Goal: Task Accomplishment & Management: Use online tool/utility

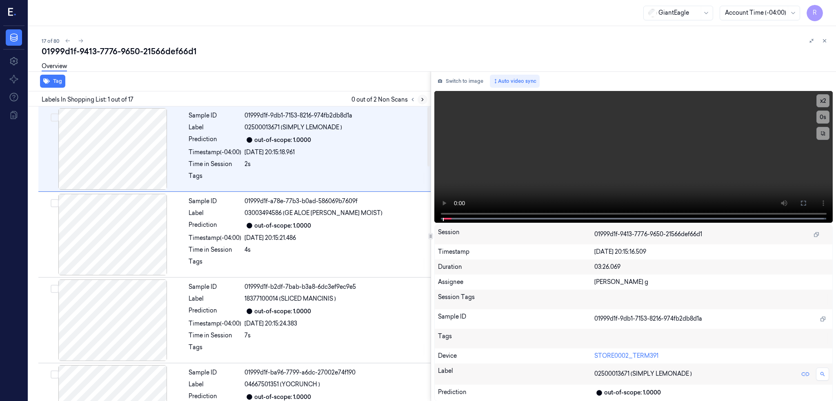
click at [427, 98] on button at bounding box center [423, 100] width 10 height 10
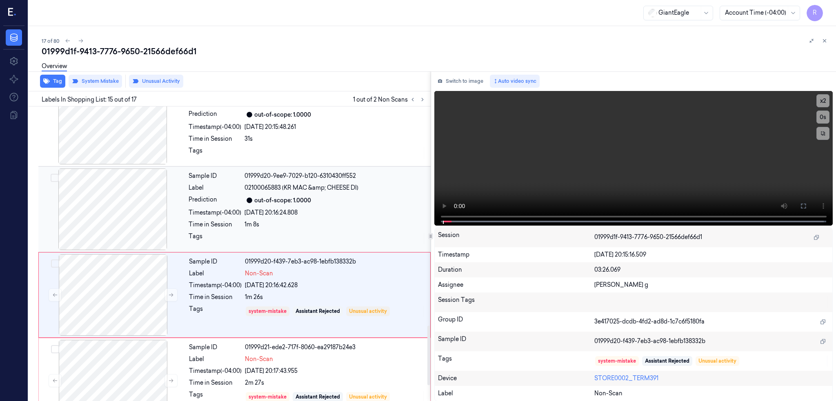
scroll to position [1095, 0]
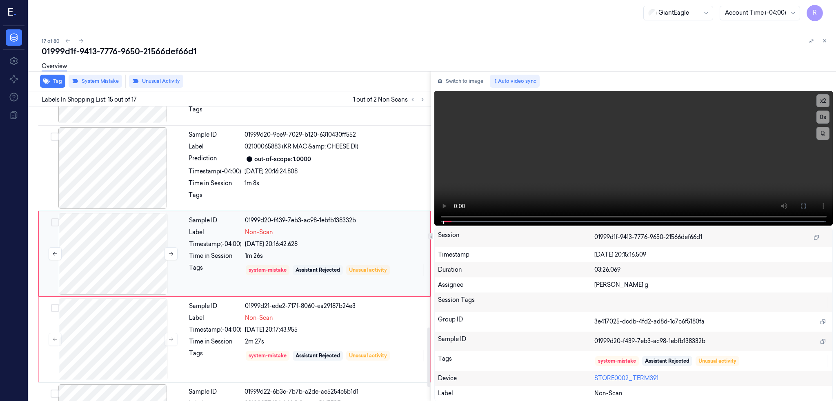
click at [101, 254] on div at bounding box center [112, 254] width 145 height 82
click at [175, 253] on button at bounding box center [171, 253] width 13 height 13
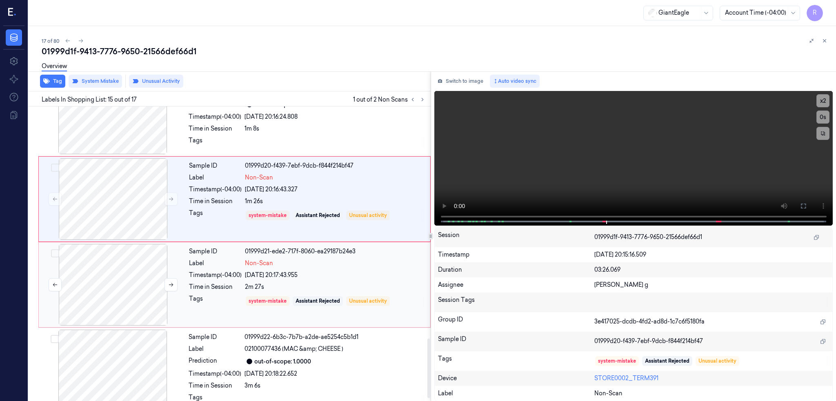
click at [126, 308] on div at bounding box center [112, 285] width 145 height 82
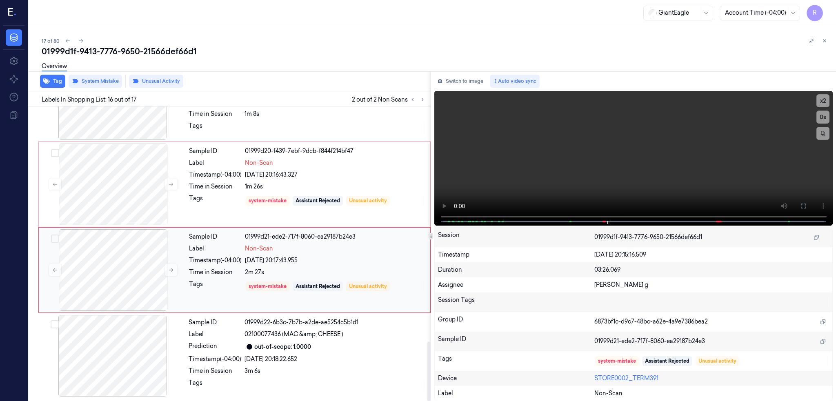
scroll to position [1165, 0]
click at [123, 254] on div at bounding box center [112, 270] width 145 height 82
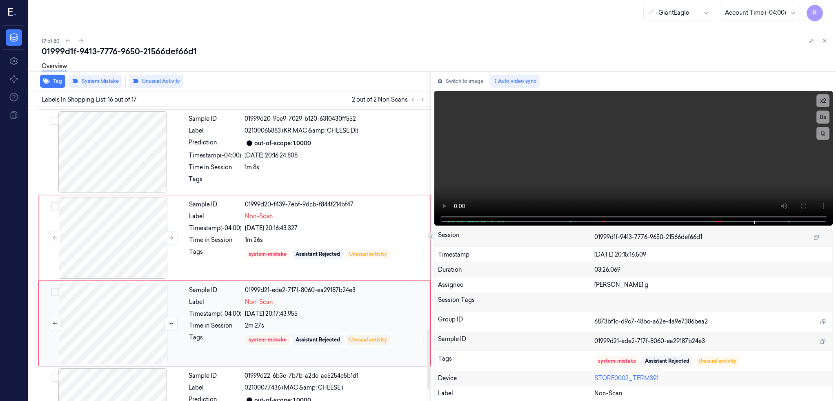
scroll to position [1002, 0]
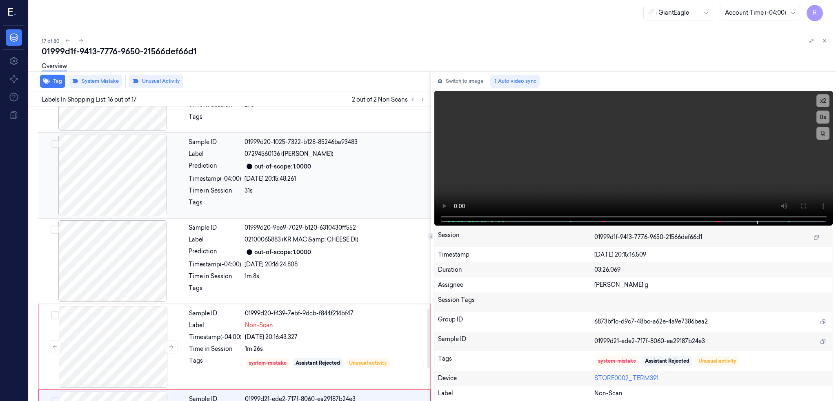
click at [127, 188] on div at bounding box center [112, 176] width 145 height 82
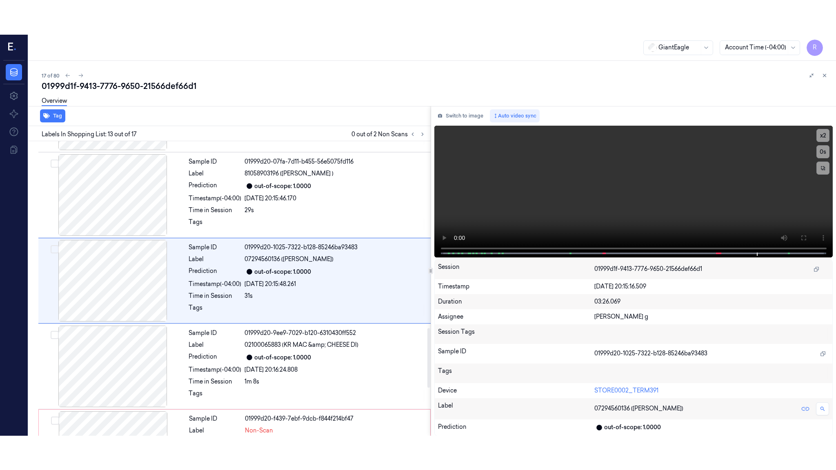
scroll to position [924, 0]
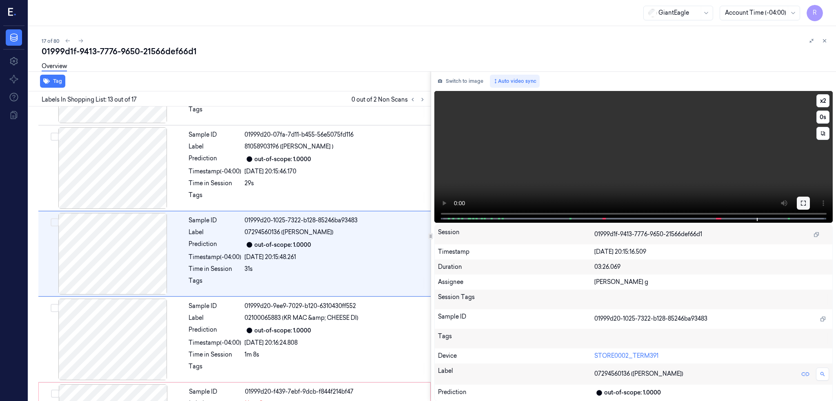
click at [806, 204] on icon at bounding box center [803, 203] width 5 height 5
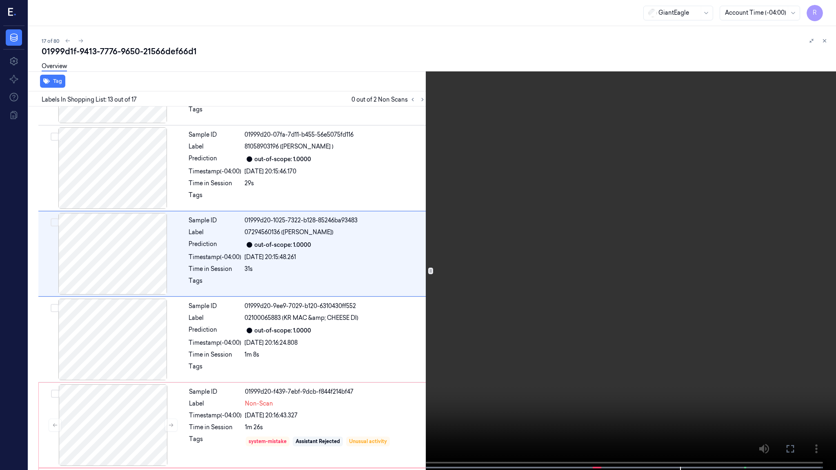
click at [507, 280] on video at bounding box center [418, 236] width 836 height 472
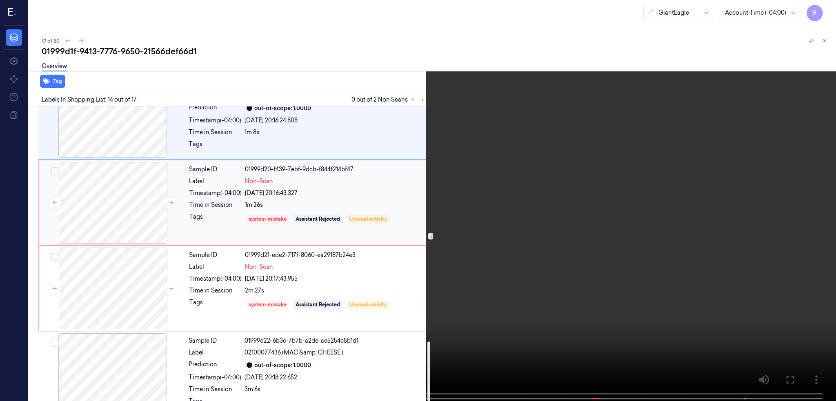
scroll to position [1165, 0]
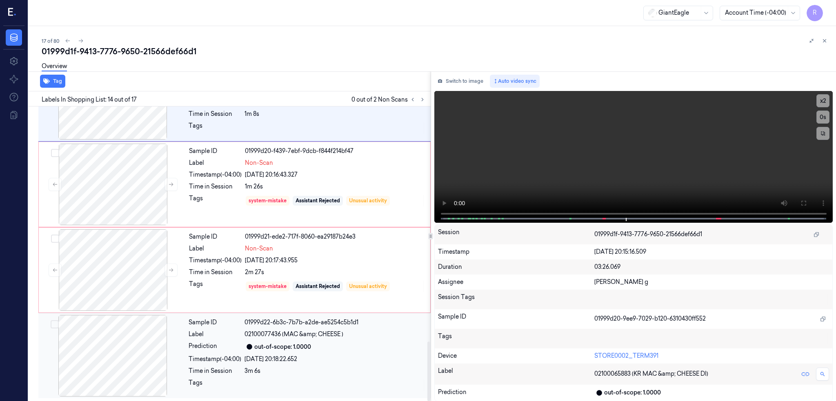
click at [134, 366] on div at bounding box center [112, 356] width 145 height 82
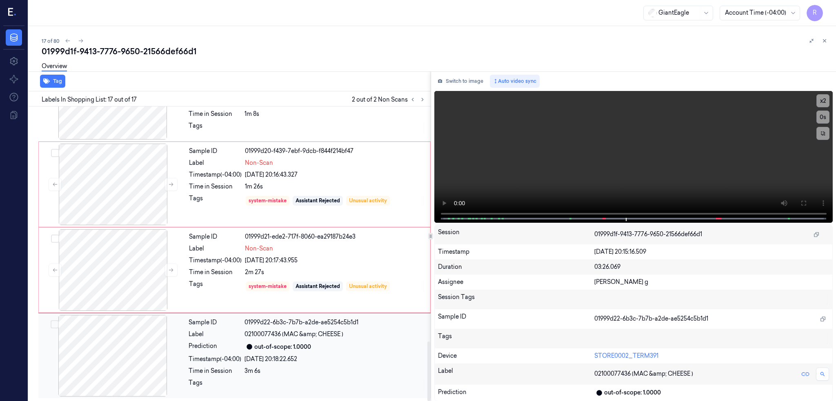
scroll to position [1165, 0]
click at [99, 272] on div at bounding box center [112, 270] width 145 height 82
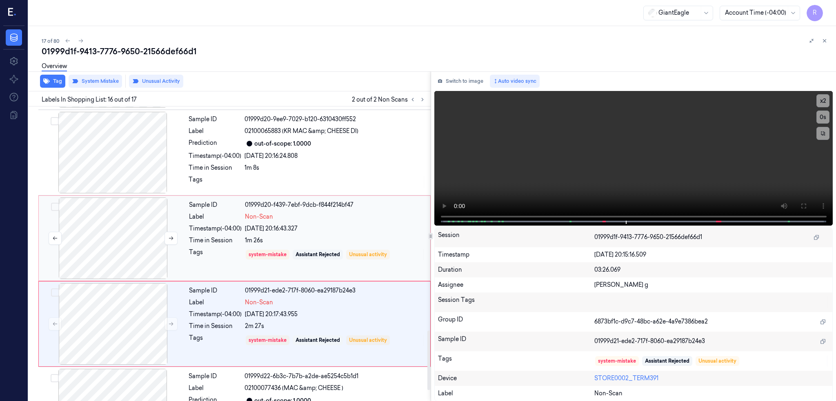
click at [133, 240] on div at bounding box center [112, 239] width 145 height 82
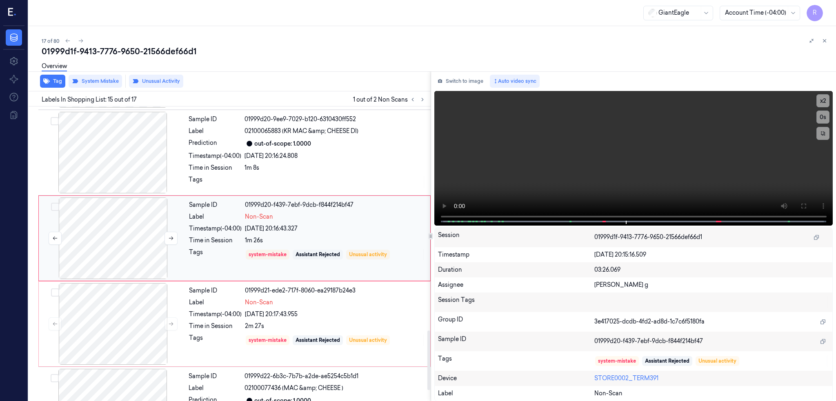
scroll to position [1095, 0]
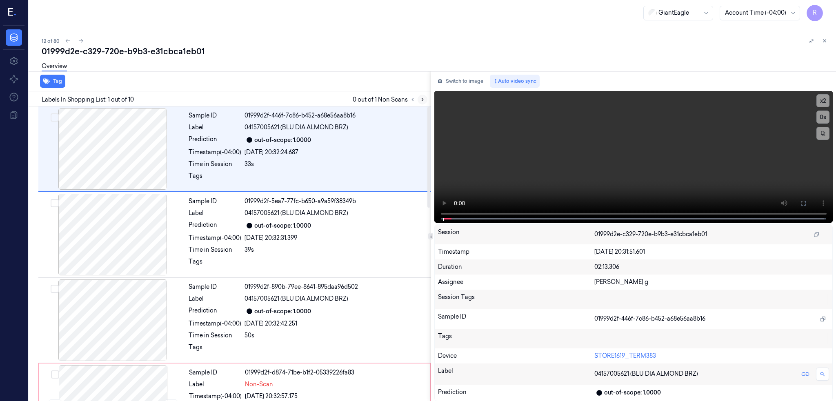
click at [427, 96] on button at bounding box center [423, 100] width 10 height 10
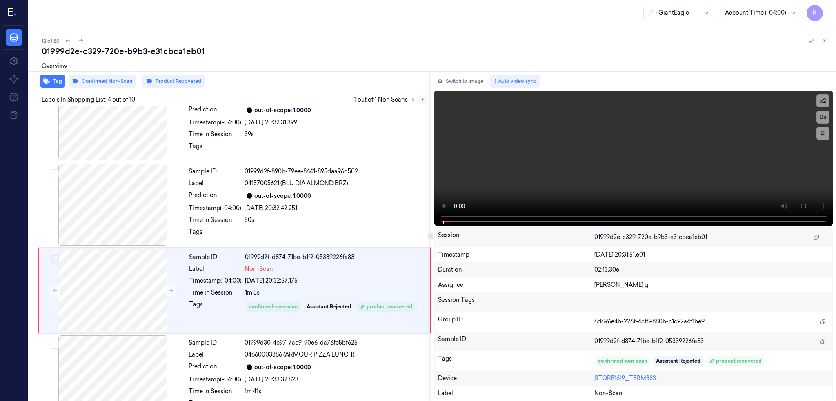
scroll to position [152, 0]
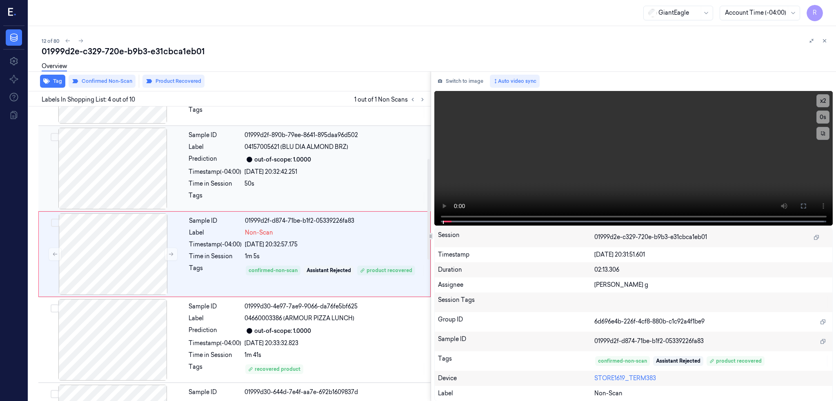
click at [131, 170] on div at bounding box center [112, 169] width 145 height 82
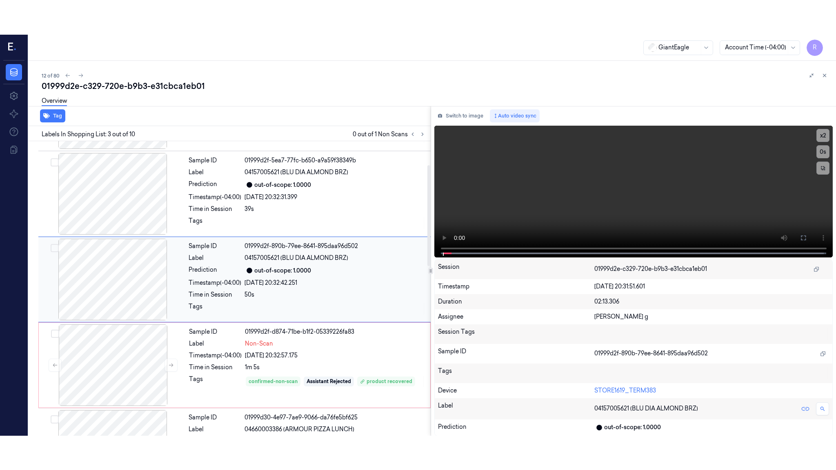
scroll to position [66, 0]
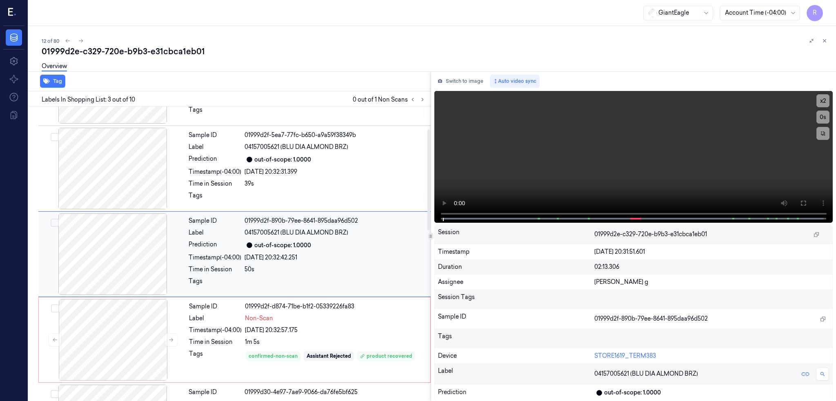
click at [124, 256] on div at bounding box center [112, 254] width 145 height 82
click at [807, 205] on icon at bounding box center [803, 203] width 7 height 7
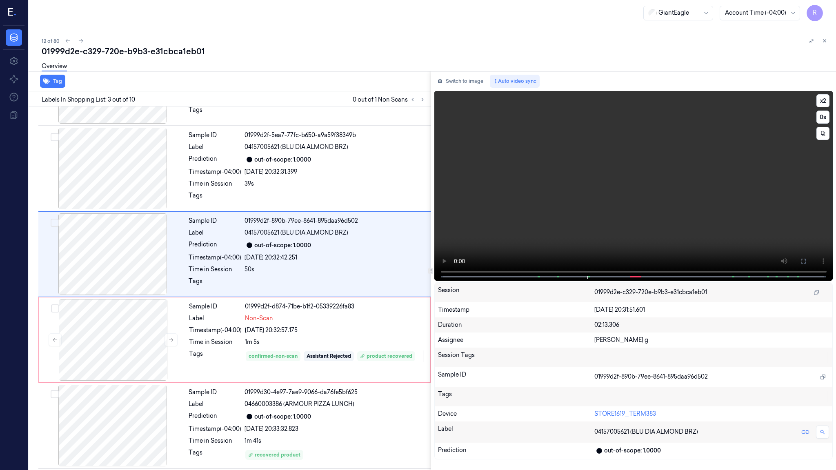
scroll to position [31, 0]
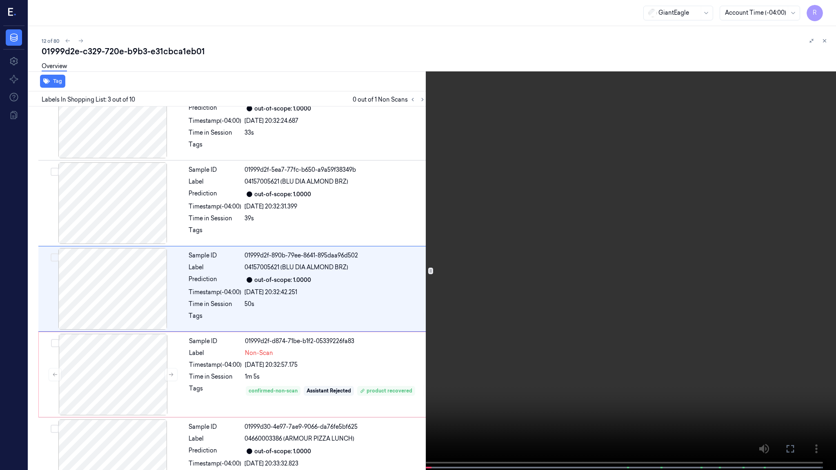
click at [475, 272] on video at bounding box center [418, 236] width 836 height 472
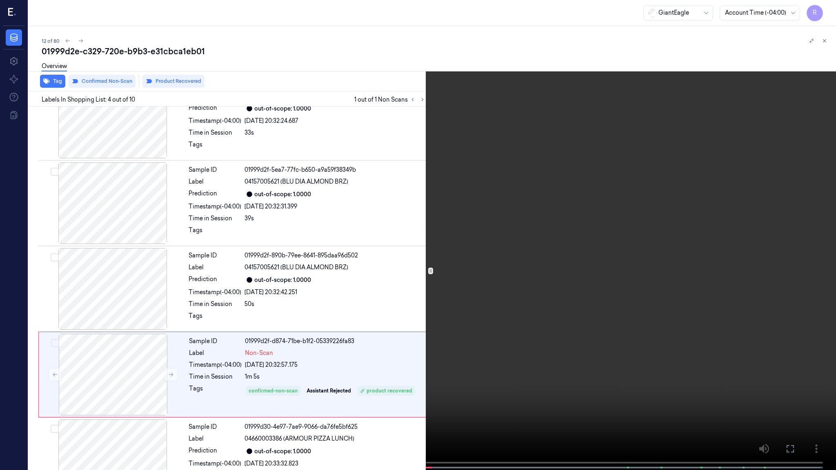
scroll to position [118, 0]
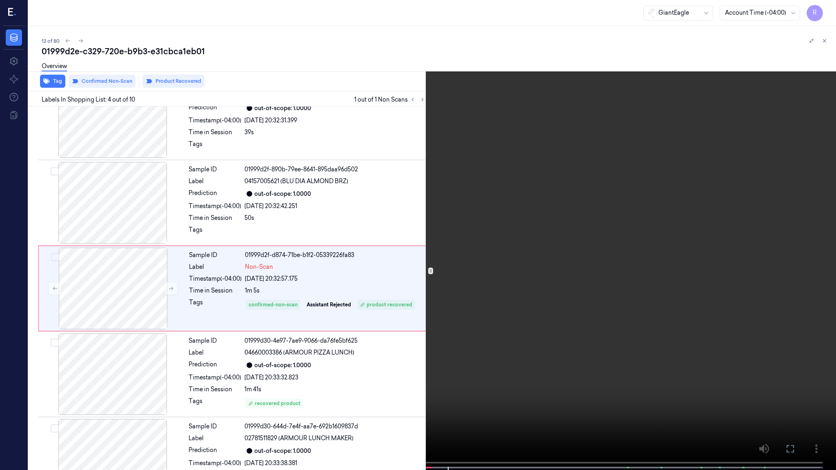
click at [475, 272] on video at bounding box center [418, 236] width 836 height 472
click at [549, 385] on video at bounding box center [418, 236] width 836 height 472
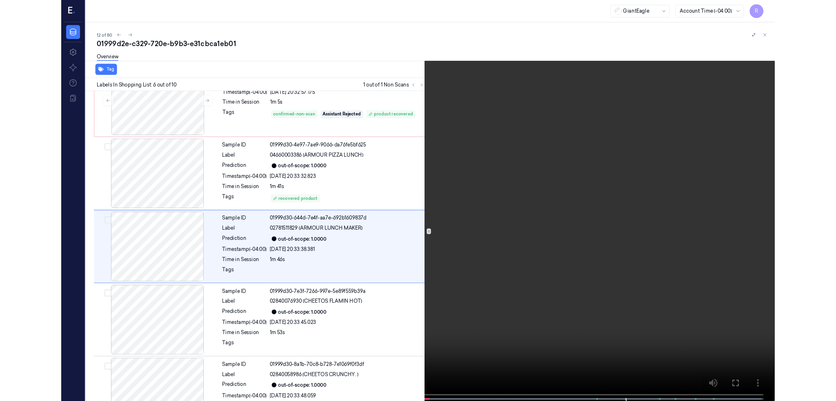
scroll to position [289, 0]
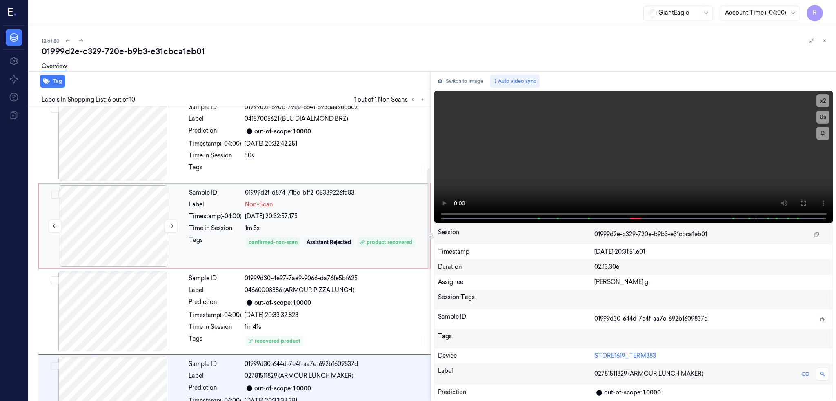
click at [120, 209] on div at bounding box center [112, 226] width 145 height 82
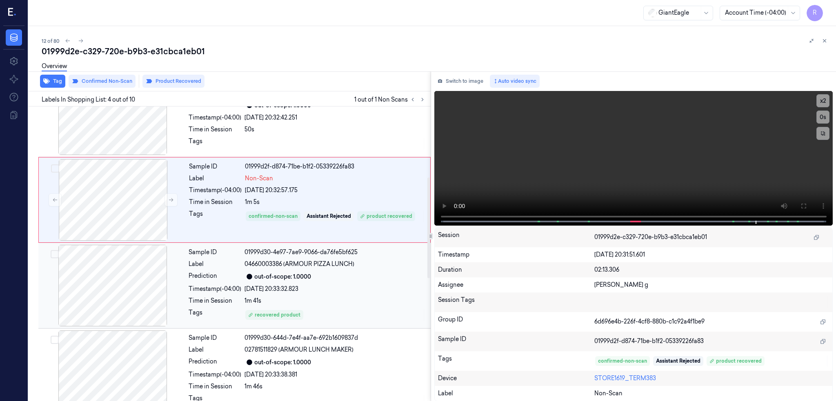
click at [109, 271] on div at bounding box center [112, 286] width 145 height 82
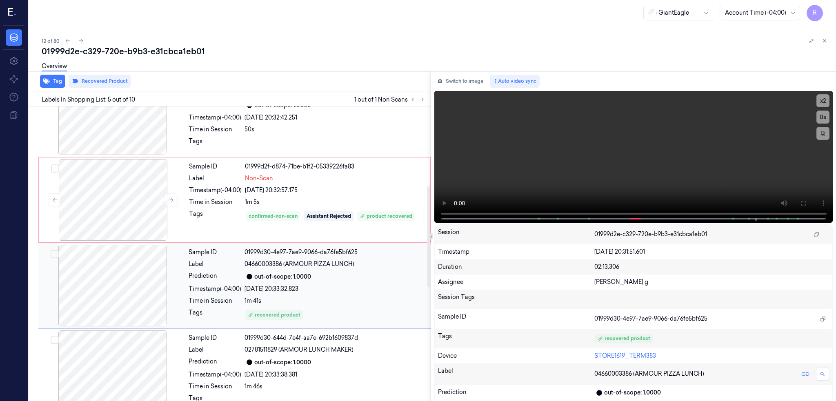
scroll to position [238, 0]
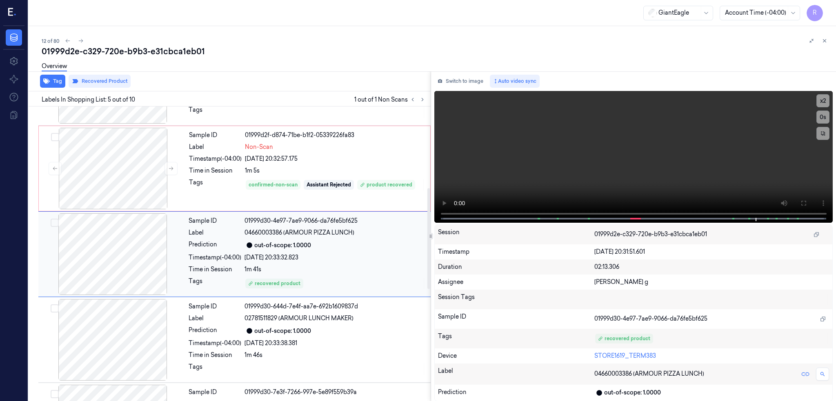
click at [115, 263] on div at bounding box center [112, 254] width 145 height 82
click at [109, 169] on div at bounding box center [112, 169] width 145 height 82
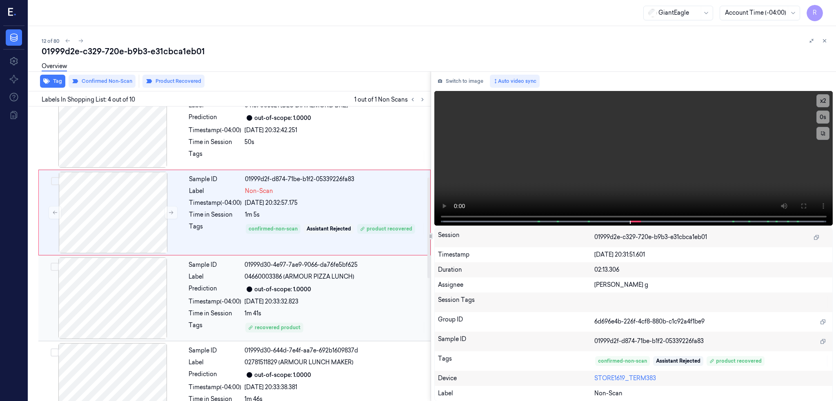
scroll to position [206, 0]
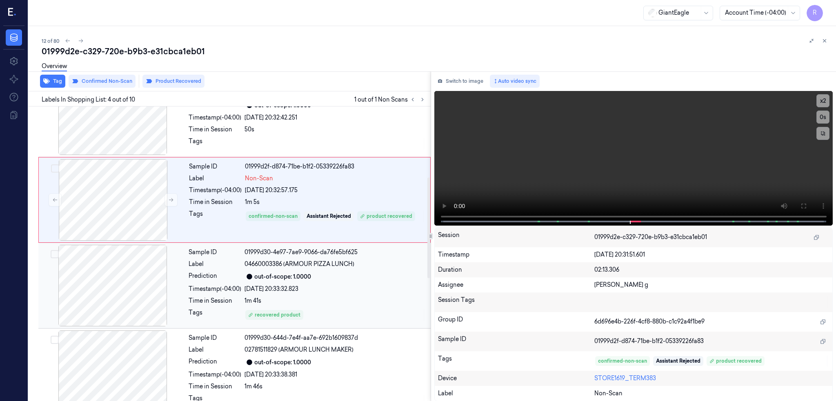
click at [122, 295] on div at bounding box center [112, 286] width 145 height 82
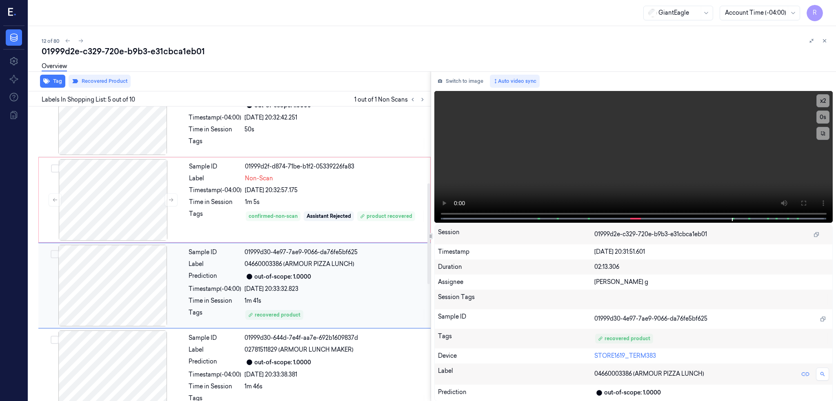
scroll to position [238, 0]
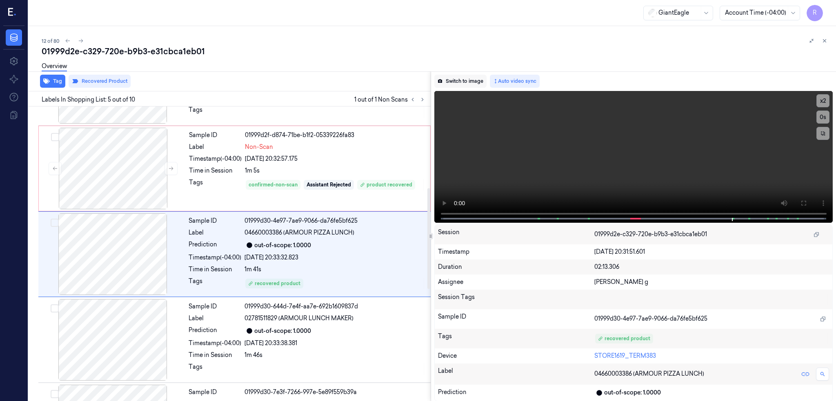
click at [479, 85] on button "Switch to image" at bounding box center [460, 81] width 52 height 13
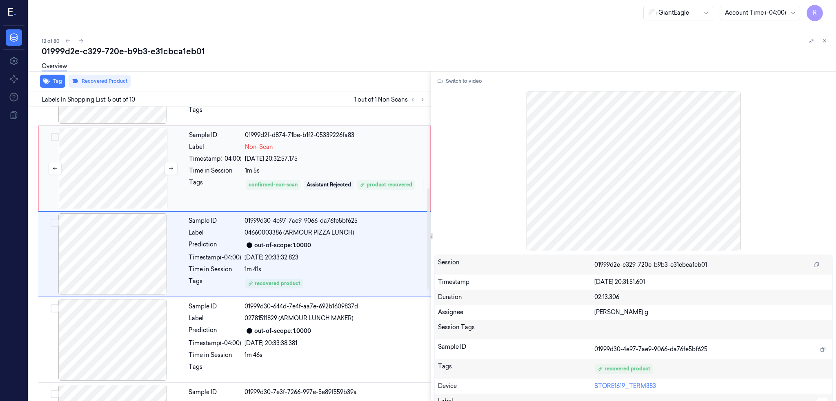
click at [114, 169] on div at bounding box center [112, 169] width 145 height 82
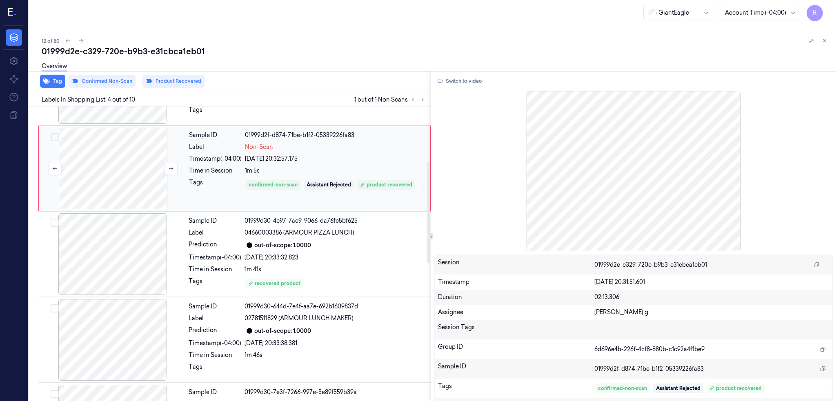
scroll to position [152, 0]
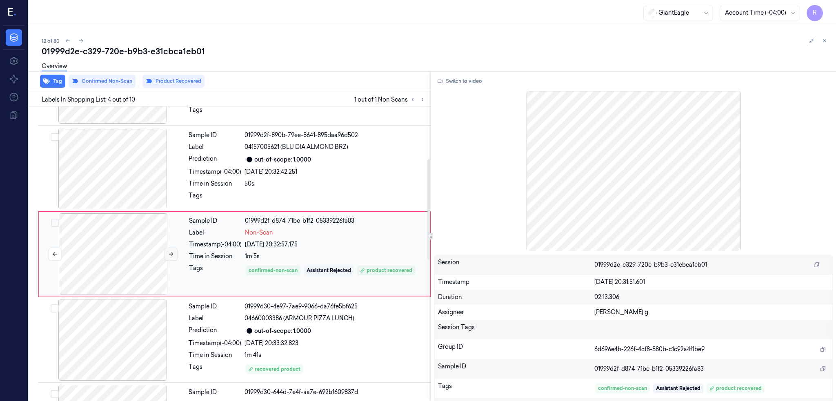
click at [171, 256] on icon at bounding box center [171, 254] width 6 height 6
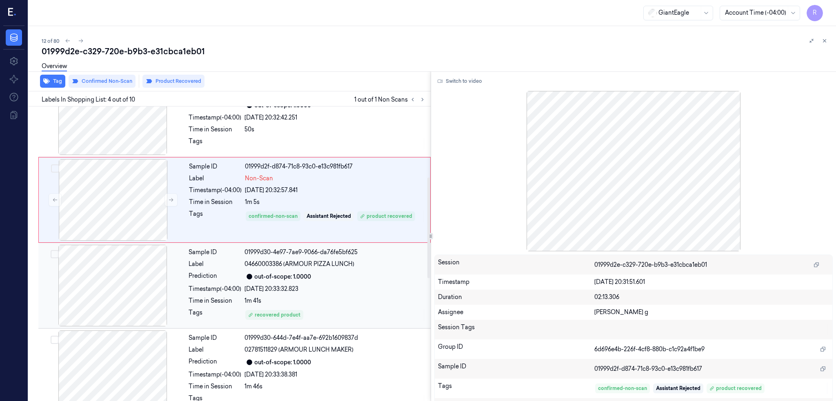
click at [130, 299] on div at bounding box center [112, 286] width 145 height 82
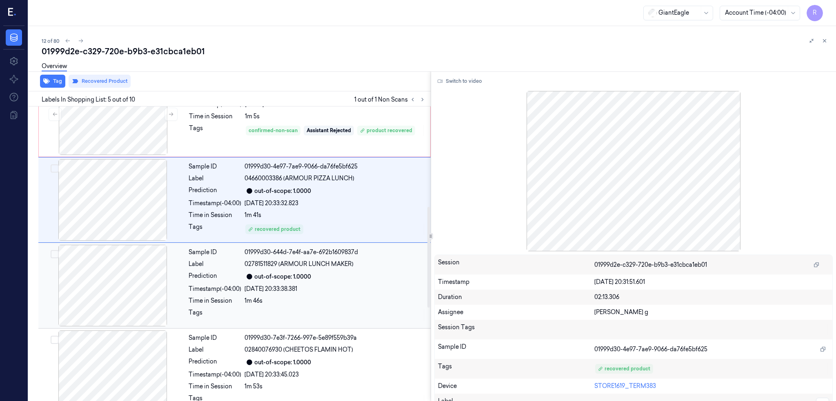
click at [127, 285] on div at bounding box center [112, 286] width 145 height 82
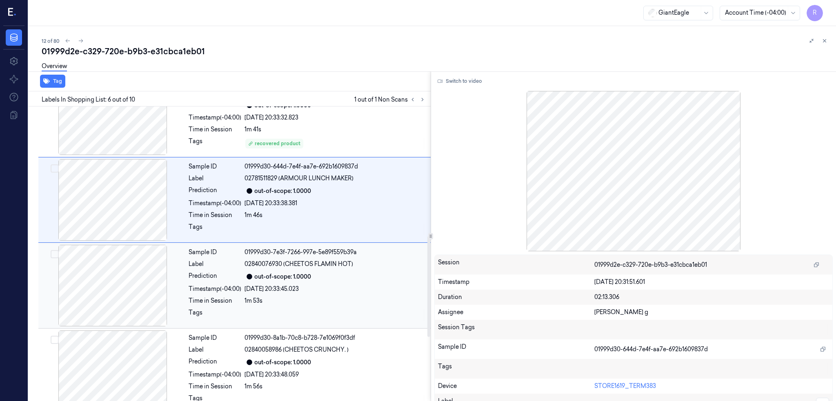
click at [125, 295] on div at bounding box center [112, 286] width 145 height 82
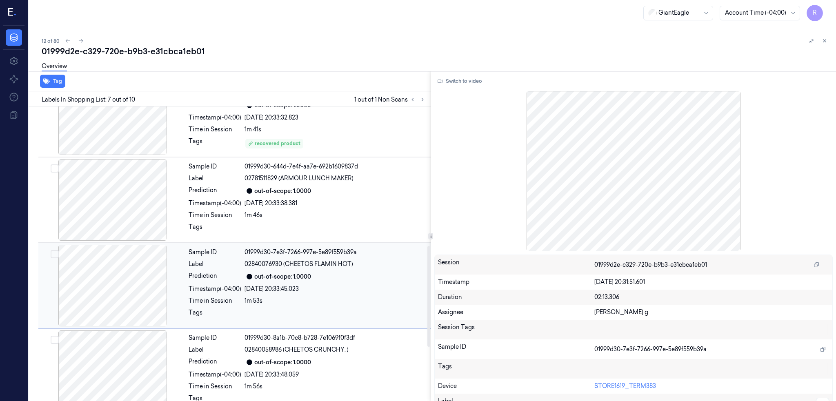
scroll to position [409, 0]
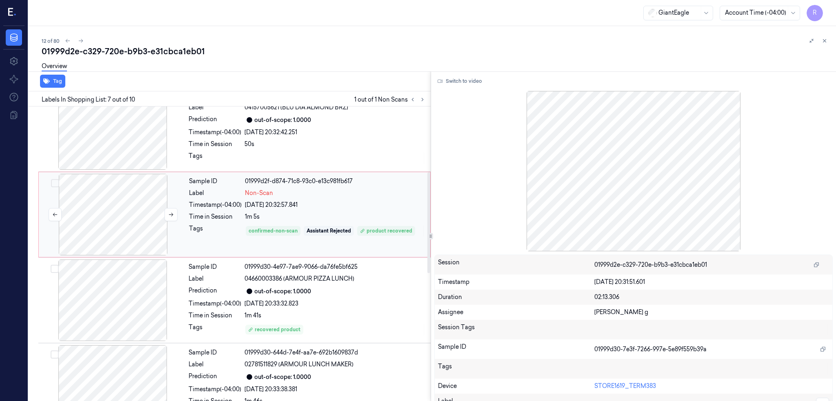
click at [120, 224] on div at bounding box center [112, 215] width 145 height 82
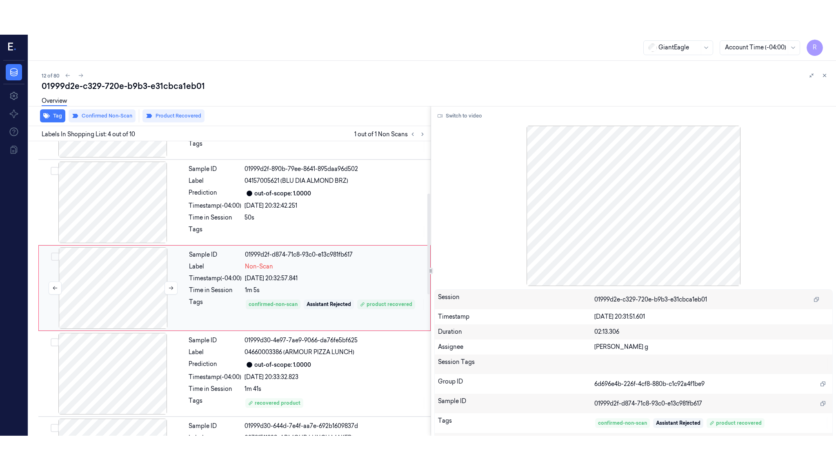
scroll to position [152, 0]
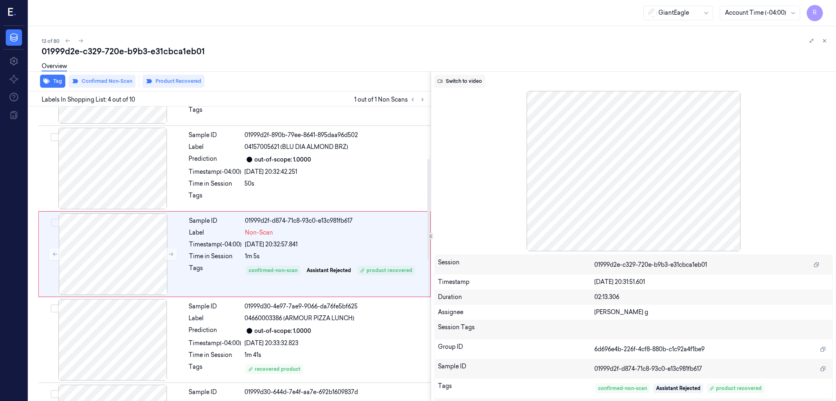
click at [467, 79] on button "Switch to video" at bounding box center [459, 81] width 51 height 13
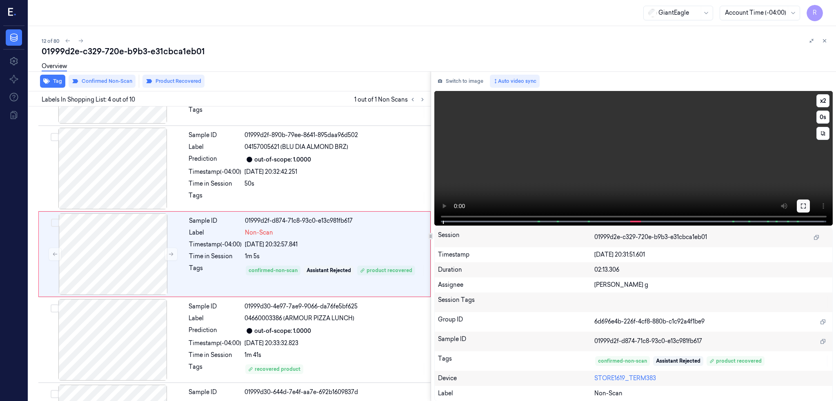
click at [807, 205] on icon at bounding box center [803, 206] width 7 height 7
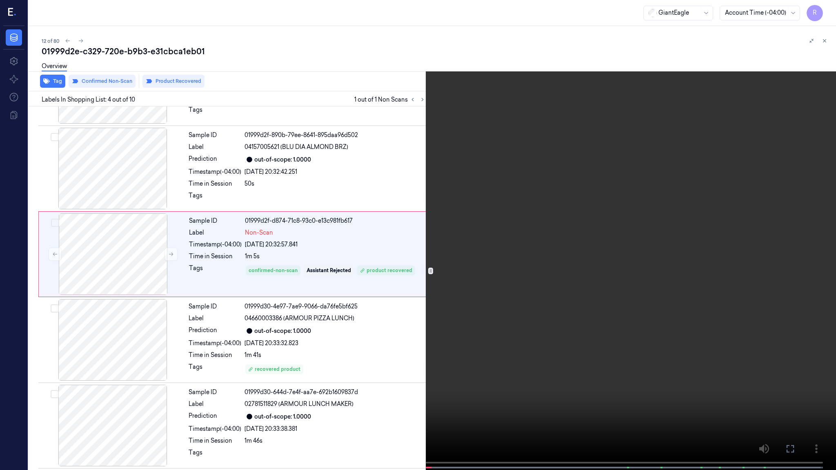
click at [611, 274] on video at bounding box center [418, 236] width 836 height 472
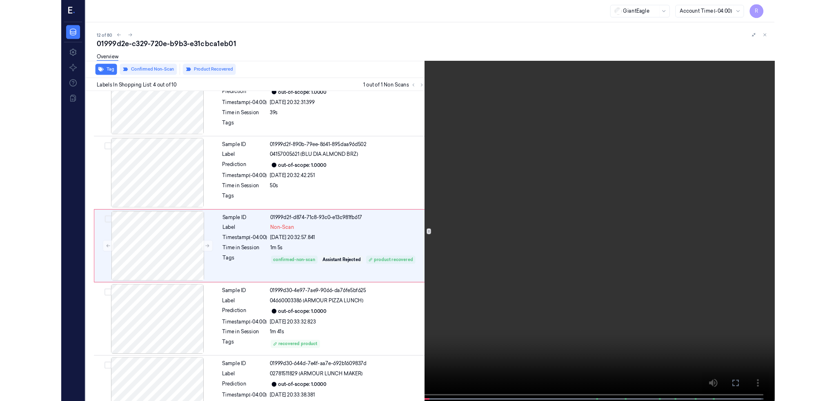
scroll to position [118, 0]
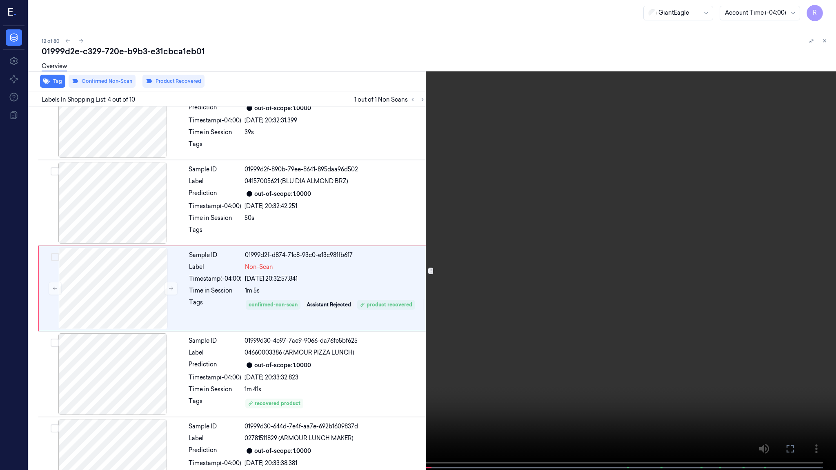
click at [610, 273] on video at bounding box center [418, 236] width 836 height 472
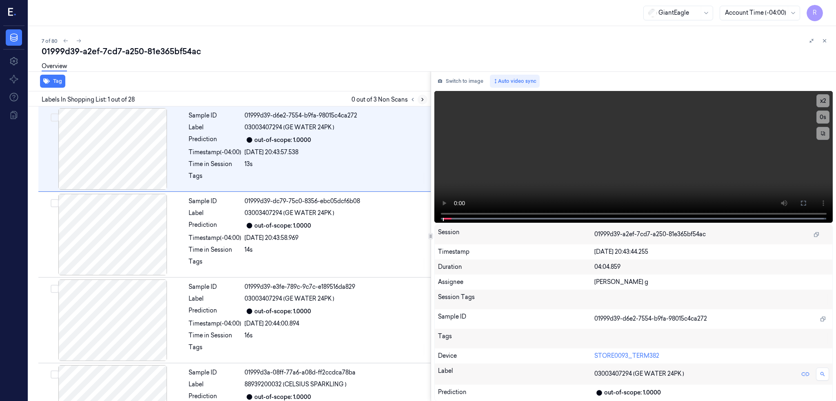
click at [427, 95] on button at bounding box center [423, 100] width 10 height 10
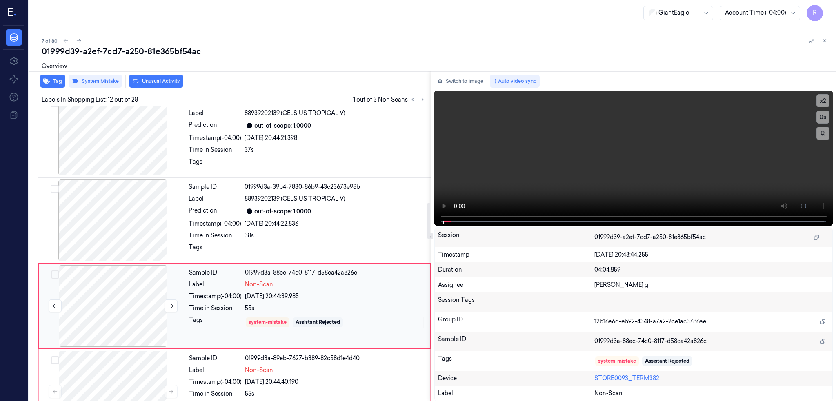
scroll to position [784, 0]
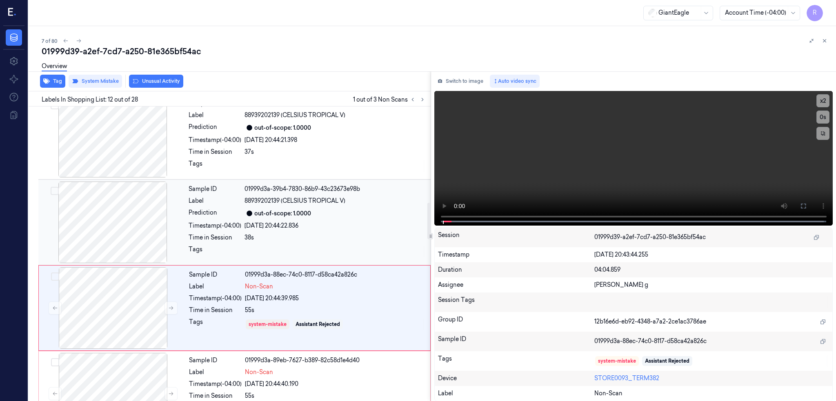
click at [85, 198] on div at bounding box center [112, 223] width 145 height 82
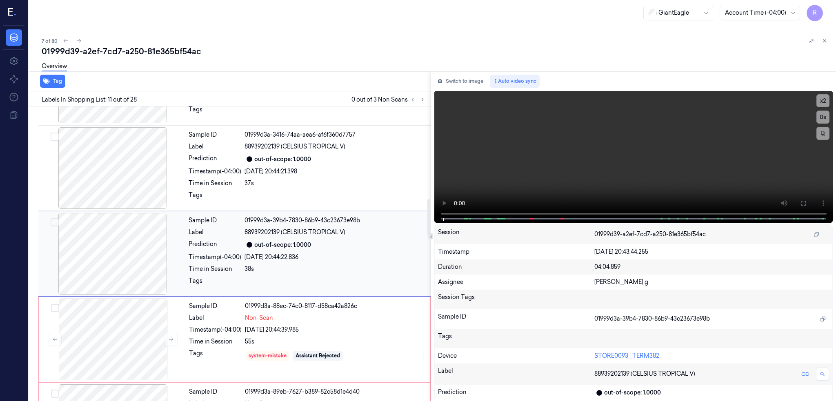
click at [85, 198] on div at bounding box center [112, 168] width 145 height 82
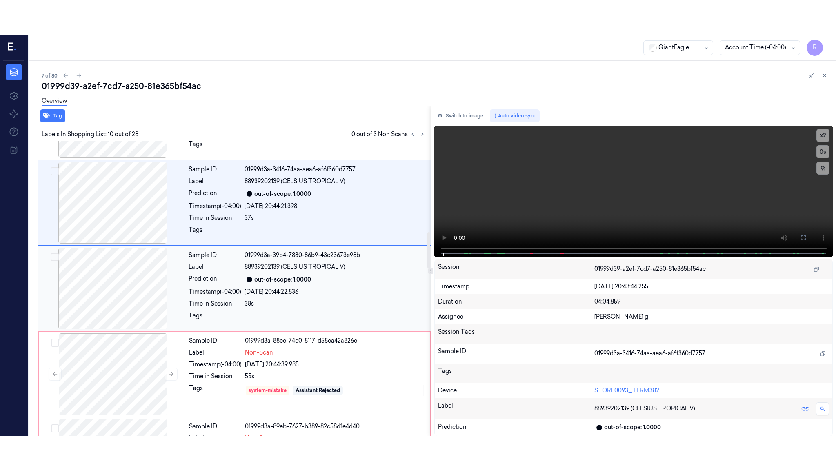
scroll to position [667, 0]
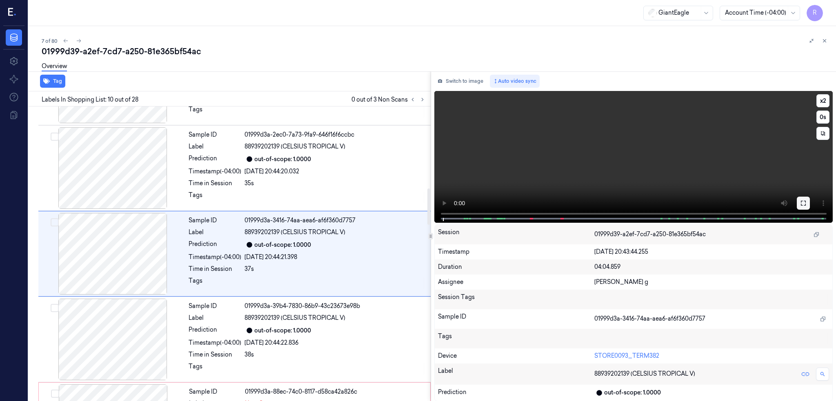
click at [807, 202] on icon at bounding box center [803, 203] width 7 height 7
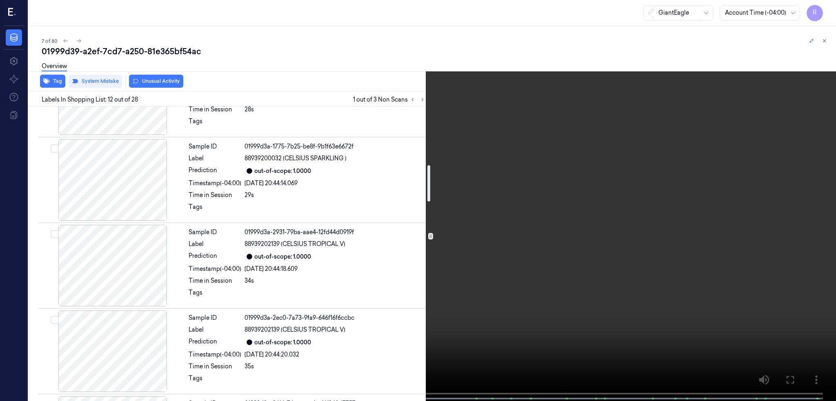
scroll to position [477, 0]
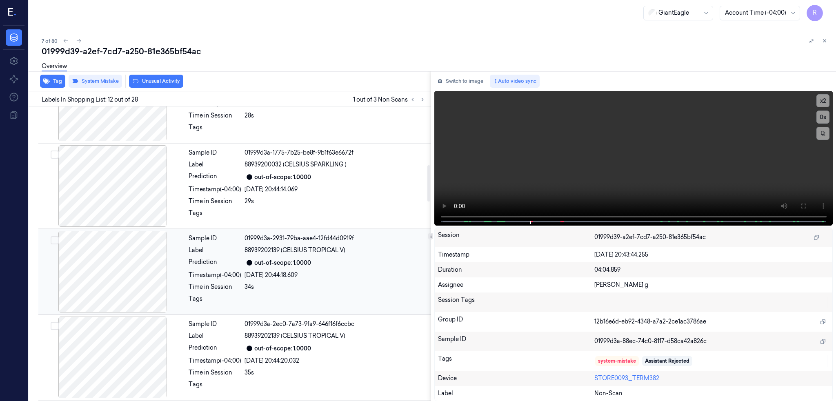
click at [120, 270] on div at bounding box center [112, 272] width 145 height 82
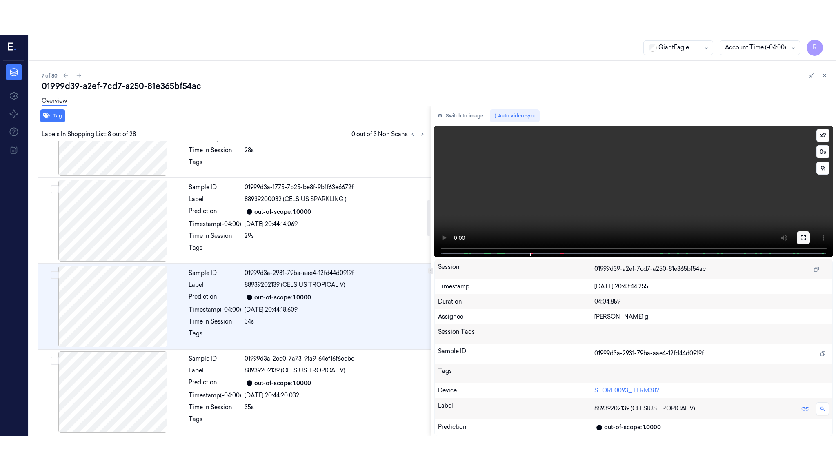
scroll to position [495, 0]
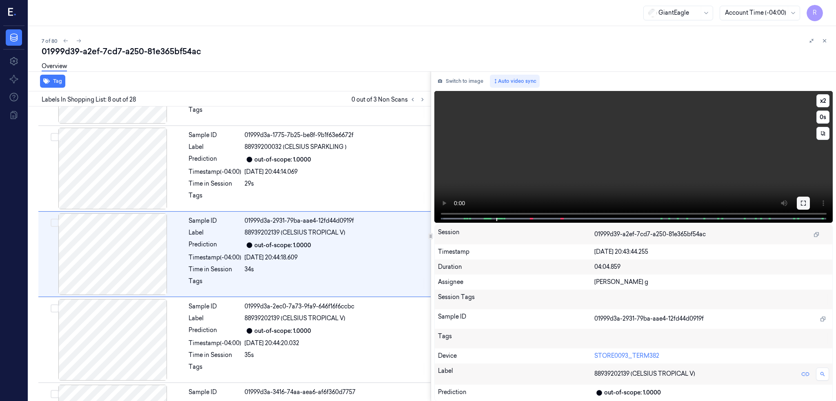
click at [807, 204] on icon at bounding box center [803, 203] width 7 height 7
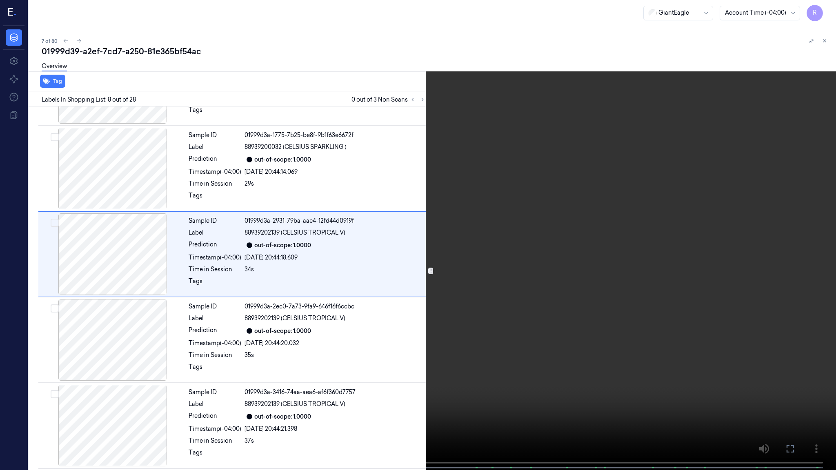
click at [462, 297] on video at bounding box center [418, 236] width 836 height 472
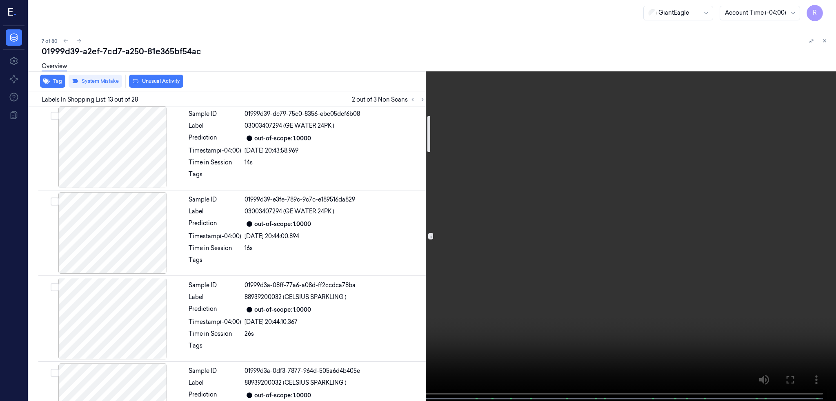
scroll to position [73, 0]
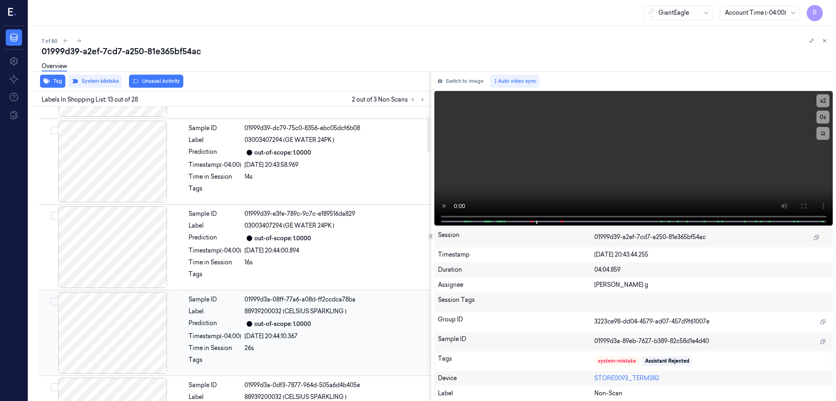
click at [127, 307] on div at bounding box center [112, 333] width 145 height 82
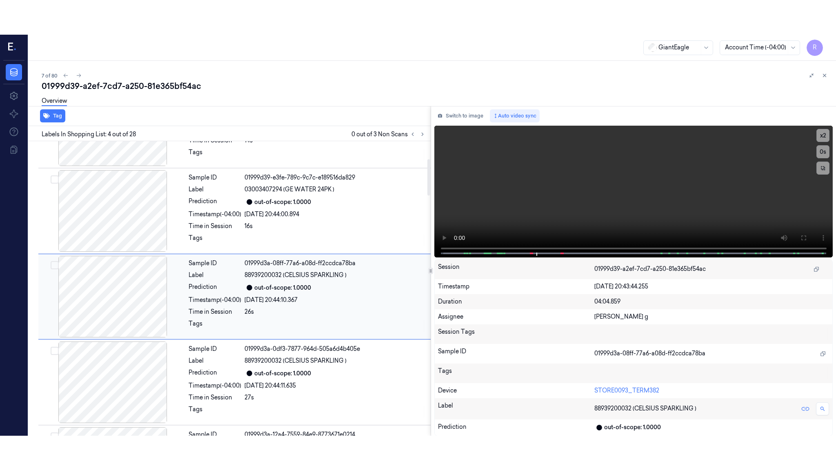
scroll to position [152, 0]
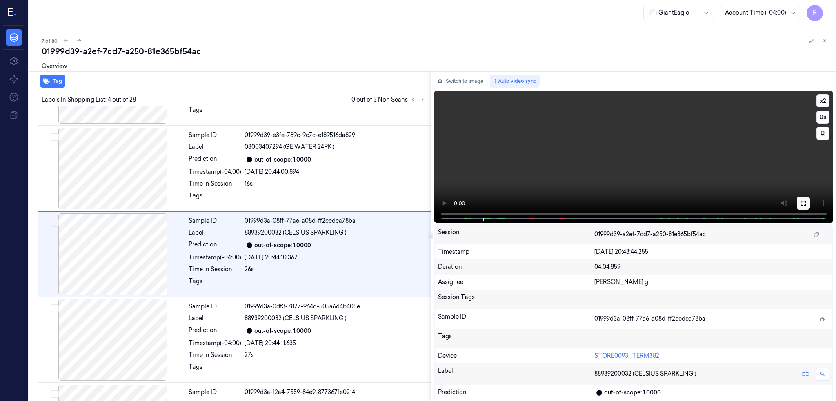
click at [807, 203] on icon at bounding box center [803, 203] width 7 height 7
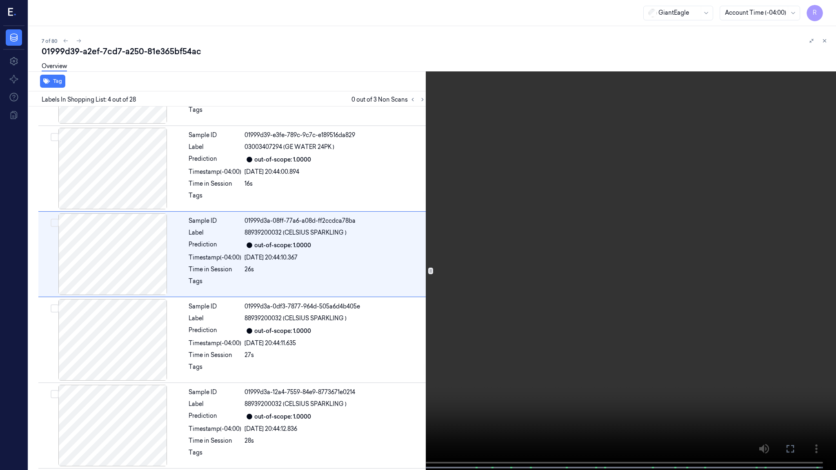
click at [430, 271] on video at bounding box center [418, 236] width 836 height 472
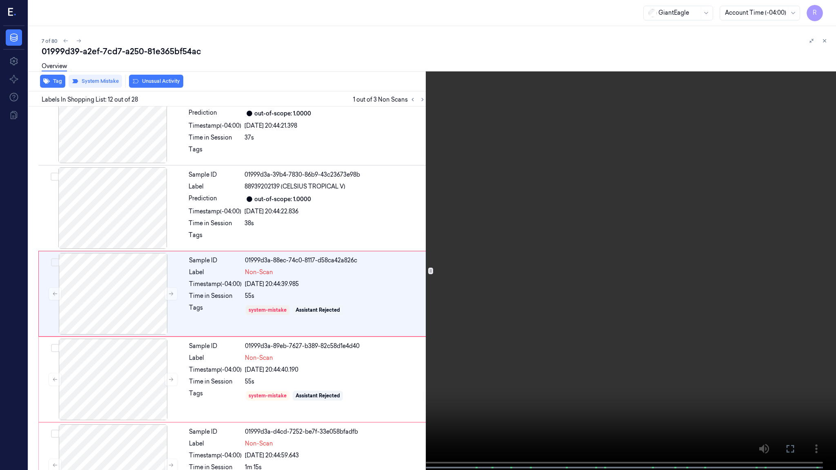
scroll to position [804, 0]
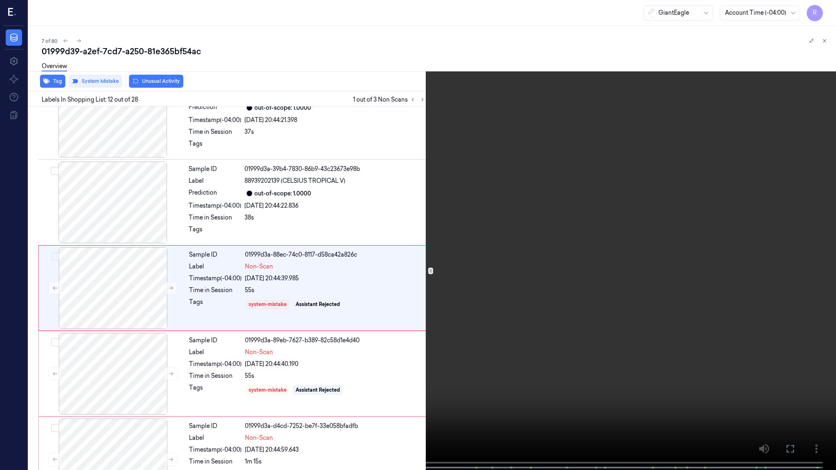
click at [204, 401] on span at bounding box center [203, 468] width 1 height 4
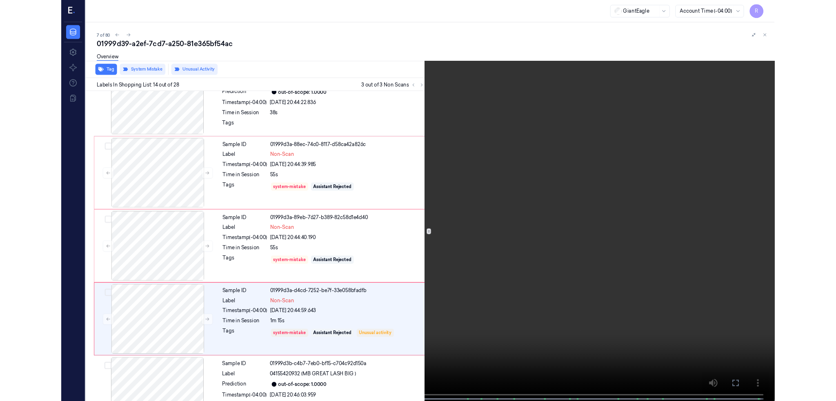
scroll to position [975, 0]
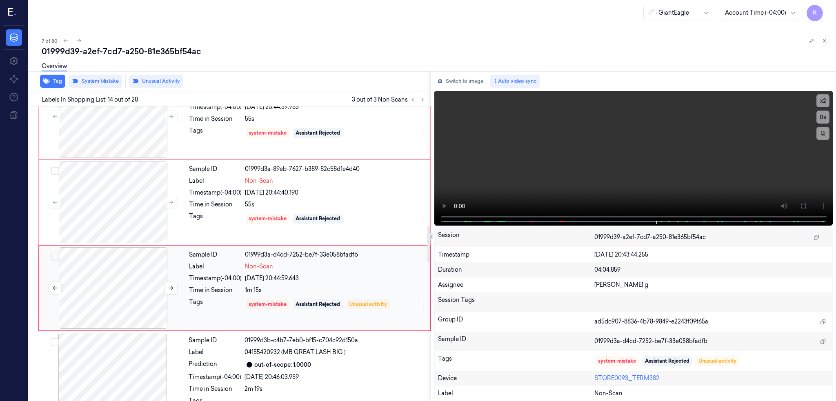
click at [133, 290] on div at bounding box center [112, 288] width 145 height 82
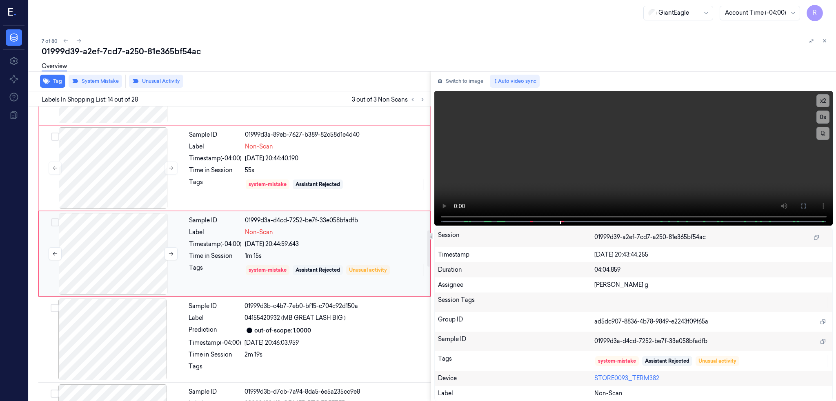
click at [118, 254] on div at bounding box center [112, 254] width 145 height 82
click at [123, 349] on div at bounding box center [112, 340] width 145 height 82
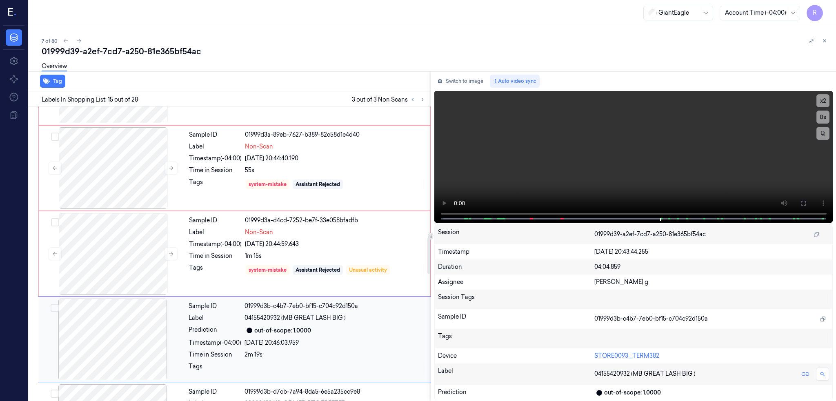
scroll to position [1095, 0]
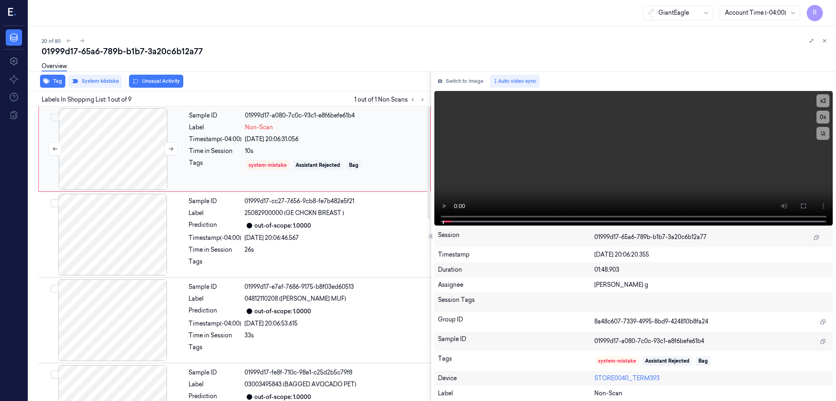
click at [115, 149] on div at bounding box center [112, 149] width 145 height 82
click at [810, 210] on button at bounding box center [803, 206] width 13 height 13
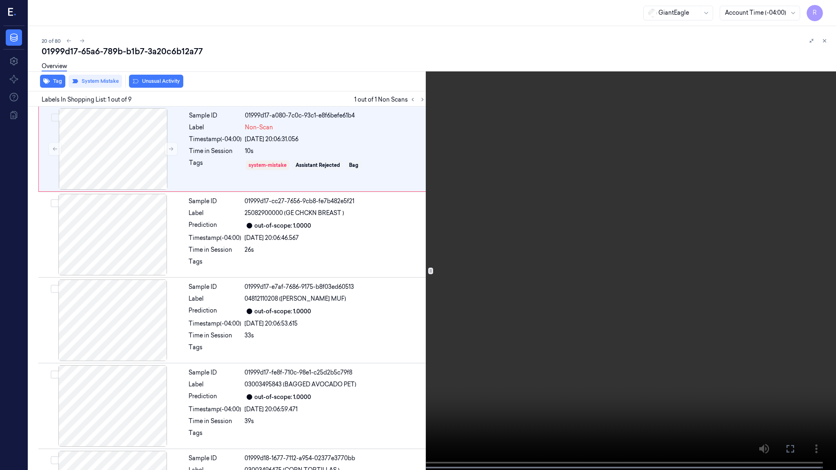
click at [371, 313] on video at bounding box center [418, 236] width 836 height 472
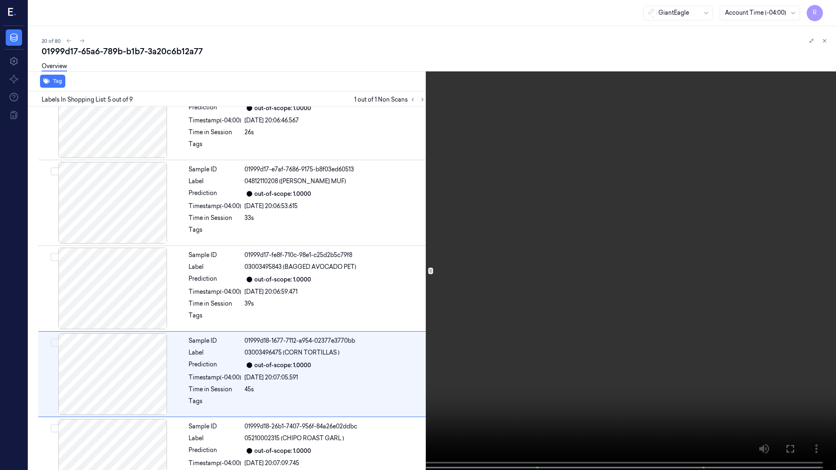
scroll to position [203, 0]
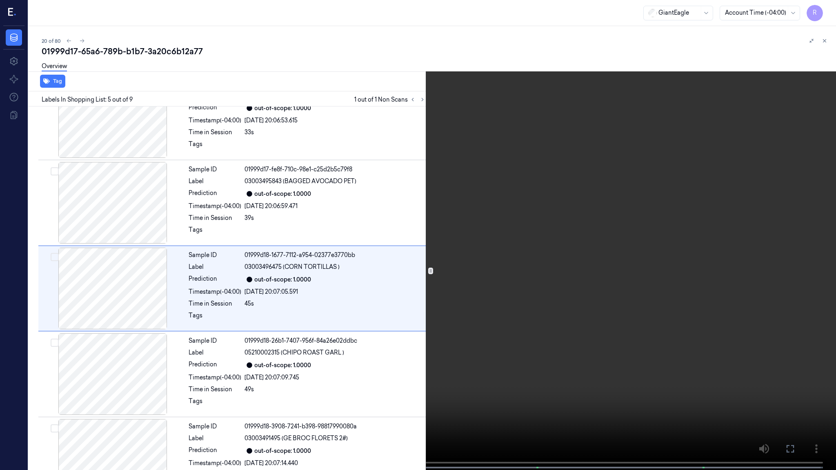
click at [100, 401] on span at bounding box center [100, 468] width 1 height 4
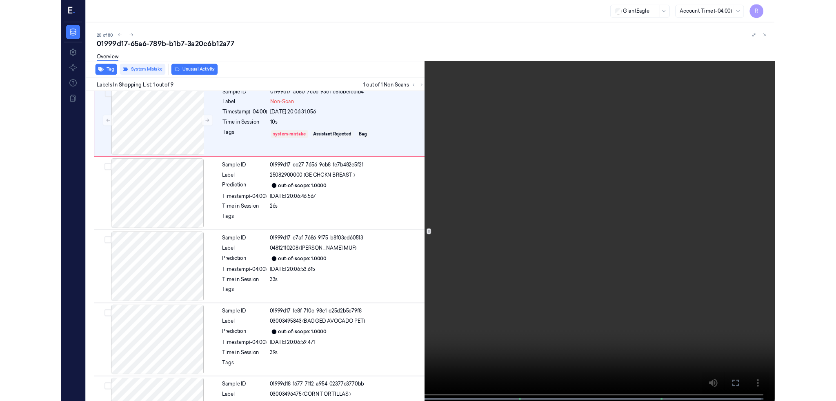
scroll to position [0, 0]
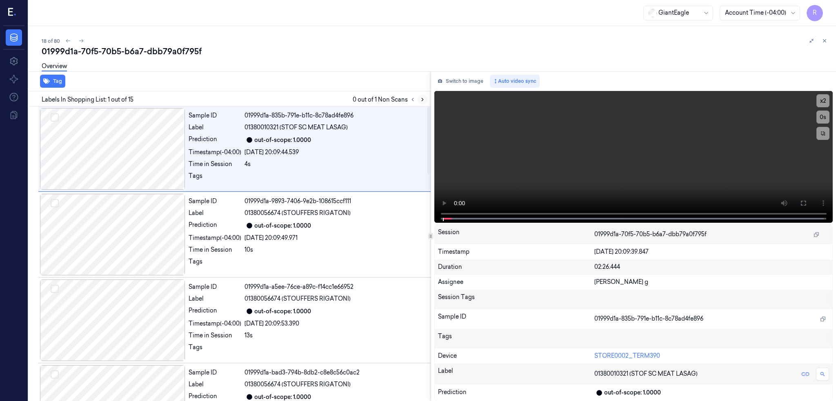
click at [425, 98] on icon at bounding box center [423, 100] width 6 height 6
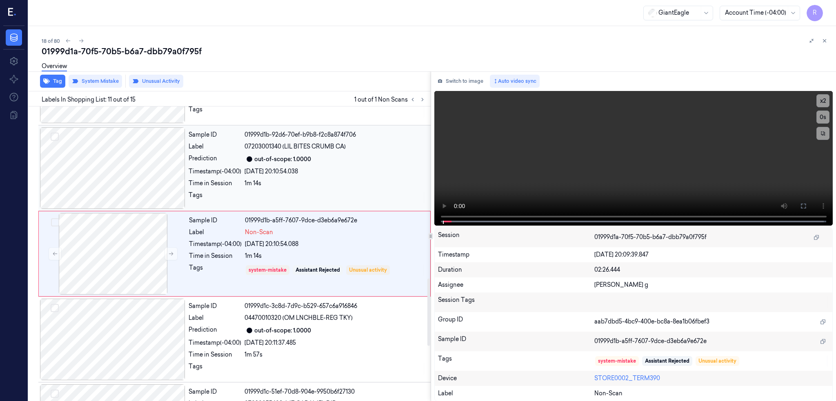
click at [93, 156] on div at bounding box center [112, 168] width 145 height 82
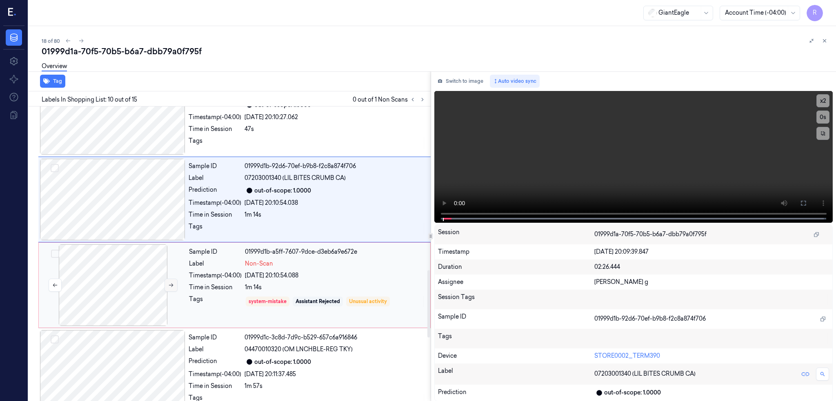
scroll to position [667, 0]
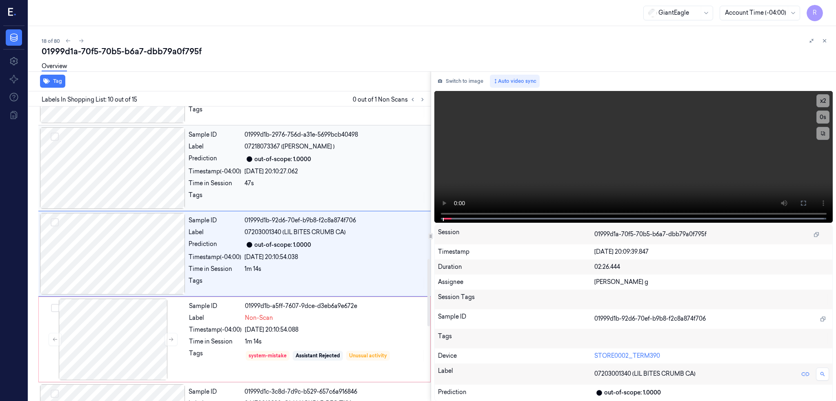
click at [119, 172] on div at bounding box center [112, 168] width 145 height 82
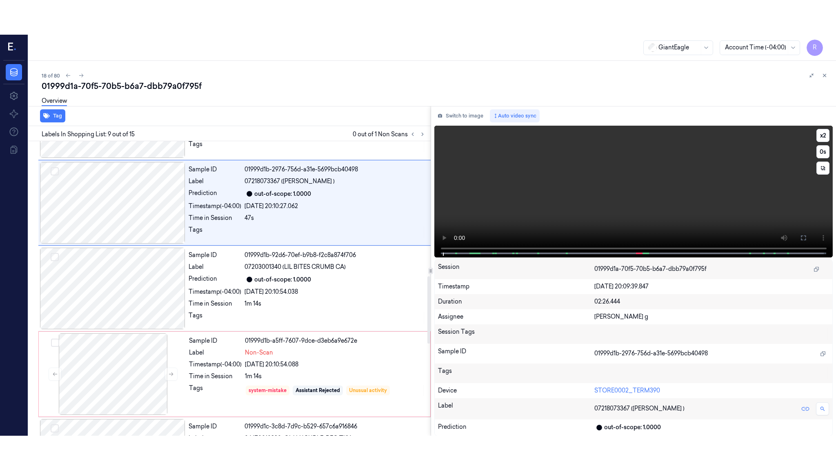
scroll to position [580, 0]
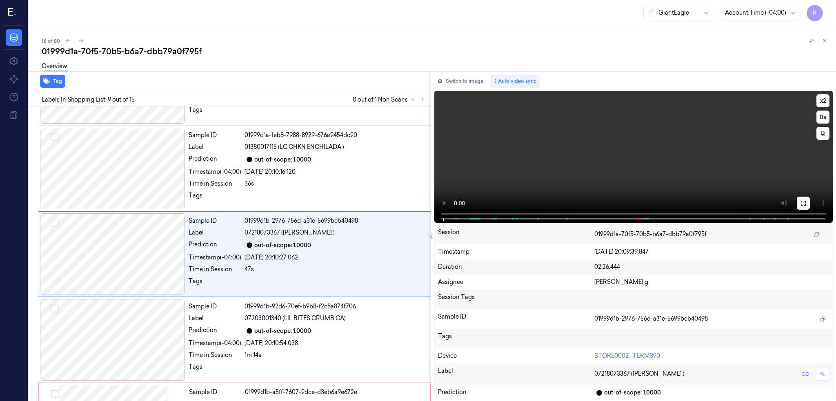
click at [807, 203] on icon at bounding box center [803, 203] width 7 height 7
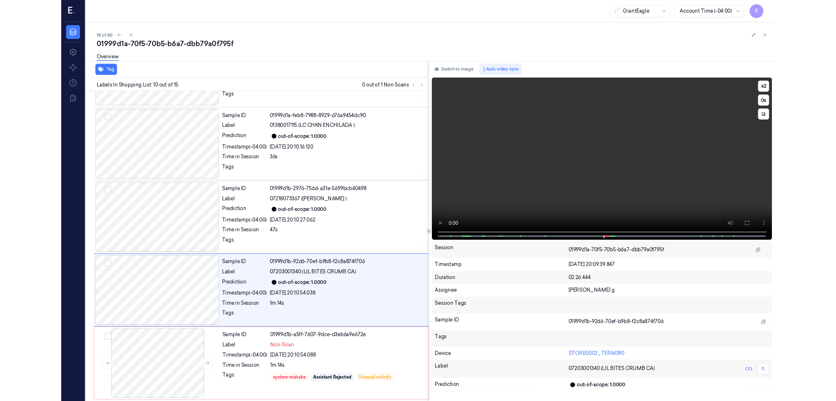
scroll to position [632, 0]
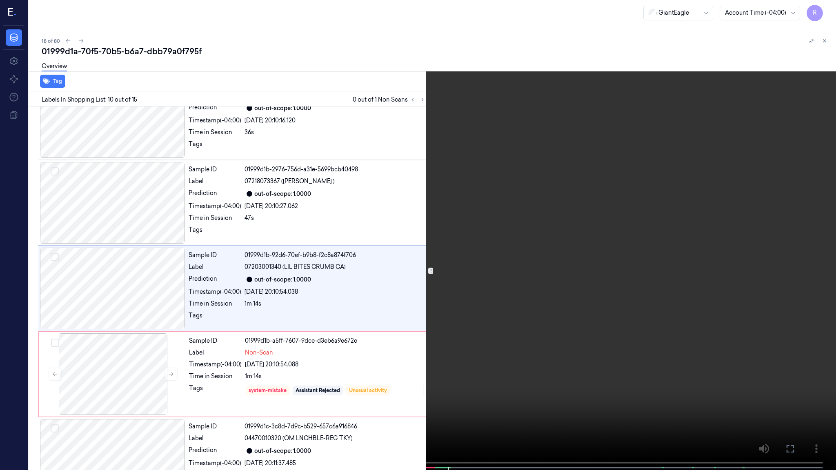
click at [490, 326] on video at bounding box center [418, 236] width 836 height 472
click at [501, 316] on video at bounding box center [418, 236] width 836 height 472
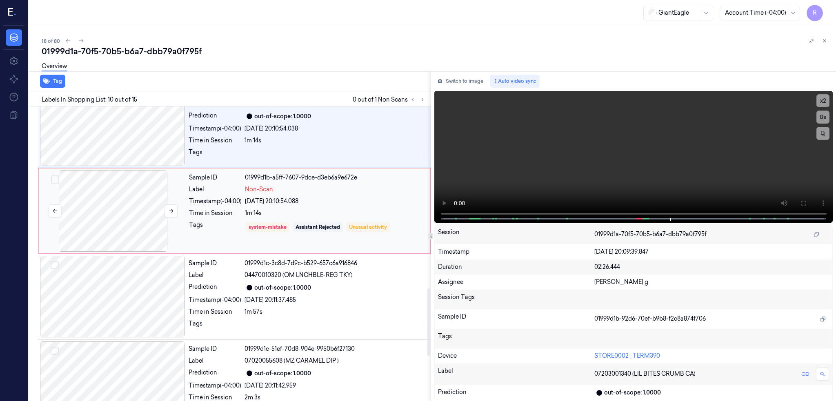
click at [114, 218] on div at bounding box center [112, 211] width 145 height 82
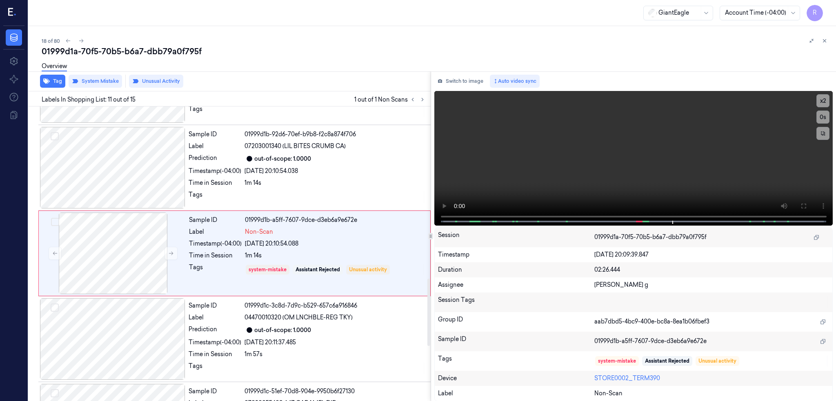
scroll to position [752, 0]
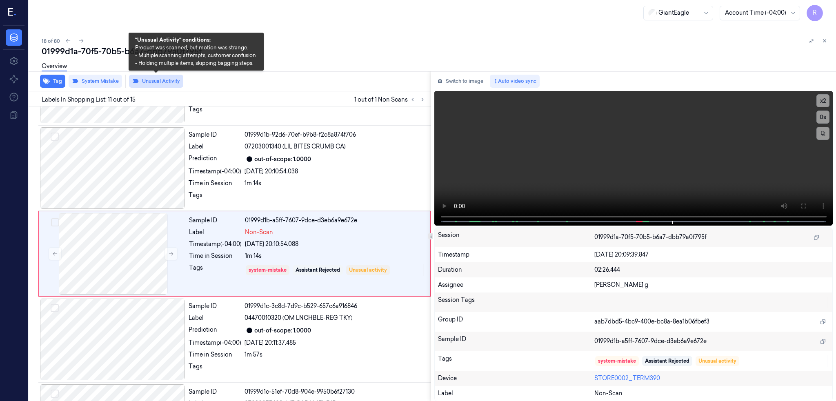
click at [150, 83] on button "Unusual Activity" at bounding box center [156, 81] width 54 height 13
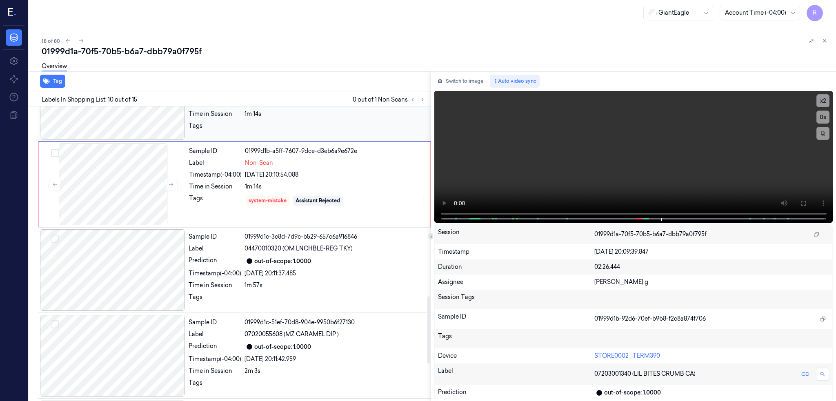
scroll to position [830, 0]
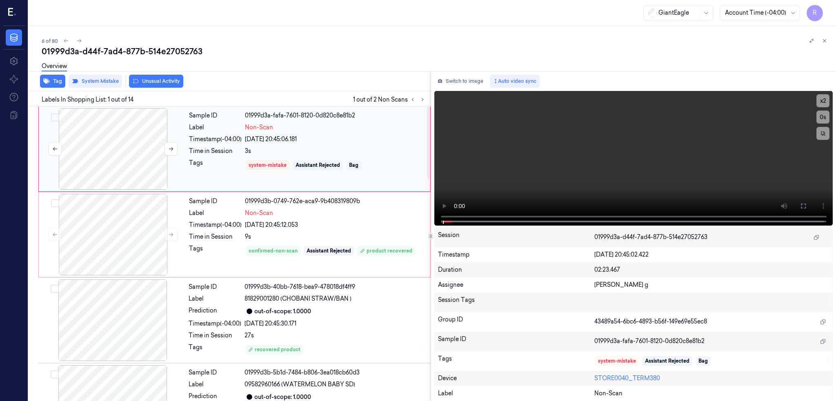
click at [126, 150] on div at bounding box center [112, 149] width 145 height 82
click at [807, 209] on icon at bounding box center [803, 206] width 7 height 7
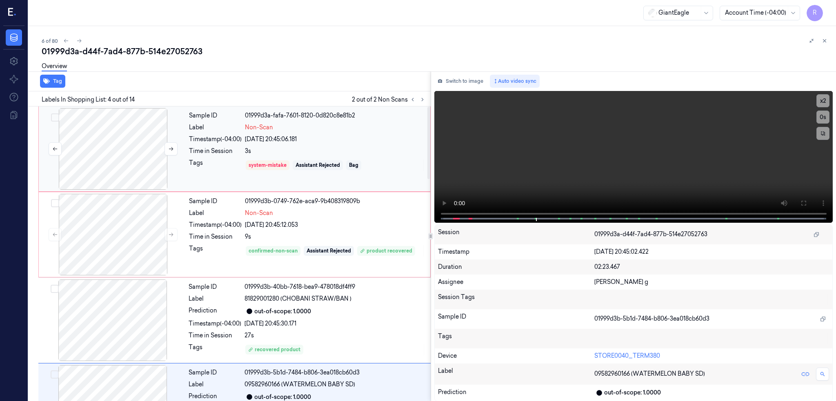
click at [124, 128] on div at bounding box center [112, 149] width 145 height 82
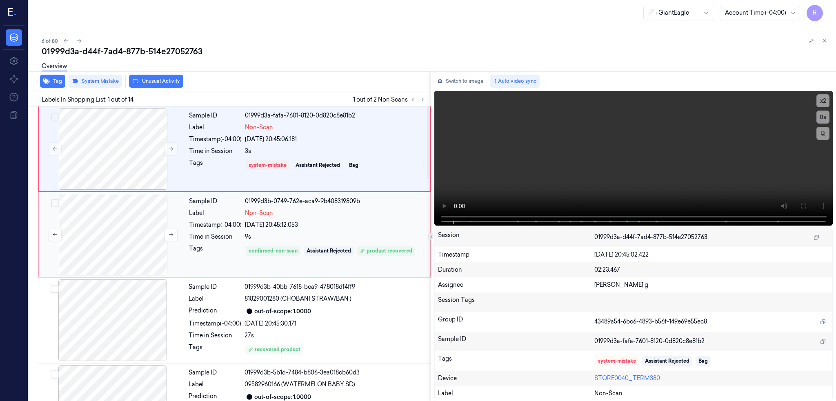
click at [138, 235] on div at bounding box center [112, 235] width 145 height 82
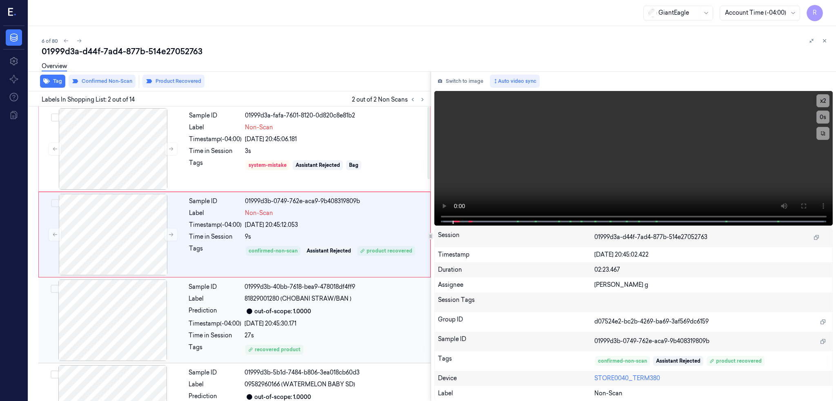
click at [123, 319] on div at bounding box center [112, 321] width 145 height 82
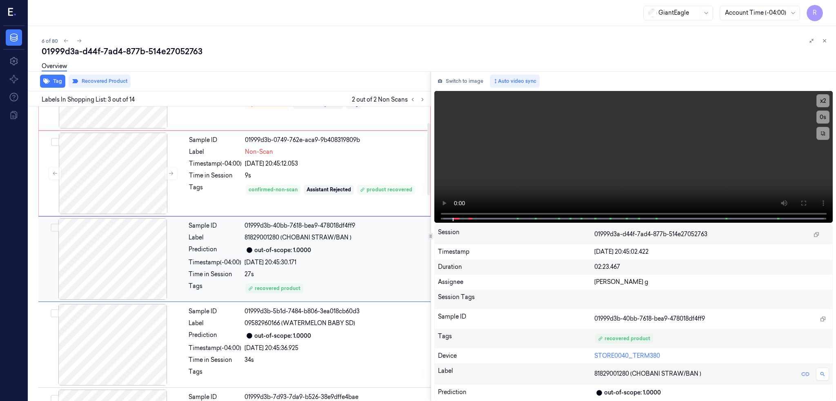
scroll to position [66, 0]
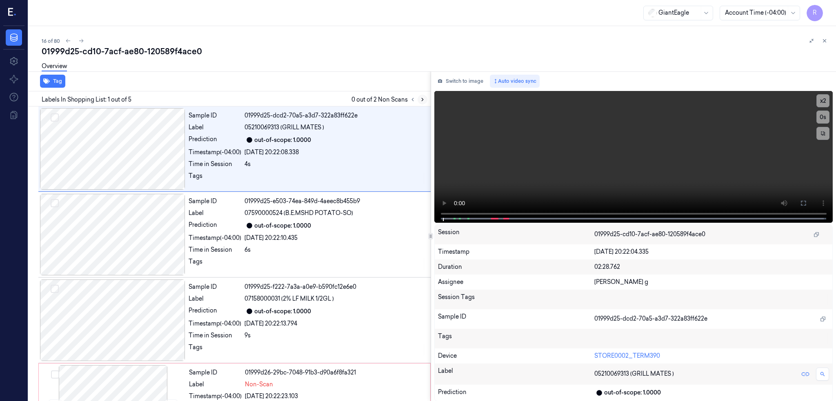
click at [425, 99] on icon at bounding box center [423, 100] width 6 height 6
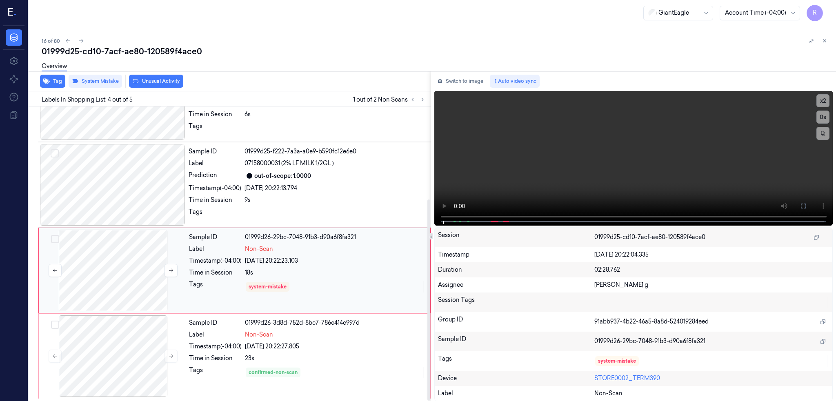
click at [123, 264] on div at bounding box center [112, 271] width 145 height 82
click at [137, 190] on div at bounding box center [112, 185] width 145 height 82
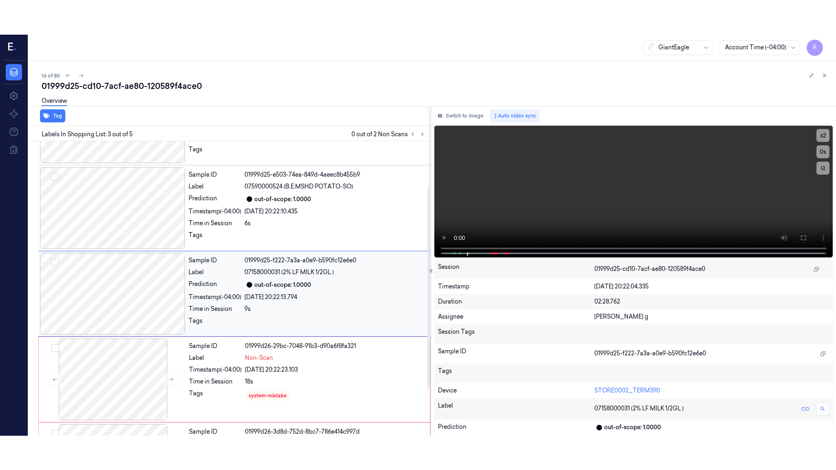
scroll to position [0, 0]
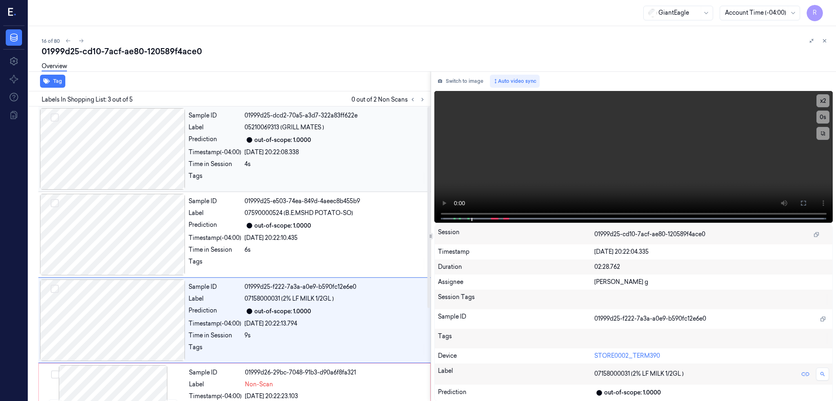
click at [121, 142] on div at bounding box center [112, 149] width 145 height 82
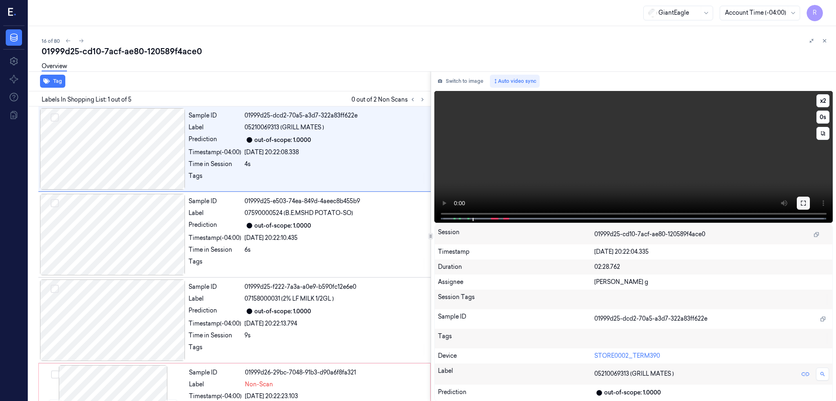
click at [807, 203] on icon at bounding box center [803, 203] width 7 height 7
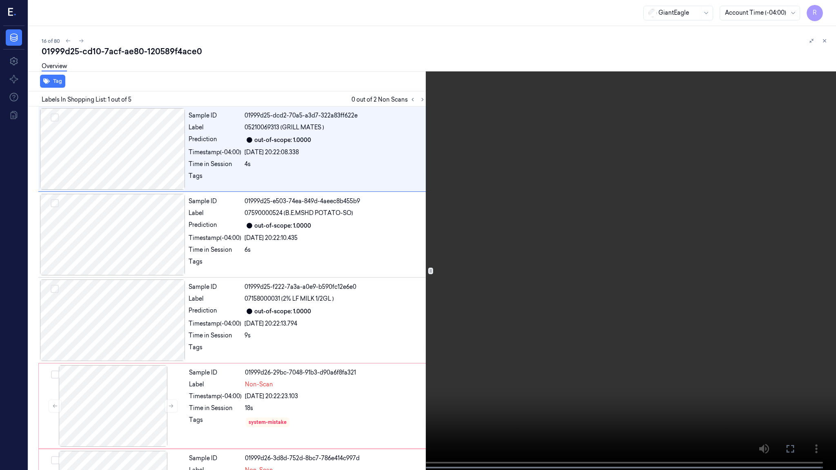
click at [188, 325] on video at bounding box center [418, 236] width 836 height 472
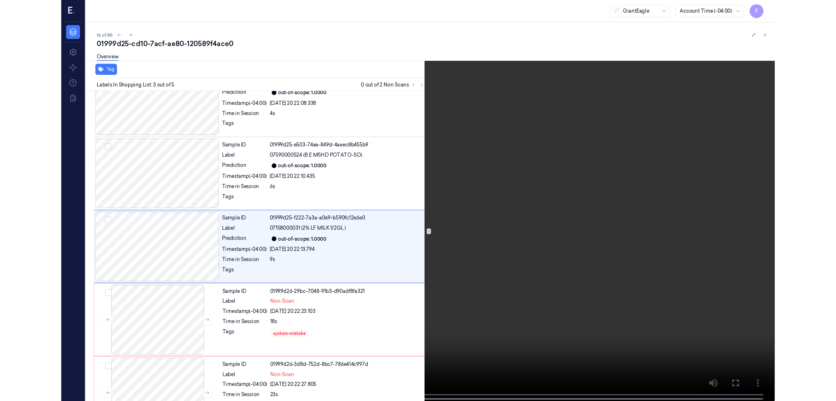
scroll to position [67, 0]
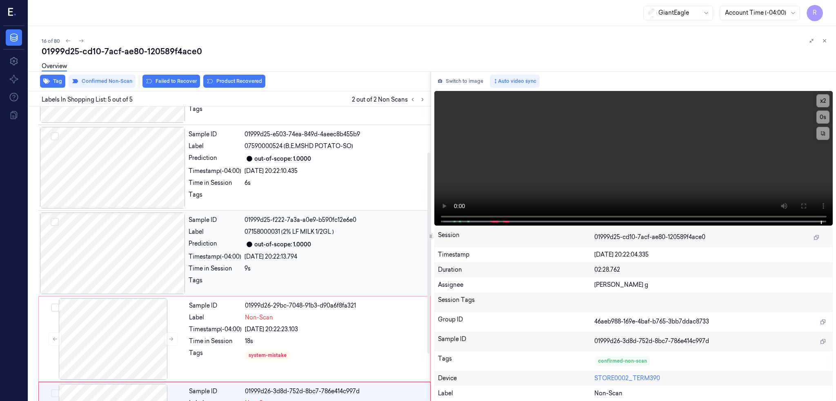
click at [147, 251] on div at bounding box center [112, 254] width 145 height 82
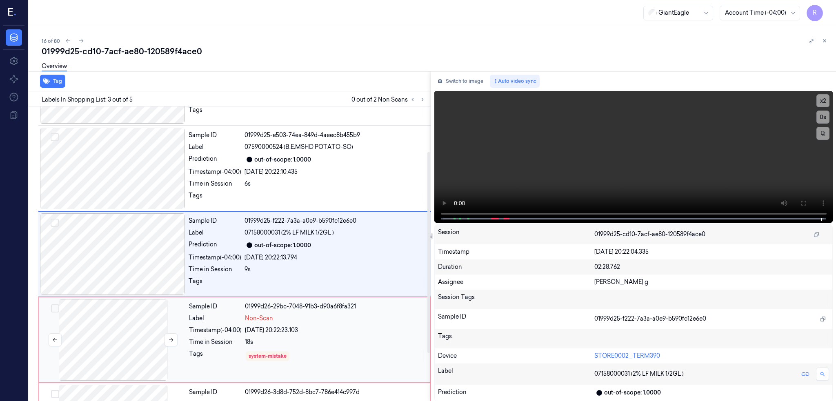
click at [118, 352] on div at bounding box center [112, 340] width 145 height 82
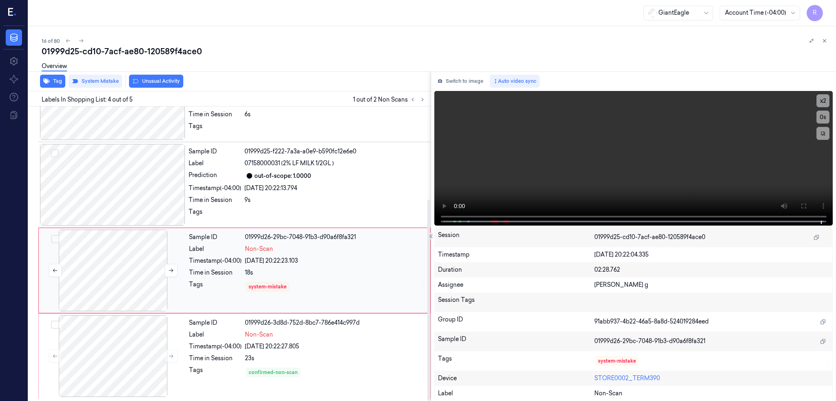
click at [93, 285] on div at bounding box center [112, 271] width 145 height 82
click at [127, 354] on div at bounding box center [112, 356] width 145 height 82
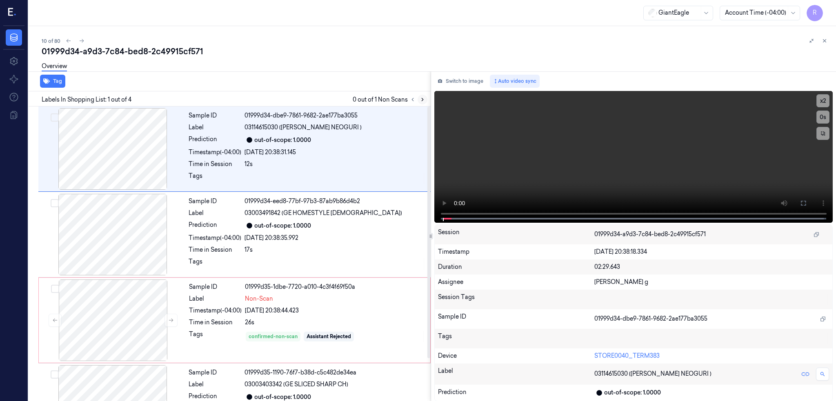
click at [423, 98] on icon at bounding box center [423, 99] width 2 height 3
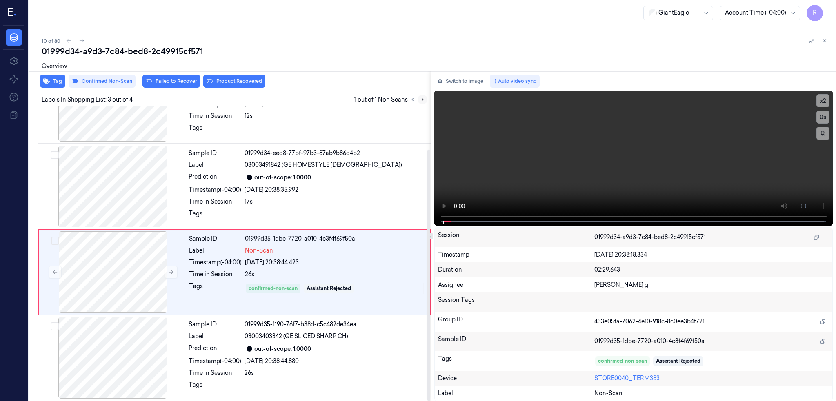
scroll to position [50, 0]
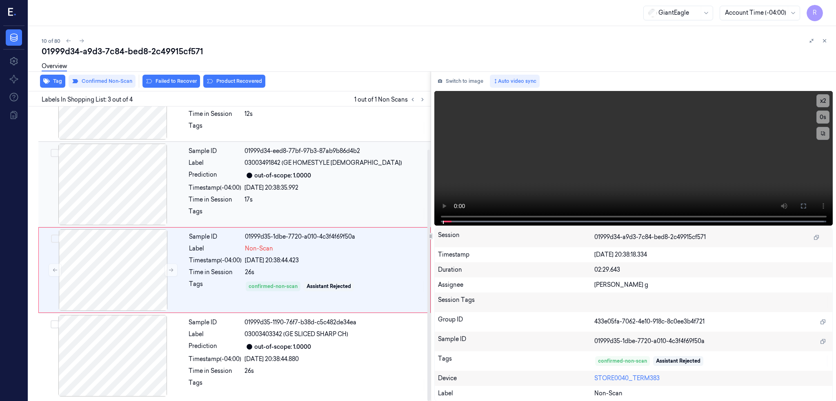
click at [151, 173] on div at bounding box center [112, 185] width 145 height 82
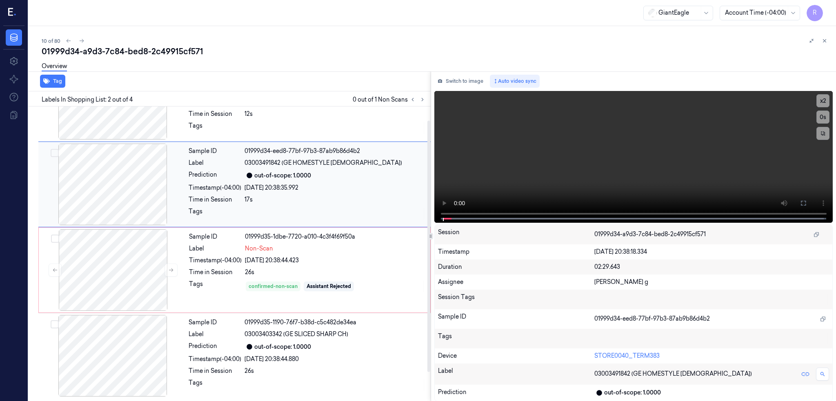
scroll to position [0, 0]
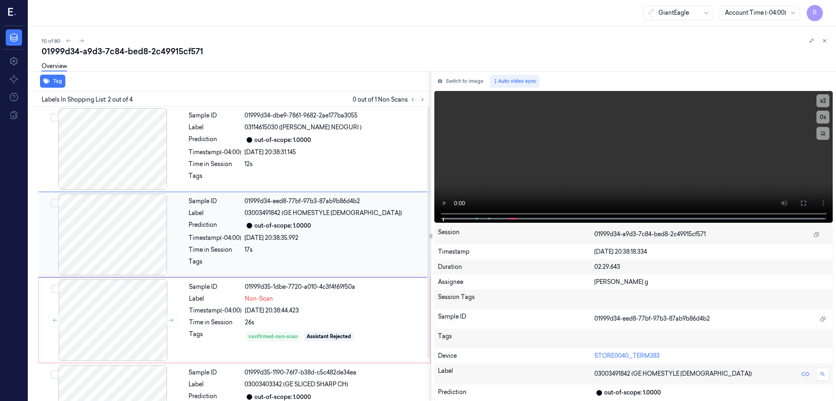
click at [142, 213] on div at bounding box center [112, 235] width 145 height 82
click at [810, 198] on button at bounding box center [803, 203] width 13 height 13
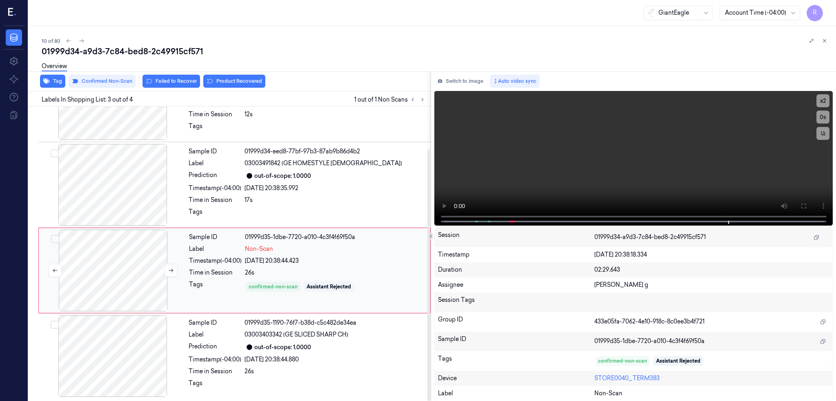
click at [110, 283] on div at bounding box center [112, 271] width 145 height 82
click at [134, 277] on div at bounding box center [112, 271] width 145 height 82
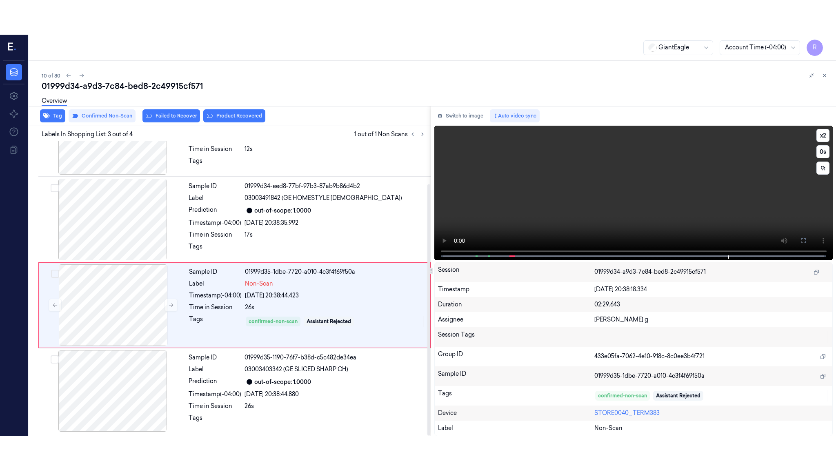
scroll to position [50, 0]
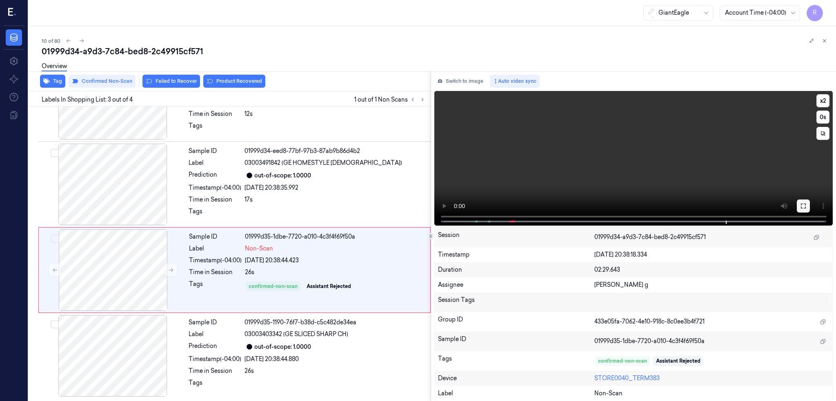
click at [806, 208] on icon at bounding box center [803, 206] width 5 height 5
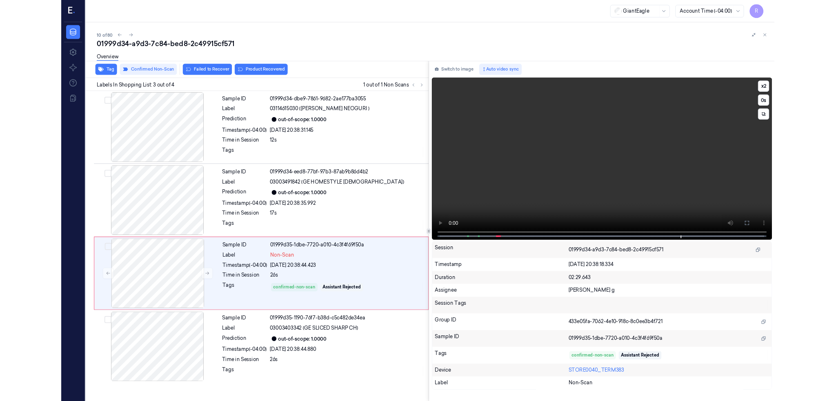
scroll to position [0, 0]
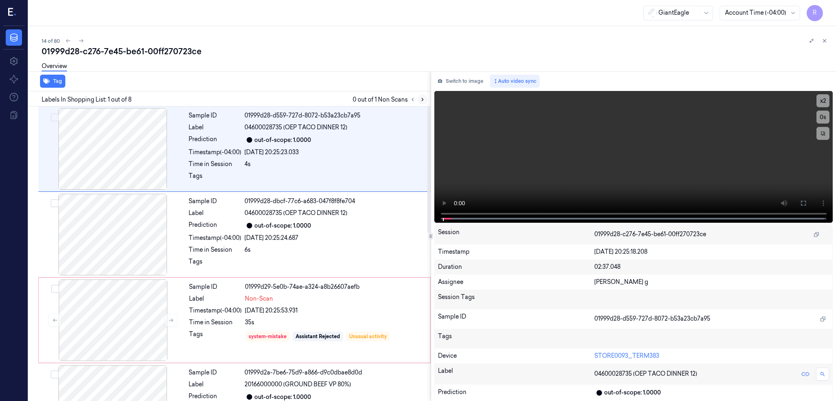
click at [425, 100] on icon at bounding box center [423, 100] width 6 height 6
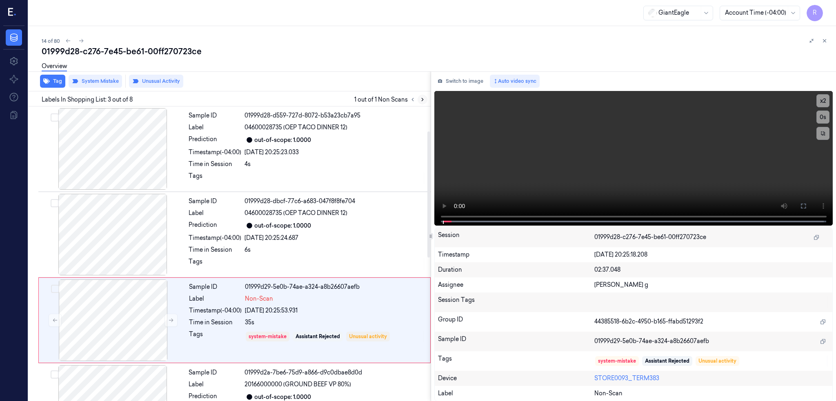
scroll to position [66, 0]
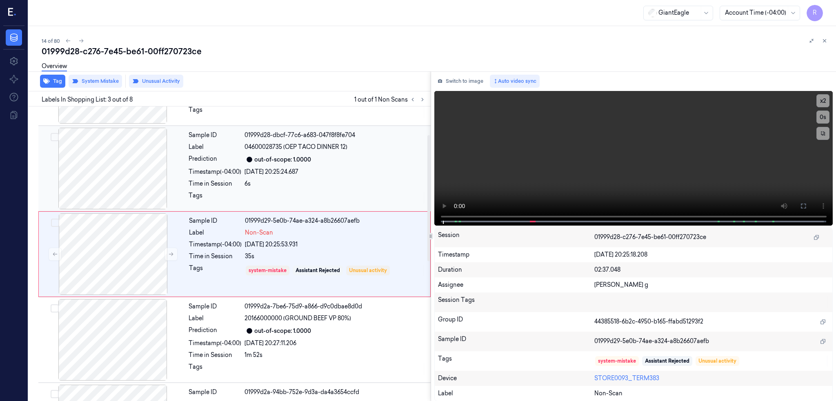
click at [109, 197] on div at bounding box center [112, 169] width 145 height 82
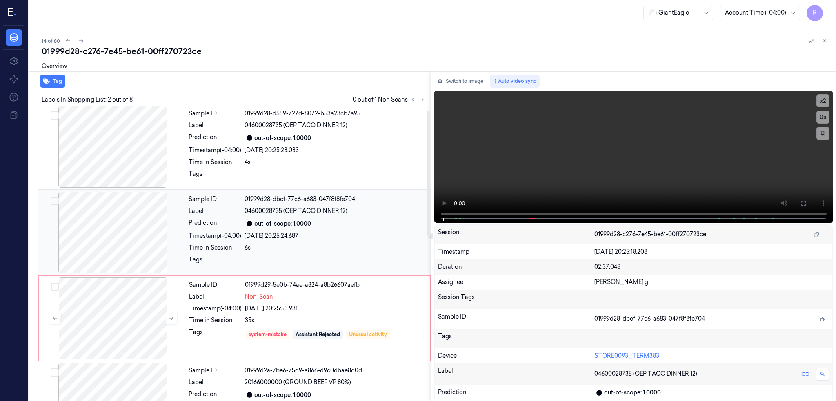
scroll to position [0, 0]
click at [133, 245] on div at bounding box center [112, 235] width 145 height 82
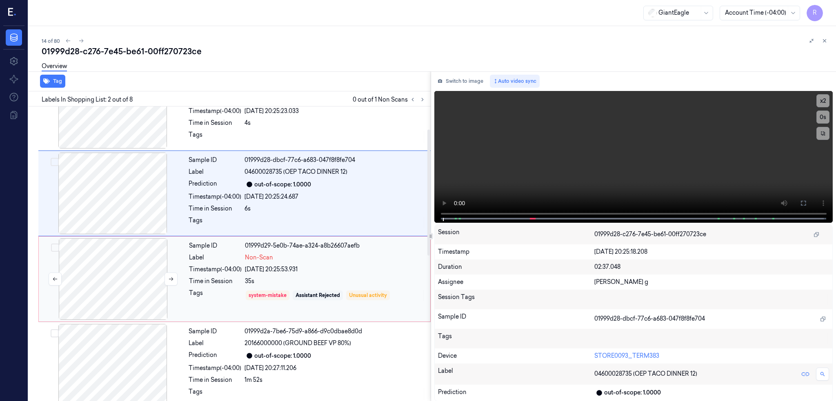
scroll to position [54, 0]
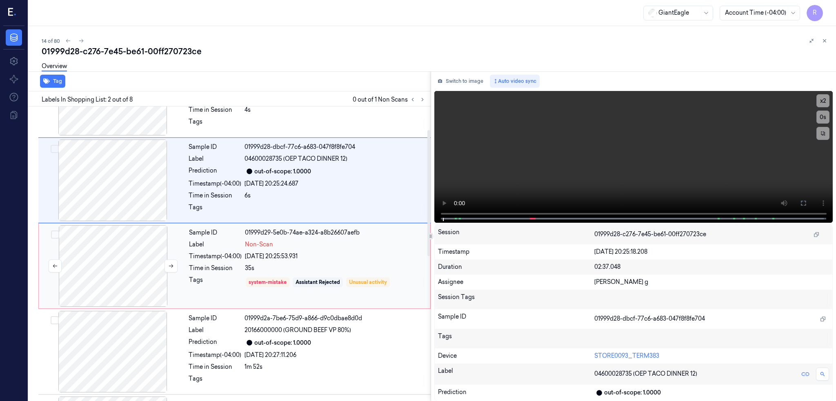
click at [117, 275] on div at bounding box center [112, 266] width 145 height 82
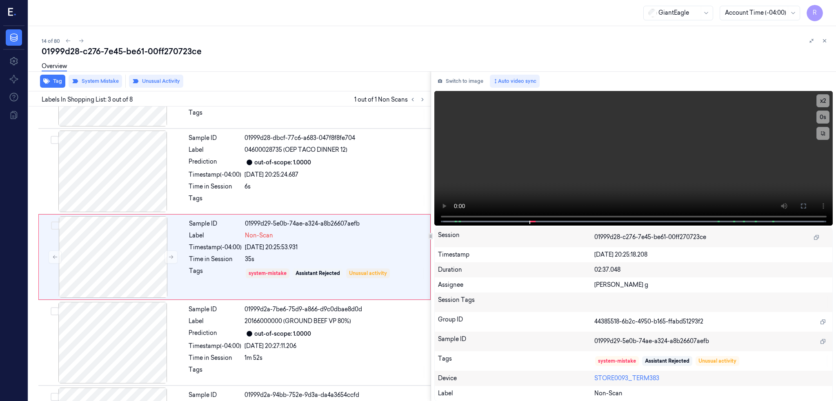
scroll to position [66, 0]
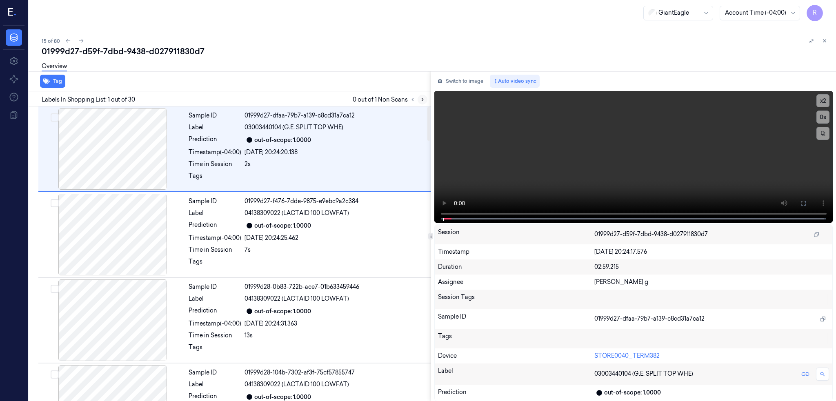
click at [425, 101] on icon at bounding box center [423, 100] width 6 height 6
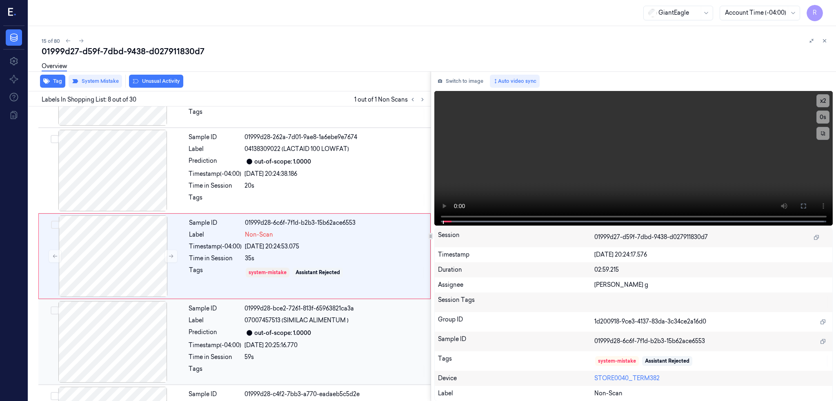
scroll to position [495, 0]
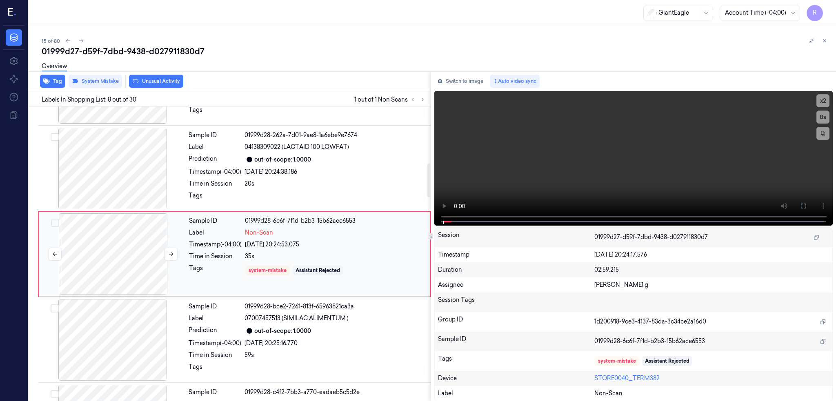
click at [120, 251] on div at bounding box center [112, 254] width 145 height 82
click at [117, 149] on div at bounding box center [112, 169] width 145 height 82
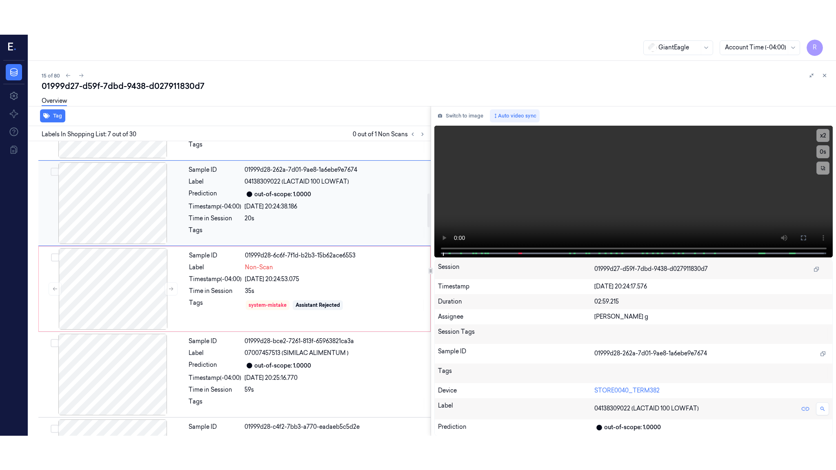
scroll to position [409, 0]
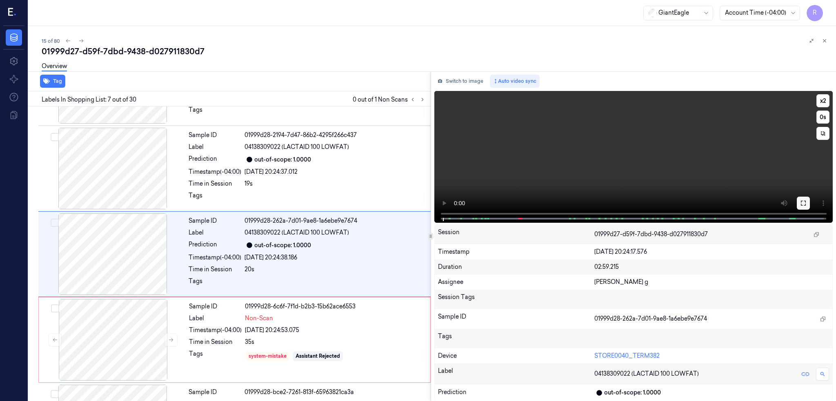
click at [810, 207] on button at bounding box center [803, 203] width 13 height 13
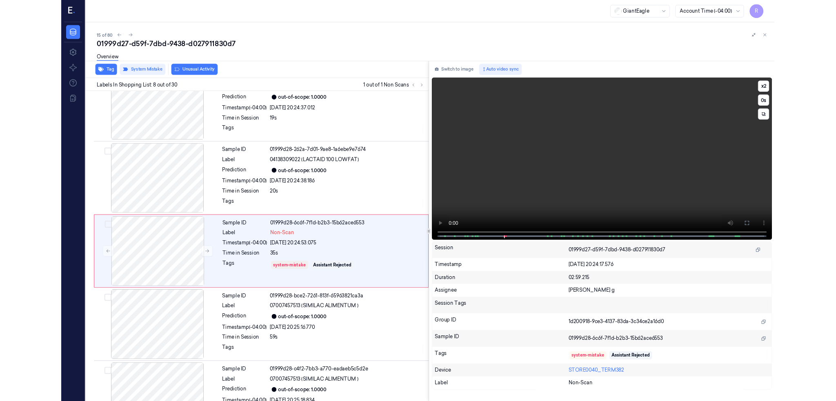
scroll to position [460, 0]
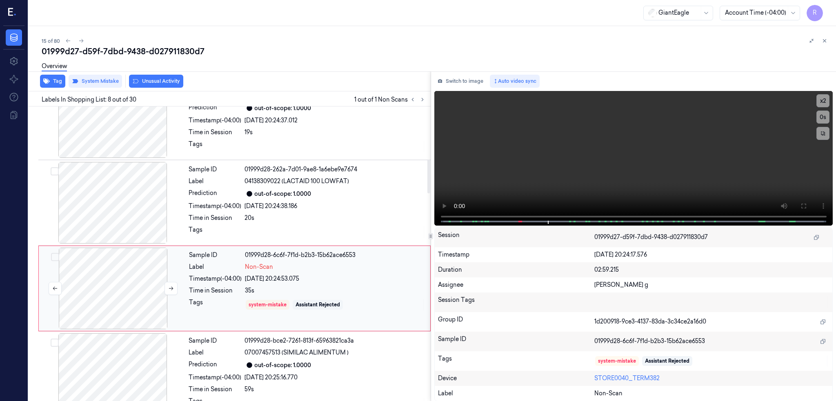
click at [145, 295] on div at bounding box center [112, 289] width 145 height 82
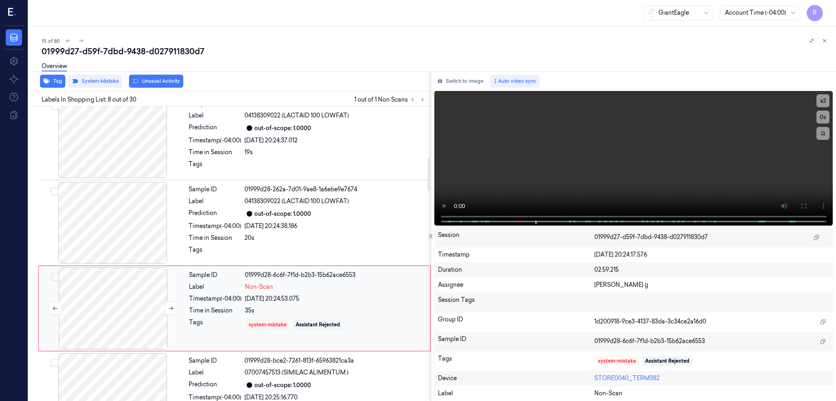
click at [126, 309] on div at bounding box center [112, 309] width 145 height 82
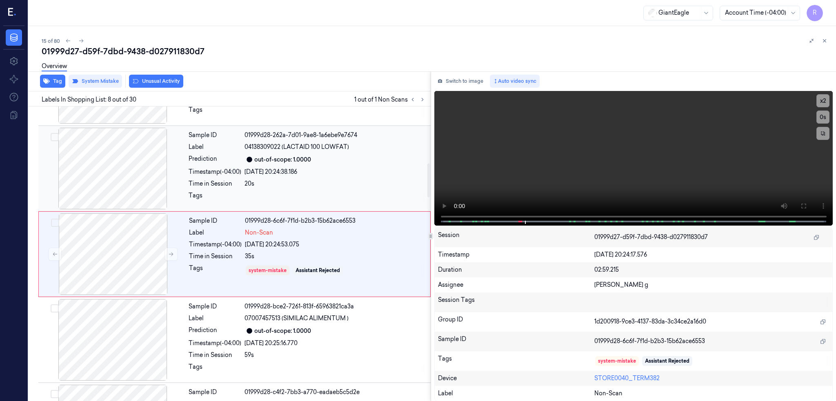
click at [135, 175] on div at bounding box center [112, 169] width 145 height 82
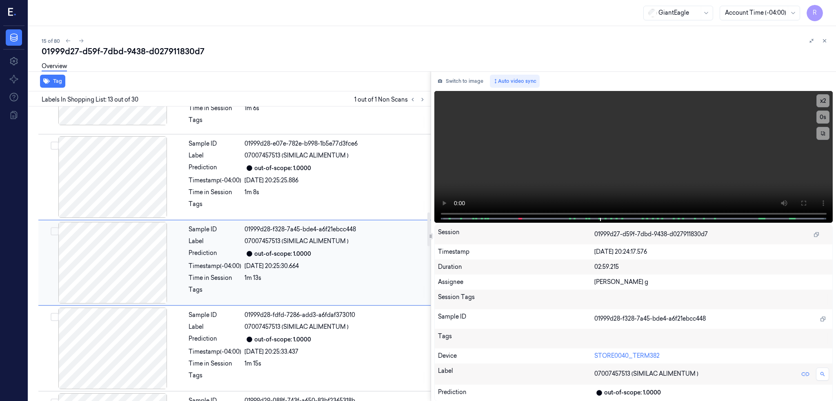
scroll to position [924, 0]
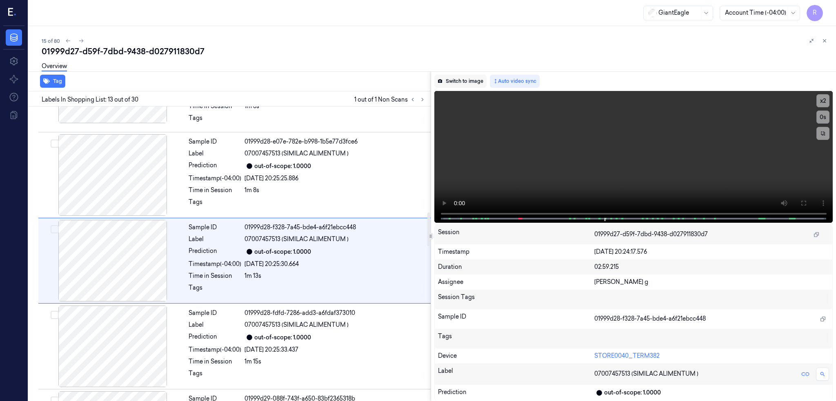
click at [473, 80] on button "Switch to image" at bounding box center [460, 81] width 52 height 13
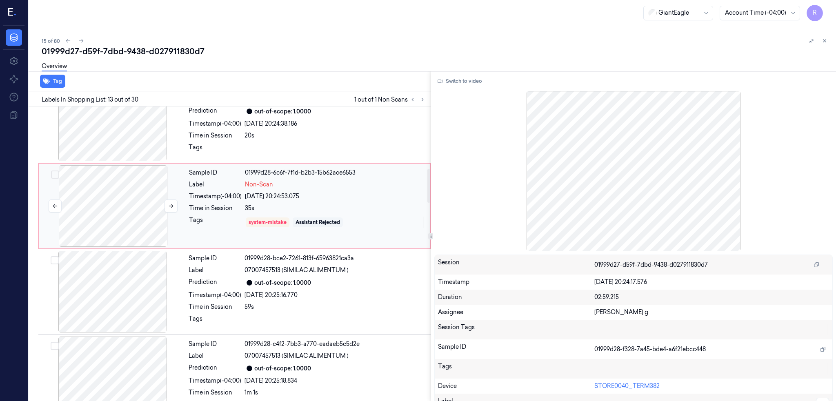
click at [121, 221] on div at bounding box center [112, 206] width 145 height 82
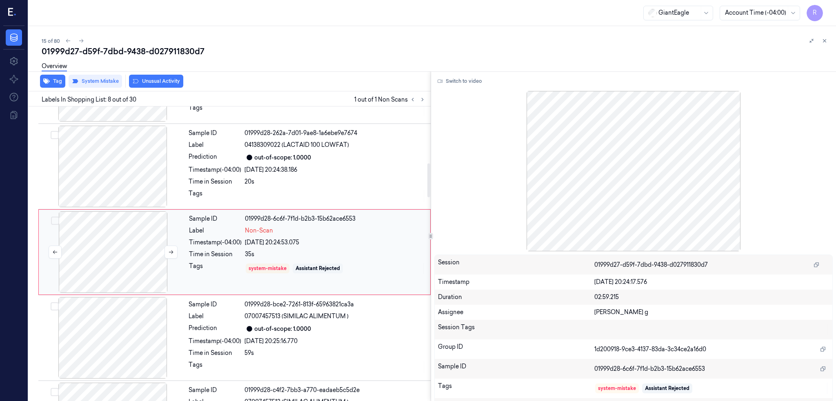
scroll to position [495, 0]
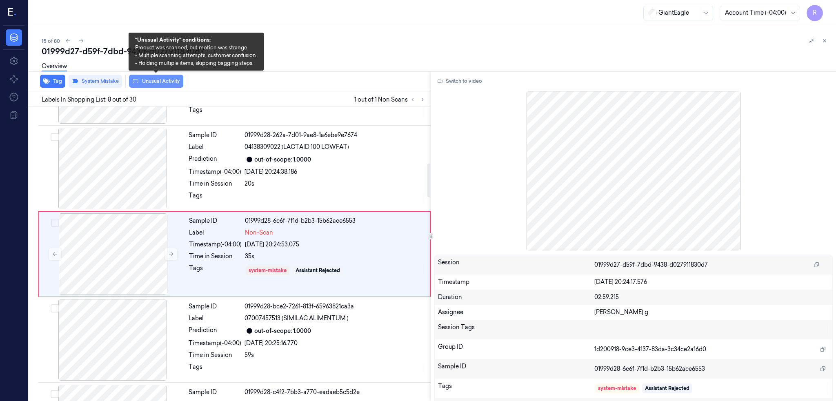
click at [158, 85] on button "Unusual Activity" at bounding box center [156, 81] width 54 height 13
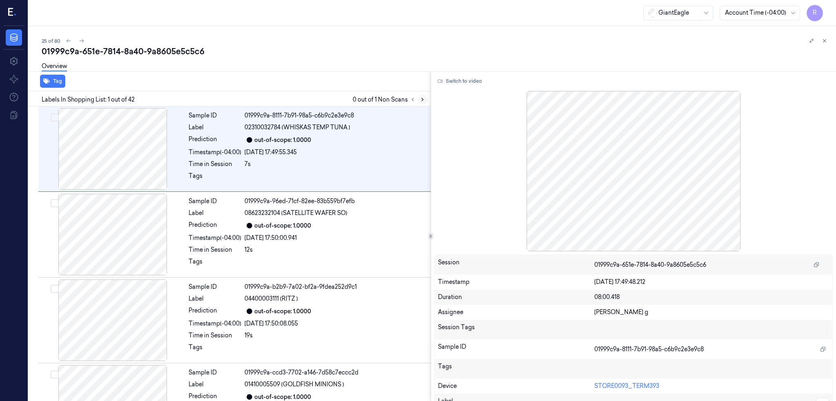
click at [427, 102] on button at bounding box center [423, 100] width 10 height 10
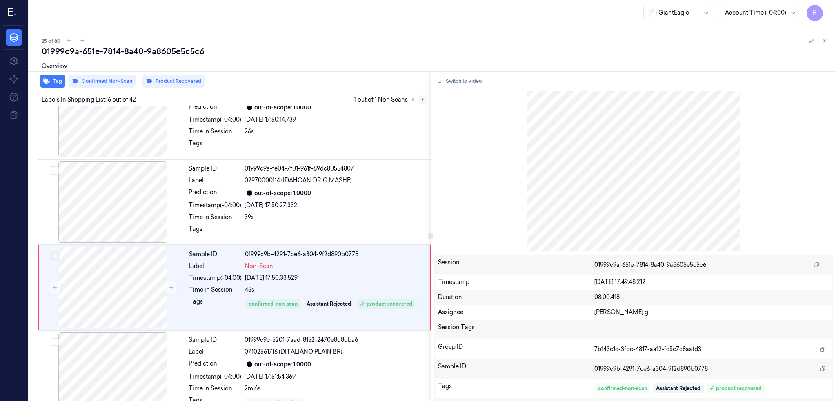
click at [427, 102] on button at bounding box center [423, 100] width 10 height 10
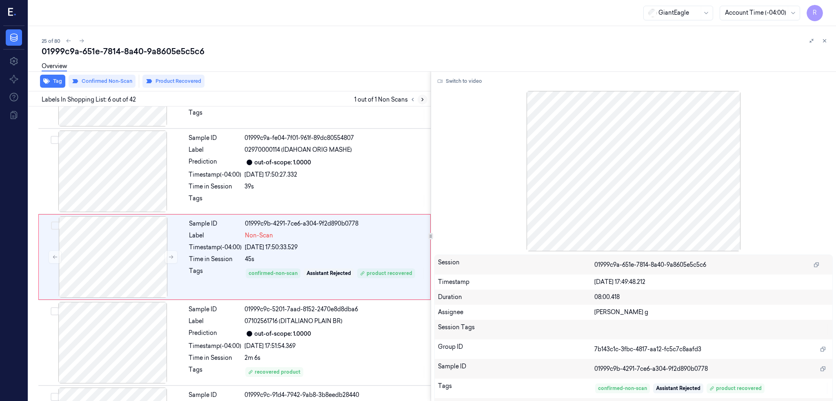
scroll to position [323, 0]
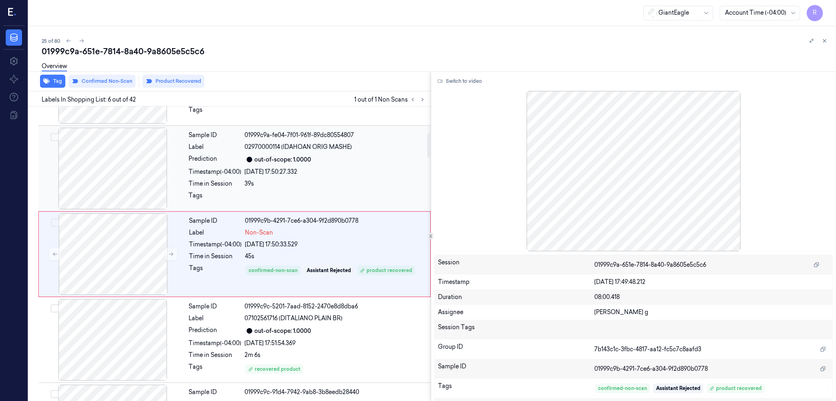
click at [137, 164] on div at bounding box center [112, 169] width 145 height 82
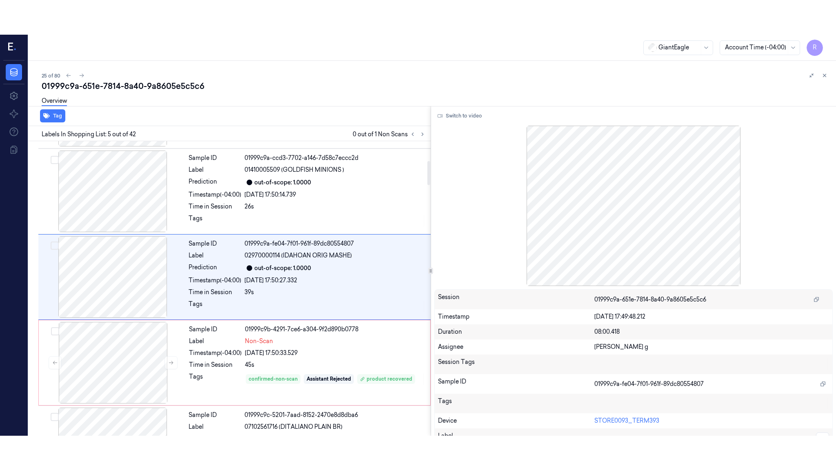
scroll to position [238, 0]
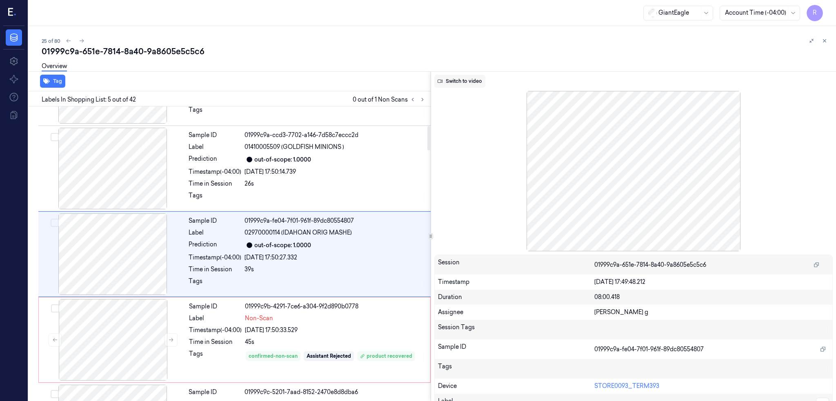
click at [460, 77] on button "Switch to video" at bounding box center [459, 81] width 51 height 13
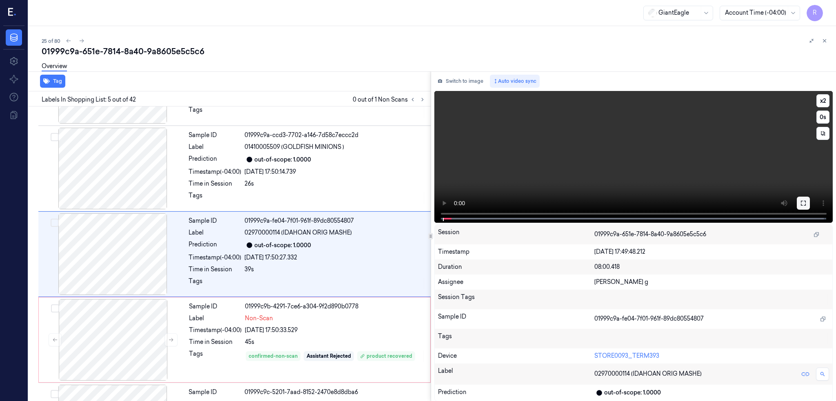
click at [810, 204] on button at bounding box center [803, 203] width 13 height 13
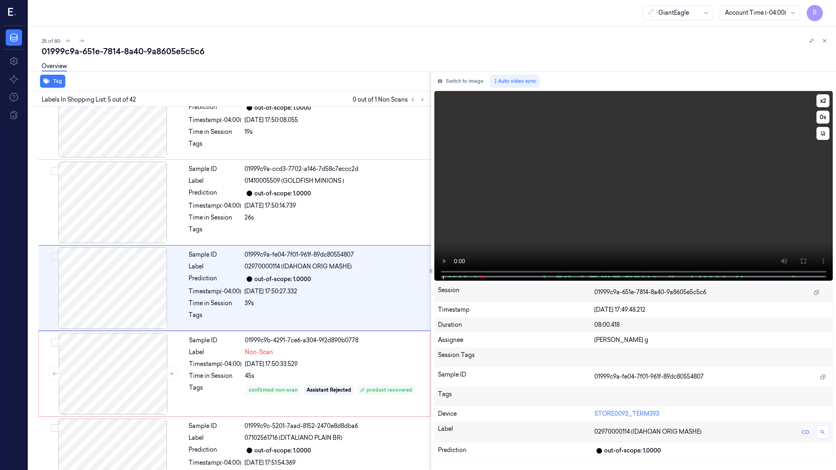
scroll to position [203, 0]
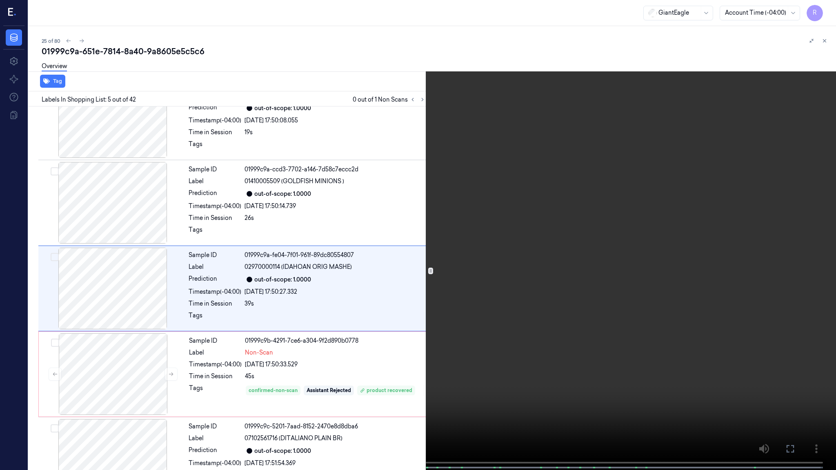
click at [692, 274] on video at bounding box center [418, 236] width 836 height 472
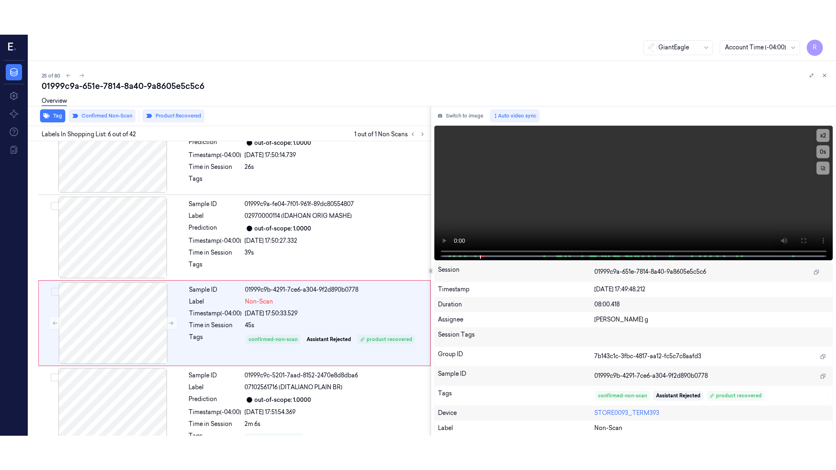
scroll to position [323, 0]
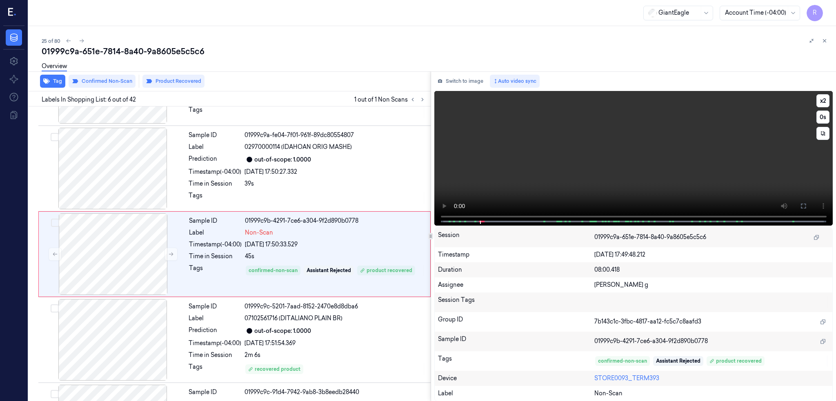
click at [810, 208] on button at bounding box center [803, 206] width 13 height 13
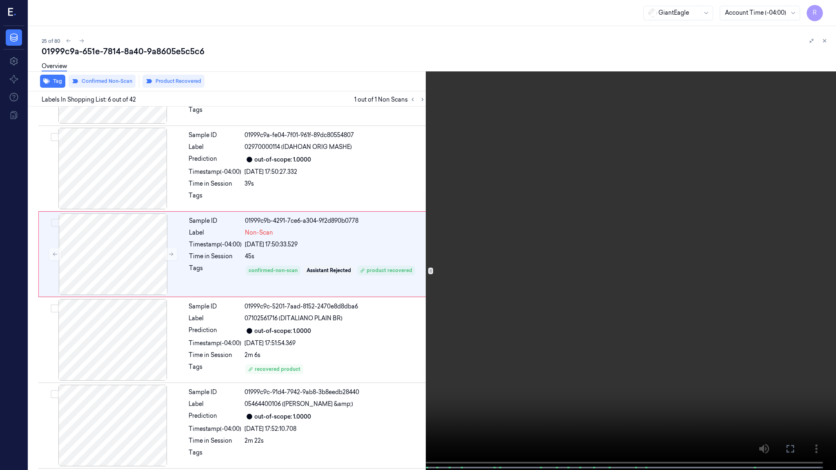
click at [535, 226] on video at bounding box center [418, 236] width 836 height 472
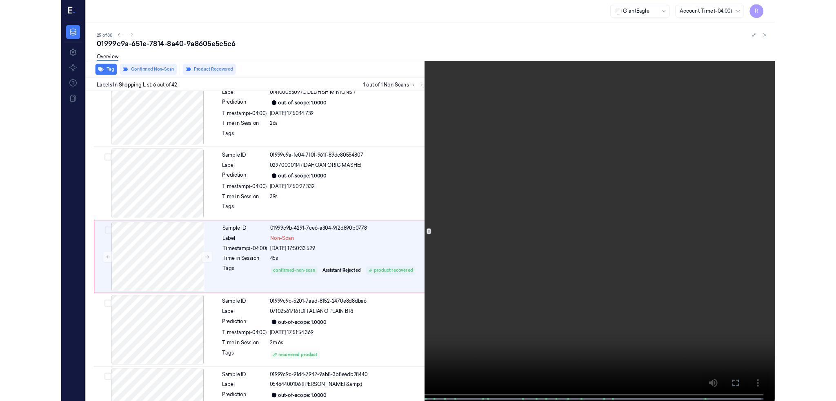
scroll to position [289, 0]
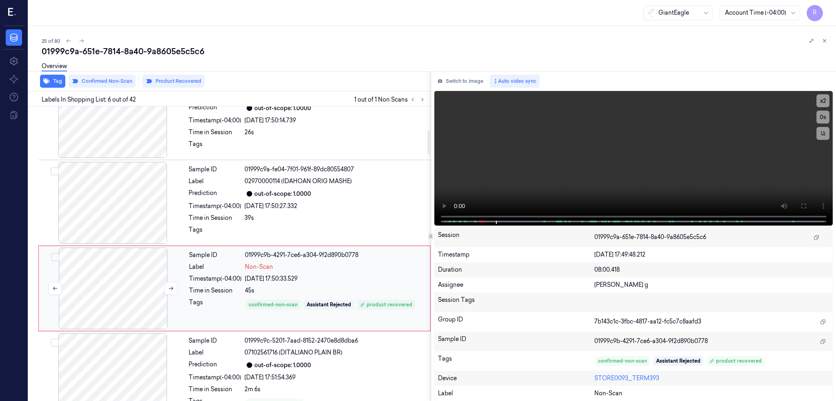
click at [120, 294] on div at bounding box center [112, 289] width 145 height 82
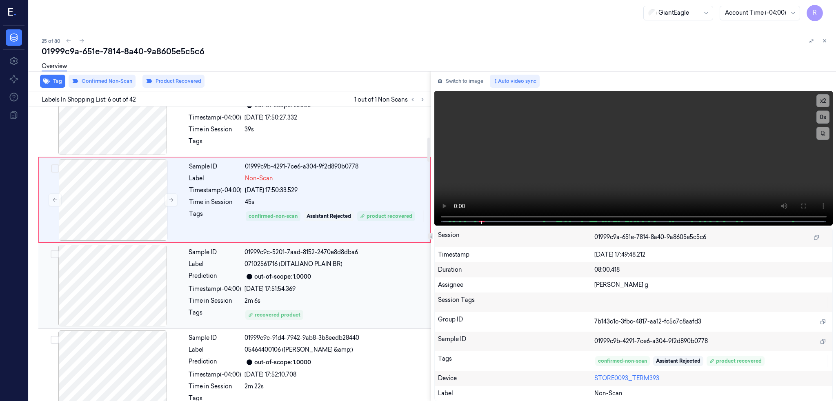
click at [123, 299] on div at bounding box center [112, 286] width 145 height 82
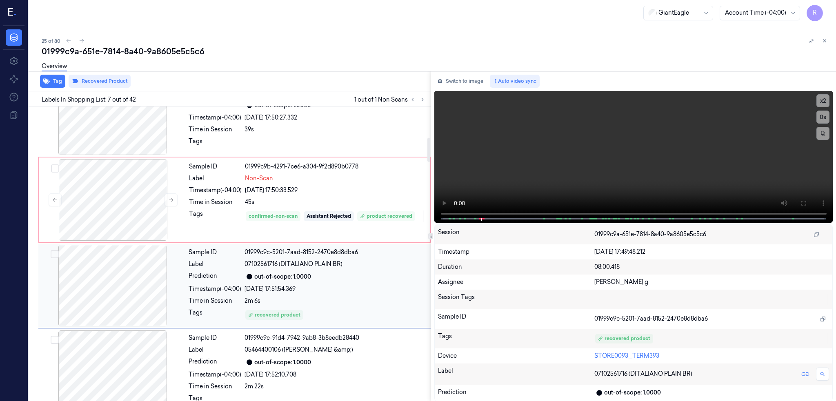
scroll to position [409, 0]
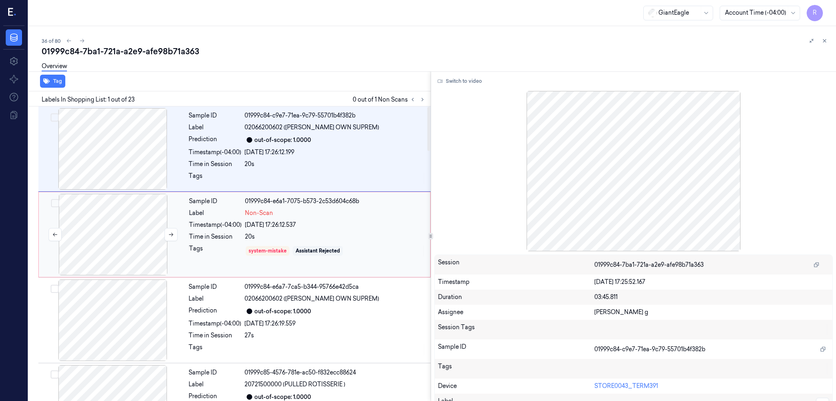
click at [118, 221] on div at bounding box center [112, 235] width 145 height 82
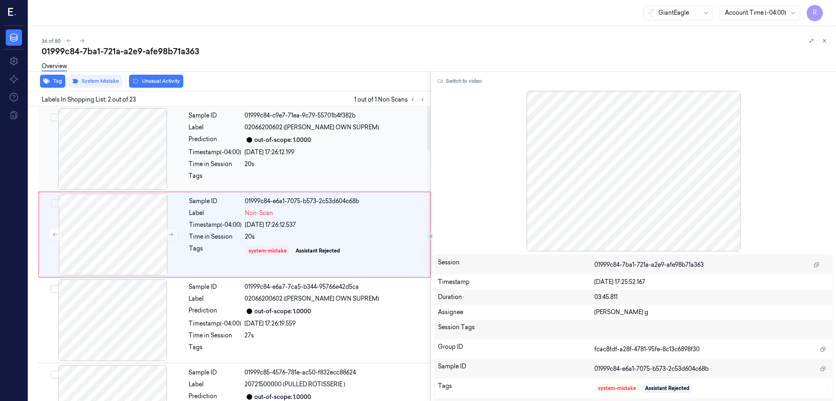
click at [103, 151] on div at bounding box center [112, 149] width 145 height 82
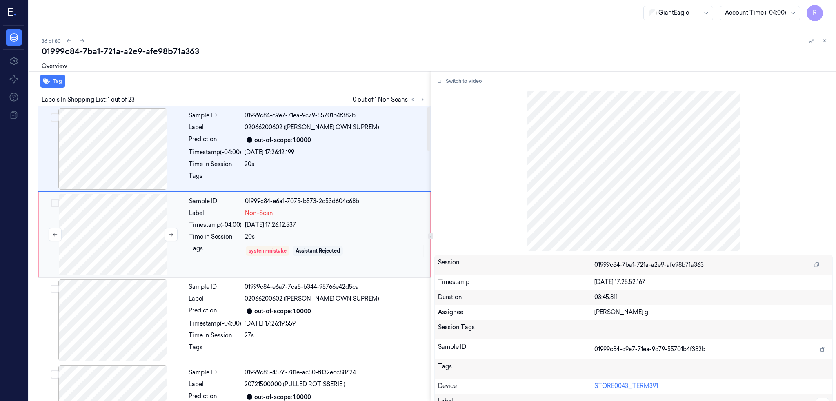
click at [118, 236] on div at bounding box center [112, 235] width 145 height 82
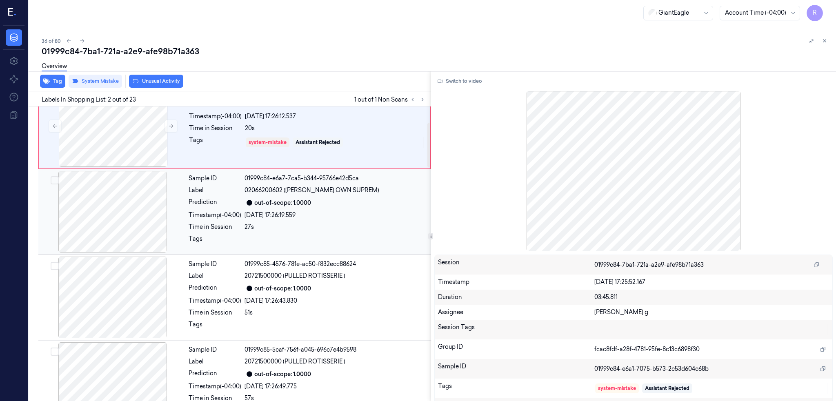
click at [120, 231] on div at bounding box center [112, 212] width 145 height 82
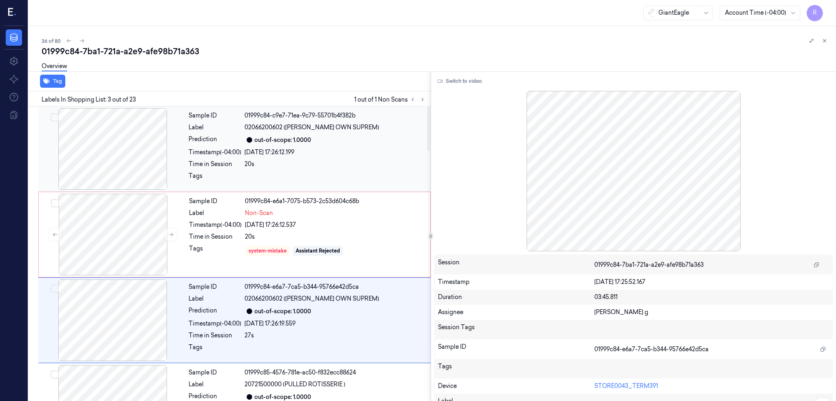
click at [113, 147] on div at bounding box center [112, 149] width 145 height 82
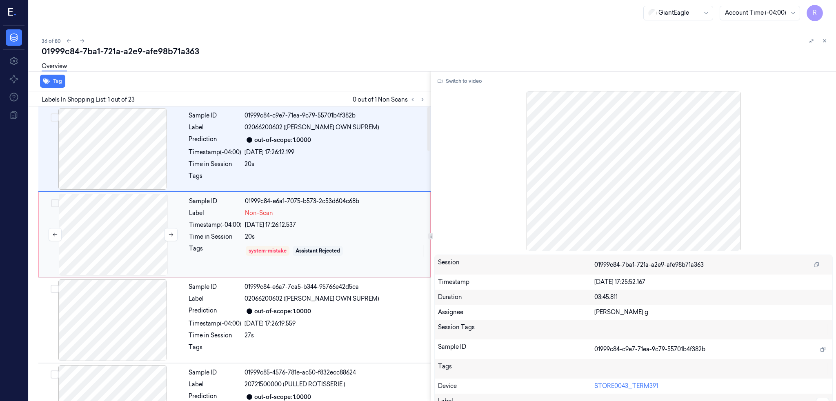
click at [126, 209] on div at bounding box center [112, 235] width 145 height 82
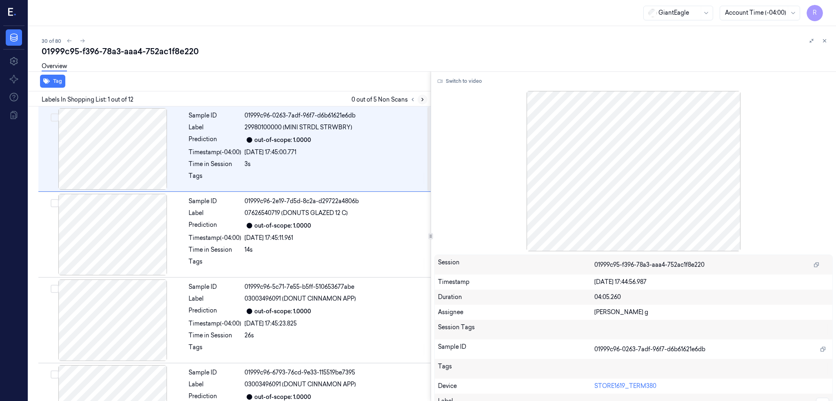
click at [427, 96] on button at bounding box center [423, 100] width 10 height 10
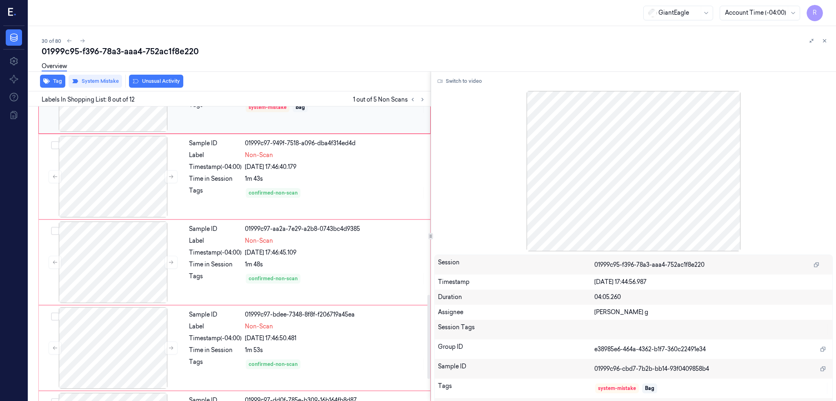
scroll to position [736, 0]
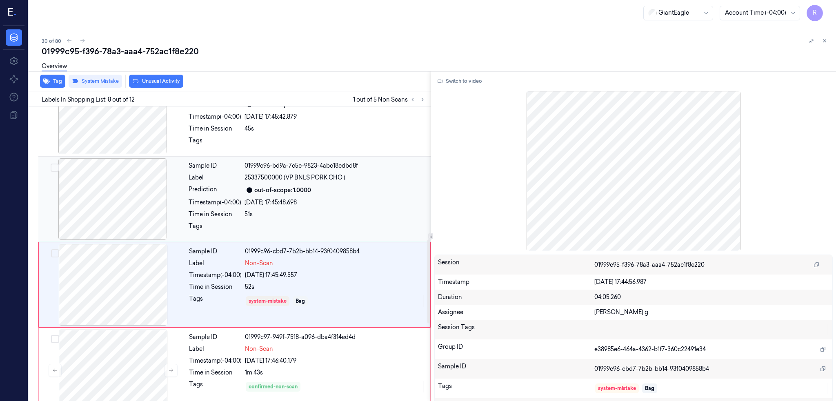
click at [112, 209] on div at bounding box center [112, 199] width 145 height 82
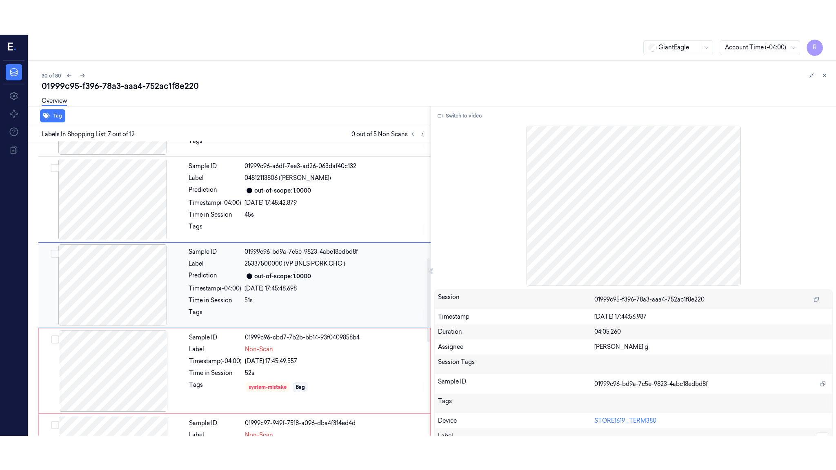
scroll to position [409, 0]
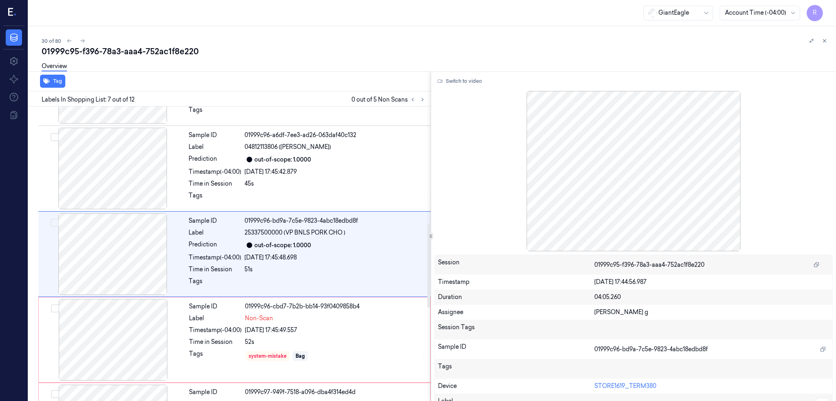
click at [447, 85] on div "Tag Labels In Shopping List: 7 out of 12 0 out of 5 Non Scans Sample ID 01999c9…" at bounding box center [430, 236] width 811 height 330
click at [467, 77] on button "Switch to video" at bounding box center [459, 81] width 51 height 13
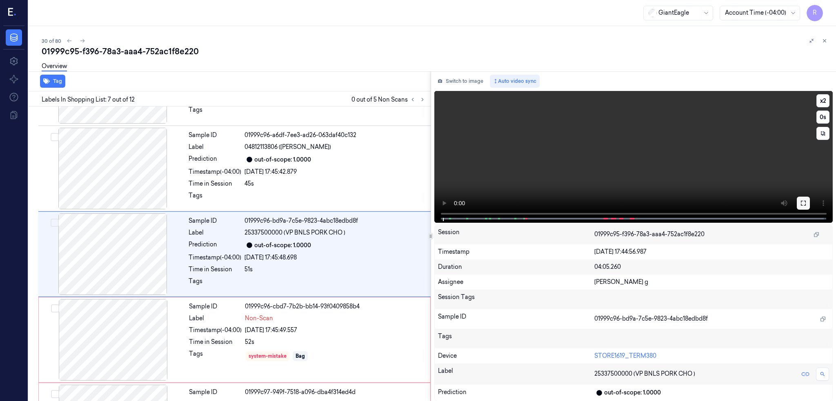
click at [807, 201] on icon at bounding box center [803, 203] width 7 height 7
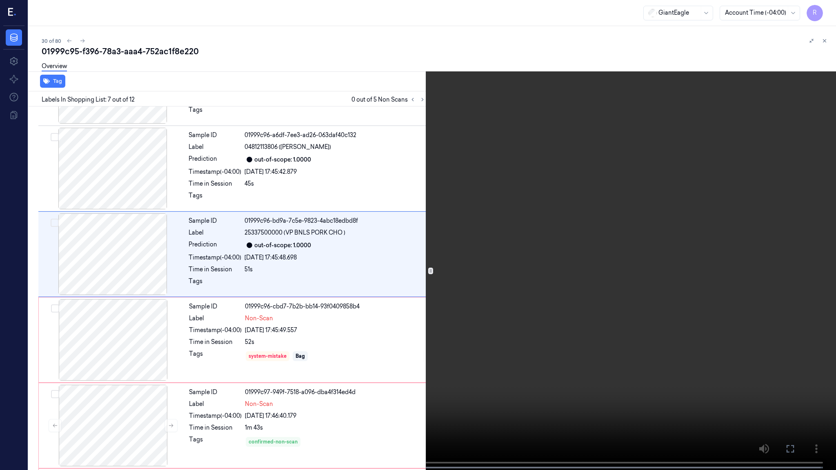
click at [344, 336] on video at bounding box center [418, 236] width 836 height 472
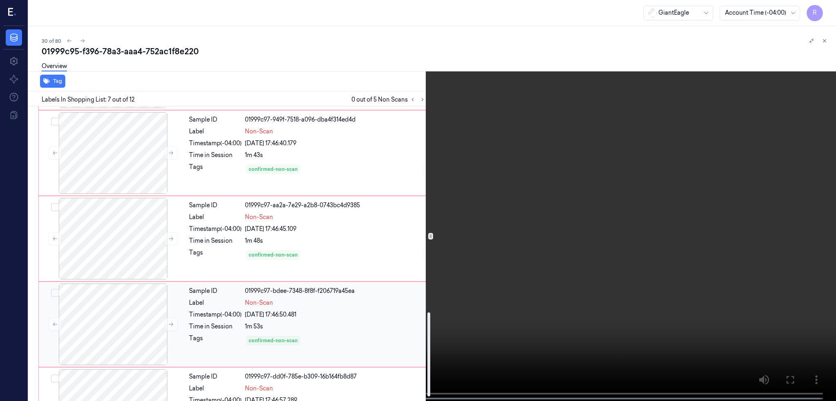
scroll to position [736, 0]
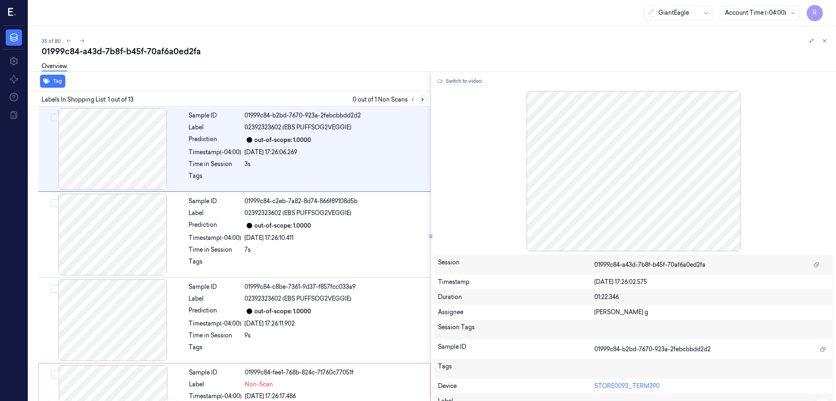
click at [427, 95] on button at bounding box center [423, 100] width 10 height 10
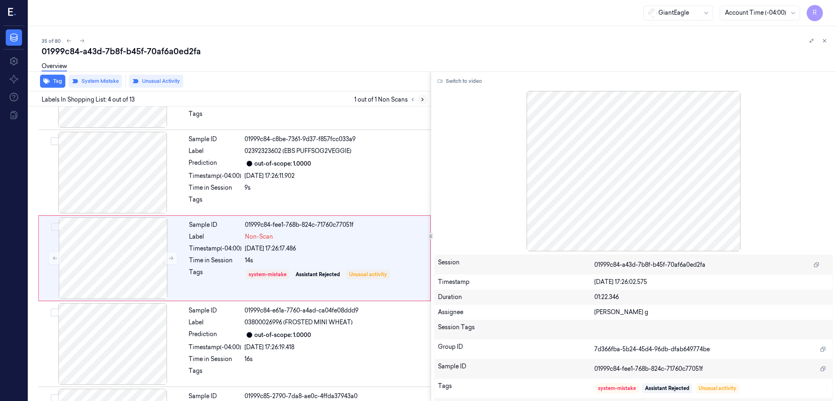
scroll to position [152, 0]
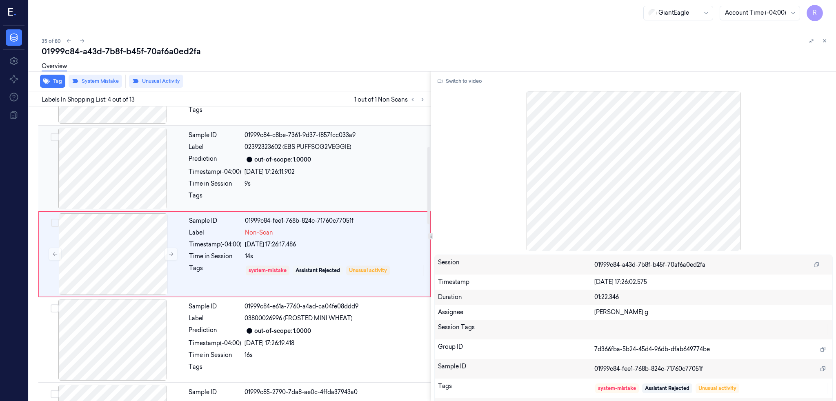
drag, startPoint x: 132, startPoint y: 162, endPoint x: 252, endPoint y: 157, distance: 120.5
click at [131, 162] on div at bounding box center [112, 169] width 145 height 82
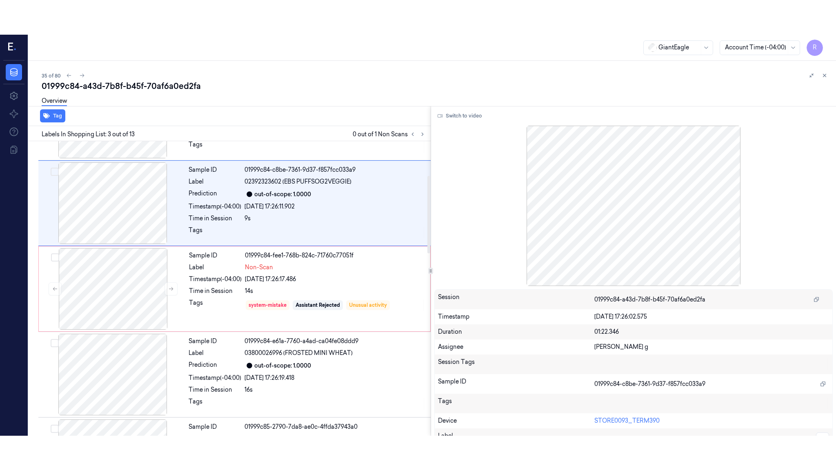
scroll to position [66, 0]
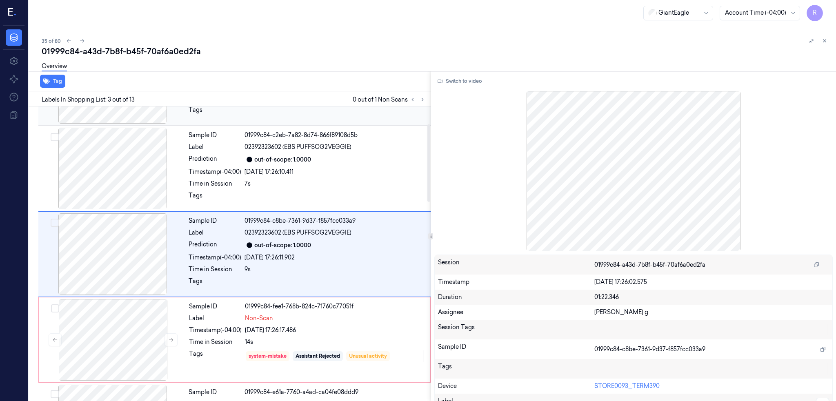
drag, startPoint x: 483, startPoint y: 78, endPoint x: 365, endPoint y: 115, distance: 123.2
click at [482, 78] on button "Switch to video" at bounding box center [459, 81] width 51 height 13
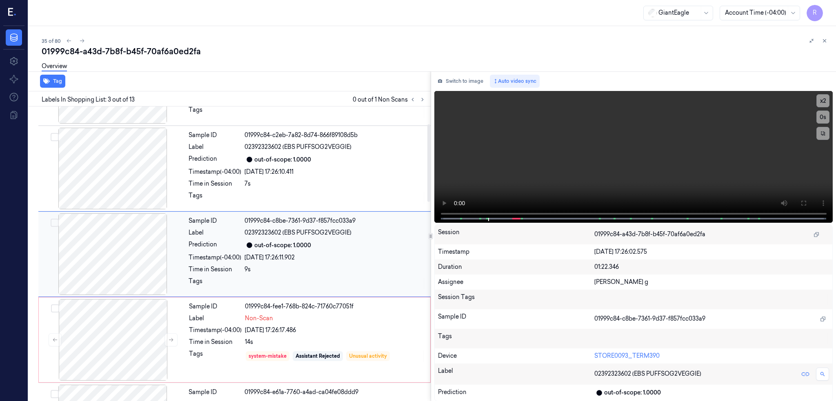
click at [126, 256] on div at bounding box center [112, 254] width 145 height 82
click at [810, 204] on button at bounding box center [803, 203] width 13 height 13
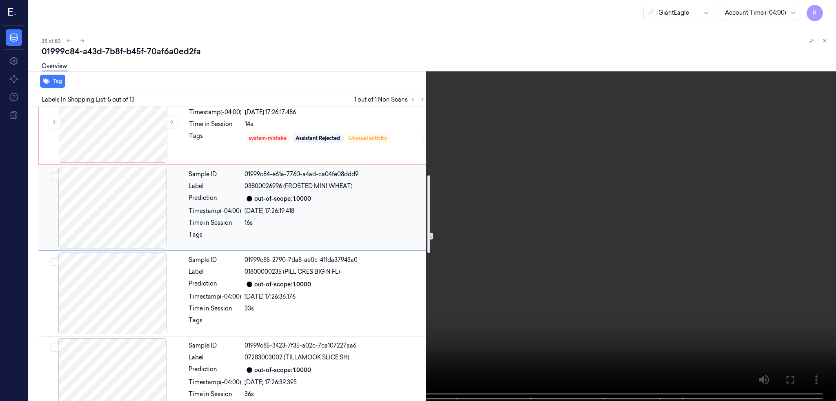
scroll to position [258, 0]
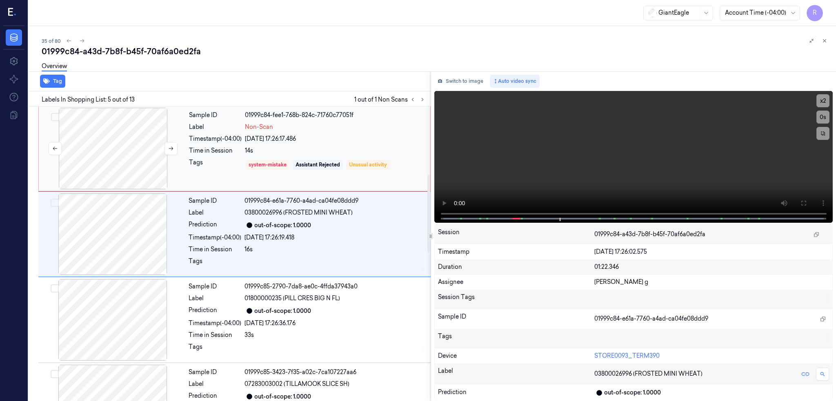
click at [125, 159] on div at bounding box center [112, 149] width 145 height 82
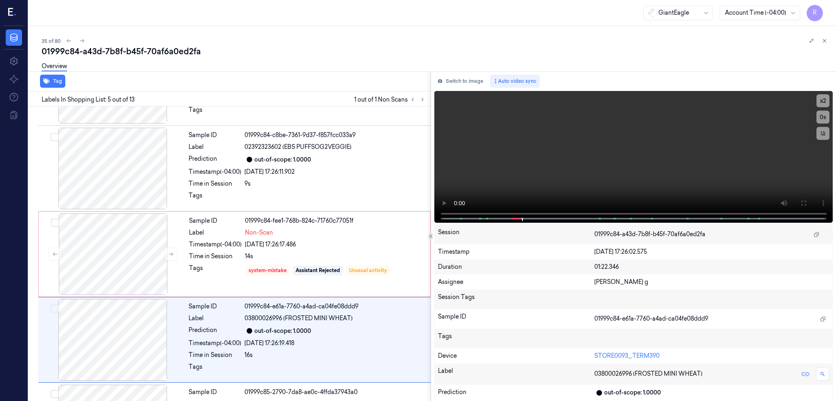
scroll to position [238, 0]
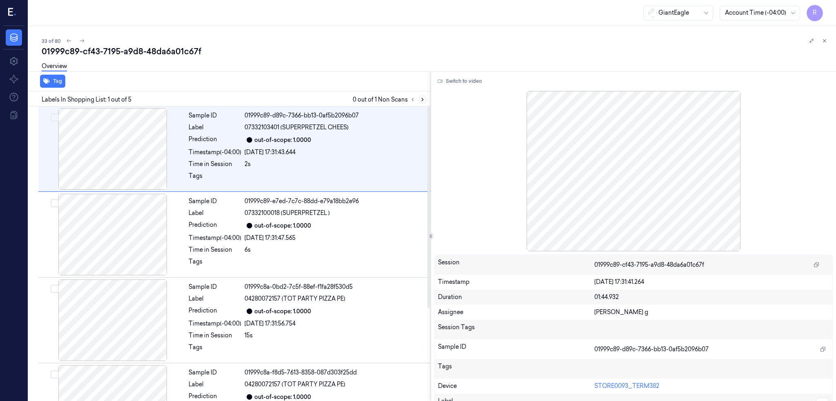
click at [425, 101] on icon at bounding box center [423, 100] width 6 height 6
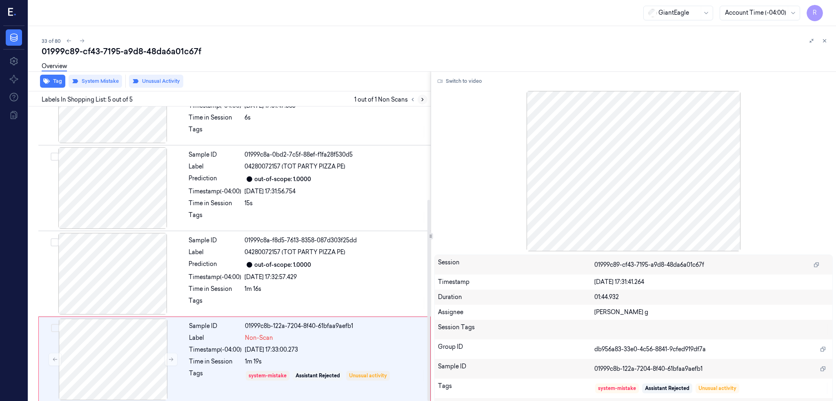
scroll to position [136, 0]
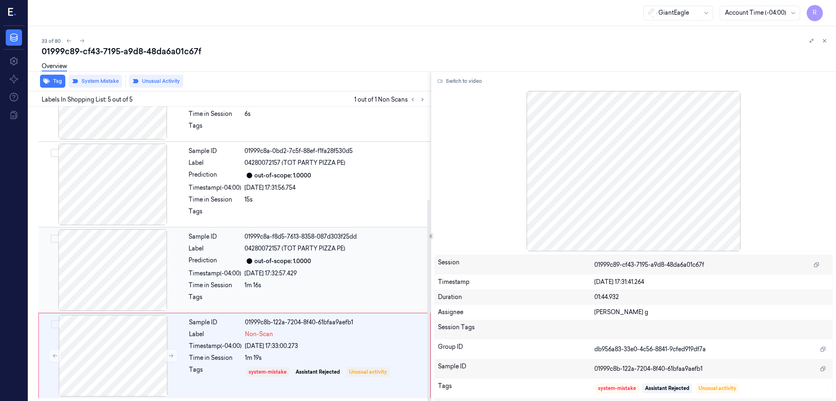
click at [122, 280] on div at bounding box center [112, 270] width 145 height 82
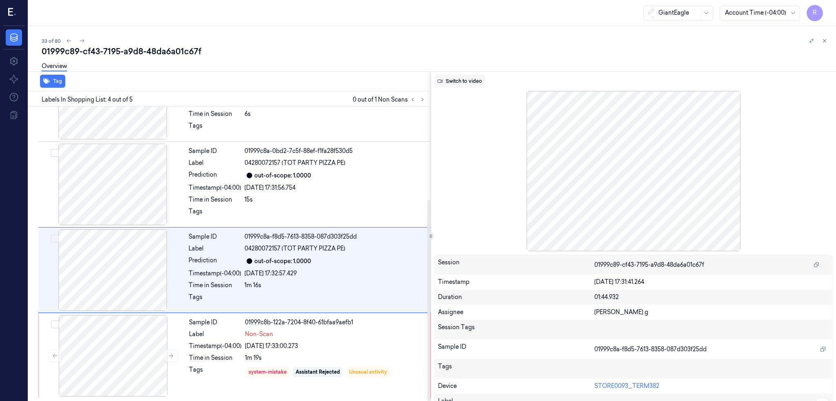
click at [491, 87] on div "Switch to video Session 01999c89-cf43-7195-a9d8-48da6a01c67f Timestamp [DATE] 1…" at bounding box center [633, 236] width 405 height 330
click at [473, 80] on button "Switch to video" at bounding box center [459, 81] width 51 height 13
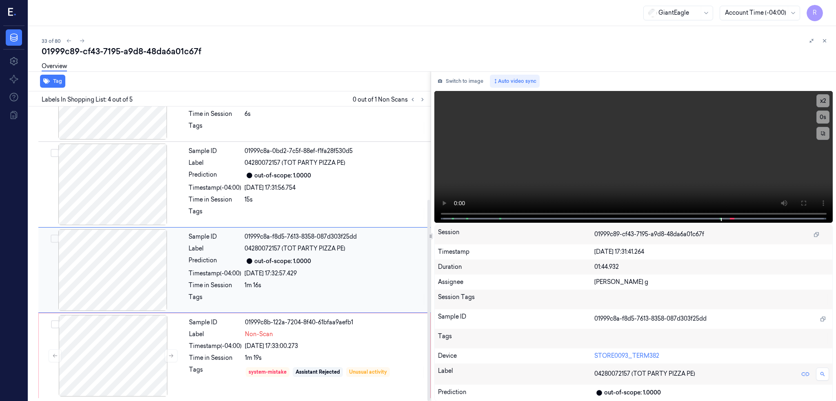
click at [105, 265] on div at bounding box center [112, 270] width 145 height 82
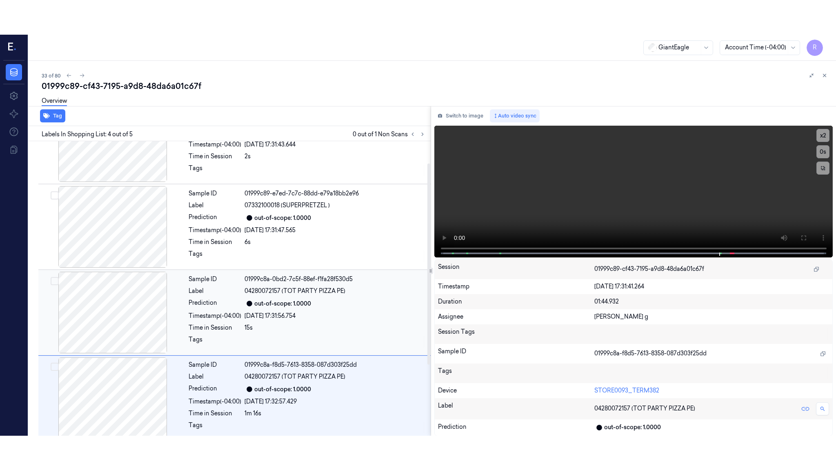
scroll to position [0, 0]
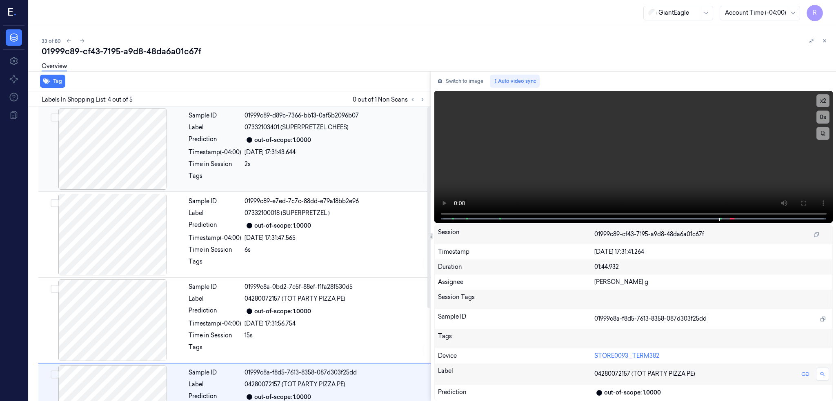
click at [124, 151] on div at bounding box center [112, 149] width 145 height 82
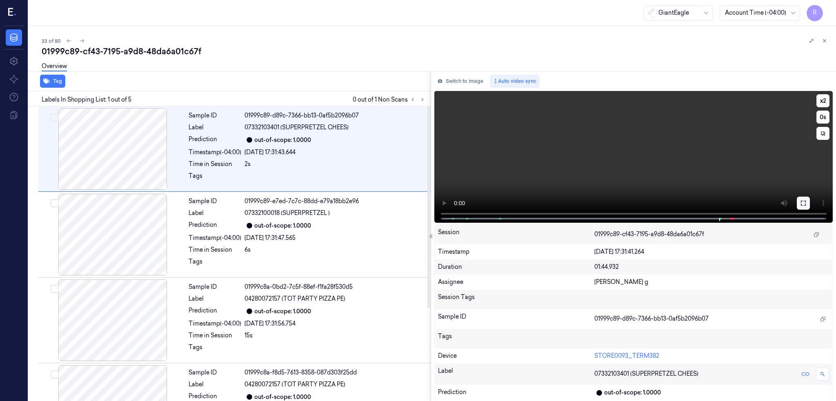
click at [810, 198] on button at bounding box center [803, 203] width 13 height 13
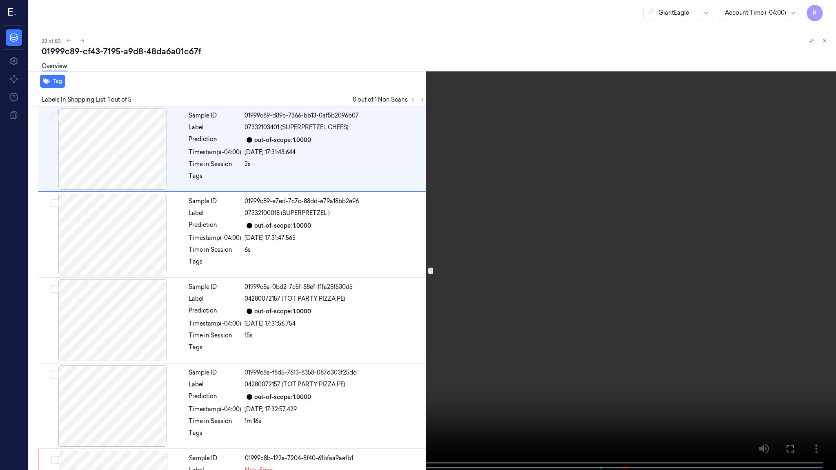
click at [462, 246] on video at bounding box center [418, 236] width 836 height 472
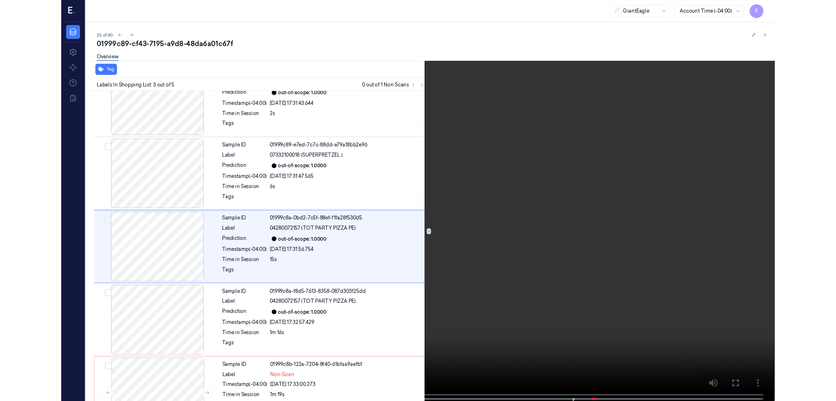
scroll to position [67, 0]
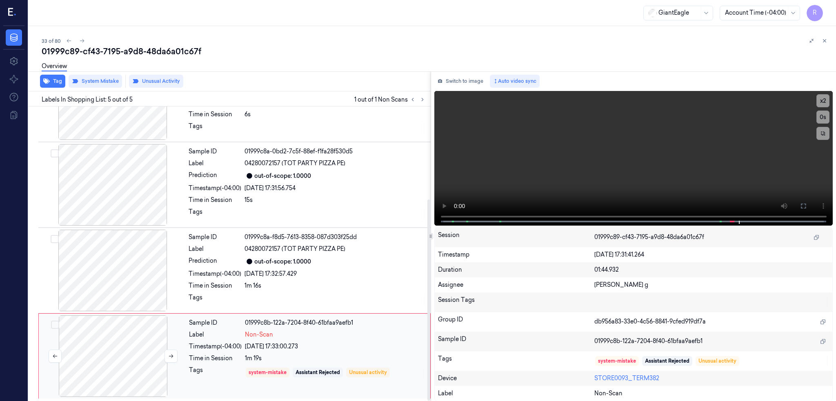
click at [128, 346] on div at bounding box center [112, 357] width 145 height 82
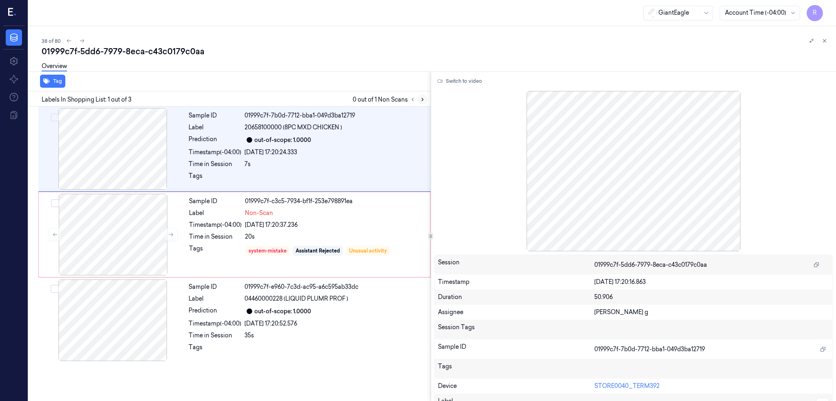
click at [427, 95] on button at bounding box center [423, 100] width 10 height 10
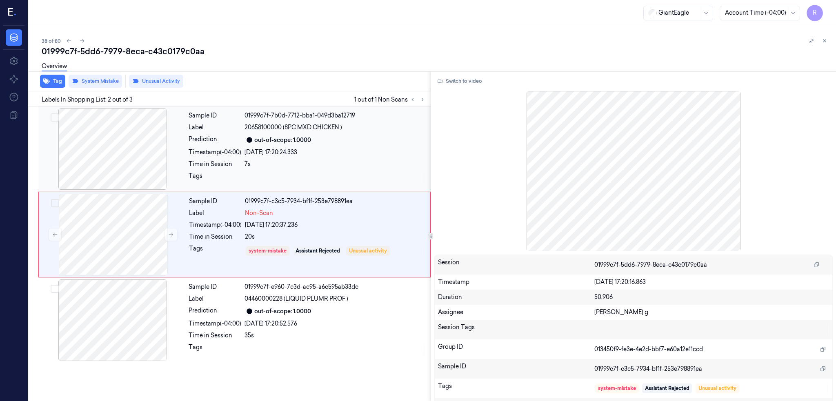
click at [112, 156] on div at bounding box center [112, 149] width 145 height 82
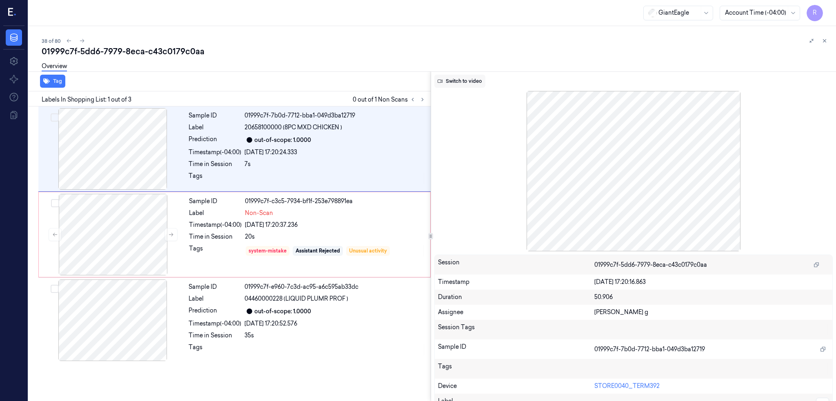
click at [485, 81] on button "Switch to video" at bounding box center [459, 81] width 51 height 13
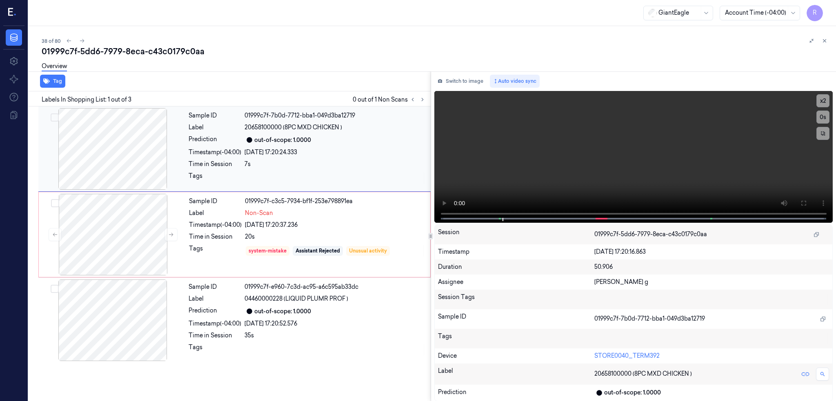
click at [102, 153] on div at bounding box center [112, 149] width 145 height 82
click at [122, 228] on div at bounding box center [112, 235] width 145 height 82
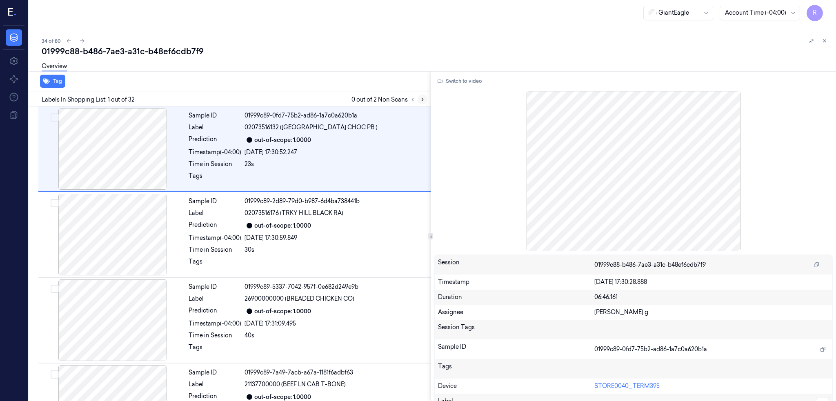
click at [427, 95] on button at bounding box center [423, 100] width 10 height 10
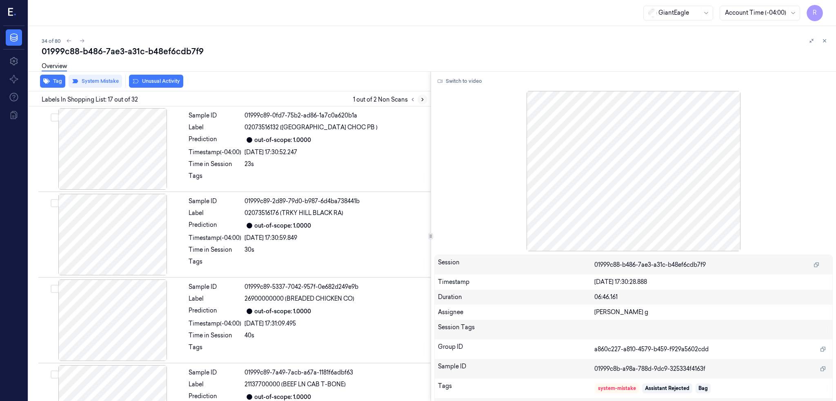
click at [425, 98] on icon at bounding box center [423, 100] width 6 height 6
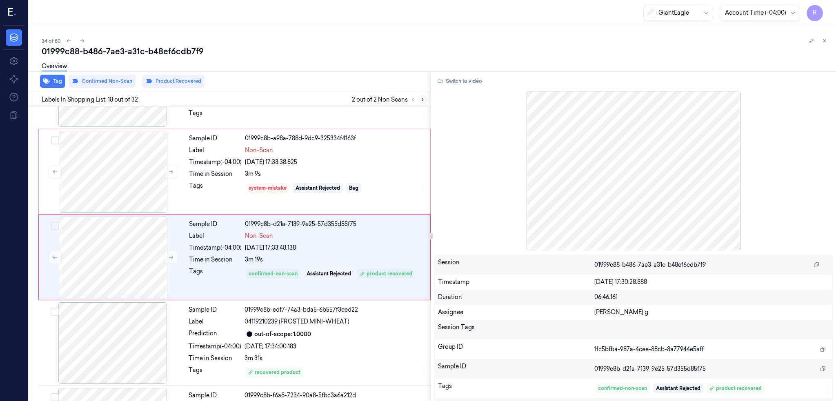
scroll to position [1353, 0]
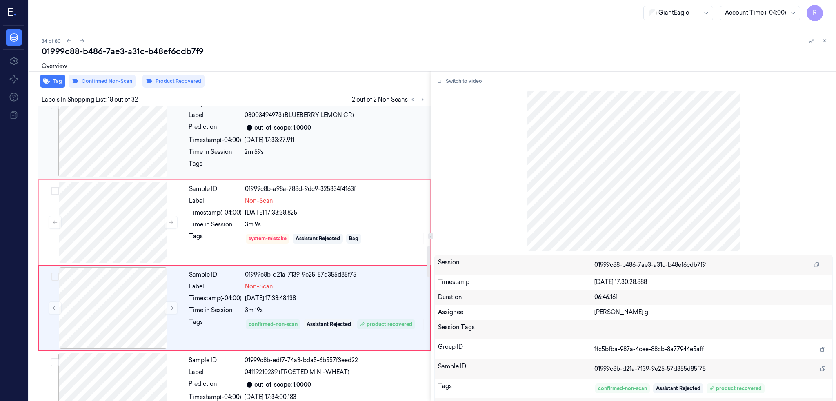
click at [117, 158] on div at bounding box center [112, 137] width 145 height 82
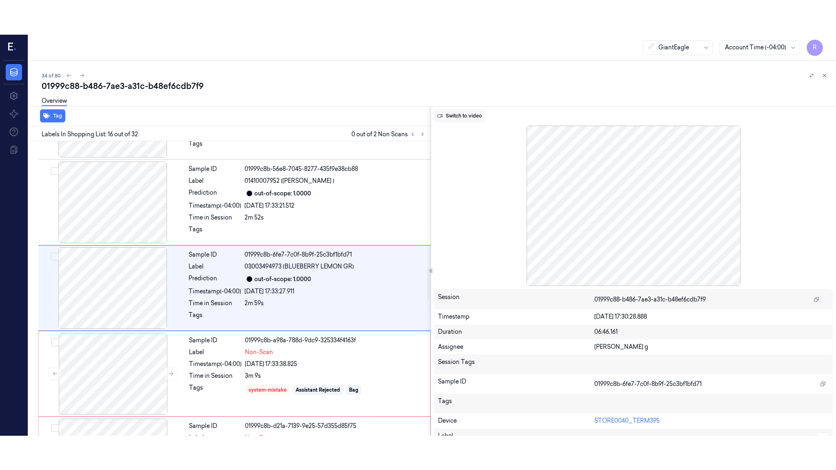
scroll to position [1181, 0]
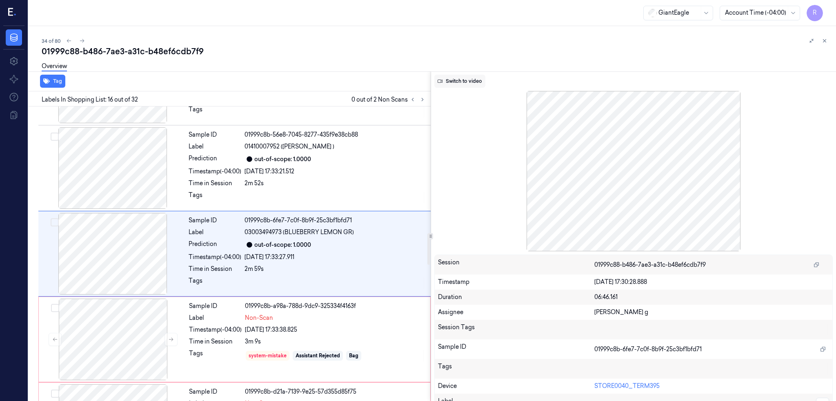
click at [485, 79] on button "Switch to video" at bounding box center [459, 81] width 51 height 13
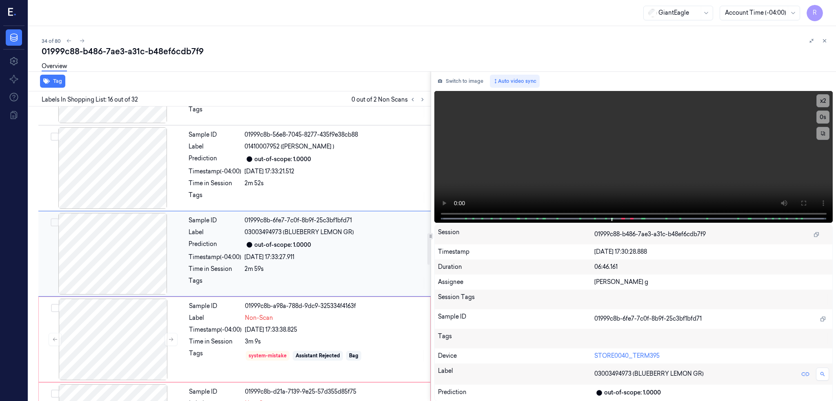
click at [128, 263] on div at bounding box center [112, 254] width 145 height 82
click at [807, 204] on icon at bounding box center [803, 203] width 7 height 7
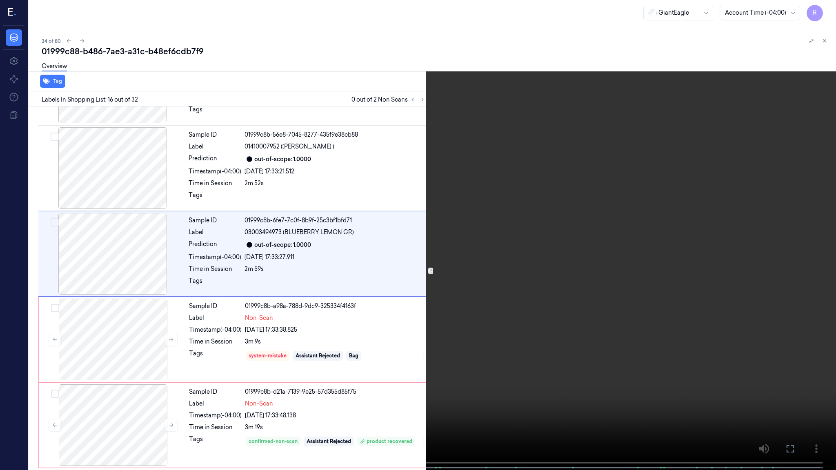
click at [609, 244] on video at bounding box center [418, 236] width 836 height 472
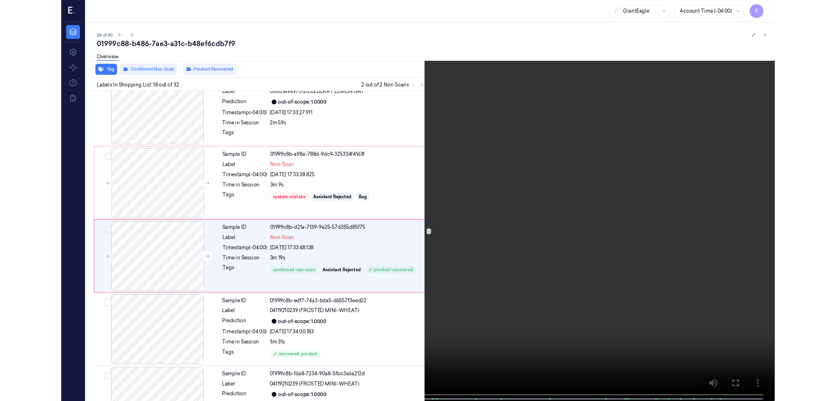
scroll to position [1318, 0]
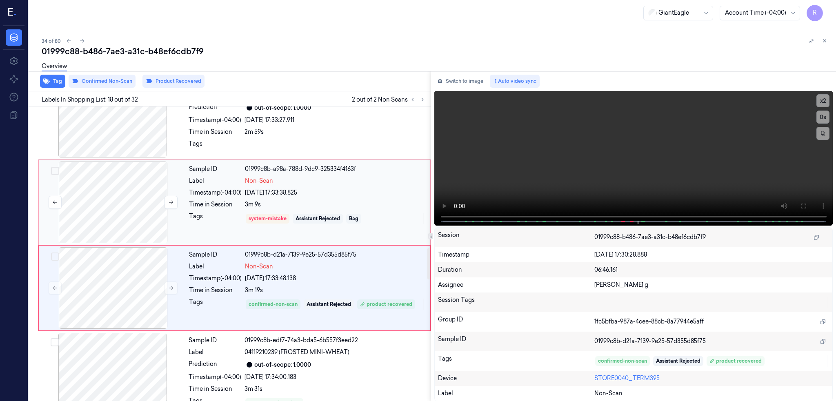
click at [119, 201] on div at bounding box center [112, 203] width 145 height 82
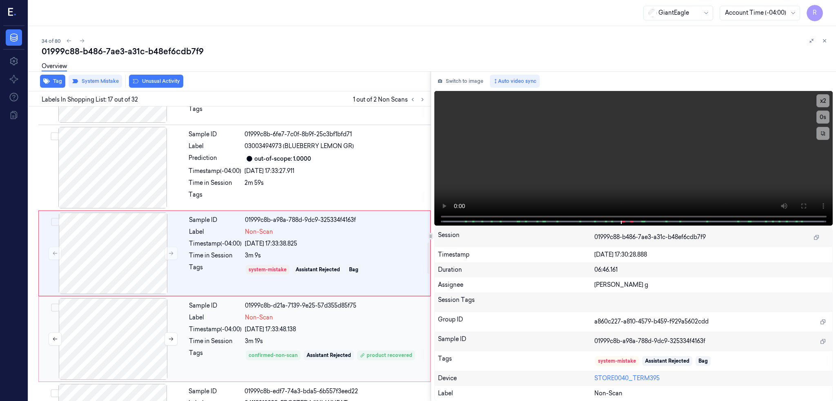
click at [119, 302] on div at bounding box center [112, 339] width 145 height 82
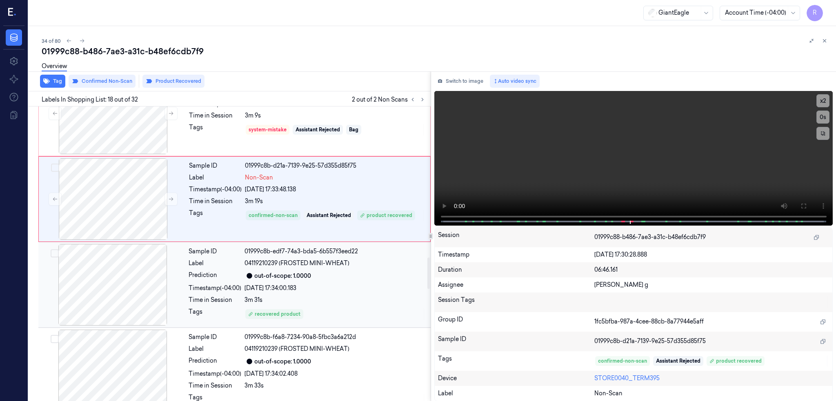
click at [132, 306] on div at bounding box center [112, 285] width 145 height 82
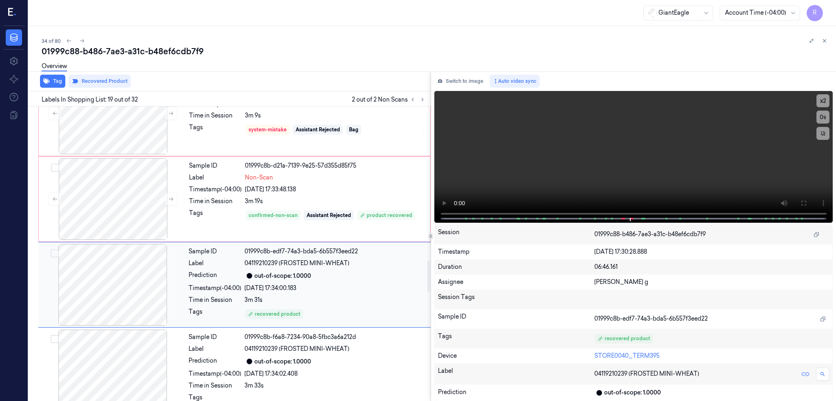
scroll to position [1439, 0]
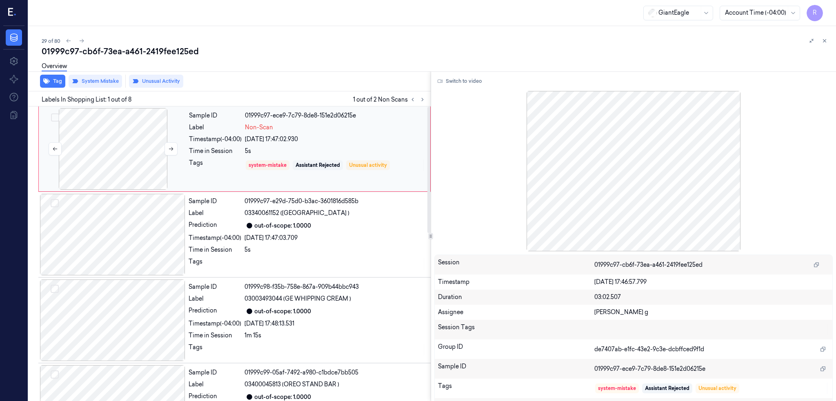
click at [121, 132] on div at bounding box center [112, 149] width 145 height 82
click at [478, 85] on button "Switch to video" at bounding box center [459, 81] width 51 height 13
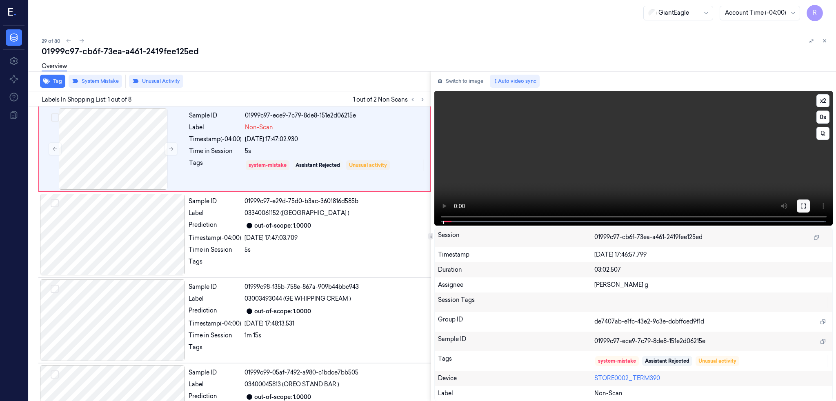
click at [807, 204] on icon at bounding box center [803, 206] width 7 height 7
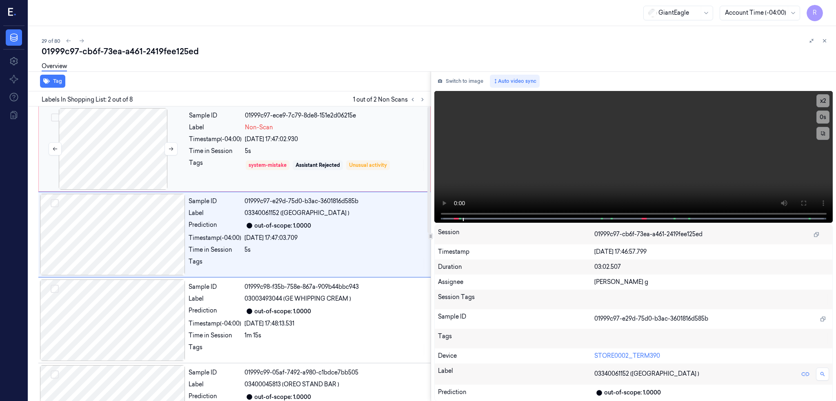
click at [131, 148] on div at bounding box center [112, 149] width 145 height 82
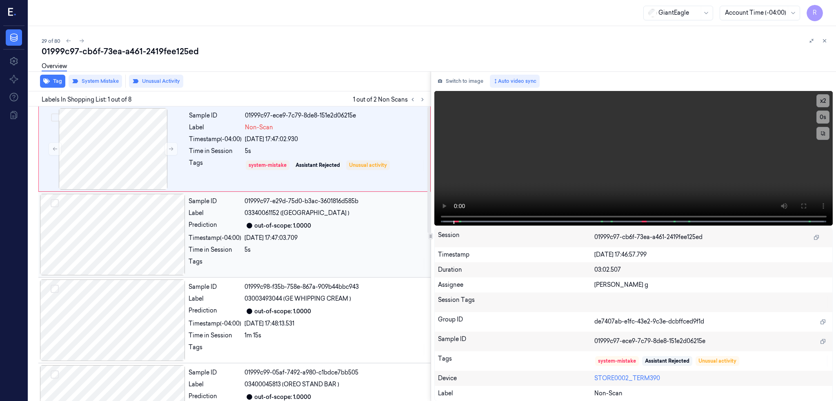
click at [118, 247] on div at bounding box center [112, 235] width 145 height 82
click at [119, 147] on div at bounding box center [112, 149] width 145 height 82
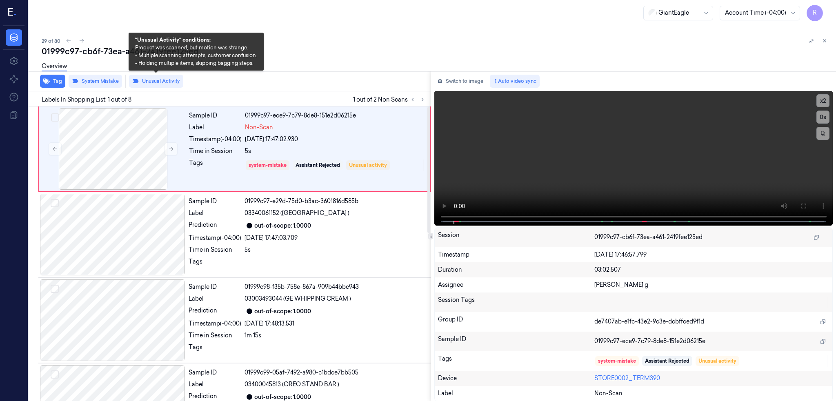
click at [170, 75] on div "Overview" at bounding box center [436, 67] width 788 height 21
click at [170, 80] on button "Unusual Activity" at bounding box center [156, 81] width 54 height 13
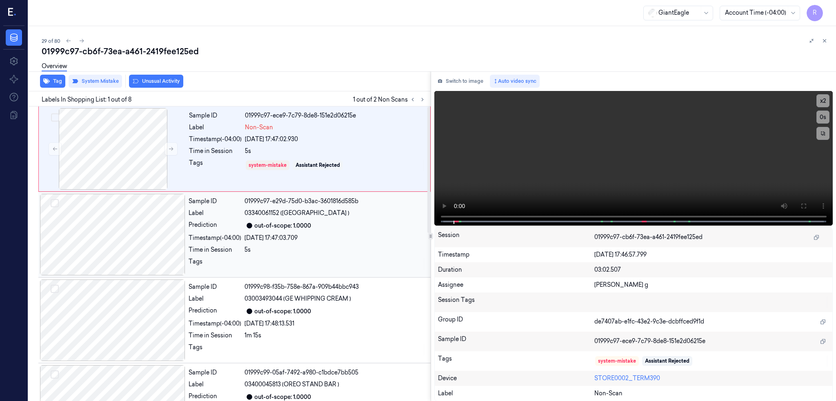
click at [127, 222] on div at bounding box center [112, 235] width 145 height 82
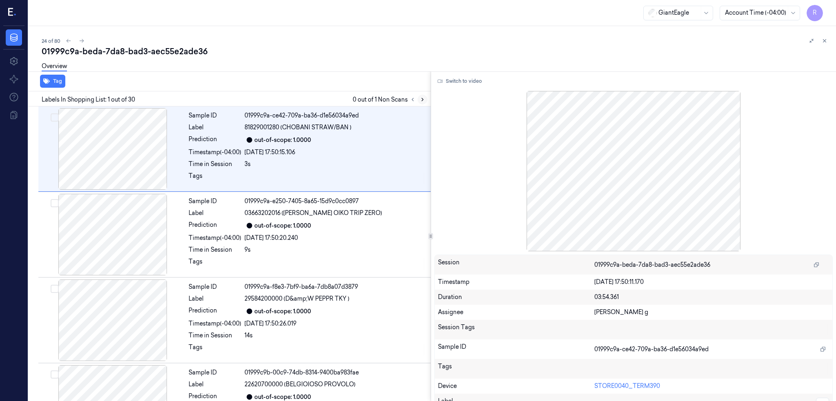
click at [425, 97] on icon at bounding box center [423, 100] width 6 height 6
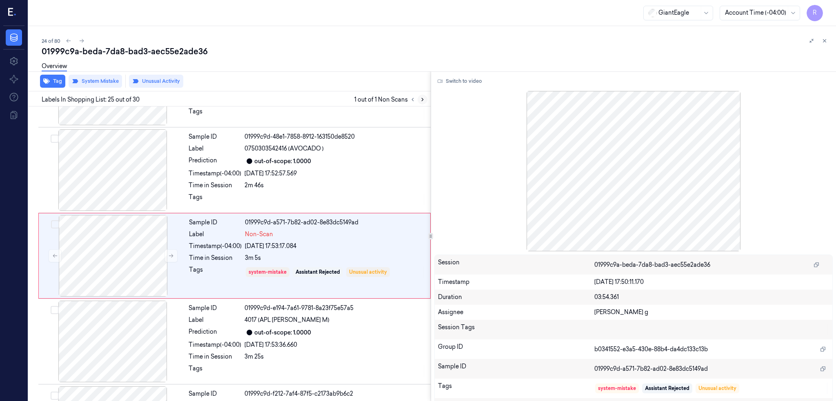
scroll to position [1953, 0]
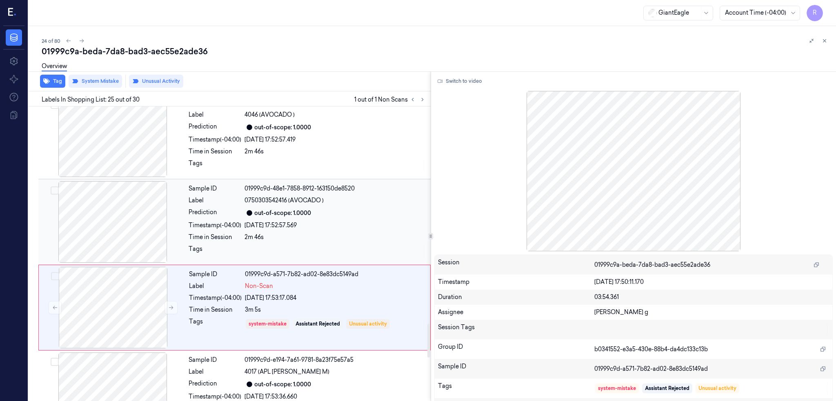
click at [118, 227] on div at bounding box center [112, 222] width 145 height 82
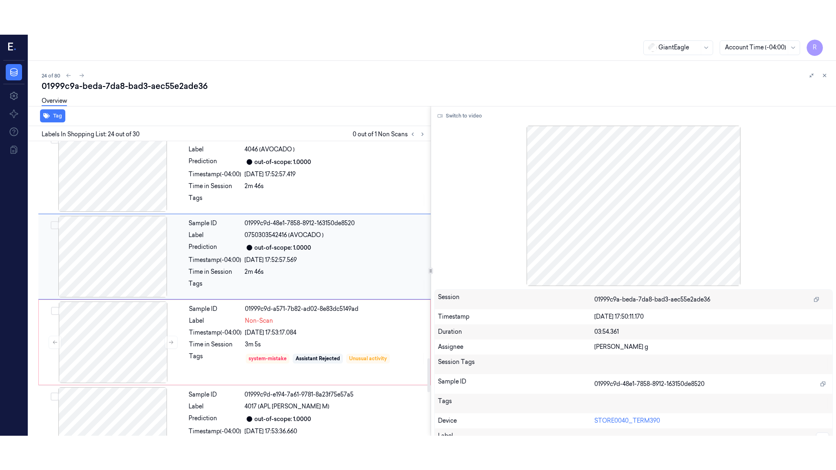
scroll to position [1867, 0]
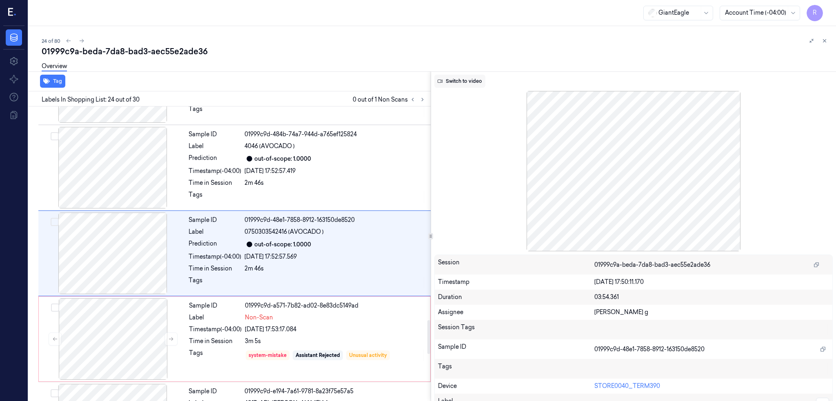
click at [478, 85] on button "Switch to video" at bounding box center [459, 81] width 51 height 13
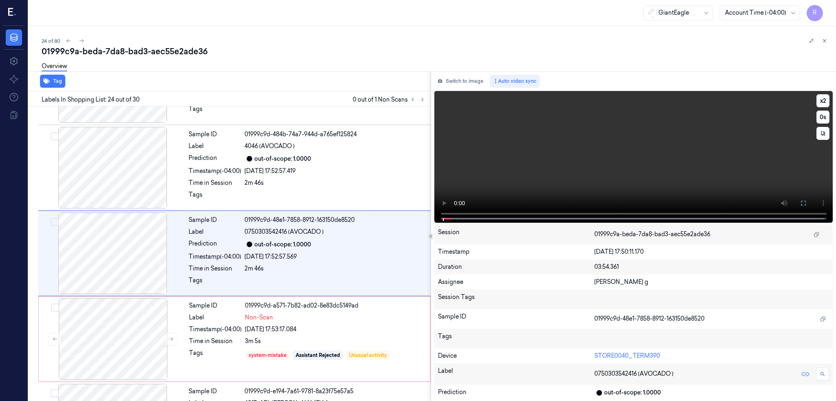
click at [806, 205] on icon at bounding box center [803, 203] width 5 height 5
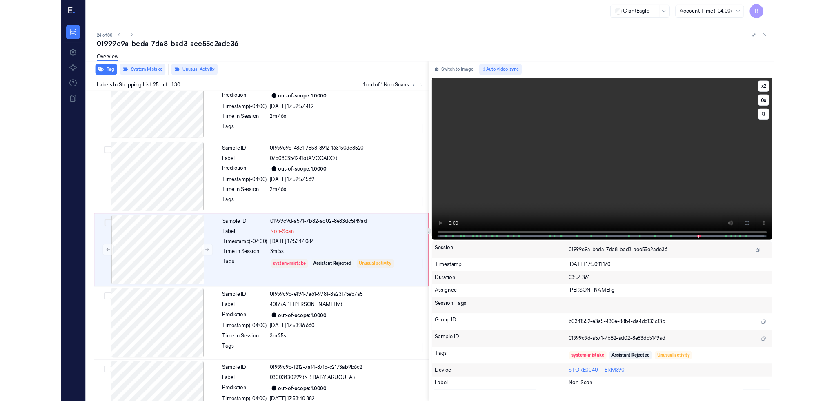
scroll to position [1919, 0]
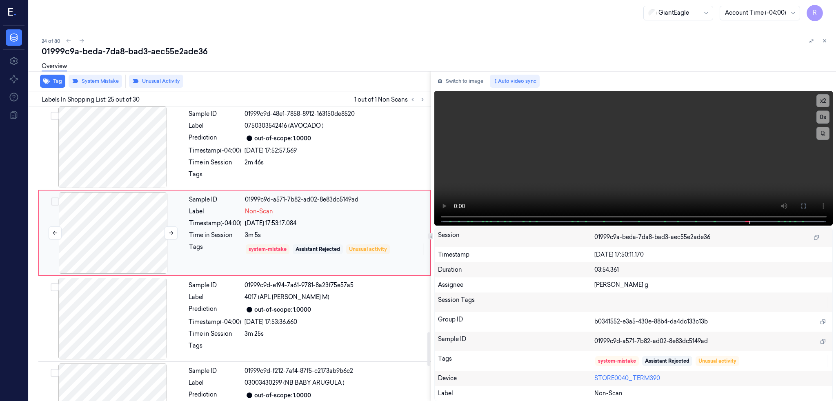
click at [134, 247] on div at bounding box center [112, 233] width 145 height 82
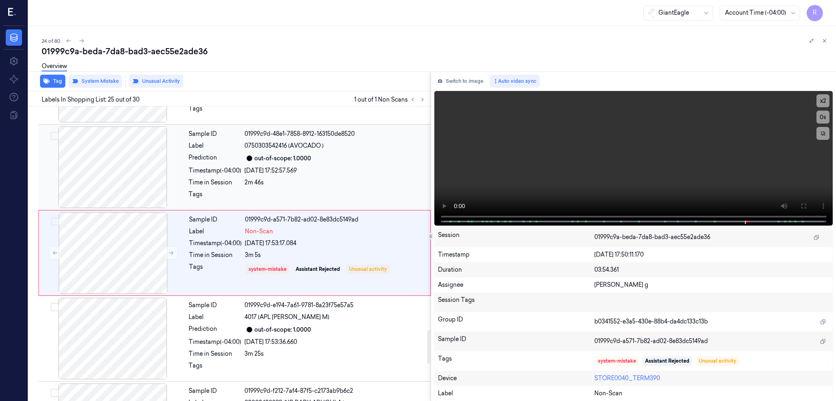
click at [112, 168] on div at bounding box center [112, 168] width 145 height 82
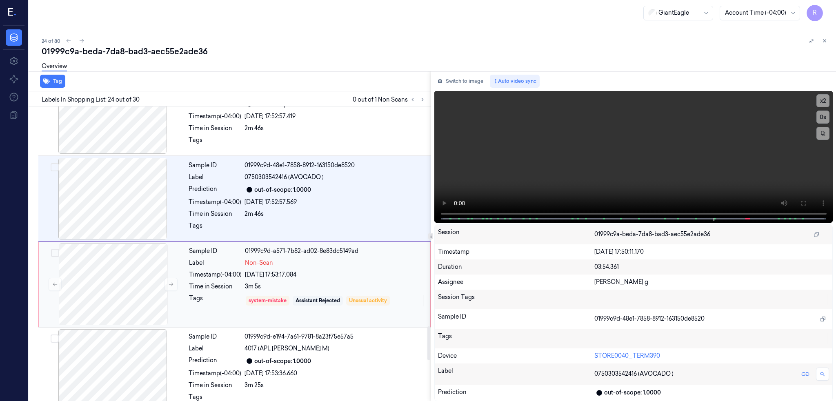
click at [133, 242] on div "Sample ID 01999c9d-a571-7b82-ad02-8e83dc5149ad Label Non-Scan Timestamp (-04:00…" at bounding box center [234, 285] width 392 height 86
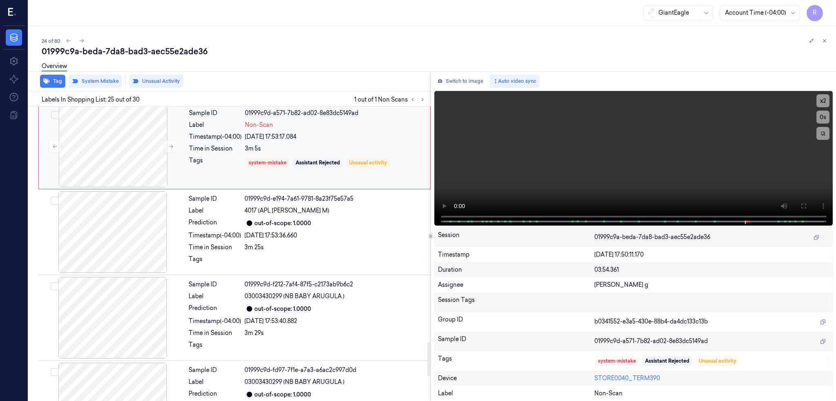
scroll to position [2062, 0]
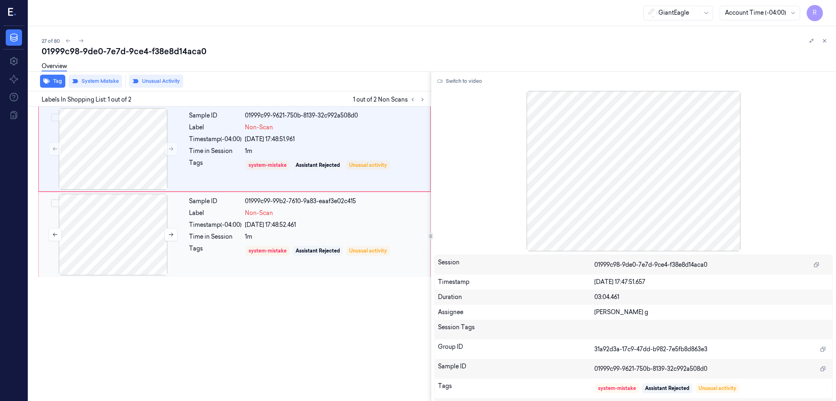
click at [141, 224] on div at bounding box center [112, 235] width 145 height 82
click at [108, 151] on div at bounding box center [112, 149] width 145 height 82
click at [468, 81] on button "Switch to video" at bounding box center [459, 81] width 51 height 13
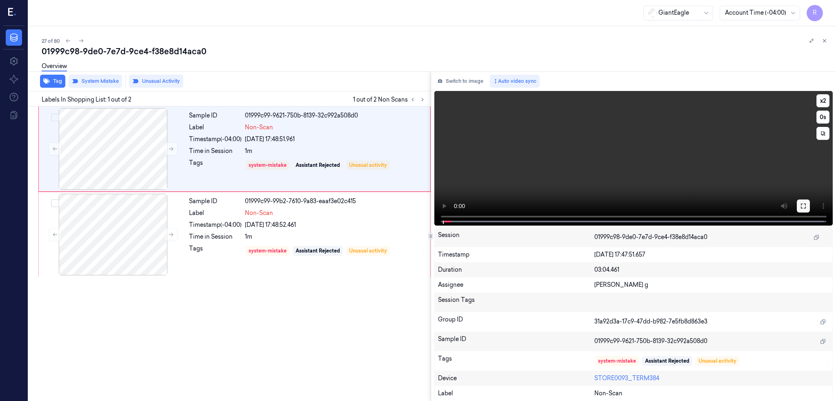
click at [806, 208] on icon at bounding box center [803, 206] width 5 height 5
click at [59, 169] on div at bounding box center [112, 149] width 145 height 82
click at [82, 167] on div at bounding box center [112, 149] width 145 height 82
click at [807, 205] on icon at bounding box center [803, 206] width 7 height 7
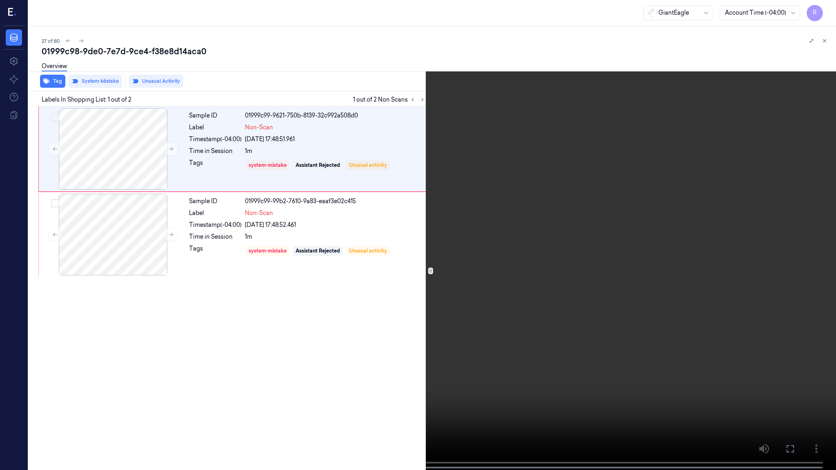
click at [607, 222] on video at bounding box center [418, 236] width 836 height 472
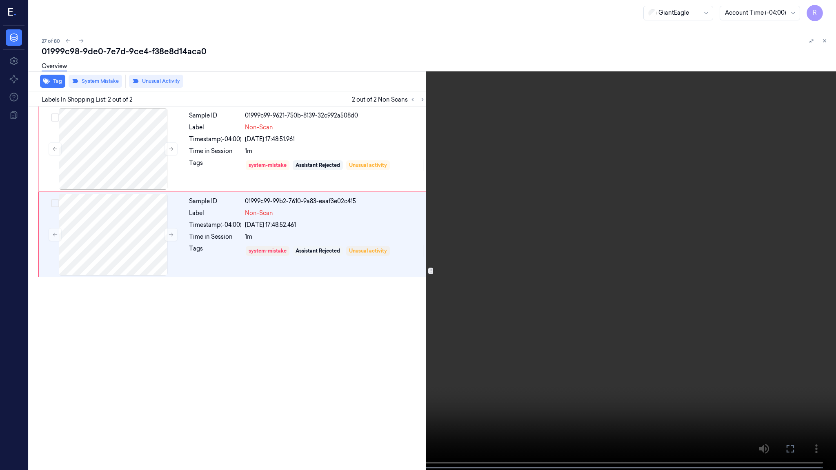
click at [374, 329] on video at bounding box center [418, 236] width 836 height 472
click at [316, 401] on video at bounding box center [418, 236] width 836 height 472
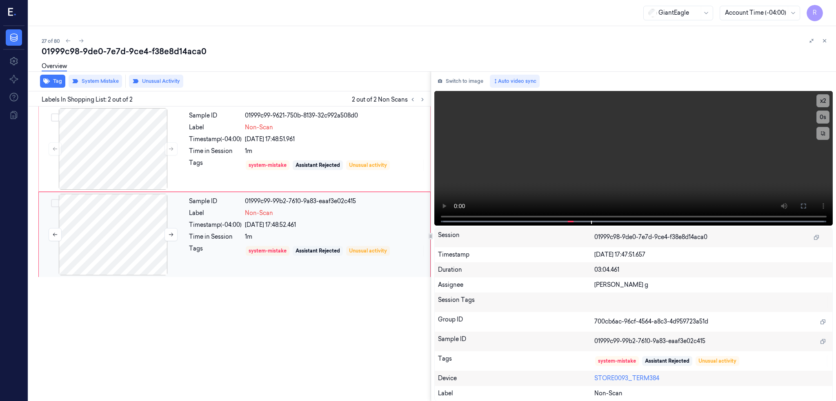
click at [107, 245] on div at bounding box center [112, 235] width 145 height 82
click at [67, 167] on div at bounding box center [112, 149] width 145 height 82
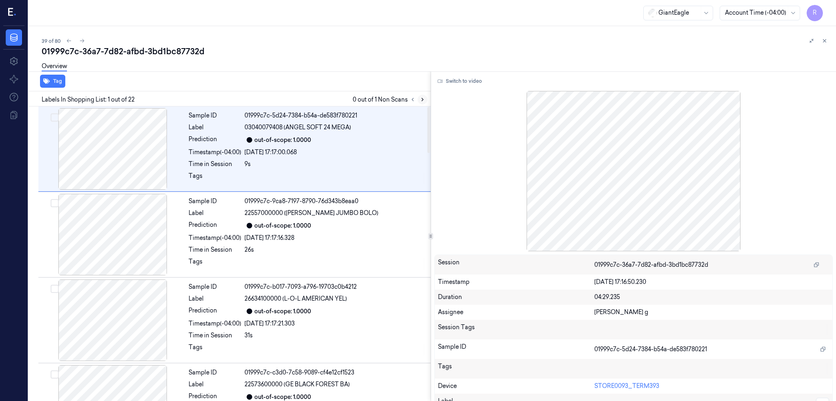
click at [425, 100] on icon at bounding box center [423, 100] width 6 height 6
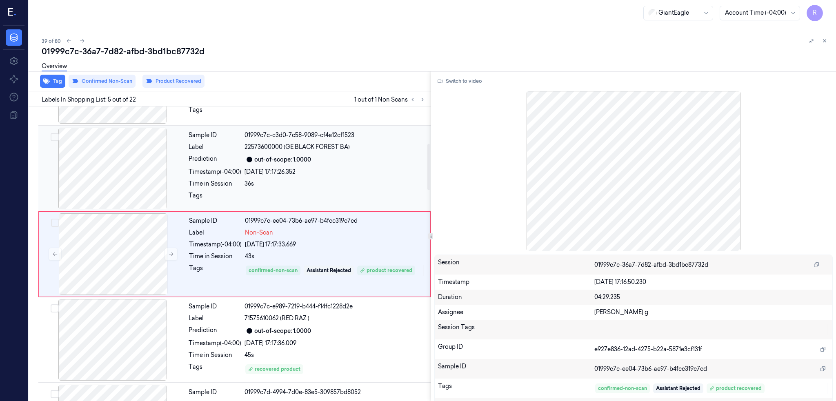
click at [112, 156] on div at bounding box center [112, 169] width 145 height 82
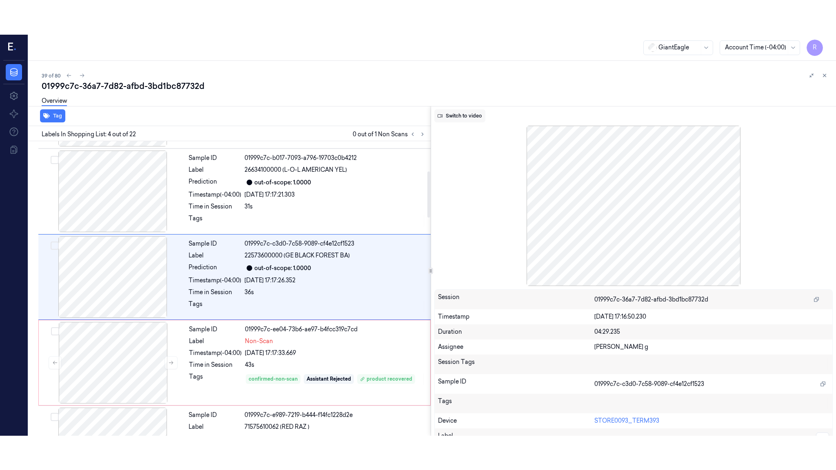
scroll to position [152, 0]
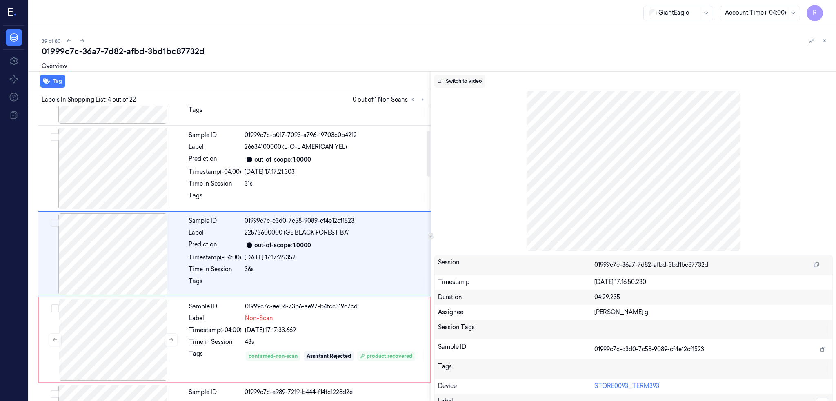
click at [472, 75] on button "Switch to video" at bounding box center [459, 81] width 51 height 13
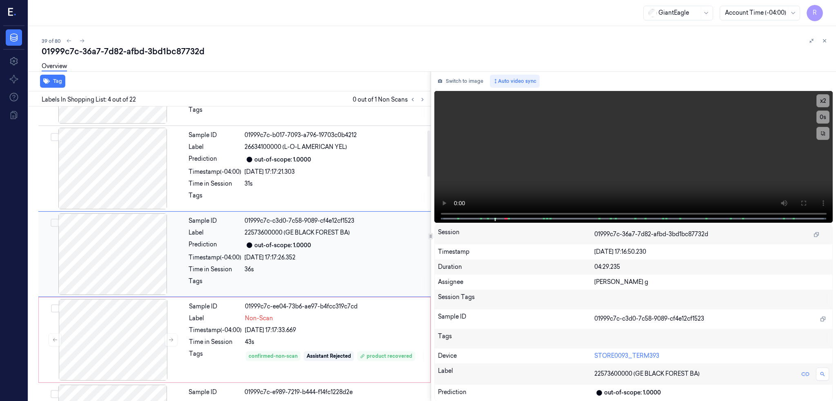
click at [105, 247] on div at bounding box center [112, 254] width 145 height 82
click at [807, 200] on icon at bounding box center [803, 203] width 7 height 7
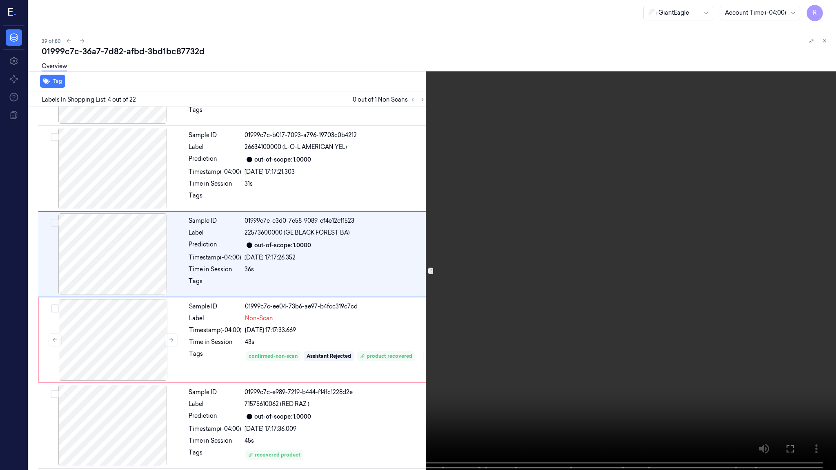
click at [585, 222] on video at bounding box center [418, 236] width 836 height 472
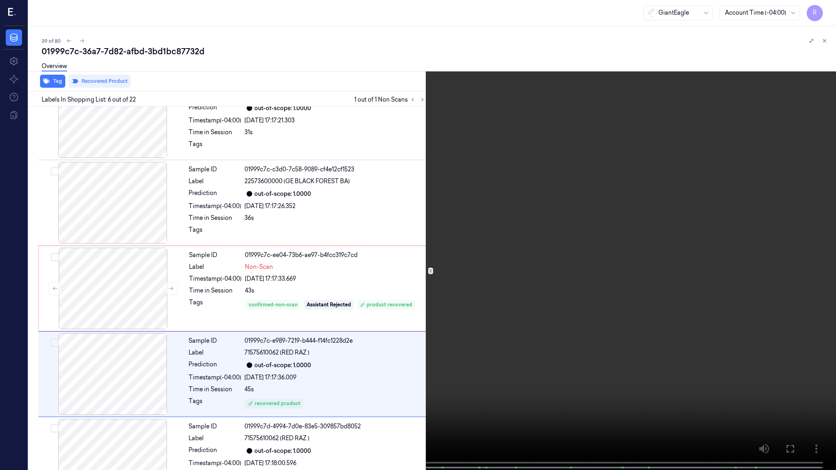
scroll to position [289, 0]
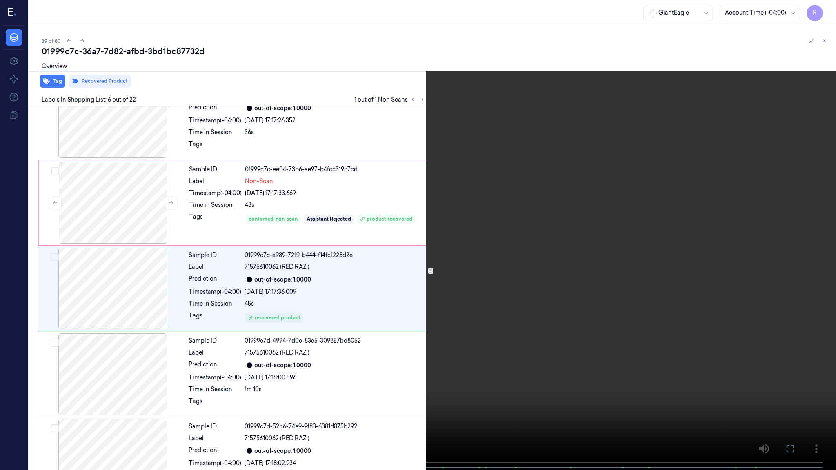
click at [345, 258] on video at bounding box center [418, 236] width 836 height 472
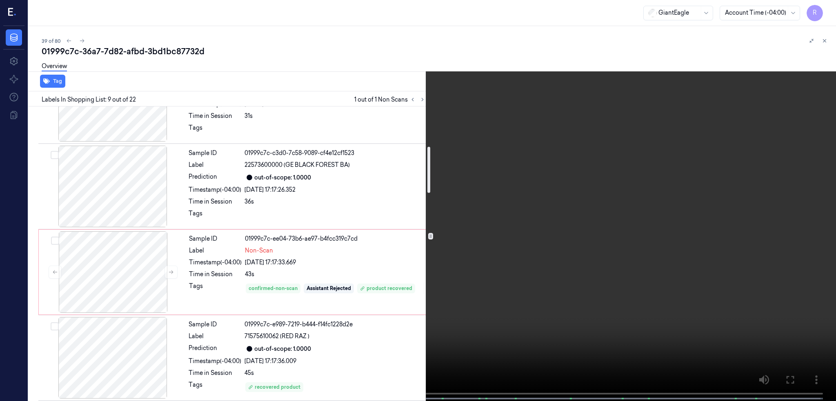
scroll to position [274, 0]
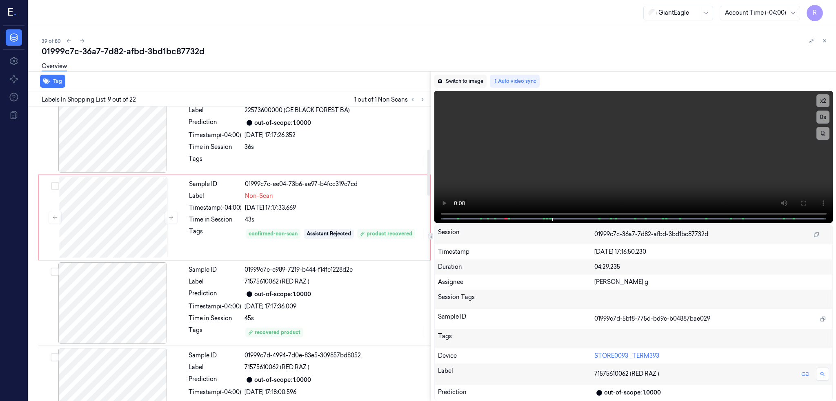
click at [474, 78] on button "Switch to image" at bounding box center [460, 81] width 52 height 13
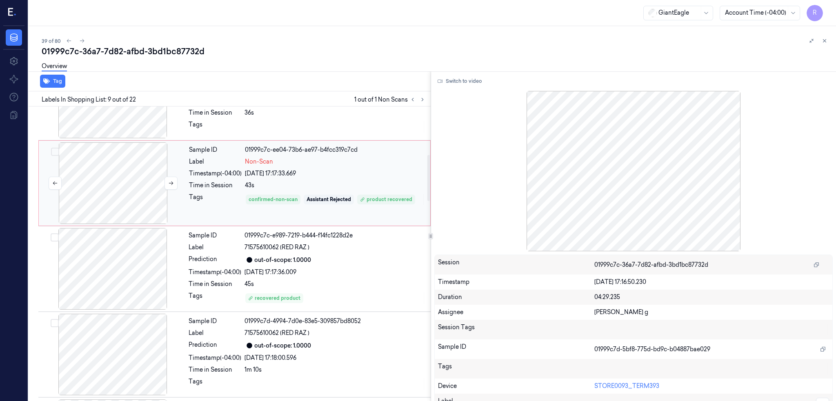
click at [113, 189] on div at bounding box center [112, 183] width 145 height 82
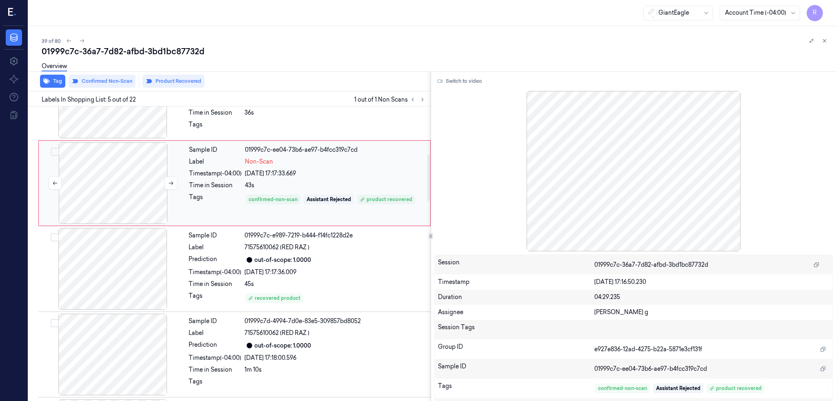
scroll to position [238, 0]
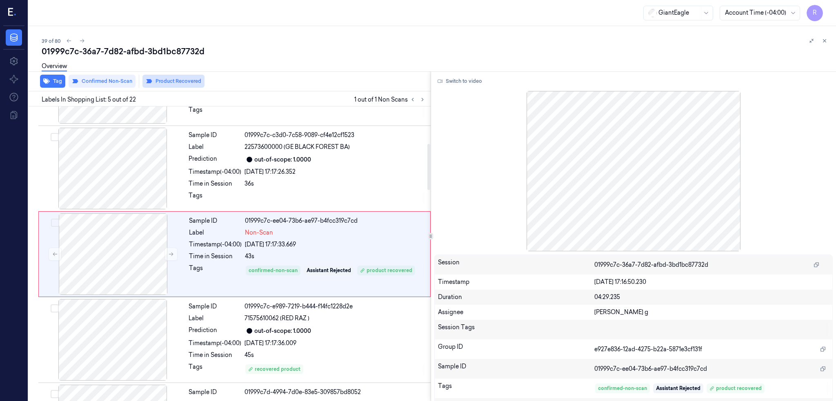
click at [177, 83] on button "Product Recovered" at bounding box center [173, 81] width 62 height 13
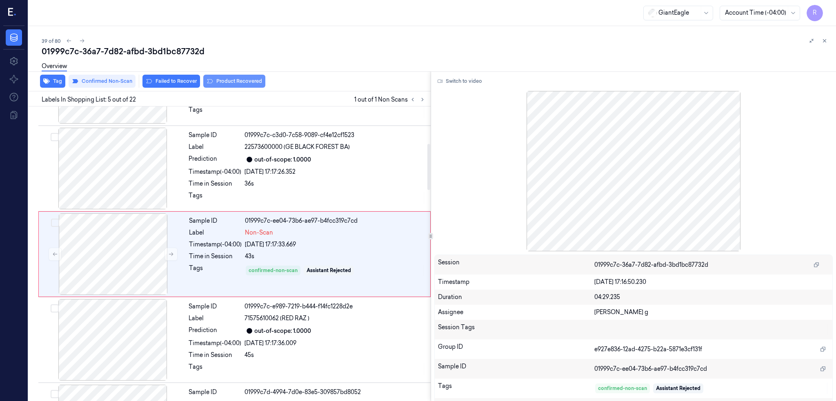
click at [249, 85] on button "Product Recovered" at bounding box center [234, 81] width 62 height 13
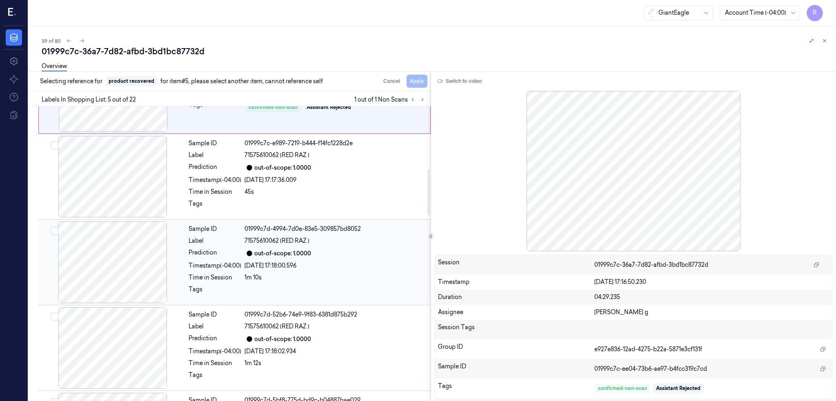
click at [128, 244] on div at bounding box center [112, 263] width 145 height 82
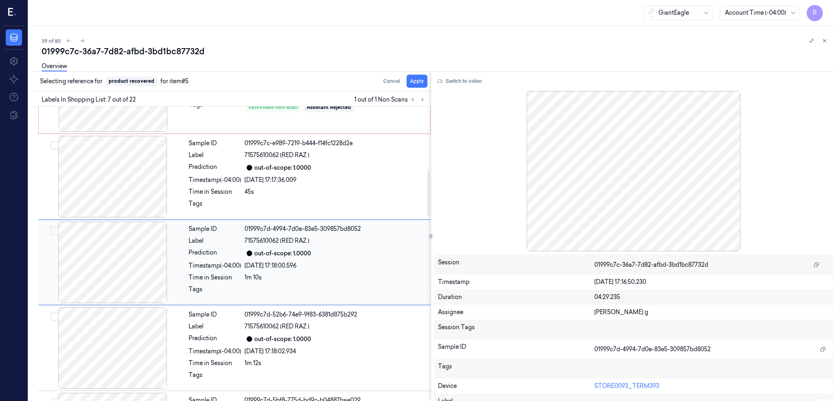
scroll to position [409, 0]
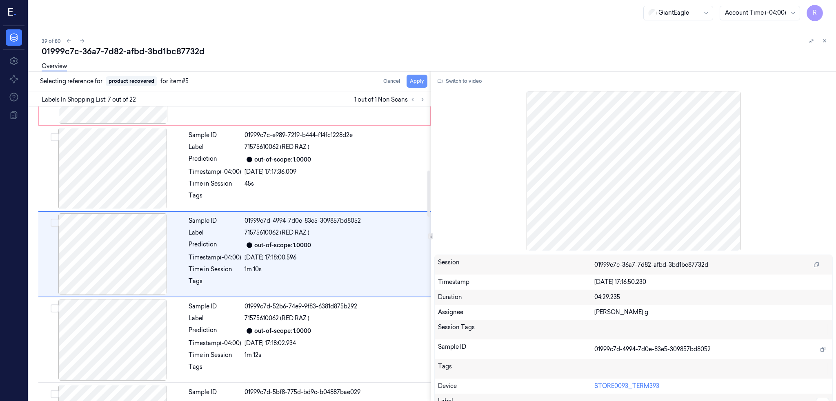
click at [427, 78] on button "Apply" at bounding box center [417, 81] width 21 height 13
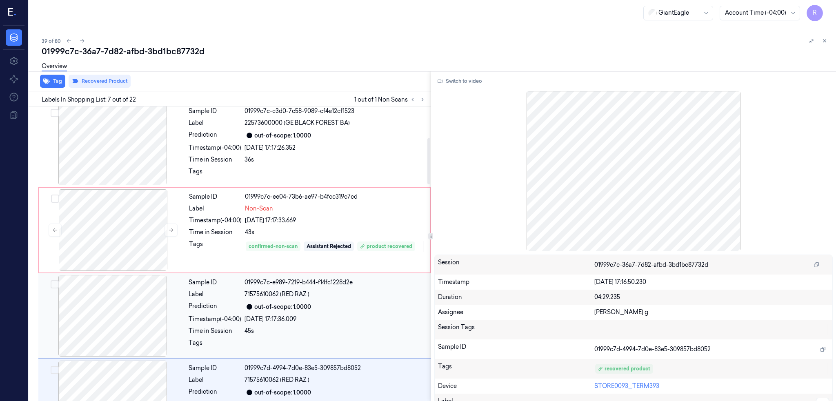
scroll to position [191, 0]
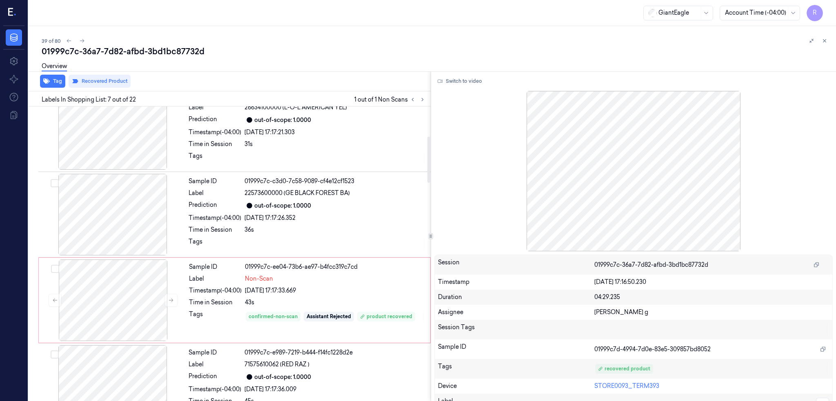
click at [144, 41] on div "39 of 80" at bounding box center [436, 41] width 788 height 10
click at [145, 62] on div "Overview" at bounding box center [436, 67] width 788 height 21
click at [146, 47] on div "01999c7c-36a7-7d82-afbd-3bd1bc87732d" at bounding box center [436, 51] width 788 height 11
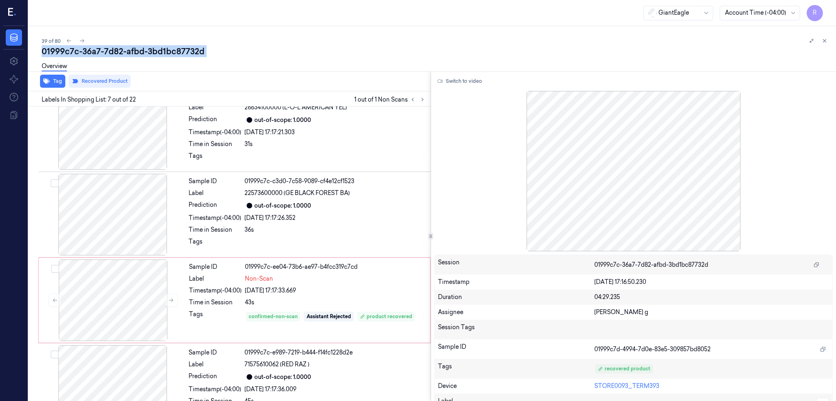
copy div "3bd1bc87732d"
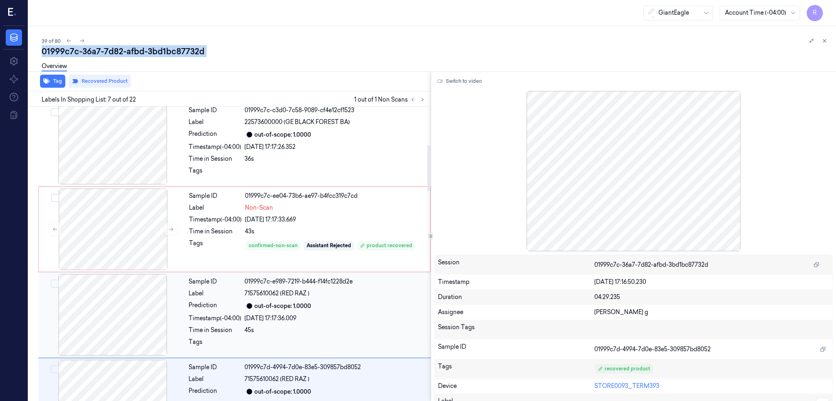
scroll to position [246, 0]
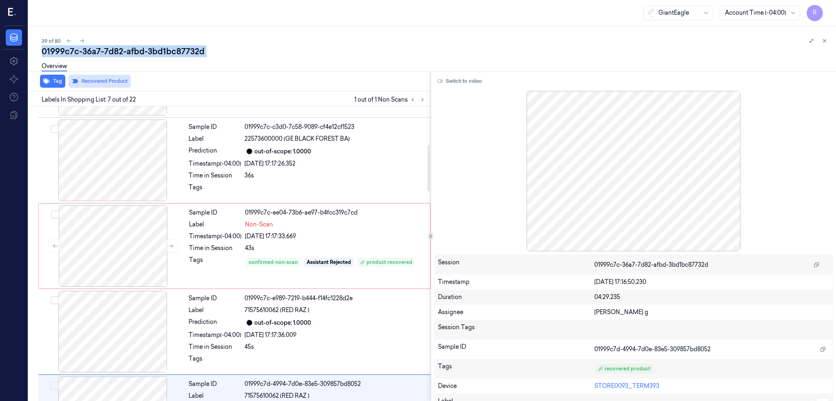
click at [102, 80] on button "Recovered Product" at bounding box center [100, 81] width 62 height 13
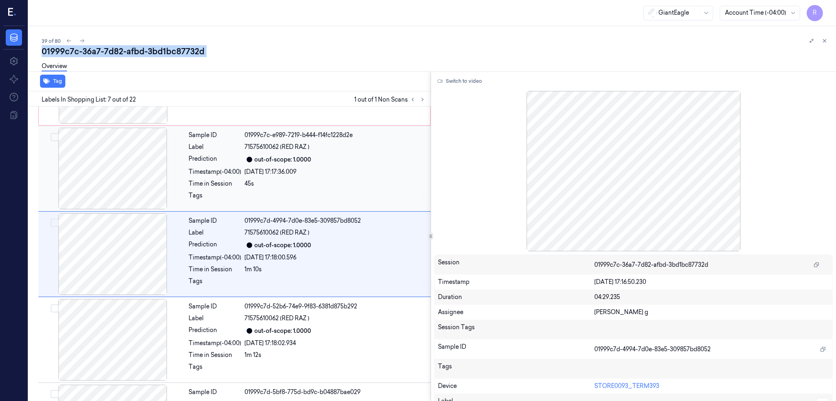
scroll to position [191, 0]
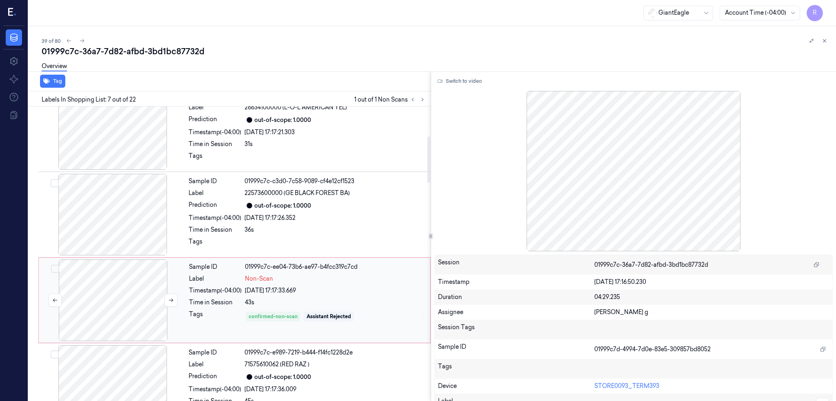
click at [109, 295] on div at bounding box center [112, 301] width 145 height 82
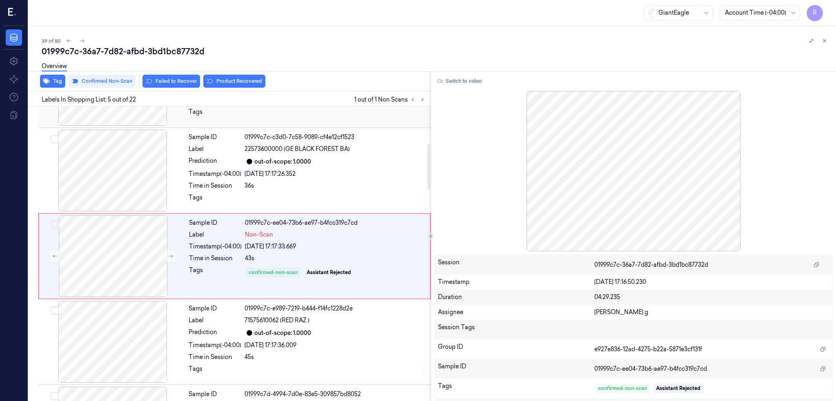
scroll to position [238, 0]
click at [240, 84] on button "Product Recovered" at bounding box center [234, 81] width 62 height 13
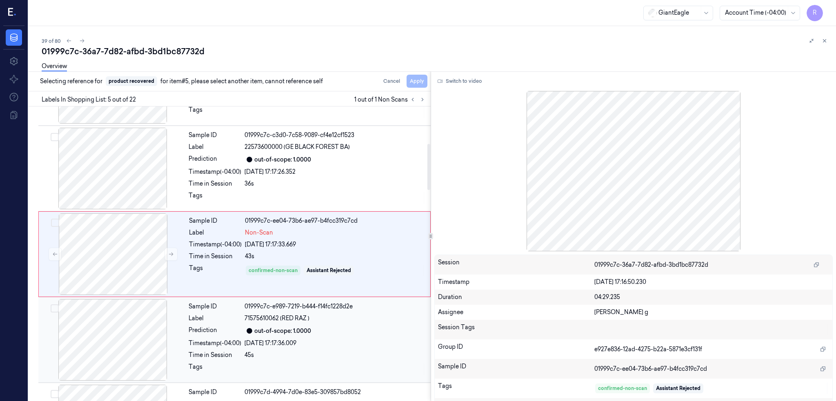
click at [129, 321] on div at bounding box center [112, 340] width 145 height 82
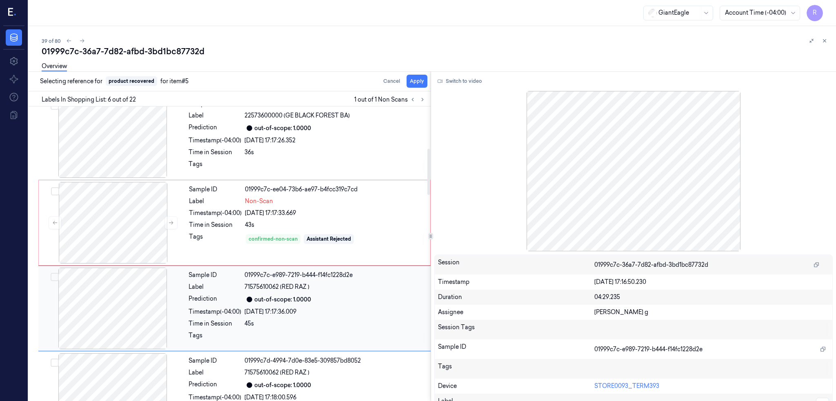
click at [109, 302] on div at bounding box center [112, 309] width 145 height 82
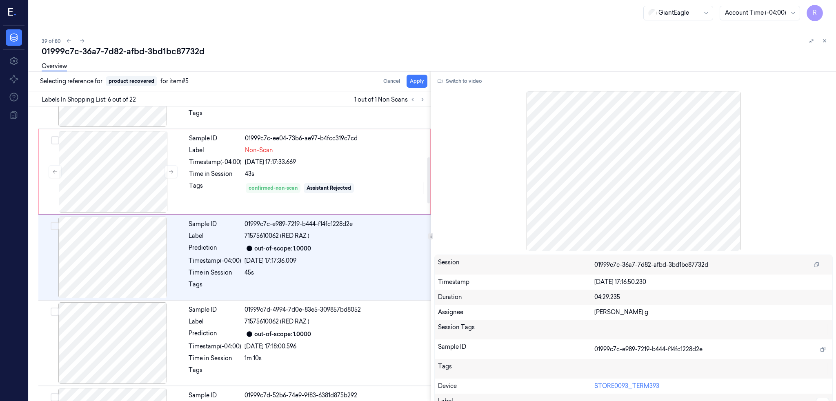
scroll to position [323, 0]
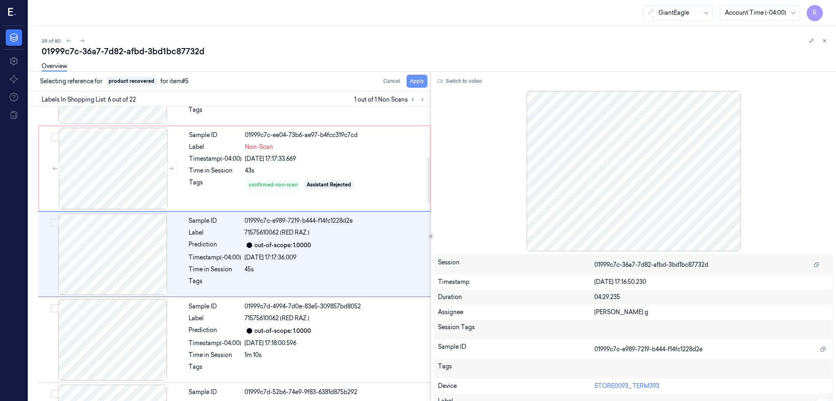
click at [427, 78] on button "Apply" at bounding box center [417, 81] width 21 height 13
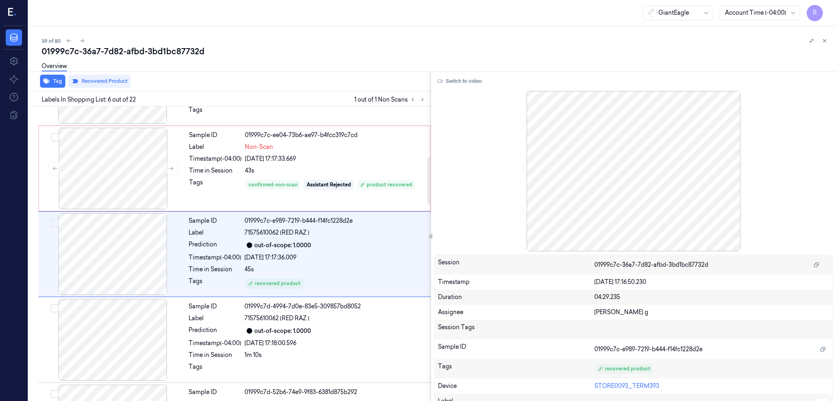
click at [610, 178] on div at bounding box center [633, 171] width 399 height 160
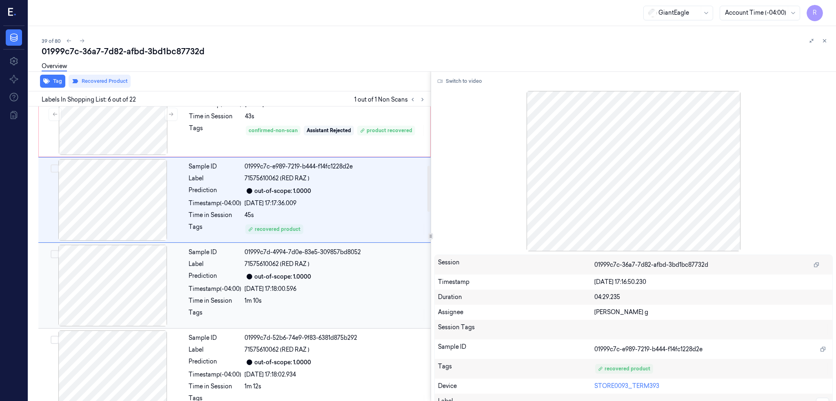
click at [147, 276] on div at bounding box center [112, 286] width 145 height 82
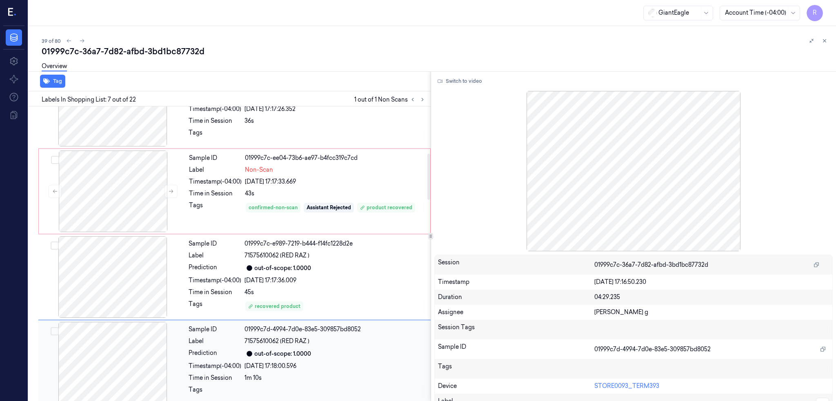
scroll to position [191, 0]
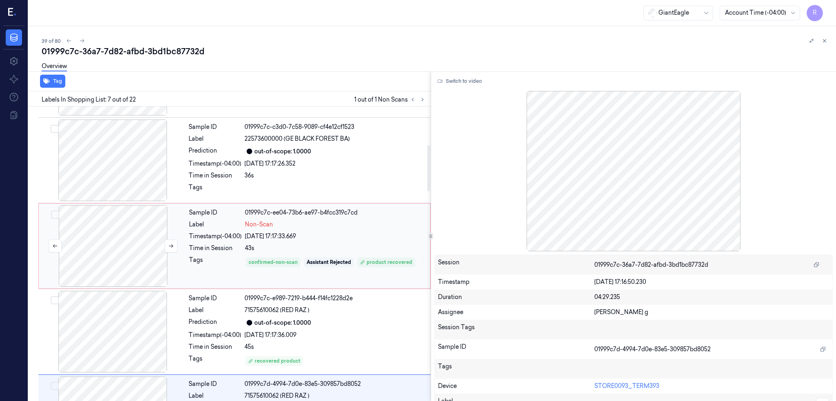
click at [135, 231] on div at bounding box center [112, 246] width 145 height 82
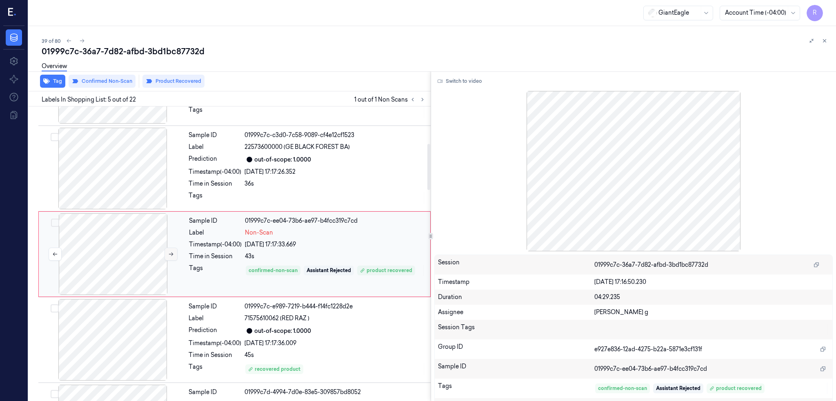
click at [174, 250] on button at bounding box center [171, 254] width 13 height 13
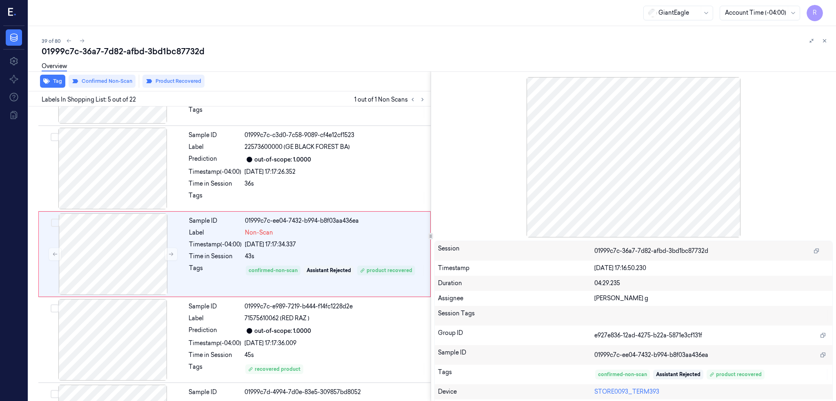
scroll to position [27, 0]
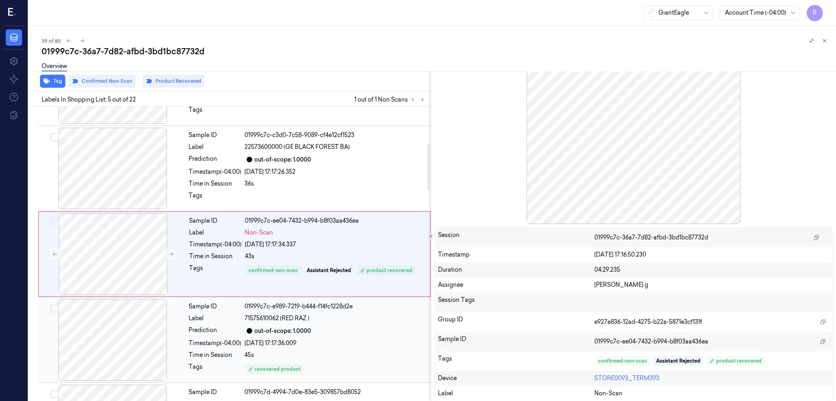
click at [107, 329] on div at bounding box center [112, 340] width 145 height 82
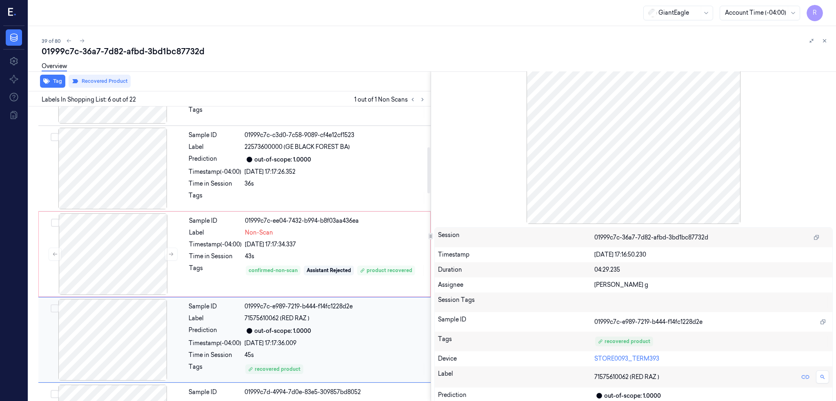
scroll to position [323, 0]
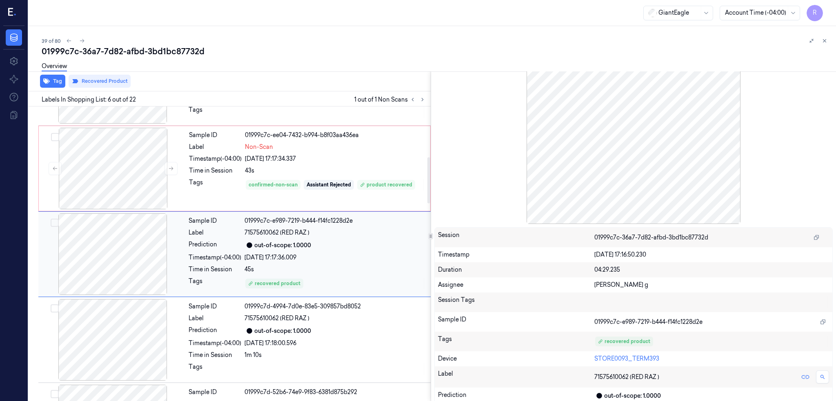
click at [149, 257] on div at bounding box center [112, 254] width 145 height 82
click at [138, 249] on div at bounding box center [112, 254] width 145 height 82
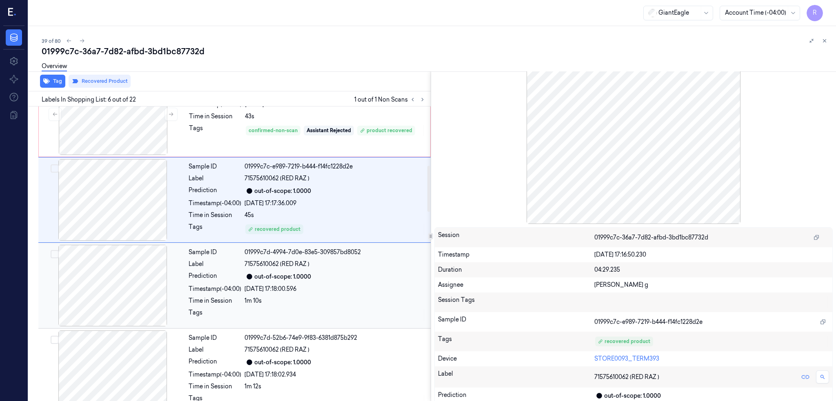
click at [128, 288] on div at bounding box center [112, 286] width 145 height 82
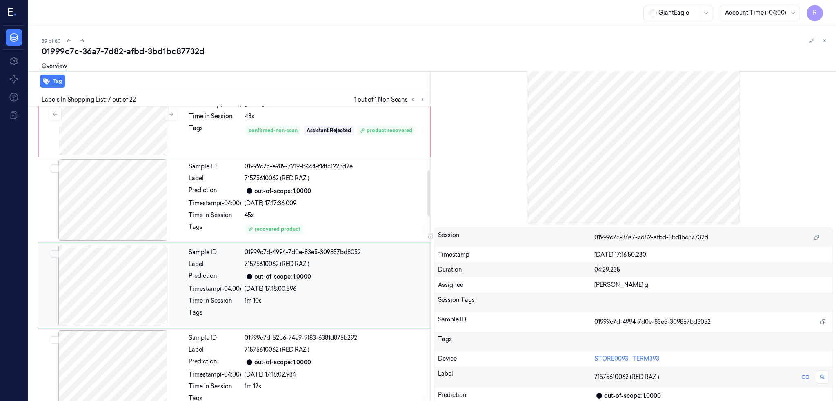
scroll to position [409, 0]
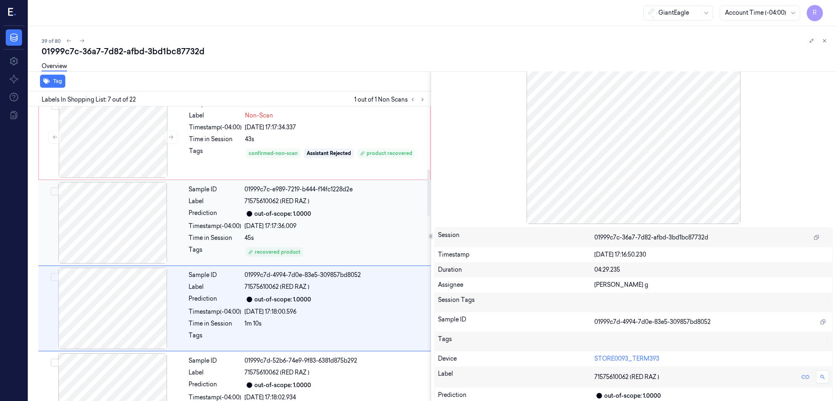
click at [113, 155] on div at bounding box center [112, 137] width 145 height 82
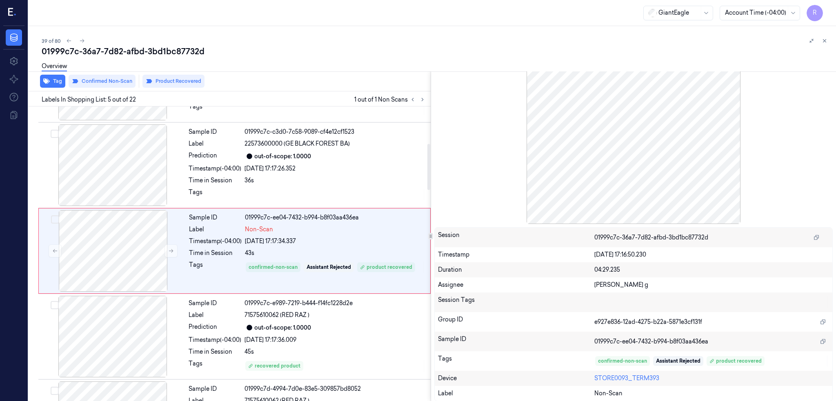
scroll to position [238, 0]
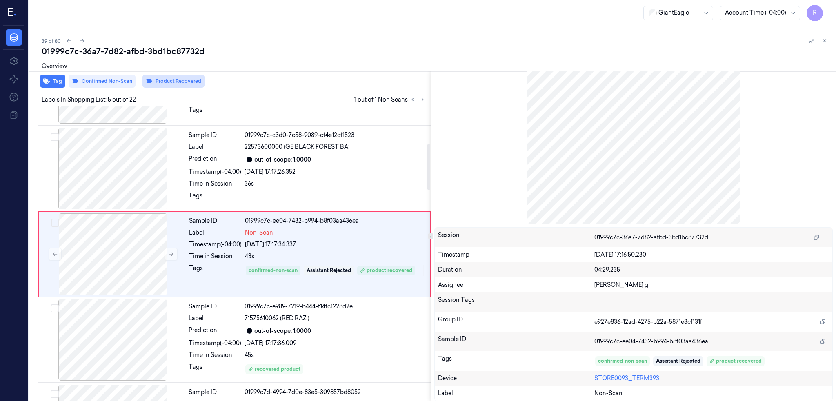
click at [180, 80] on button "Product Recovered" at bounding box center [173, 81] width 62 height 13
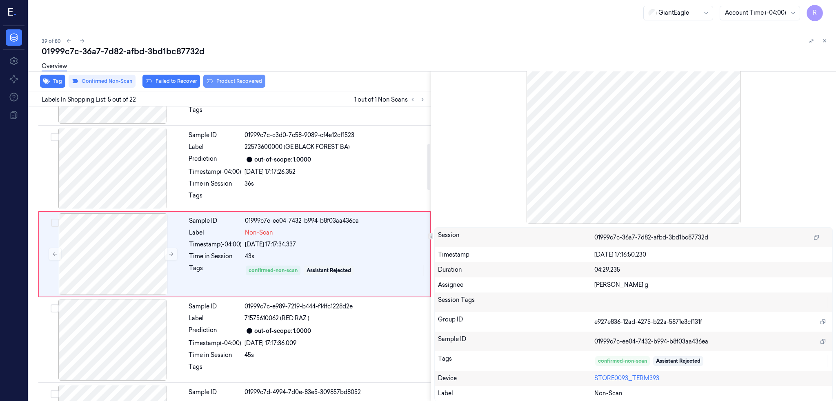
click at [250, 81] on button "Product Recovered" at bounding box center [234, 81] width 62 height 13
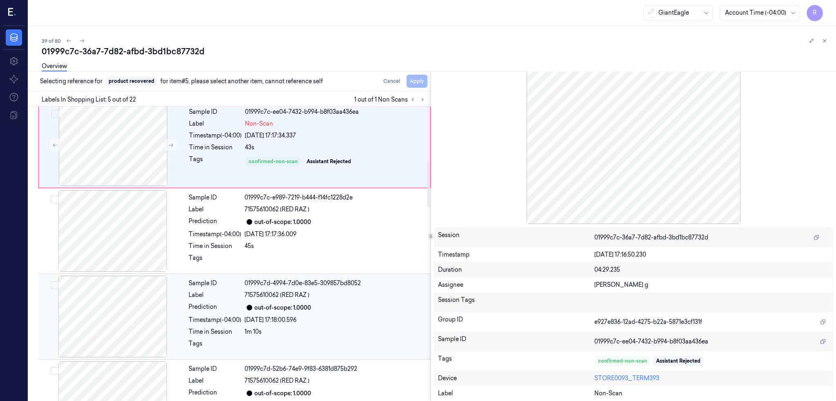
click at [114, 297] on div at bounding box center [112, 317] width 145 height 82
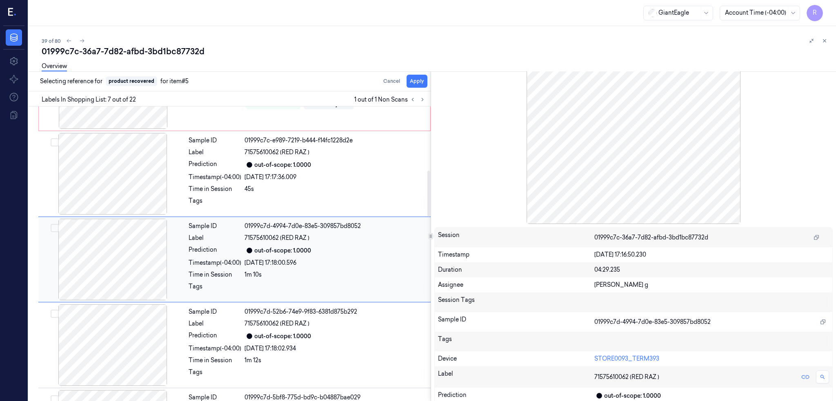
scroll to position [409, 0]
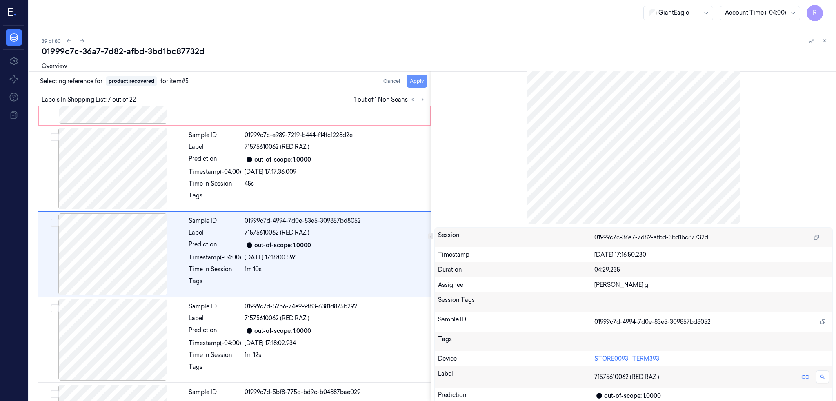
click at [427, 84] on button "Apply" at bounding box center [417, 81] width 21 height 13
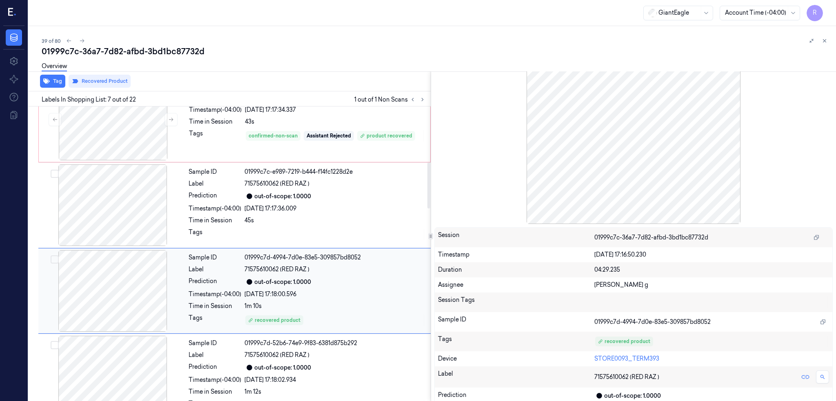
scroll to position [355, 0]
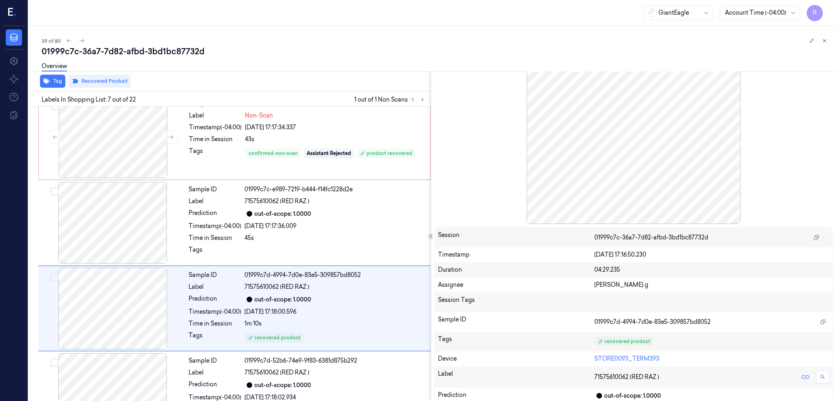
click at [159, 49] on div "01999c7c-36a7-7d82-afbd-3bd1bc87732d" at bounding box center [436, 51] width 788 height 11
copy div "3bd1bc87732d"
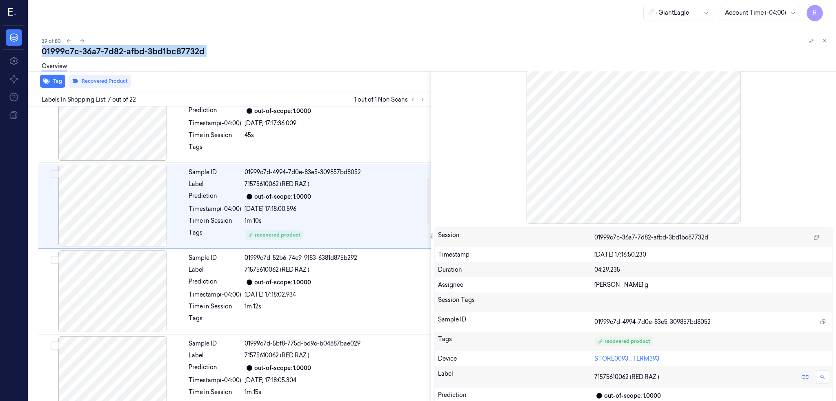
scroll to position [403, 0]
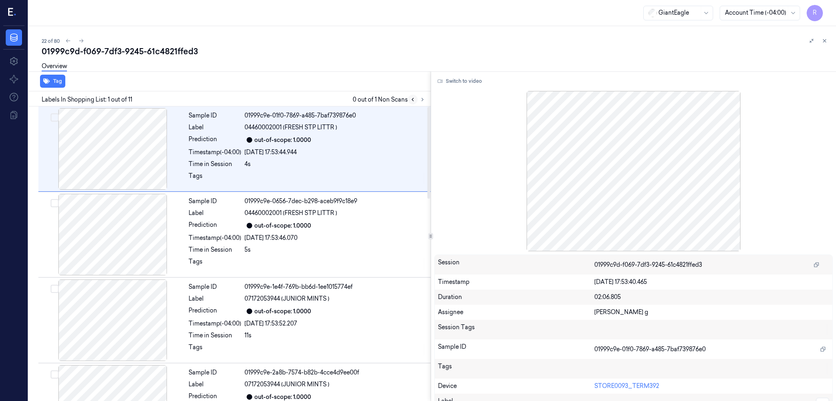
click at [418, 98] on button at bounding box center [413, 100] width 10 height 10
click at [427, 103] on button at bounding box center [423, 100] width 10 height 10
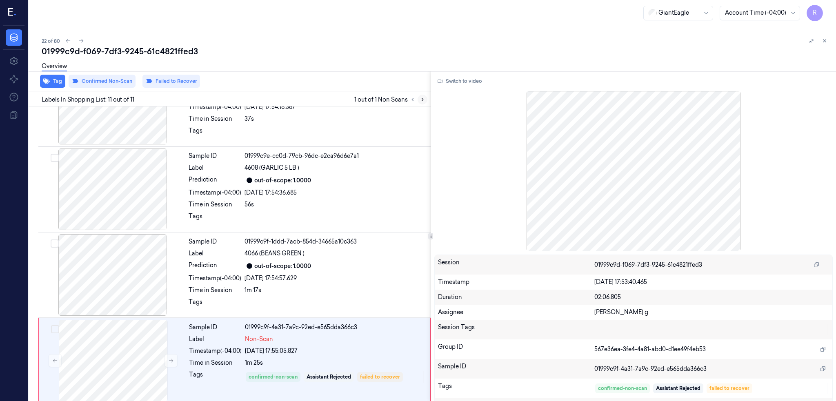
scroll to position [650, 0]
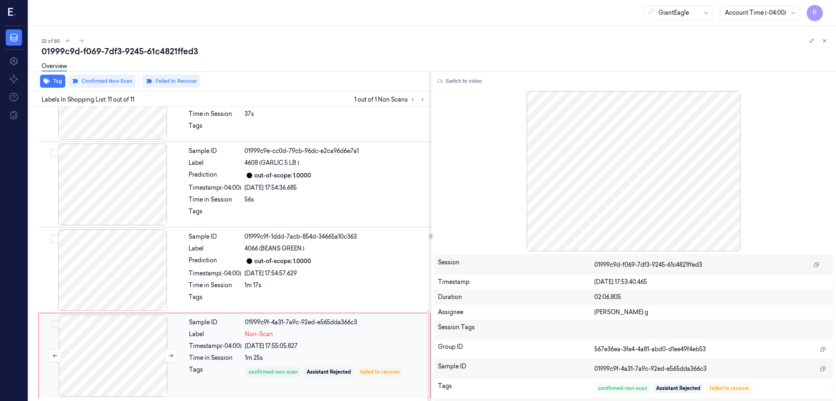
click at [122, 343] on div at bounding box center [112, 356] width 145 height 82
click at [119, 256] on div at bounding box center [112, 270] width 145 height 82
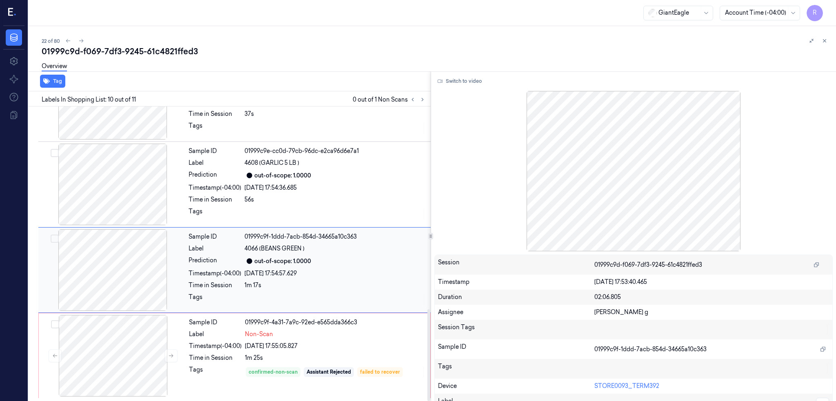
click at [119, 256] on div at bounding box center [112, 270] width 145 height 82
click at [116, 267] on div at bounding box center [112, 270] width 145 height 82
click at [120, 261] on div at bounding box center [112, 270] width 145 height 82
click at [133, 361] on div at bounding box center [112, 356] width 145 height 82
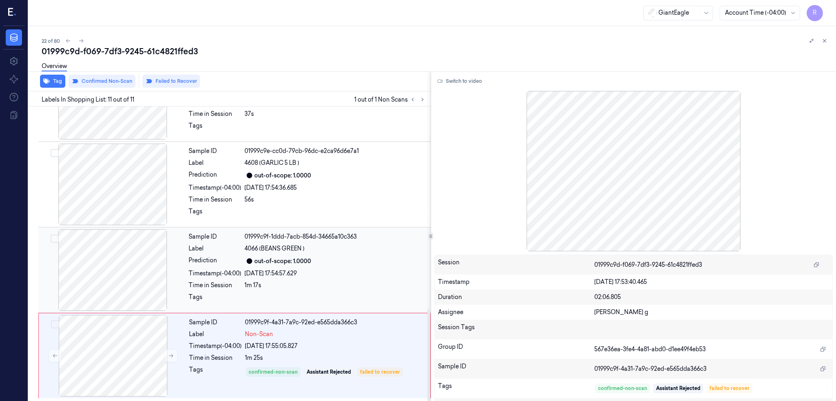
click at [110, 247] on div at bounding box center [112, 270] width 145 height 82
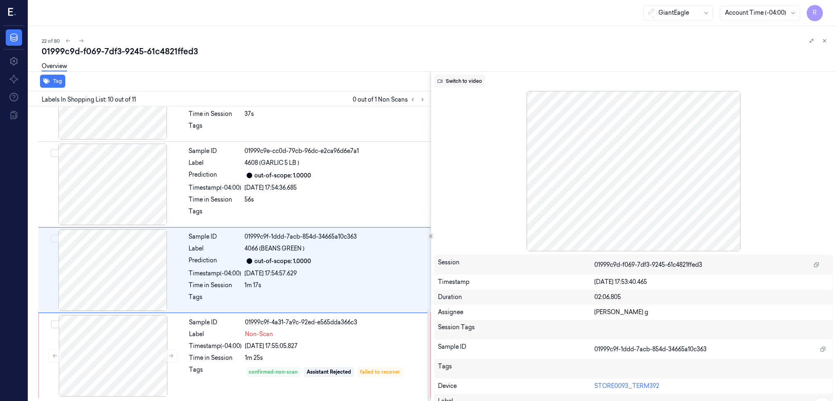
click at [484, 82] on button "Switch to video" at bounding box center [459, 81] width 51 height 13
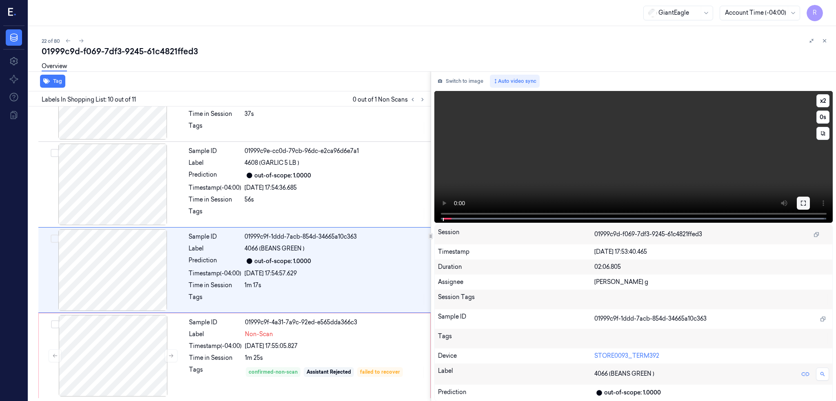
click at [810, 208] on button at bounding box center [803, 203] width 13 height 13
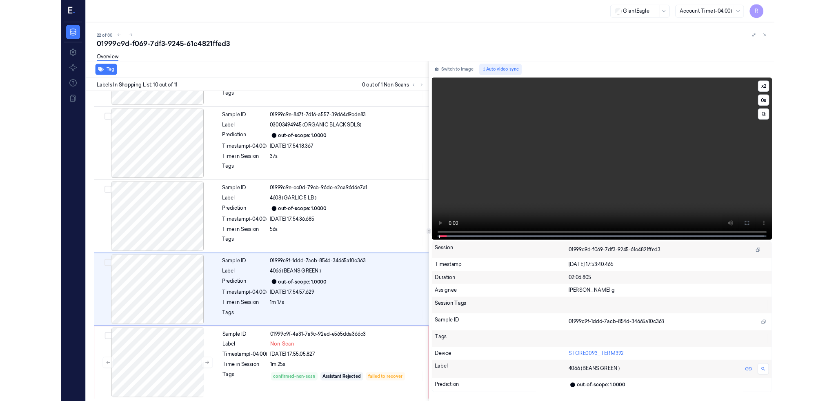
scroll to position [582, 0]
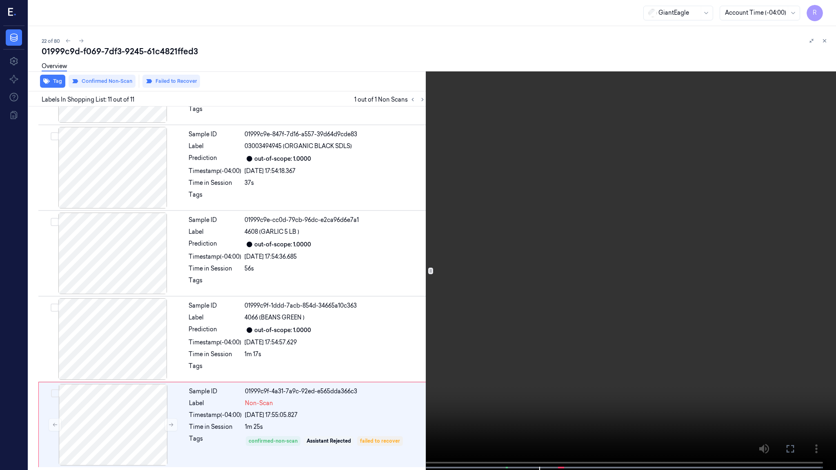
click at [368, 369] on video at bounding box center [418, 236] width 836 height 472
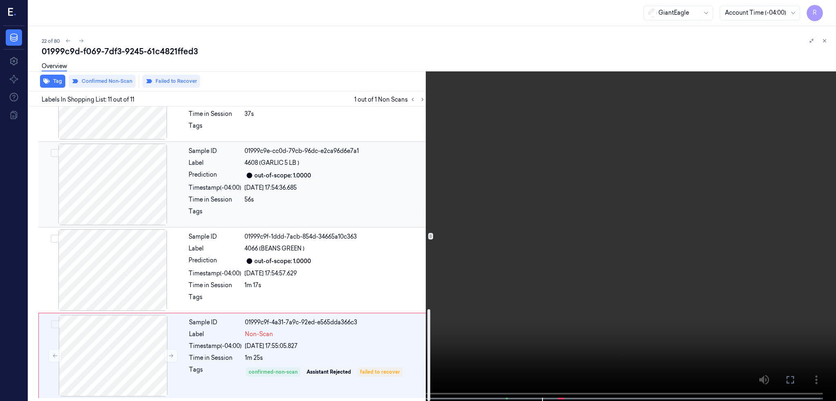
scroll to position [270, 0]
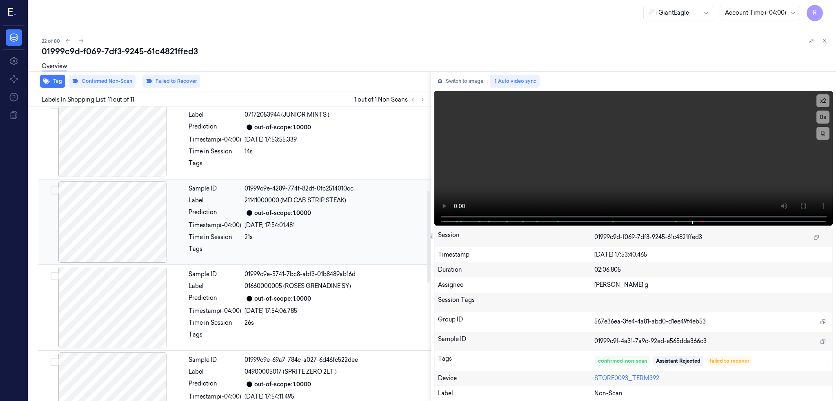
click at [271, 222] on div "30/09/2025 17:54:01.481" at bounding box center [335, 225] width 181 height 9
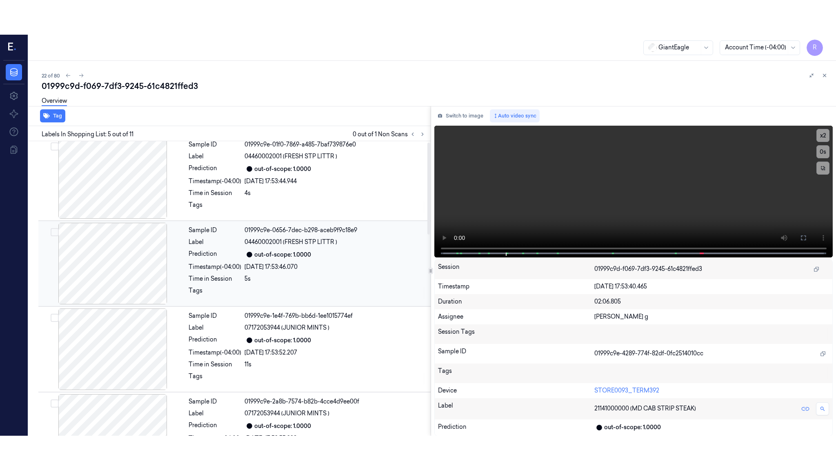
scroll to position [0, 0]
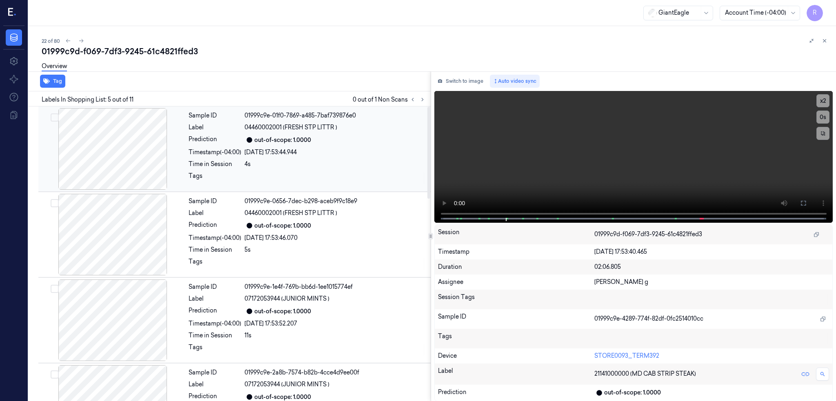
click at [353, 147] on div "Sample ID 01999c9e-01f0-7869-a485-7baf739876e0 Label 04460002001 (FRESH STP LIT…" at bounding box center [307, 149] width 244 height 82
click at [810, 205] on button at bounding box center [803, 203] width 13 height 13
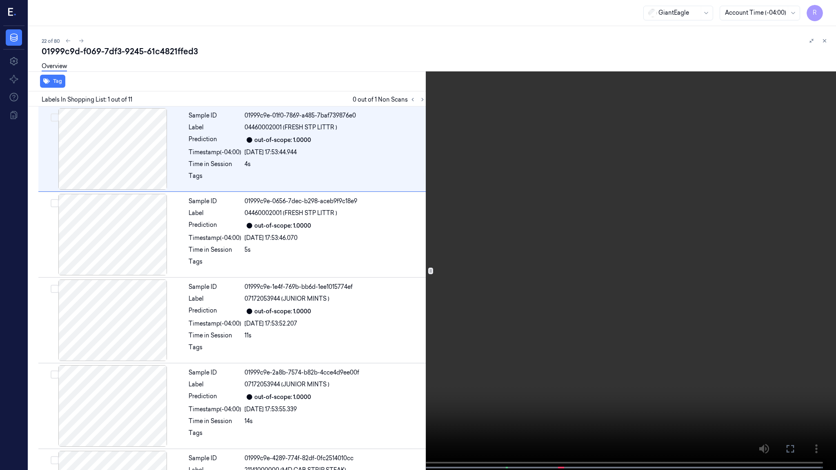
click at [511, 299] on video at bounding box center [418, 236] width 836 height 472
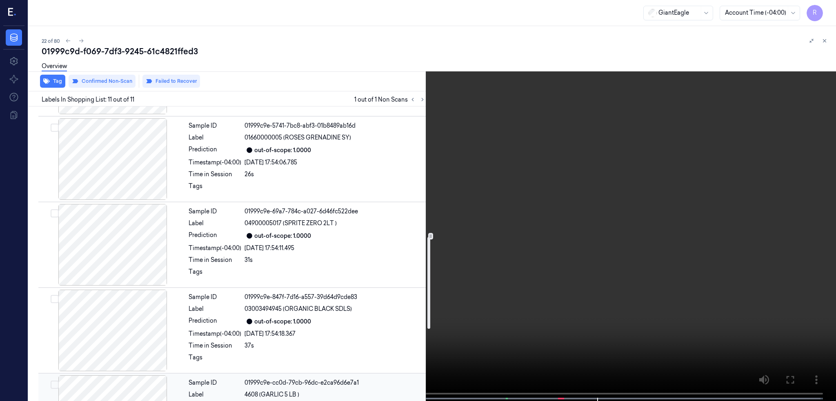
scroll to position [650, 0]
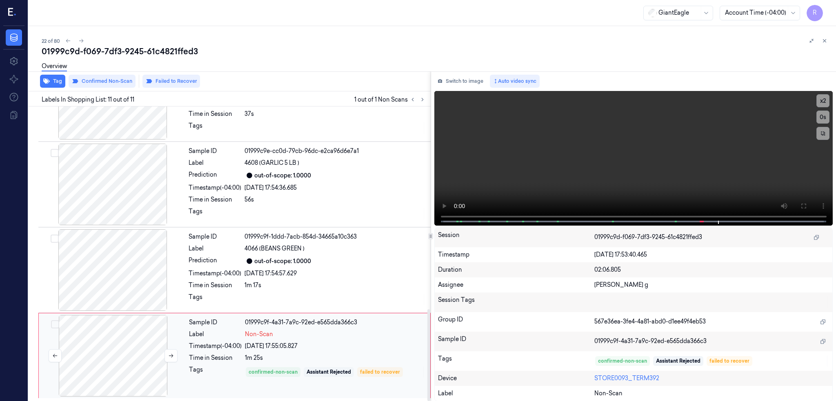
click at [102, 336] on div at bounding box center [112, 356] width 145 height 82
click at [129, 343] on div at bounding box center [112, 356] width 145 height 82
click at [481, 83] on button "Switch to image" at bounding box center [460, 81] width 52 height 13
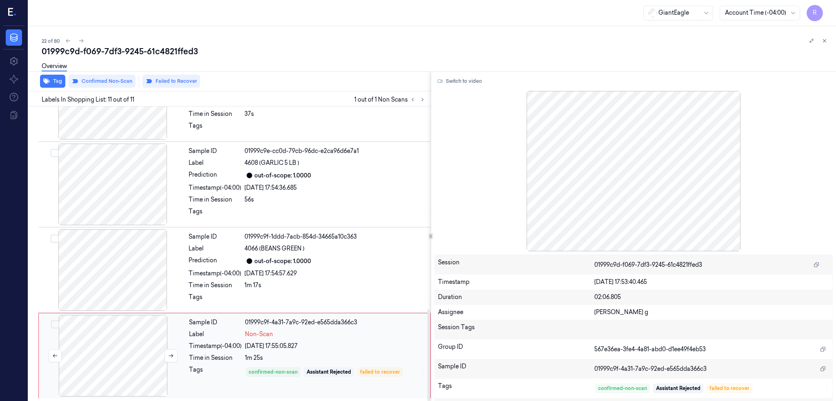
click at [99, 349] on div at bounding box center [112, 356] width 145 height 82
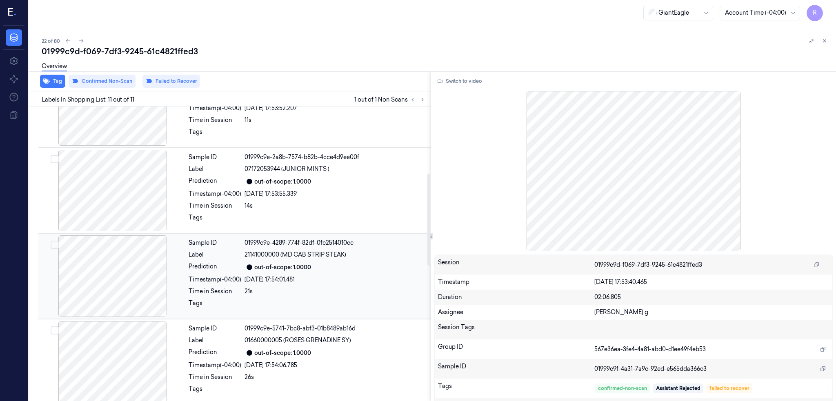
click at [105, 251] on div at bounding box center [112, 277] width 145 height 82
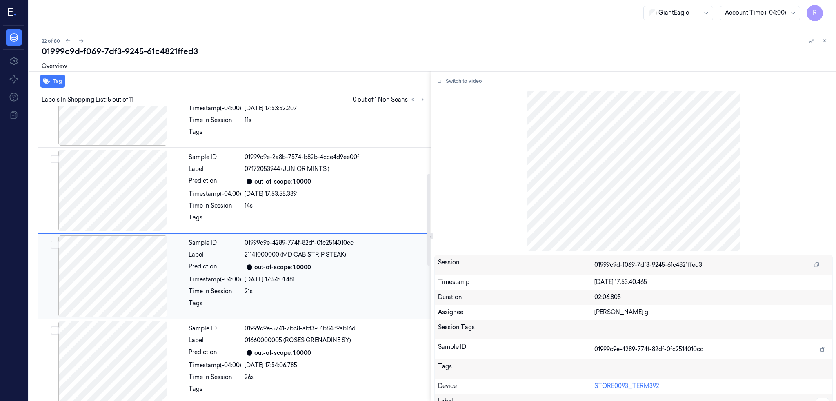
scroll to position [238, 0]
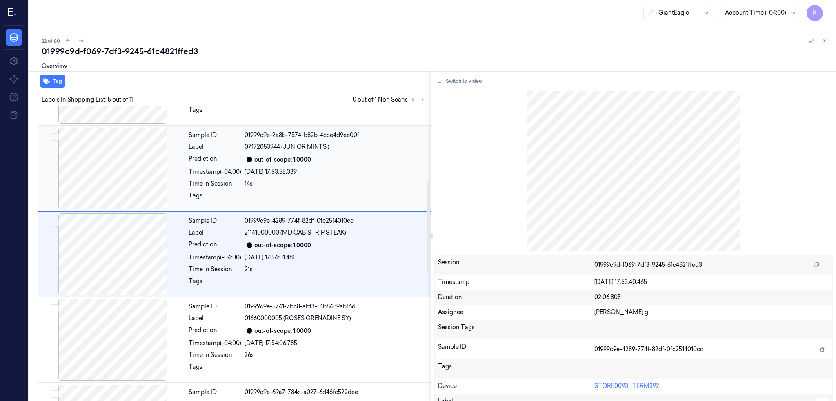
click at [125, 153] on div at bounding box center [112, 169] width 145 height 82
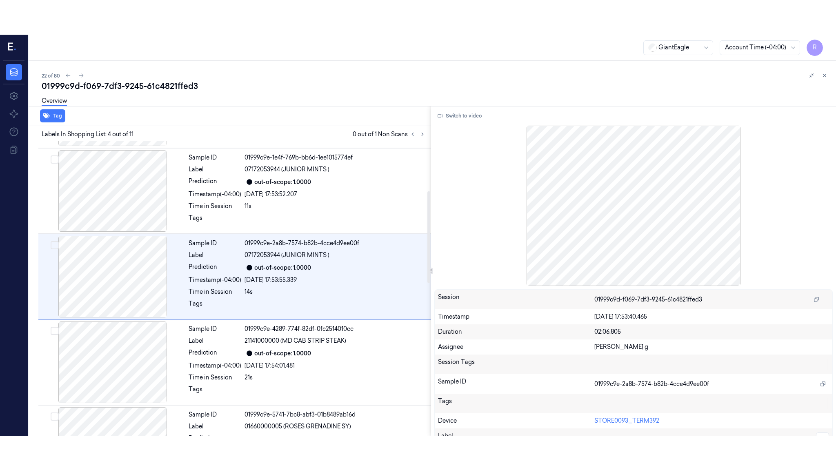
scroll to position [152, 0]
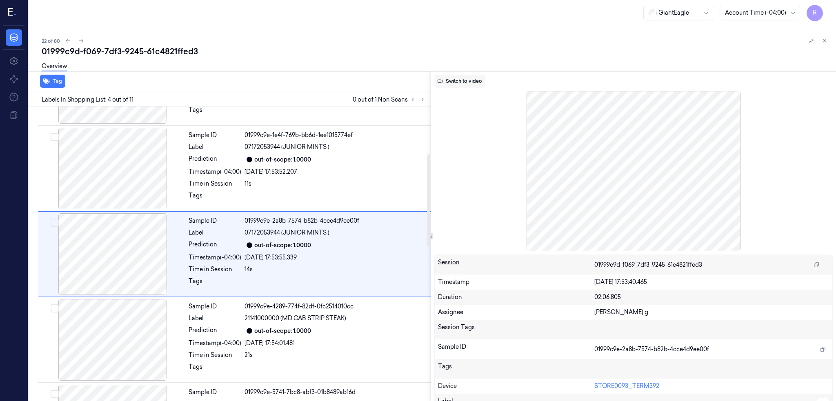
click at [474, 82] on button "Switch to video" at bounding box center [459, 81] width 51 height 13
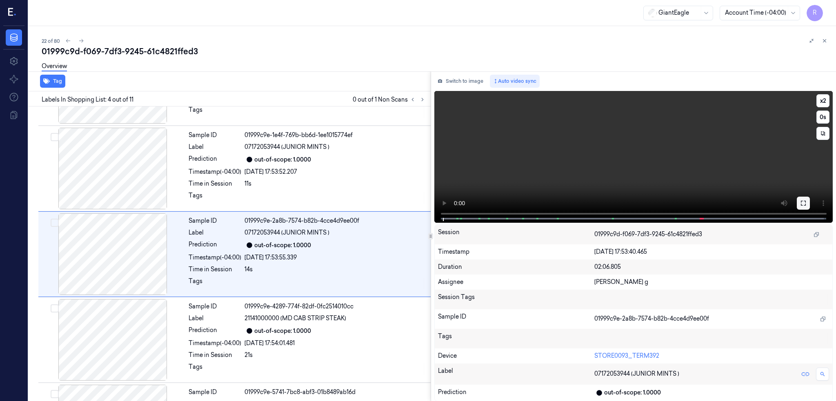
click at [807, 204] on icon at bounding box center [803, 203] width 7 height 7
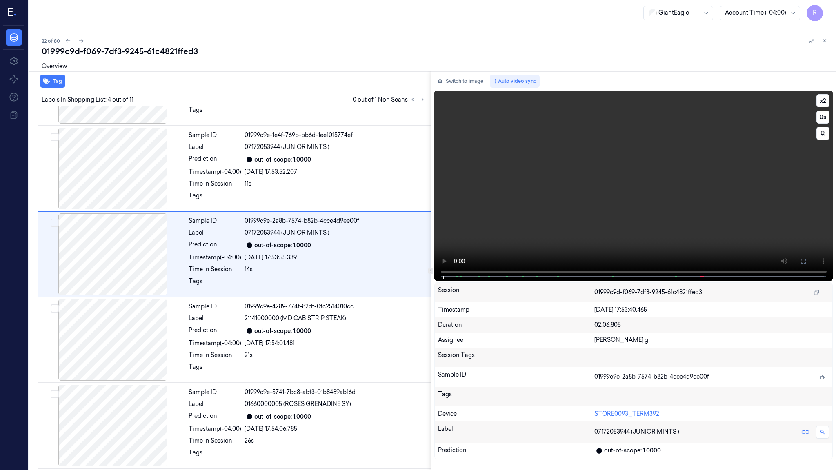
scroll to position [118, 0]
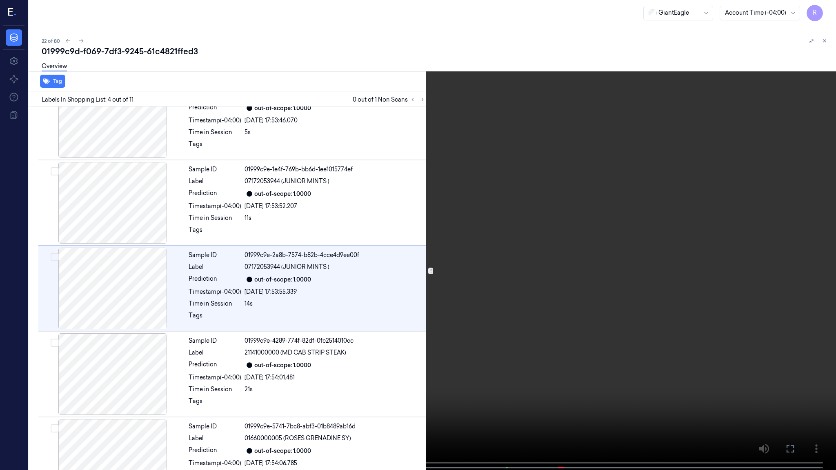
click at [484, 273] on video at bounding box center [418, 236] width 836 height 472
click at [486, 294] on video at bounding box center [418, 236] width 836 height 472
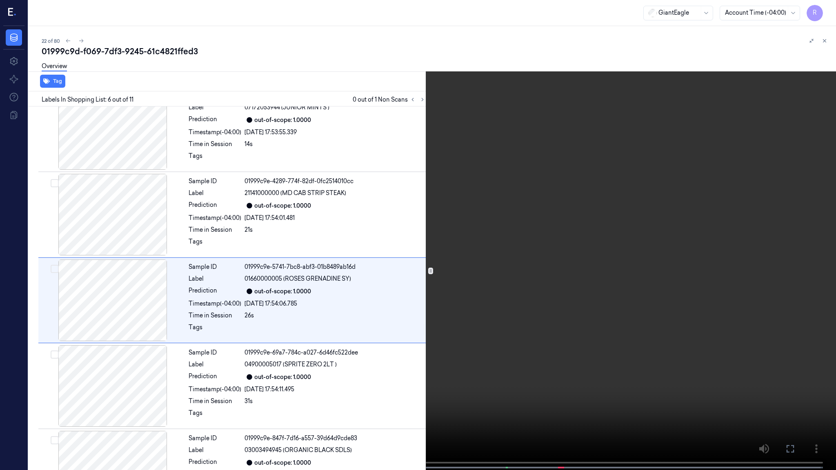
scroll to position [289, 0]
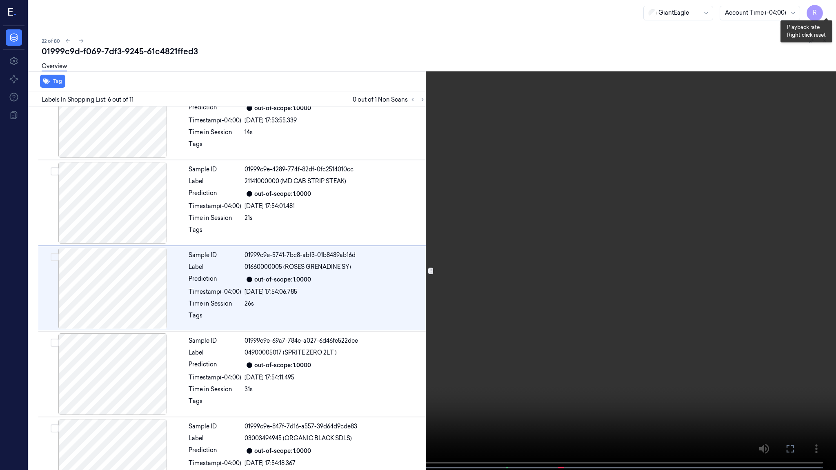
drag, startPoint x: 826, startPoint y: 12, endPoint x: 827, endPoint y: 17, distance: 5.4
click at [826, 12] on button "x 2" at bounding box center [826, 9] width 13 height 13
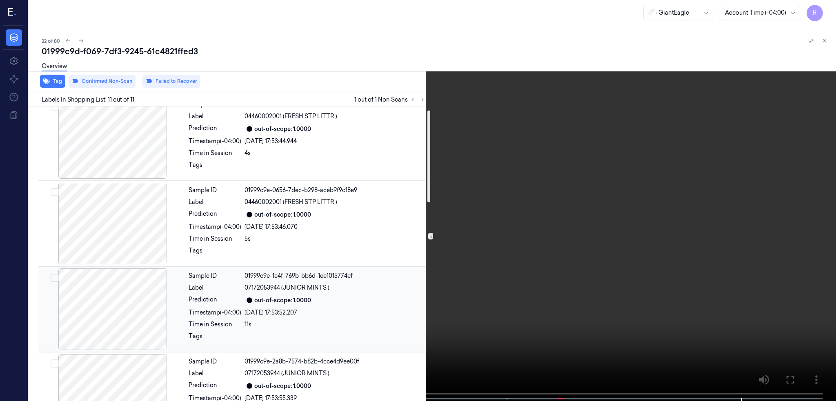
scroll to position [0, 0]
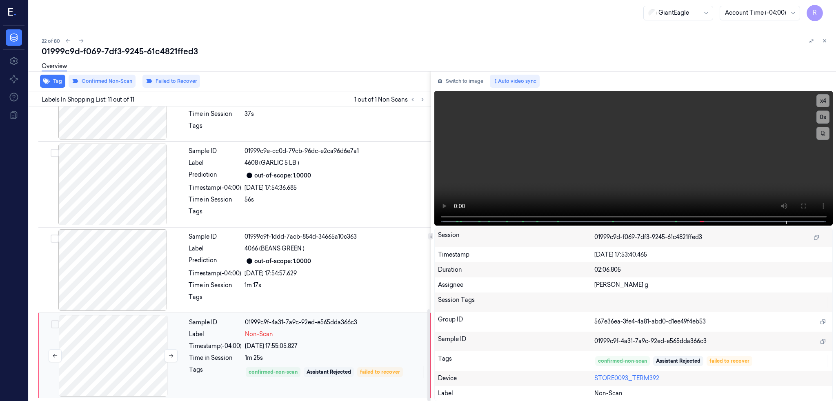
click at [126, 336] on div at bounding box center [112, 356] width 145 height 82
click at [112, 75] on div "Overview" at bounding box center [436, 67] width 788 height 21
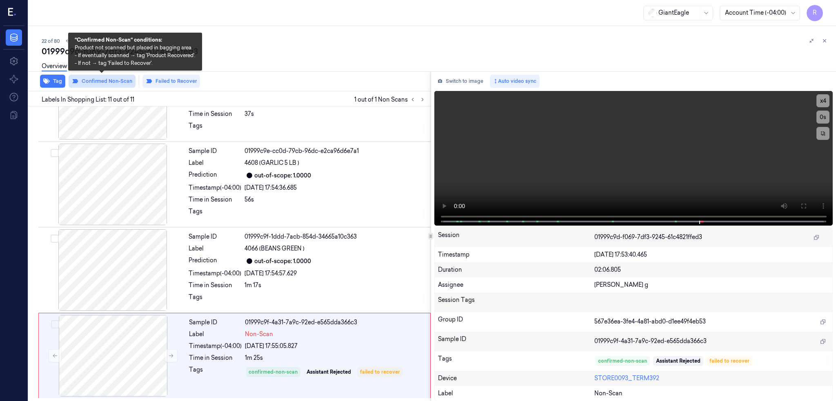
click at [110, 82] on button "Confirmed Non-Scan" at bounding box center [102, 81] width 67 height 13
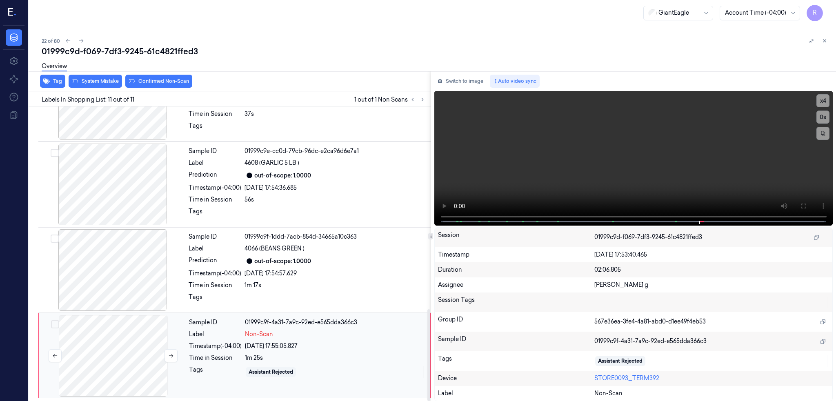
click at [121, 341] on div at bounding box center [112, 356] width 145 height 82
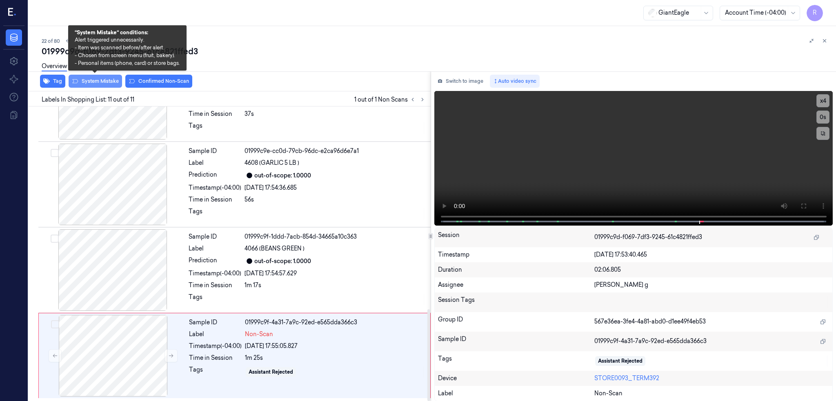
click at [103, 82] on button "System Mistake" at bounding box center [95, 81] width 53 height 13
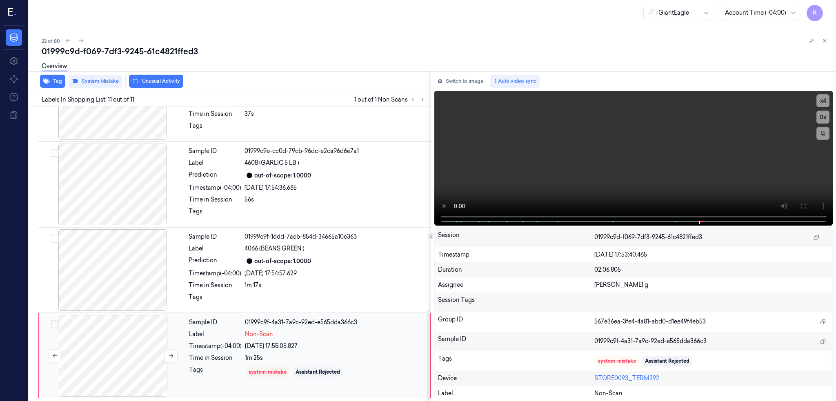
scroll to position [650, 0]
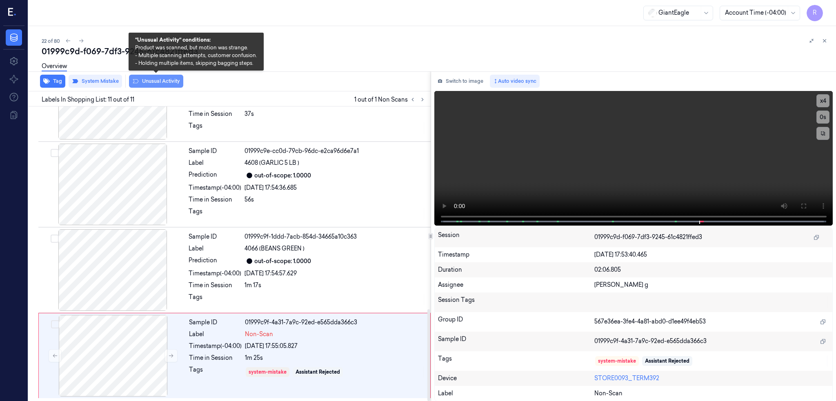
click at [158, 81] on button "Unusual Activity" at bounding box center [156, 81] width 54 height 13
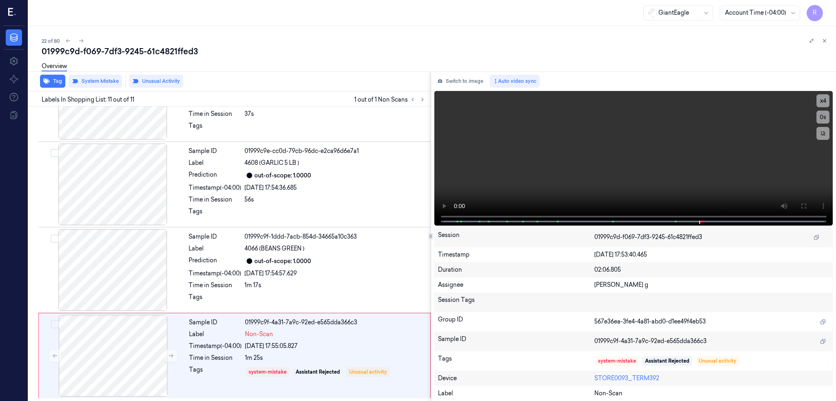
click at [138, 51] on div "01999c9d-f069-7df3-9245-61c4821ffed3" at bounding box center [436, 51] width 788 height 11
click at [133, 51] on div "01999c9d-f069-7df3-9245-61c4821ffed3" at bounding box center [436, 51] width 788 height 11
copy div "9245"
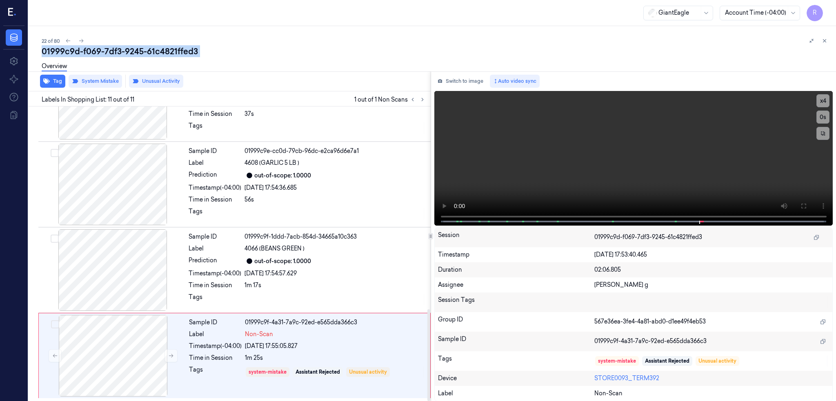
scroll to position [651, 0]
click at [126, 267] on div at bounding box center [112, 270] width 145 height 82
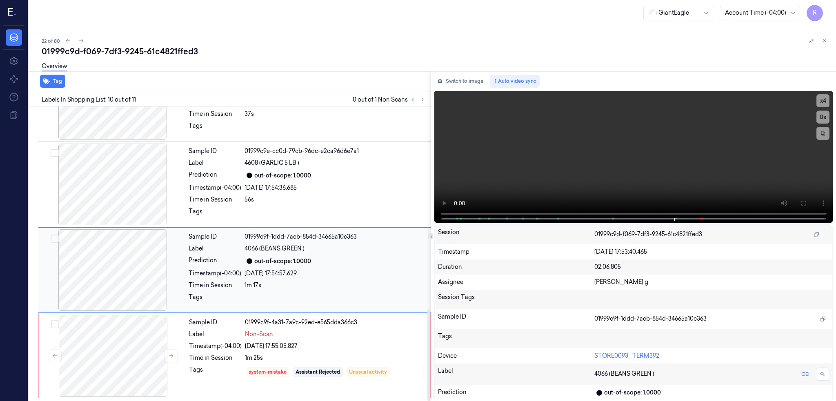
scroll to position [650, 0]
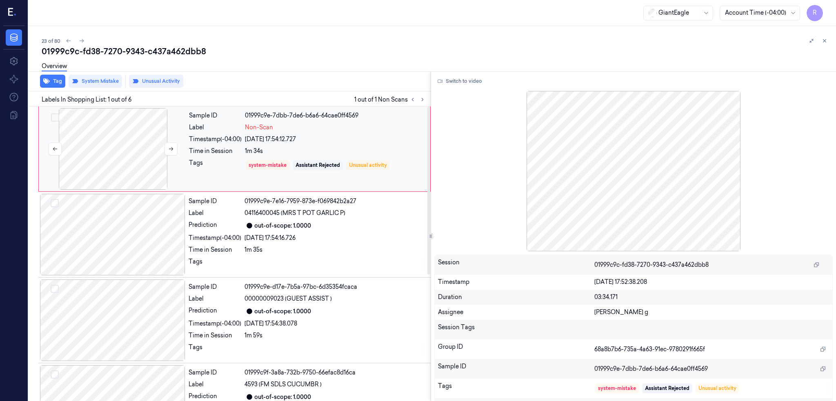
click at [113, 160] on div at bounding box center [112, 149] width 145 height 82
click at [170, 151] on icon at bounding box center [171, 149] width 6 height 6
click at [116, 142] on div at bounding box center [112, 149] width 145 height 82
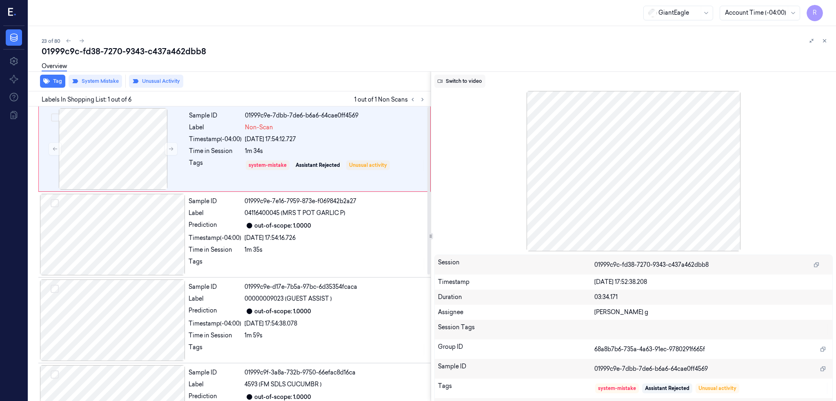
click at [475, 81] on button "Switch to video" at bounding box center [459, 81] width 51 height 13
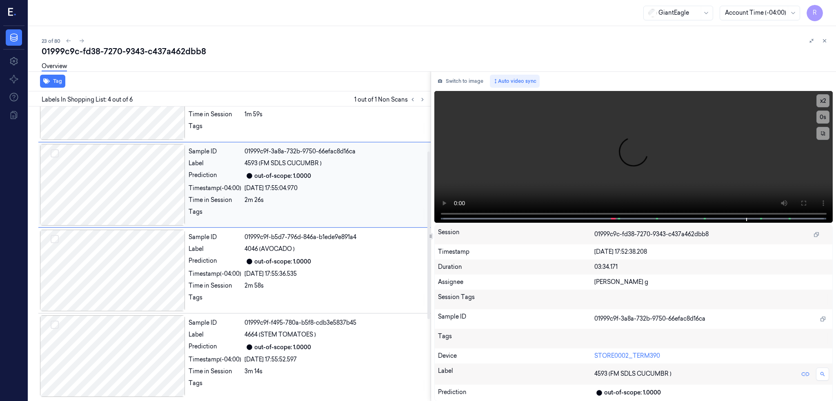
scroll to position [4, 0]
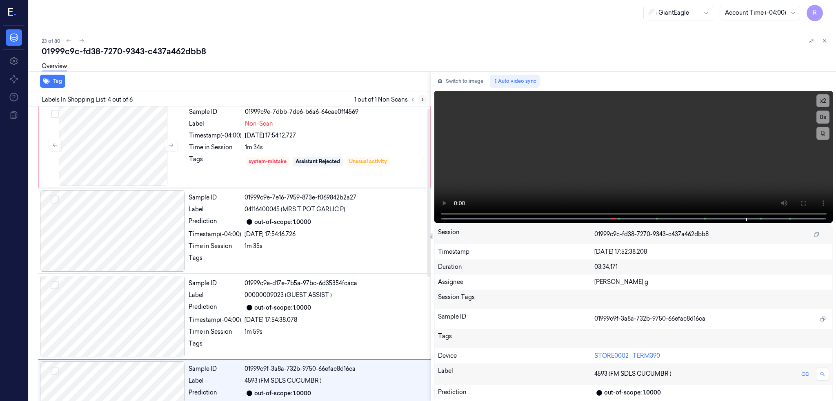
click at [427, 100] on button at bounding box center [423, 100] width 10 height 10
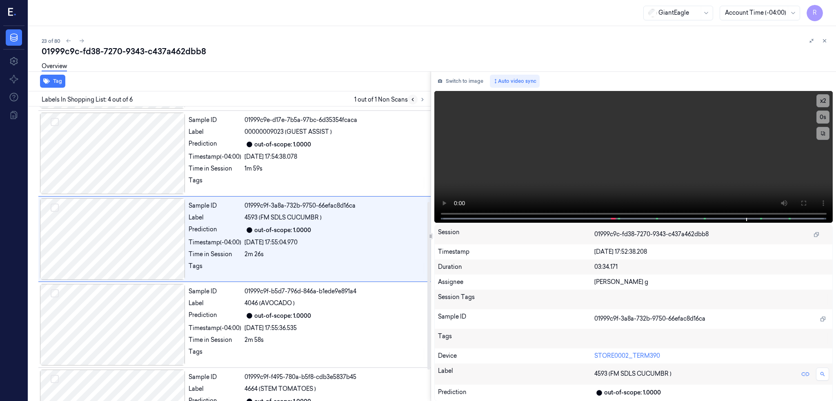
click at [416, 97] on icon at bounding box center [413, 100] width 6 height 6
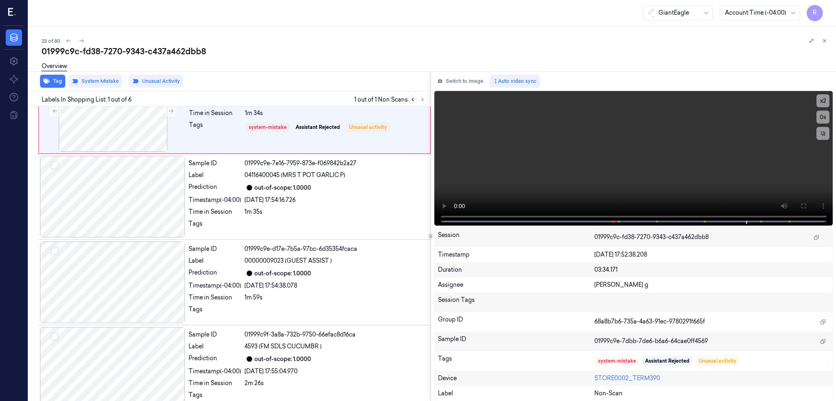
scroll to position [0, 0]
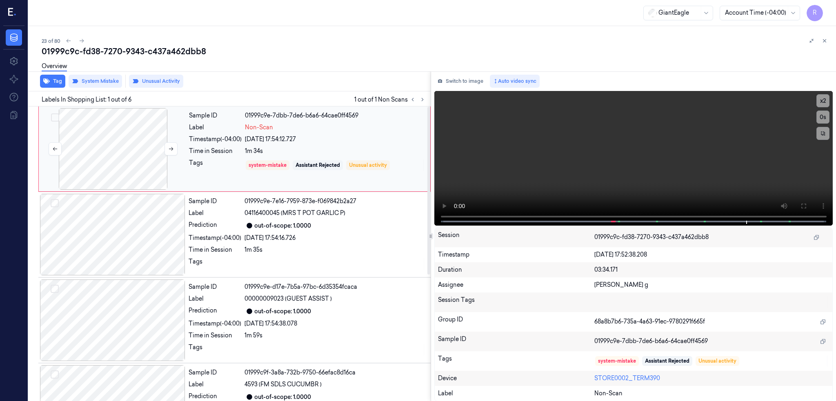
click at [132, 145] on div at bounding box center [112, 149] width 145 height 82
click at [806, 206] on icon at bounding box center [803, 206] width 5 height 5
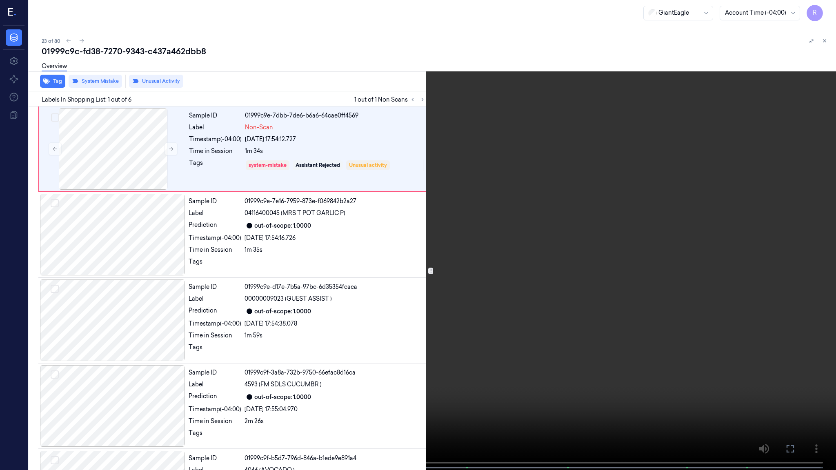
click at [425, 401] on video at bounding box center [418, 236] width 836 height 472
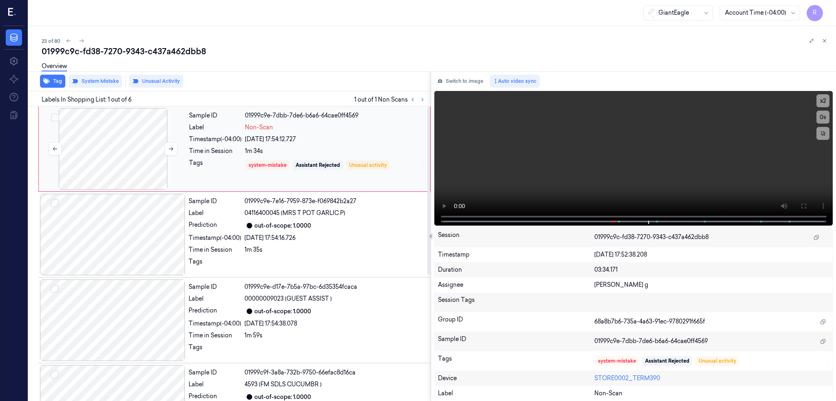
click at [108, 173] on div at bounding box center [112, 149] width 145 height 82
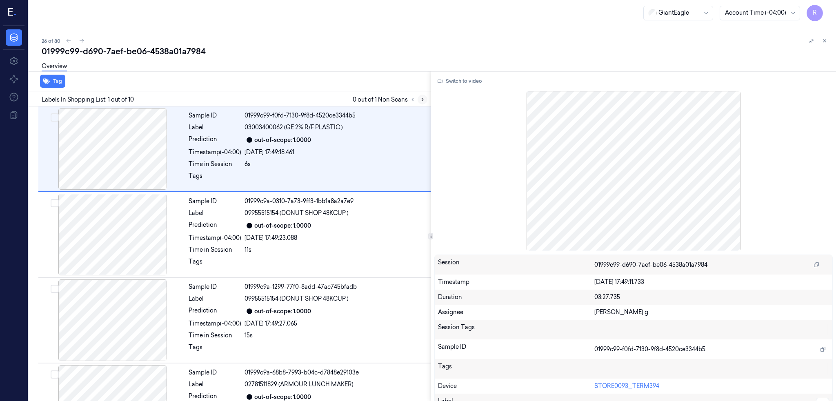
click at [425, 101] on icon at bounding box center [423, 100] width 6 height 6
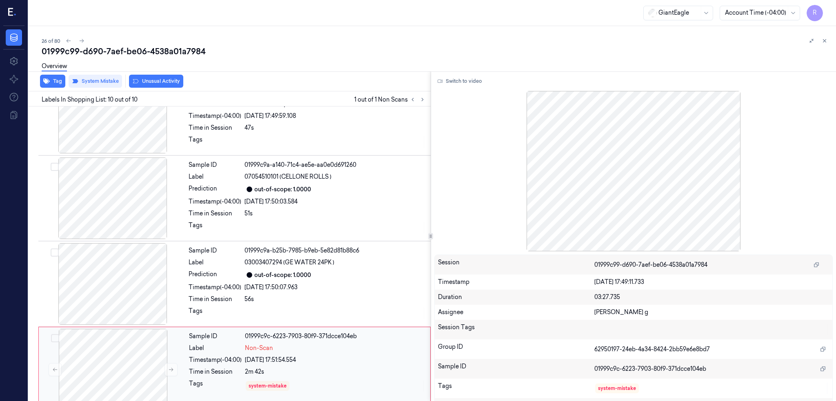
scroll to position [565, 0]
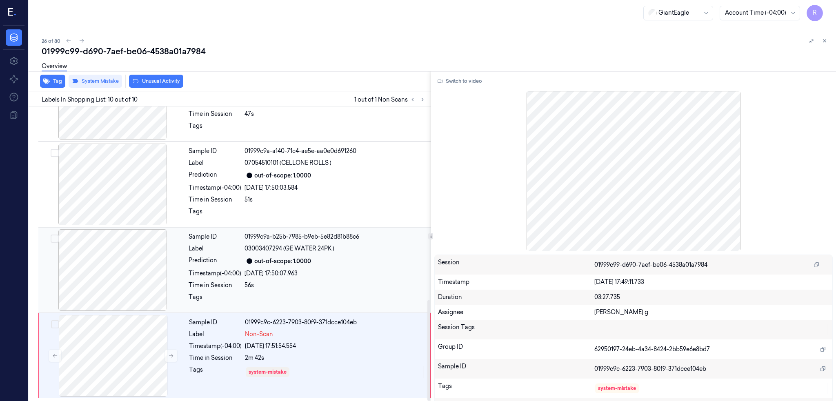
click at [107, 272] on div at bounding box center [112, 270] width 145 height 82
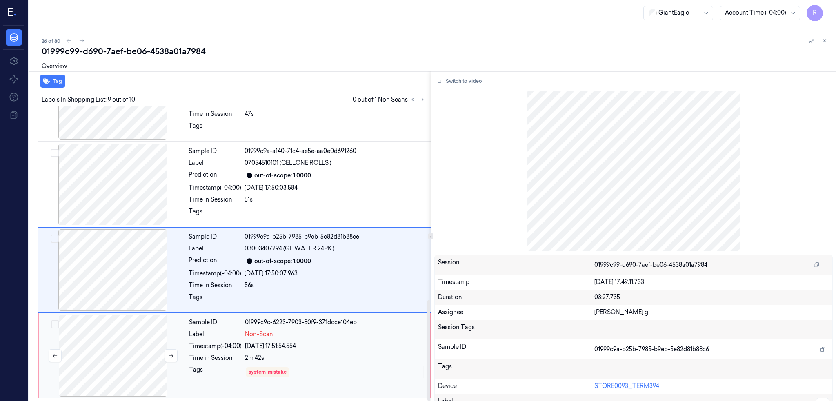
click at [122, 344] on div at bounding box center [112, 356] width 145 height 82
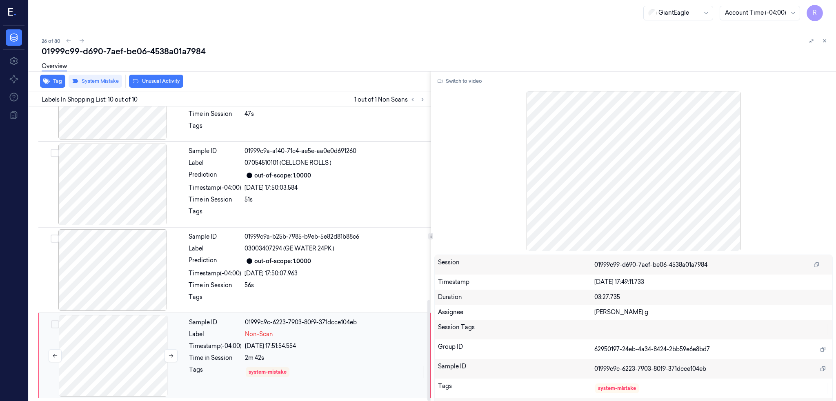
scroll to position [565, 0]
click at [173, 353] on icon at bounding box center [171, 356] width 6 height 6
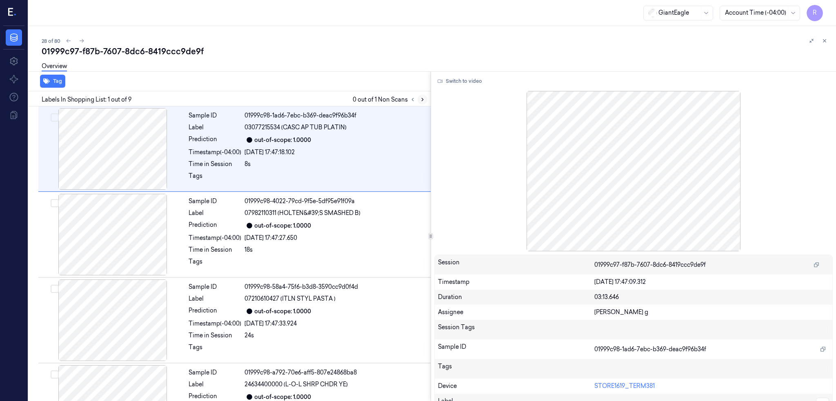
click at [425, 99] on icon at bounding box center [423, 100] width 6 height 6
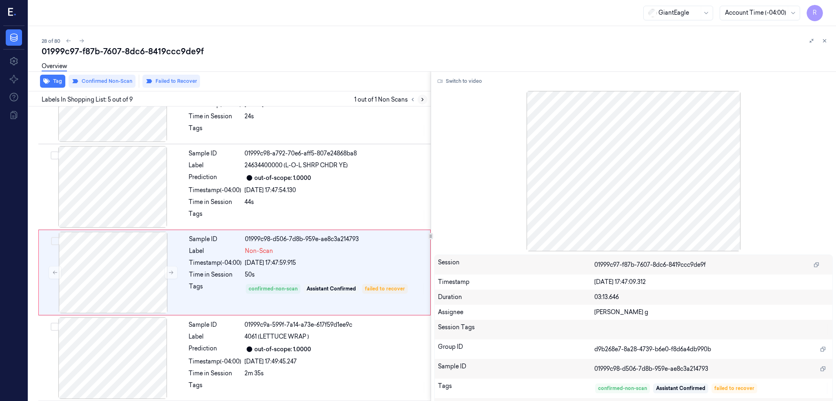
scroll to position [238, 0]
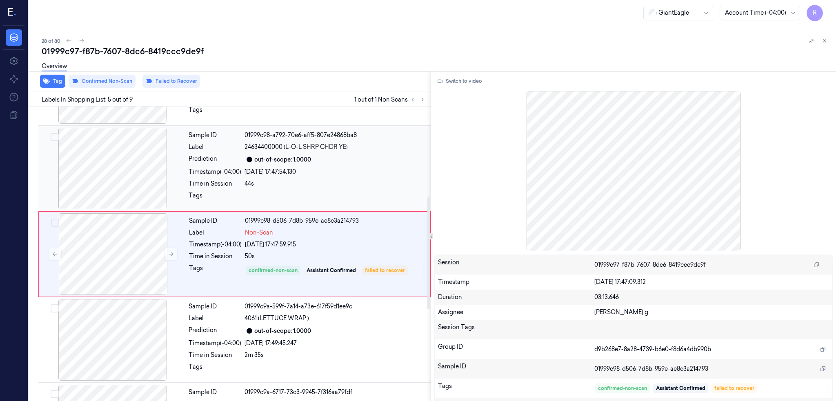
click at [132, 160] on div at bounding box center [112, 169] width 145 height 82
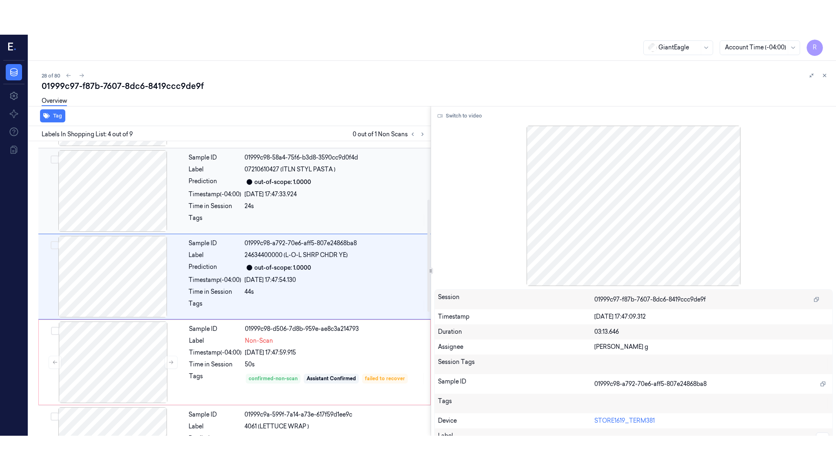
scroll to position [152, 0]
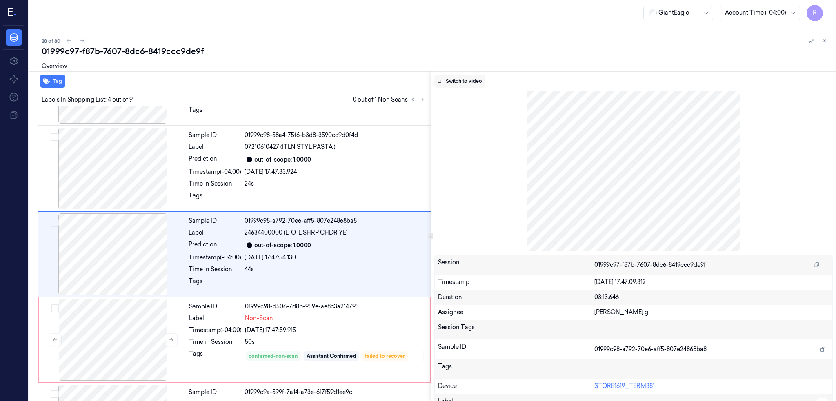
click at [485, 79] on button "Switch to video" at bounding box center [459, 81] width 51 height 13
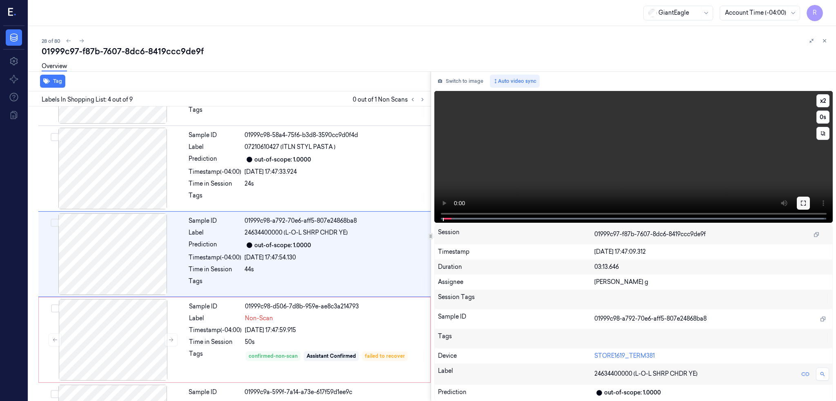
click at [807, 202] on icon at bounding box center [803, 203] width 7 height 7
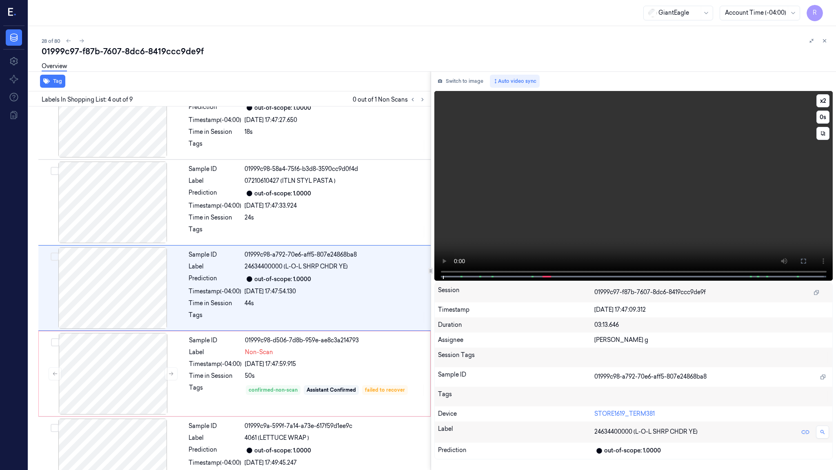
scroll to position [118, 0]
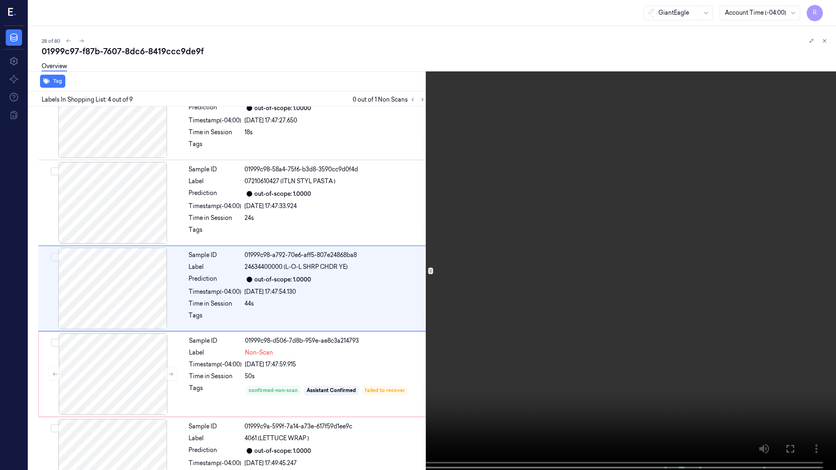
click at [321, 400] on video at bounding box center [418, 236] width 836 height 472
click at [450, 349] on video at bounding box center [418, 236] width 836 height 472
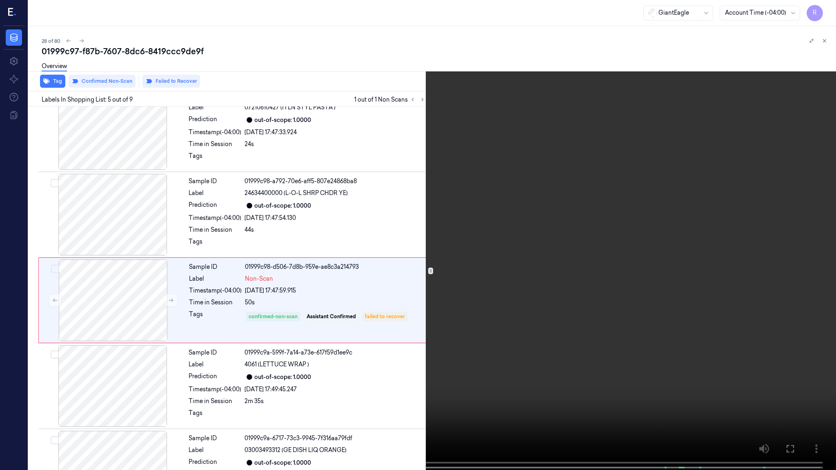
scroll to position [203, 0]
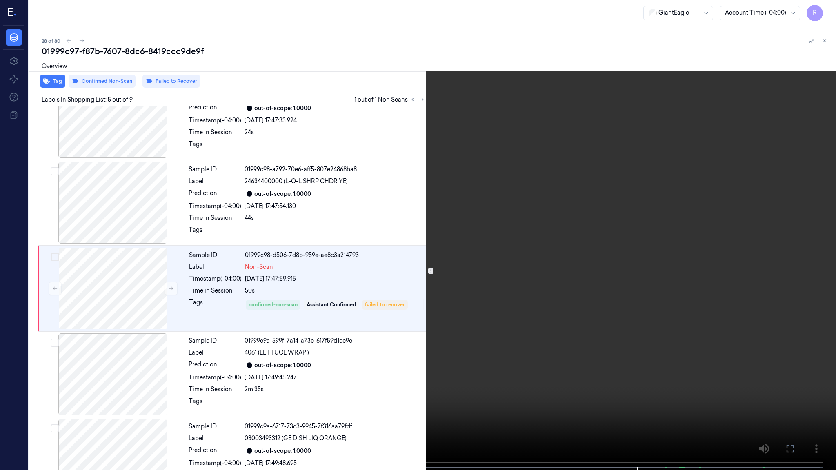
click at [617, 309] on video at bounding box center [418, 236] width 836 height 472
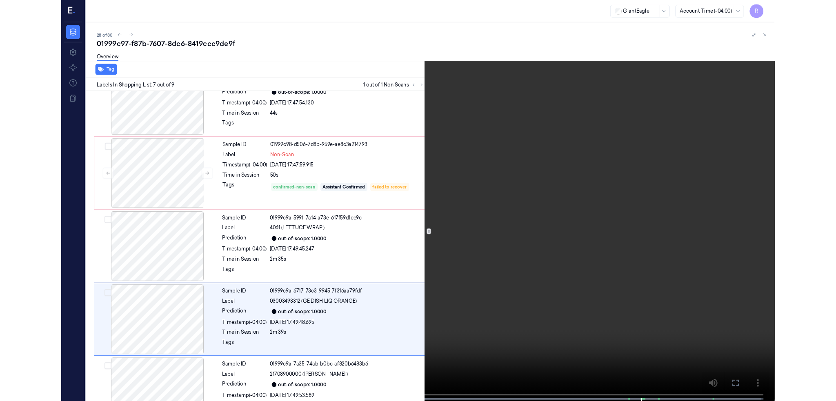
scroll to position [375, 0]
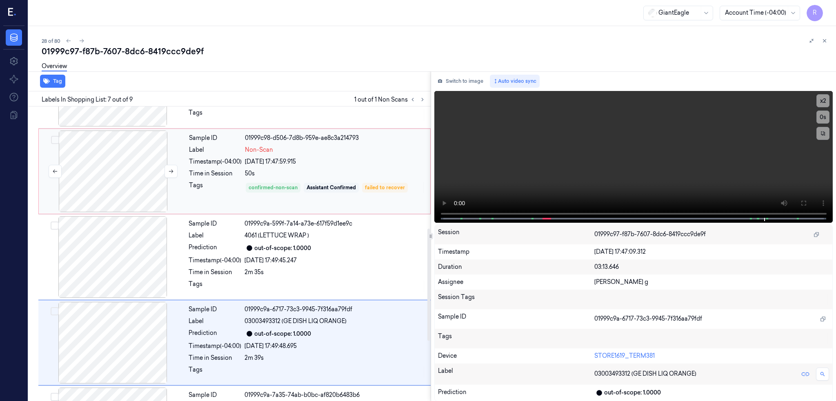
click at [126, 180] on div at bounding box center [112, 172] width 145 height 82
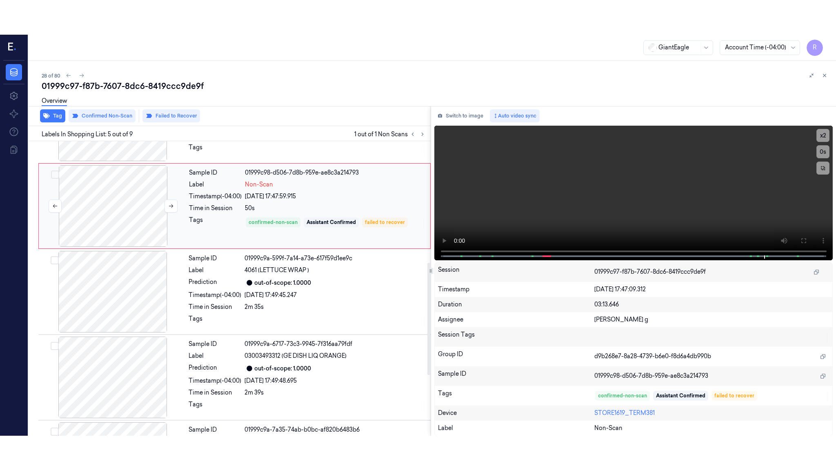
scroll to position [238, 0]
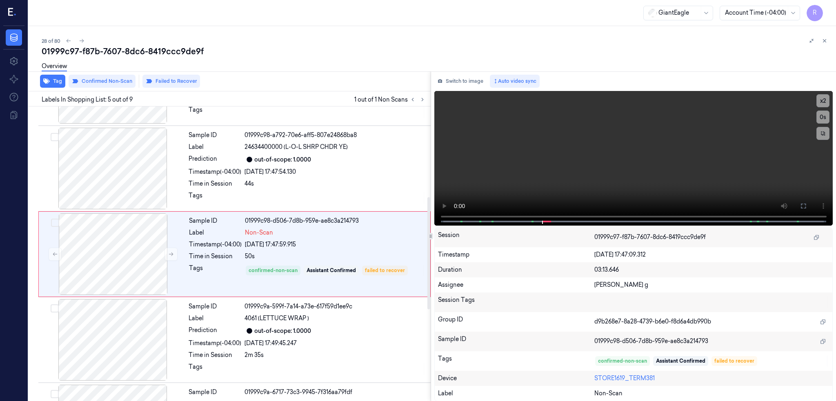
click at [181, 49] on div "01999c97-f87b-7607-8dc6-8419ccc9de9f" at bounding box center [436, 51] width 788 height 11
copy div "8419ccc9de9f"
click at [114, 260] on div at bounding box center [112, 254] width 145 height 82
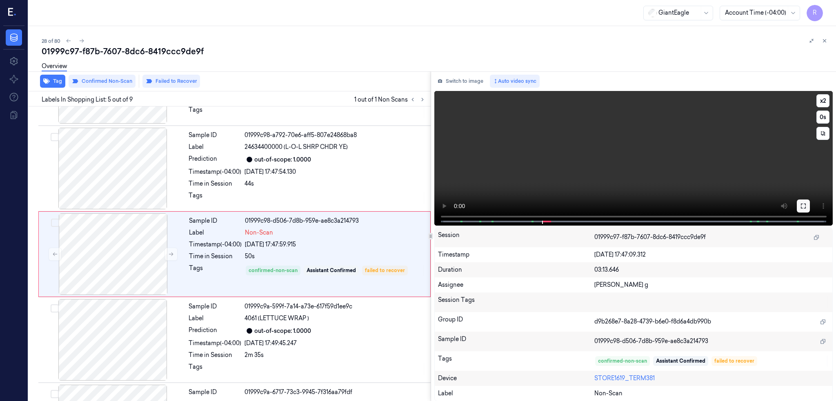
click at [807, 206] on icon at bounding box center [803, 206] width 7 height 7
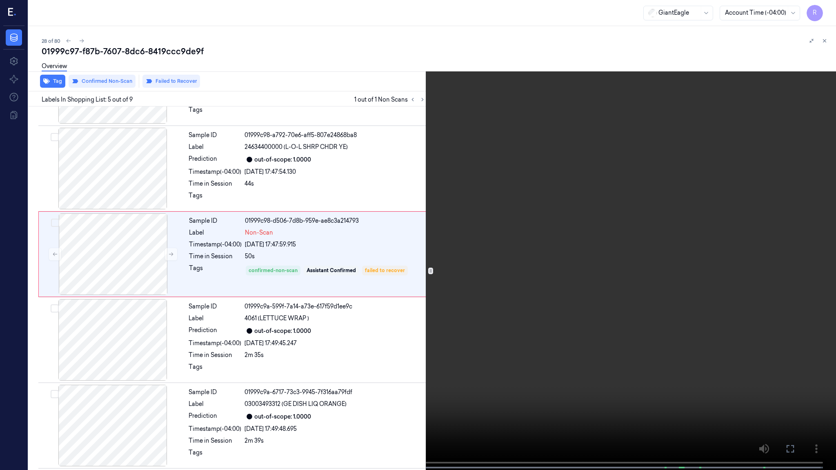
click at [566, 296] on video at bounding box center [418, 236] width 836 height 472
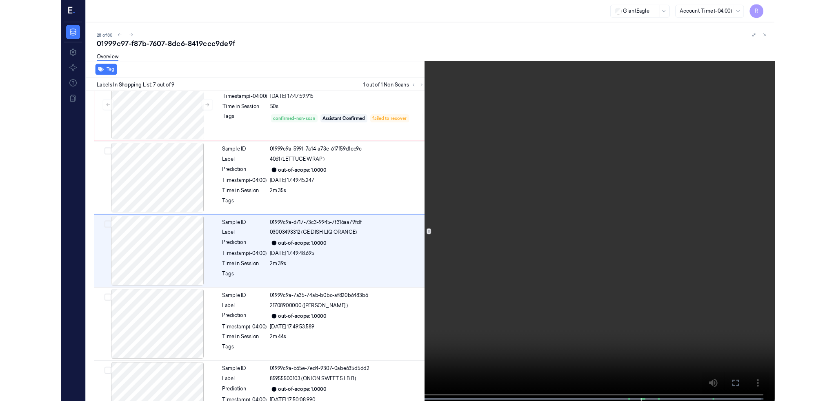
scroll to position [375, 0]
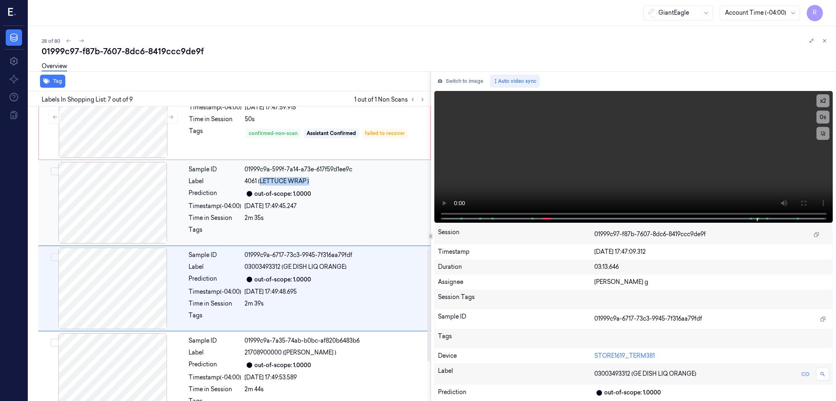
drag, startPoint x: 260, startPoint y: 180, endPoint x: 310, endPoint y: 178, distance: 49.4
click at [310, 178] on div "4061 (LETTUCE WRAP )" at bounding box center [335, 181] width 181 height 9
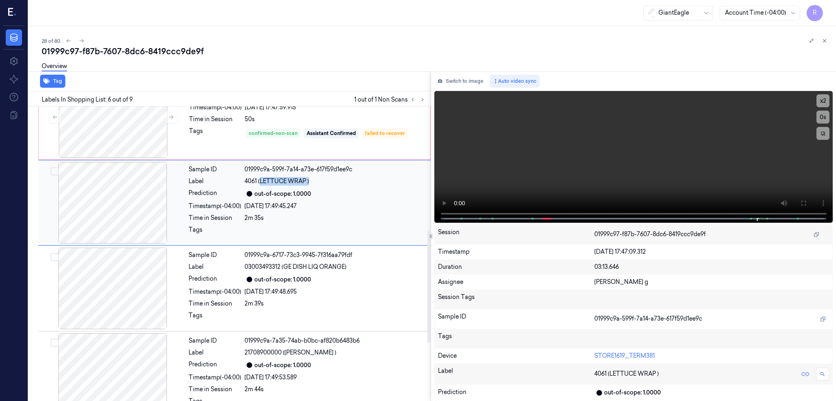
scroll to position [323, 0]
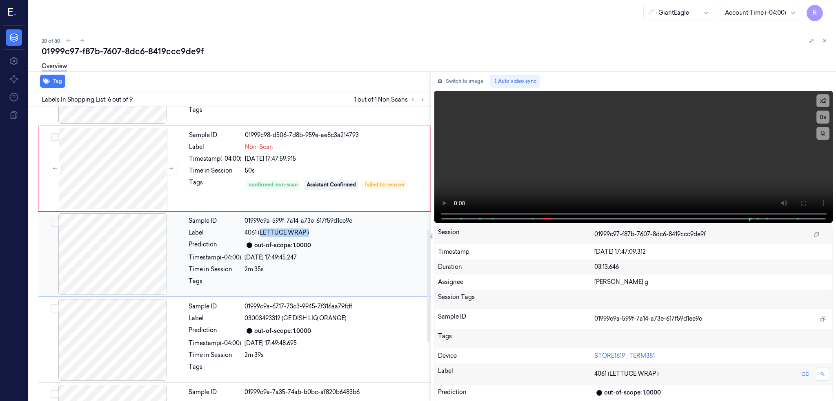
drag, startPoint x: 283, startPoint y: 182, endPoint x: 269, endPoint y: 233, distance: 52.4
click at [99, 178] on div at bounding box center [112, 169] width 145 height 82
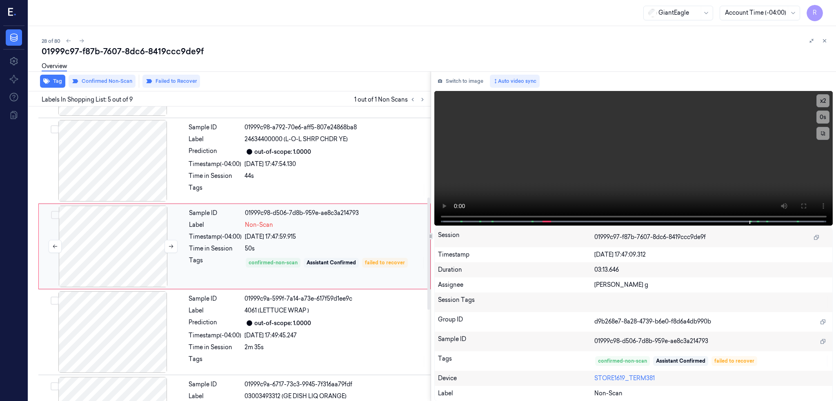
scroll to position [238, 0]
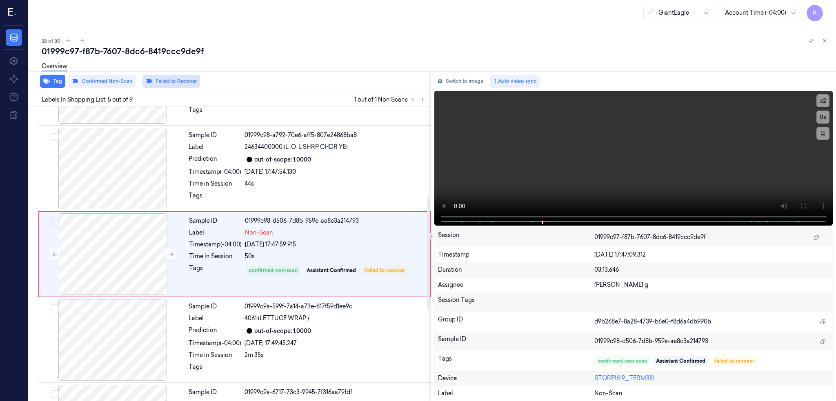
click at [167, 78] on button "Failed to Recover" at bounding box center [171, 81] width 58 height 13
click at [236, 80] on button "Product Recovered" at bounding box center [234, 81] width 62 height 13
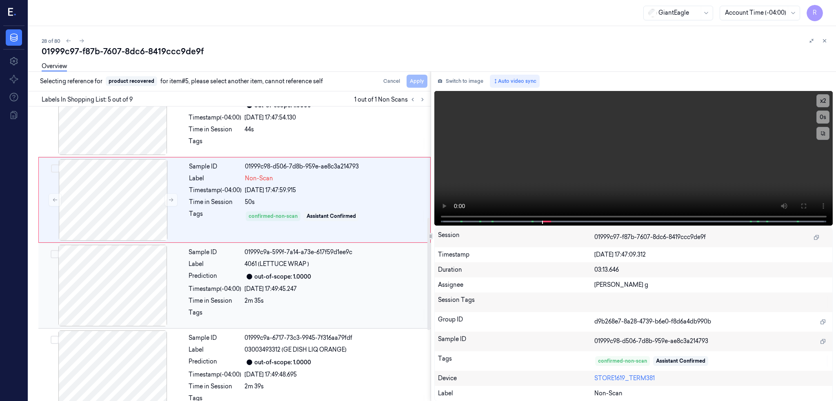
click at [138, 284] on div at bounding box center [112, 286] width 145 height 82
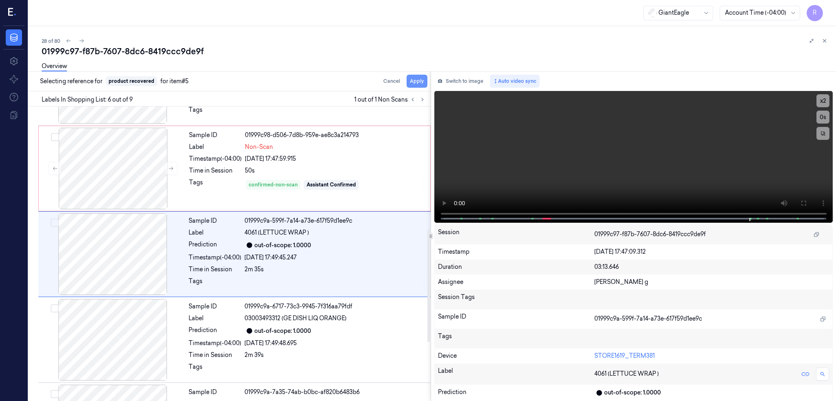
click at [427, 78] on button "Apply" at bounding box center [417, 81] width 21 height 13
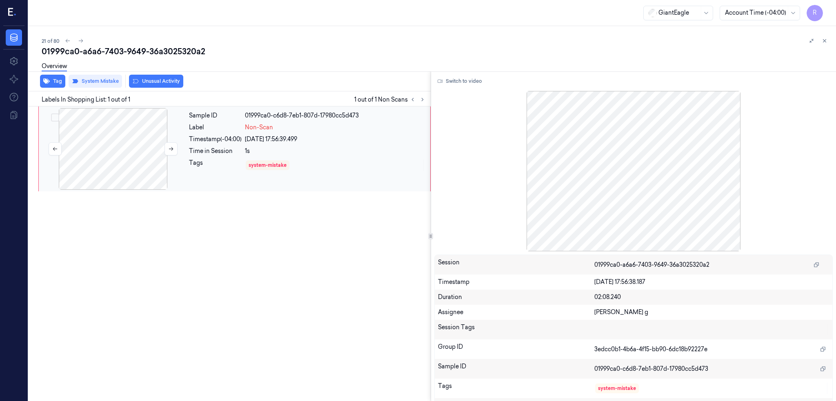
click at [128, 139] on div at bounding box center [112, 149] width 145 height 82
click at [480, 86] on button "Switch to video" at bounding box center [459, 81] width 51 height 13
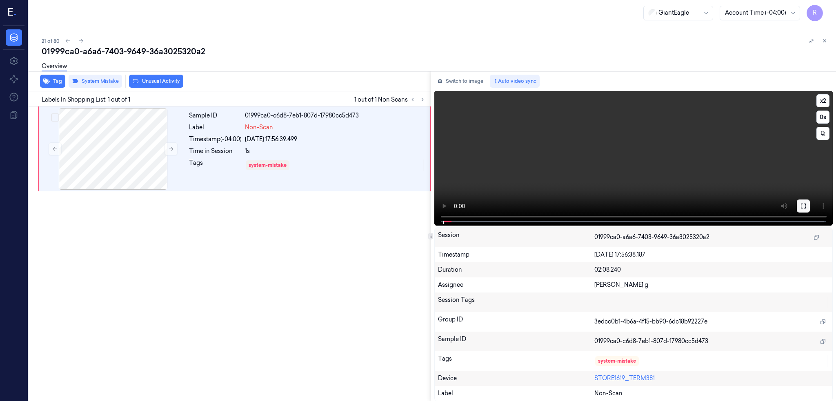
click at [806, 204] on icon at bounding box center [803, 206] width 5 height 5
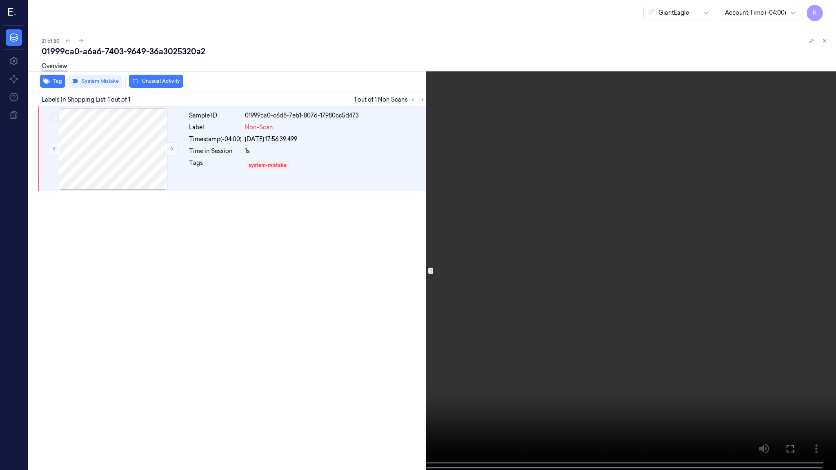
click at [173, 401] on video at bounding box center [418, 236] width 836 height 472
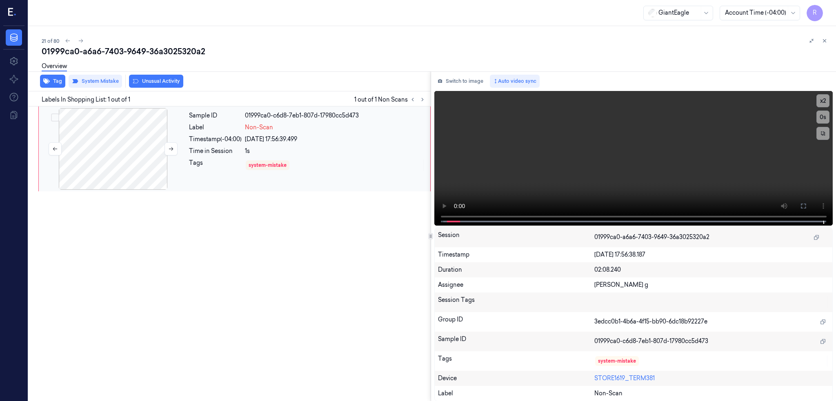
click at [125, 150] on div at bounding box center [112, 149] width 145 height 82
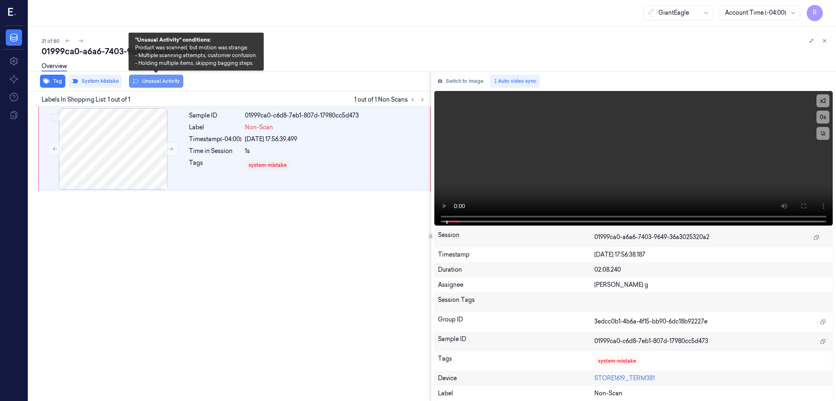
click at [154, 82] on button "Unusual Activity" at bounding box center [156, 81] width 54 height 13
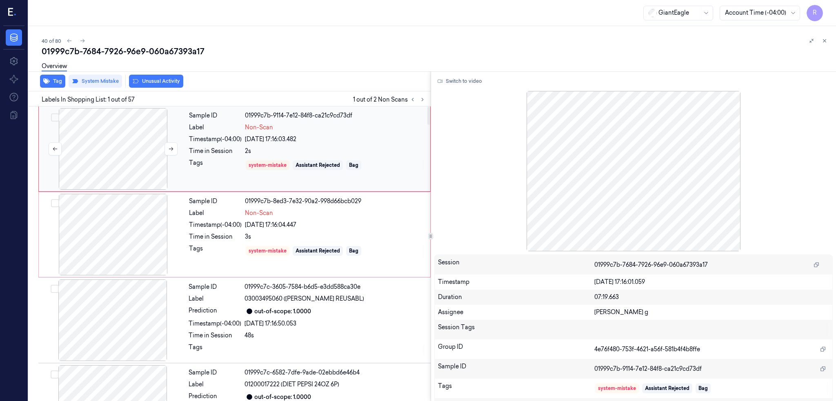
click at [123, 146] on div at bounding box center [112, 149] width 145 height 82
click at [468, 75] on button "Switch to video" at bounding box center [459, 81] width 51 height 13
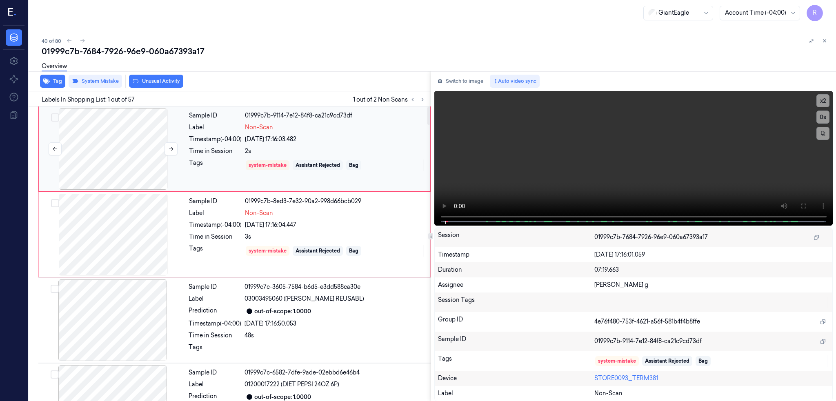
click at [121, 147] on div at bounding box center [112, 149] width 145 height 82
click at [807, 203] on icon at bounding box center [803, 206] width 7 height 7
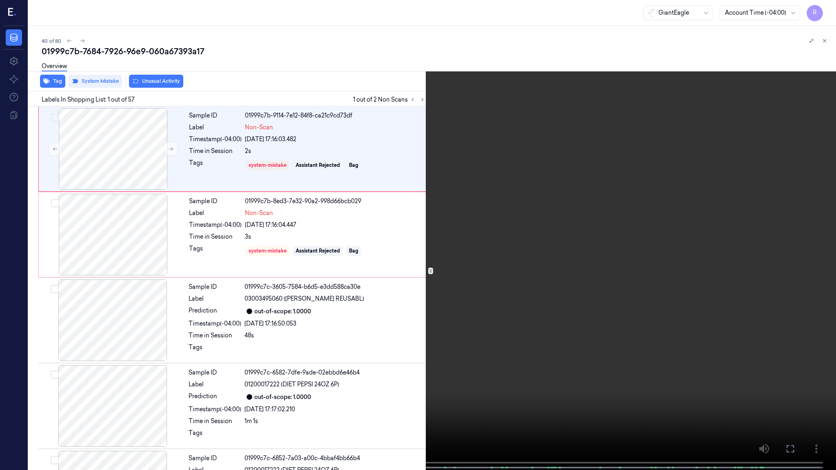
click at [473, 328] on video at bounding box center [418, 236] width 836 height 472
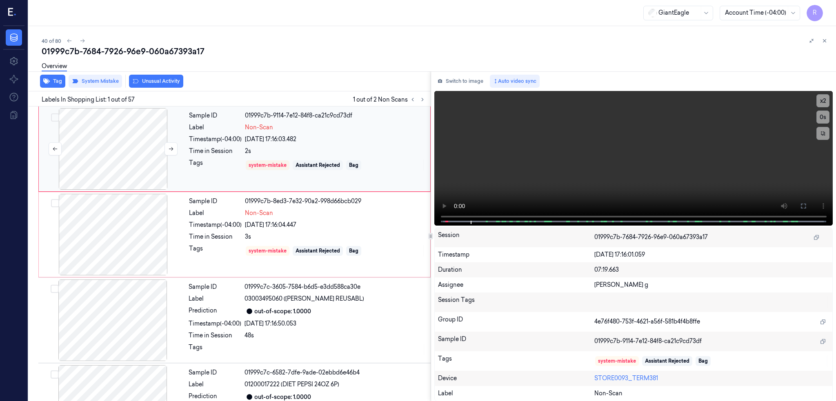
click at [127, 170] on div at bounding box center [112, 149] width 145 height 82
click at [116, 262] on div at bounding box center [112, 235] width 145 height 82
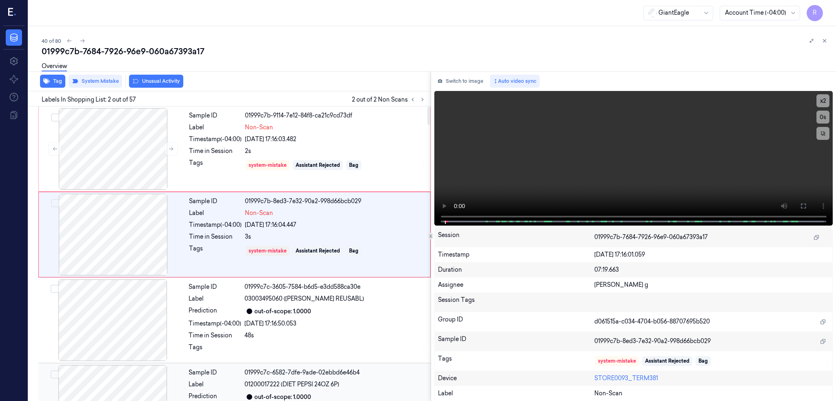
click at [127, 316] on div at bounding box center [112, 321] width 145 height 82
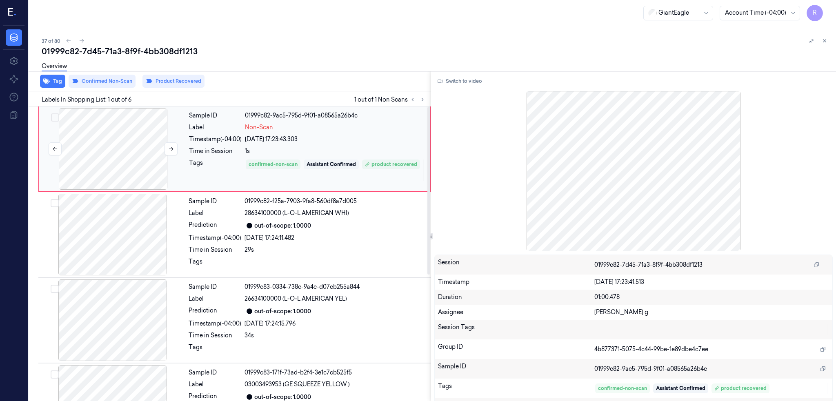
click at [128, 170] on div at bounding box center [112, 149] width 145 height 82
click at [469, 82] on button "Switch to video" at bounding box center [459, 81] width 51 height 13
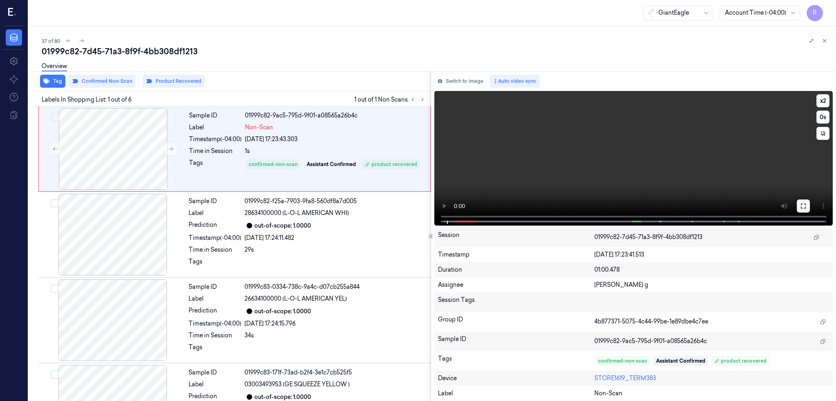
click at [807, 205] on icon at bounding box center [803, 206] width 7 height 7
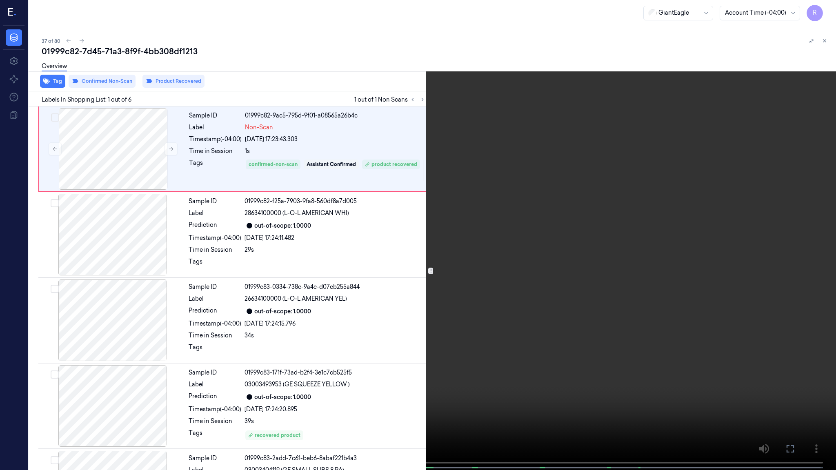
click at [544, 254] on video at bounding box center [418, 236] width 836 height 472
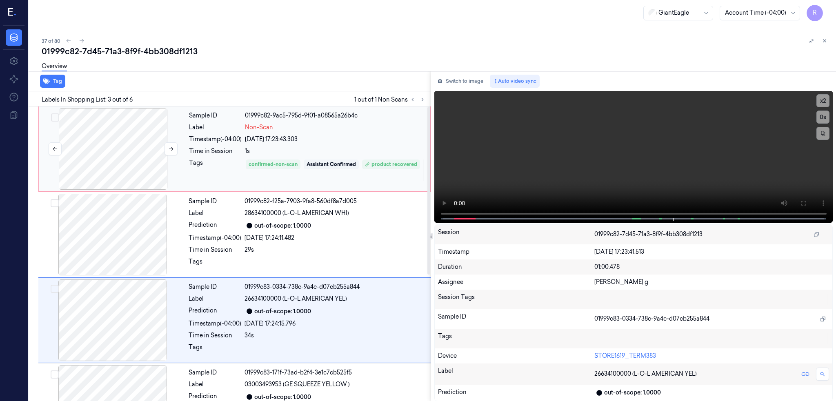
click at [107, 144] on div at bounding box center [112, 149] width 145 height 82
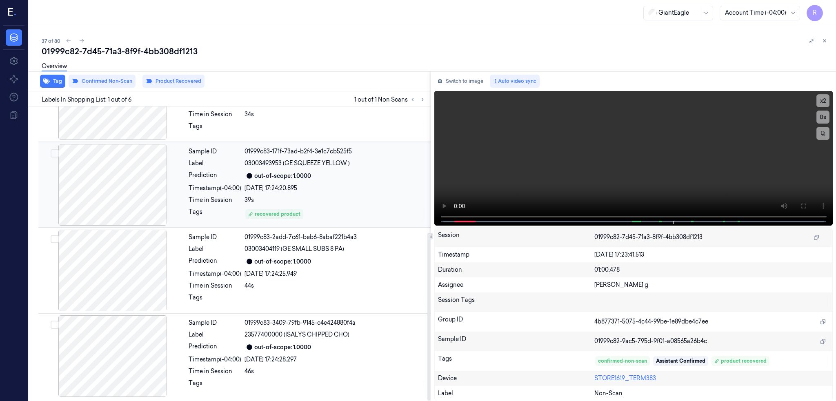
click at [105, 193] on div at bounding box center [112, 185] width 145 height 82
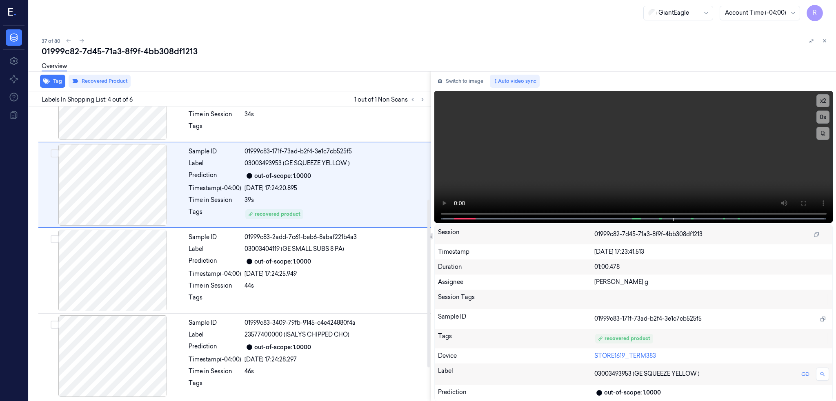
scroll to position [152, 0]
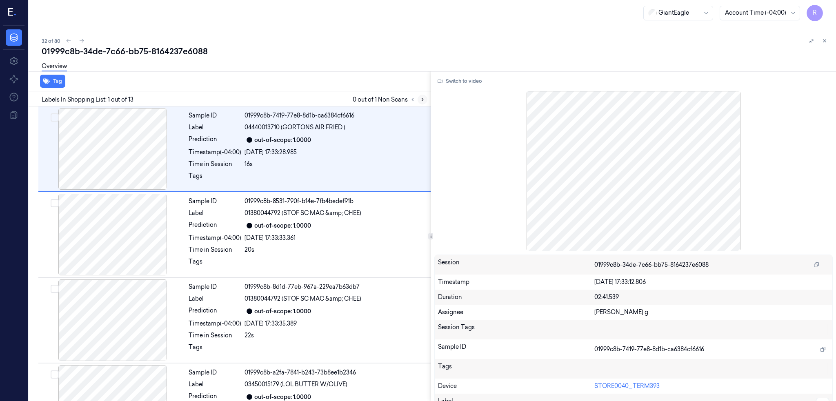
click at [425, 100] on icon at bounding box center [423, 100] width 6 height 6
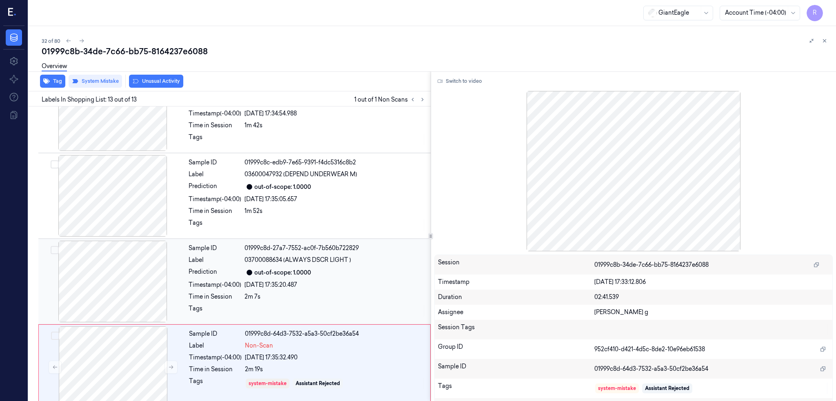
scroll to position [822, 0]
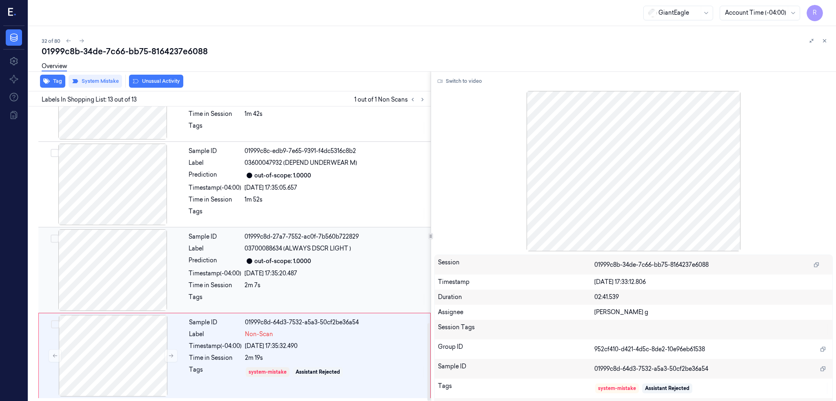
click at [102, 286] on div at bounding box center [112, 270] width 145 height 82
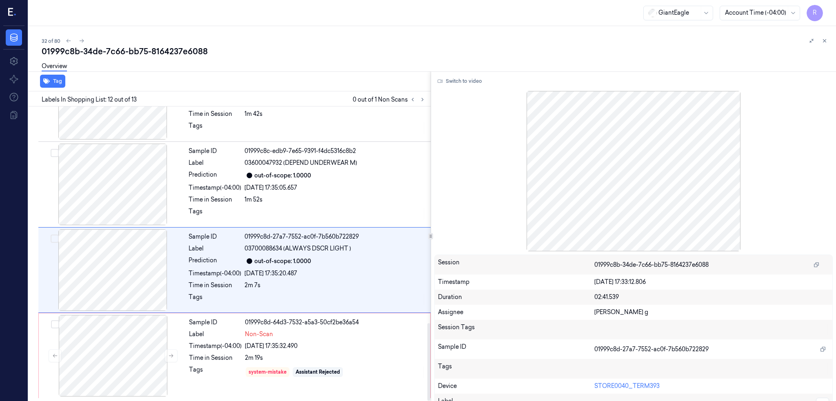
scroll to position [822, 0]
click at [485, 85] on button "Switch to video" at bounding box center [459, 81] width 51 height 13
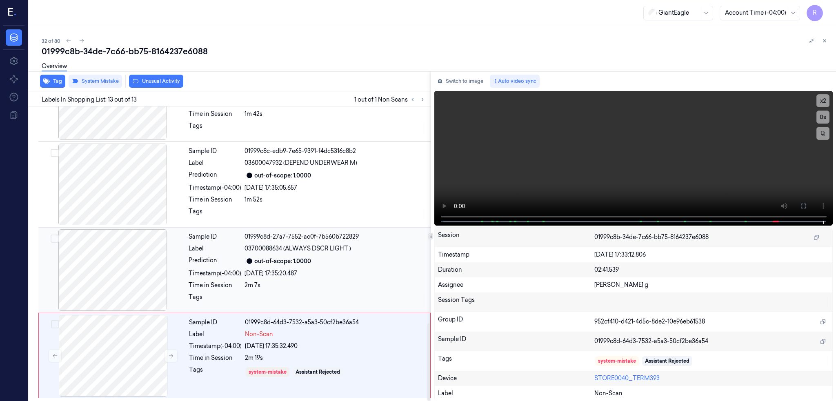
click at [116, 268] on div at bounding box center [112, 270] width 145 height 82
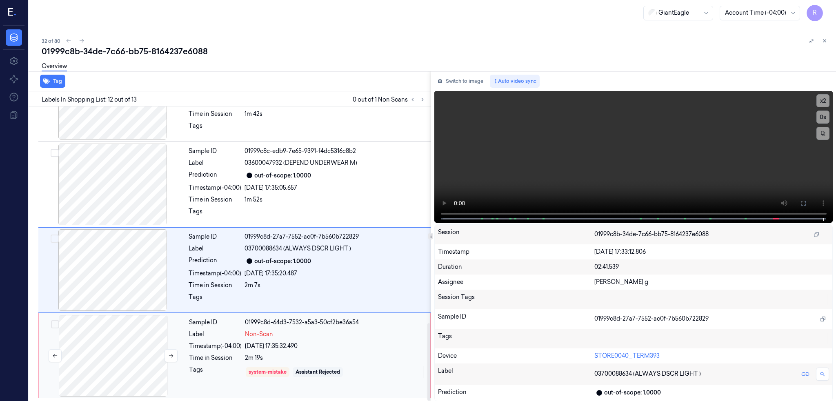
click at [123, 333] on div at bounding box center [112, 356] width 145 height 82
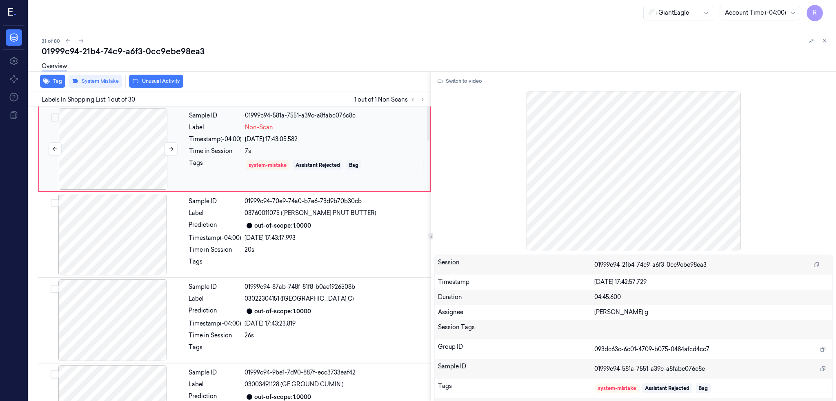
click at [103, 153] on div at bounding box center [112, 149] width 145 height 82
click at [93, 159] on div at bounding box center [112, 149] width 145 height 82
click at [485, 81] on button "Switch to video" at bounding box center [459, 81] width 51 height 13
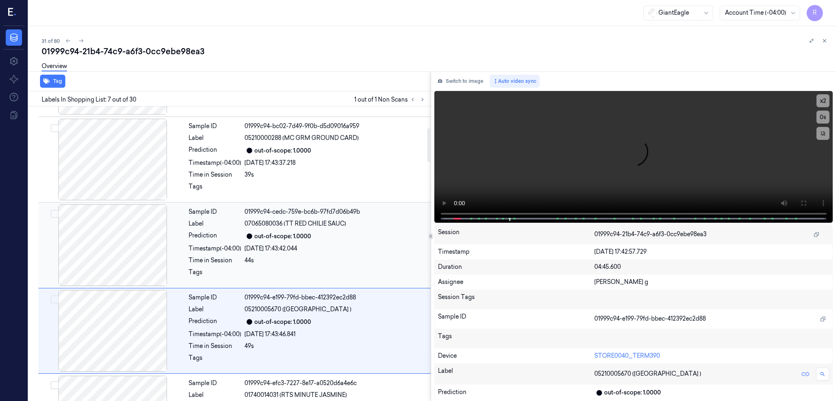
scroll to position [186, 0]
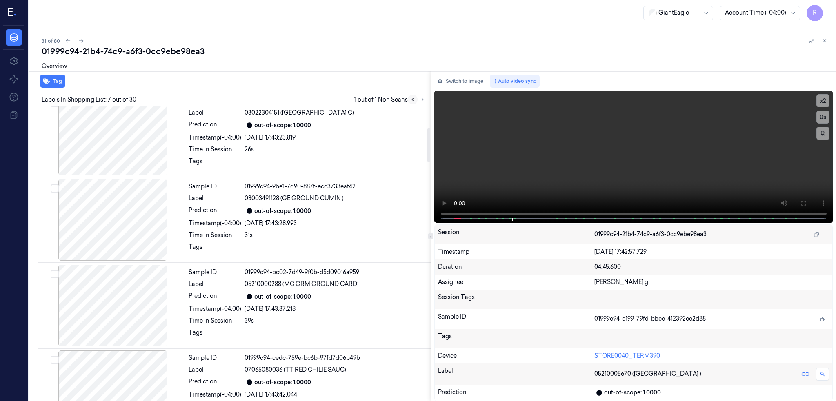
click at [416, 99] on icon at bounding box center [413, 100] width 6 height 6
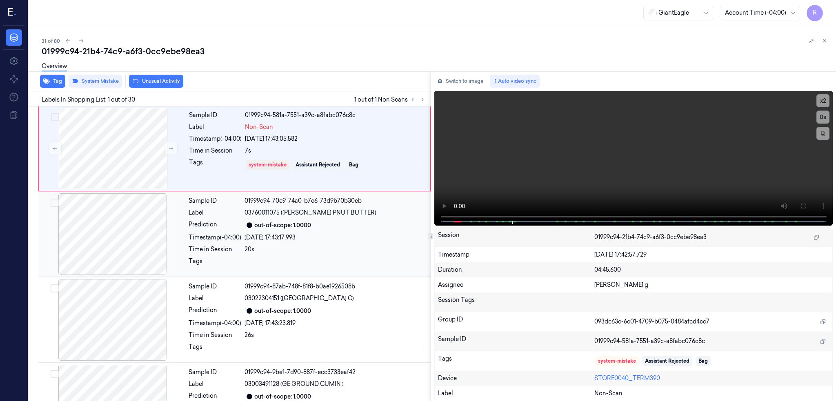
scroll to position [0, 0]
click at [79, 138] on div at bounding box center [112, 149] width 145 height 82
click at [806, 205] on icon at bounding box center [803, 206] width 5 height 5
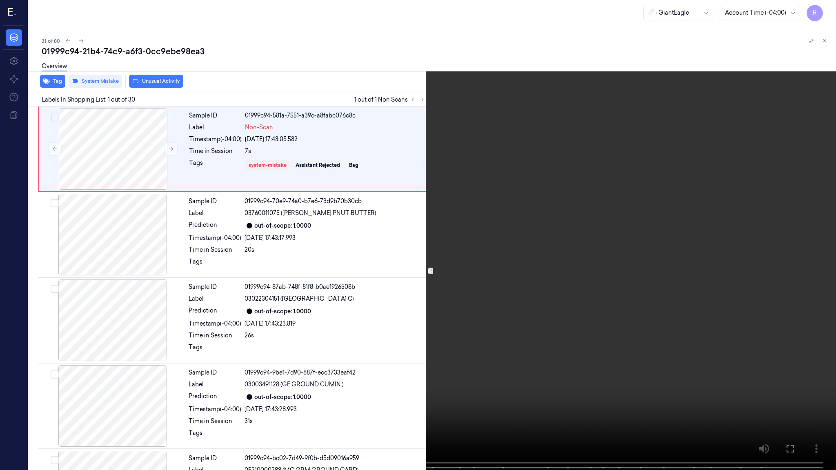
click at [451, 255] on video at bounding box center [418, 236] width 836 height 472
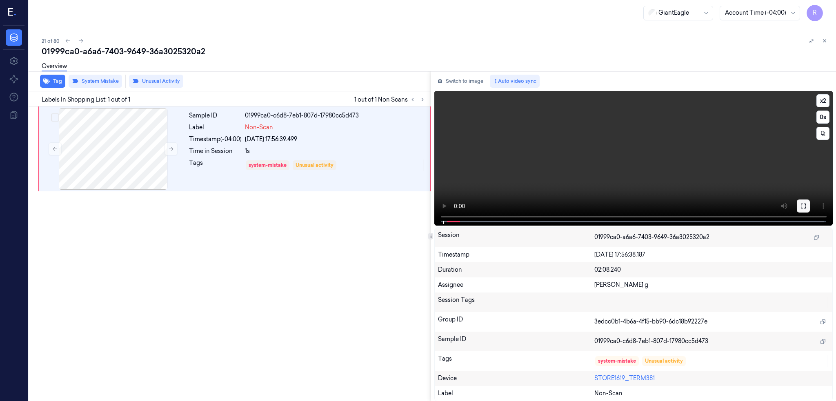
click at [806, 205] on icon at bounding box center [803, 206] width 5 height 5
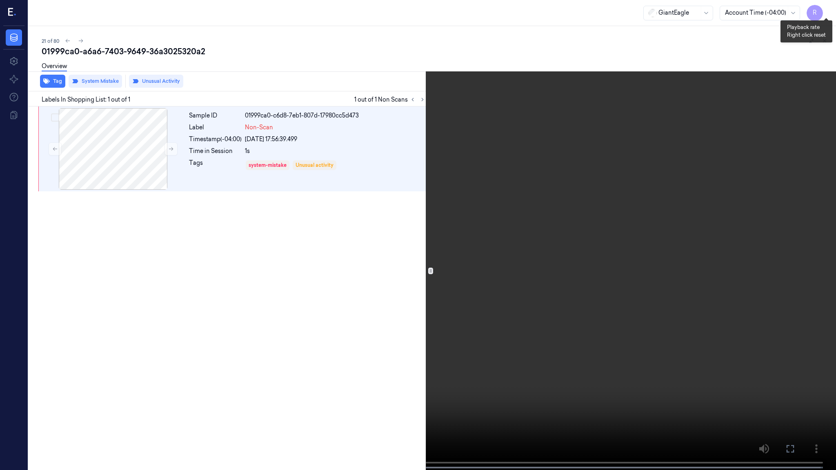
click at [831, 9] on button "x 2" at bounding box center [826, 9] width 13 height 13
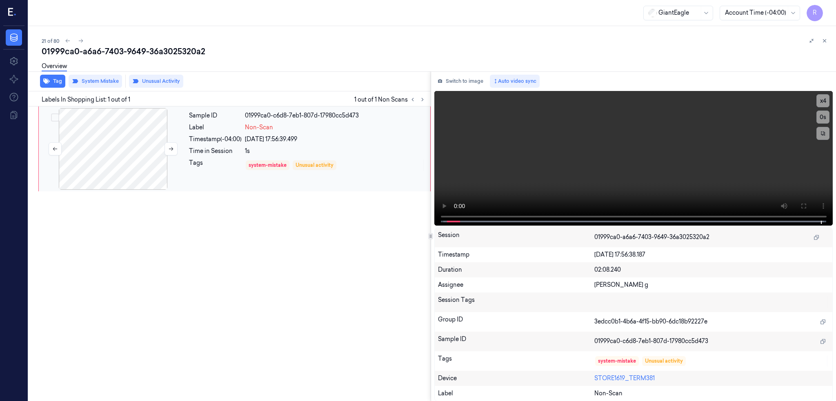
click at [93, 167] on div at bounding box center [112, 149] width 145 height 82
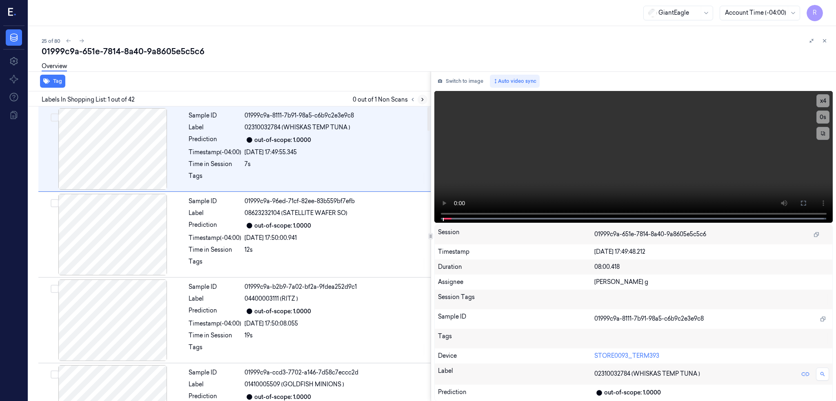
click at [423, 98] on icon at bounding box center [423, 99] width 2 height 3
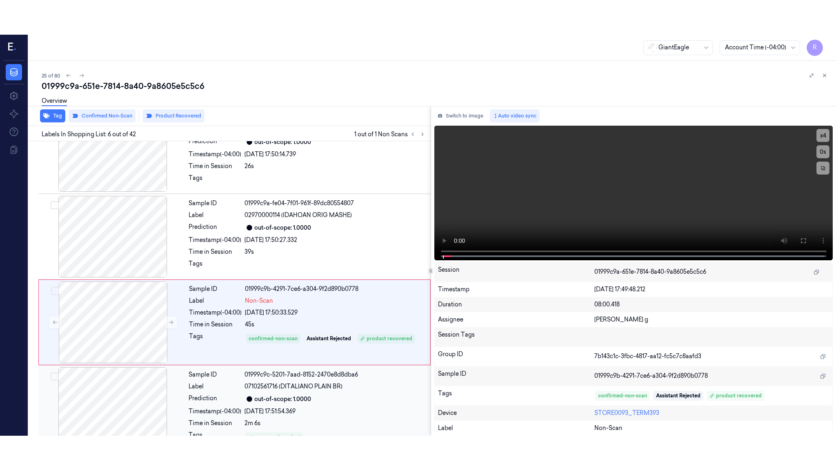
scroll to position [323, 0]
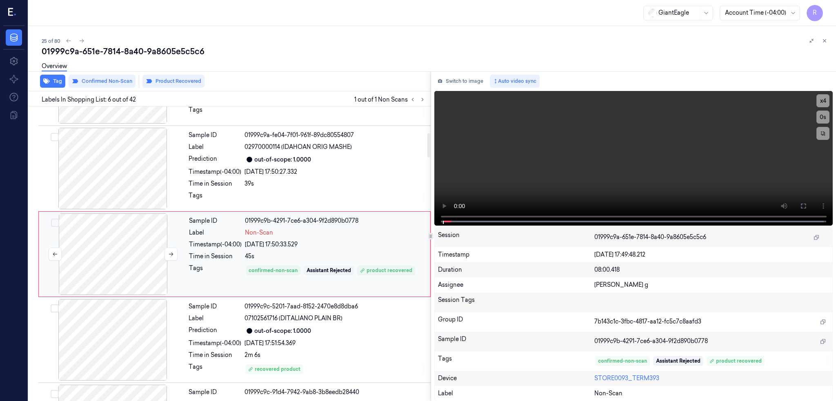
click at [125, 258] on div at bounding box center [112, 254] width 145 height 82
click at [807, 205] on icon at bounding box center [803, 206] width 7 height 7
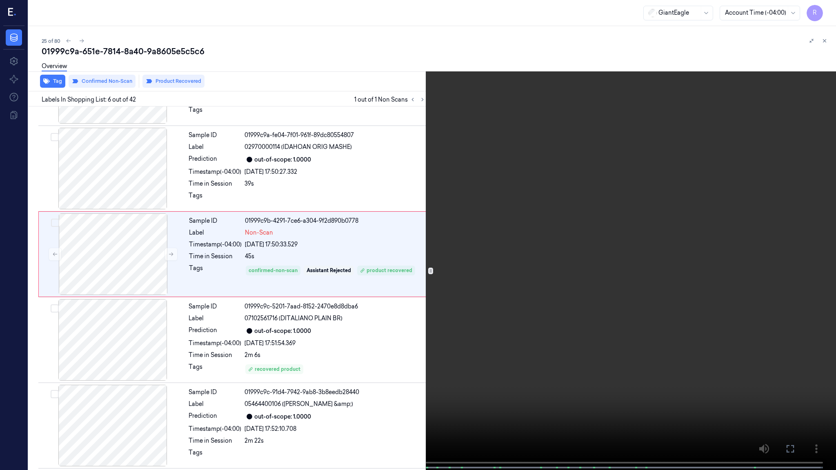
click at [670, 283] on video at bounding box center [418, 236] width 836 height 472
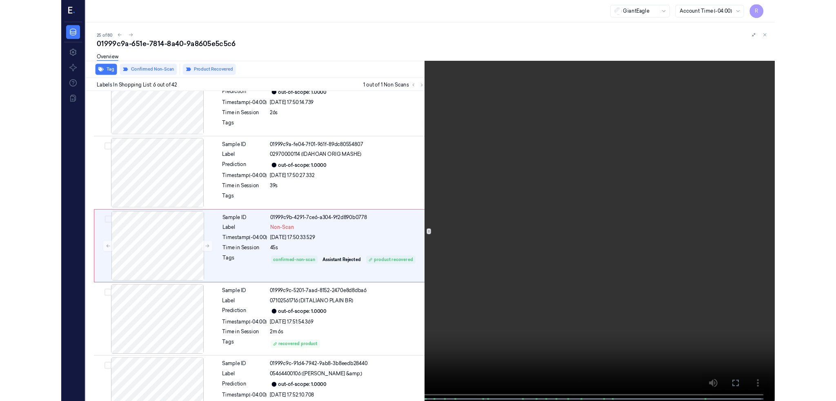
scroll to position [289, 0]
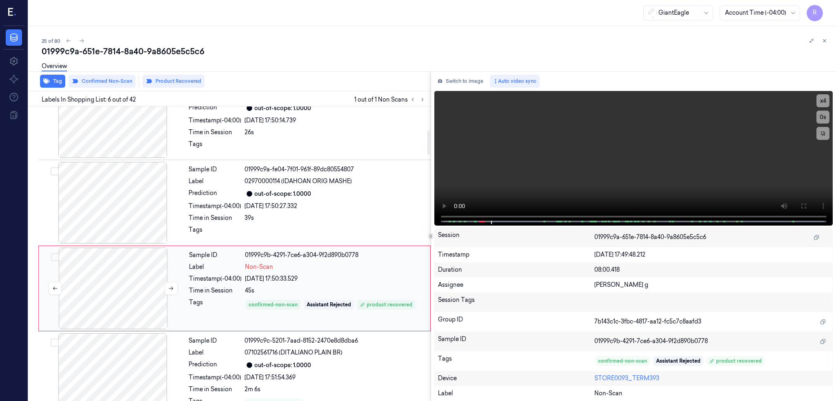
click at [113, 296] on div at bounding box center [112, 289] width 145 height 82
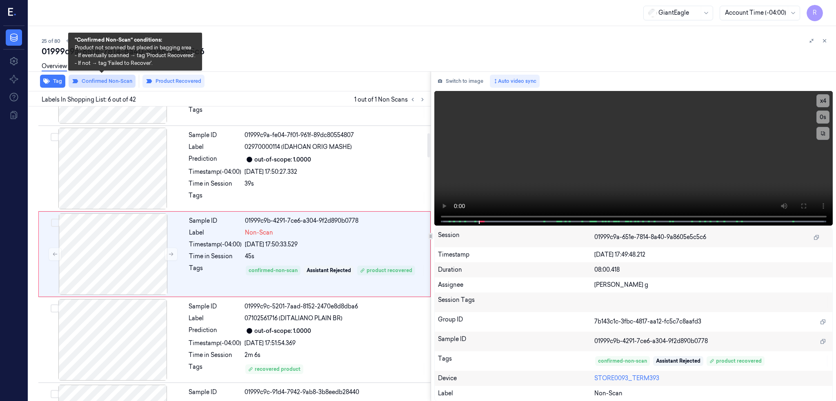
click at [110, 81] on button "Confirmed Non-Scan" at bounding box center [102, 81] width 67 height 13
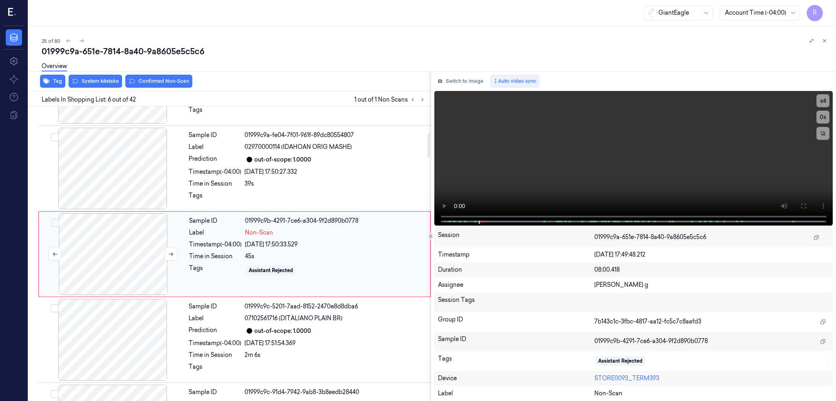
click at [121, 260] on div at bounding box center [112, 254] width 145 height 82
click at [128, 271] on div at bounding box center [112, 254] width 145 height 82
click at [101, 78] on button "System Mistake" at bounding box center [95, 81] width 53 height 13
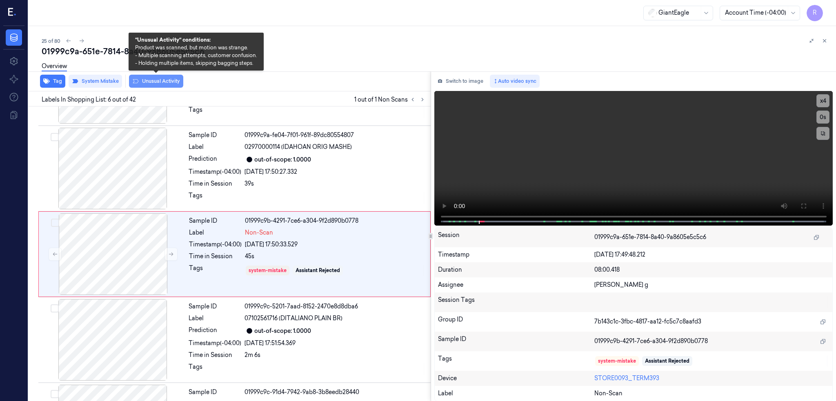
click at [151, 85] on button "Unusual Activity" at bounding box center [156, 81] width 54 height 13
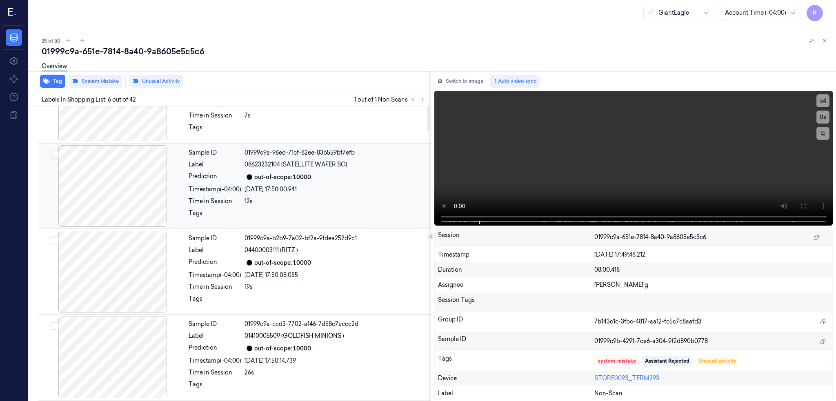
scroll to position [0, 0]
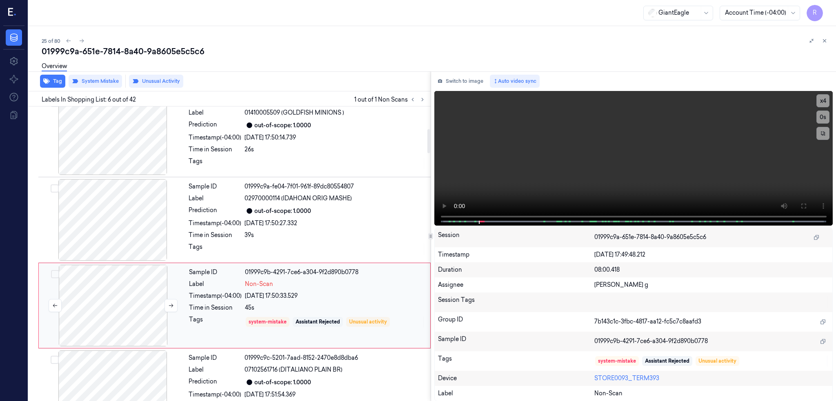
click at [133, 315] on div at bounding box center [112, 306] width 145 height 82
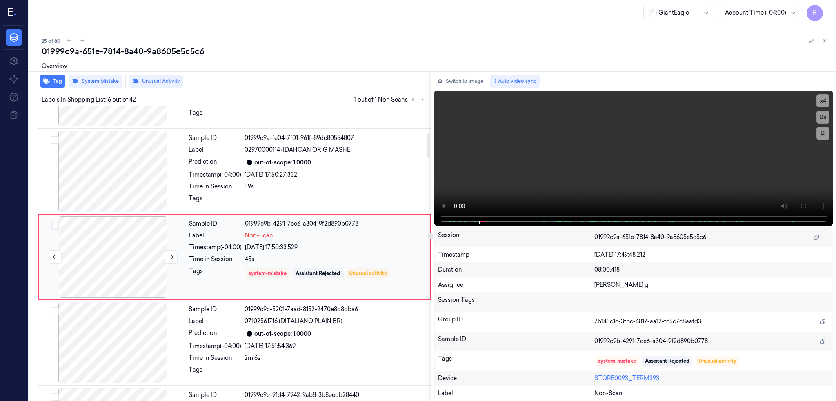
scroll to position [323, 0]
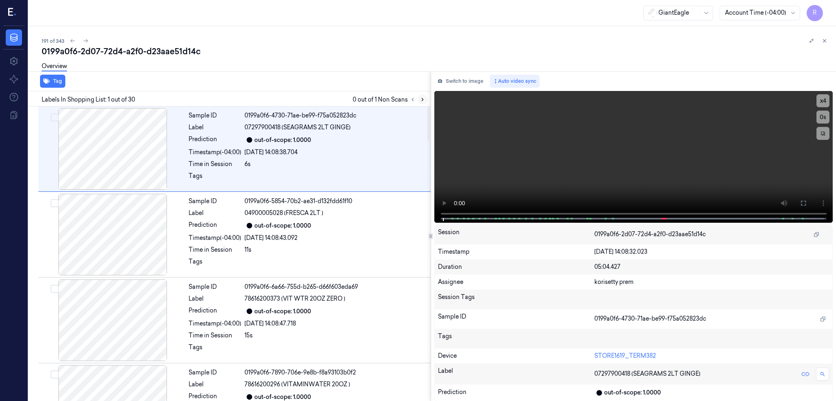
click at [425, 101] on icon at bounding box center [423, 100] width 6 height 6
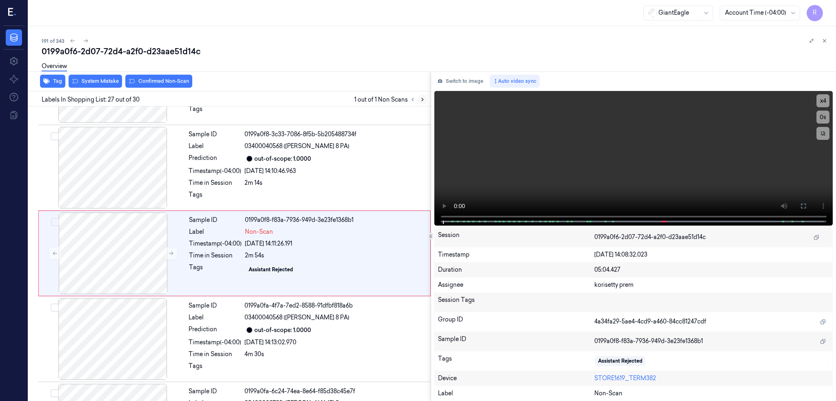
scroll to position [2125, 0]
click at [110, 243] on div at bounding box center [112, 253] width 145 height 82
click at [125, 147] on div at bounding box center [112, 168] width 145 height 82
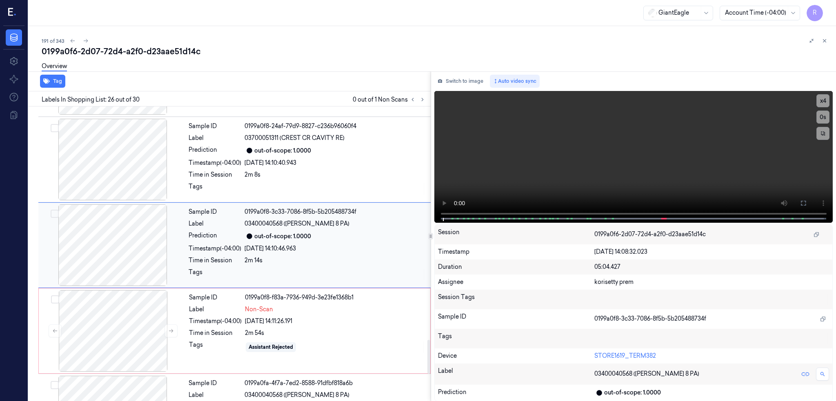
scroll to position [2039, 0]
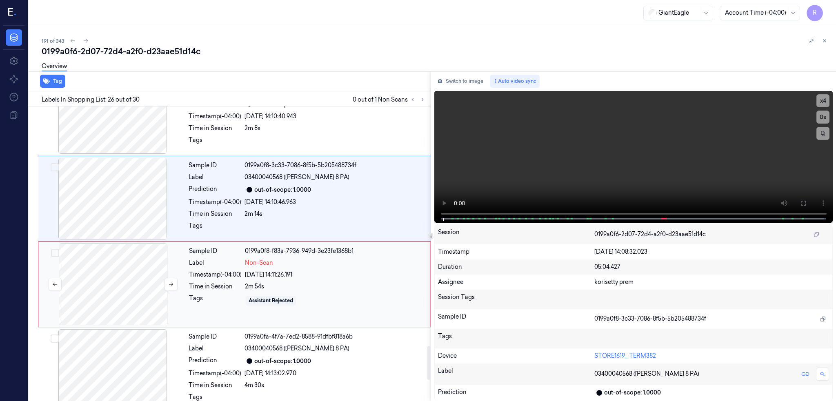
click at [122, 258] on div at bounding box center [112, 285] width 145 height 82
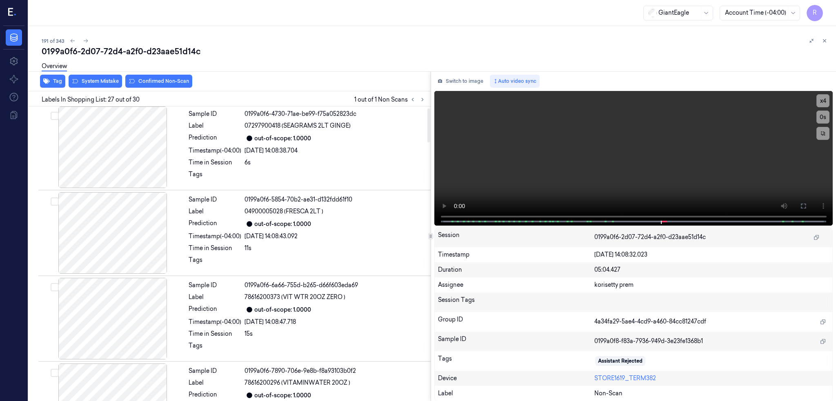
scroll to position [0, 0]
click at [123, 159] on div at bounding box center [112, 149] width 145 height 82
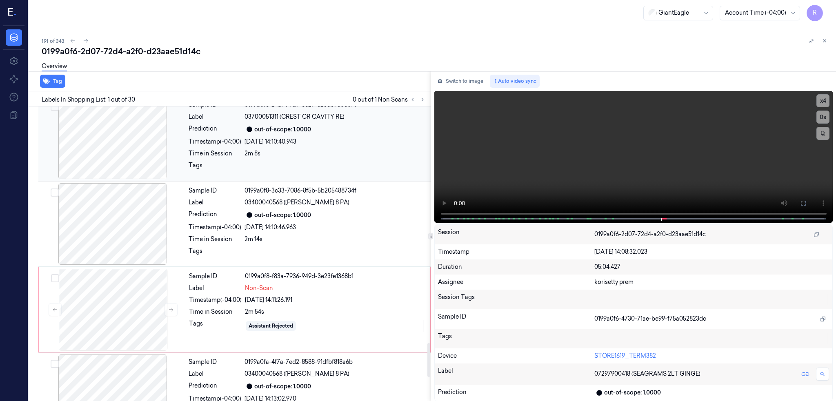
scroll to position [2280, 0]
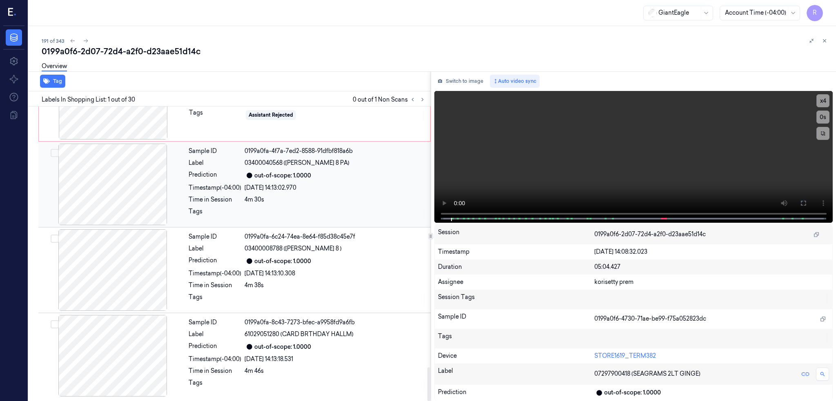
click at [117, 186] on div at bounding box center [112, 185] width 145 height 82
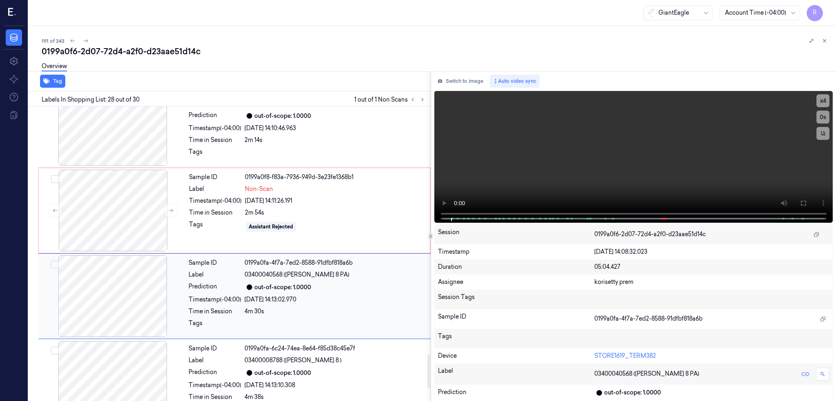
click at [126, 318] on div at bounding box center [112, 297] width 145 height 82
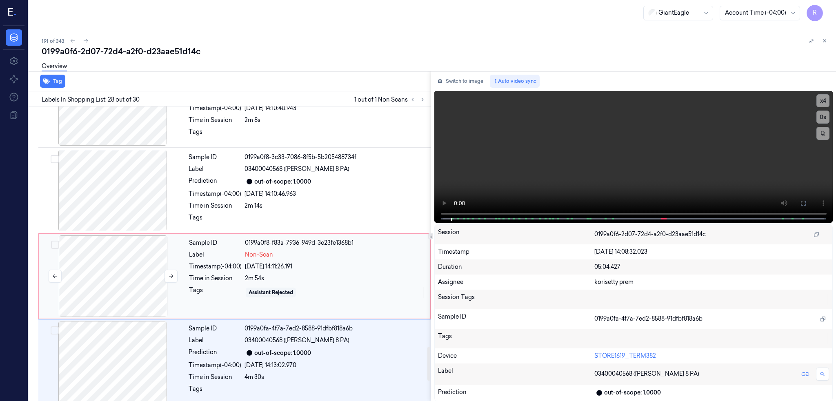
click at [112, 281] on div at bounding box center [112, 277] width 145 height 82
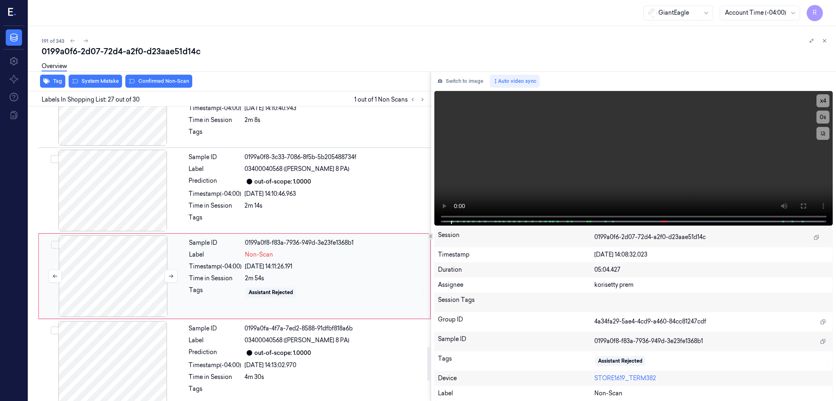
scroll to position [2125, 0]
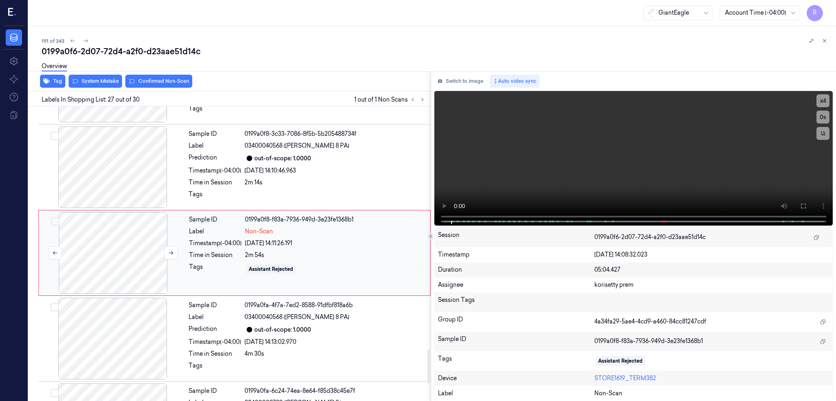
click at [109, 214] on div at bounding box center [112, 253] width 145 height 82
click at [109, 175] on div at bounding box center [112, 168] width 145 height 82
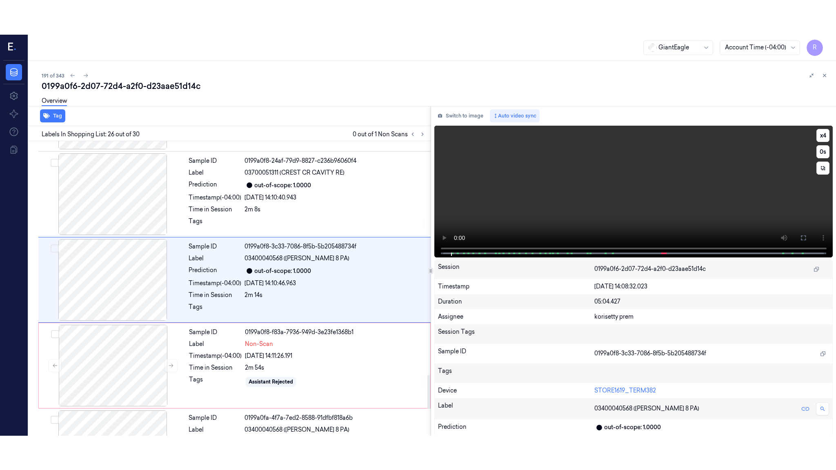
scroll to position [2039, 0]
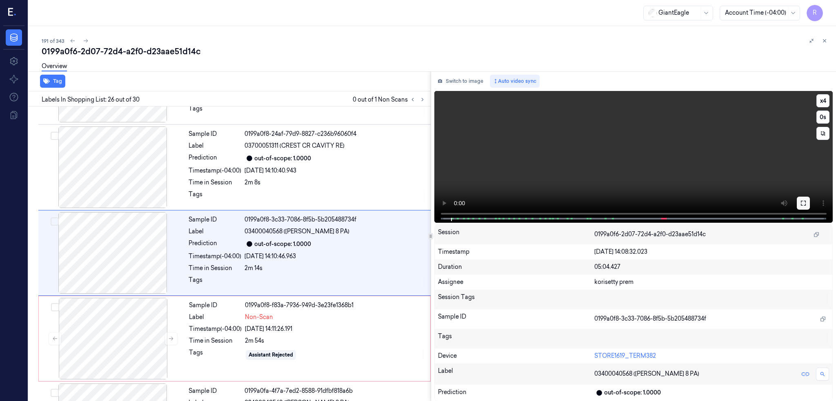
click at [806, 205] on icon at bounding box center [803, 203] width 5 height 5
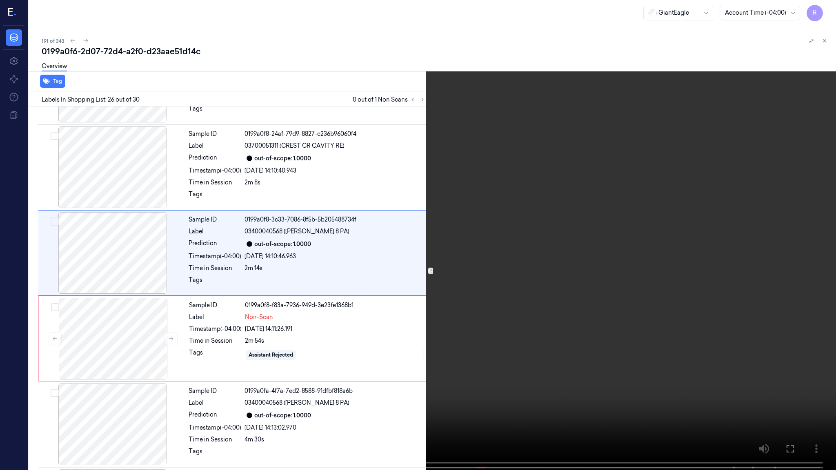
click at [523, 296] on video at bounding box center [418, 236] width 836 height 472
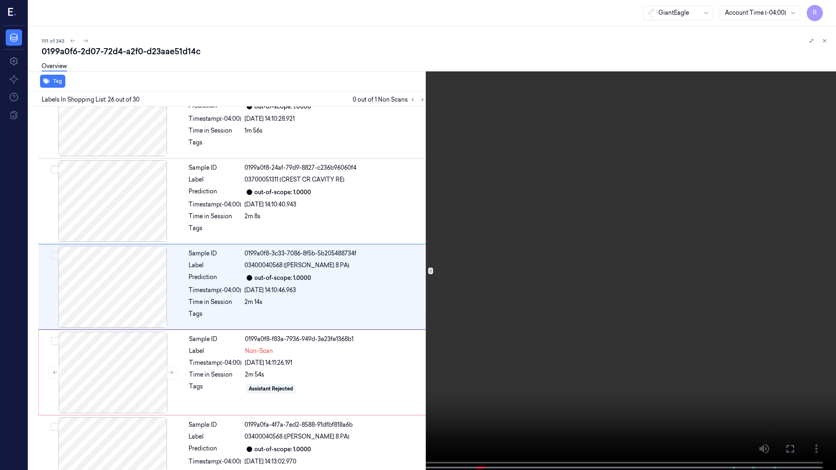
scroll to position [2004, 0]
click at [523, 296] on video at bounding box center [418, 236] width 836 height 472
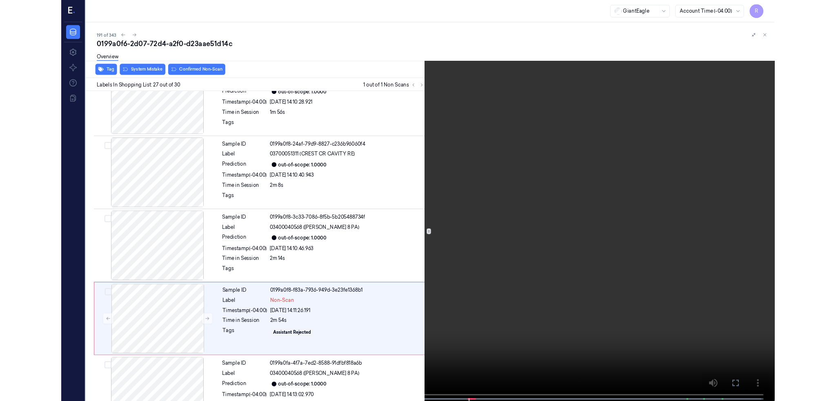
scroll to position [2090, 0]
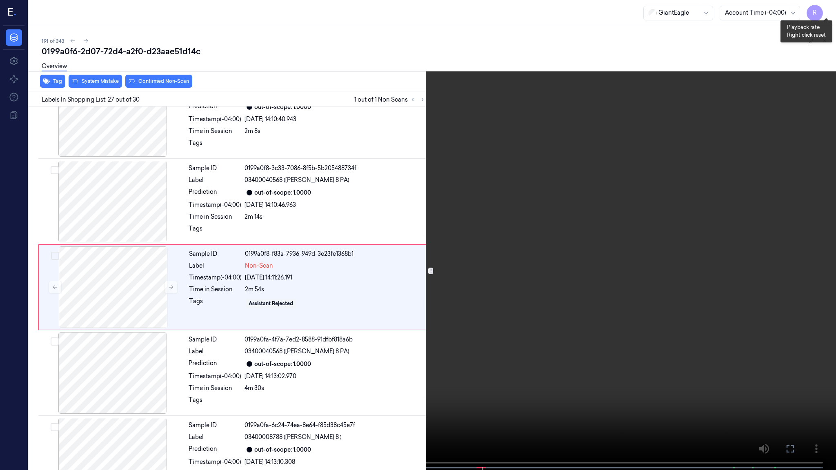
click at [829, 12] on button "x 4" at bounding box center [826, 9] width 13 height 13
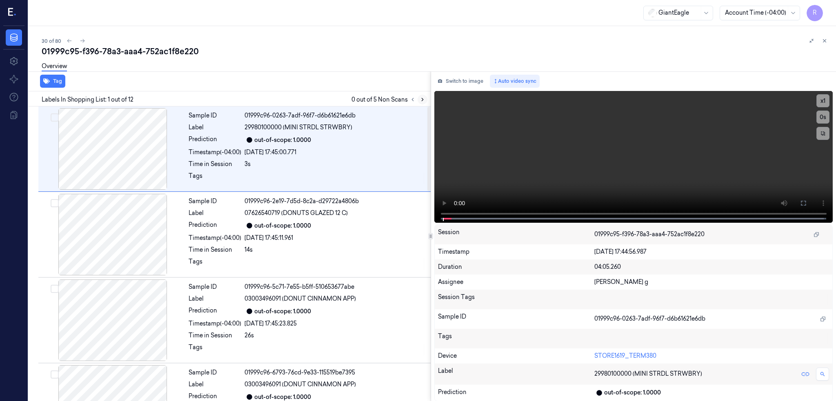
click at [427, 96] on button at bounding box center [423, 100] width 10 height 10
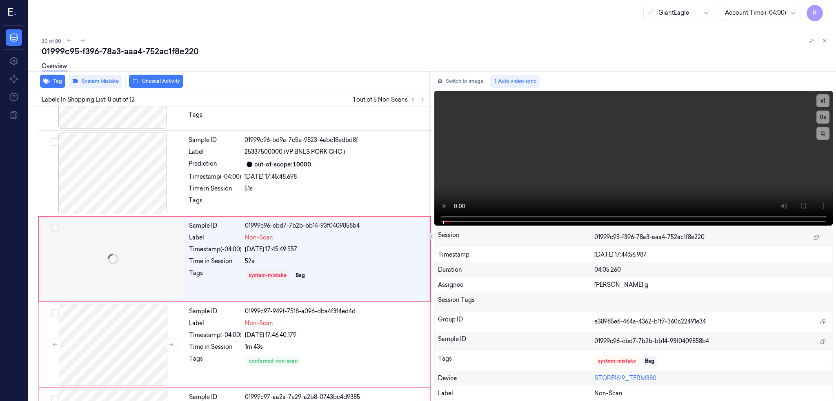
scroll to position [495, 0]
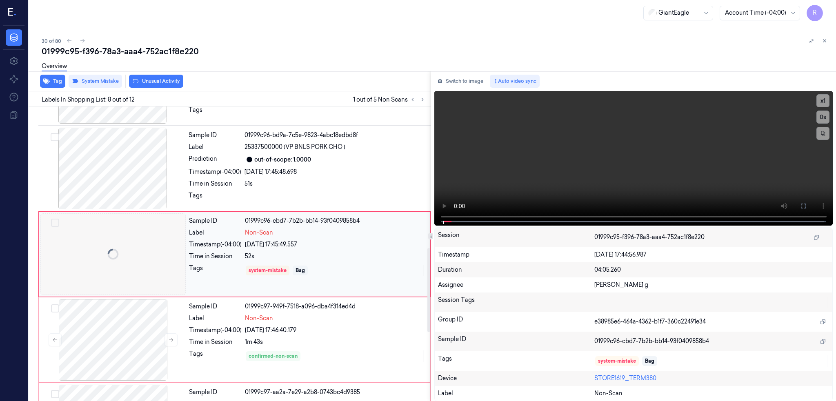
click at [118, 261] on div at bounding box center [112, 254] width 145 height 82
click at [95, 178] on div at bounding box center [112, 169] width 145 height 82
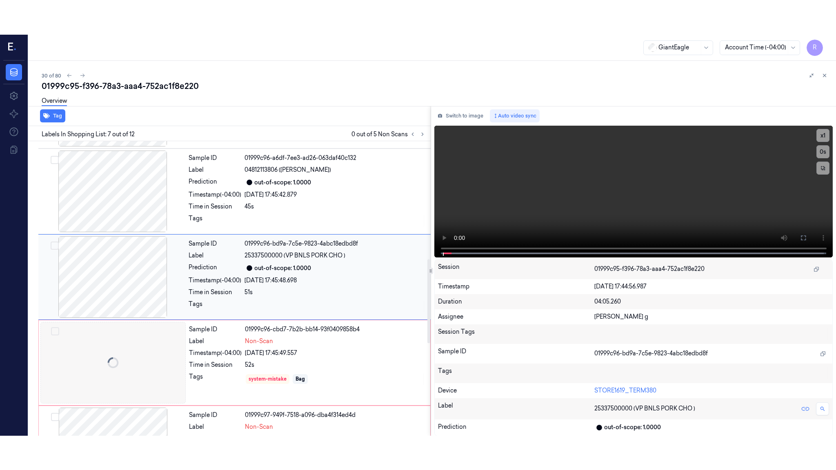
scroll to position [409, 0]
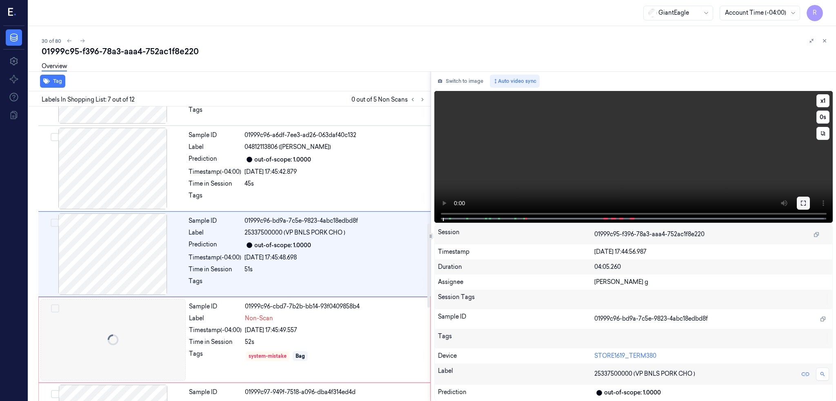
click at [807, 205] on icon at bounding box center [803, 203] width 7 height 7
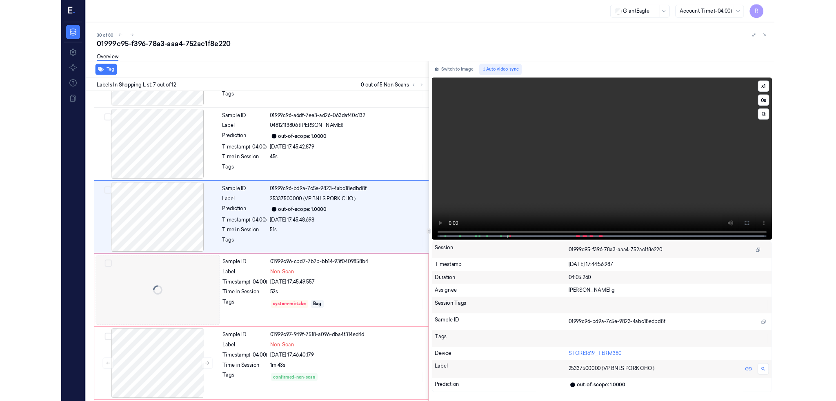
scroll to position [375, 0]
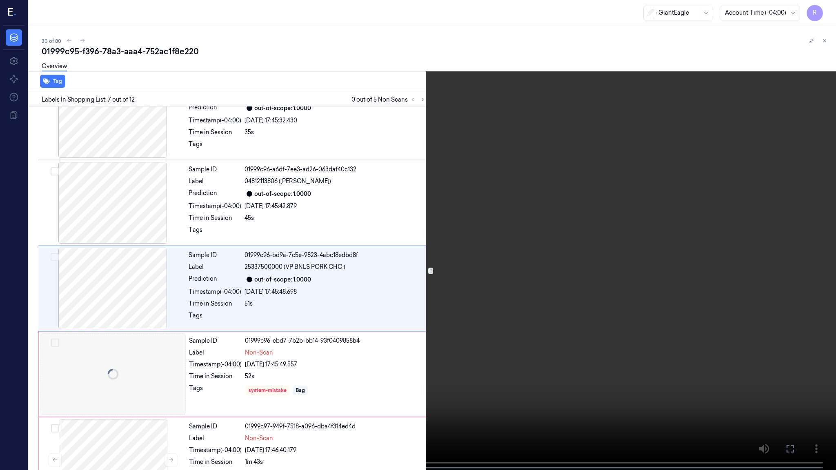
drag, startPoint x: 317, startPoint y: 358, endPoint x: 320, endPoint y: 353, distance: 6.2
click at [317, 358] on video at bounding box center [418, 236] width 836 height 472
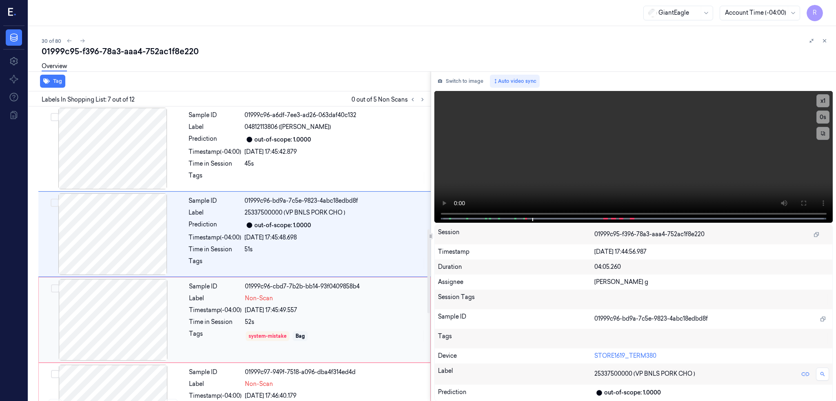
click at [140, 311] on div at bounding box center [112, 320] width 145 height 82
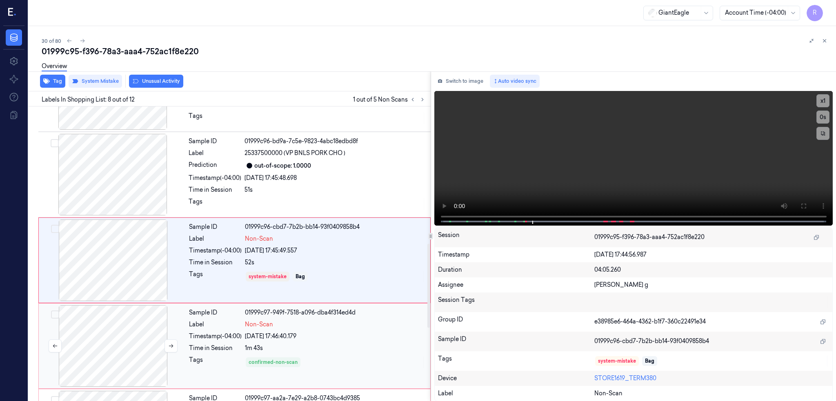
scroll to position [495, 0]
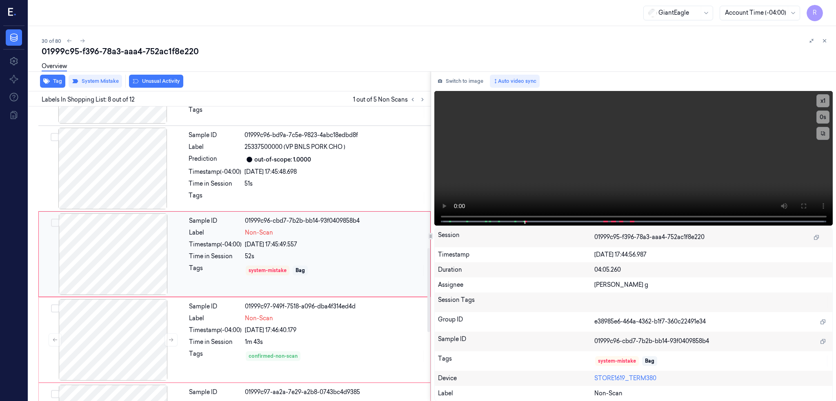
click at [122, 253] on div at bounding box center [112, 254] width 145 height 82
click at [155, 257] on div at bounding box center [112, 254] width 145 height 82
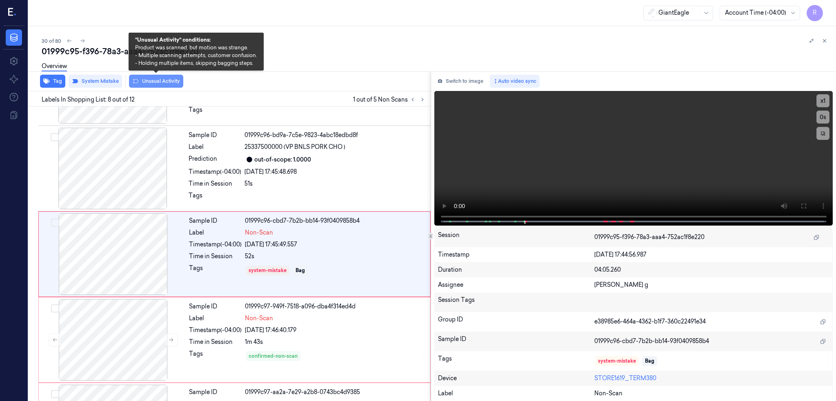
click at [161, 85] on button "Unusual Activity" at bounding box center [156, 81] width 54 height 13
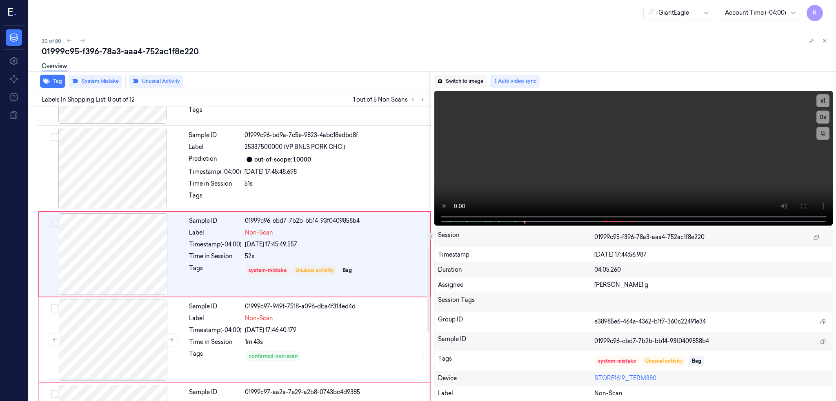
click at [474, 82] on button "Switch to image" at bounding box center [460, 81] width 52 height 13
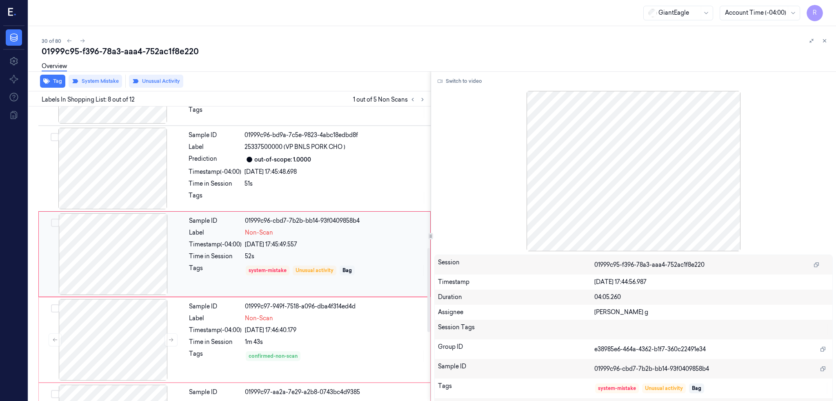
click at [92, 259] on div at bounding box center [112, 254] width 145 height 82
click at [53, 83] on button "Tag" at bounding box center [52, 81] width 25 height 13
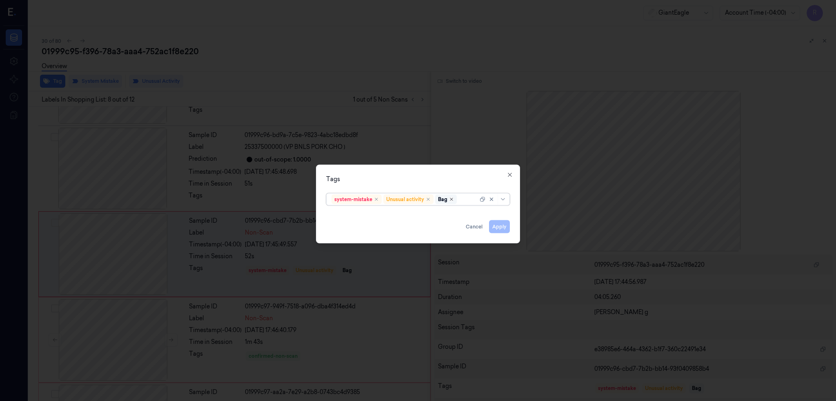
click at [451, 197] on icon "Remove ,Bag" at bounding box center [451, 199] width 5 height 5
click at [500, 226] on button "Apply" at bounding box center [499, 226] width 21 height 13
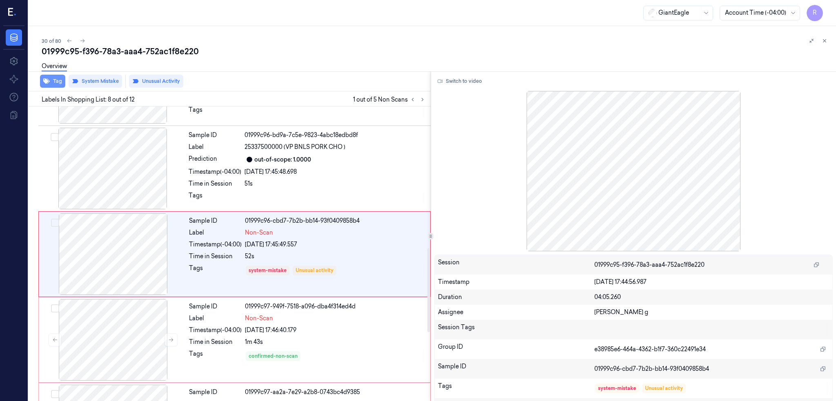
click at [56, 82] on button "Tag" at bounding box center [52, 81] width 25 height 13
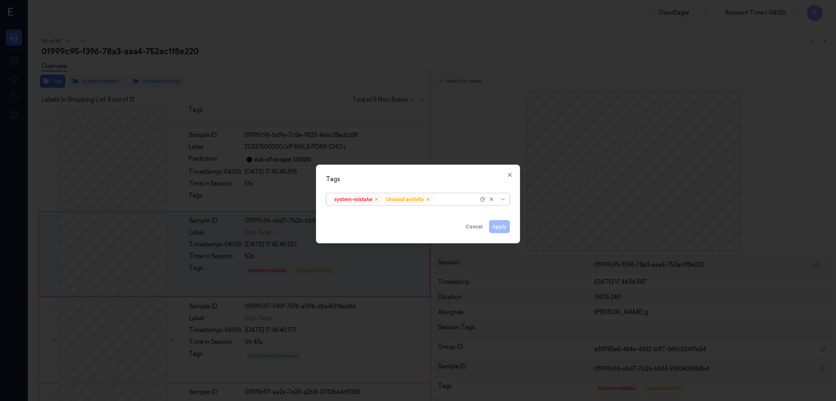
click at [451, 196] on div at bounding box center [456, 199] width 43 height 9
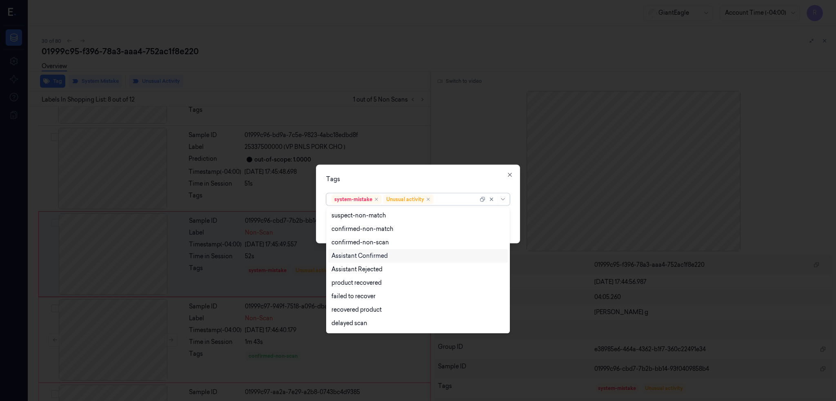
type input "b"
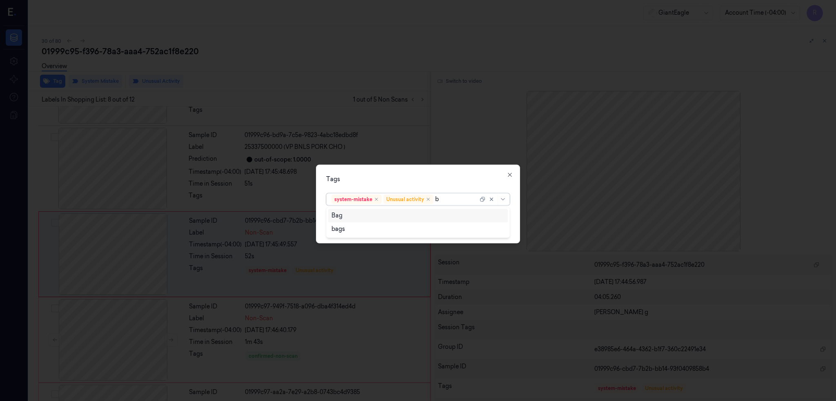
click at [346, 218] on div "Bag" at bounding box center [417, 215] width 173 height 9
click at [402, 178] on div "Tags" at bounding box center [418, 179] width 184 height 9
click at [501, 228] on button "Apply" at bounding box center [499, 226] width 21 height 13
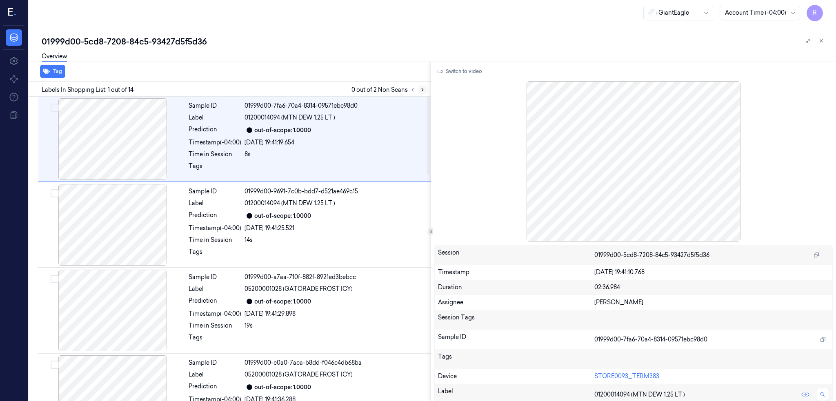
click at [425, 87] on icon at bounding box center [423, 90] width 6 height 6
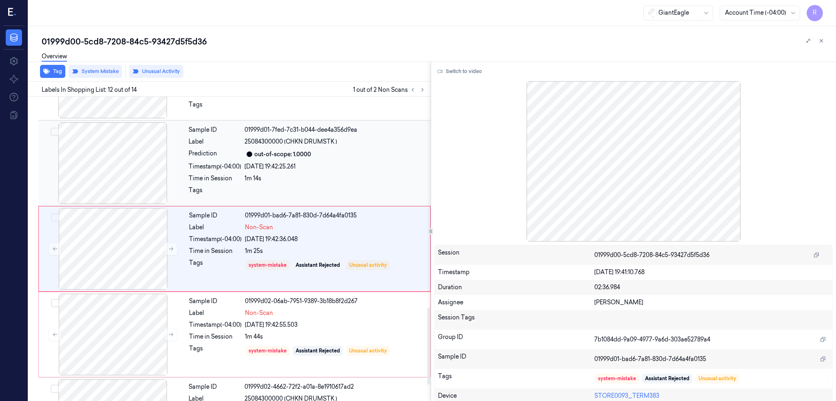
click at [121, 160] on div at bounding box center [112, 163] width 145 height 82
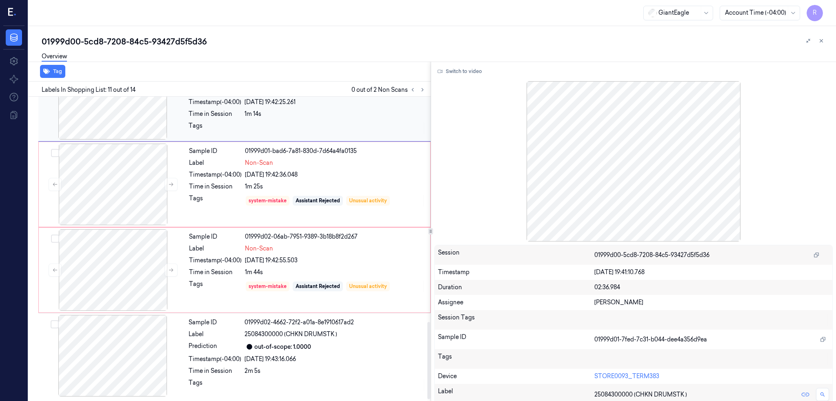
scroll to position [844, 0]
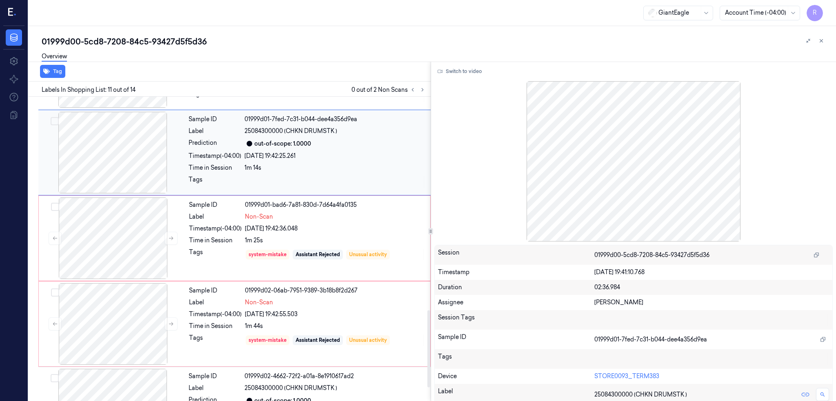
click at [133, 149] on div at bounding box center [112, 153] width 145 height 82
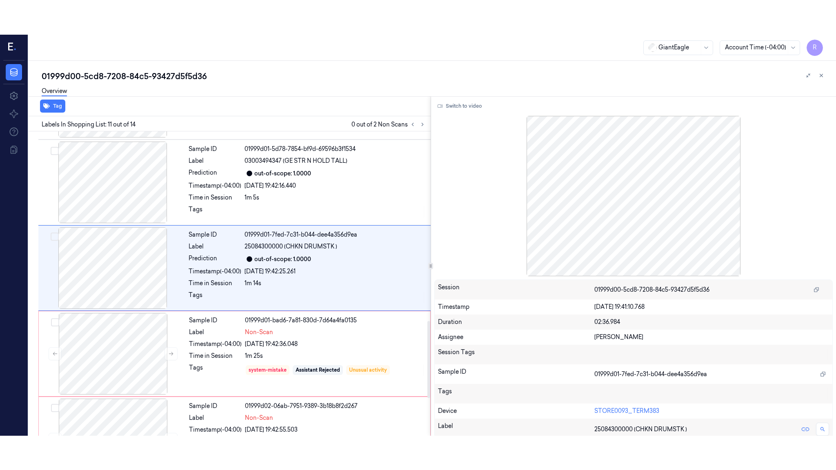
scroll to position [747, 0]
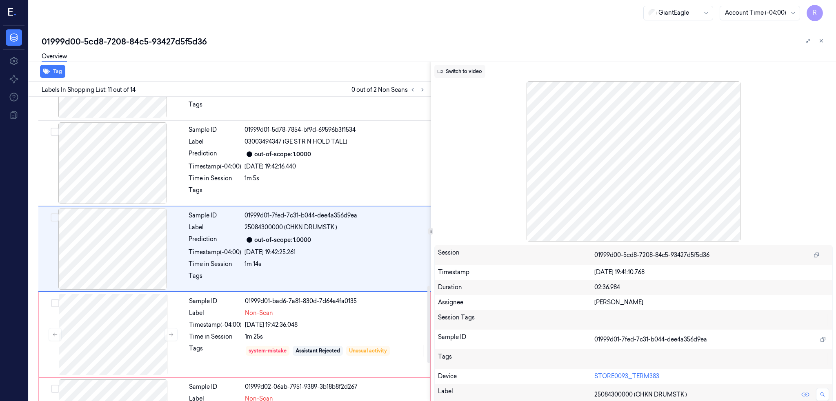
click at [443, 72] on icon at bounding box center [440, 71] width 5 height 5
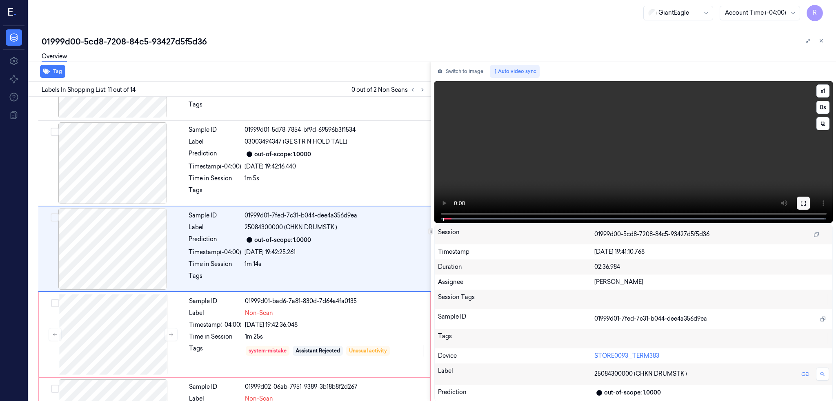
click at [807, 200] on icon at bounding box center [803, 203] width 7 height 7
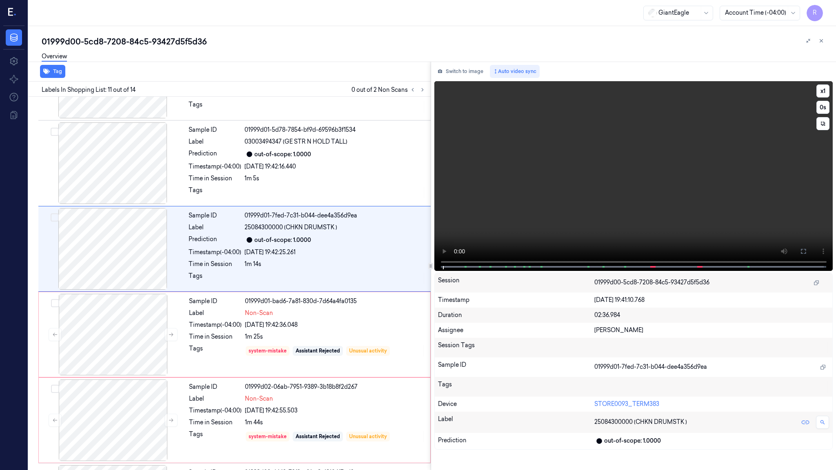
scroll to position [713, 0]
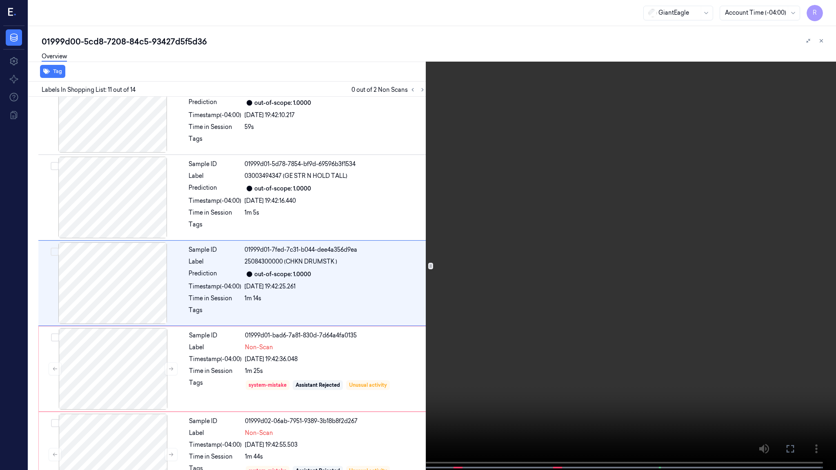
click at [355, 336] on video at bounding box center [418, 236] width 836 height 472
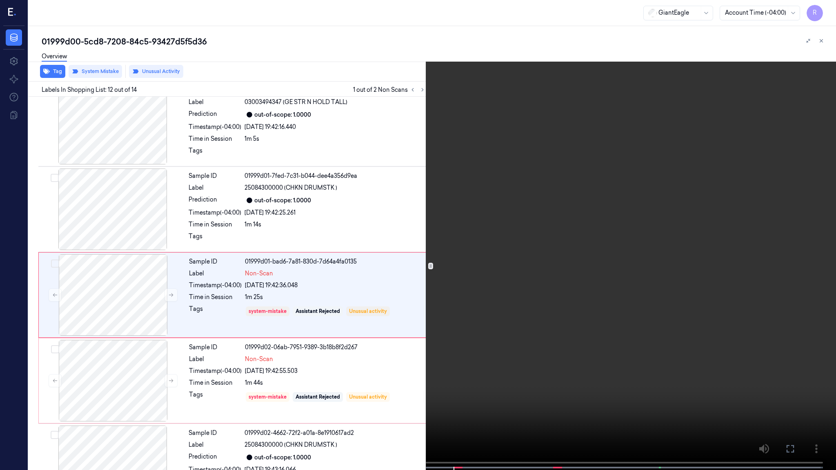
scroll to position [799, 0]
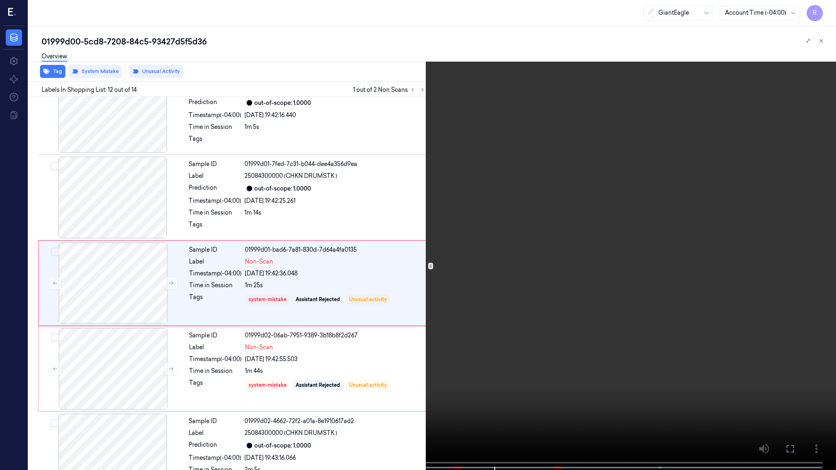
click at [507, 401] on video at bounding box center [418, 236] width 836 height 472
click at [586, 326] on video at bounding box center [418, 236] width 836 height 472
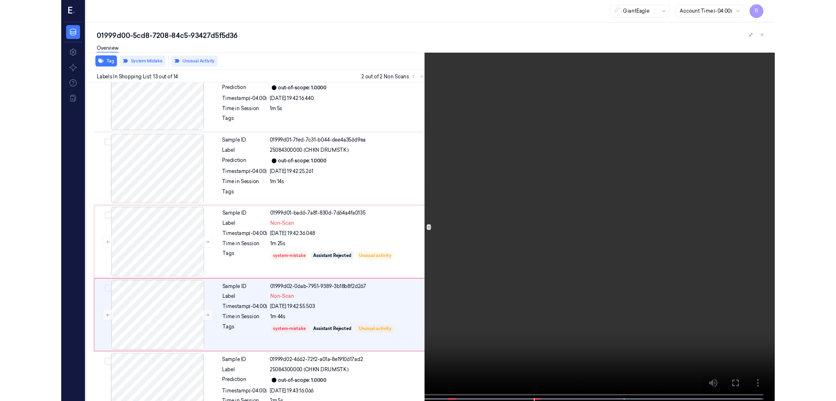
scroll to position [829, 0]
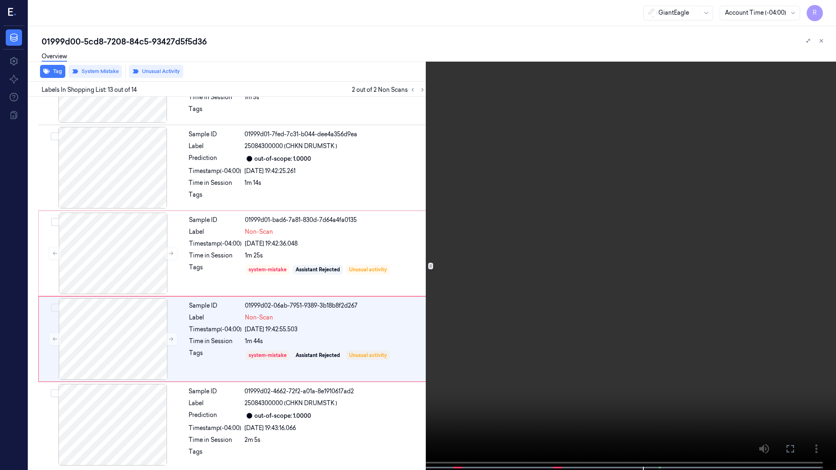
click at [626, 315] on video at bounding box center [418, 236] width 836 height 472
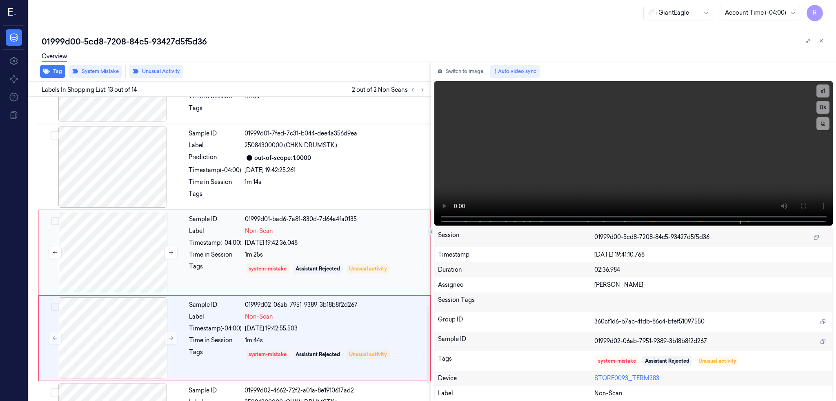
click at [114, 256] on div at bounding box center [112, 253] width 145 height 82
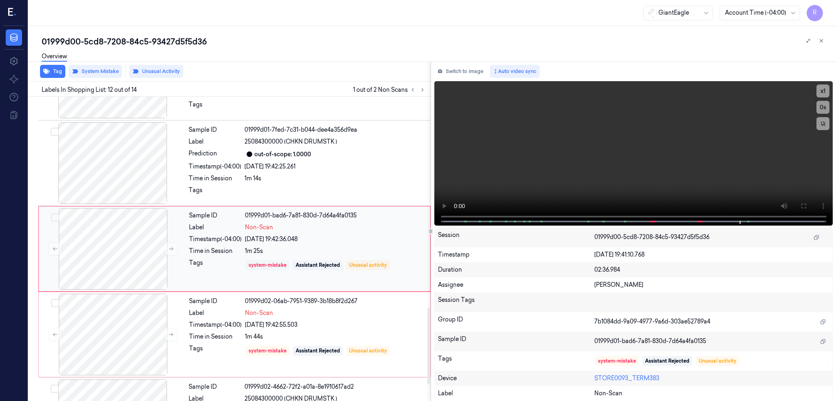
scroll to position [898, 0]
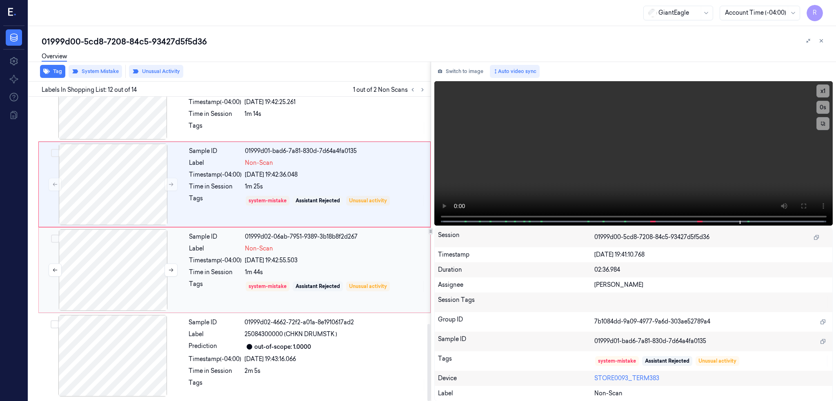
click at [124, 288] on div at bounding box center [112, 270] width 145 height 82
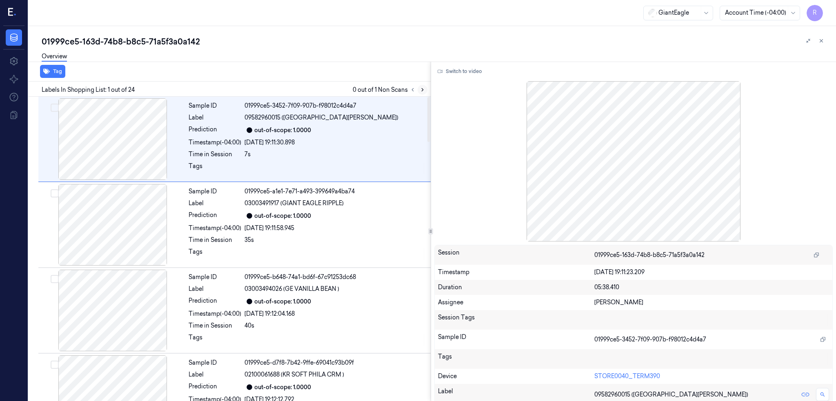
click at [427, 91] on button at bounding box center [423, 90] width 10 height 10
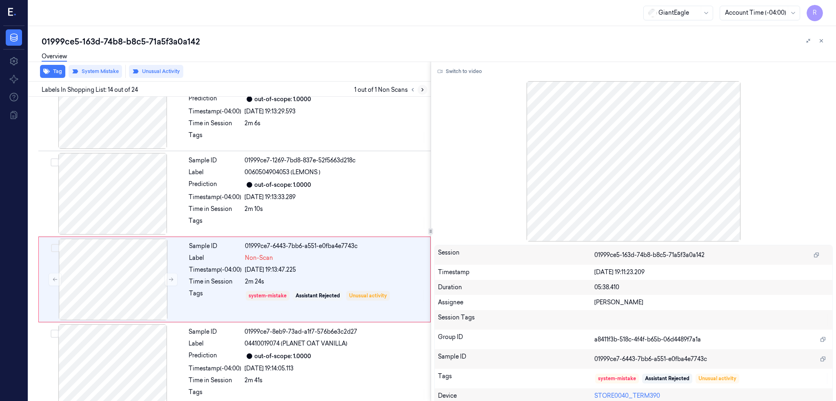
scroll to position [1005, 0]
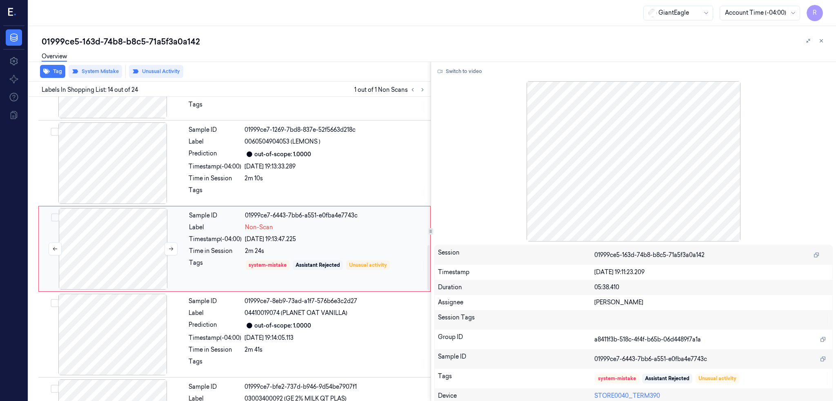
click at [109, 258] on div at bounding box center [112, 249] width 145 height 82
click at [166, 254] on button at bounding box center [171, 248] width 13 height 13
click at [170, 251] on icon at bounding box center [171, 249] width 6 height 6
click at [125, 164] on div at bounding box center [112, 163] width 145 height 82
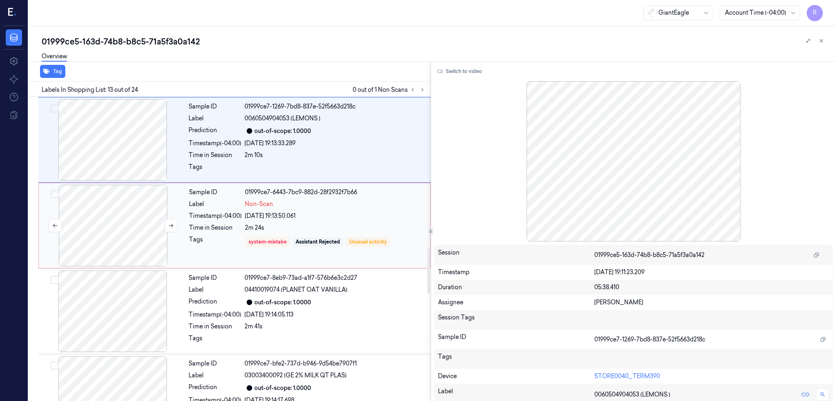
click at [111, 231] on div at bounding box center [112, 226] width 145 height 82
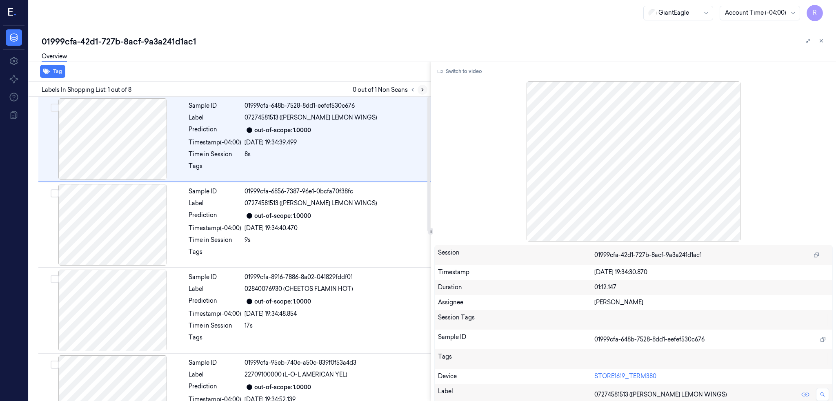
click at [427, 92] on button at bounding box center [423, 90] width 10 height 10
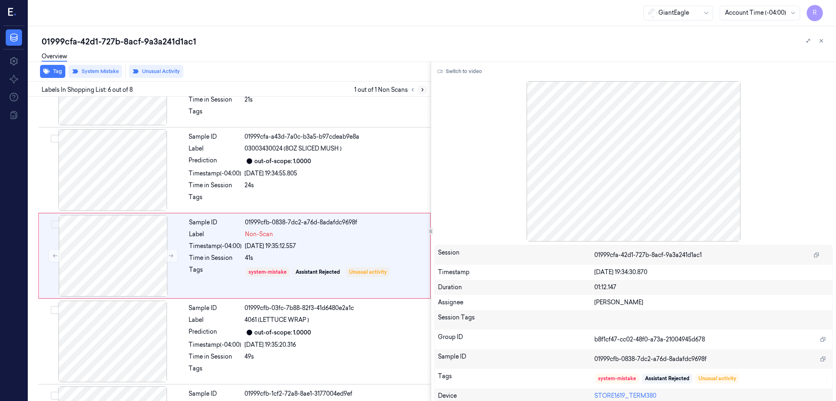
scroll to position [318, 0]
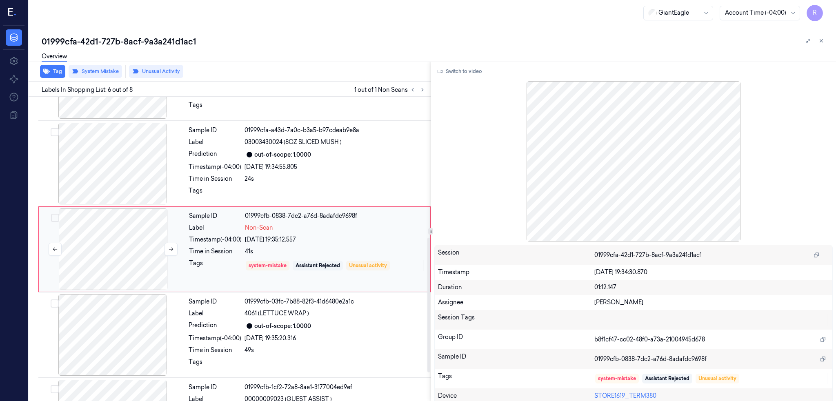
click at [133, 250] on div at bounding box center [112, 250] width 145 height 82
click at [121, 162] on div at bounding box center [112, 164] width 145 height 82
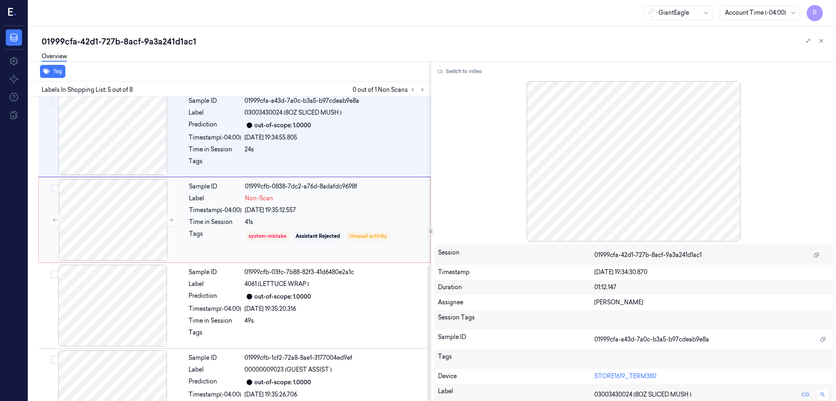
scroll to position [383, 0]
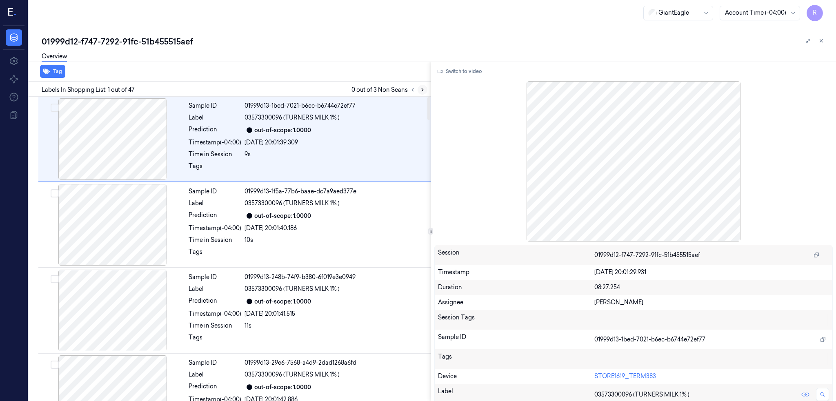
click at [427, 85] on button at bounding box center [423, 90] width 10 height 10
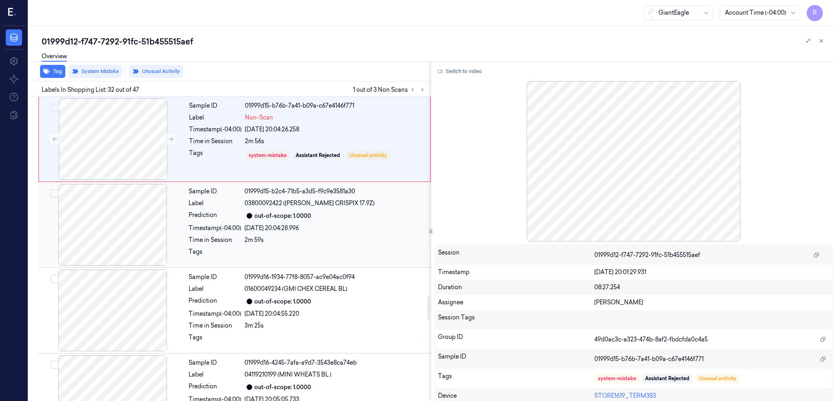
scroll to position [2494, 0]
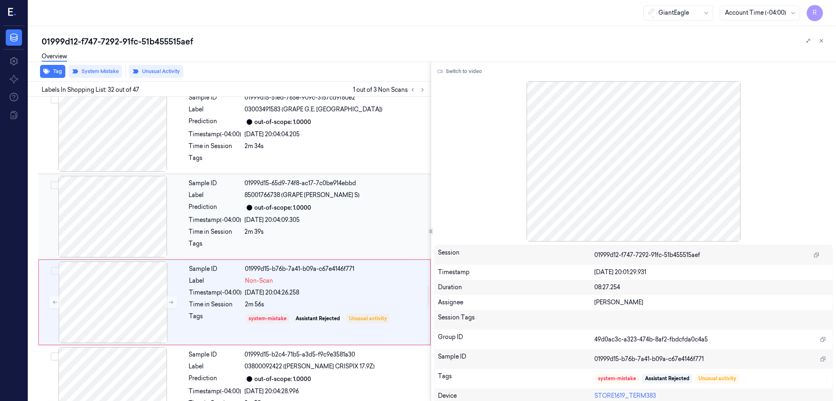
click at [125, 212] on div at bounding box center [112, 217] width 145 height 82
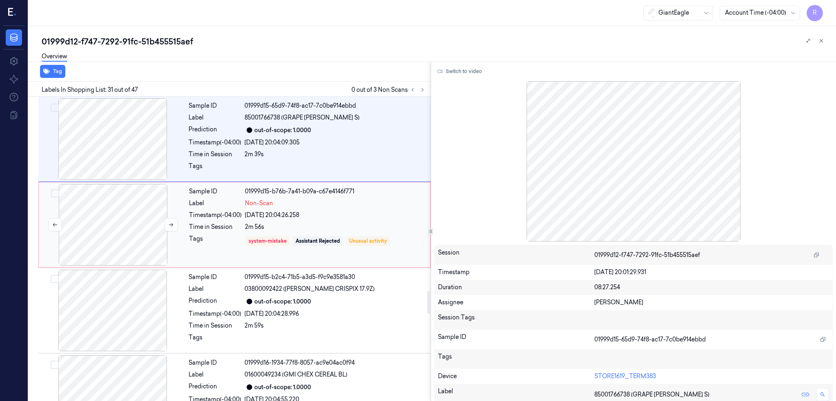
click at [145, 236] on div at bounding box center [112, 225] width 145 height 82
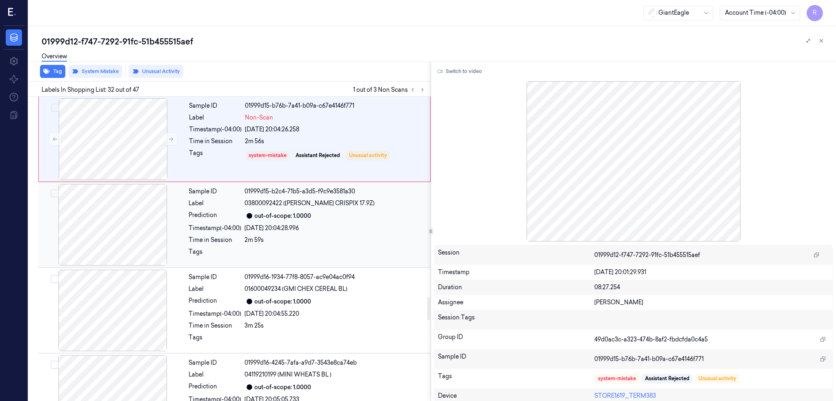
click at [121, 247] on div at bounding box center [112, 225] width 145 height 82
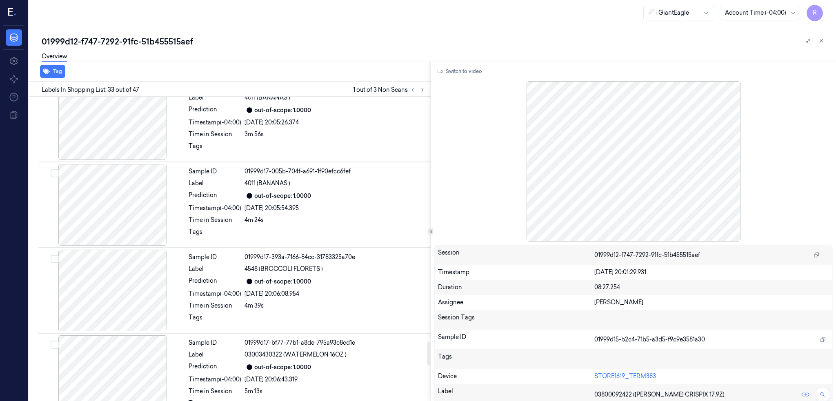
scroll to position [3288, 0]
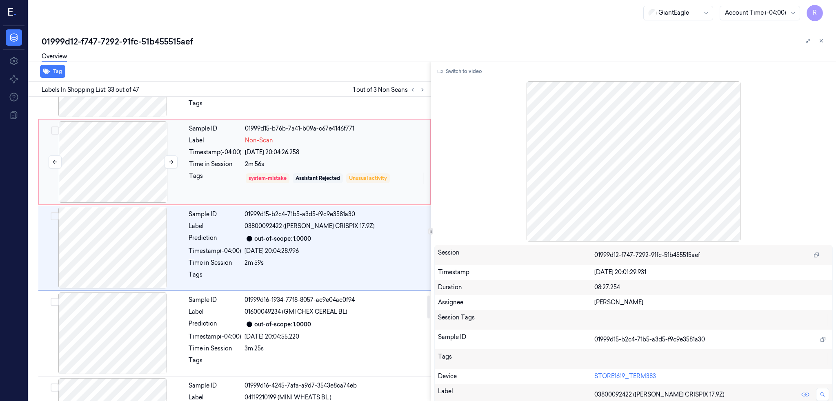
click at [96, 177] on div at bounding box center [112, 162] width 145 height 82
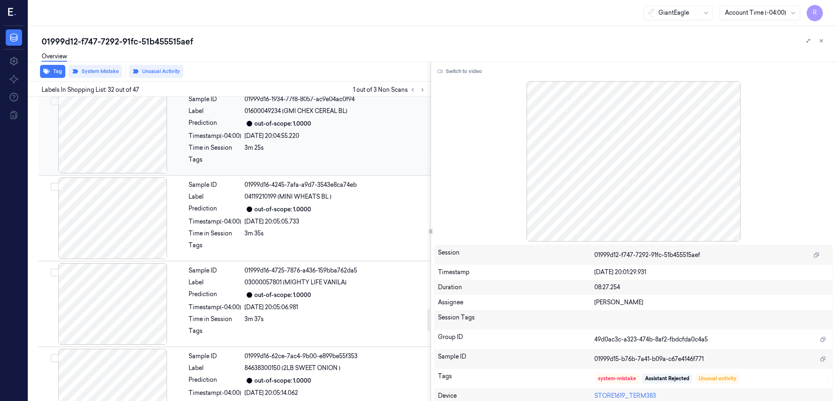
scroll to position [2875, 0]
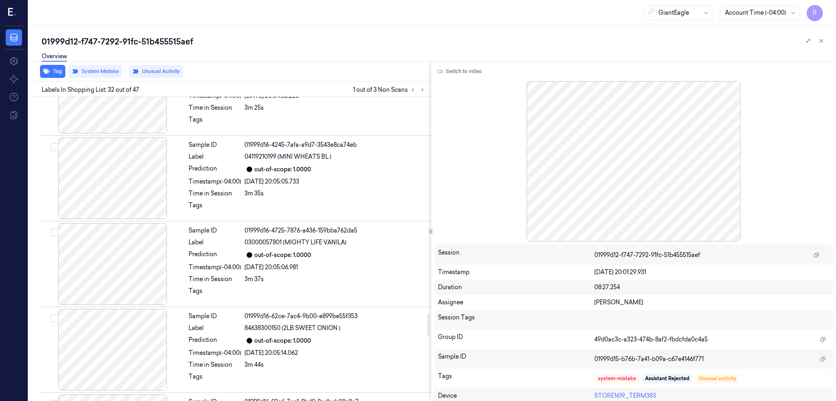
click at [431, 82] on div "Labels In Shopping List: 32 out of 47 1 out of 3 Non Scans" at bounding box center [227, 89] width 405 height 15
click at [427, 85] on button at bounding box center [423, 90] width 10 height 10
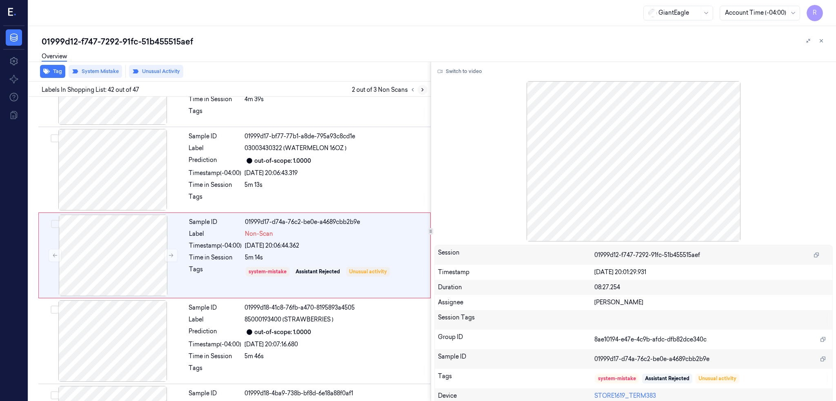
scroll to position [3407, 0]
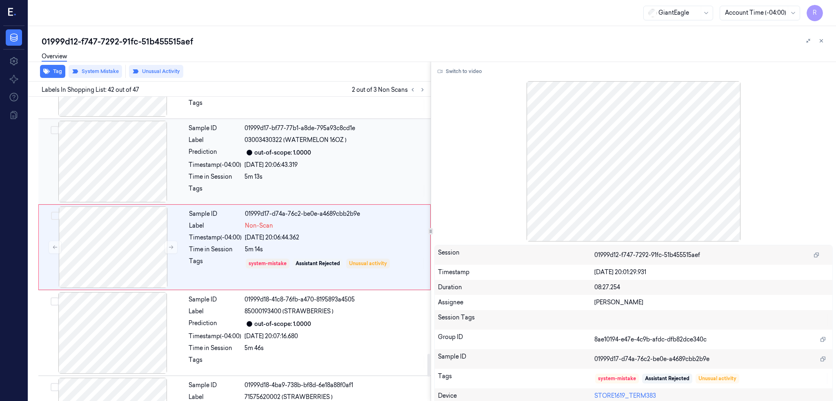
click at [112, 163] on div at bounding box center [112, 162] width 145 height 82
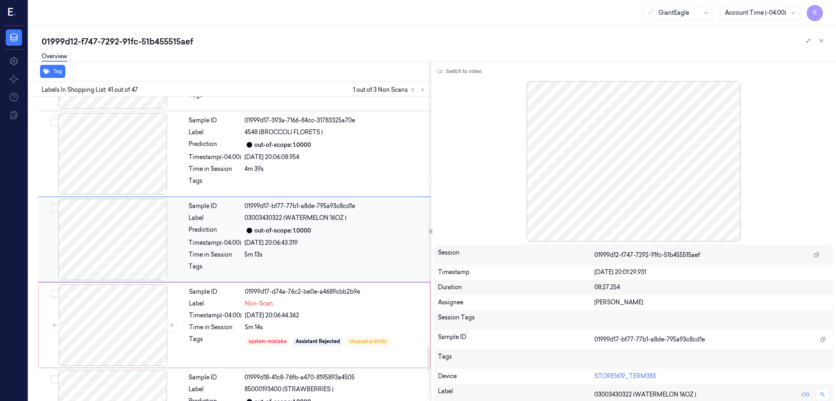
scroll to position [3321, 0]
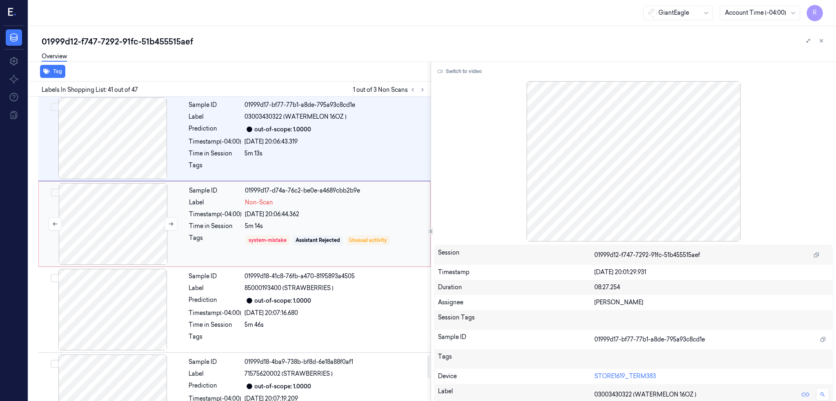
click at [114, 255] on div at bounding box center [112, 224] width 145 height 82
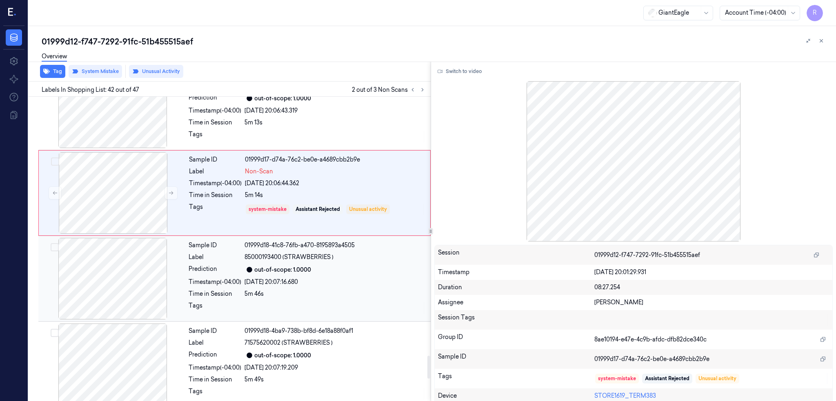
scroll to position [3298, 0]
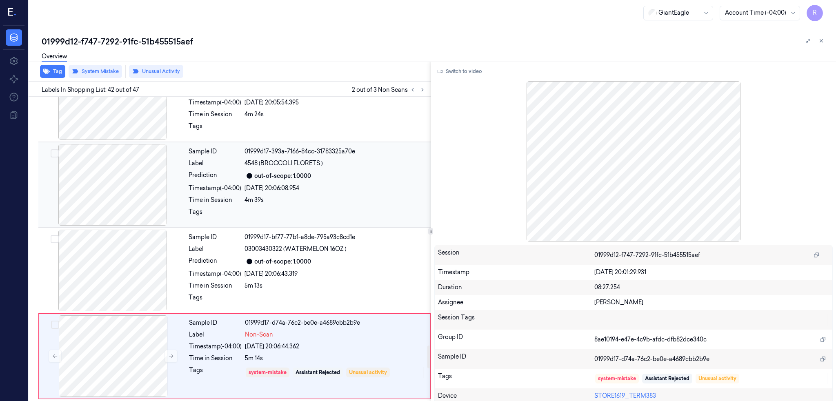
click at [116, 183] on div at bounding box center [112, 185] width 145 height 82
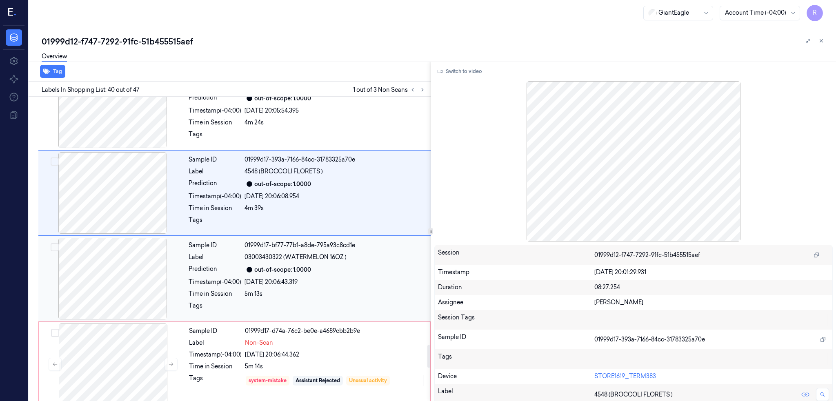
click at [142, 275] on div at bounding box center [112, 279] width 145 height 82
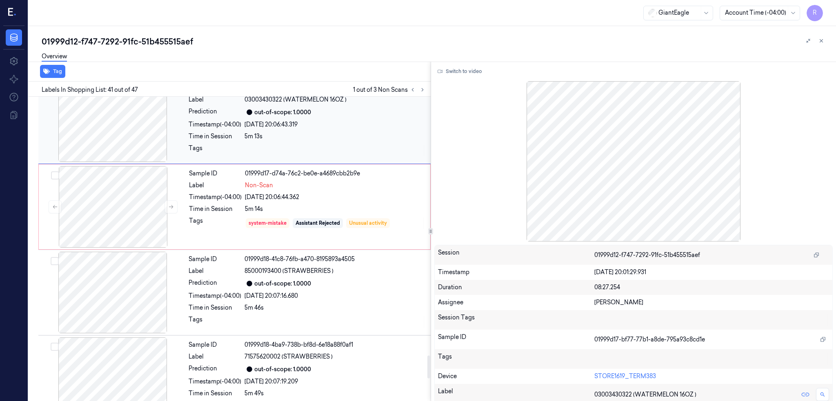
scroll to position [3430, 0]
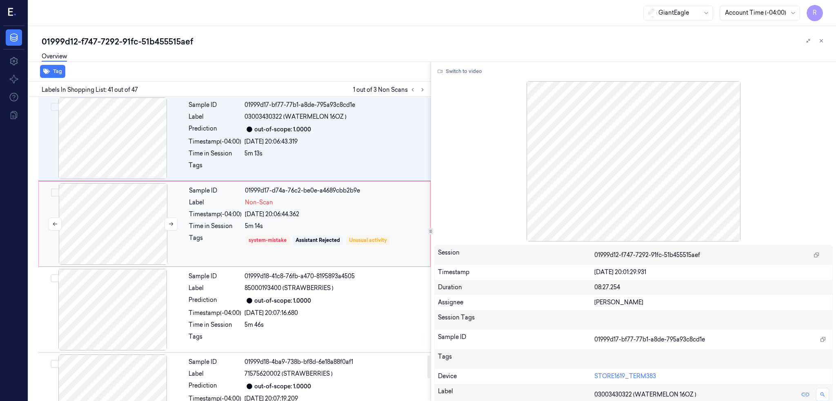
click at [133, 225] on div at bounding box center [112, 224] width 145 height 82
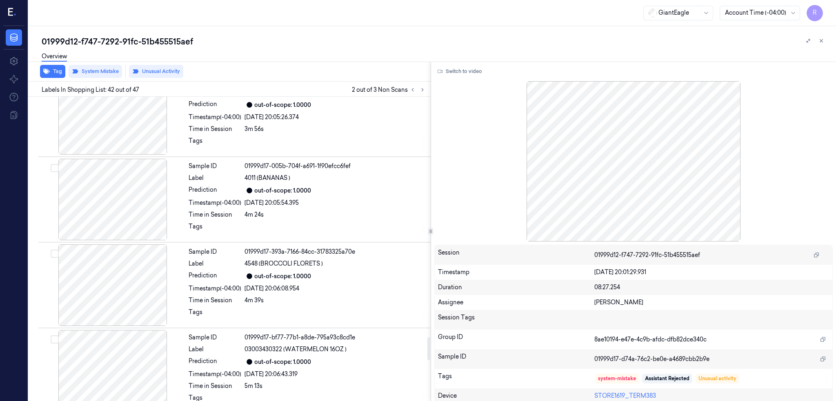
scroll to position [3189, 0]
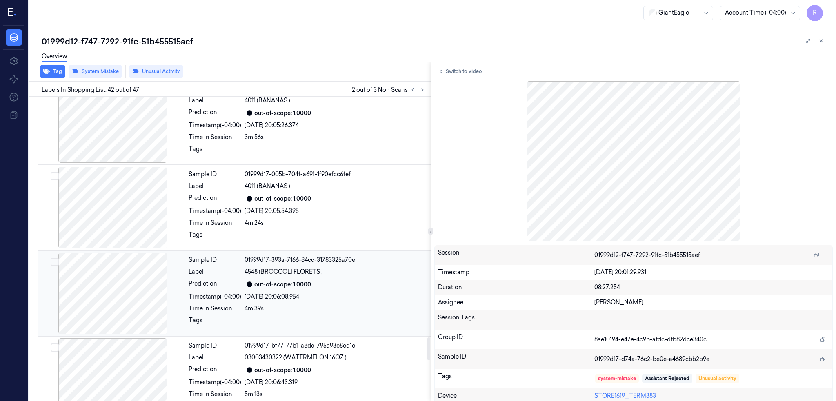
click at [138, 299] on div at bounding box center [112, 294] width 145 height 82
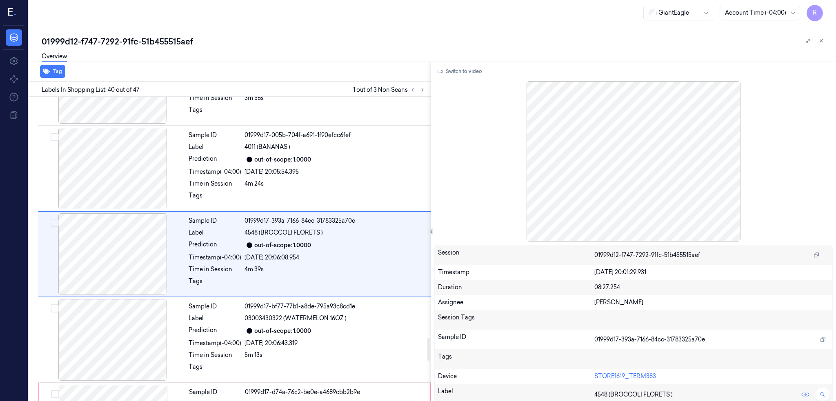
scroll to position [3235, 0]
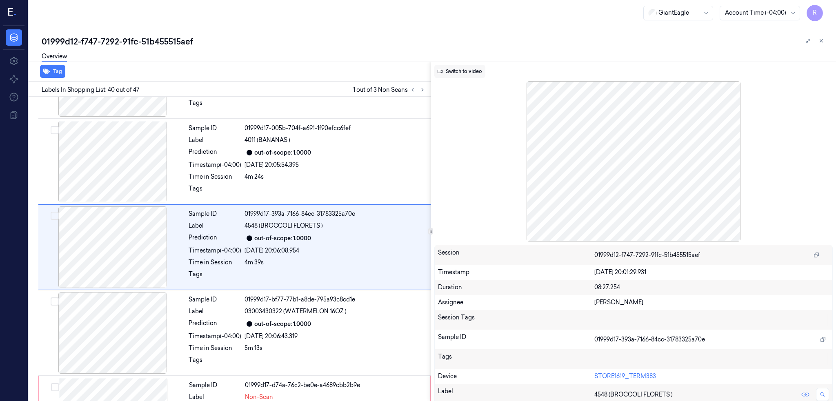
click at [443, 71] on icon at bounding box center [440, 71] width 5 height 3
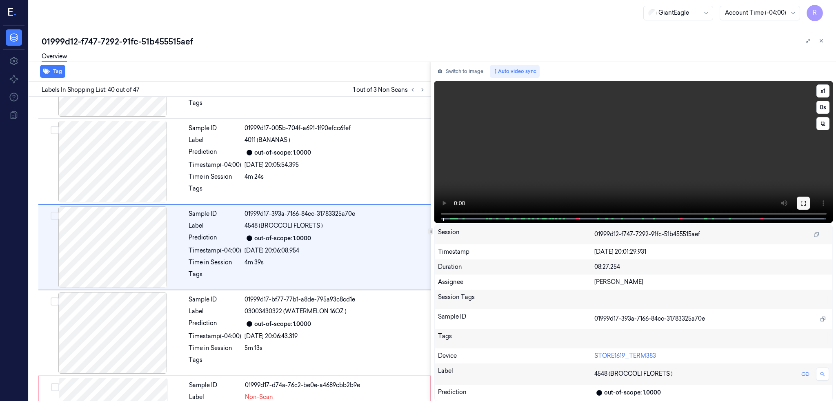
click at [810, 206] on button at bounding box center [803, 203] width 13 height 13
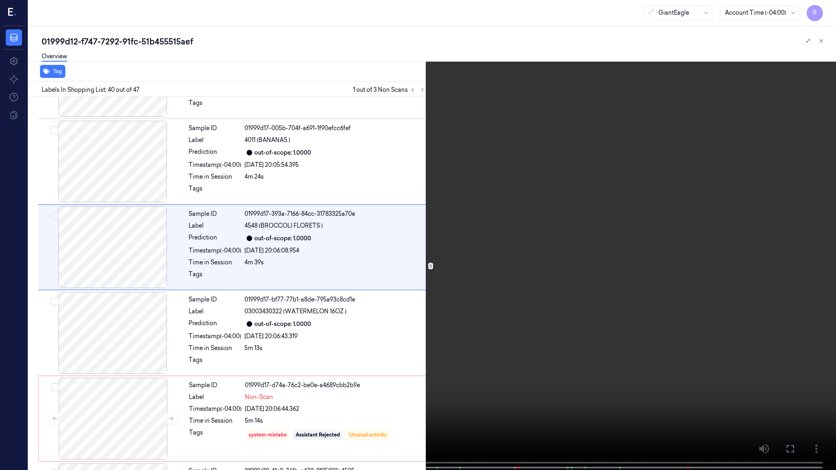
click at [574, 251] on video at bounding box center [418, 236] width 836 height 472
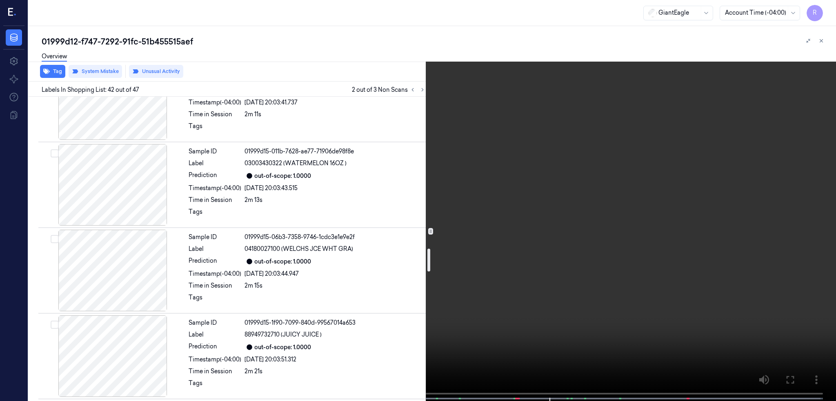
scroll to position [1957, 0]
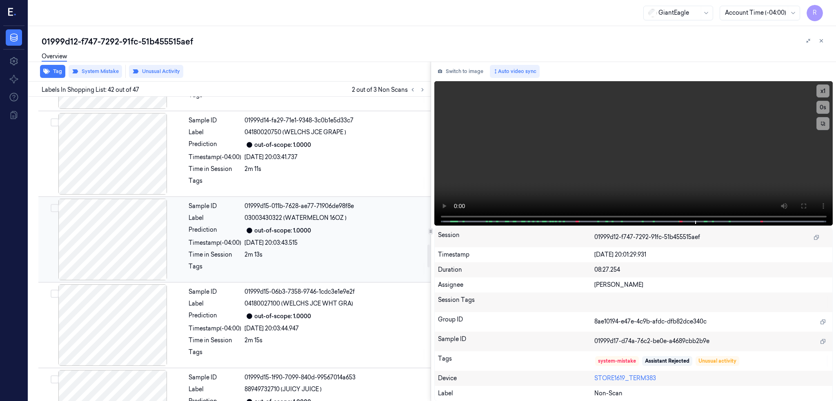
click at [131, 251] on div at bounding box center [112, 240] width 145 height 82
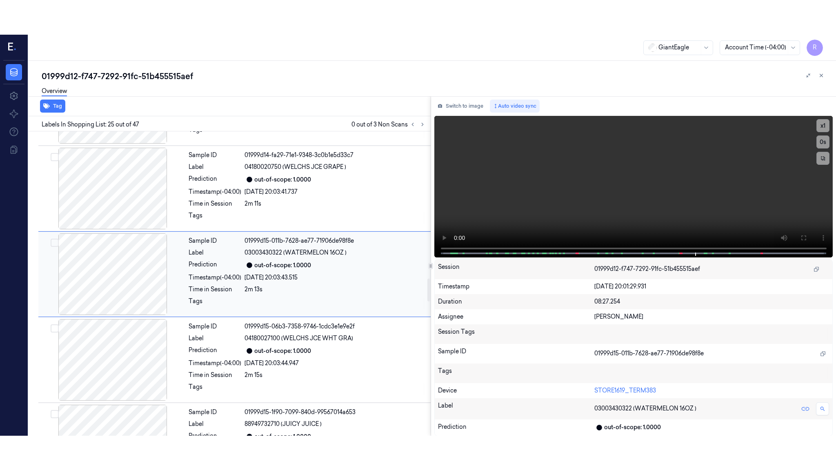
scroll to position [1948, 0]
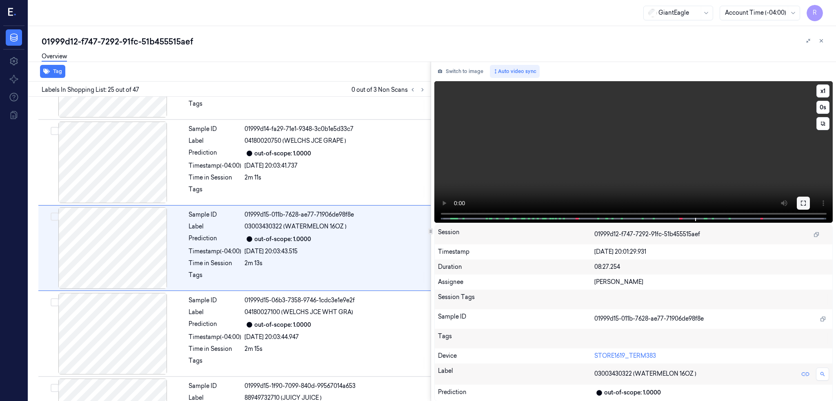
click at [807, 201] on icon at bounding box center [803, 203] width 7 height 7
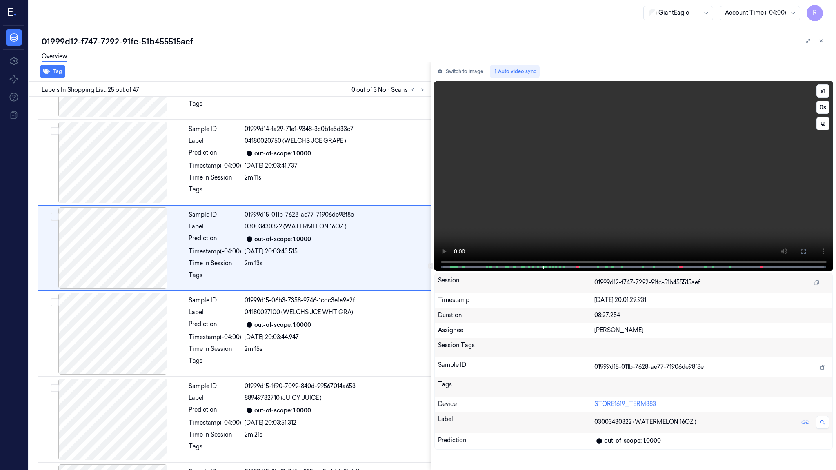
scroll to position [1914, 0]
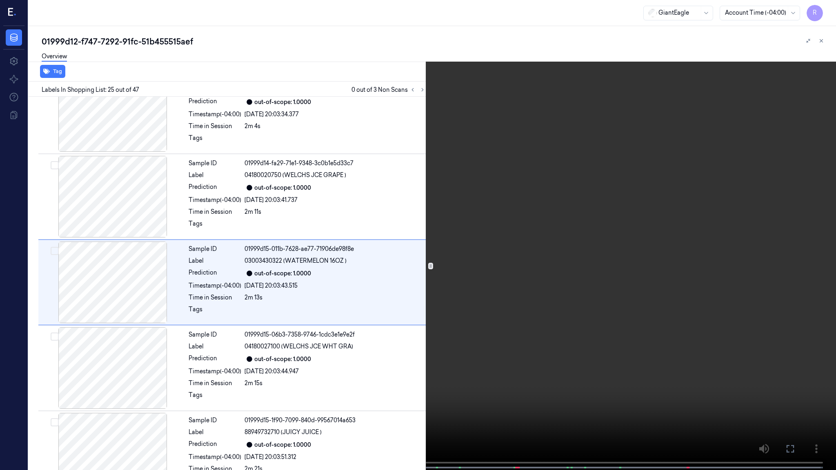
click at [618, 271] on video at bounding box center [418, 236] width 836 height 472
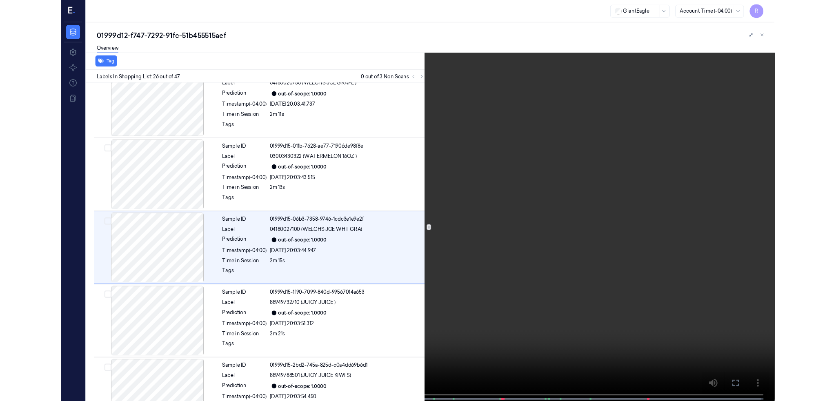
scroll to position [2000, 0]
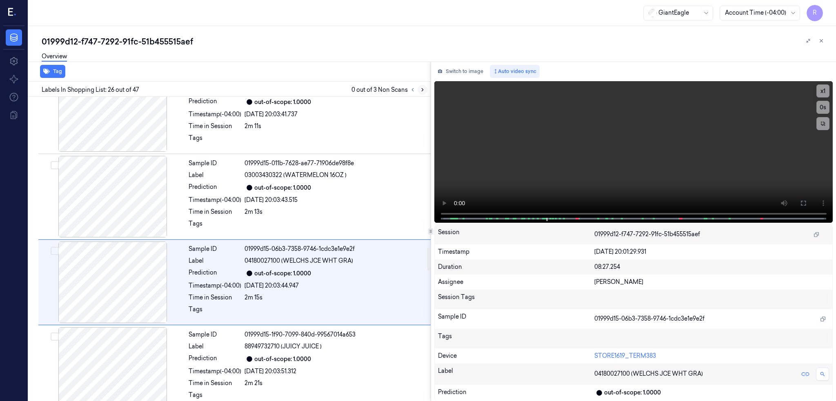
click at [423, 90] on icon at bounding box center [423, 90] width 2 height 3
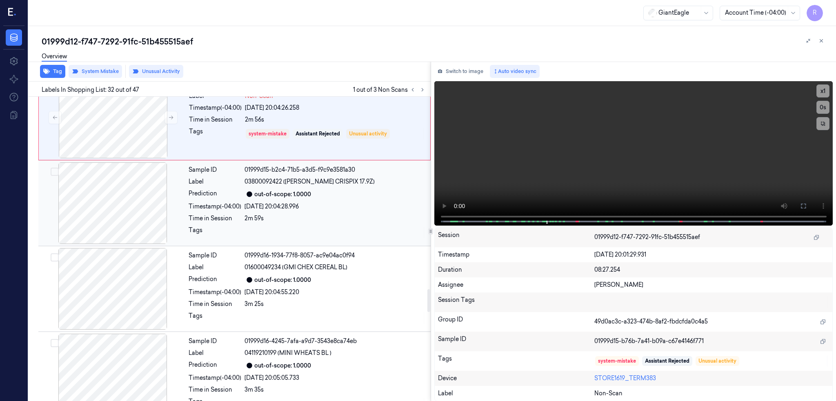
scroll to position [2766, 0]
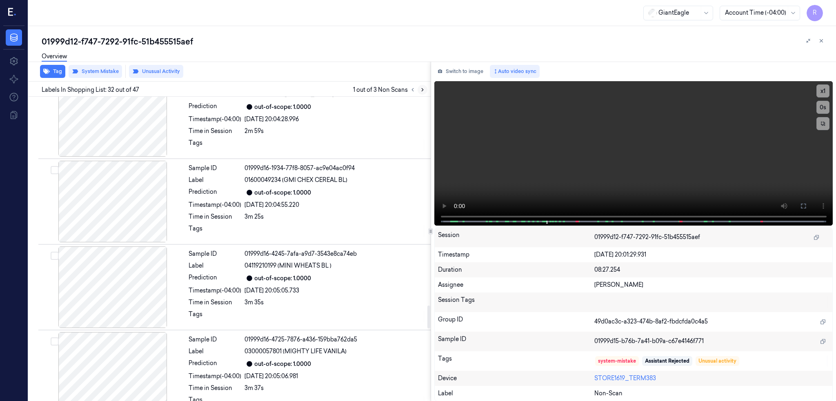
click at [425, 90] on icon at bounding box center [423, 90] width 6 height 6
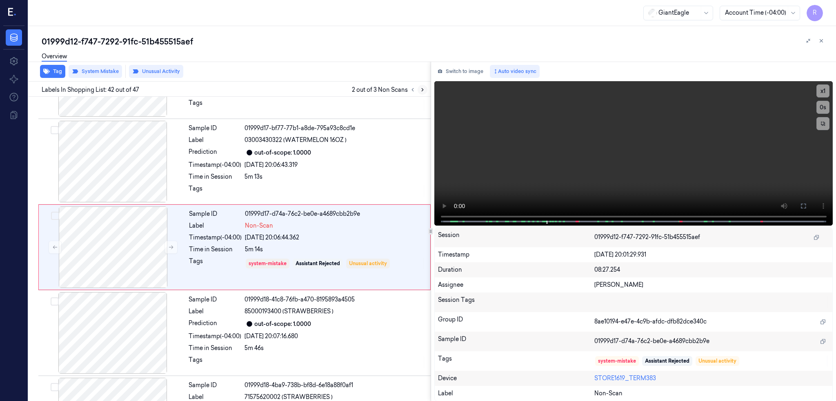
click at [425, 90] on icon at bounding box center [423, 90] width 6 height 6
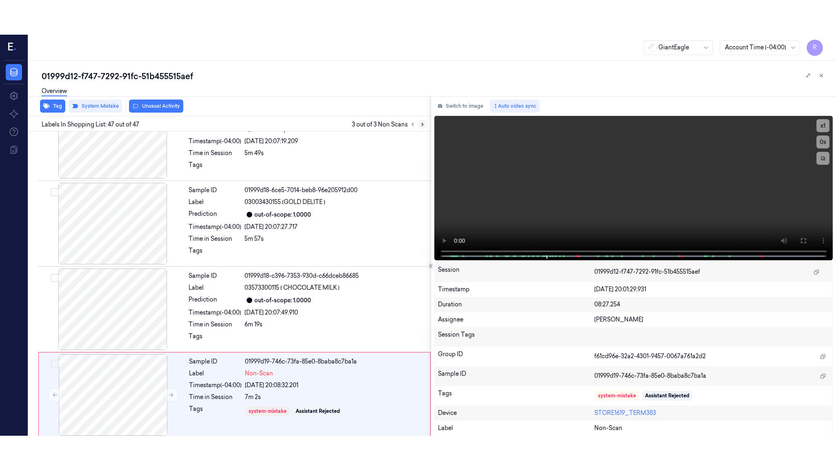
scroll to position [3729, 0]
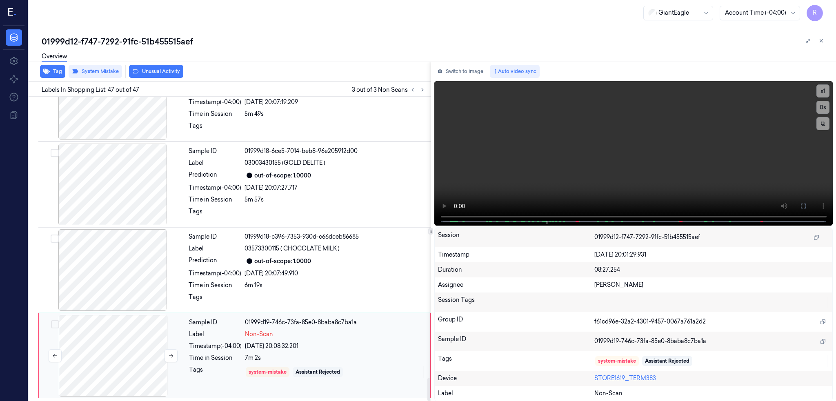
click at [127, 359] on div at bounding box center [112, 356] width 145 height 82
click at [810, 207] on button at bounding box center [803, 206] width 13 height 13
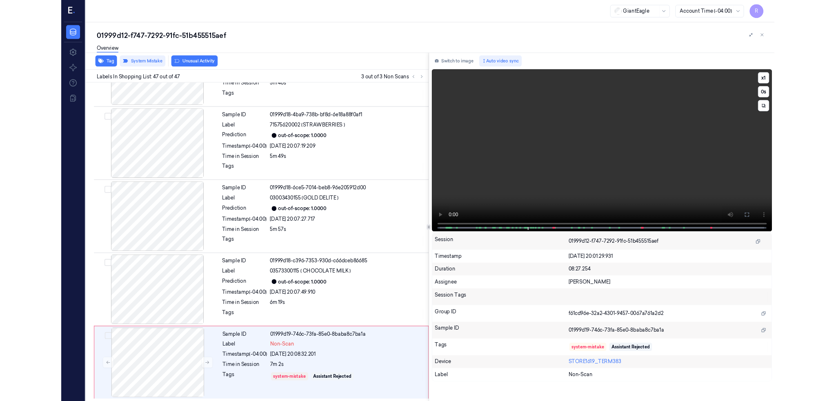
scroll to position [3660, 0]
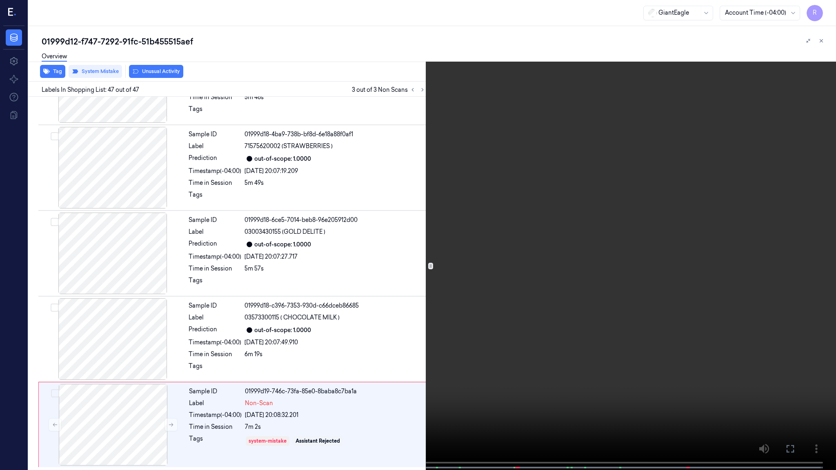
click at [575, 284] on video at bounding box center [418, 236] width 836 height 472
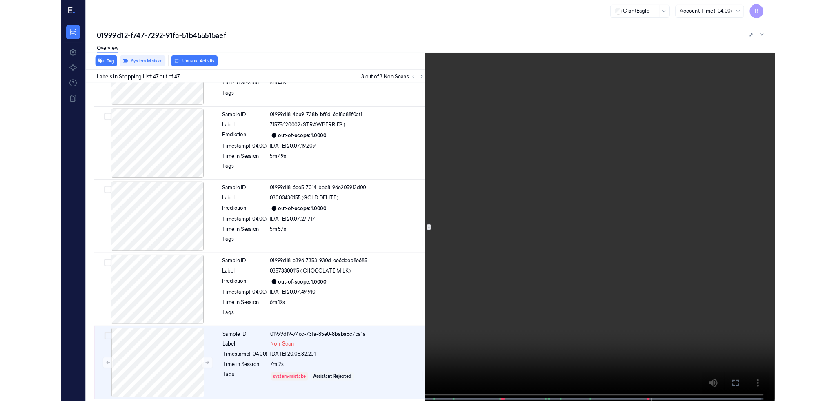
scroll to position [3729, 0]
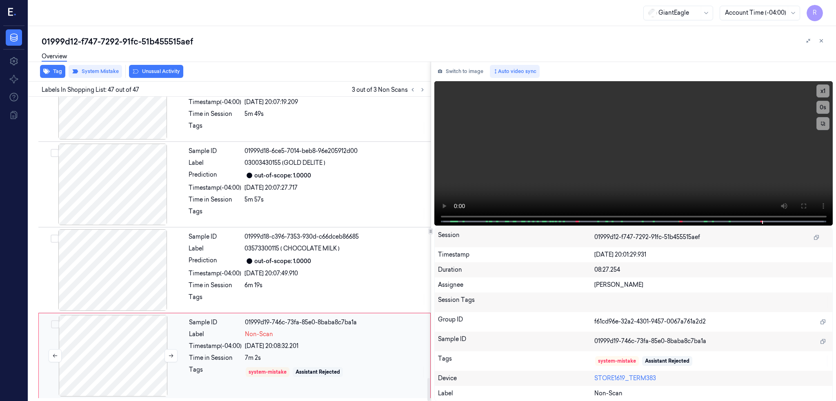
click at [129, 366] on div at bounding box center [112, 356] width 145 height 82
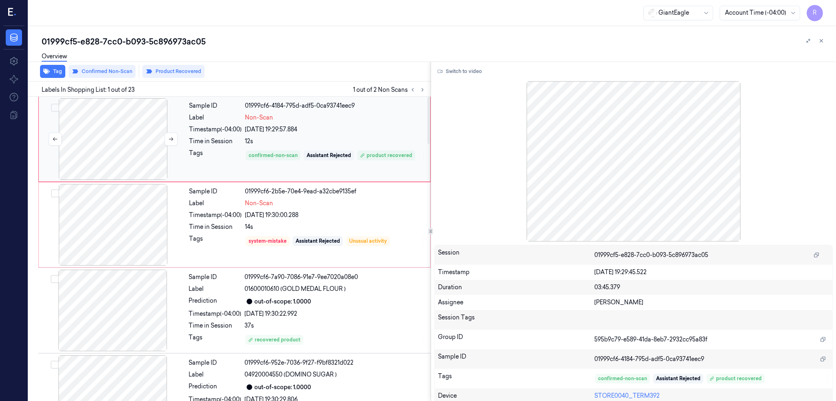
click at [144, 150] on div at bounding box center [112, 139] width 145 height 82
click at [478, 69] on button "Switch to video" at bounding box center [459, 71] width 51 height 13
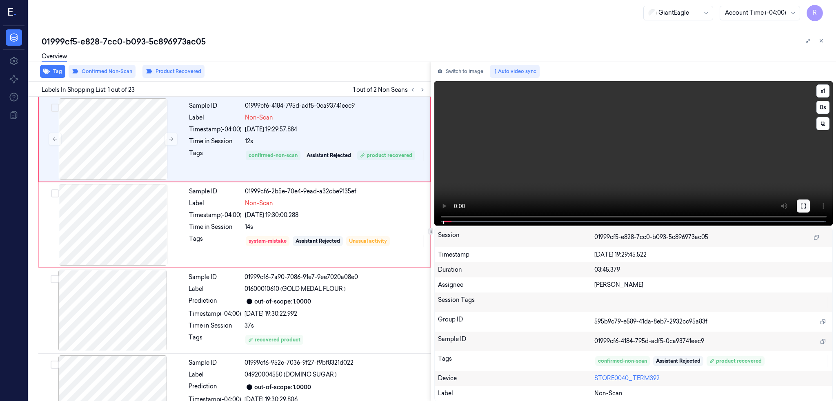
click at [806, 206] on icon at bounding box center [803, 206] width 5 height 5
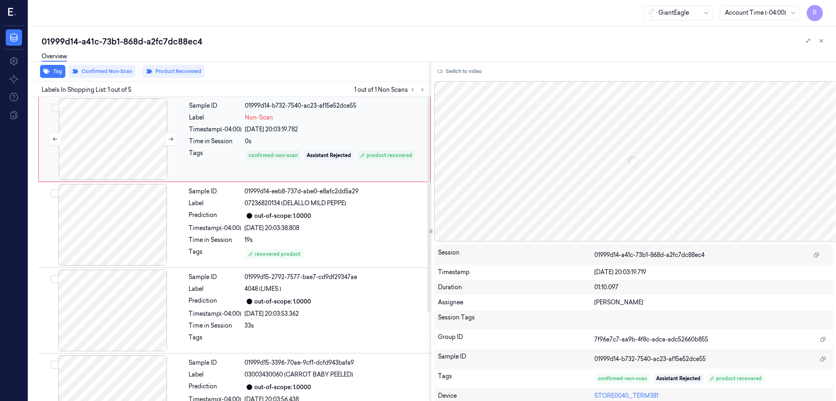
click at [93, 149] on div at bounding box center [112, 139] width 145 height 82
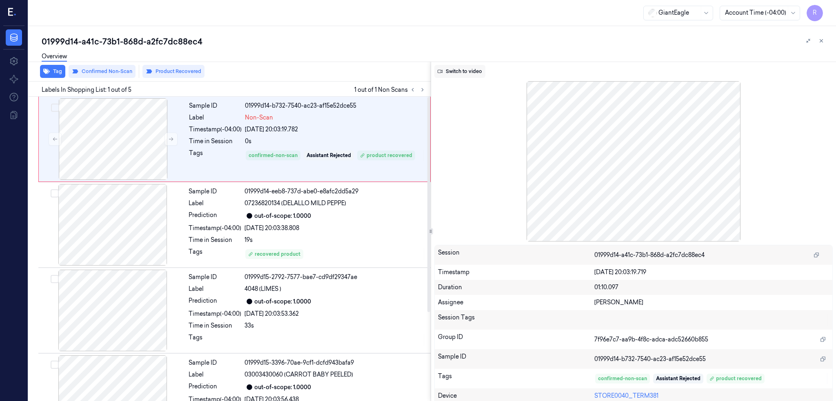
click at [471, 71] on button "Switch to video" at bounding box center [459, 71] width 51 height 13
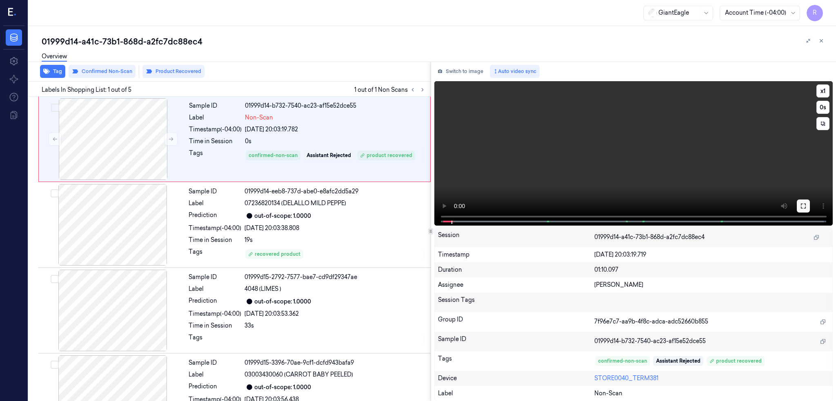
click at [810, 203] on button at bounding box center [803, 206] width 13 height 13
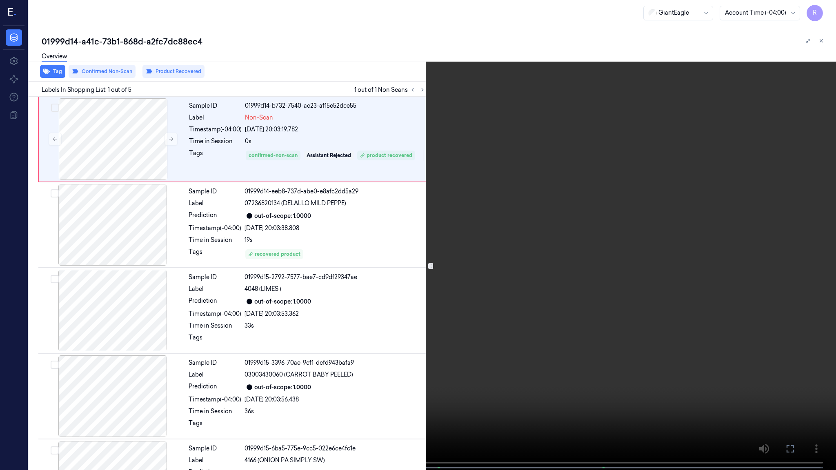
click at [497, 238] on video at bounding box center [418, 236] width 836 height 472
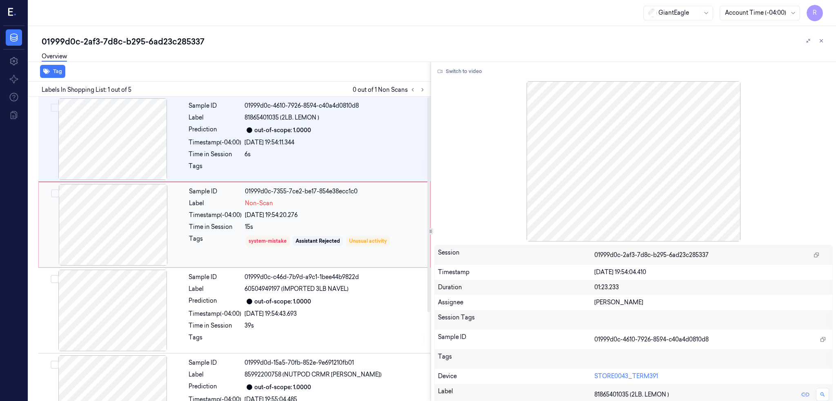
click at [111, 222] on div at bounding box center [112, 225] width 145 height 82
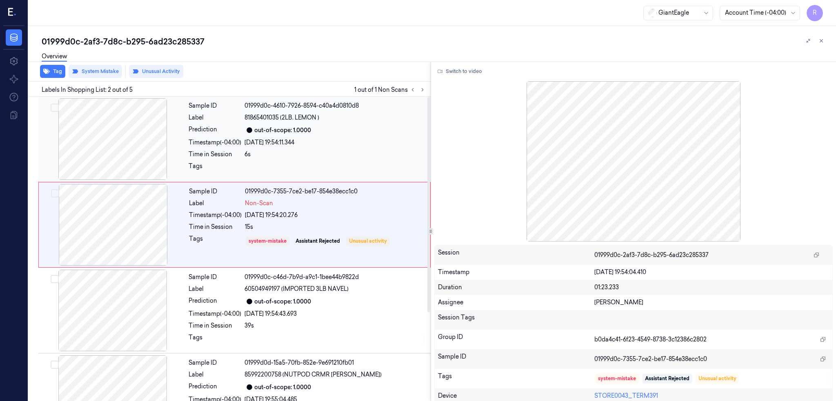
click at [120, 143] on div at bounding box center [112, 139] width 145 height 82
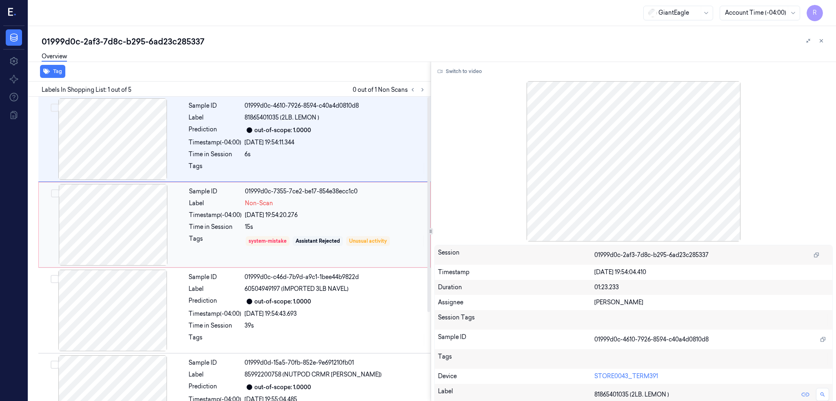
click at [136, 245] on div at bounding box center [112, 225] width 145 height 82
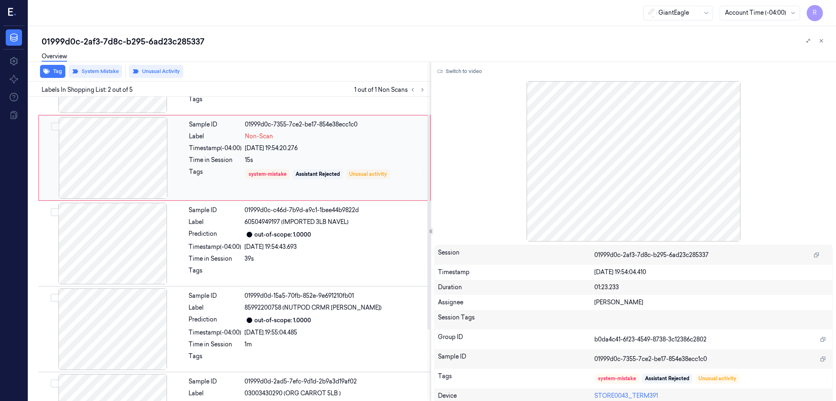
scroll to position [17, 0]
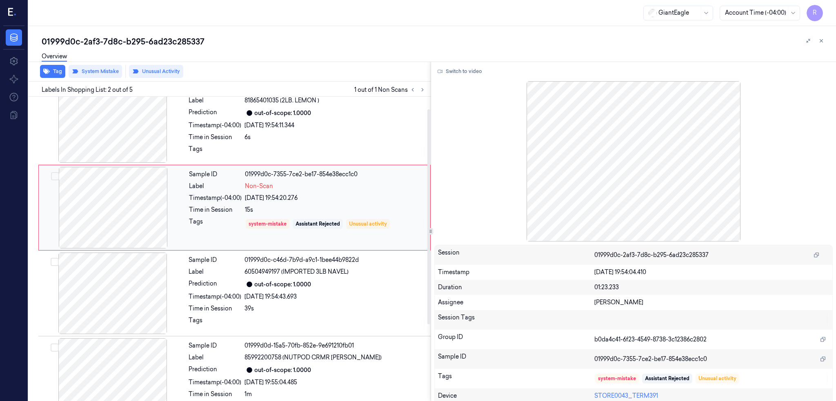
click at [123, 201] on div at bounding box center [112, 208] width 145 height 82
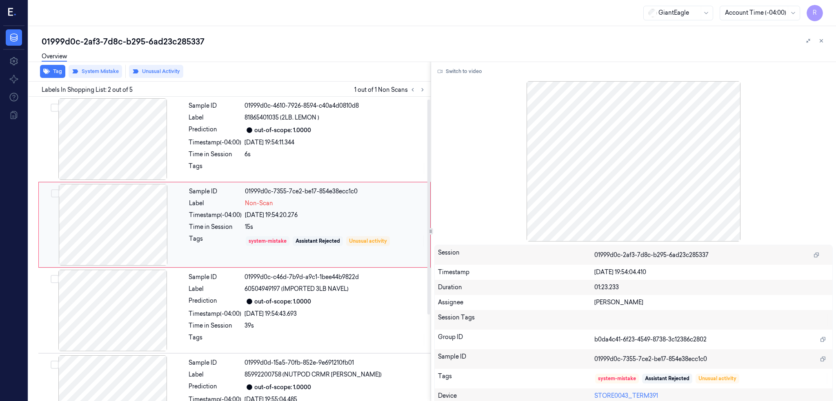
scroll to position [54, 0]
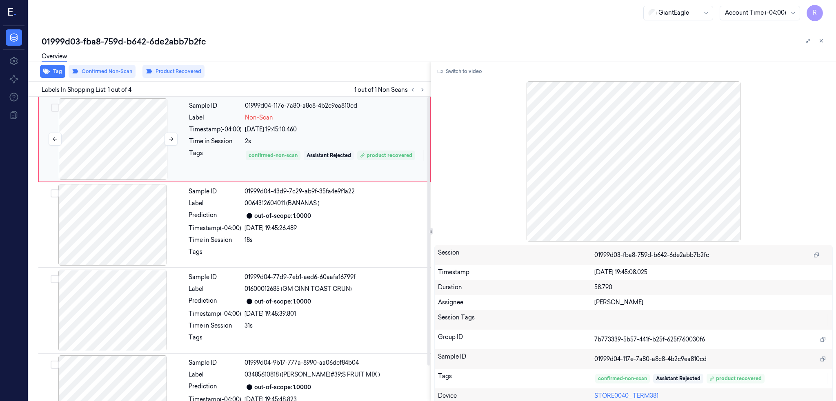
click at [100, 131] on div at bounding box center [112, 139] width 145 height 82
click at [462, 67] on button "Switch to video" at bounding box center [459, 71] width 51 height 13
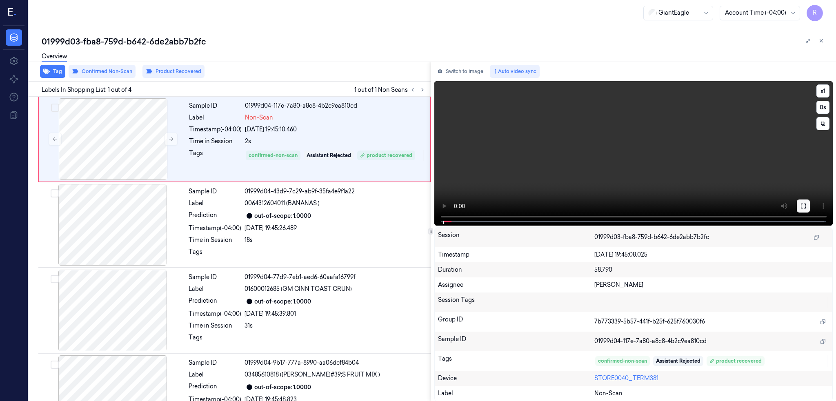
click at [810, 205] on button at bounding box center [803, 206] width 13 height 13
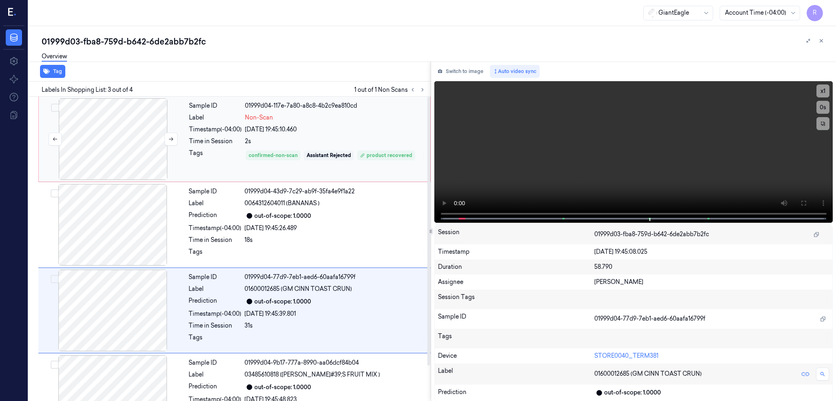
click at [125, 160] on div at bounding box center [112, 139] width 145 height 82
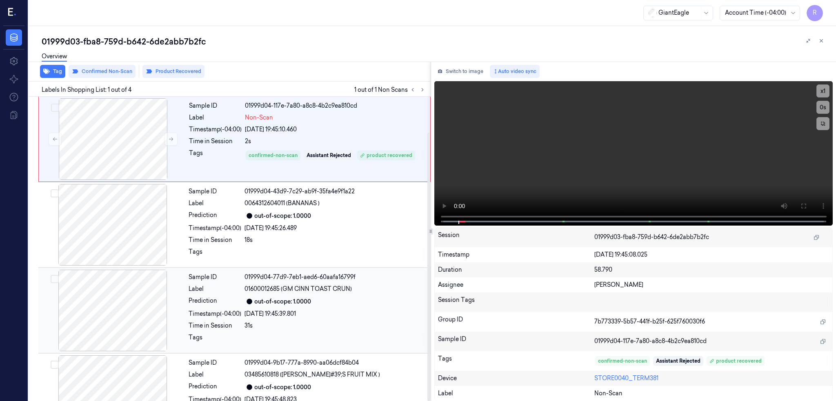
scroll to position [40, 0]
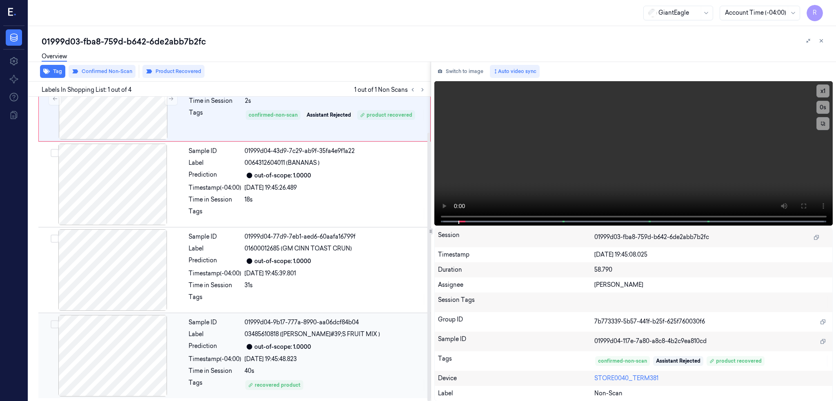
click at [157, 337] on div at bounding box center [112, 356] width 145 height 82
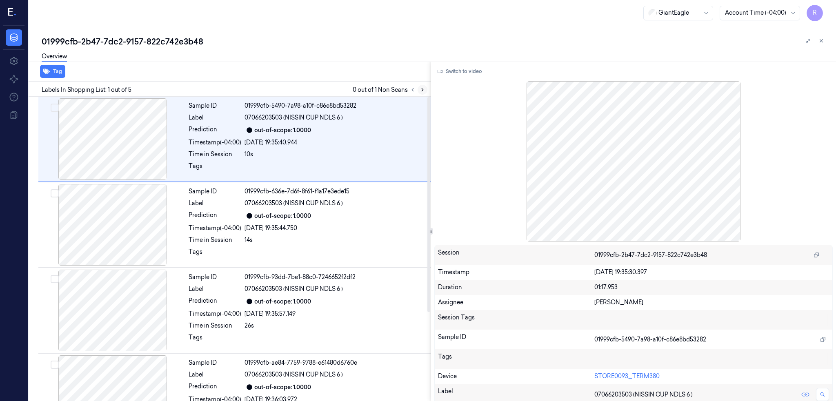
click at [425, 88] on icon at bounding box center [423, 90] width 6 height 6
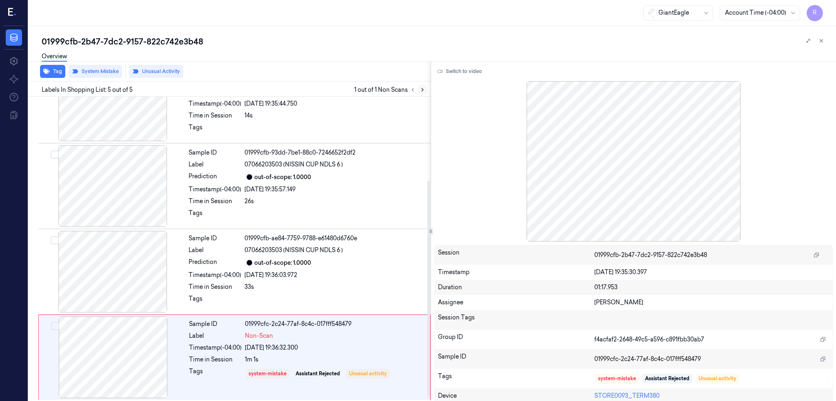
scroll to position [126, 0]
click at [131, 343] on div at bounding box center [112, 356] width 145 height 82
click at [122, 275] on div at bounding box center [112, 270] width 145 height 82
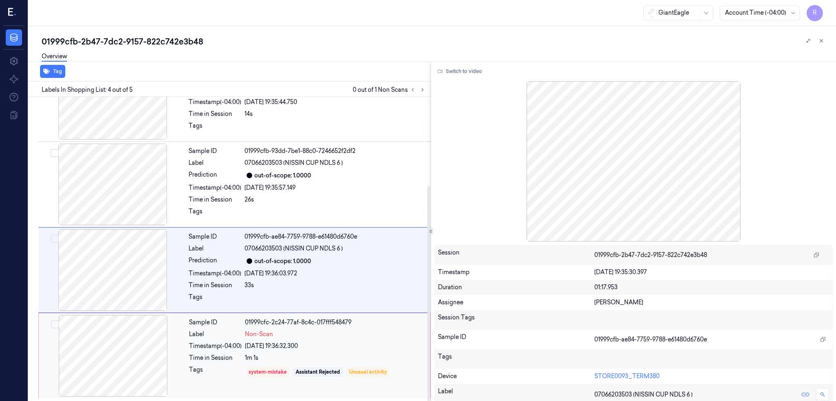
click at [95, 338] on div at bounding box center [112, 356] width 145 height 82
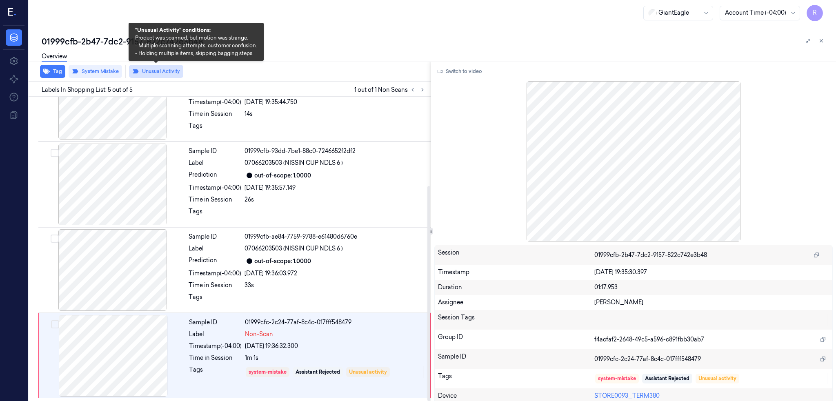
click at [162, 72] on button "Unusual Activity" at bounding box center [156, 71] width 54 height 13
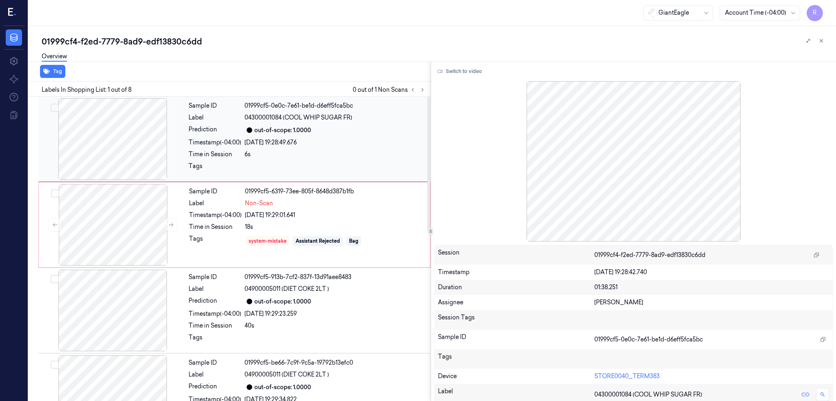
click at [136, 162] on div at bounding box center [112, 139] width 145 height 82
click at [110, 244] on div at bounding box center [112, 225] width 145 height 82
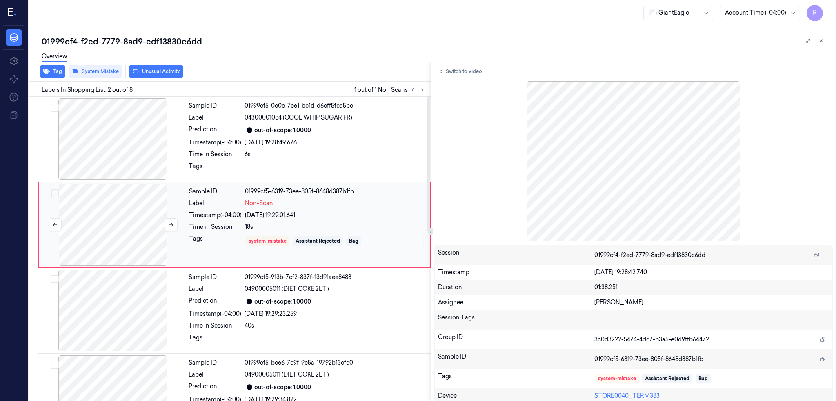
click at [110, 244] on div at bounding box center [112, 225] width 145 height 82
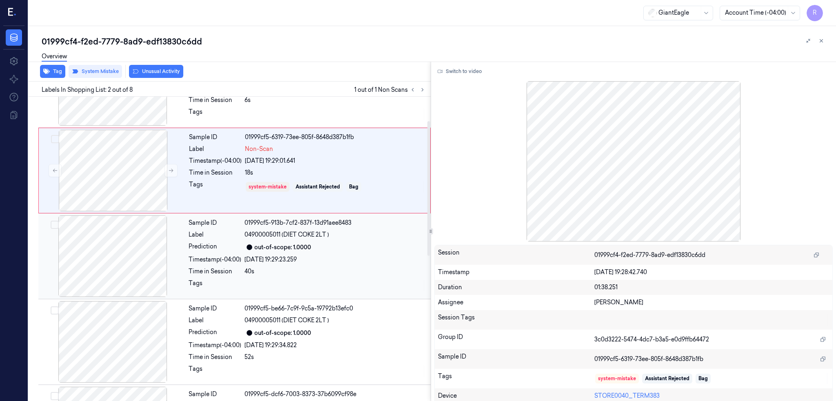
click at [120, 269] on div at bounding box center [112, 257] width 145 height 82
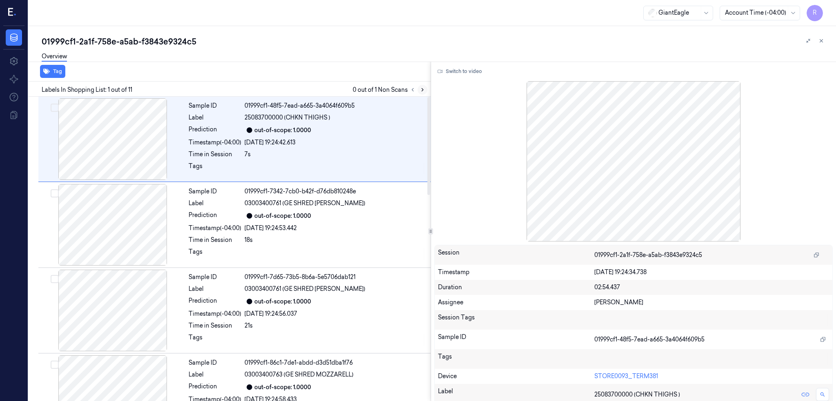
click at [427, 89] on button at bounding box center [423, 90] width 10 height 10
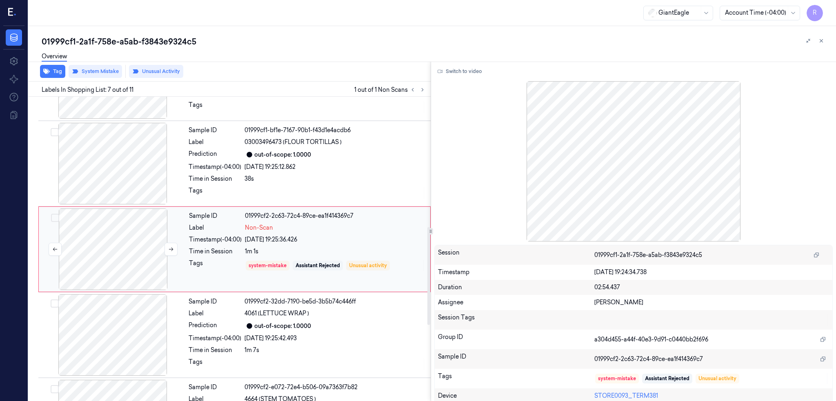
click at [109, 251] on div at bounding box center [112, 250] width 145 height 82
click at [119, 170] on div at bounding box center [112, 164] width 145 height 82
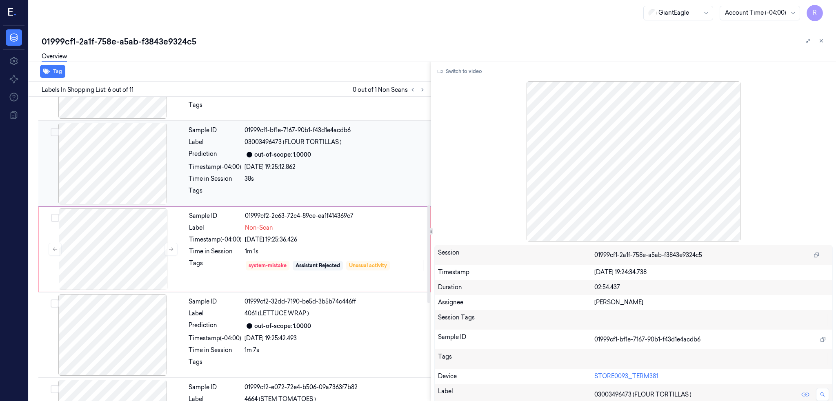
scroll to position [318, 0]
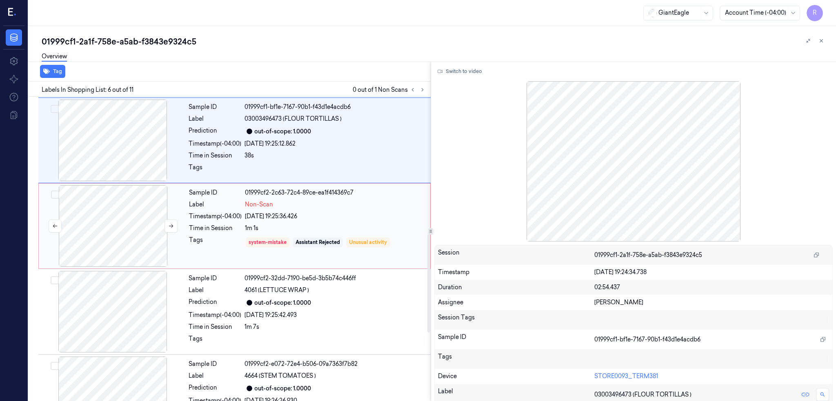
click at [116, 227] on div at bounding box center [112, 226] width 145 height 82
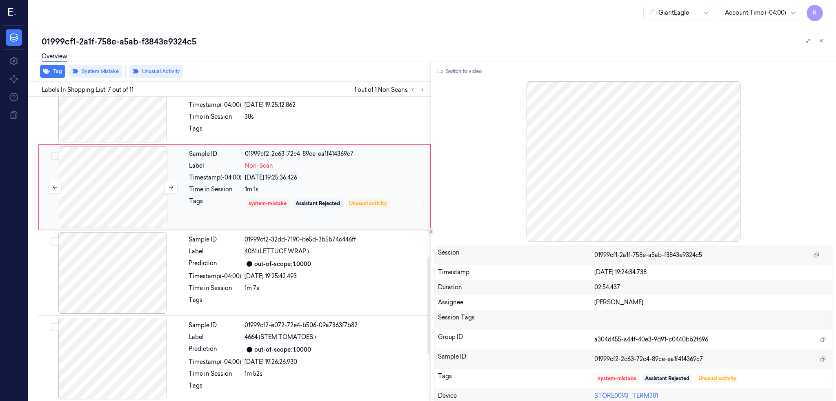
scroll to position [513, 0]
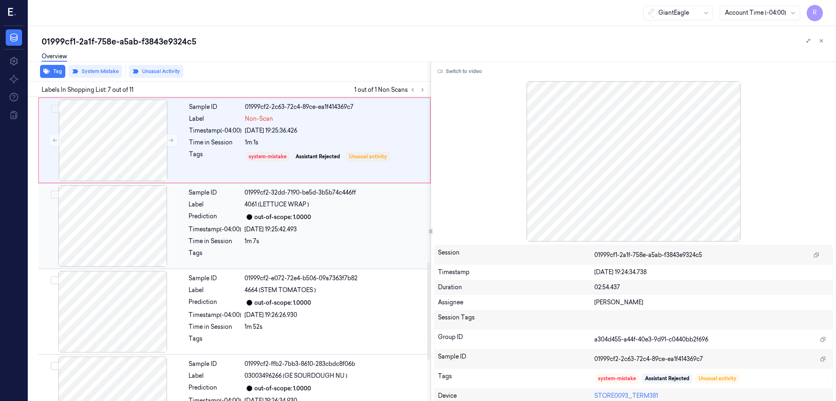
click at [120, 239] on div at bounding box center [112, 226] width 145 height 82
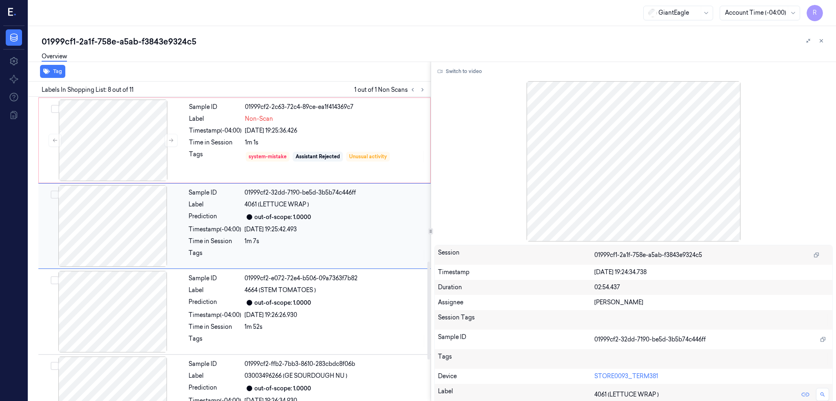
scroll to position [490, 0]
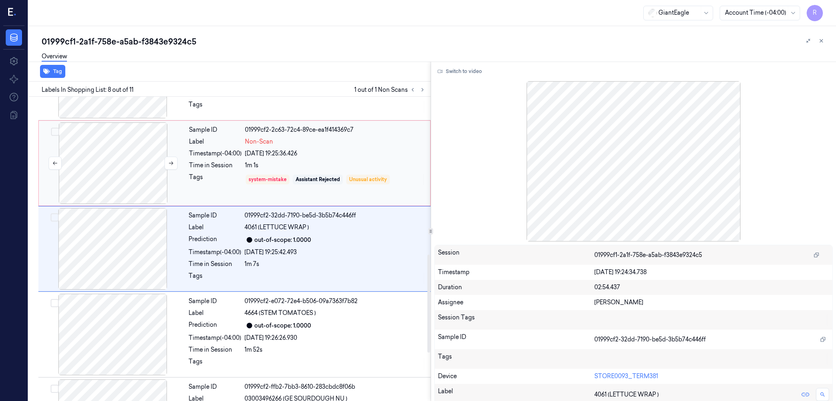
click at [116, 167] on div at bounding box center [112, 163] width 145 height 82
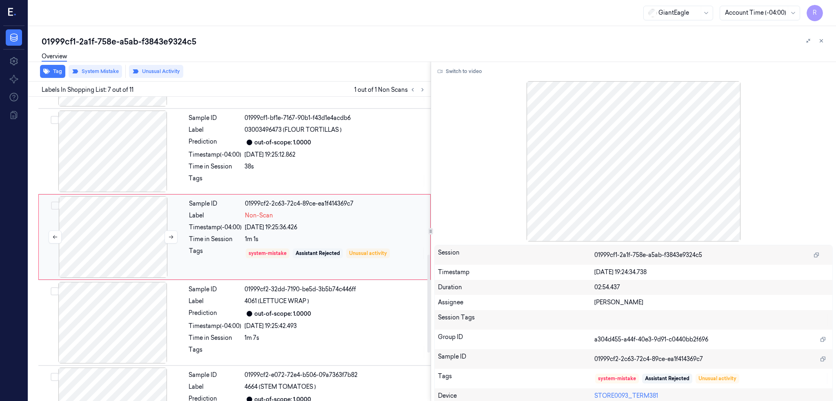
scroll to position [404, 0]
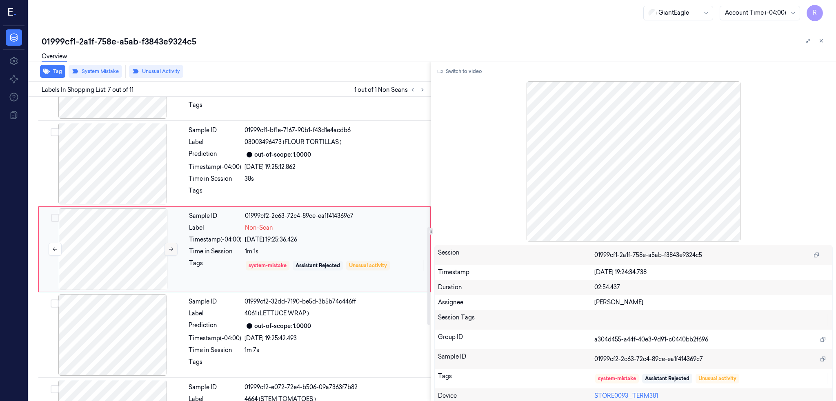
click at [167, 251] on button at bounding box center [171, 249] width 13 height 13
click at [130, 175] on div at bounding box center [112, 164] width 145 height 82
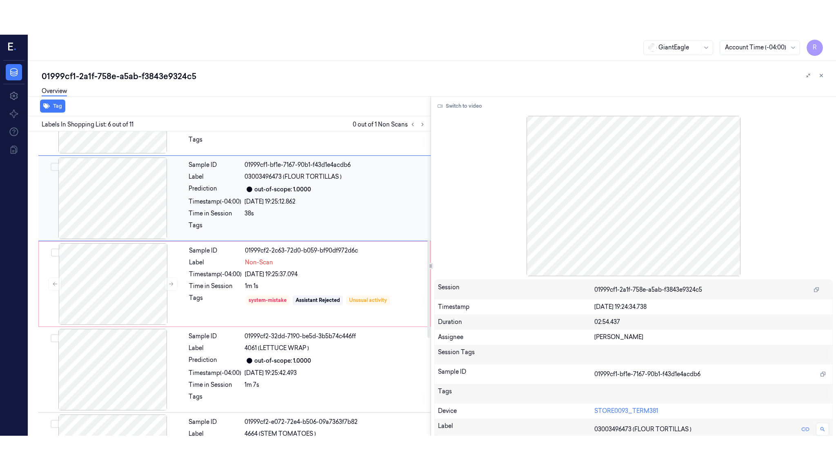
scroll to position [318, 0]
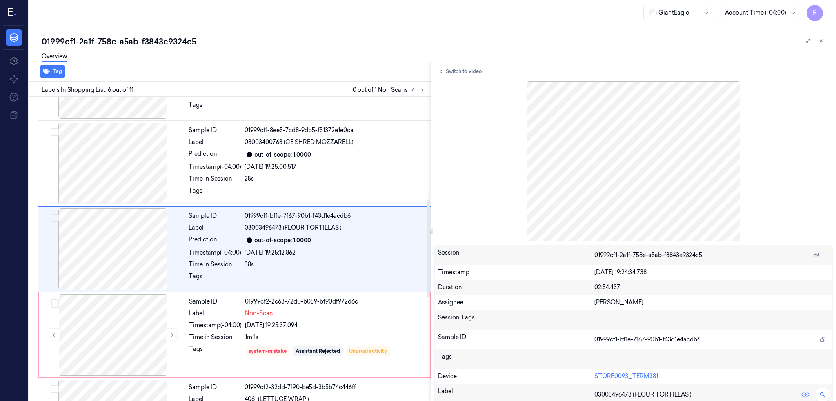
click at [501, 69] on div "Switch to video" at bounding box center [633, 71] width 399 height 13
click at [485, 71] on button "Switch to video" at bounding box center [459, 71] width 51 height 13
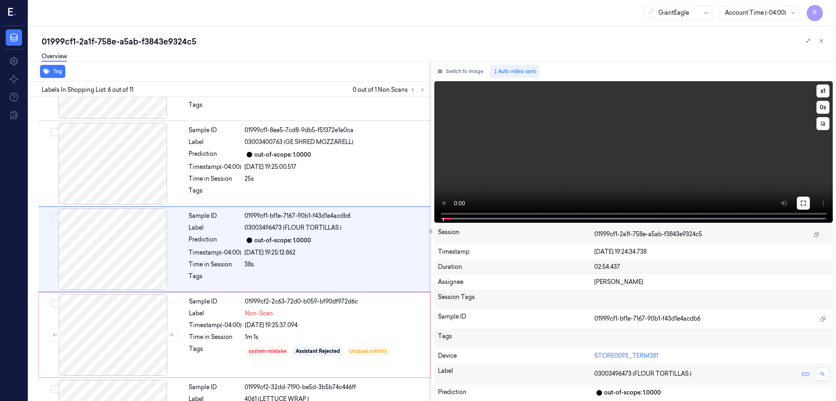
click at [806, 204] on icon at bounding box center [803, 203] width 5 height 5
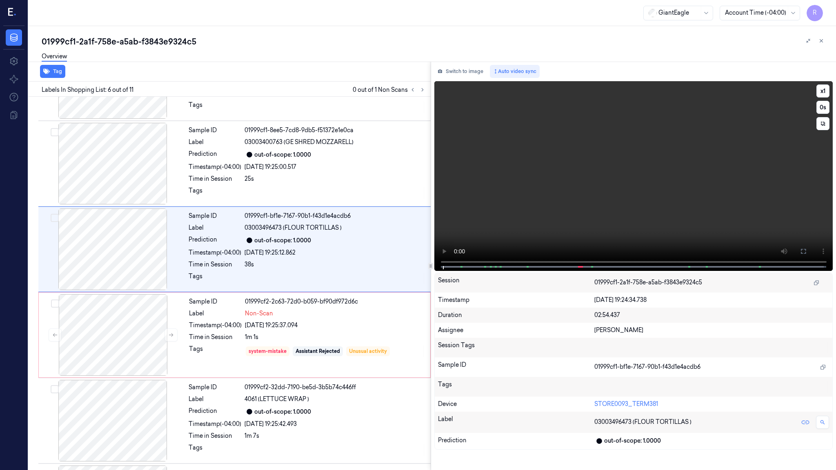
scroll to position [284, 0]
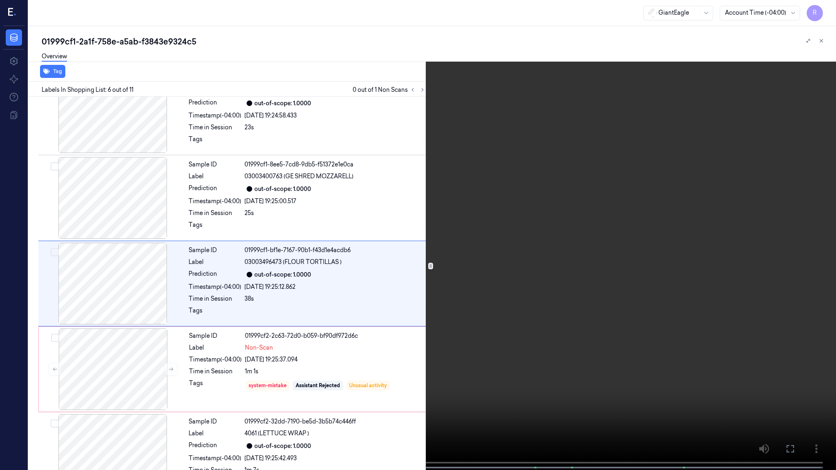
click at [477, 300] on video at bounding box center [418, 236] width 836 height 472
drag, startPoint x: 827, startPoint y: 7, endPoint x: 817, endPoint y: 22, distance: 17.3
click at [827, 7] on button "x 1" at bounding box center [826, 9] width 13 height 13
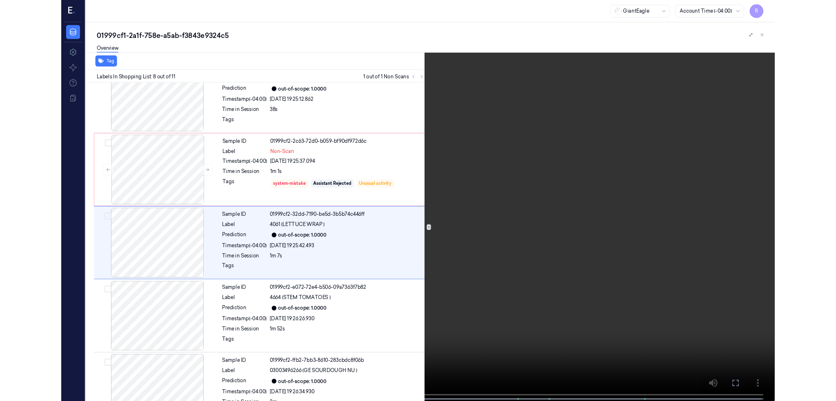
scroll to position [456, 0]
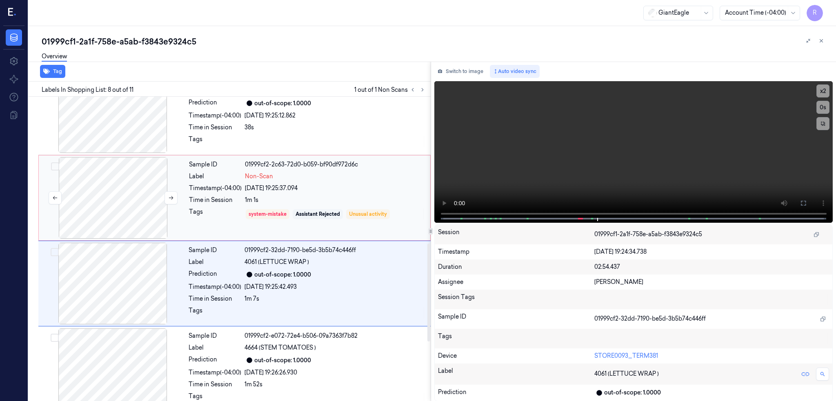
click at [115, 195] on div at bounding box center [112, 198] width 145 height 82
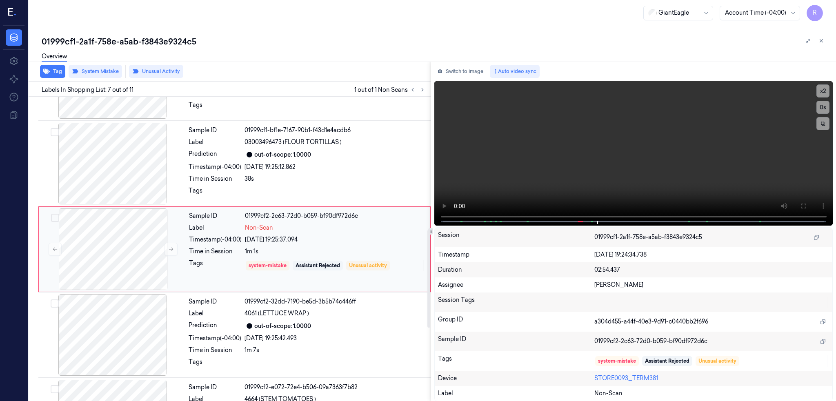
scroll to position [459, 0]
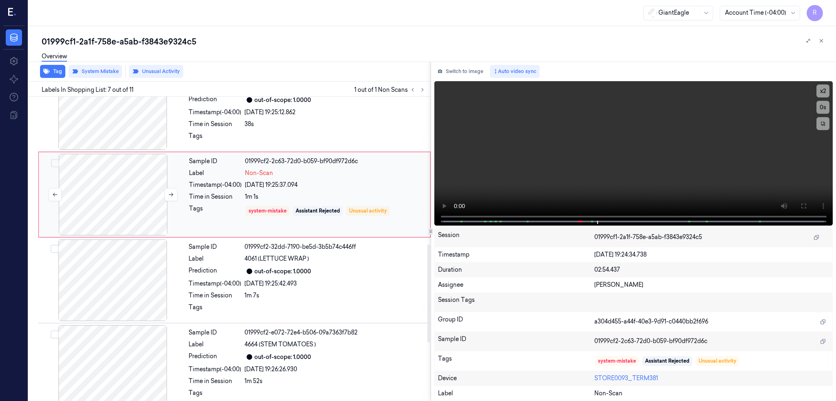
click at [116, 200] on div at bounding box center [112, 195] width 145 height 82
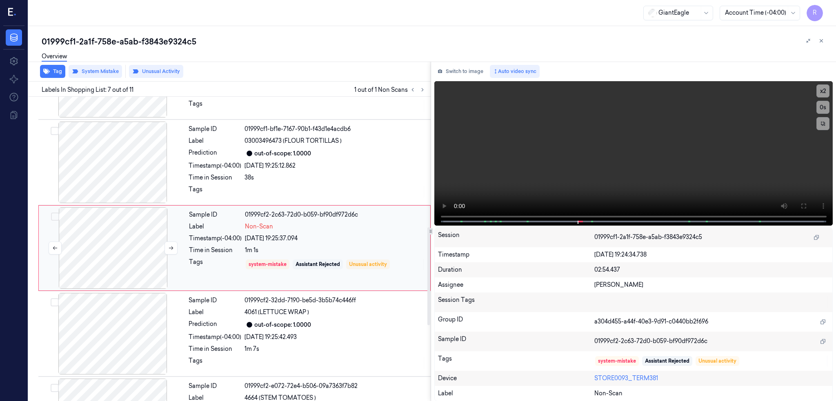
scroll to position [404, 0]
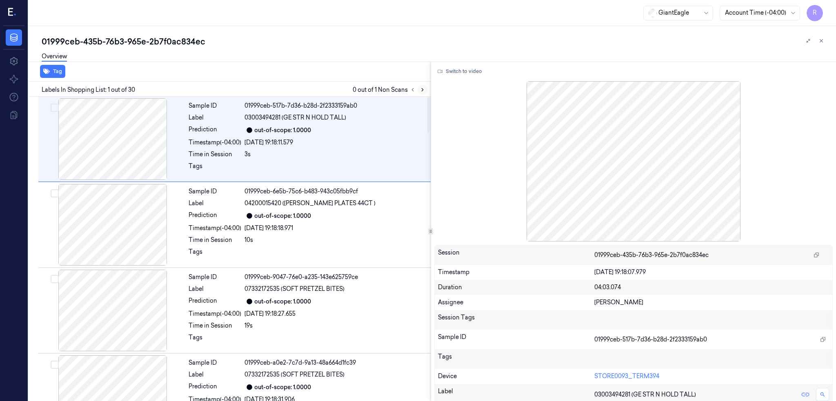
click at [425, 87] on icon at bounding box center [423, 90] width 6 height 6
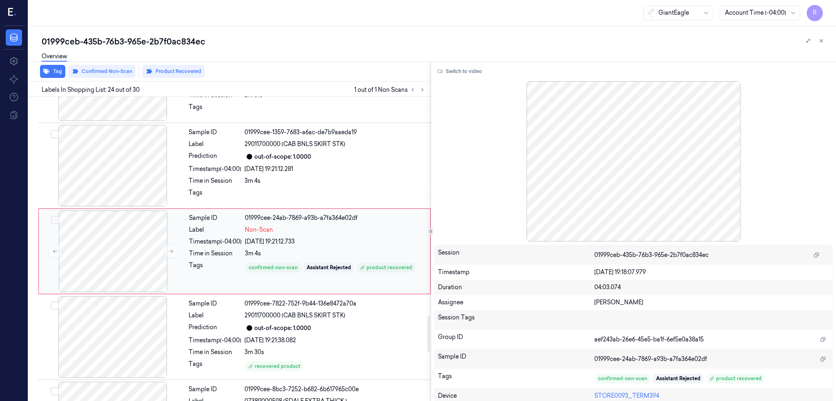
scroll to position [1863, 0]
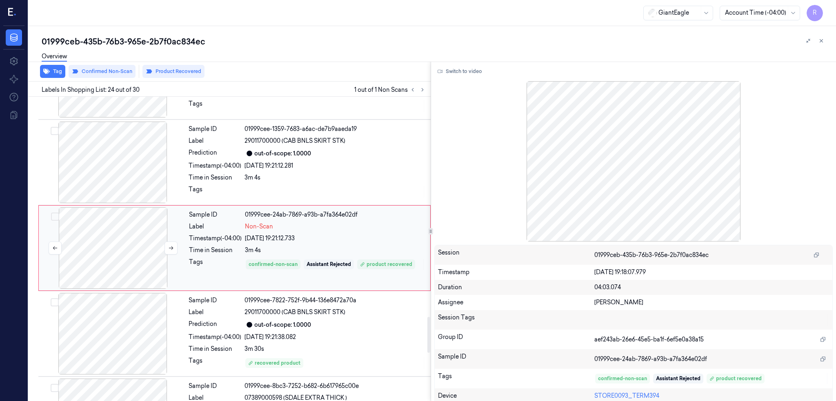
click at [129, 251] on div at bounding box center [112, 248] width 145 height 82
click at [110, 185] on div at bounding box center [112, 163] width 145 height 82
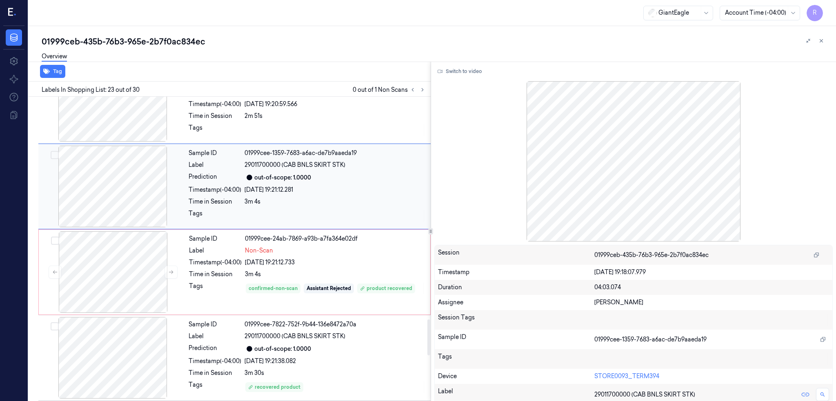
scroll to position [1886, 0]
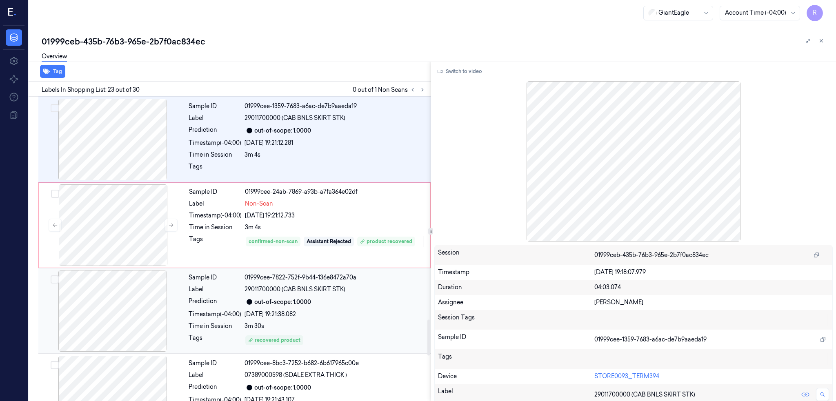
click at [149, 305] on div at bounding box center [112, 311] width 145 height 82
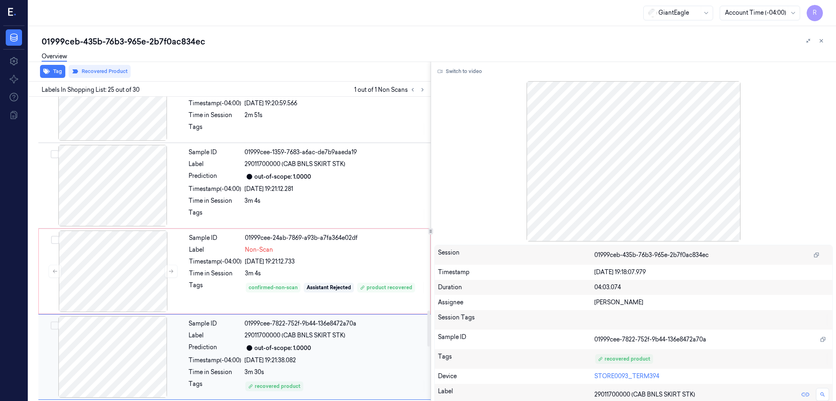
scroll to position [1785, 0]
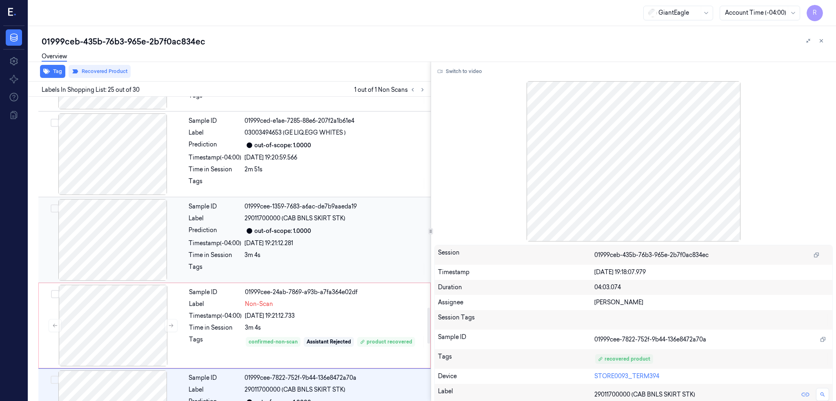
click at [118, 234] on div at bounding box center [112, 240] width 145 height 82
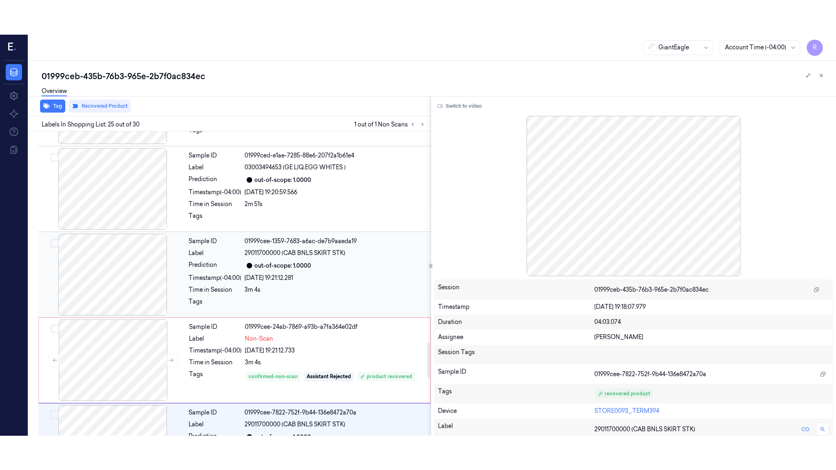
scroll to position [1777, 0]
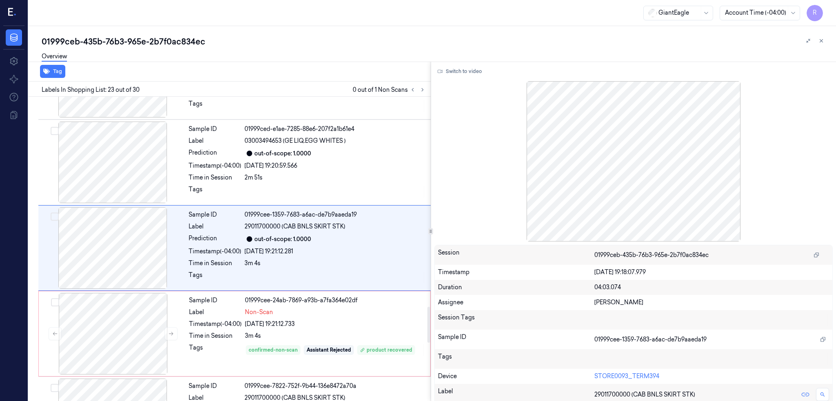
click at [477, 77] on div "Switch to video Session 01999ceb-435b-76b3-965e-2b7f0ac834ec Timestamp [DATE] 1…" at bounding box center [633, 232] width 405 height 340
click at [473, 69] on button "Switch to video" at bounding box center [459, 71] width 51 height 13
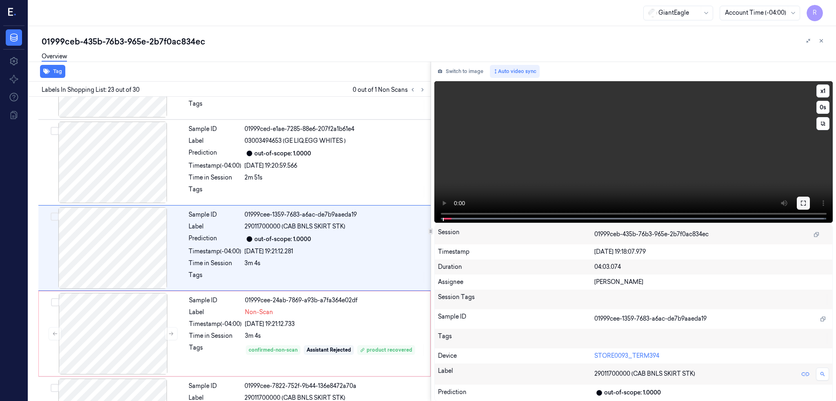
click at [806, 201] on icon at bounding box center [803, 203] width 5 height 5
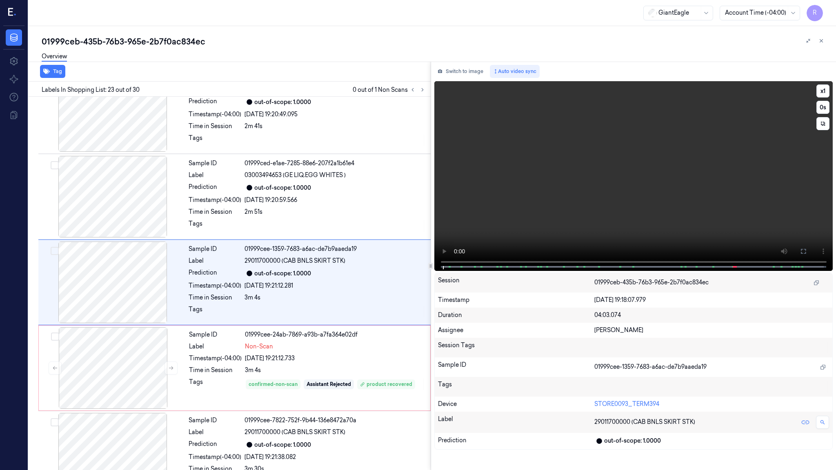
scroll to position [1742, 0]
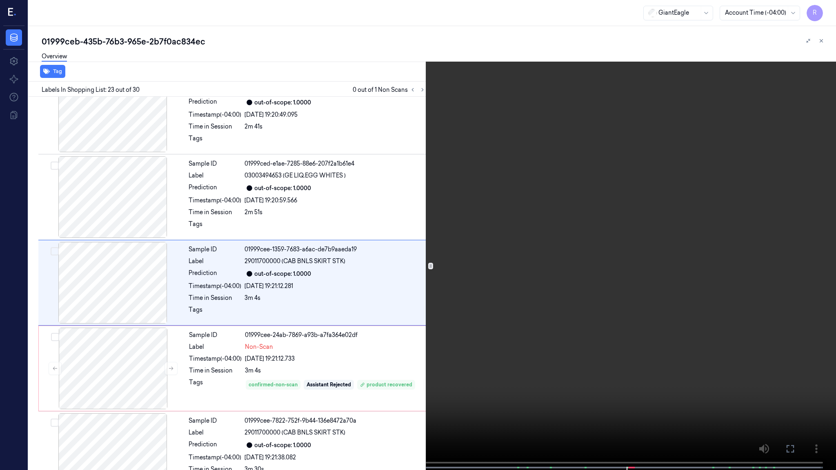
click at [834, 248] on video at bounding box center [418, 236] width 836 height 472
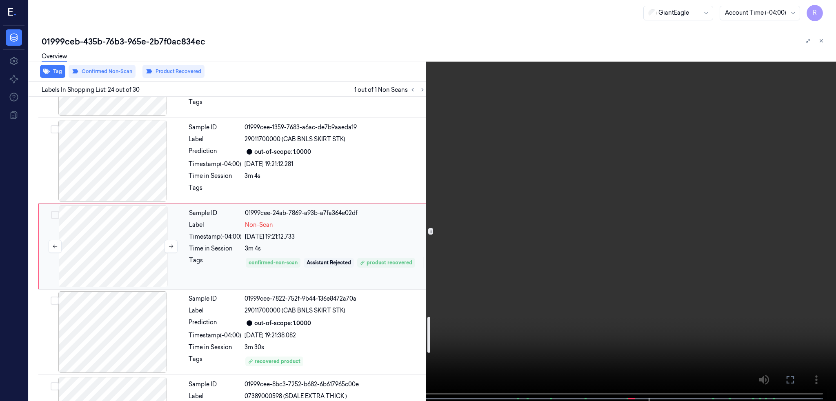
scroll to position [1863, 0]
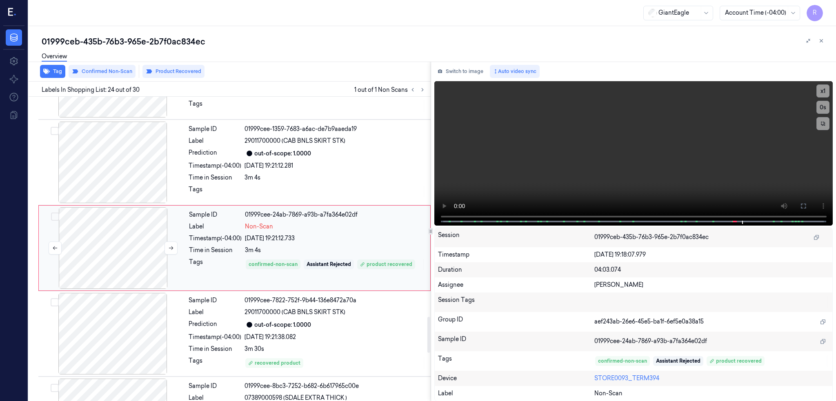
click at [141, 275] on div at bounding box center [112, 248] width 145 height 82
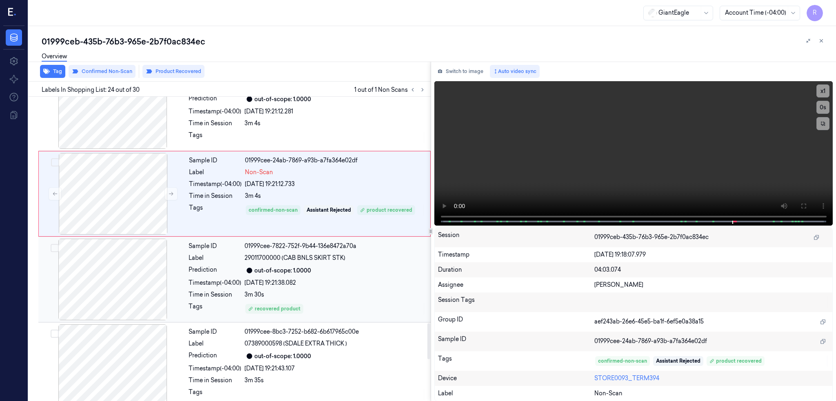
click at [142, 262] on div at bounding box center [112, 280] width 145 height 82
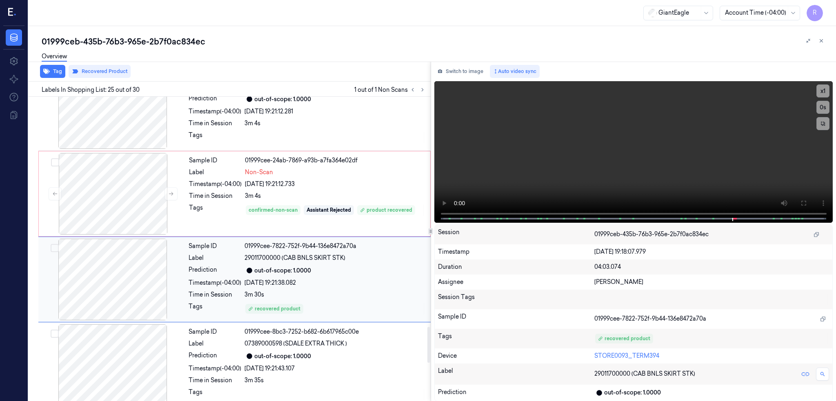
scroll to position [1948, 0]
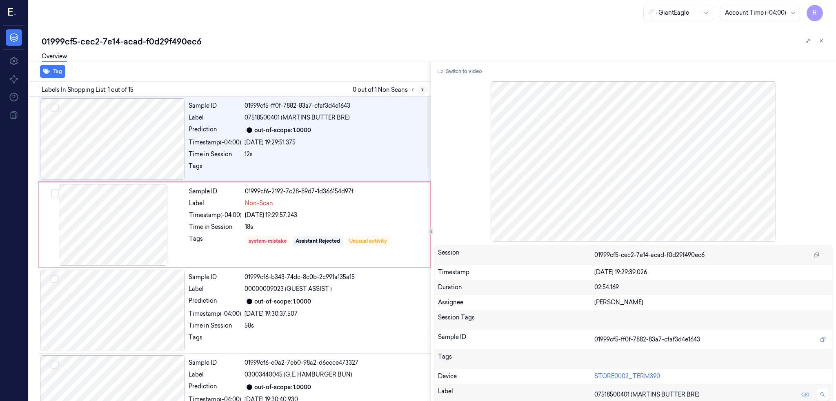
click at [425, 88] on icon at bounding box center [423, 90] width 6 height 6
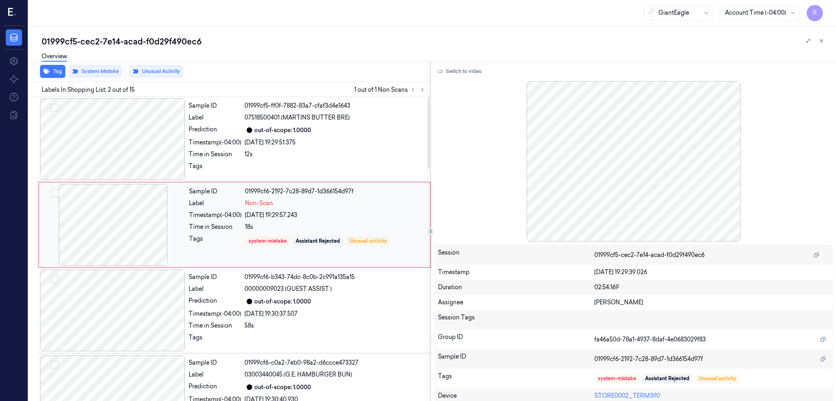
click at [123, 238] on div at bounding box center [112, 225] width 145 height 82
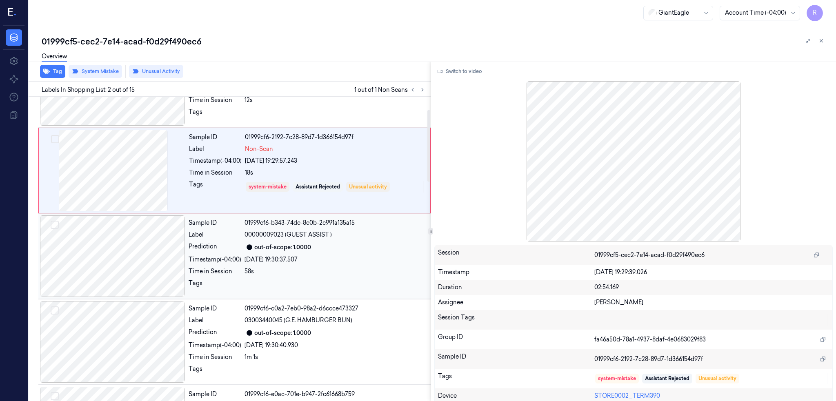
click at [127, 250] on div at bounding box center [112, 257] width 145 height 82
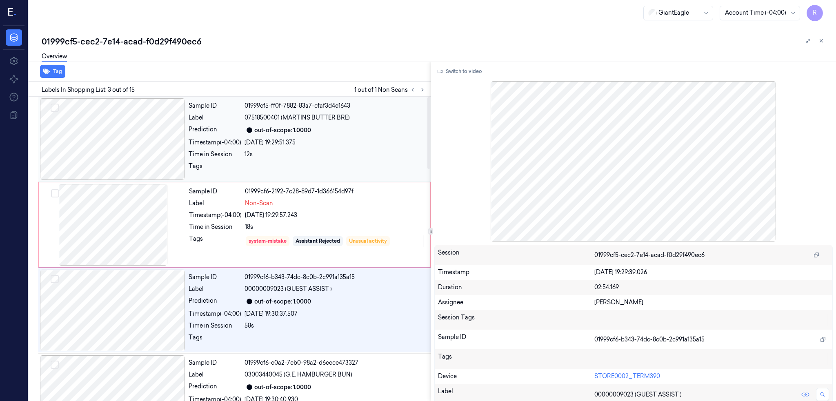
click at [140, 139] on div at bounding box center [112, 139] width 145 height 82
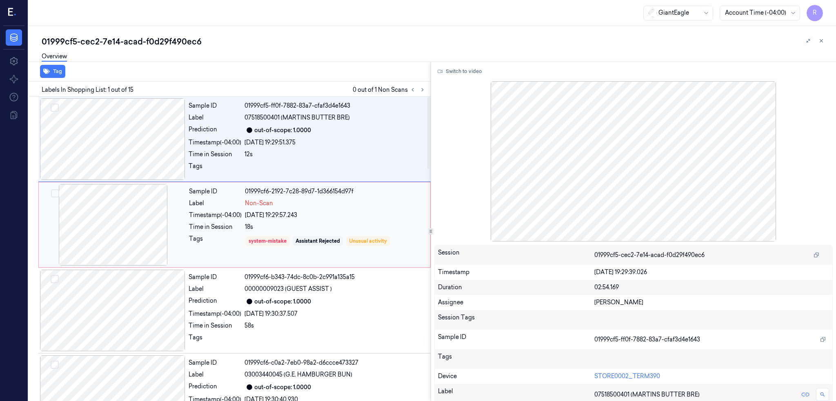
click at [122, 219] on div at bounding box center [112, 225] width 145 height 82
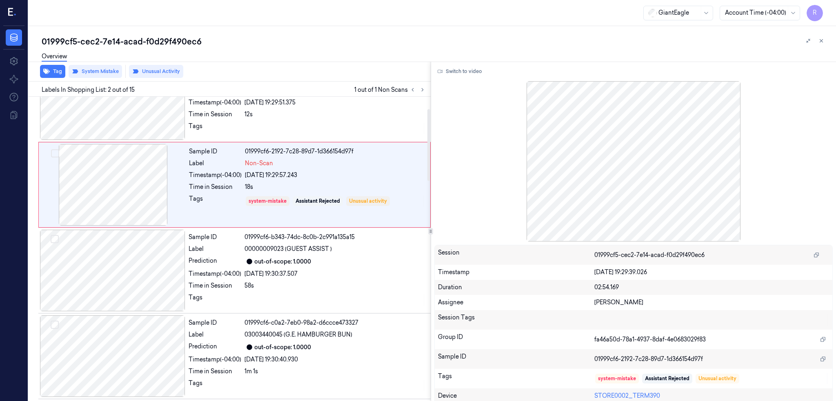
scroll to position [54, 0]
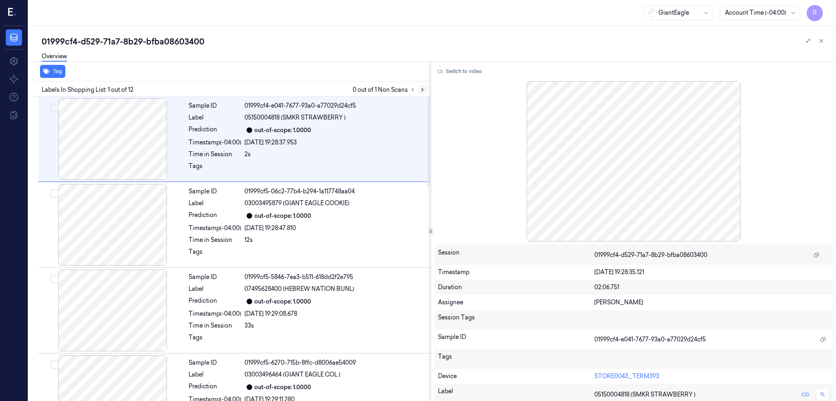
click at [425, 90] on icon at bounding box center [423, 90] width 6 height 6
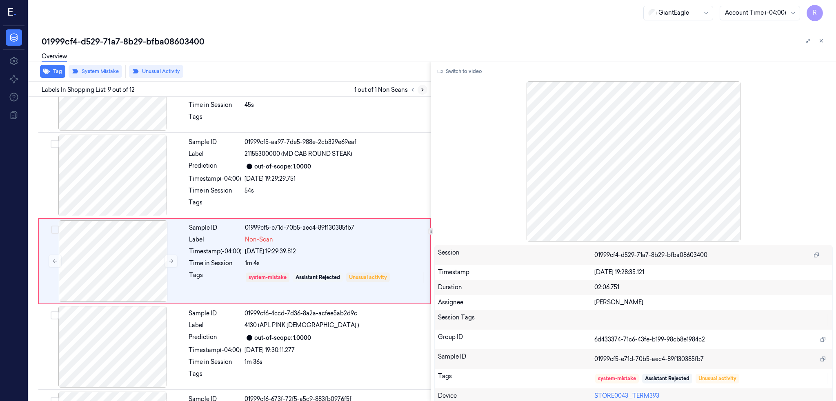
scroll to position [576, 0]
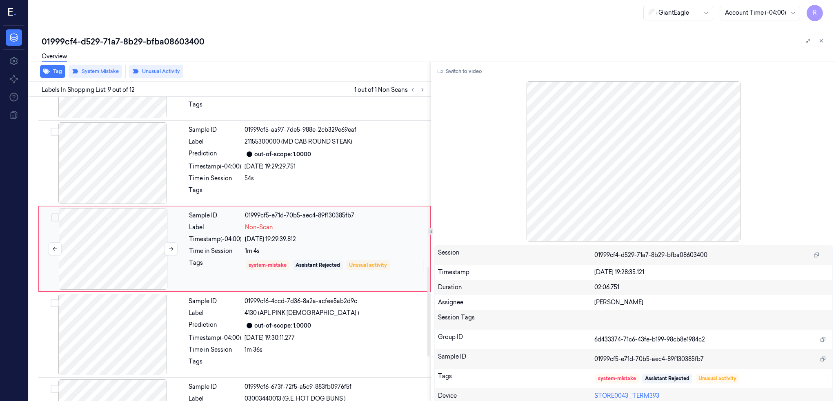
click at [108, 245] on div at bounding box center [112, 249] width 145 height 82
click at [105, 161] on div at bounding box center [112, 163] width 145 height 82
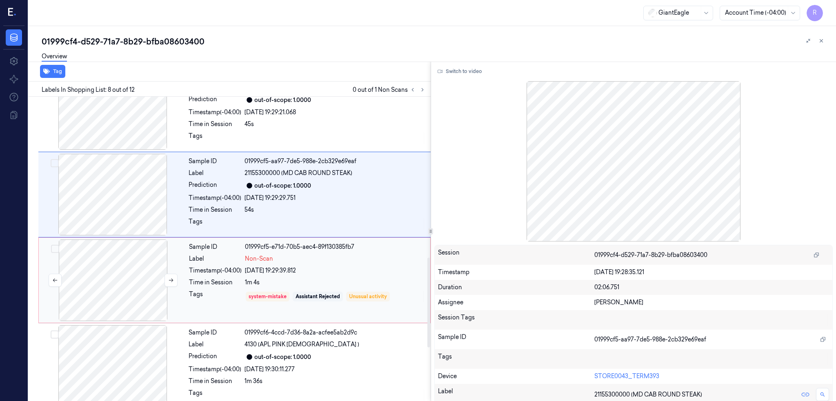
click at [129, 283] on div at bounding box center [112, 281] width 145 height 82
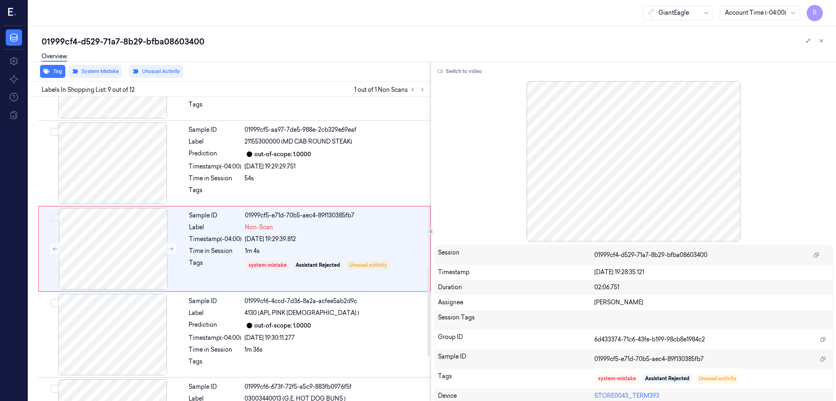
click at [157, 66] on div "Overview" at bounding box center [436, 57] width 788 height 21
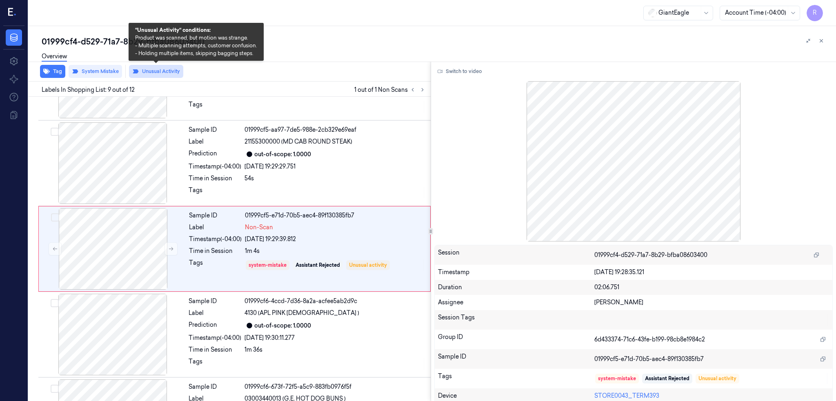
click at [156, 75] on button "Unusual Activity" at bounding box center [156, 71] width 54 height 13
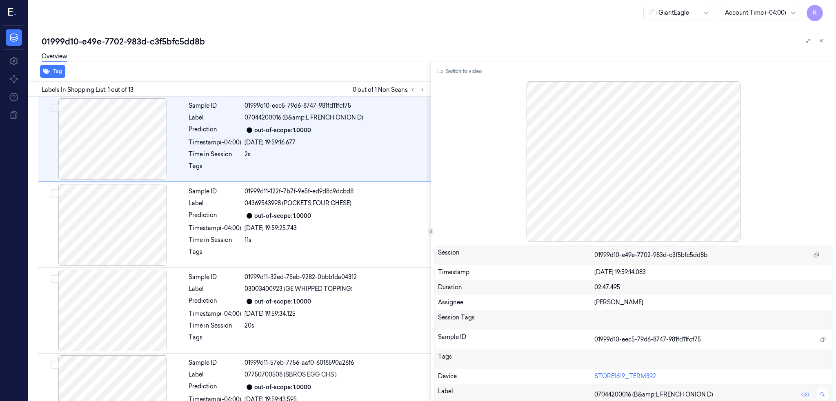
click at [431, 83] on div "Labels In Shopping List: 1 out of 13 0 out of 1 Non Scans" at bounding box center [227, 89] width 405 height 15
click at [425, 89] on icon at bounding box center [423, 90] width 6 height 6
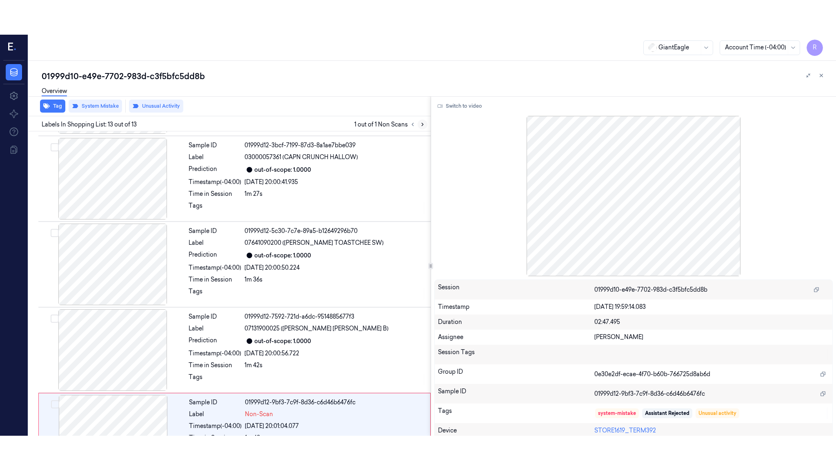
scroll to position [812, 0]
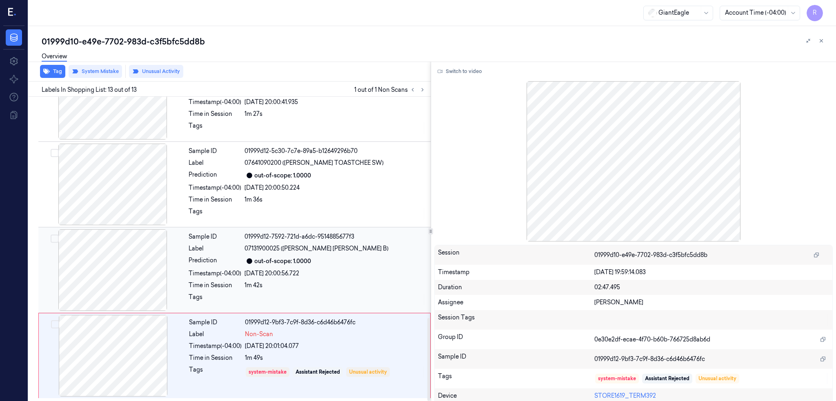
click at [73, 254] on div at bounding box center [112, 270] width 145 height 82
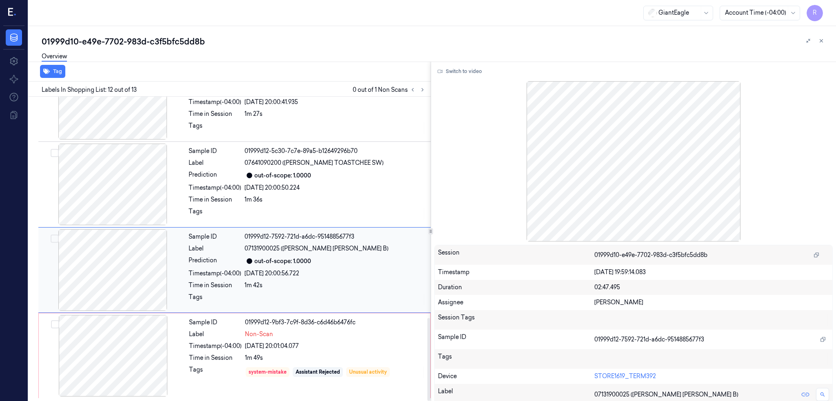
click at [97, 264] on div at bounding box center [112, 270] width 145 height 82
click at [485, 74] on button "Switch to video" at bounding box center [459, 71] width 51 height 13
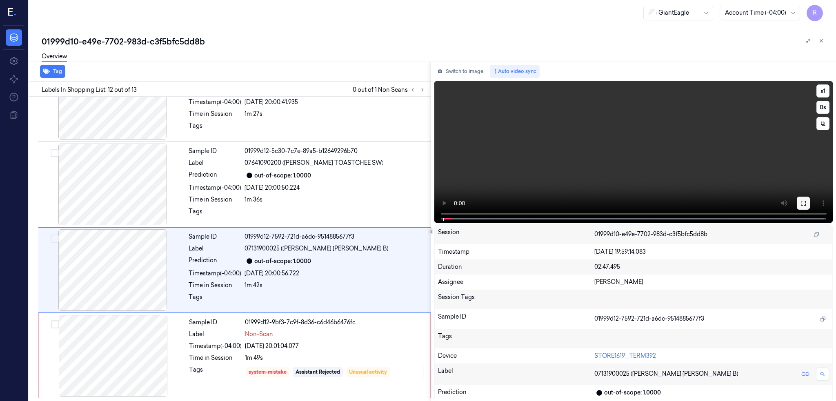
click at [807, 206] on icon at bounding box center [803, 203] width 7 height 7
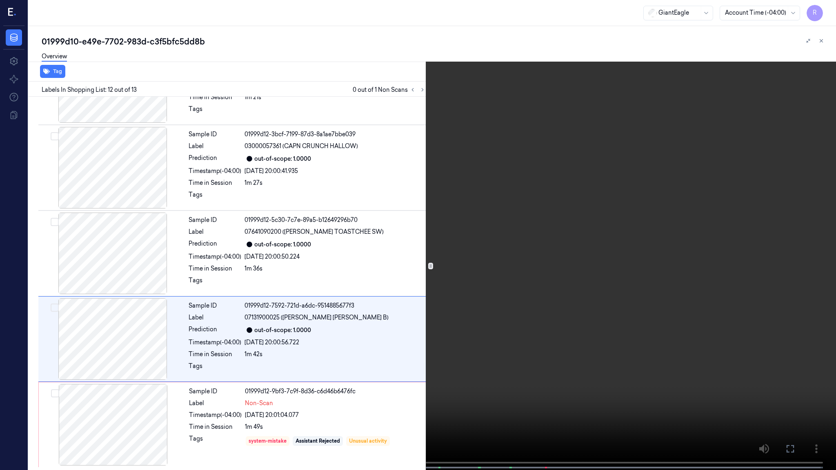
click at [788, 251] on video at bounding box center [418, 236] width 836 height 472
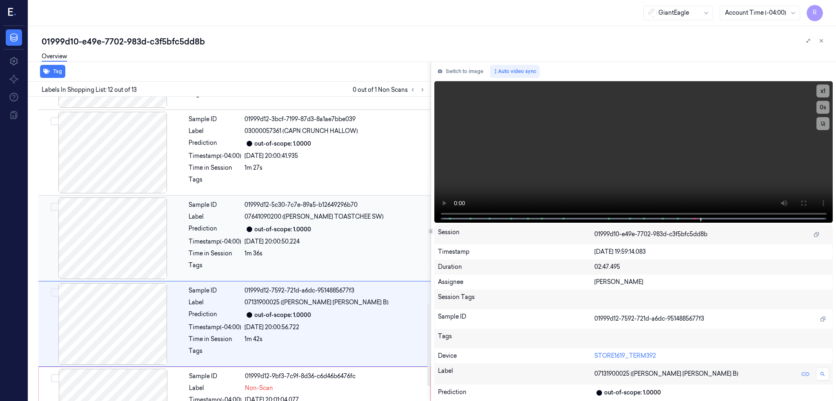
click at [133, 256] on div at bounding box center [112, 239] width 145 height 82
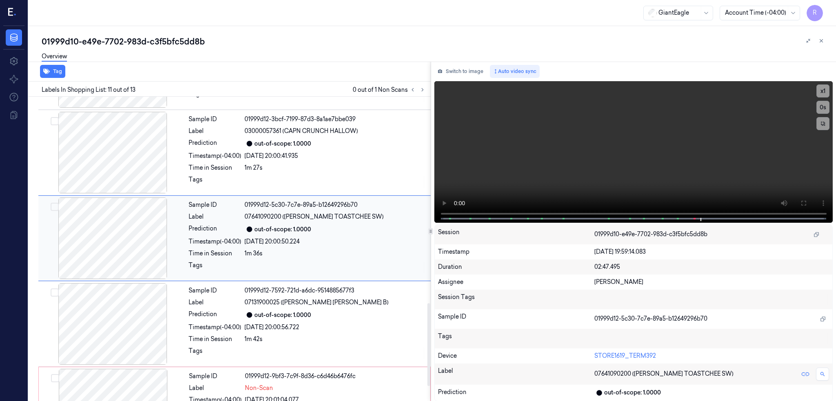
scroll to position [812, 0]
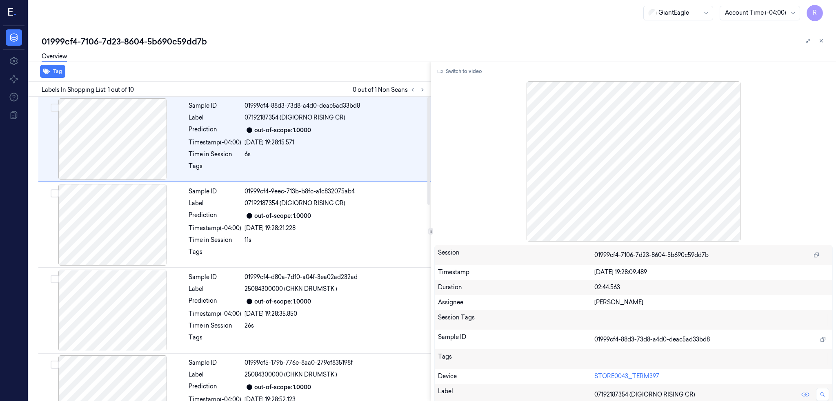
click at [427, 94] on button at bounding box center [423, 90] width 10 height 10
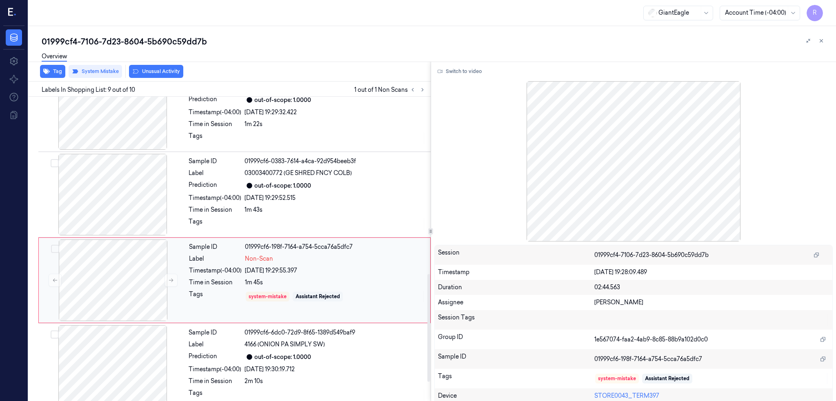
scroll to position [555, 0]
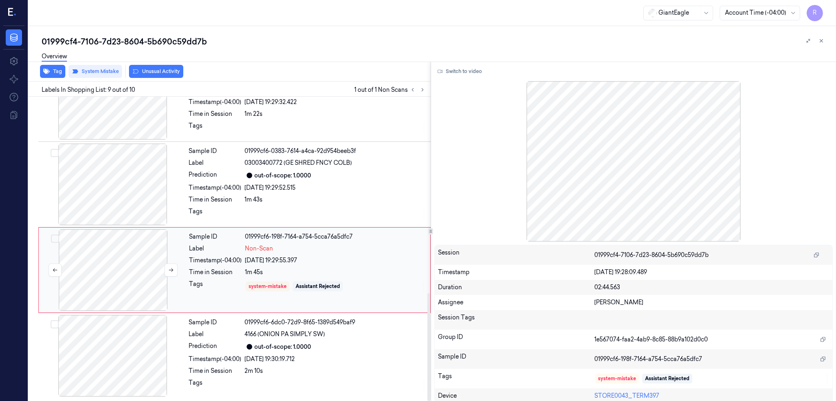
click at [125, 288] on div at bounding box center [112, 270] width 145 height 82
click at [126, 178] on div at bounding box center [112, 185] width 145 height 82
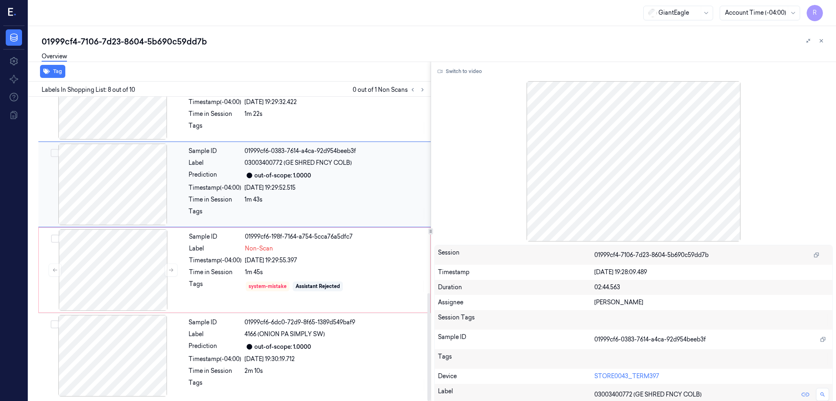
scroll to position [490, 0]
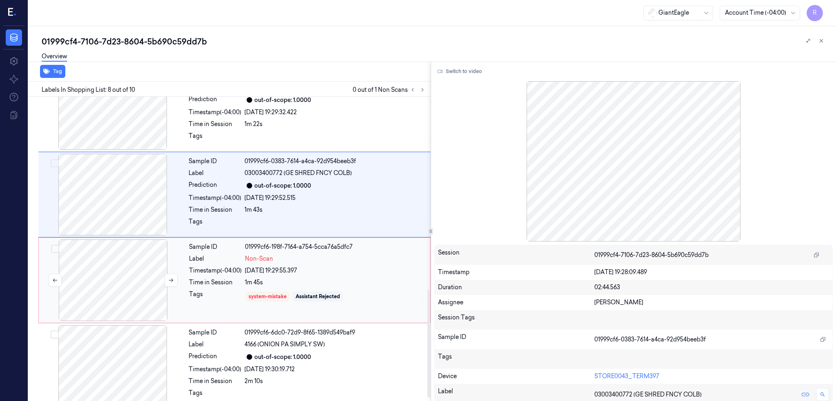
click at [127, 252] on div at bounding box center [112, 281] width 145 height 82
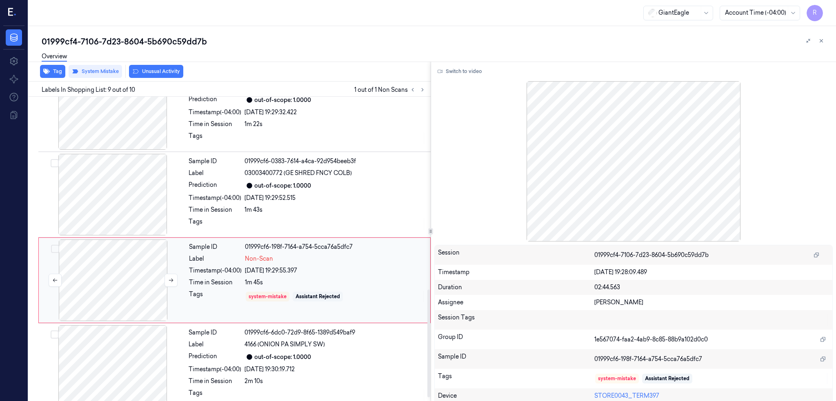
scroll to position [555, 0]
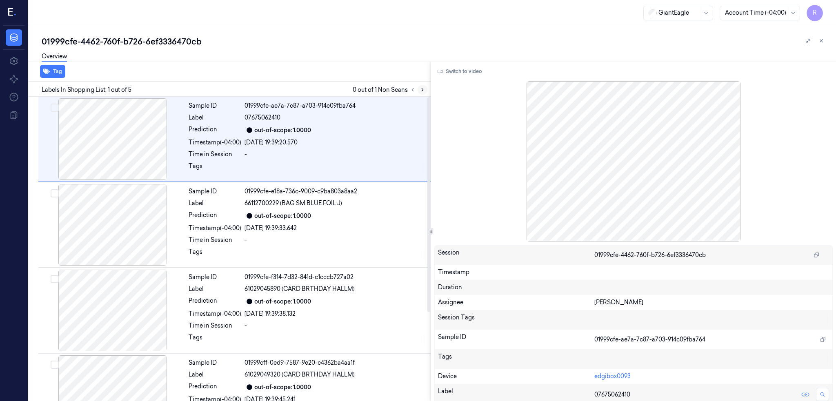
click at [425, 89] on icon at bounding box center [423, 90] width 6 height 6
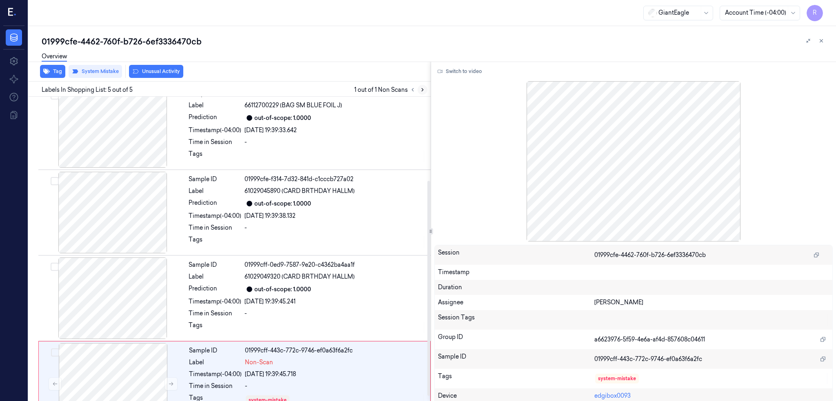
scroll to position [126, 0]
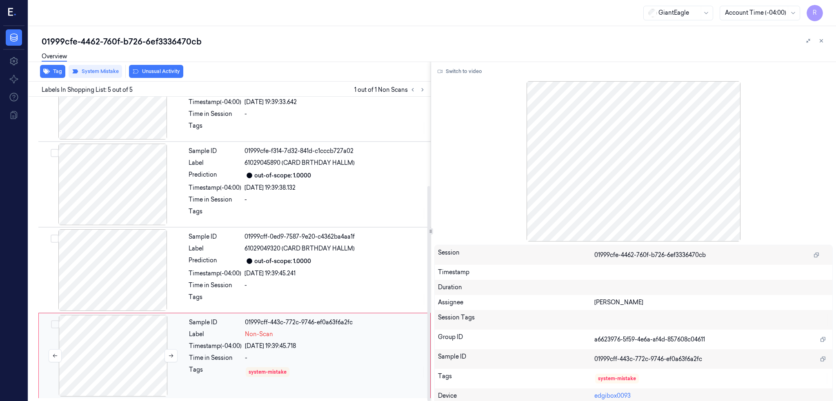
click at [110, 343] on div at bounding box center [112, 356] width 145 height 82
click at [127, 291] on div at bounding box center [112, 270] width 145 height 82
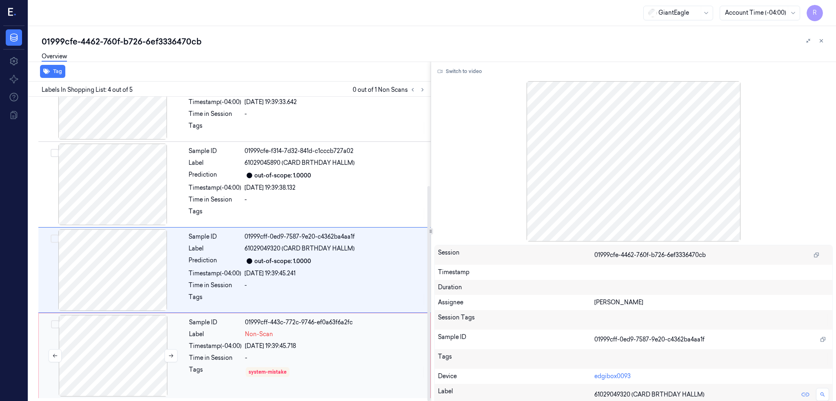
click at [123, 356] on div at bounding box center [112, 356] width 145 height 82
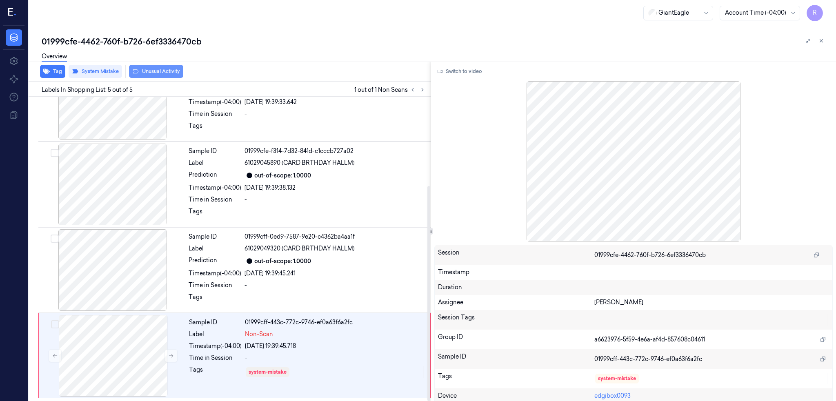
click at [162, 72] on button "Unusual Activity" at bounding box center [156, 71] width 54 height 13
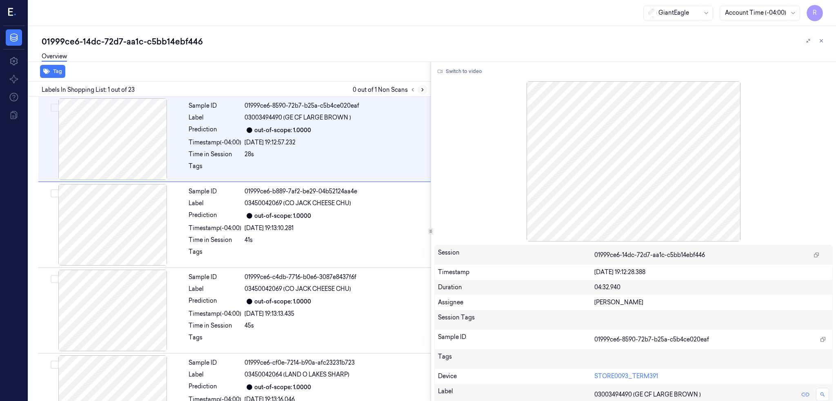
click at [427, 92] on button at bounding box center [423, 90] width 10 height 10
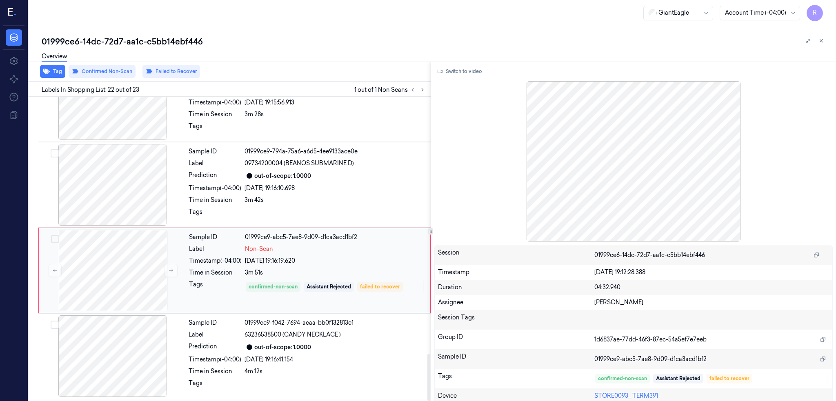
scroll to position [1670, 0]
click at [118, 268] on div at bounding box center [112, 270] width 145 height 82
click at [106, 171] on div at bounding box center [112, 185] width 145 height 82
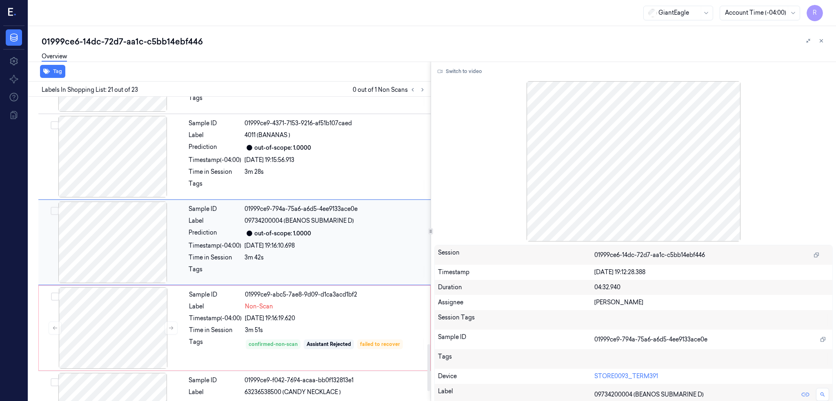
scroll to position [1605, 0]
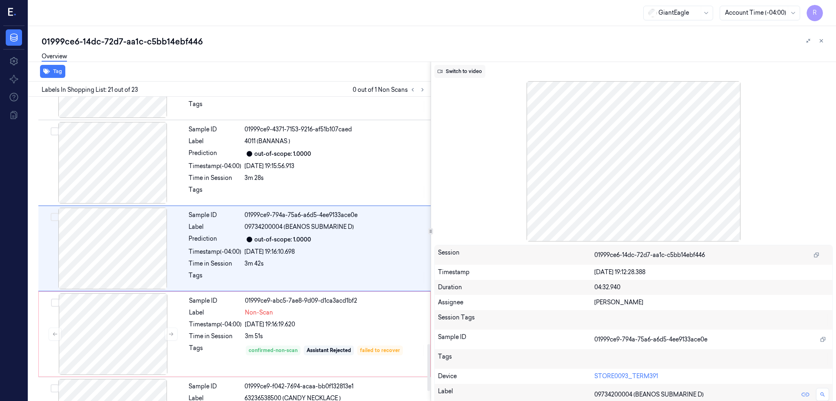
click at [457, 69] on button "Switch to video" at bounding box center [459, 71] width 51 height 13
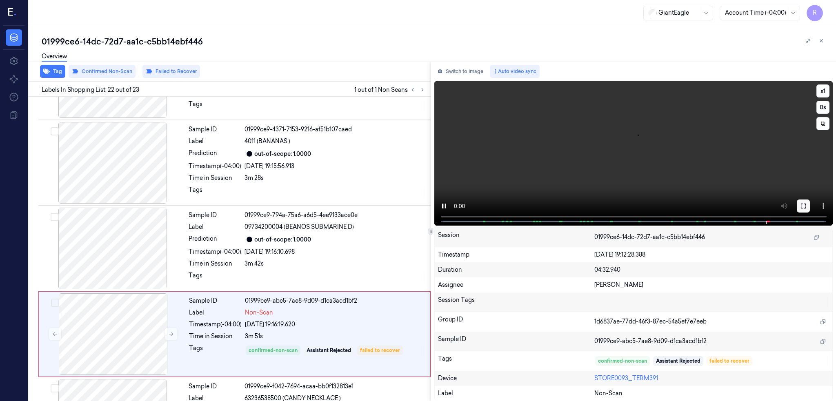
scroll to position [1670, 0]
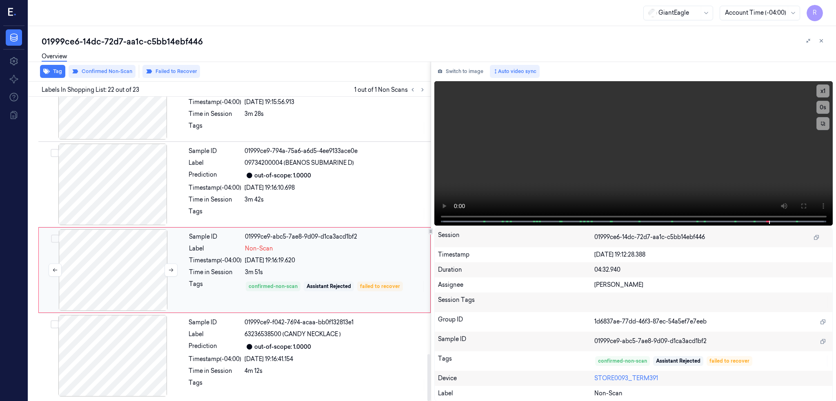
click at [126, 262] on div at bounding box center [112, 270] width 145 height 82
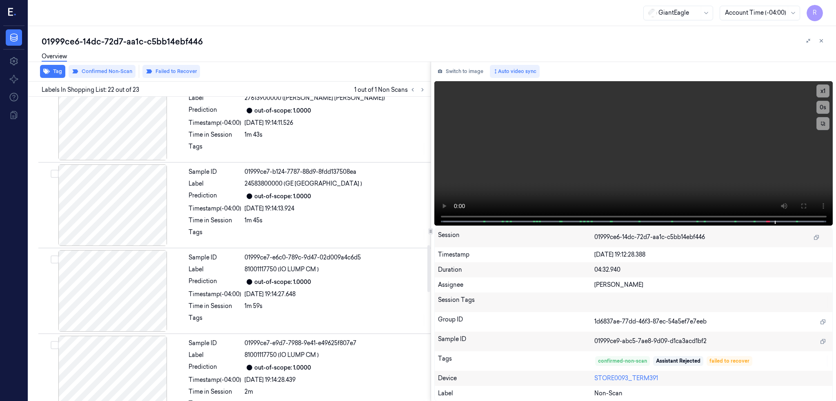
scroll to position [908, 0]
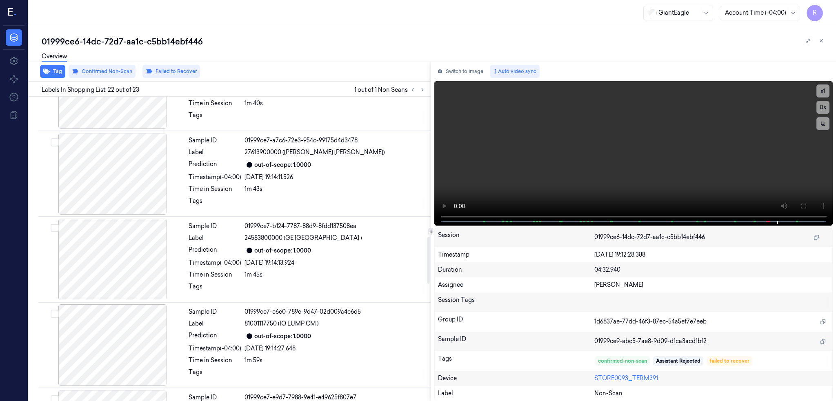
click at [126, 262] on div at bounding box center [112, 260] width 145 height 82
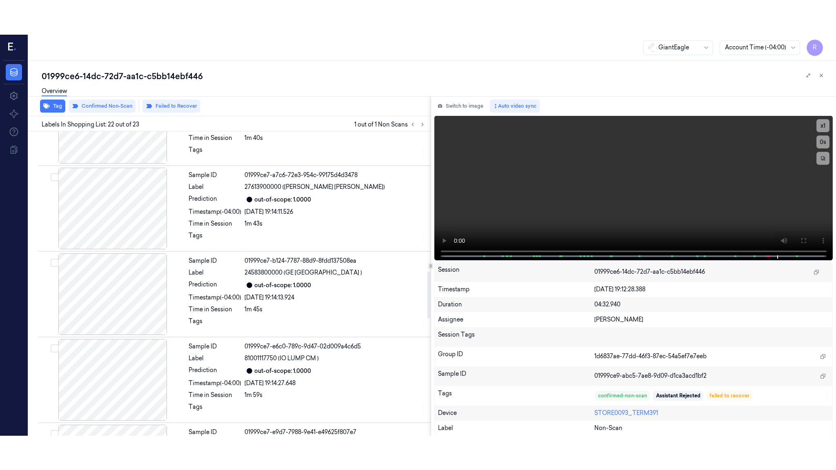
scroll to position [919, 0]
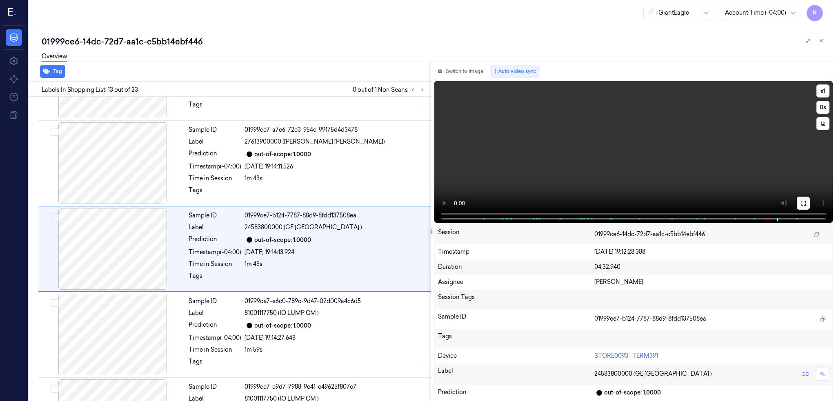
click at [807, 201] on icon at bounding box center [803, 203] width 7 height 7
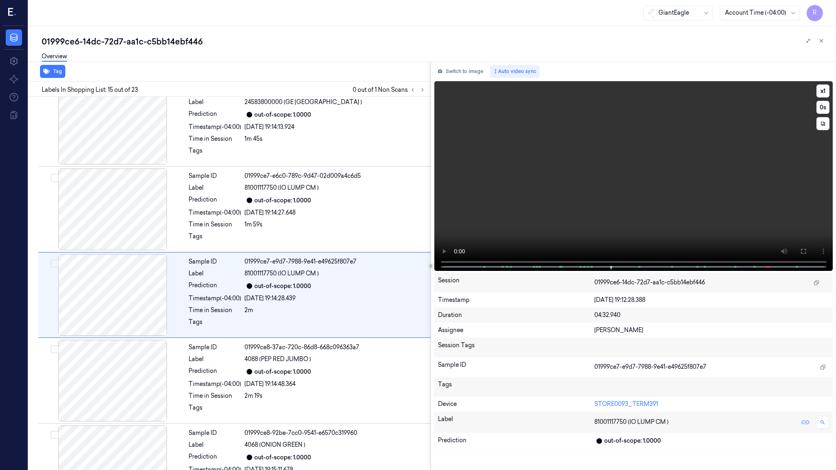
scroll to position [1056, 0]
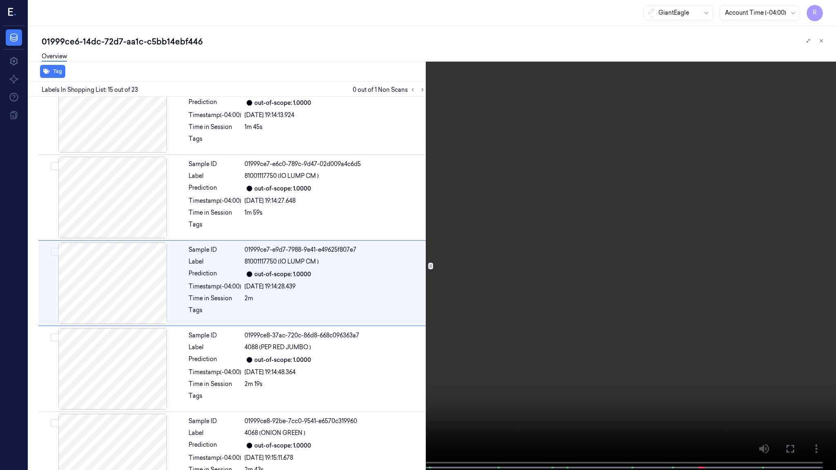
click at [827, 7] on button "x 1" at bounding box center [826, 9] width 13 height 13
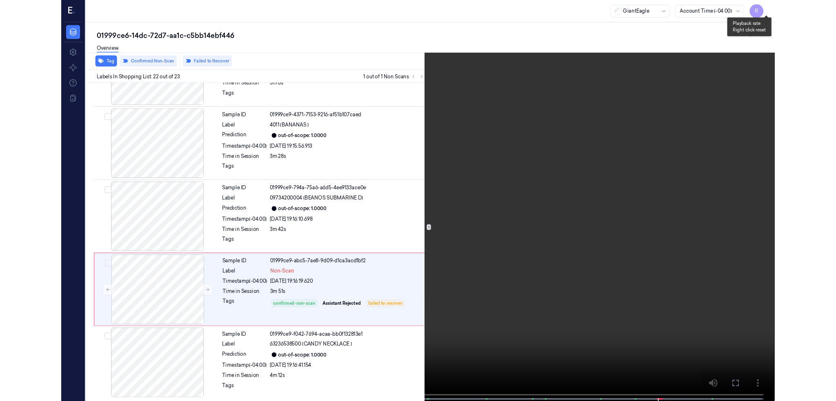
scroll to position [1601, 0]
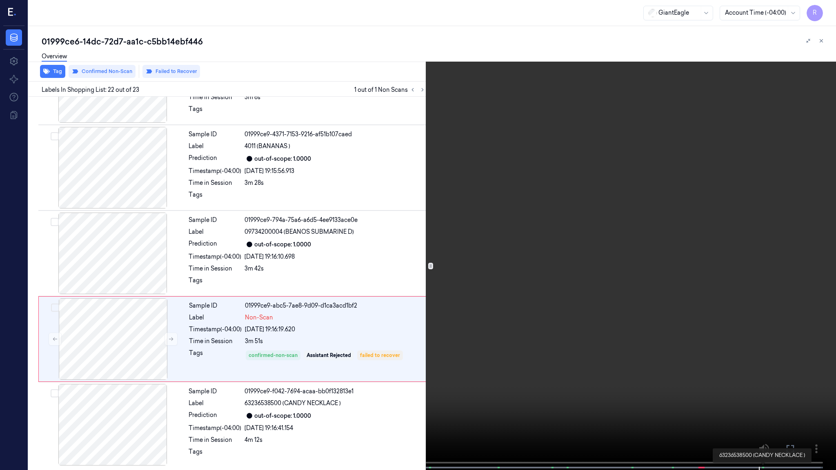
click at [763, 401] on span at bounding box center [763, 468] width 1 height 4
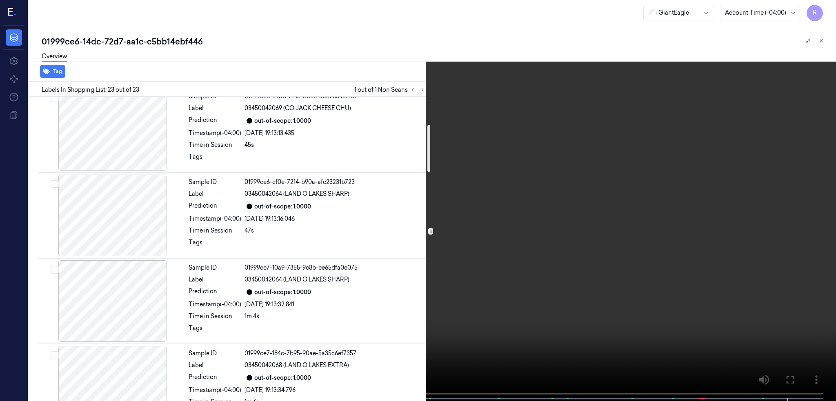
scroll to position [132, 0]
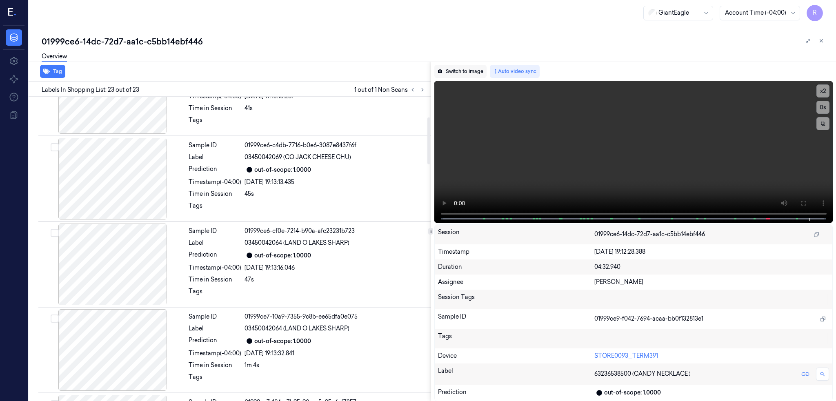
click at [468, 77] on button "Switch to image" at bounding box center [460, 71] width 52 height 13
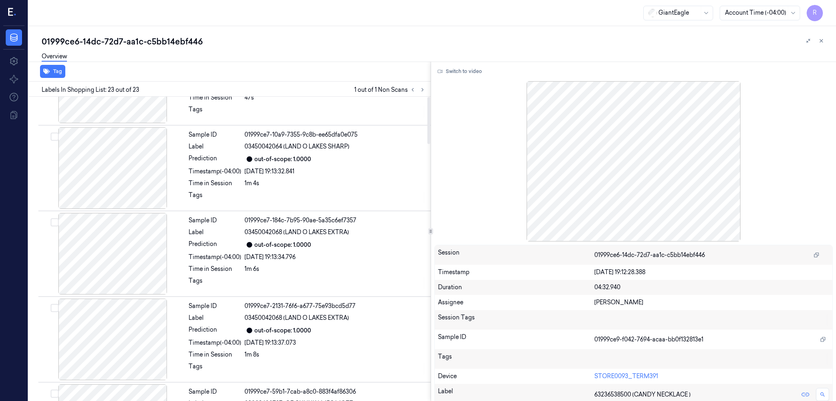
scroll to position [0, 0]
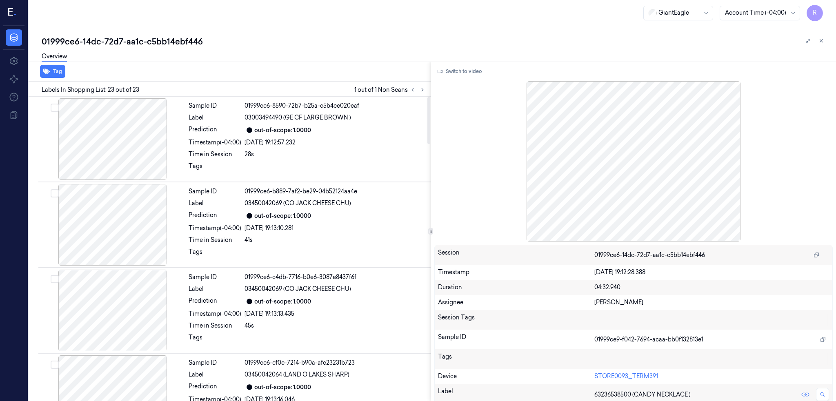
drag, startPoint x: 444, startPoint y: 222, endPoint x: 463, endPoint y: 27, distance: 196.0
click at [430, 97] on div at bounding box center [428, 120] width 3 height 47
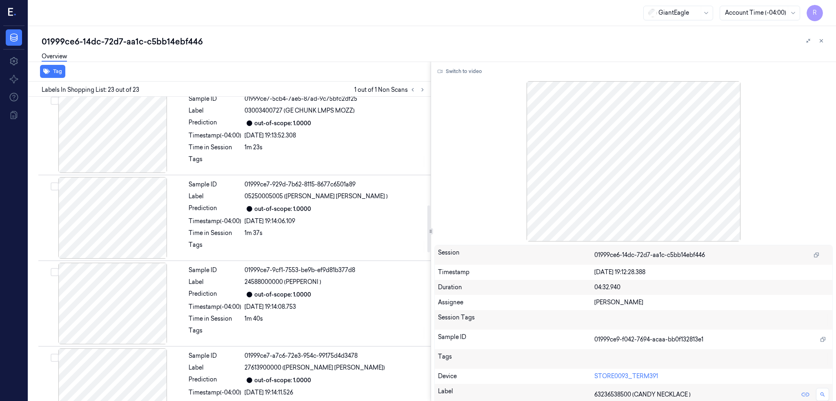
scroll to position [707, 0]
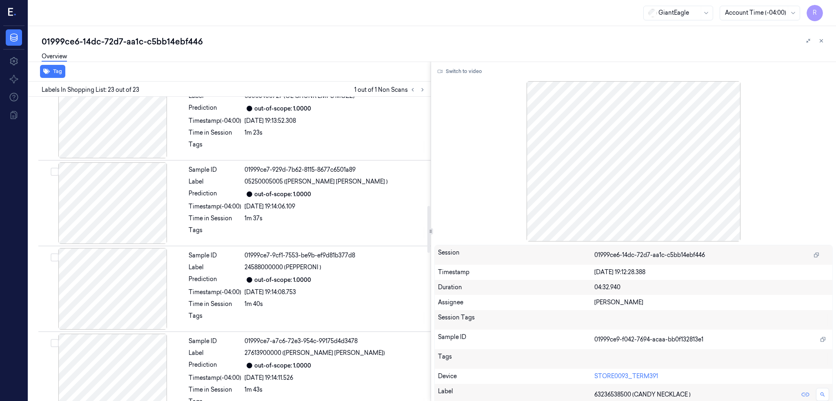
click at [349, 192] on div "out-of-scope: 1.0000" at bounding box center [335, 194] width 181 height 10
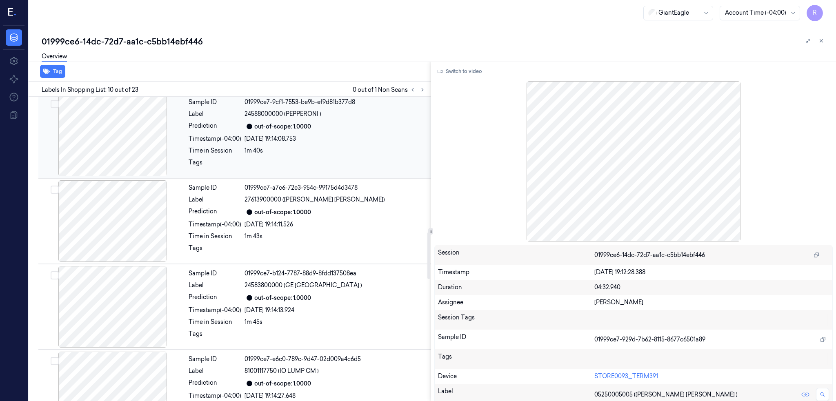
scroll to position [879, 0]
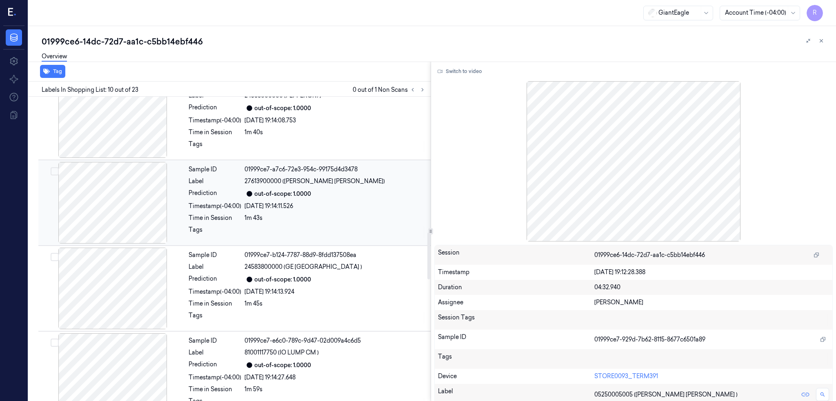
click at [351, 193] on div "out-of-scope: 1.0000" at bounding box center [335, 194] width 181 height 10
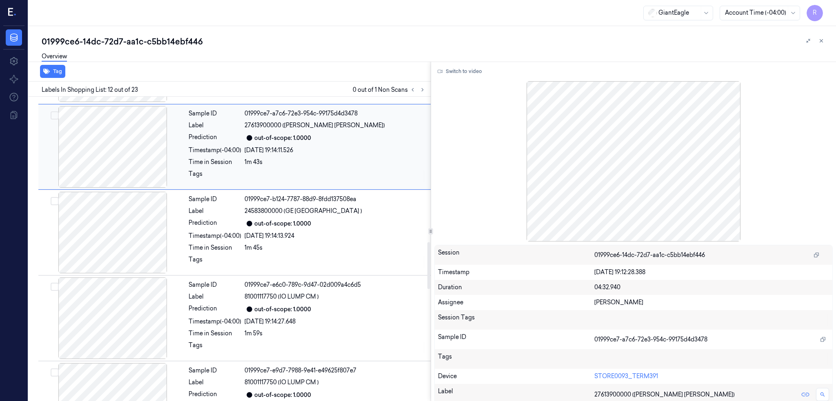
scroll to position [942, 0]
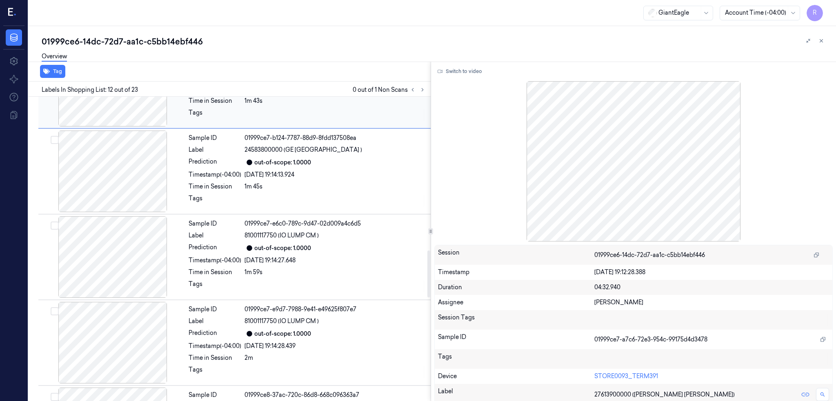
click at [351, 193] on div "Sample ID 01999ce7-b124-7787-88d9-8fdd137508ea Label 24583800000 (GE TURKEY ) P…" at bounding box center [307, 172] width 244 height 82
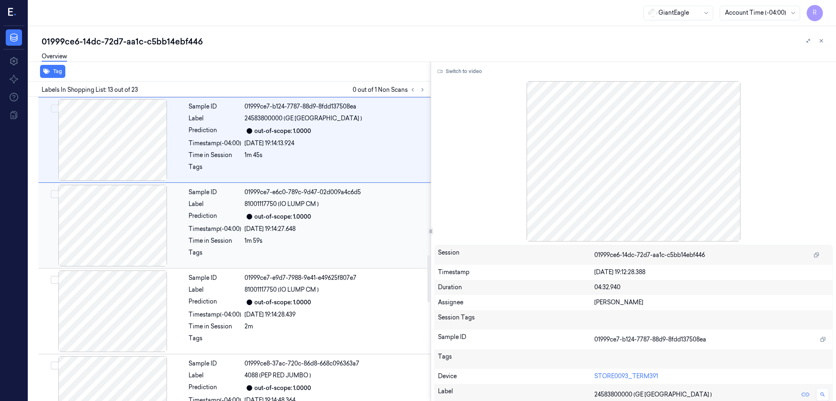
click at [351, 203] on div "81001117750 (IO LUMP CM )" at bounding box center [335, 204] width 181 height 9
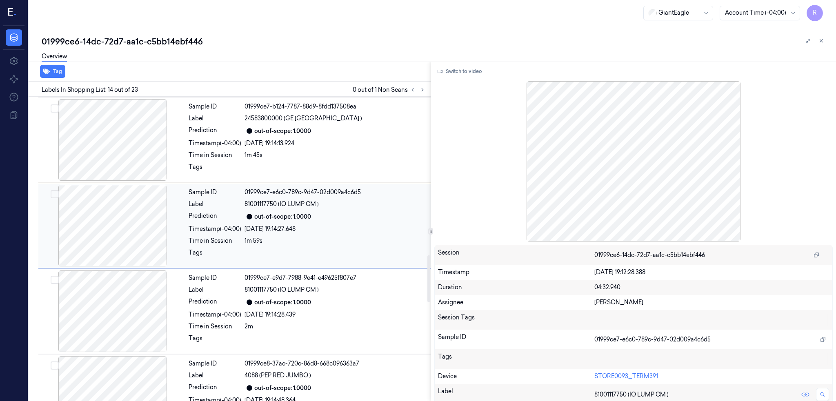
scroll to position [1005, 0]
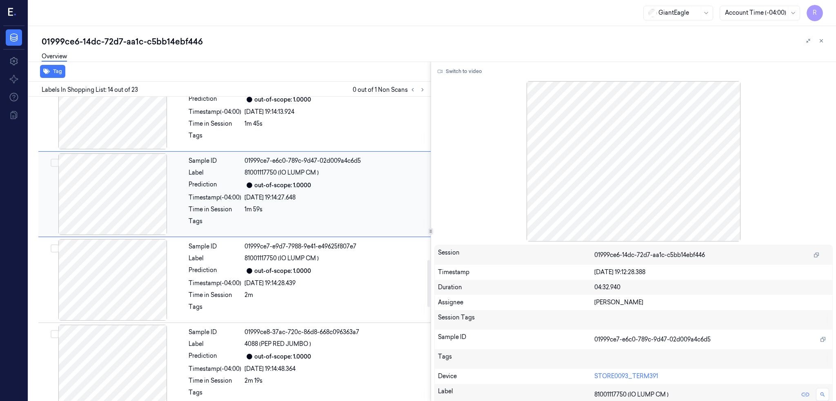
click at [352, 209] on div "1m 59s" at bounding box center [335, 209] width 181 height 9
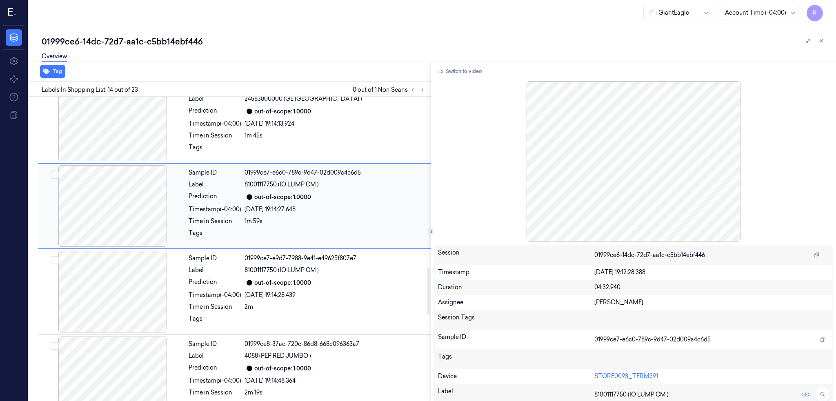
scroll to position [1114, 0]
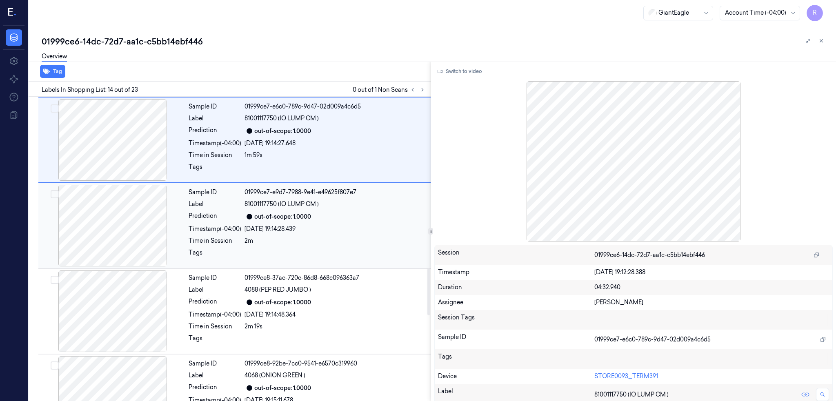
click at [353, 207] on div "81001117750 (IO LUMP CM )" at bounding box center [335, 204] width 181 height 9
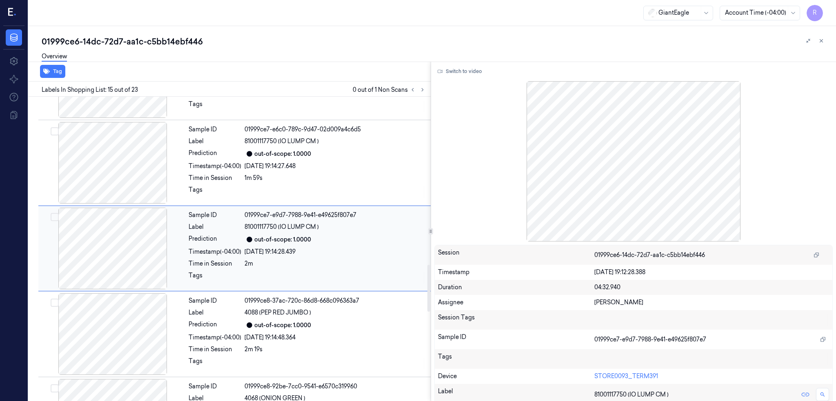
scroll to position [1036, 0]
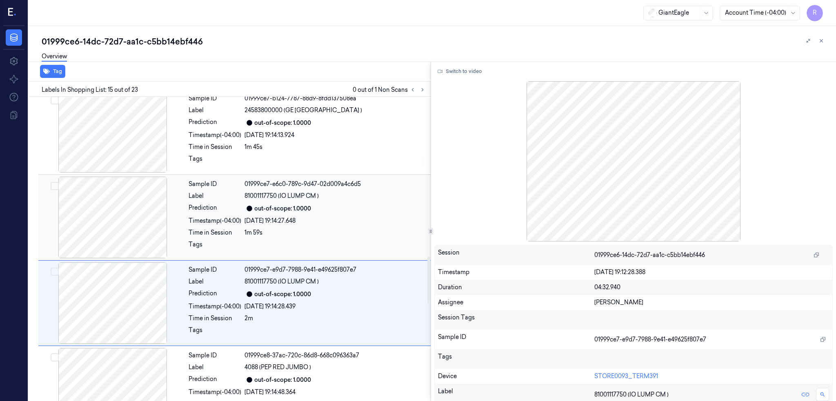
click at [320, 205] on div "out-of-scope: 1.0000" at bounding box center [335, 209] width 181 height 10
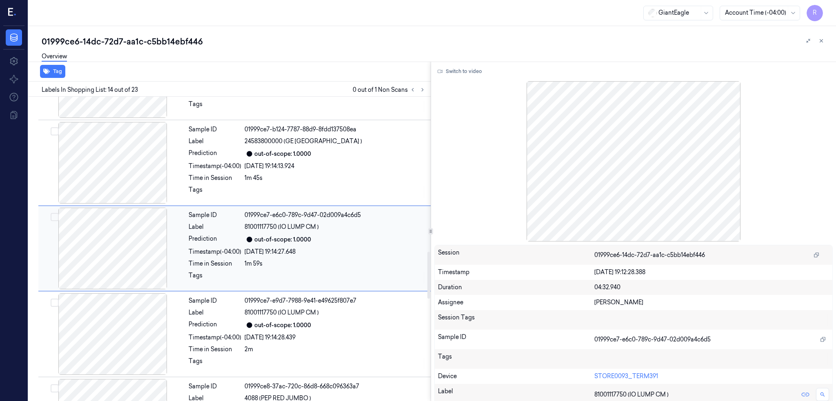
scroll to position [1005, 0]
click at [358, 268] on div "1m 59s" at bounding box center [335, 264] width 181 height 9
click at [355, 243] on div "out-of-scope: 1.0000" at bounding box center [335, 240] width 181 height 10
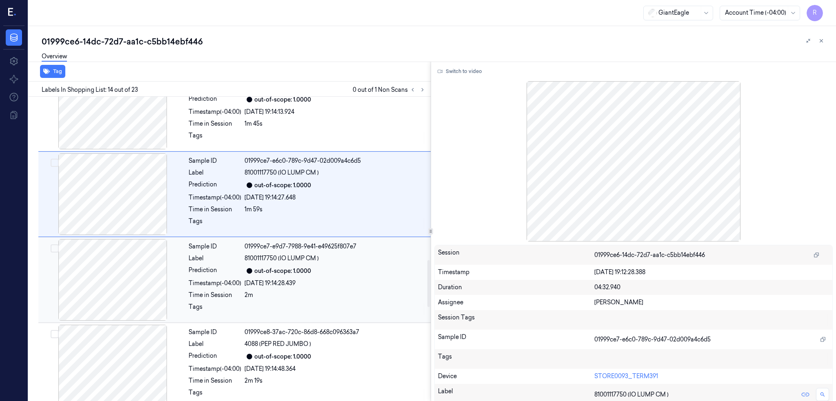
click at [357, 255] on div "81001117750 (IO LUMP CM )" at bounding box center [335, 258] width 181 height 9
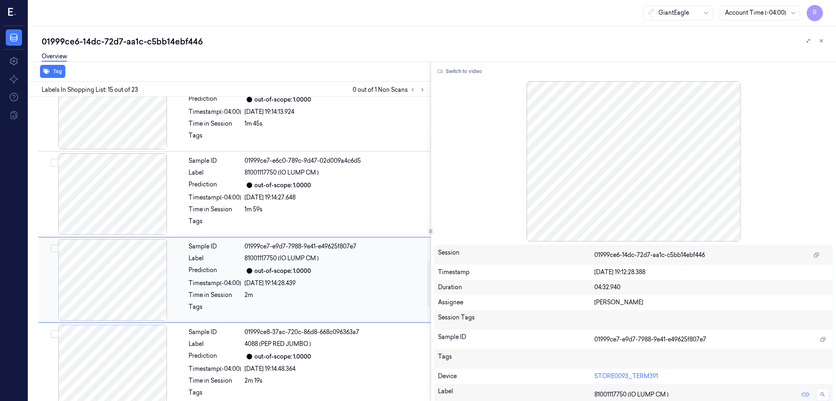
scroll to position [1091, 0]
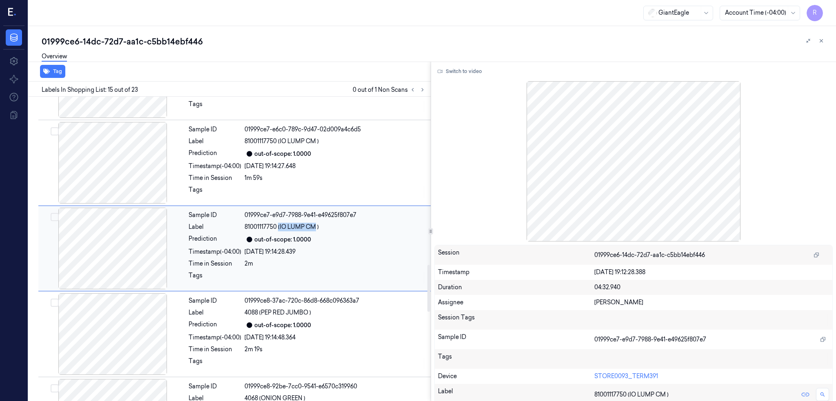
drag, startPoint x: 278, startPoint y: 228, endPoint x: 317, endPoint y: 227, distance: 38.4
click at [317, 227] on span "81001117750 (IO LUMP CM )" at bounding box center [282, 227] width 74 height 9
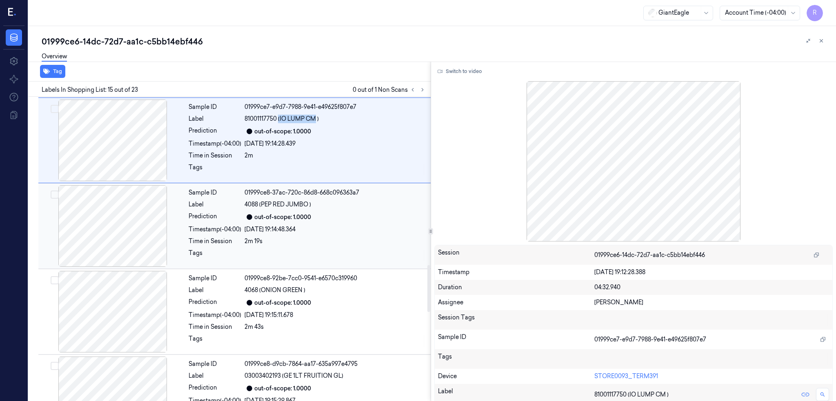
scroll to position [1199, 0]
click at [341, 251] on div at bounding box center [335, 255] width 181 height 13
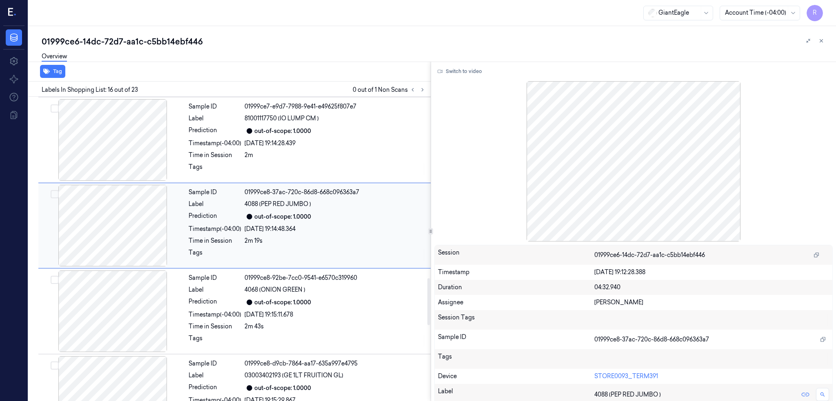
scroll to position [1176, 0]
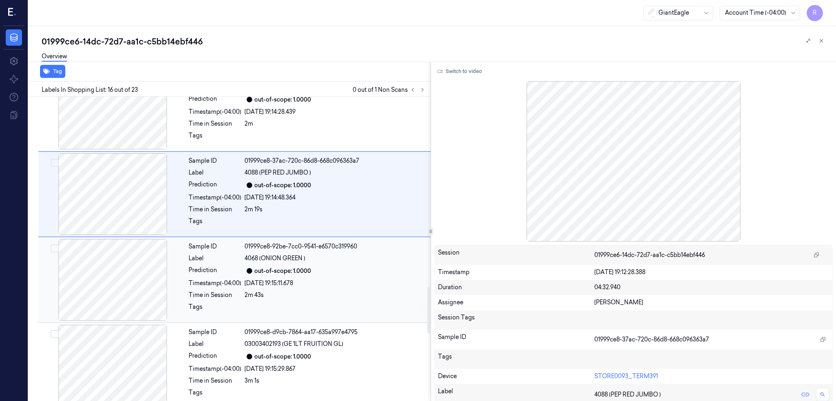
click at [338, 268] on div "out-of-scope: 1.0000" at bounding box center [335, 271] width 181 height 10
click at [339, 269] on div "out-of-scope: 1.0000" at bounding box center [335, 271] width 181 height 10
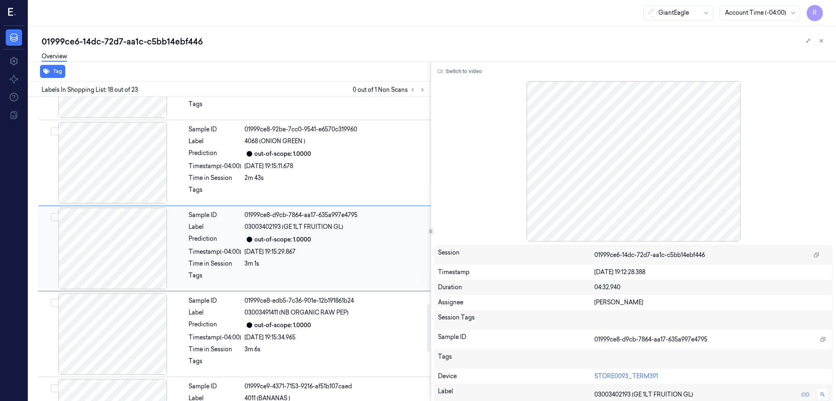
scroll to position [1457, 0]
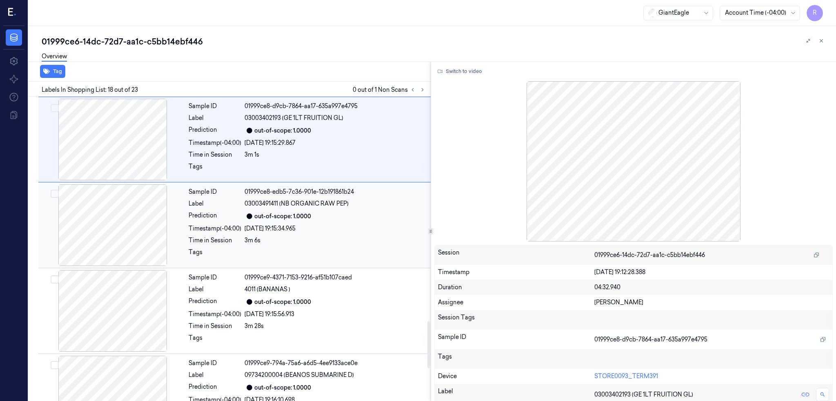
click at [345, 243] on div "3m 6s" at bounding box center [335, 240] width 181 height 9
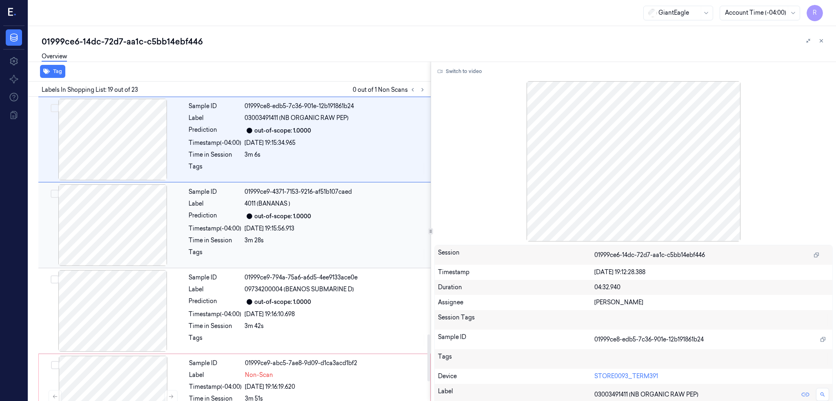
click at [342, 264] on div "Sample ID 01999ce9-4371-7153-9216-af51b107caed Label 4011 (BANANAS ) Prediction…" at bounding box center [307, 226] width 244 height 82
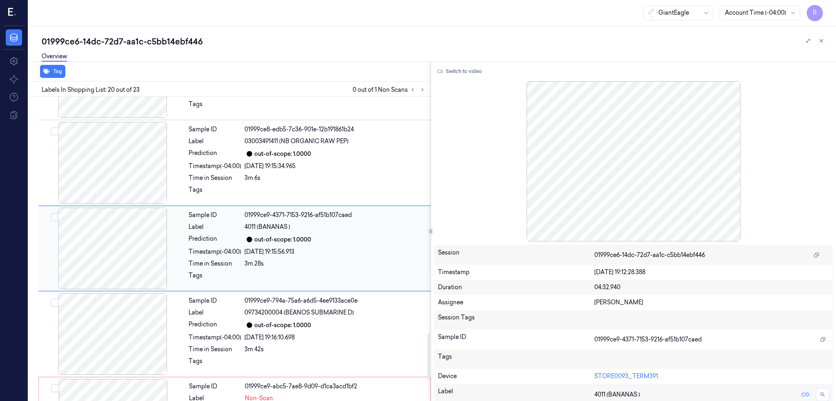
scroll to position [1574, 0]
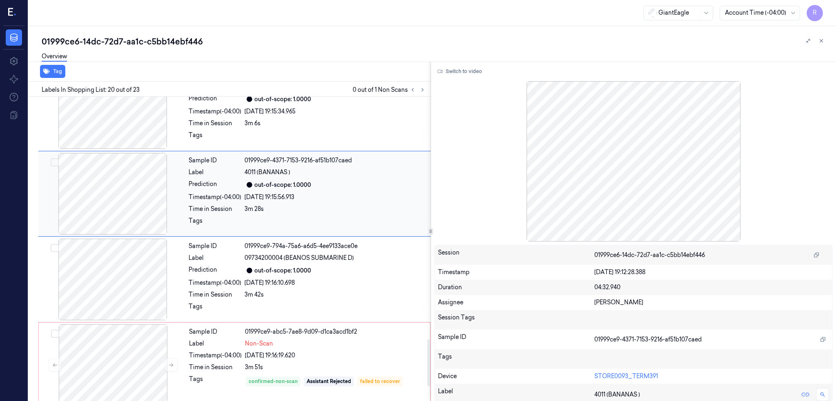
click at [342, 264] on div "Sample ID 01999ce9-794a-75a6-a6d5-4ee9133ace0e Label 09734200004 (BEANOS SUBMAR…" at bounding box center [307, 280] width 244 height 82
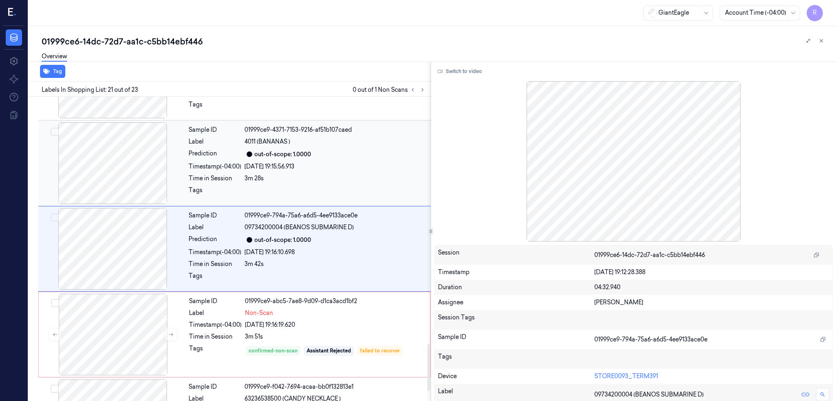
scroll to position [1605, 0]
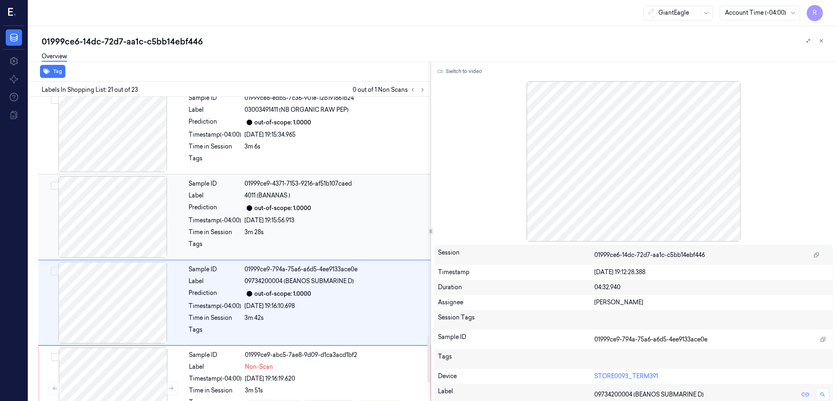
click at [349, 226] on div "Sample ID 01999ce9-4371-7153-9216-af51b107caed Label 4011 (BANANAS ) Prediction…" at bounding box center [307, 217] width 244 height 82
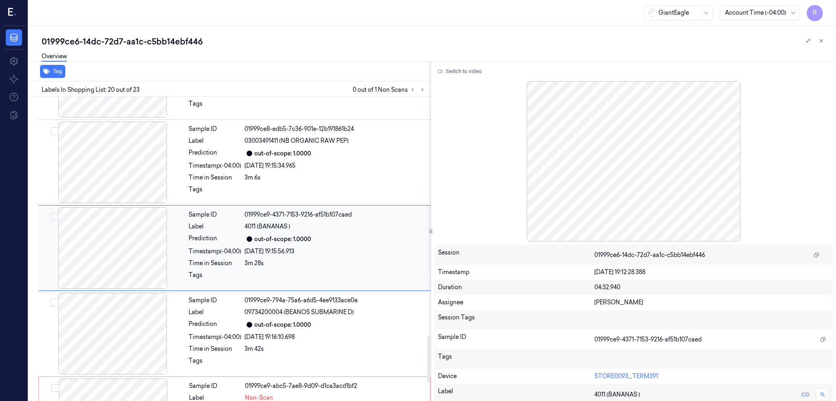
scroll to position [1519, 0]
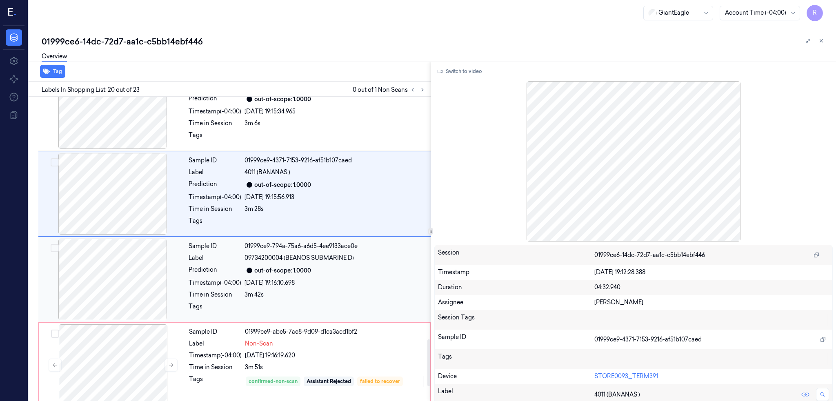
click at [336, 263] on div "Sample ID 01999ce9-794a-75a6-a6d5-4ee9133ace0e Label 09734200004 (BEANOS SUBMAR…" at bounding box center [307, 280] width 244 height 82
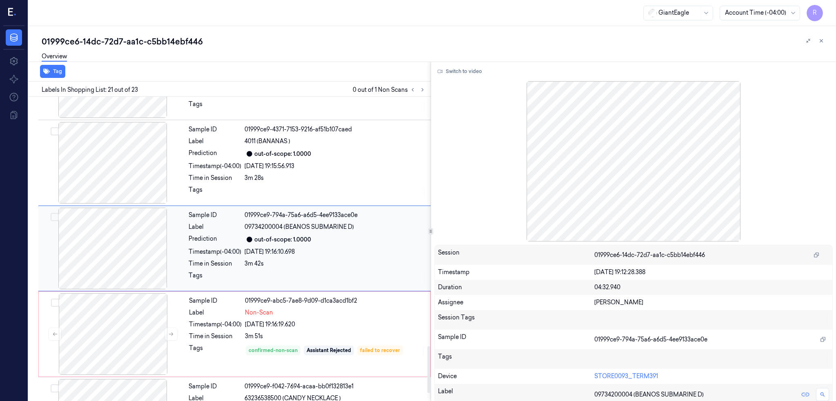
scroll to position [1670, 0]
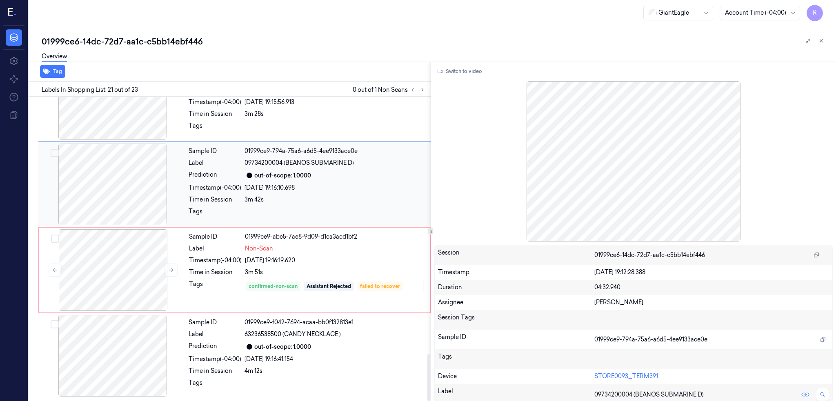
click at [336, 262] on div "30/09/2025 19:16:19.620" at bounding box center [335, 260] width 180 height 9
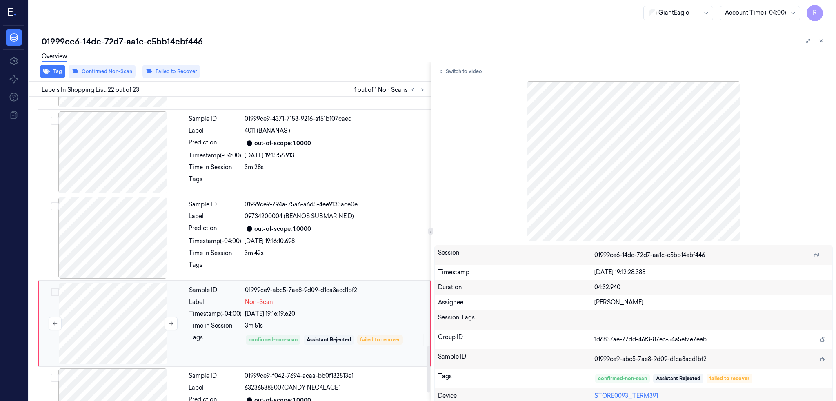
click at [151, 310] on div at bounding box center [112, 324] width 145 height 82
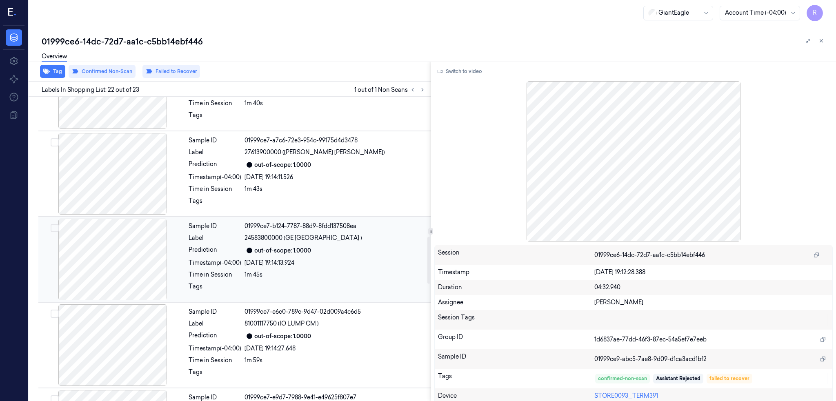
click at [122, 249] on div at bounding box center [112, 260] width 145 height 82
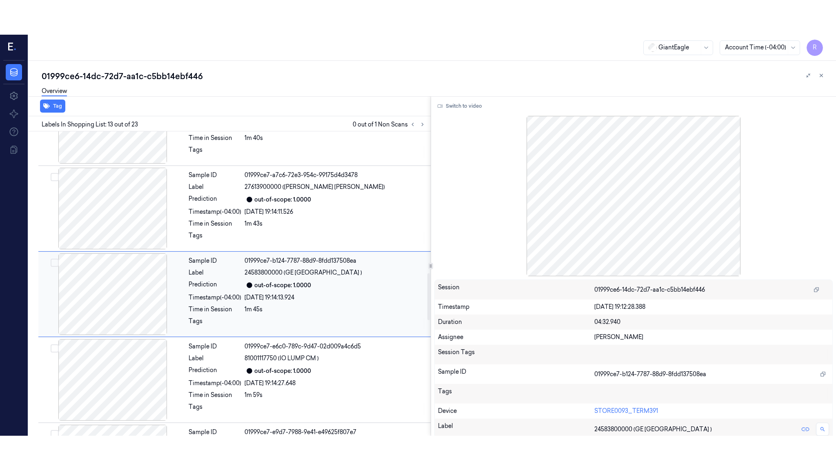
scroll to position [919, 0]
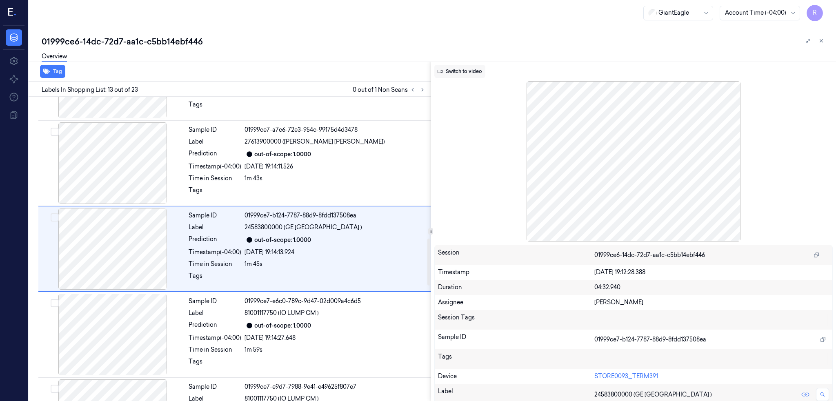
click at [476, 76] on button "Switch to video" at bounding box center [459, 71] width 51 height 13
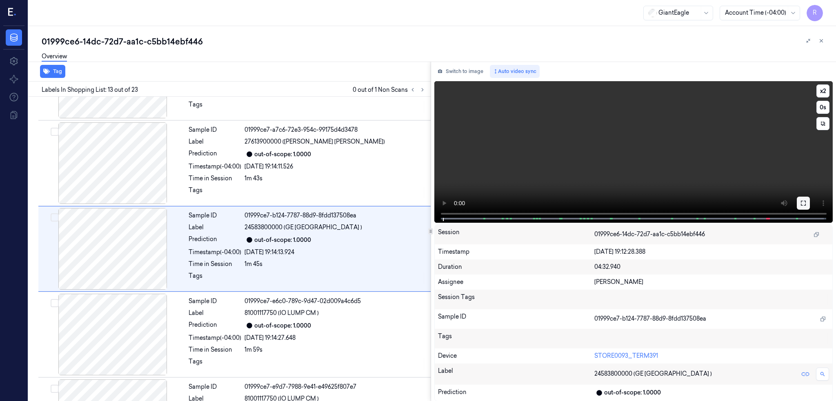
click at [807, 205] on icon at bounding box center [803, 203] width 7 height 7
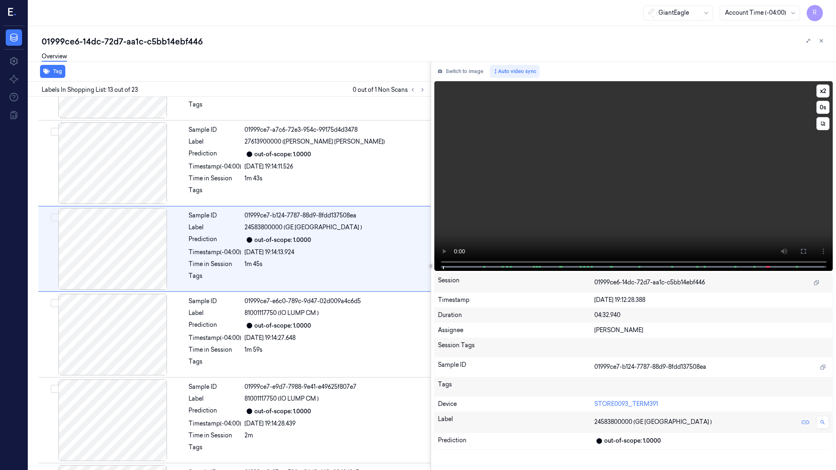
scroll to position [885, 0]
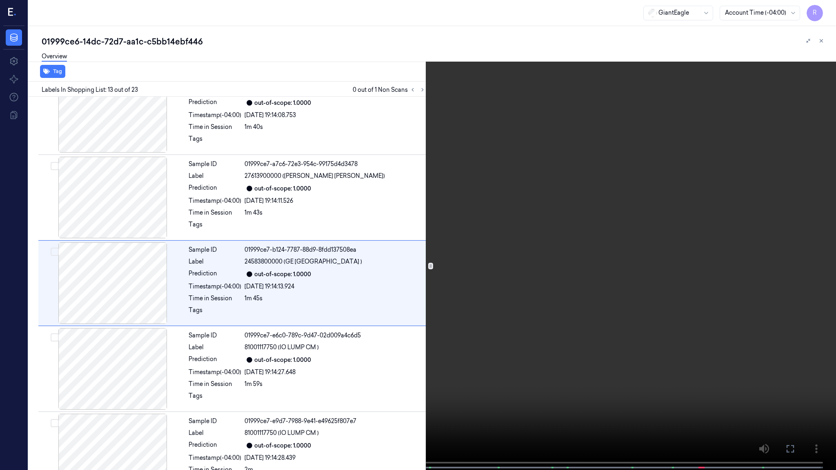
click at [635, 185] on video at bounding box center [418, 236] width 836 height 472
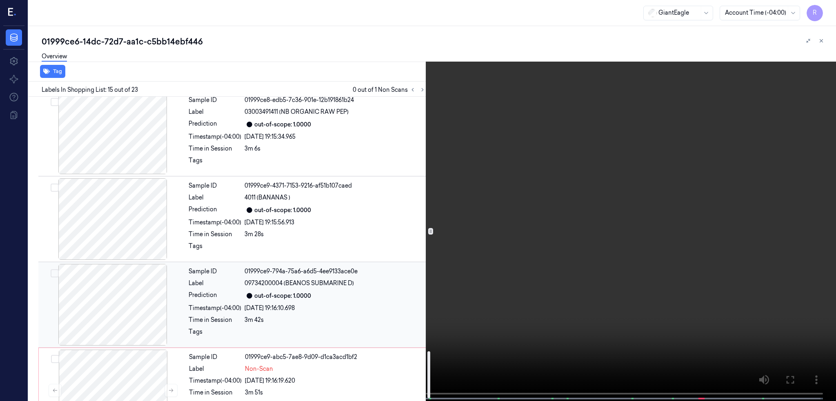
scroll to position [1670, 0]
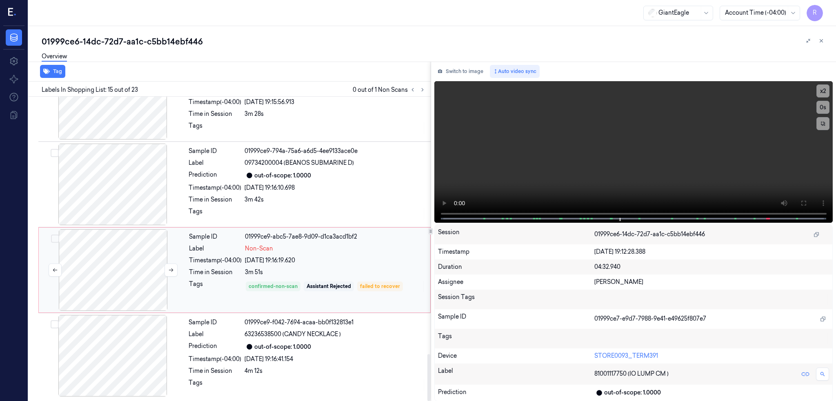
click at [115, 273] on div at bounding box center [112, 270] width 145 height 82
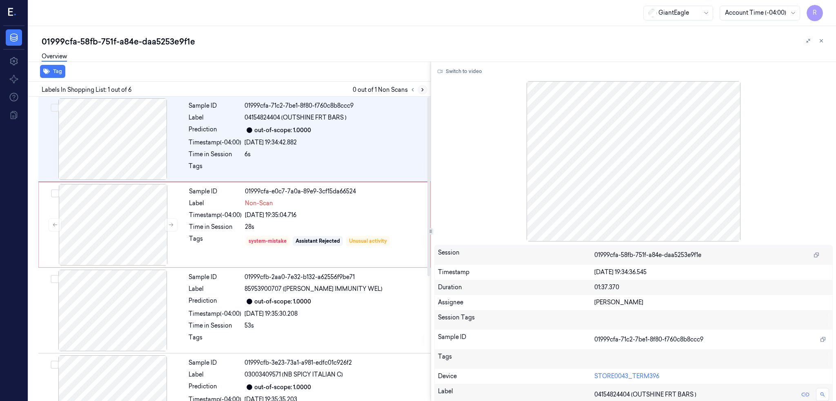
click at [425, 90] on icon at bounding box center [423, 90] width 6 height 6
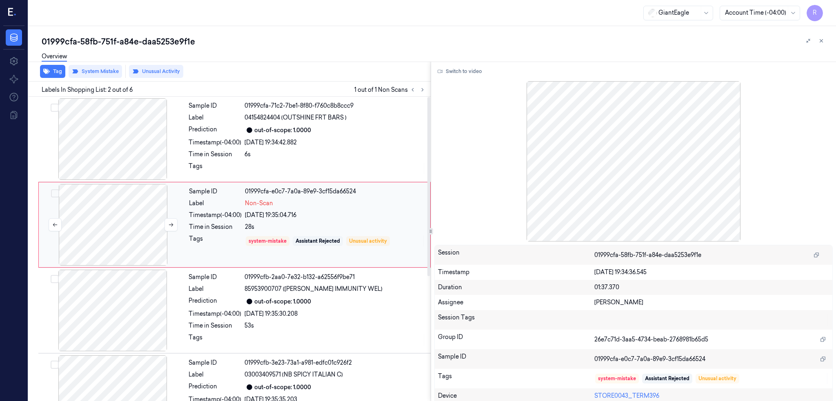
click at [126, 234] on div at bounding box center [112, 225] width 145 height 82
click at [146, 139] on div at bounding box center [112, 139] width 145 height 82
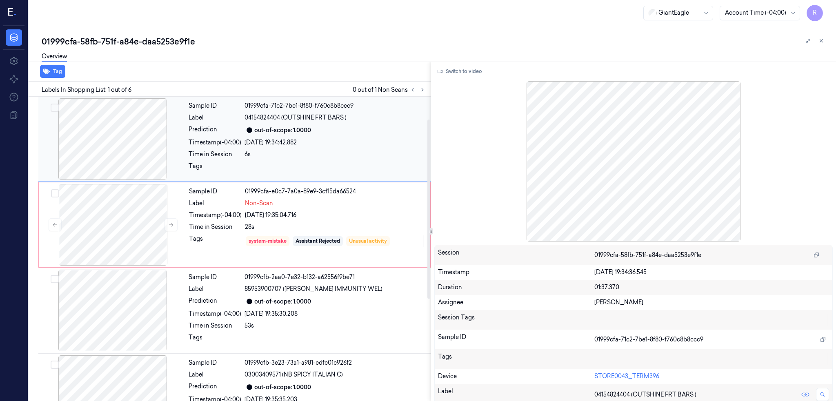
scroll to position [109, 0]
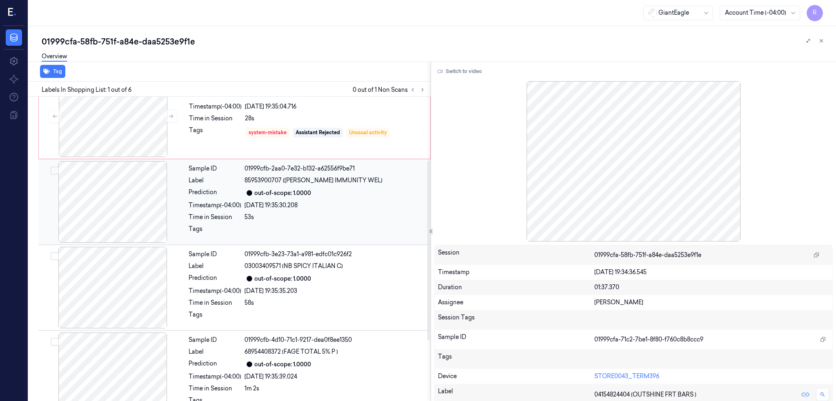
click at [121, 213] on div at bounding box center [112, 202] width 145 height 82
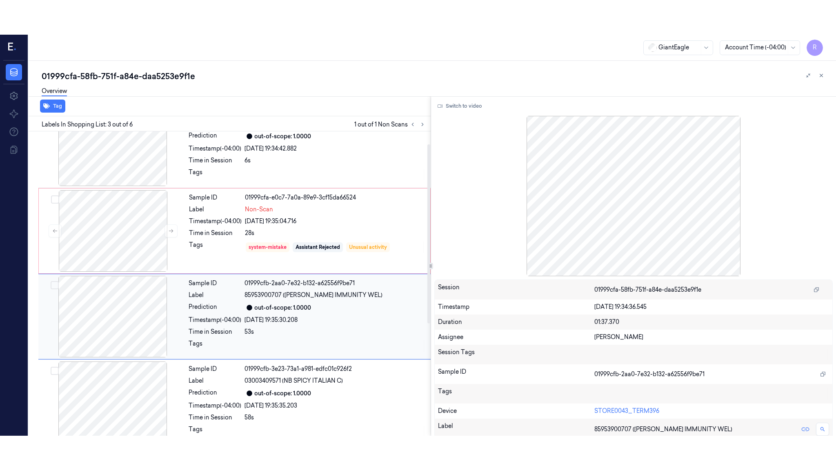
scroll to position [0, 0]
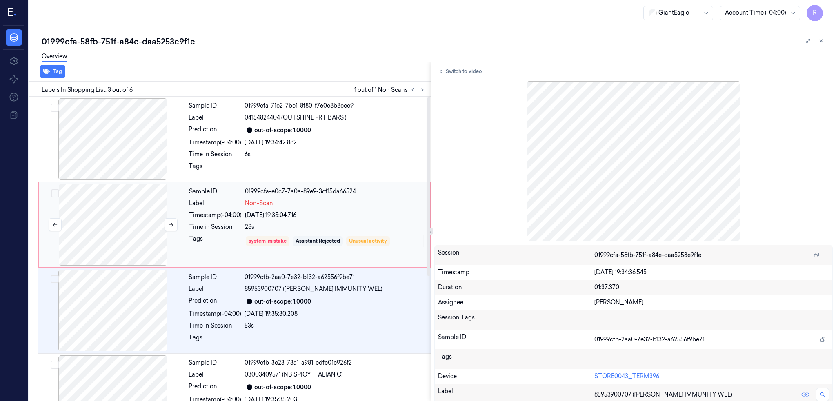
click at [129, 232] on div at bounding box center [112, 225] width 145 height 82
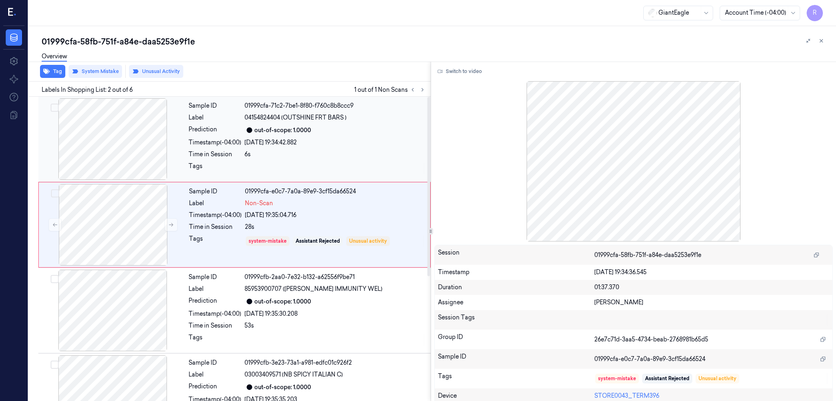
click at [143, 142] on div at bounding box center [112, 139] width 145 height 82
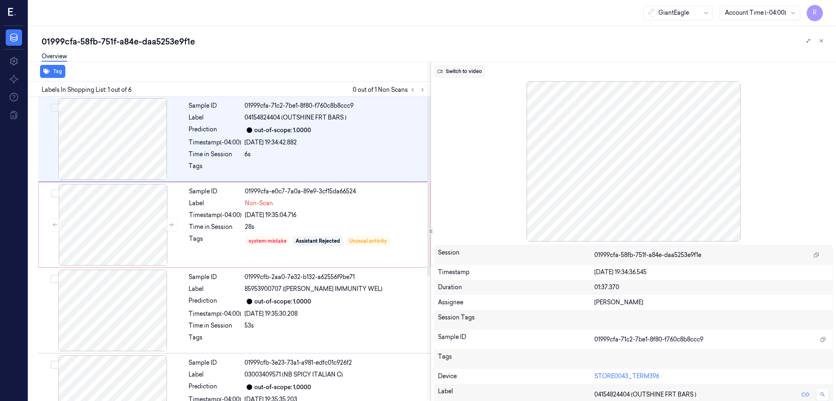
click at [481, 73] on button "Switch to video" at bounding box center [459, 71] width 51 height 13
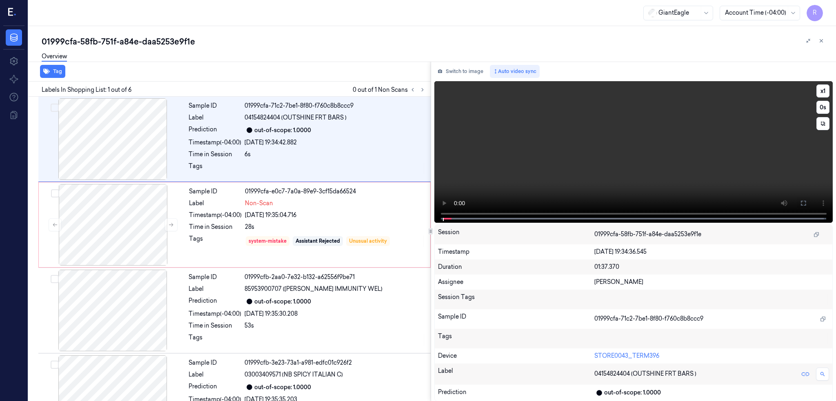
drag, startPoint x: 827, startPoint y: 205, endPoint x: 828, endPoint y: 251, distance: 46.6
click at [810, 205] on button at bounding box center [803, 203] width 13 height 13
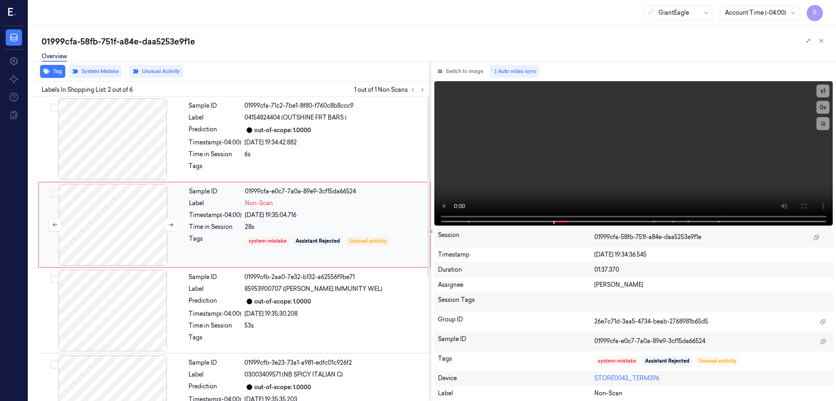
click at [116, 225] on div at bounding box center [112, 225] width 145 height 82
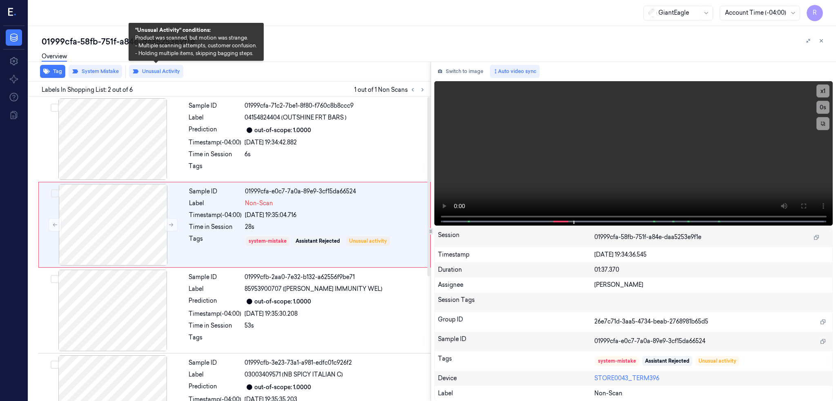
click at [161, 64] on div "Overview" at bounding box center [436, 57] width 788 height 21
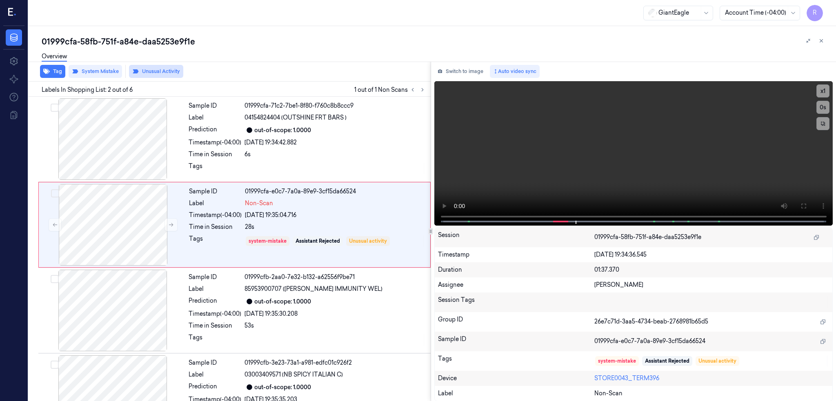
click at [161, 68] on button "Unusual Activity" at bounding box center [156, 71] width 54 height 13
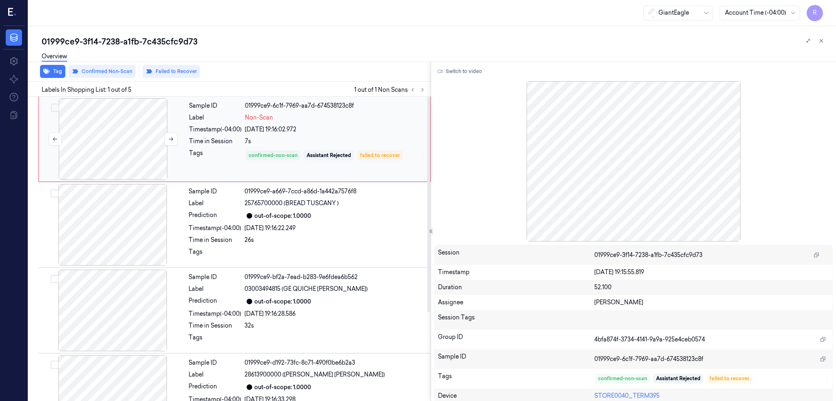
click at [127, 153] on div at bounding box center [112, 139] width 145 height 82
click at [482, 70] on button "Switch to video" at bounding box center [459, 71] width 51 height 13
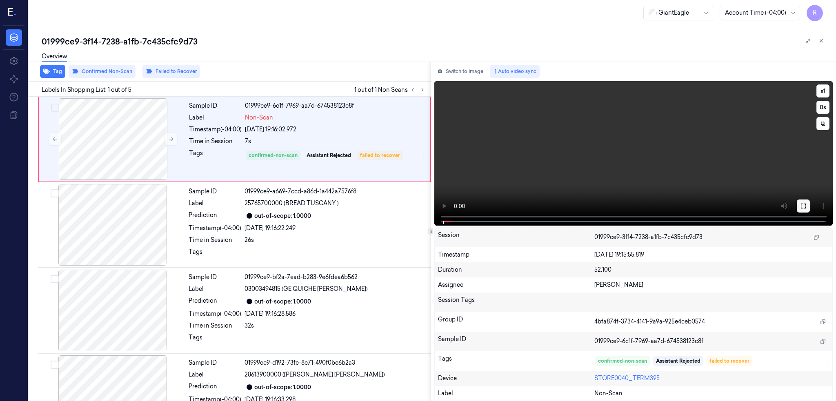
click at [810, 203] on button at bounding box center [803, 206] width 13 height 13
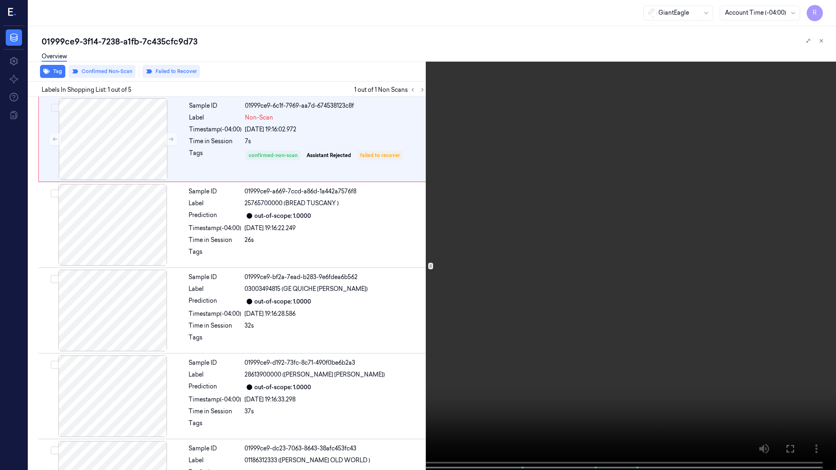
click at [592, 277] on video at bounding box center [418, 236] width 836 height 472
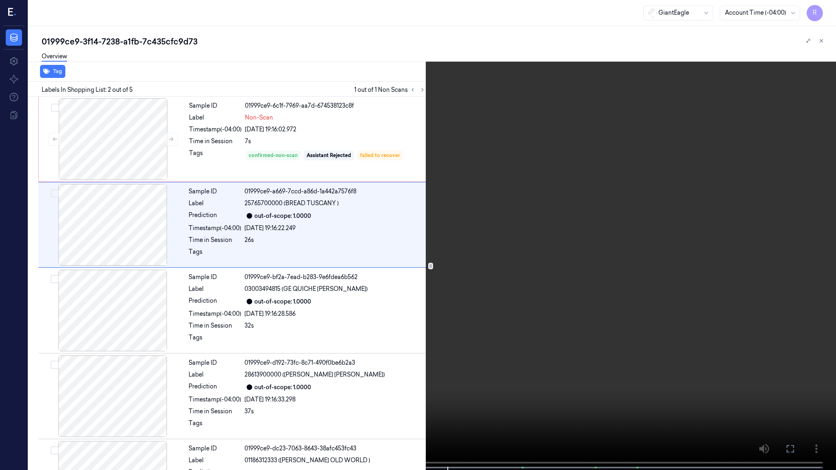
click at [529, 283] on video at bounding box center [418, 236] width 836 height 472
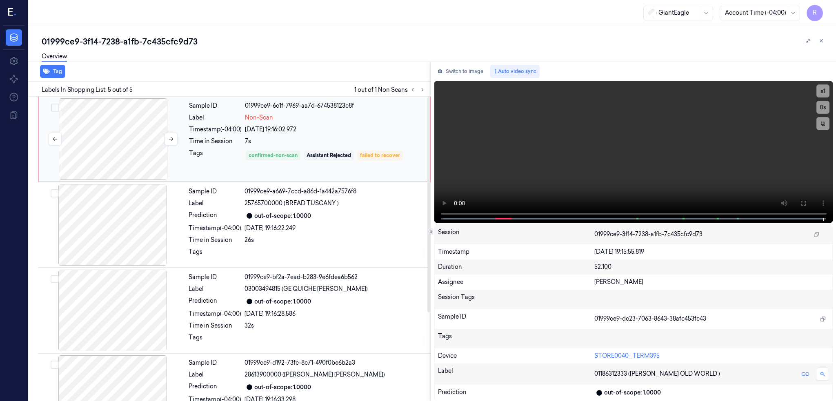
click at [151, 139] on div at bounding box center [112, 139] width 145 height 82
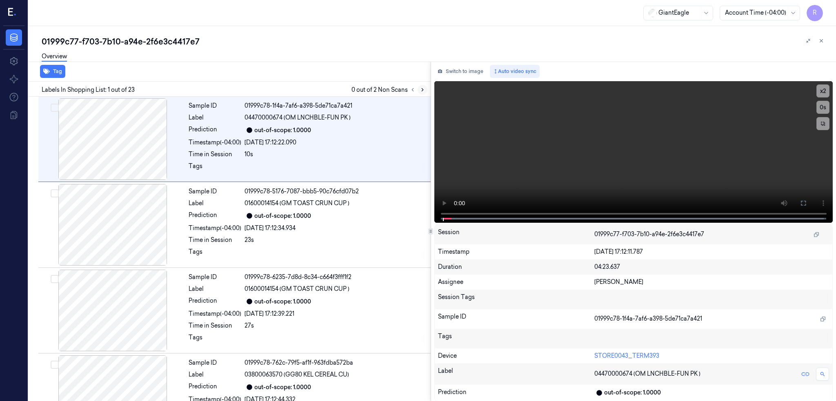
click at [427, 90] on button at bounding box center [423, 90] width 10 height 10
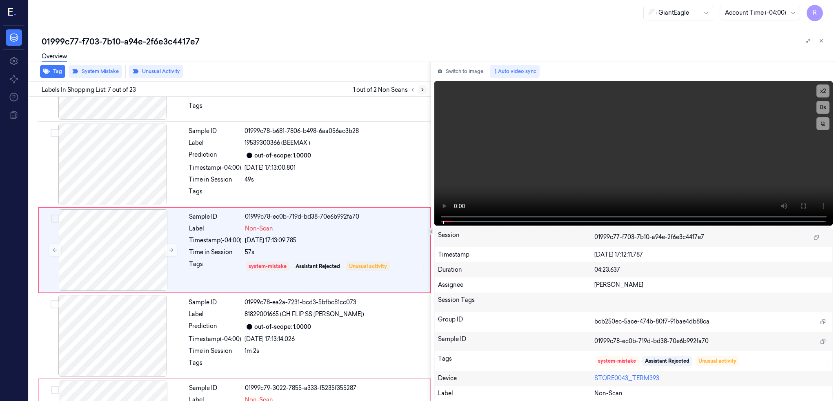
scroll to position [404, 0]
click at [110, 248] on div at bounding box center [112, 250] width 145 height 82
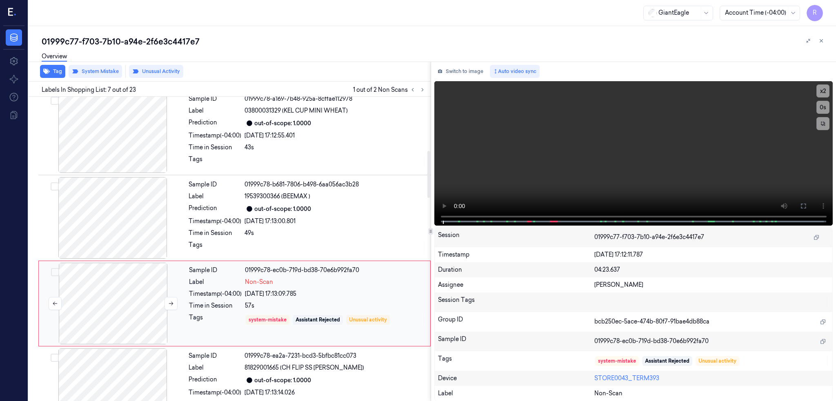
click at [135, 305] on div at bounding box center [112, 304] width 145 height 82
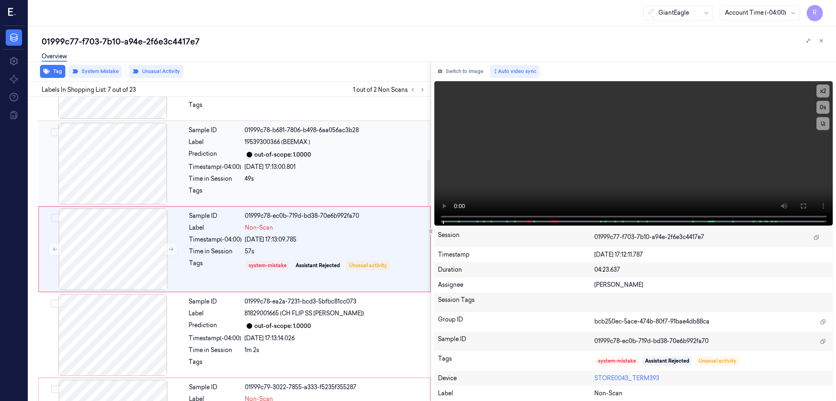
click at [127, 176] on div at bounding box center [112, 164] width 145 height 82
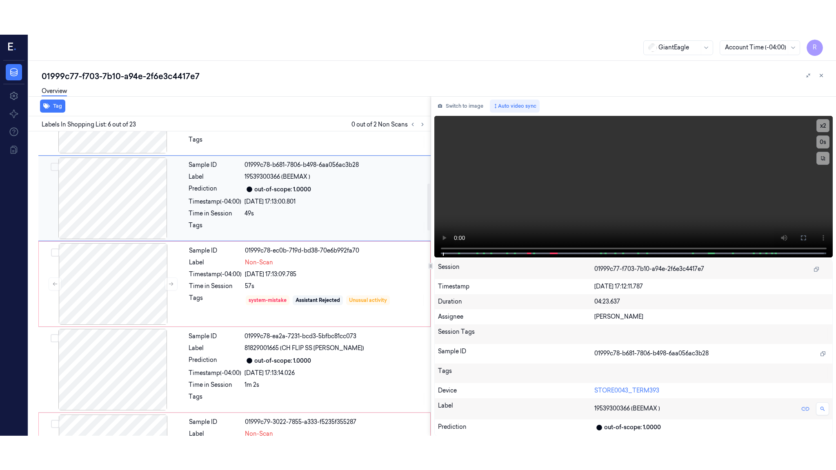
scroll to position [318, 0]
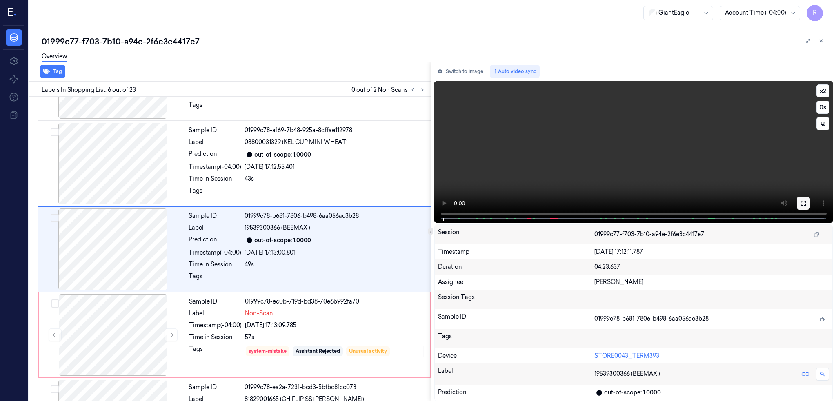
click at [806, 201] on icon at bounding box center [803, 203] width 5 height 5
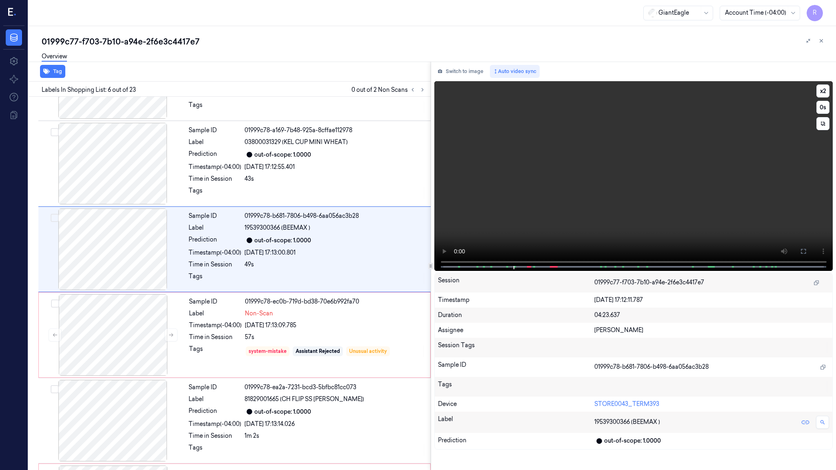
scroll to position [284, 0]
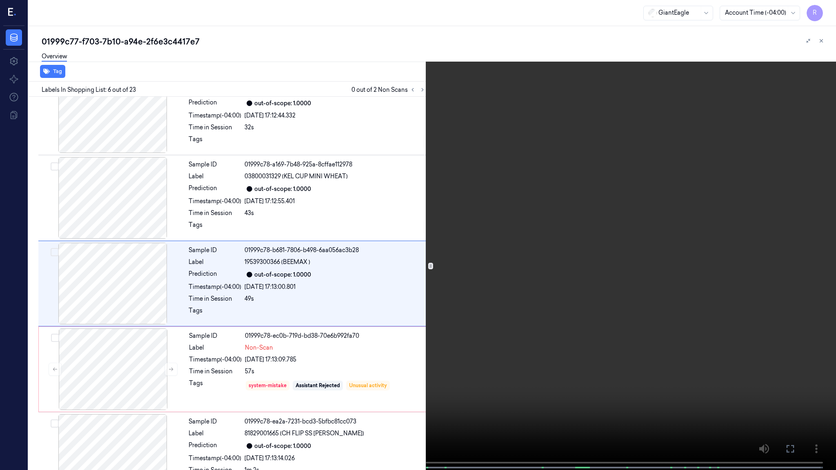
click at [547, 284] on video at bounding box center [418, 236] width 836 height 472
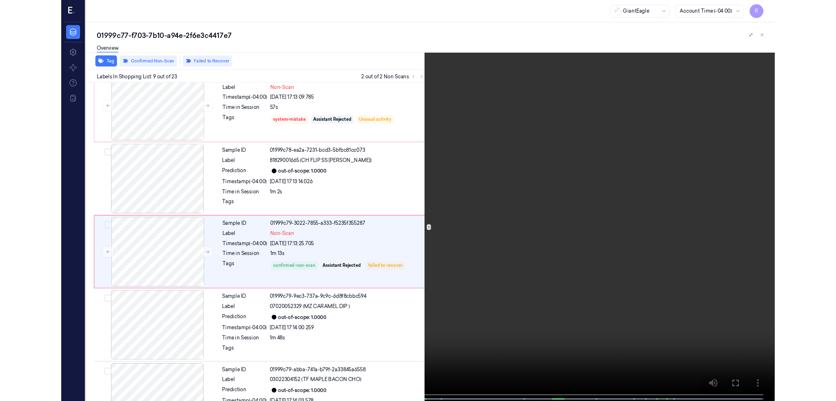
scroll to position [541, 0]
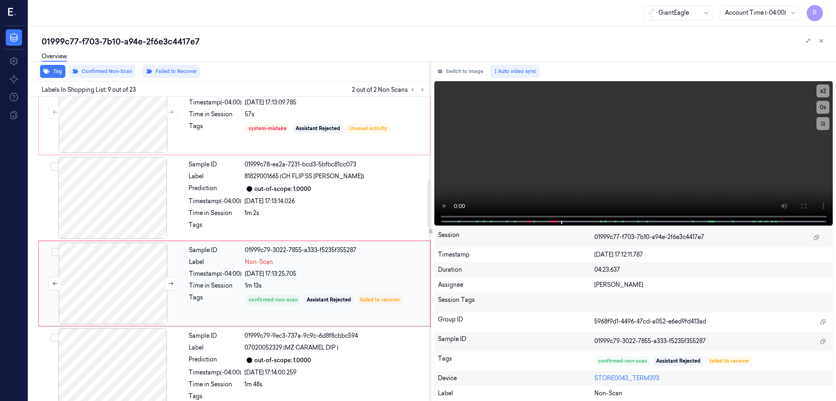
click at [115, 276] on div at bounding box center [112, 284] width 145 height 82
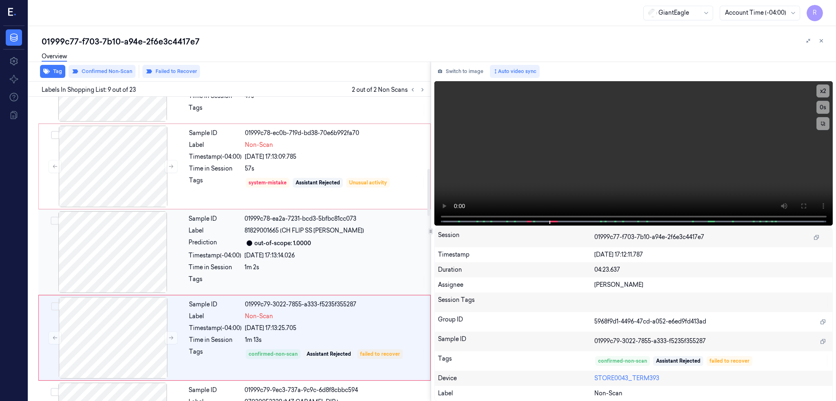
scroll to position [467, 0]
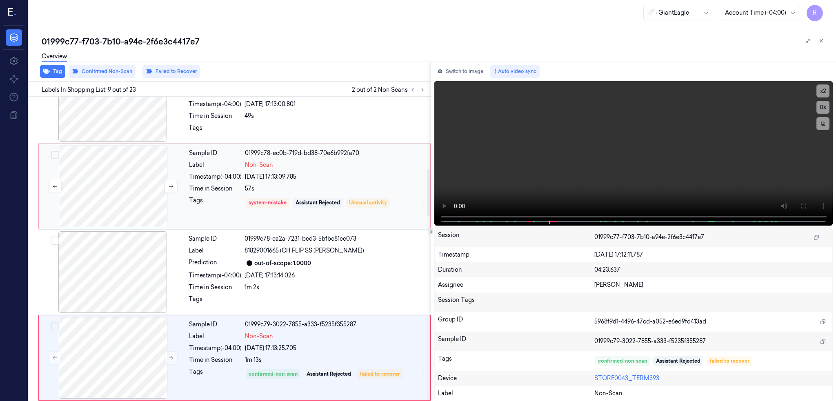
click at [130, 180] on div at bounding box center [112, 187] width 145 height 82
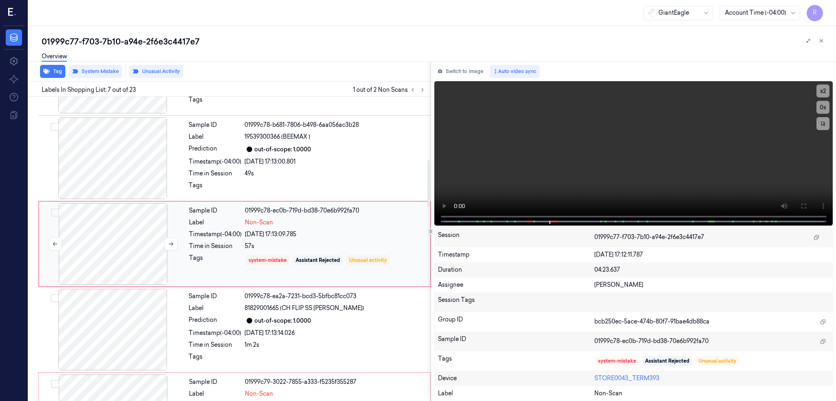
scroll to position [404, 0]
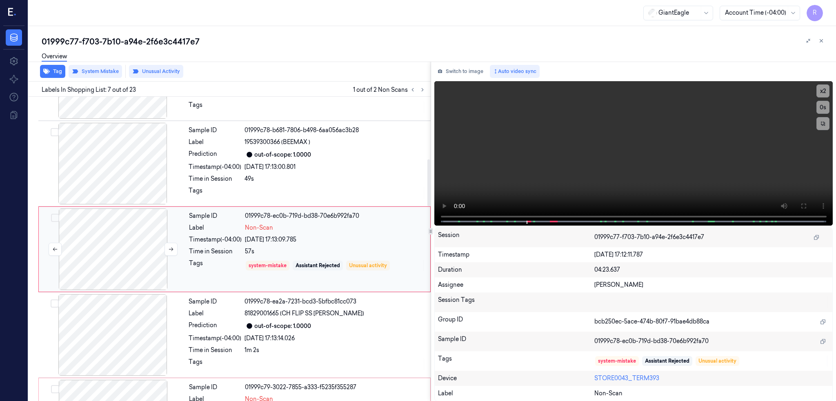
click at [125, 252] on div at bounding box center [112, 250] width 145 height 82
click at [161, 69] on button "Unusual Activity" at bounding box center [156, 71] width 54 height 13
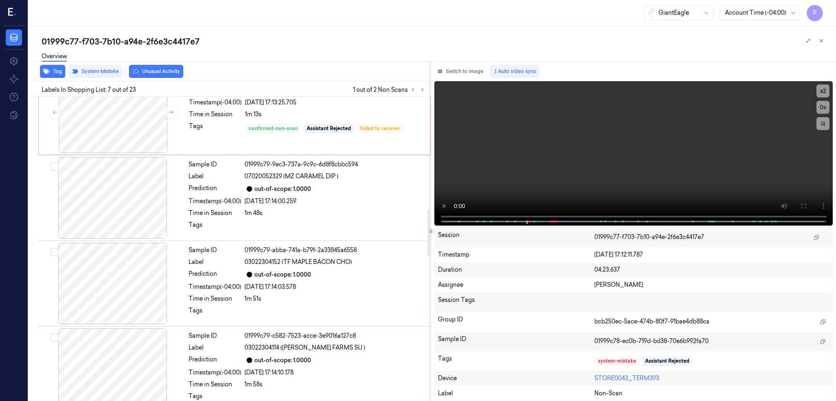
scroll to position [731, 0]
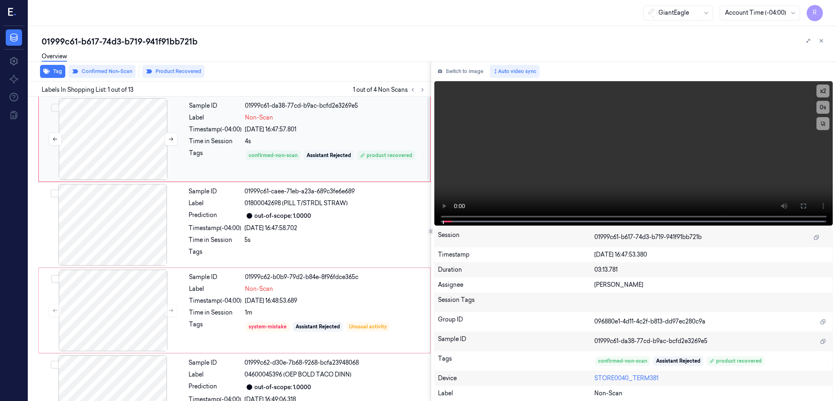
click at [102, 143] on div at bounding box center [112, 139] width 145 height 82
click at [806, 204] on icon at bounding box center [803, 206] width 5 height 5
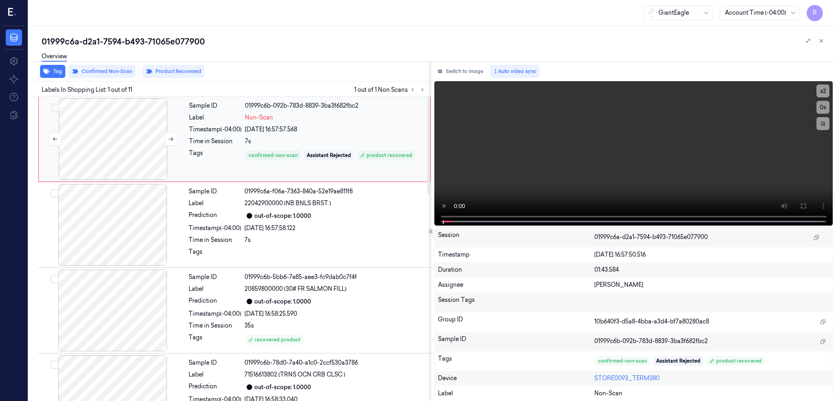
click at [129, 147] on div at bounding box center [112, 139] width 145 height 82
click at [810, 201] on button at bounding box center [803, 206] width 13 height 13
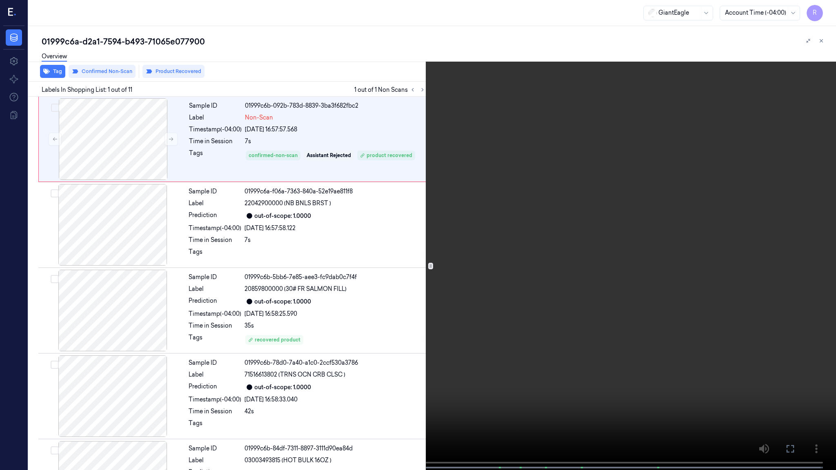
click at [467, 334] on video at bounding box center [418, 236] width 836 height 472
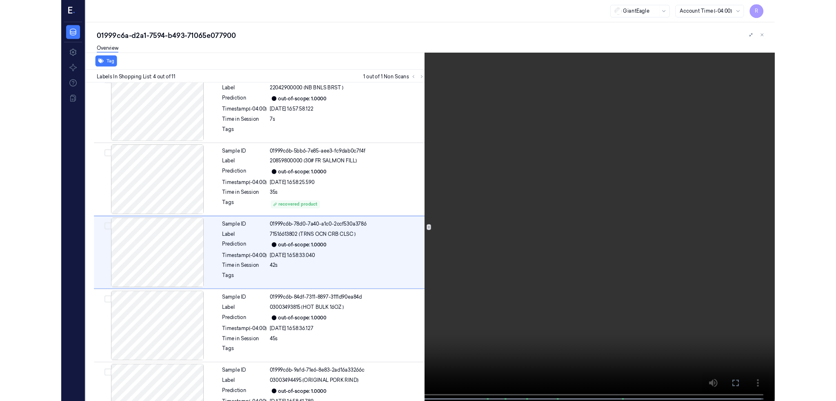
scroll to position [113, 0]
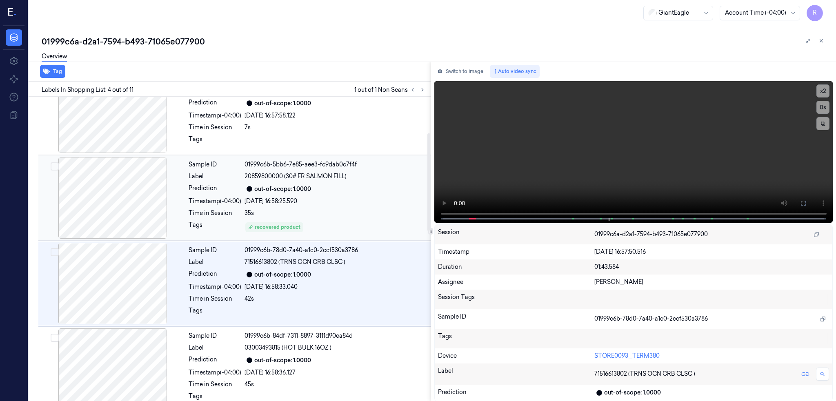
click at [121, 204] on div at bounding box center [112, 198] width 145 height 82
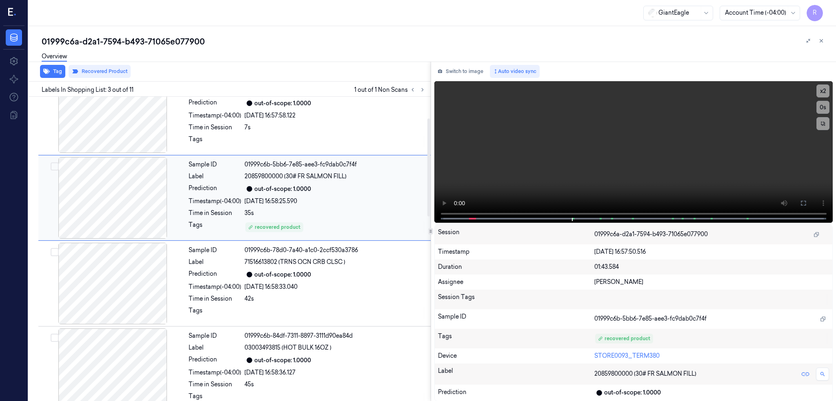
scroll to position [61, 0]
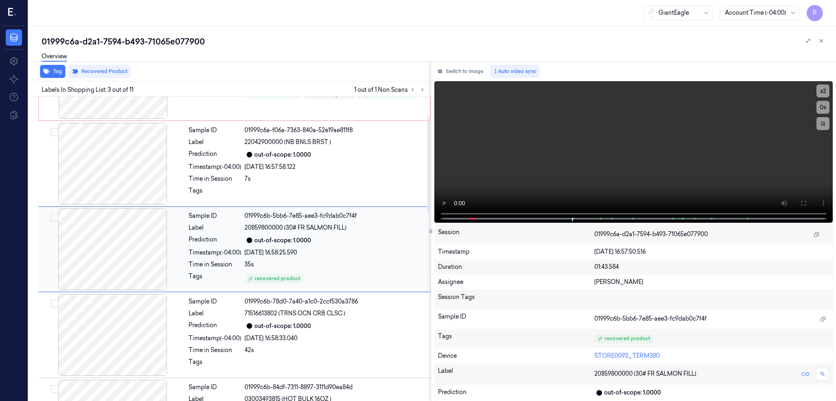
click at [121, 265] on div at bounding box center [112, 250] width 145 height 82
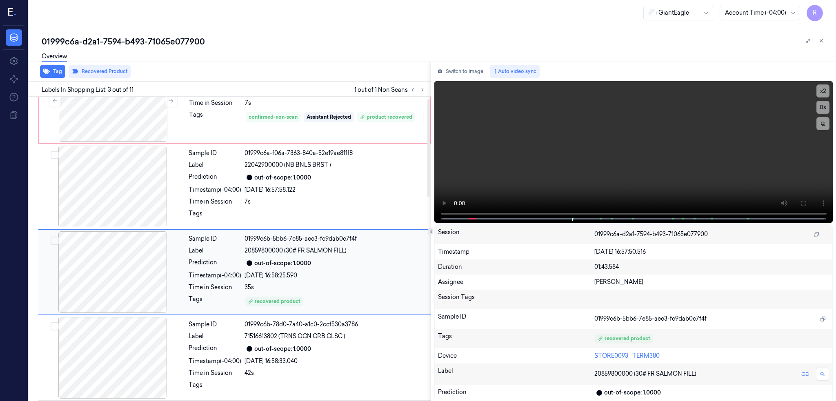
scroll to position [0, 0]
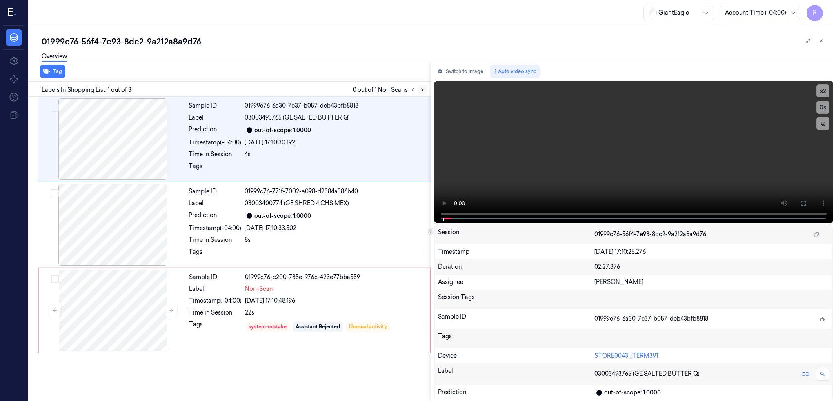
click at [427, 92] on button at bounding box center [423, 90] width 10 height 10
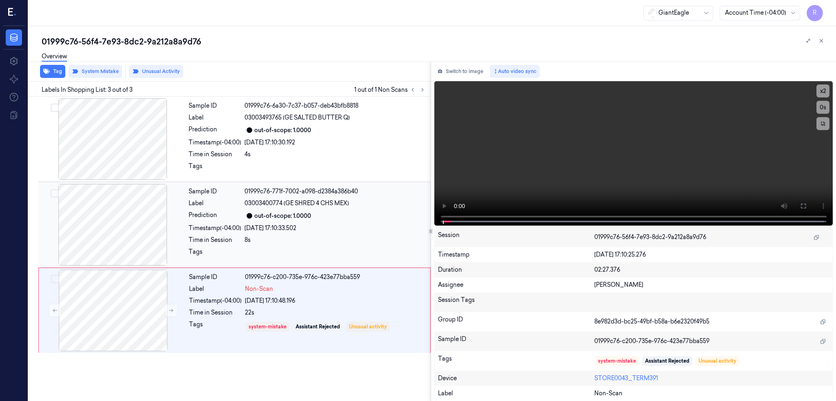
click at [132, 218] on div at bounding box center [112, 225] width 145 height 82
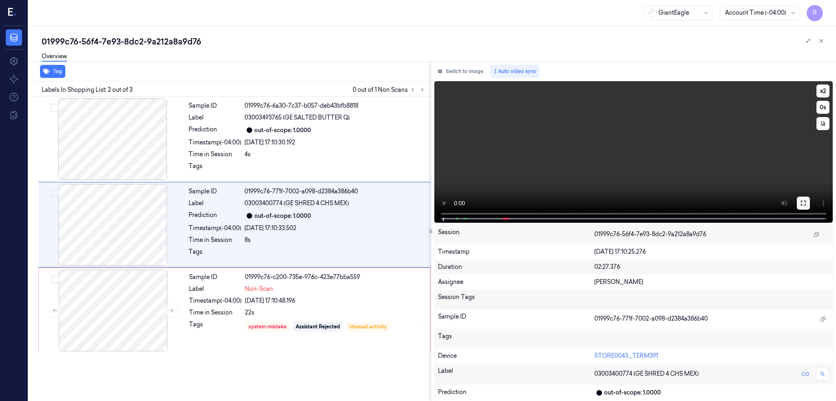
click at [807, 202] on icon at bounding box center [803, 203] width 7 height 7
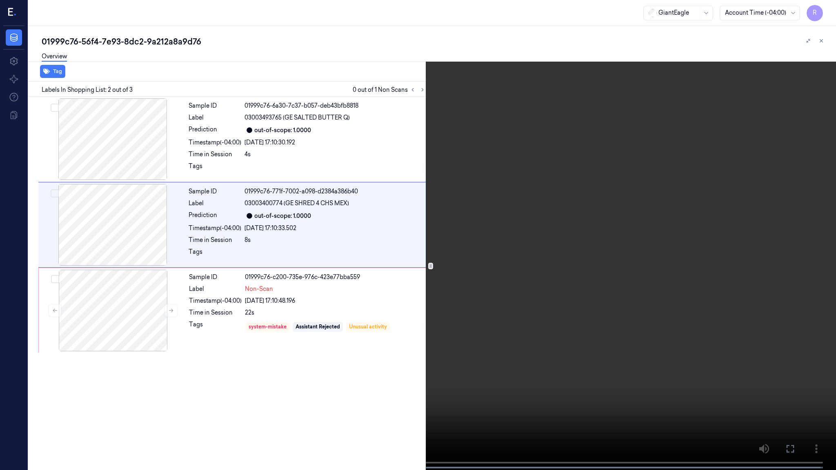
click at [489, 268] on video at bounding box center [418, 236] width 836 height 472
click at [91, 371] on video at bounding box center [418, 236] width 836 height 472
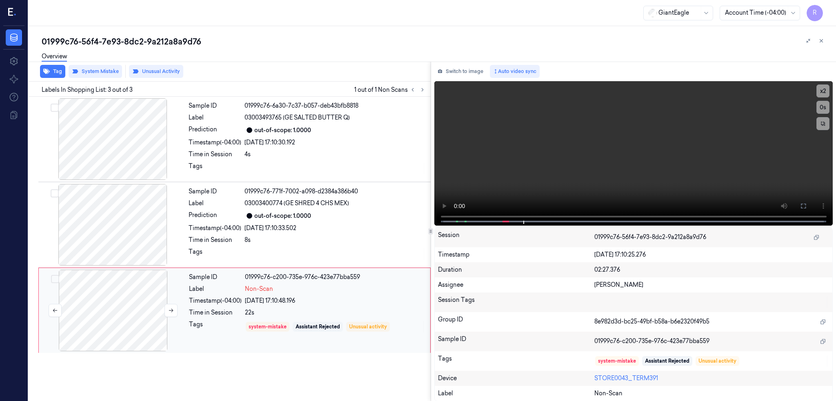
click at [141, 313] on div at bounding box center [112, 311] width 145 height 82
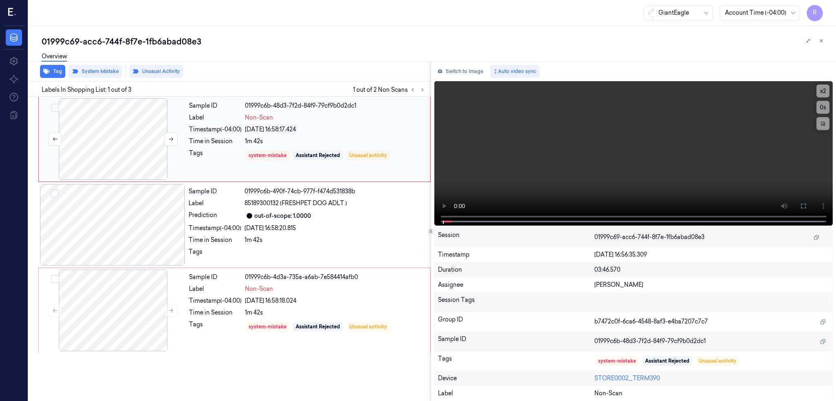
click at [118, 156] on div at bounding box center [112, 139] width 145 height 82
click at [810, 205] on button at bounding box center [803, 206] width 13 height 13
click at [134, 234] on div at bounding box center [112, 225] width 145 height 82
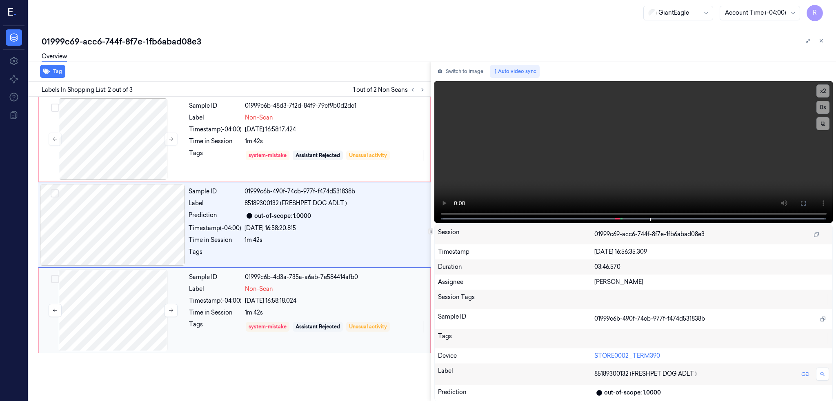
click at [117, 317] on div at bounding box center [112, 311] width 145 height 82
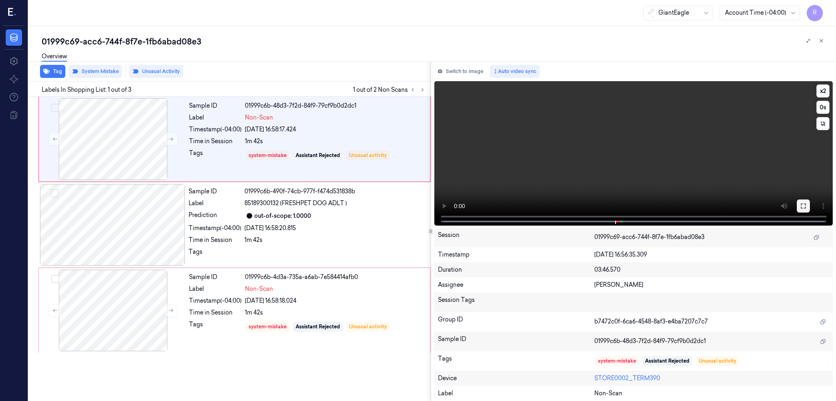
click at [807, 206] on icon at bounding box center [803, 206] width 7 height 7
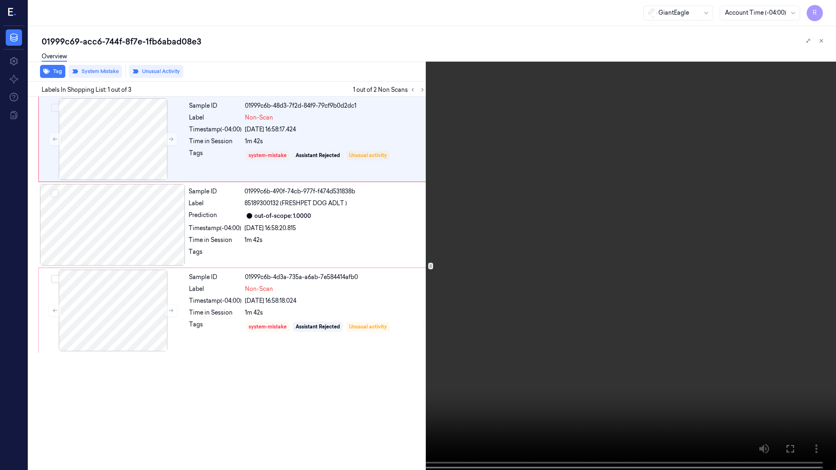
click at [529, 267] on video at bounding box center [418, 236] width 836 height 472
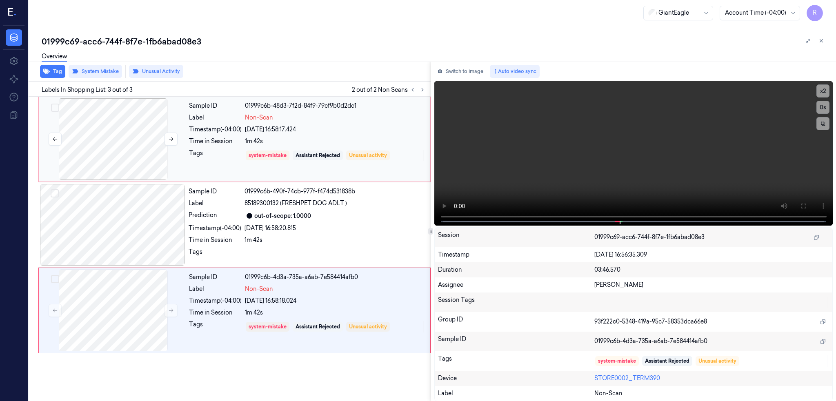
click at [145, 140] on div at bounding box center [112, 139] width 145 height 82
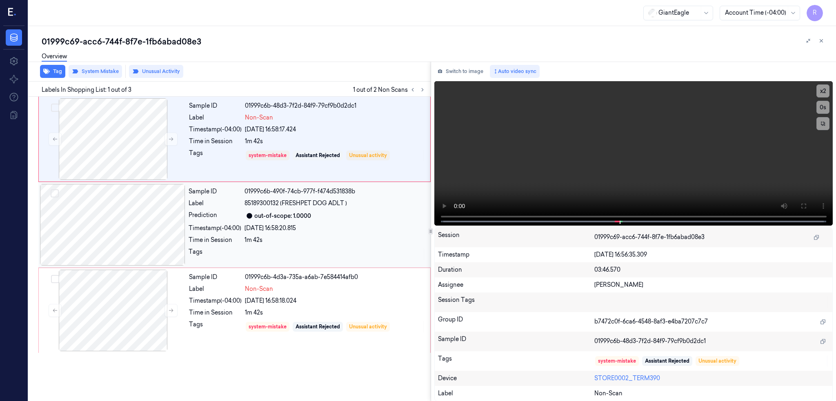
click at [136, 254] on div at bounding box center [112, 225] width 145 height 82
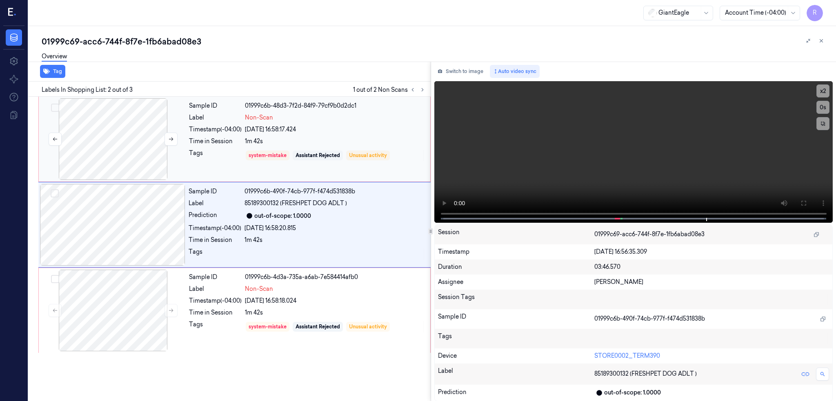
click at [121, 145] on div at bounding box center [112, 139] width 145 height 82
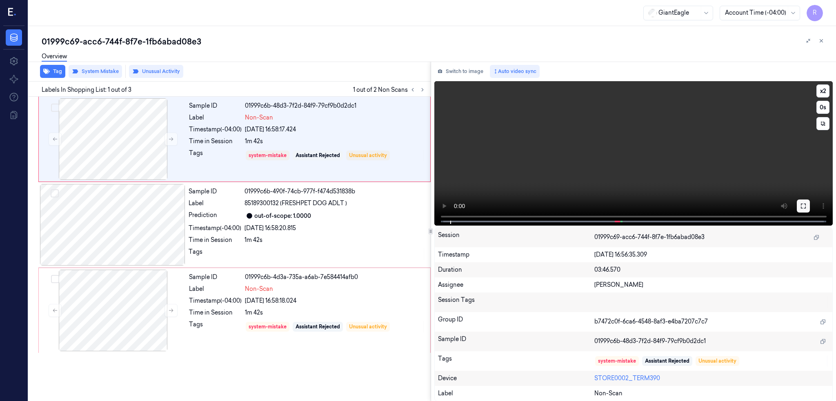
click at [806, 204] on icon at bounding box center [803, 206] width 5 height 5
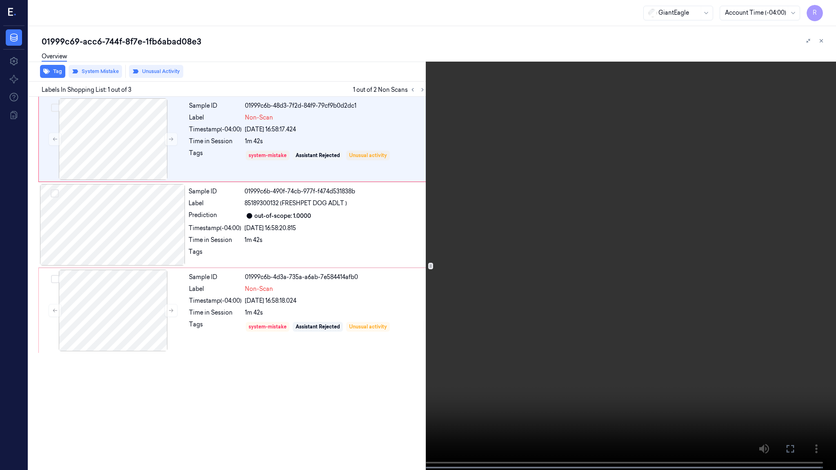
click at [419, 296] on video at bounding box center [418, 236] width 836 height 472
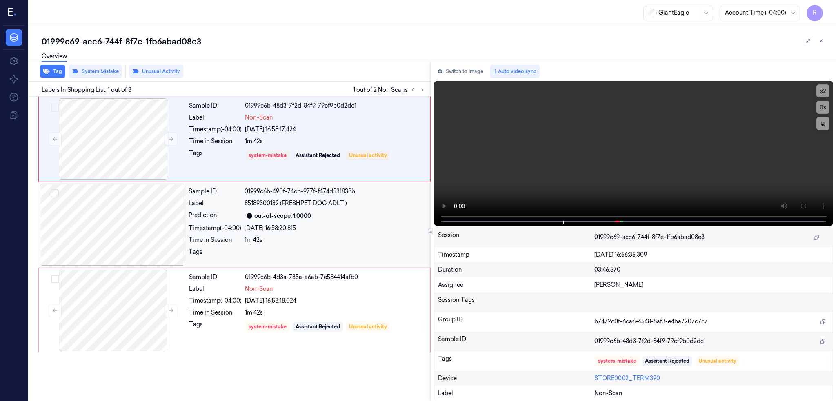
click at [110, 217] on div at bounding box center [112, 225] width 145 height 82
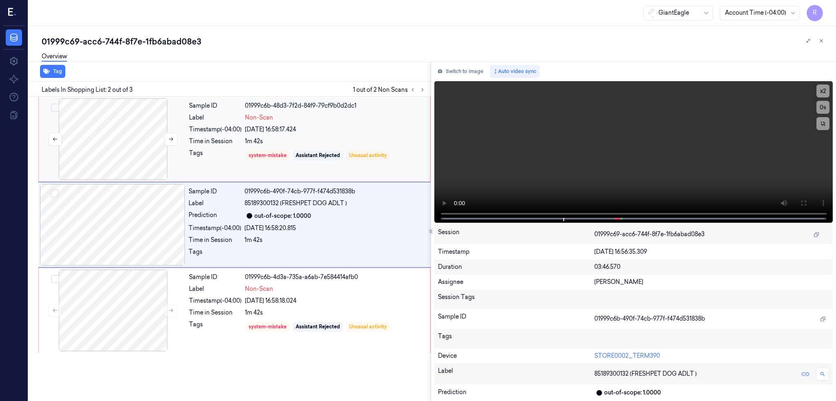
click at [100, 142] on div at bounding box center [112, 139] width 145 height 82
click at [810, 209] on button at bounding box center [803, 203] width 13 height 13
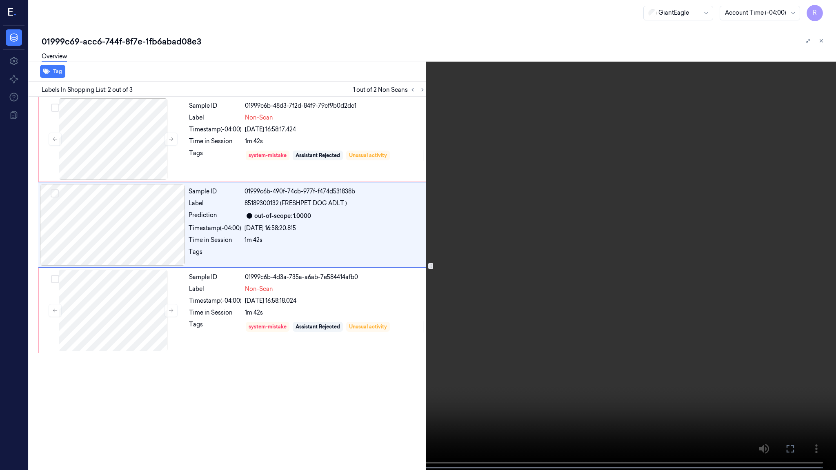
click at [381, 401] on span at bounding box center [381, 468] width 1 height 4
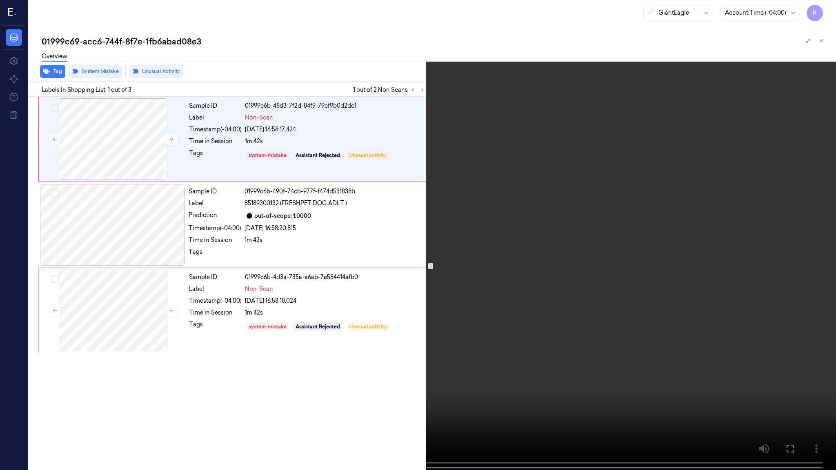
click at [480, 347] on video at bounding box center [418, 236] width 836 height 472
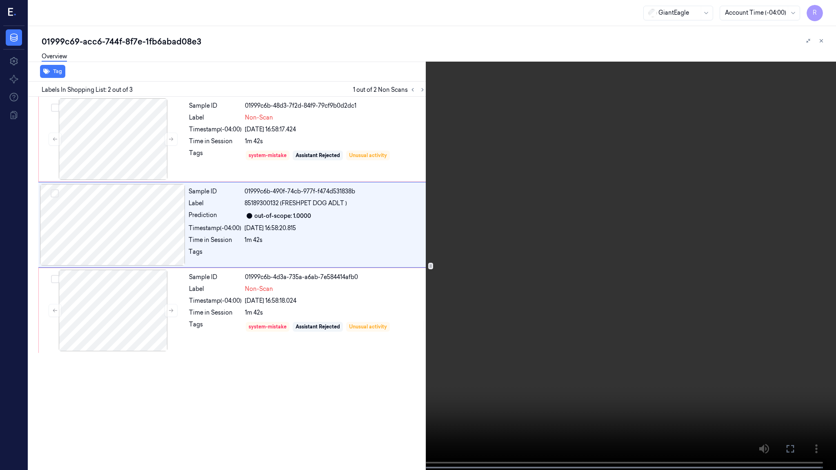
click at [480, 347] on video at bounding box center [418, 236] width 836 height 472
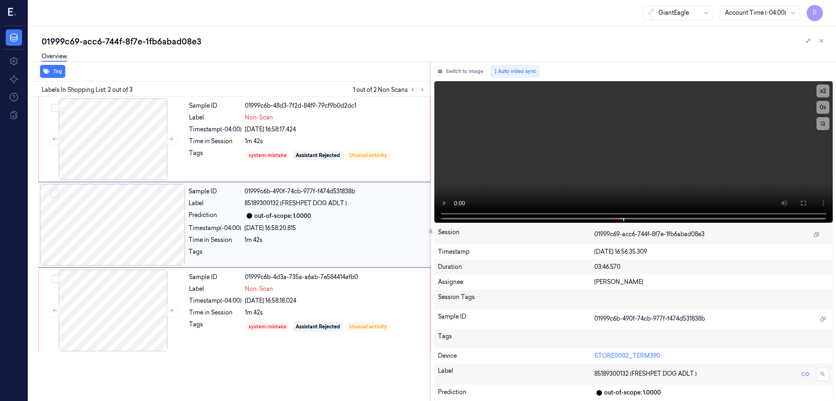
click at [129, 214] on div at bounding box center [112, 225] width 145 height 82
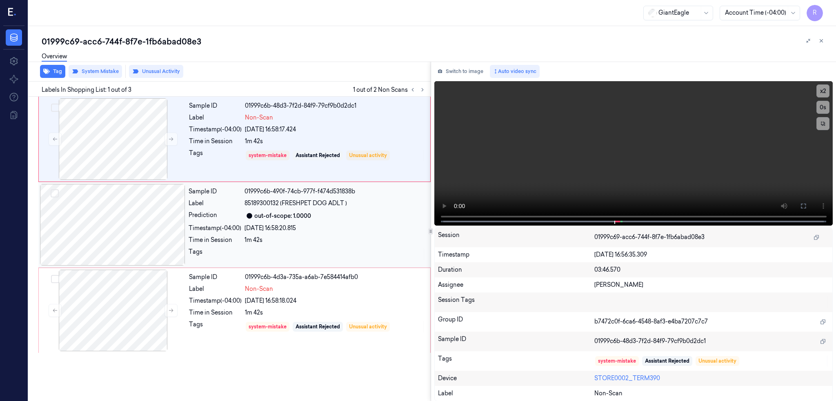
click at [129, 214] on div at bounding box center [112, 225] width 145 height 82
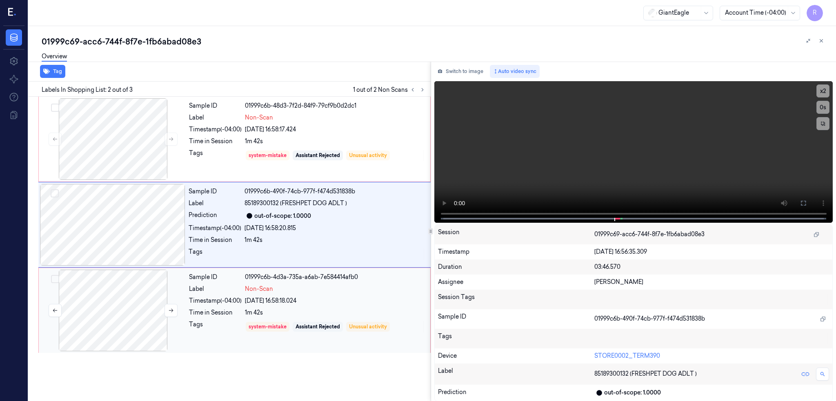
click at [127, 313] on div at bounding box center [112, 311] width 145 height 82
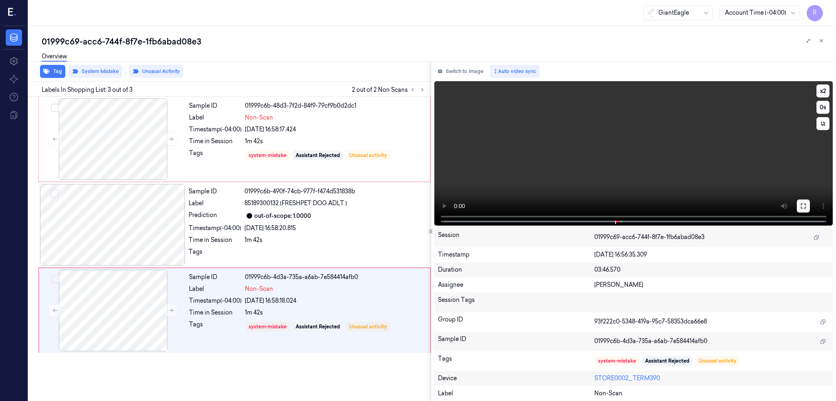
click at [807, 208] on icon at bounding box center [803, 206] width 7 height 7
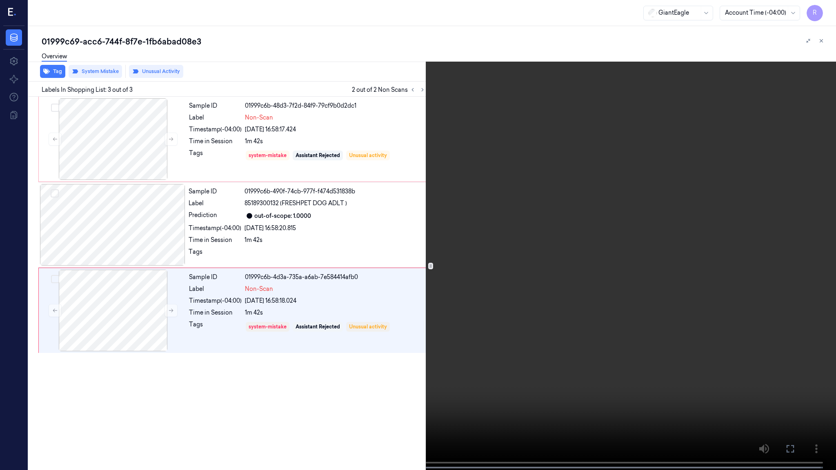
click at [674, 260] on video at bounding box center [418, 236] width 836 height 472
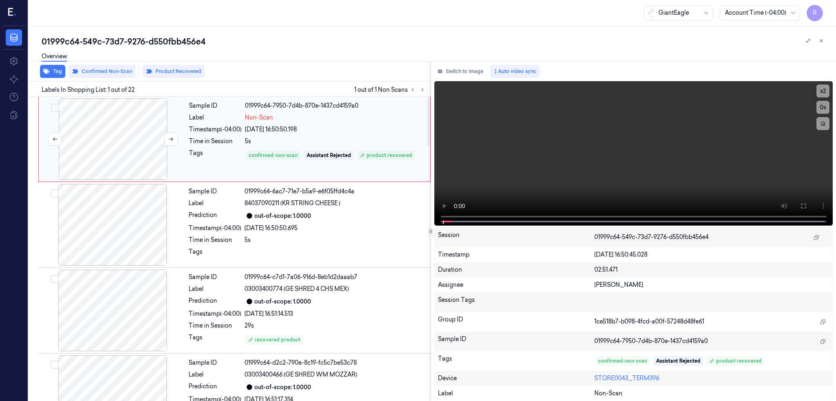
click at [117, 150] on div at bounding box center [112, 139] width 145 height 82
click at [810, 206] on button at bounding box center [803, 206] width 13 height 13
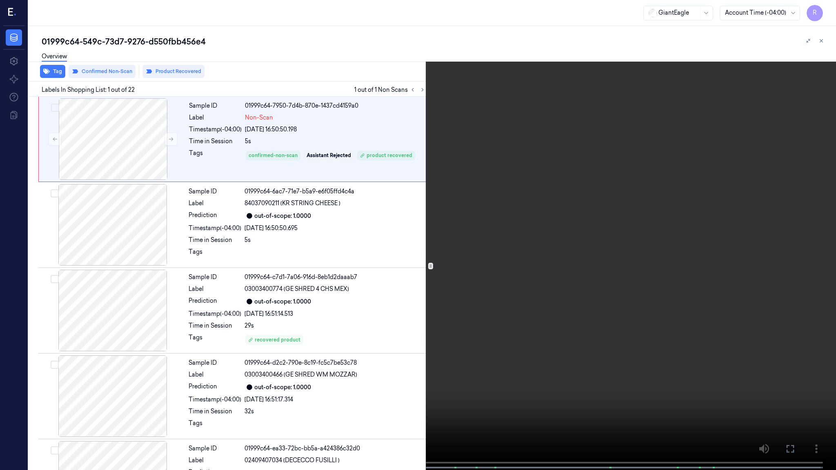
click at [690, 190] on video at bounding box center [418, 236] width 836 height 472
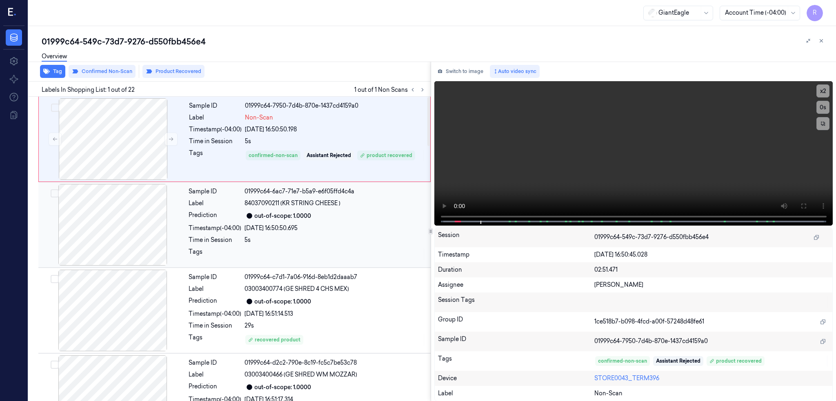
click at [114, 235] on div at bounding box center [112, 225] width 145 height 82
click at [114, 232] on div at bounding box center [112, 225] width 145 height 82
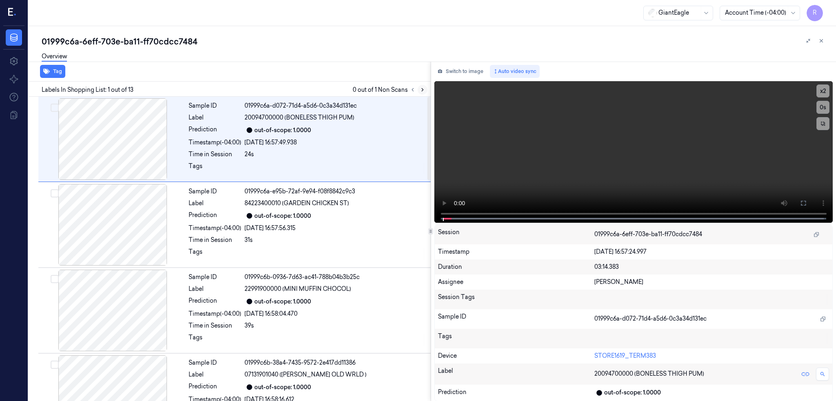
click at [425, 87] on icon at bounding box center [423, 90] width 6 height 6
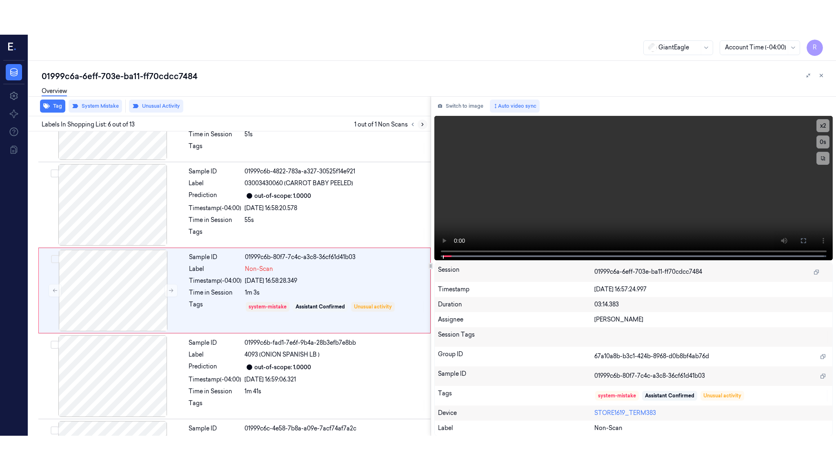
scroll to position [318, 0]
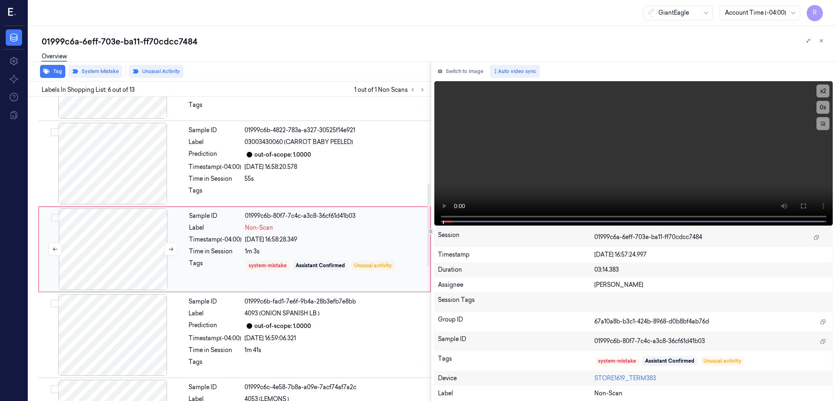
click at [125, 231] on div at bounding box center [112, 250] width 145 height 82
click at [810, 203] on button at bounding box center [803, 206] width 13 height 13
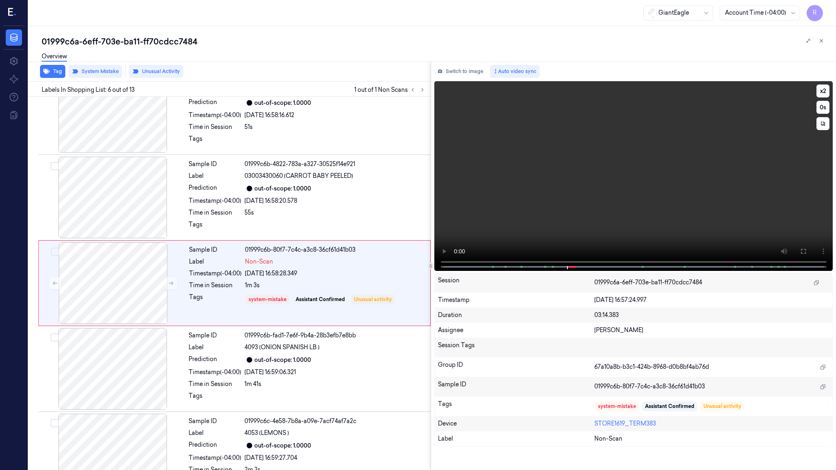
scroll to position [284, 0]
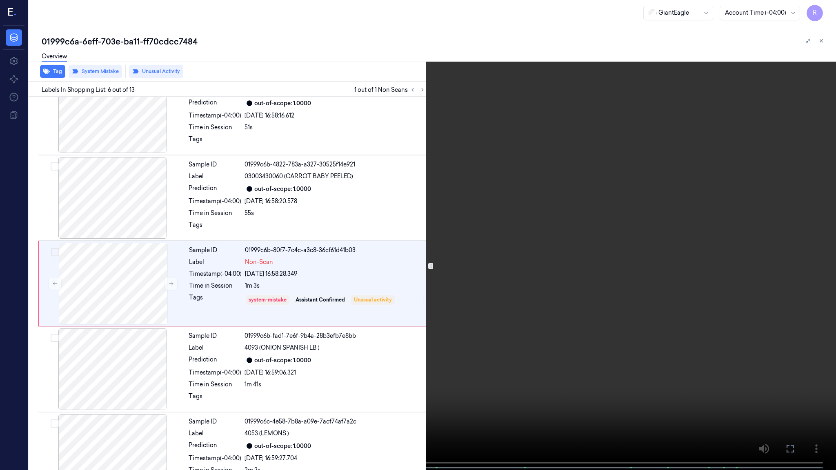
click at [554, 280] on video at bounding box center [418, 236] width 836 height 472
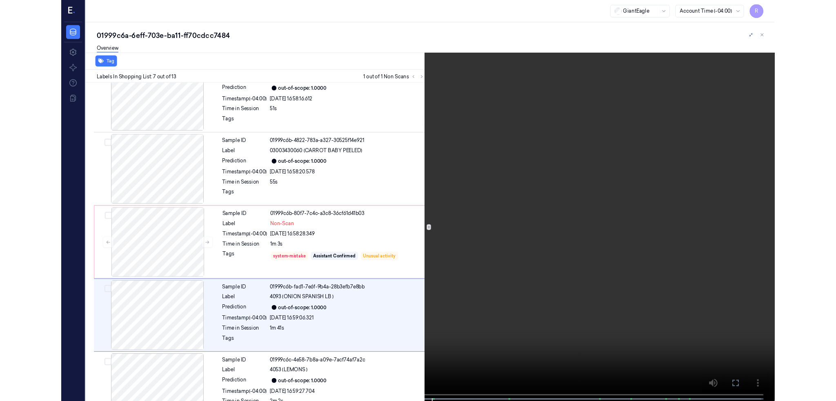
scroll to position [370, 0]
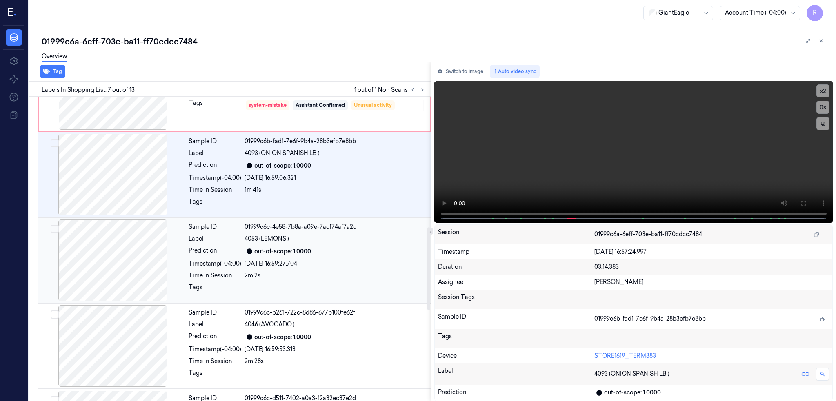
click at [135, 274] on div at bounding box center [112, 261] width 145 height 82
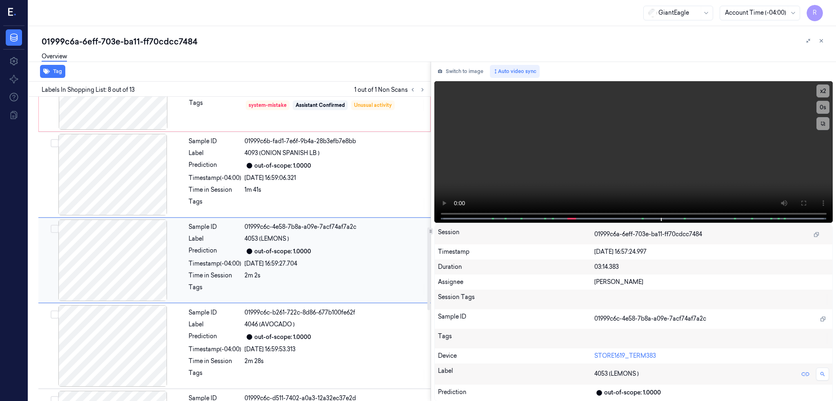
scroll to position [490, 0]
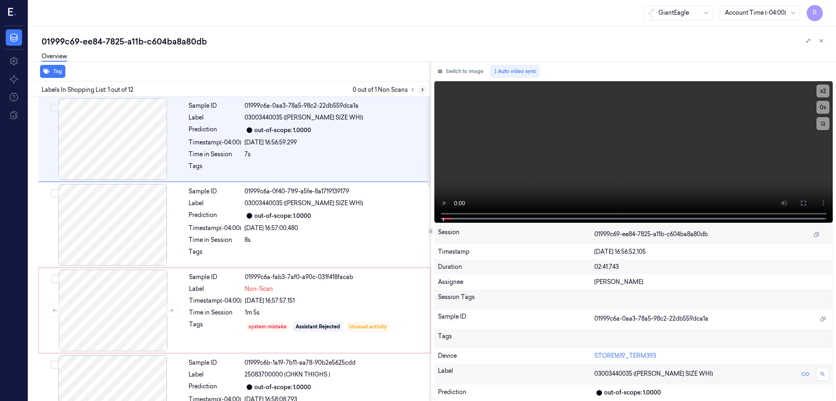
click at [425, 87] on icon at bounding box center [423, 90] width 6 height 6
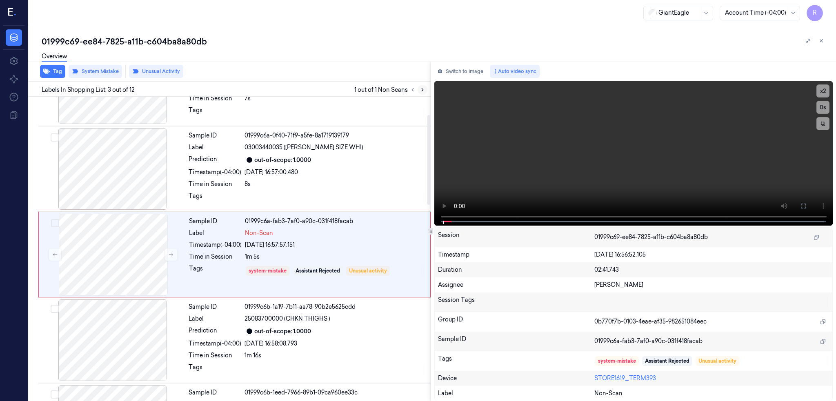
scroll to position [61, 0]
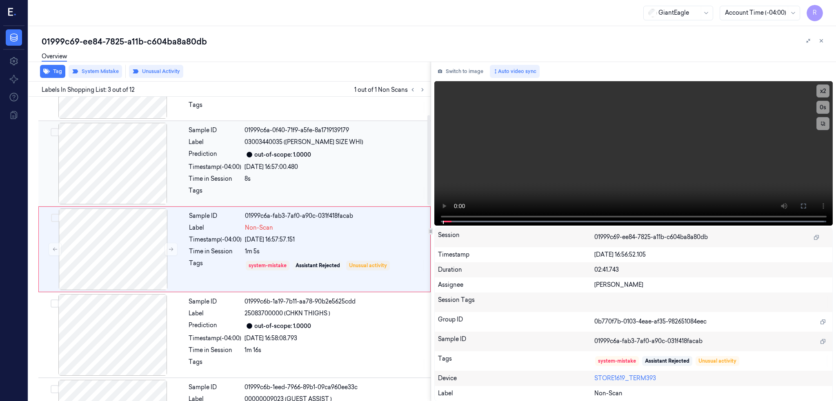
click at [112, 170] on div at bounding box center [112, 164] width 145 height 82
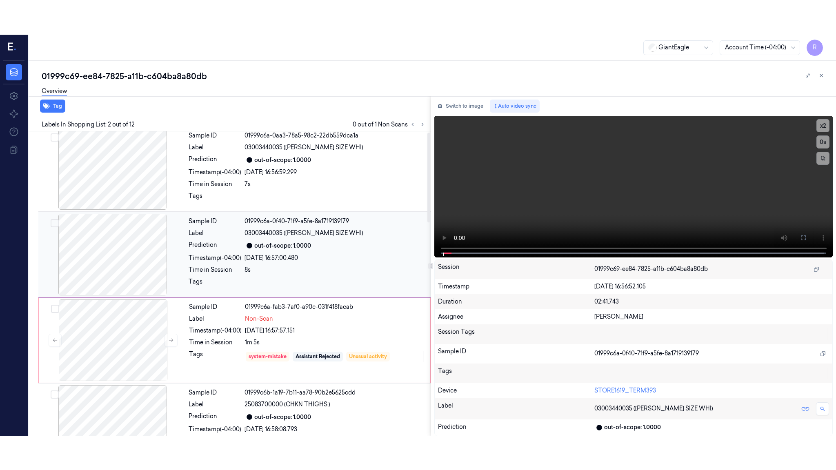
scroll to position [0, 0]
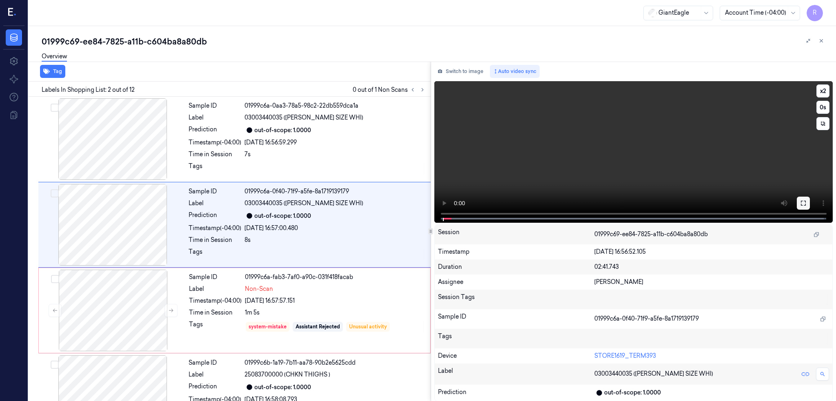
click at [807, 203] on icon at bounding box center [803, 203] width 7 height 7
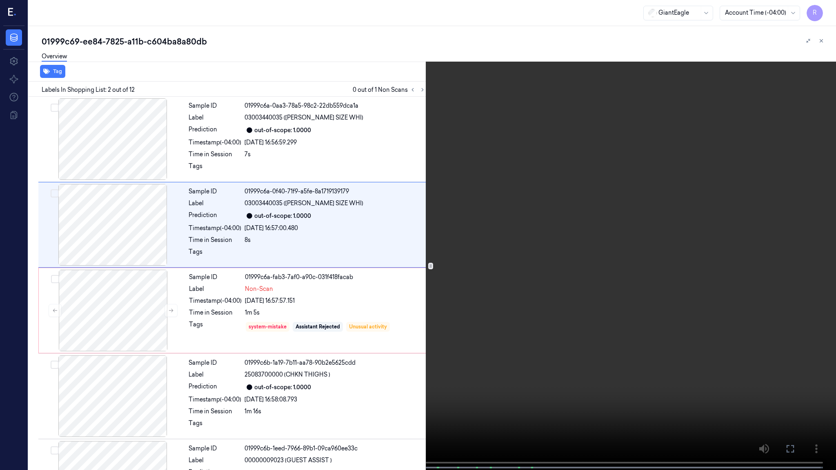
click at [588, 220] on video at bounding box center [418, 236] width 836 height 472
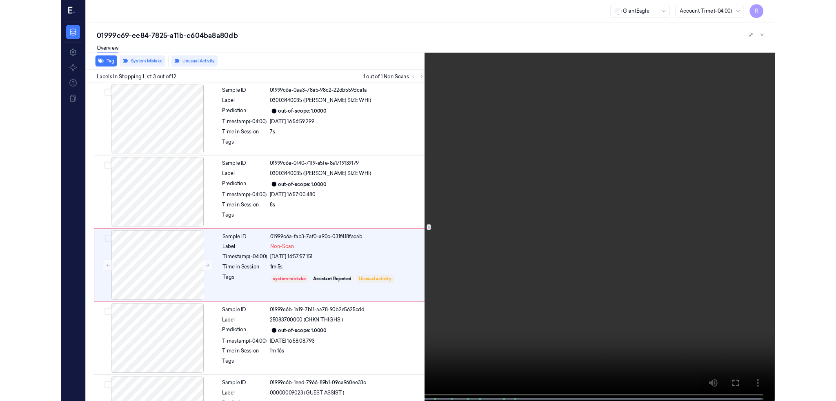
scroll to position [27, 0]
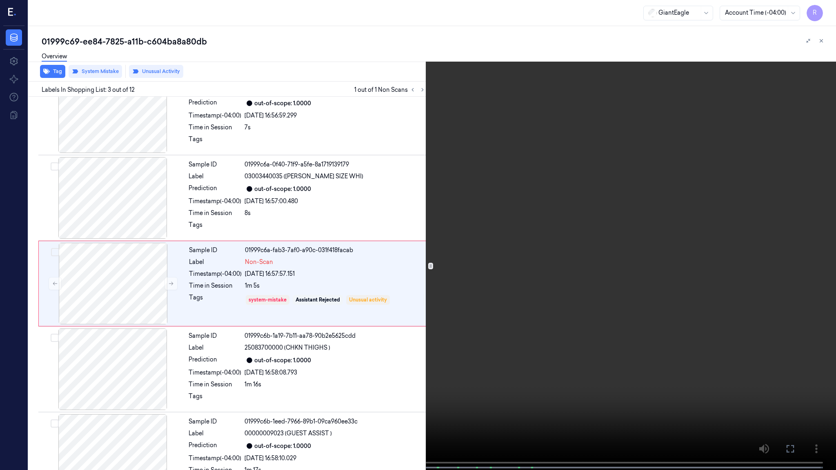
click at [345, 401] on span at bounding box center [344, 468] width 1 height 4
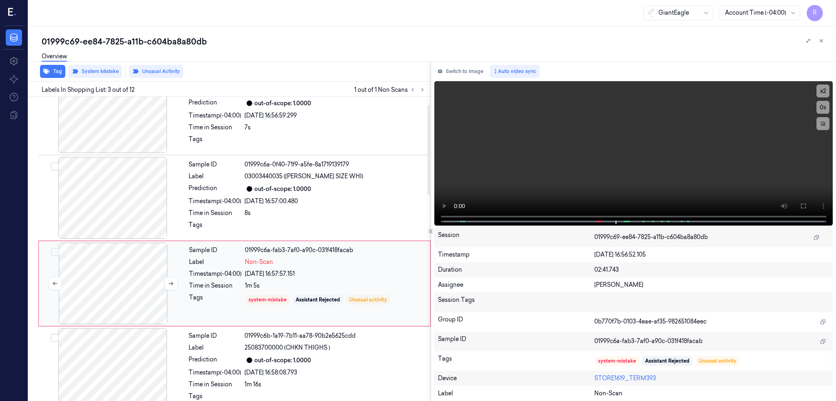
click at [132, 299] on div at bounding box center [112, 284] width 145 height 82
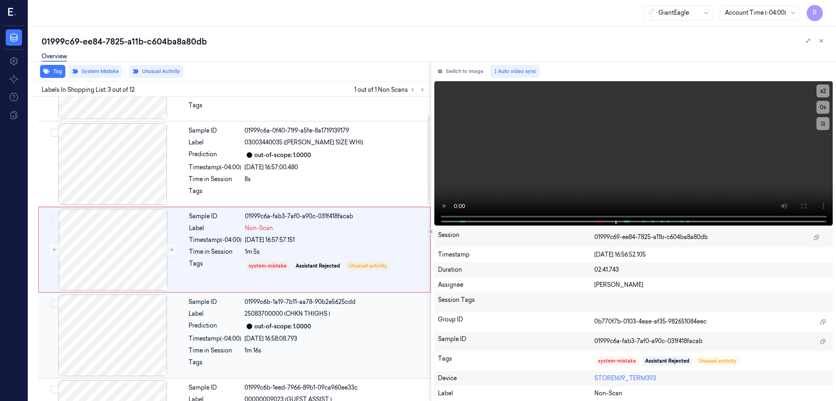
scroll to position [61, 0]
click at [169, 249] on icon at bounding box center [171, 250] width 6 height 6
click at [169, 250] on icon at bounding box center [171, 250] width 6 height 6
click at [131, 247] on div at bounding box center [112, 250] width 145 height 82
click at [173, 251] on icon at bounding box center [171, 250] width 6 height 6
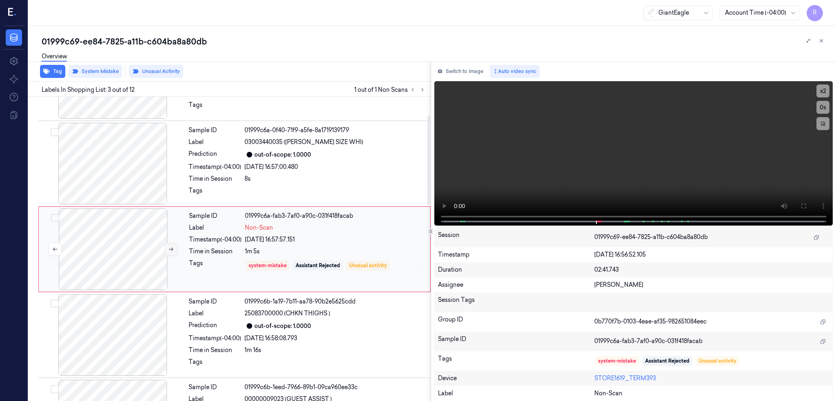
click at [173, 251] on icon at bounding box center [171, 250] width 6 height 6
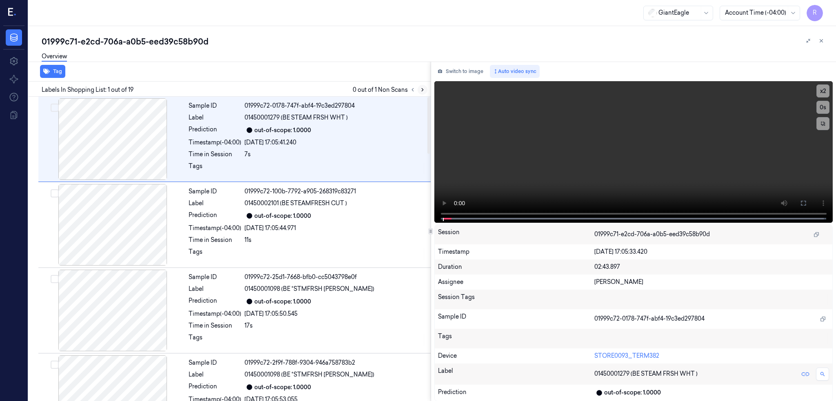
click at [425, 88] on icon at bounding box center [423, 90] width 6 height 6
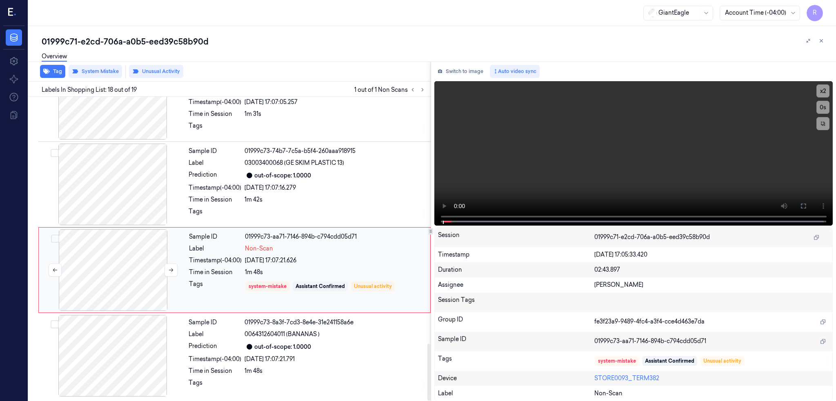
scroll to position [1327, 0]
click at [110, 193] on div at bounding box center [112, 185] width 145 height 82
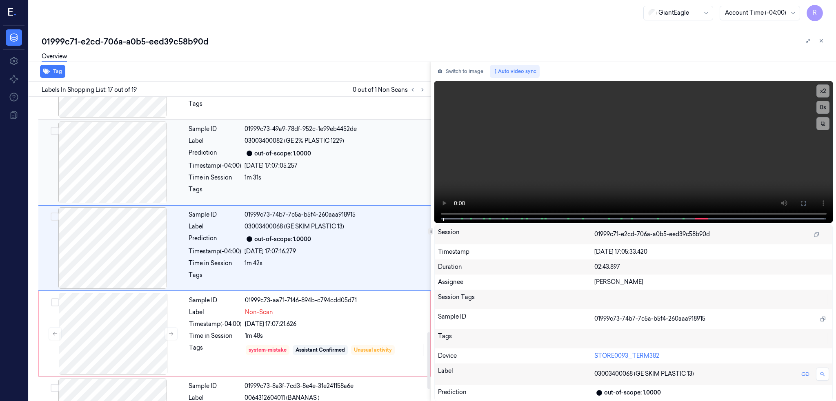
scroll to position [1262, 0]
click at [134, 360] on div at bounding box center [112, 335] width 145 height 82
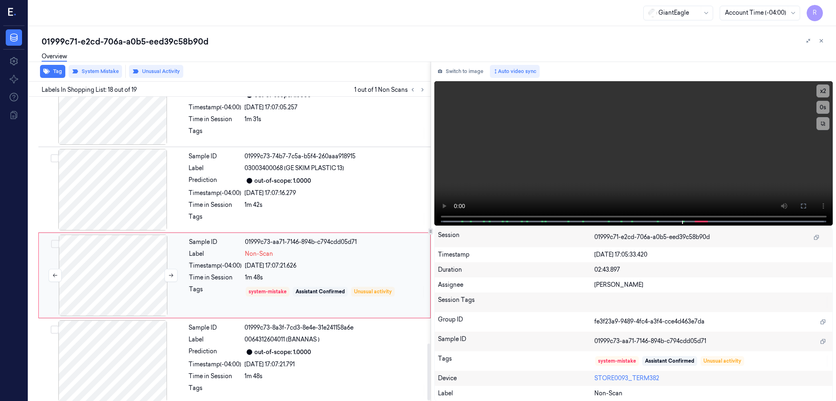
scroll to position [1327, 0]
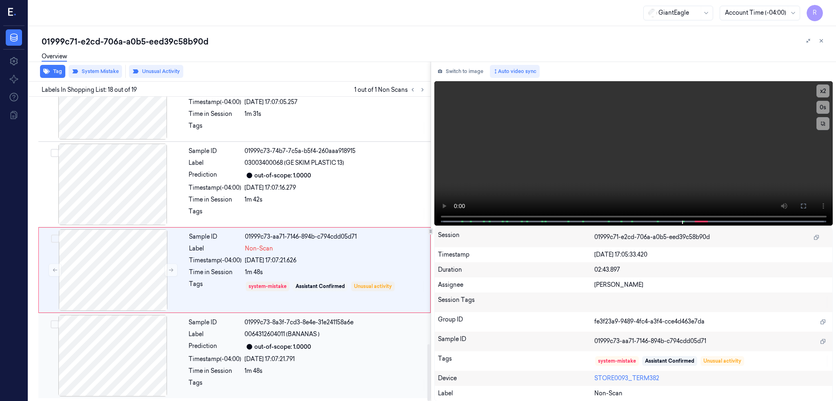
click at [108, 356] on div at bounding box center [112, 356] width 145 height 82
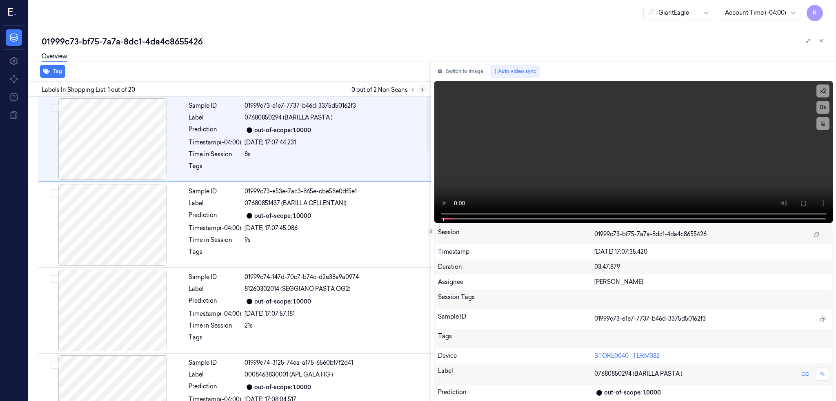
click at [423, 90] on icon at bounding box center [423, 90] width 2 height 3
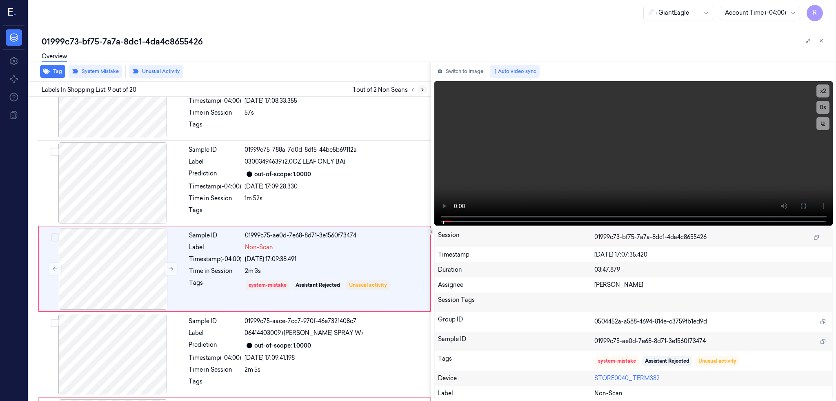
scroll to position [576, 0]
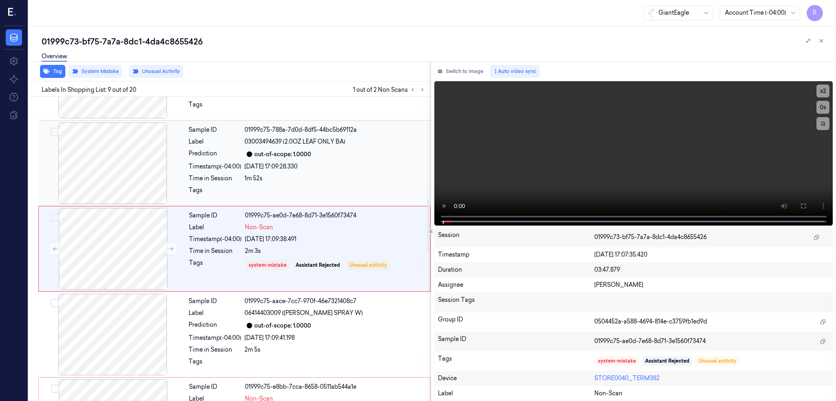
click at [101, 145] on div at bounding box center [112, 163] width 145 height 82
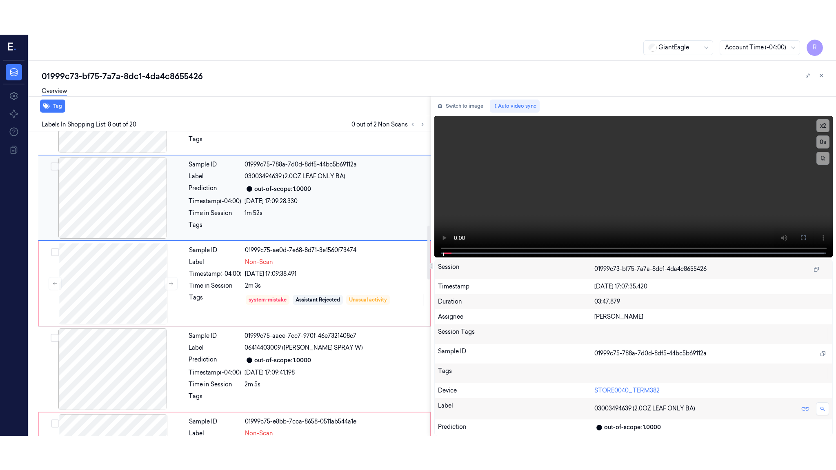
scroll to position [490, 0]
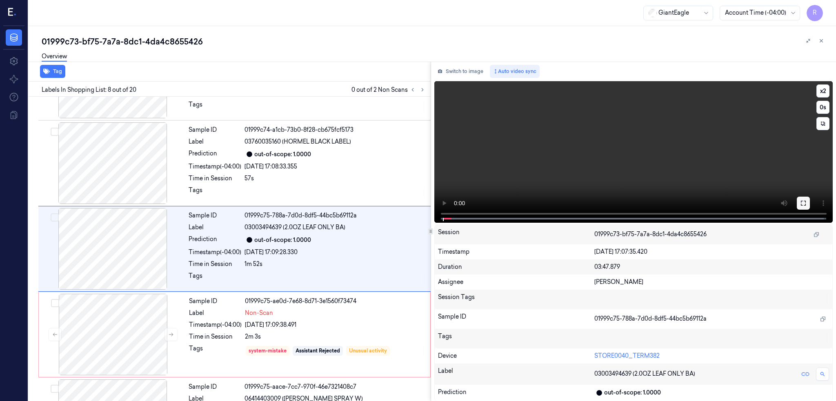
click at [810, 199] on button at bounding box center [803, 203] width 13 height 13
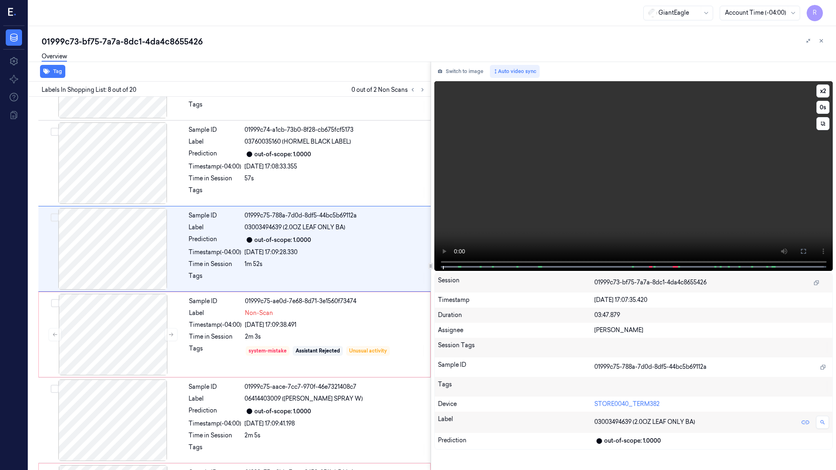
scroll to position [456, 0]
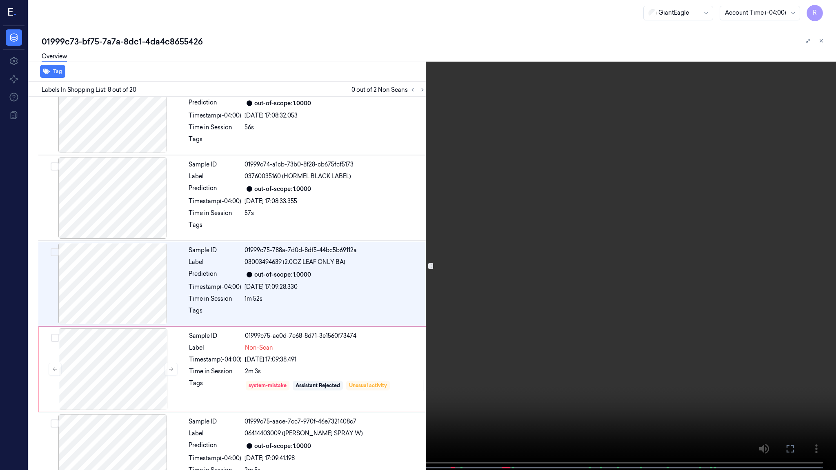
click at [500, 253] on video at bounding box center [418, 236] width 836 height 472
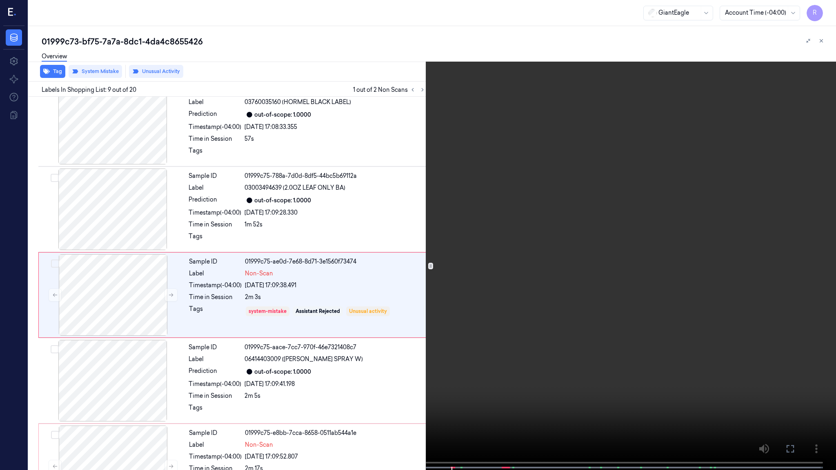
scroll to position [541, 0]
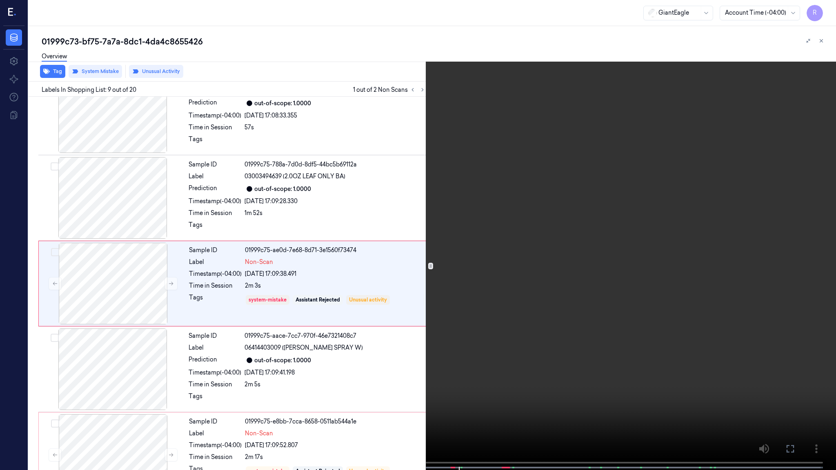
click at [538, 205] on video at bounding box center [418, 236] width 836 height 472
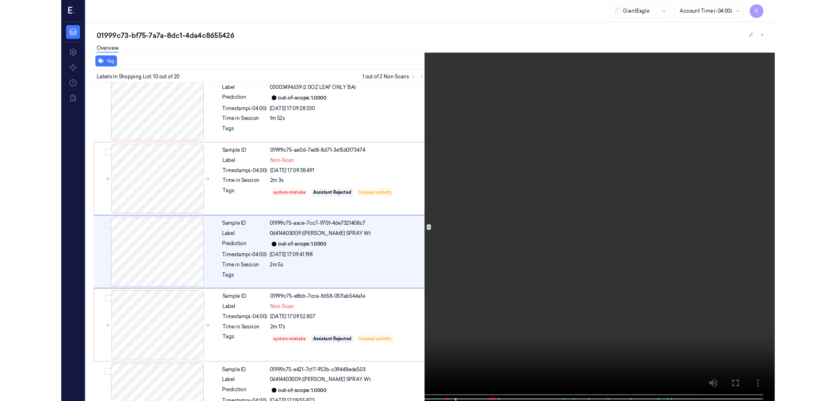
scroll to position [627, 0]
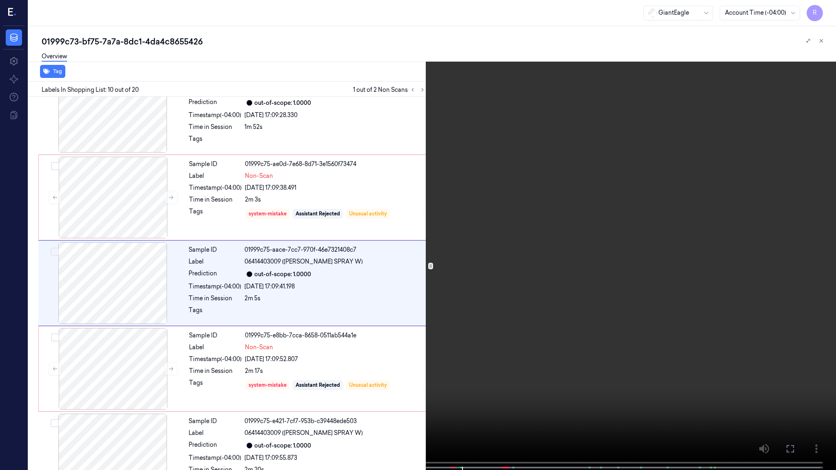
click at [586, 136] on video at bounding box center [418, 236] width 836 height 472
click at [554, 281] on video at bounding box center [418, 236] width 836 height 472
click at [485, 349] on video at bounding box center [418, 236] width 836 height 472
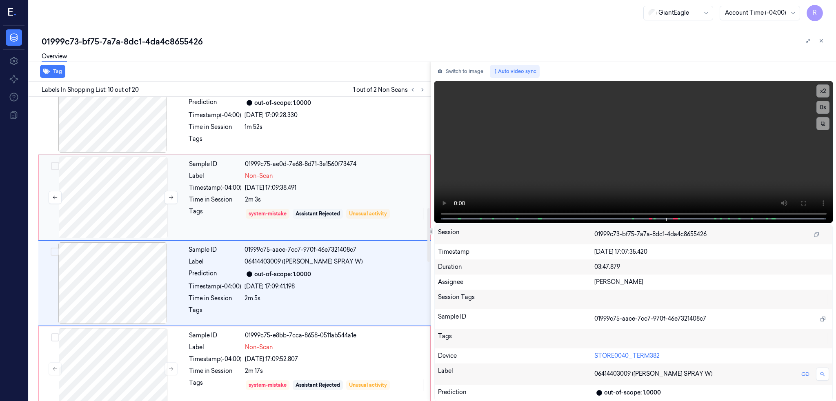
click at [105, 200] on div at bounding box center [112, 198] width 145 height 82
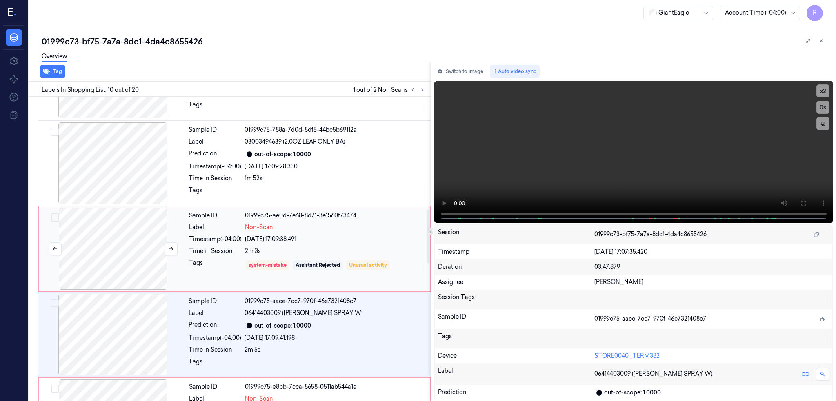
scroll to position [662, 0]
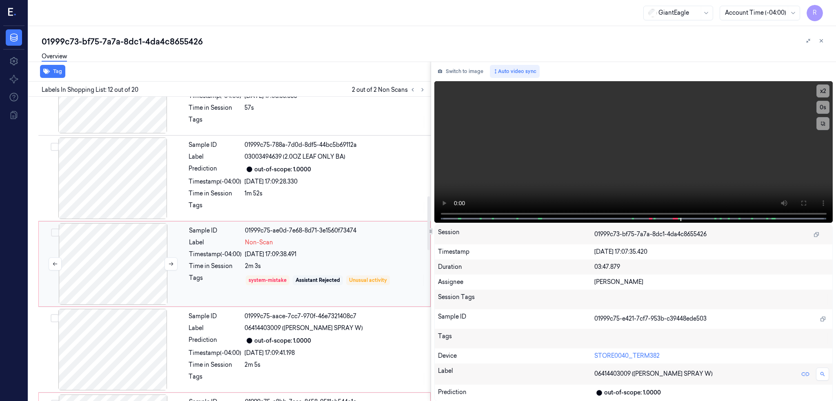
click at [102, 252] on div at bounding box center [112, 264] width 145 height 82
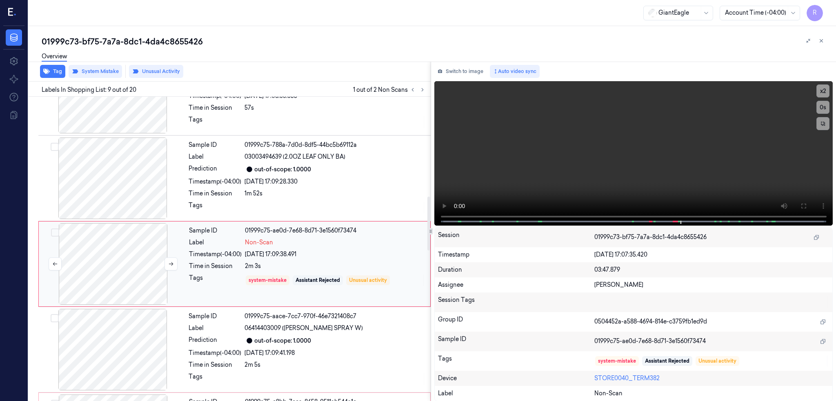
scroll to position [576, 0]
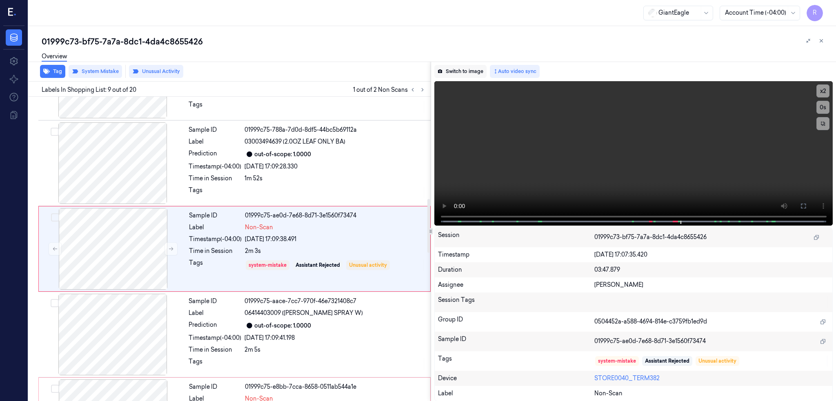
click at [473, 70] on button "Switch to image" at bounding box center [460, 71] width 52 height 13
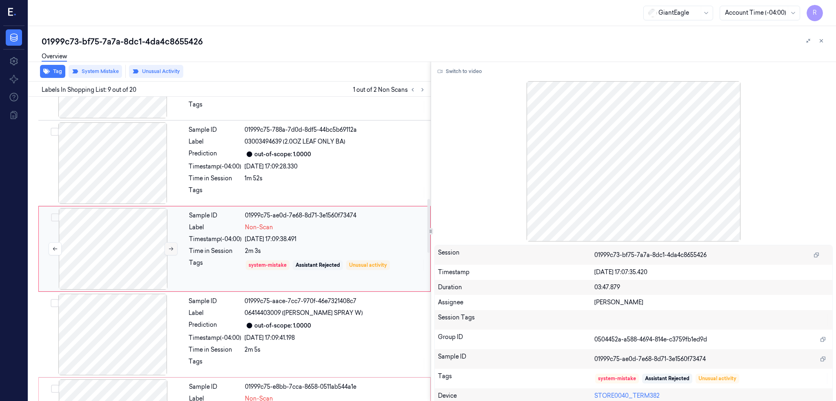
click at [170, 250] on icon at bounding box center [171, 249] width 6 height 6
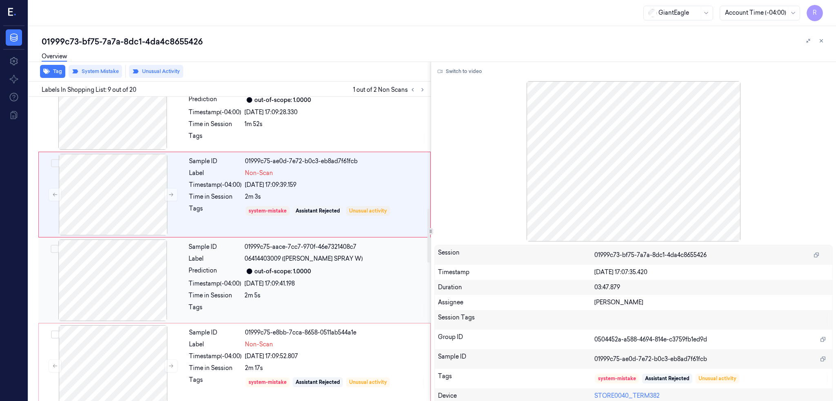
click at [137, 310] on div at bounding box center [112, 281] width 145 height 82
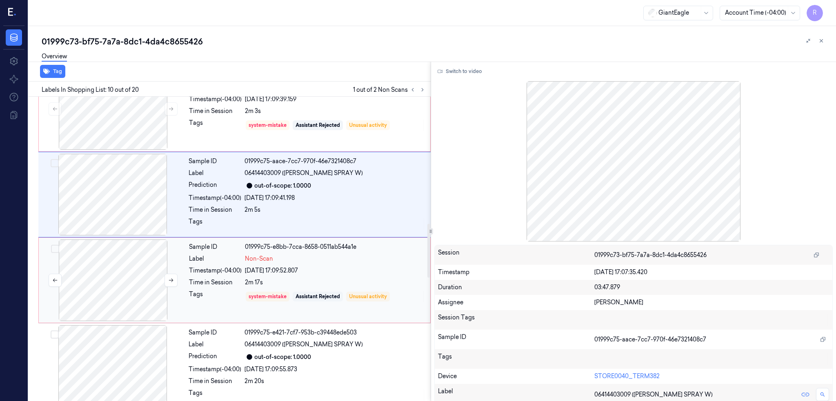
click at [127, 289] on div at bounding box center [112, 281] width 145 height 82
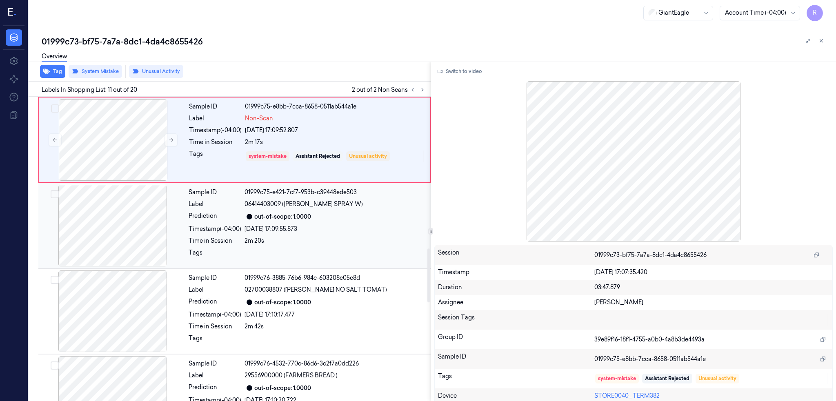
click at [126, 245] on div at bounding box center [112, 226] width 145 height 82
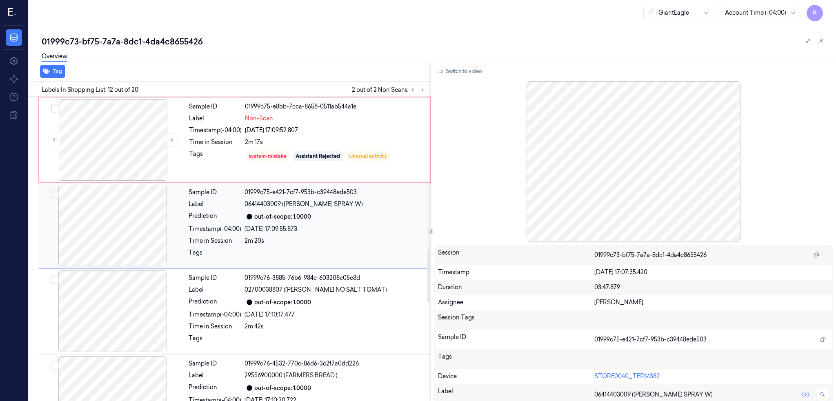
scroll to position [833, 0]
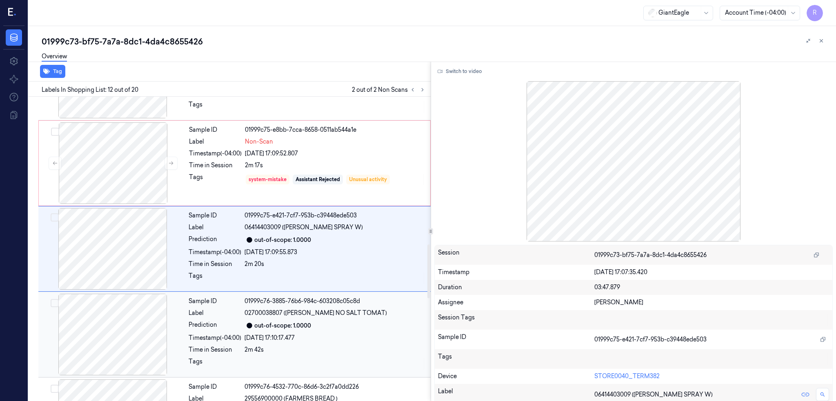
click at [134, 294] on div at bounding box center [112, 335] width 145 height 82
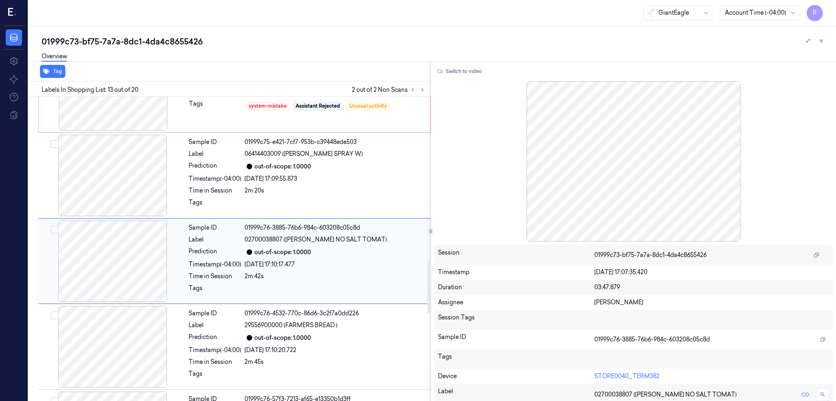
scroll to position [919, 0]
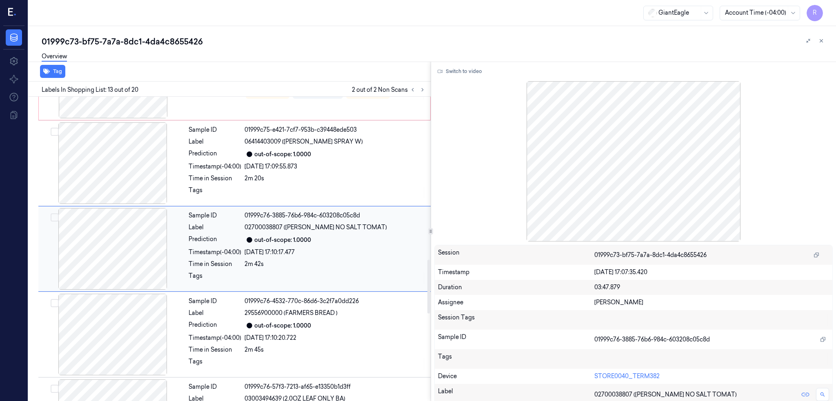
click at [129, 254] on div at bounding box center [112, 249] width 145 height 82
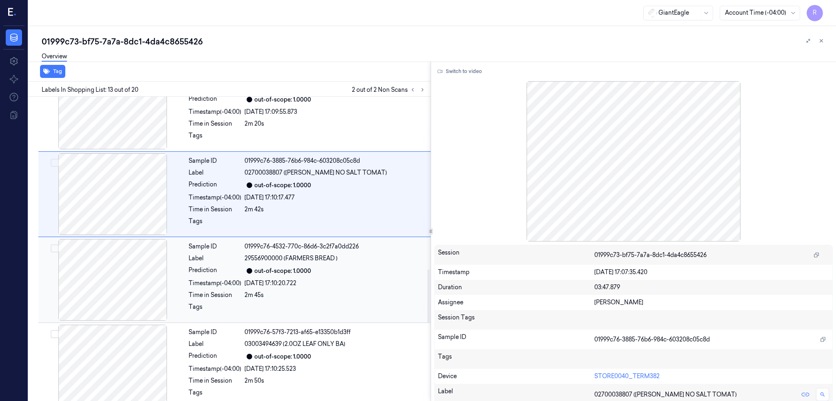
click at [128, 277] on div at bounding box center [112, 280] width 145 height 82
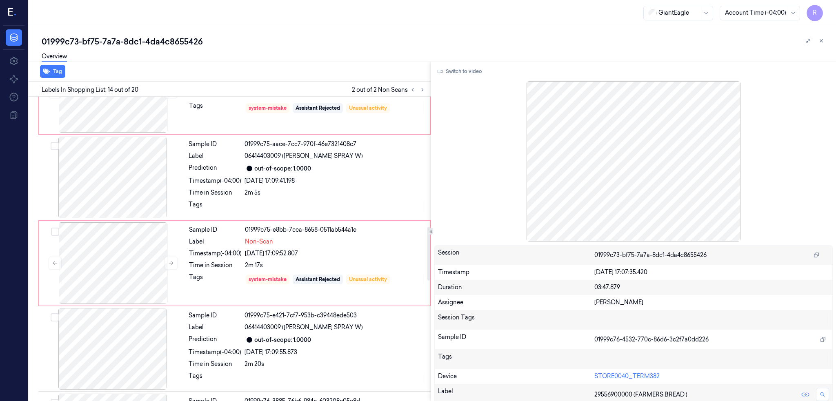
scroll to position [733, 0]
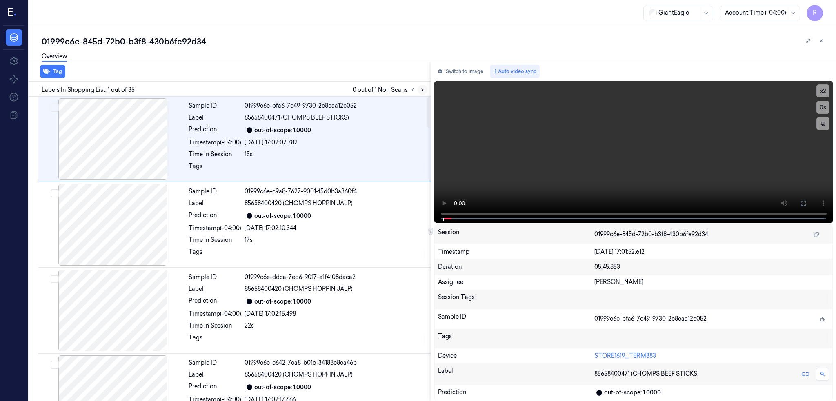
click at [425, 92] on icon at bounding box center [423, 90] width 6 height 6
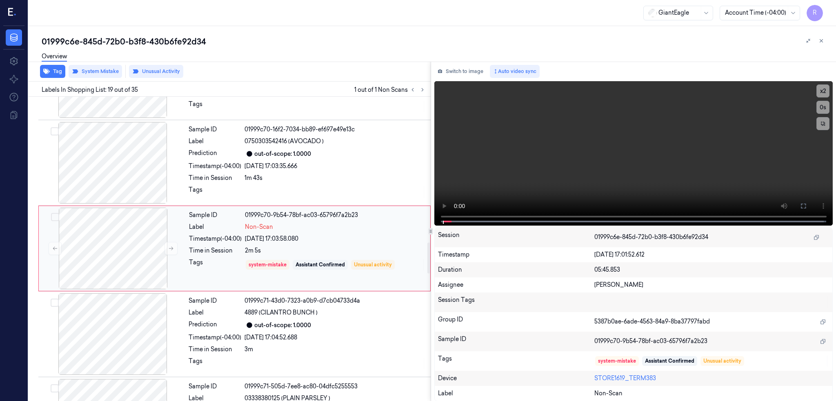
scroll to position [1488, 0]
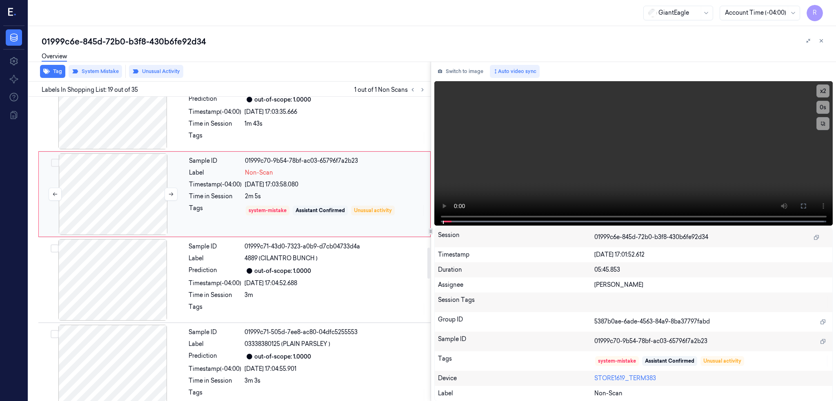
click at [127, 203] on div at bounding box center [112, 194] width 145 height 82
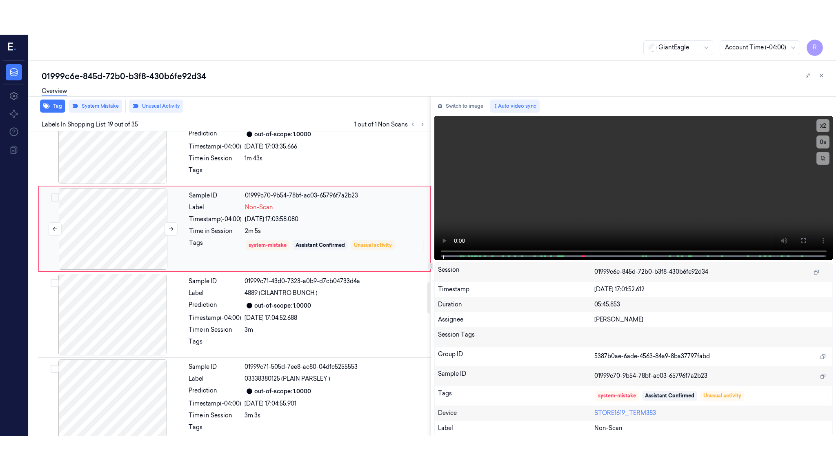
scroll to position [1434, 0]
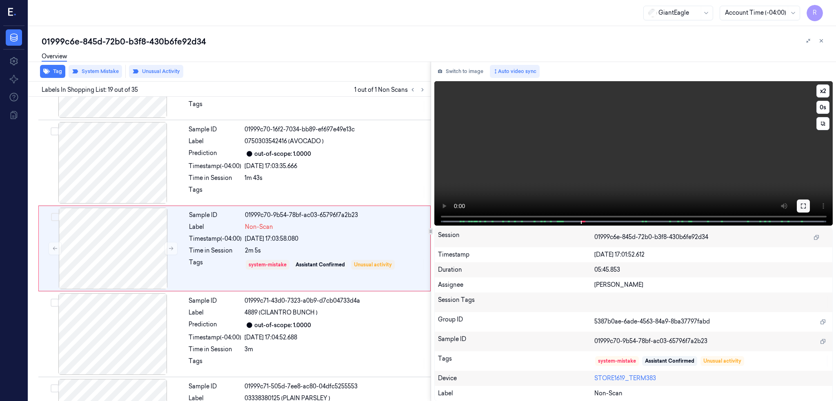
click at [810, 200] on button at bounding box center [803, 206] width 13 height 13
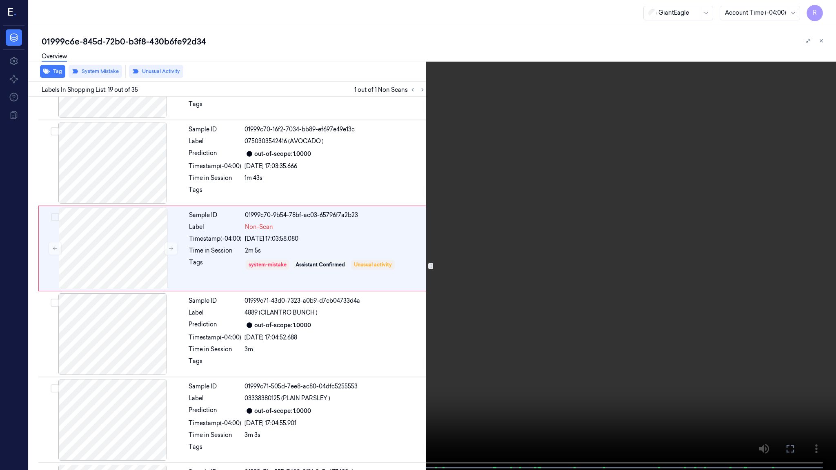
click at [630, 256] on video at bounding box center [418, 236] width 836 height 472
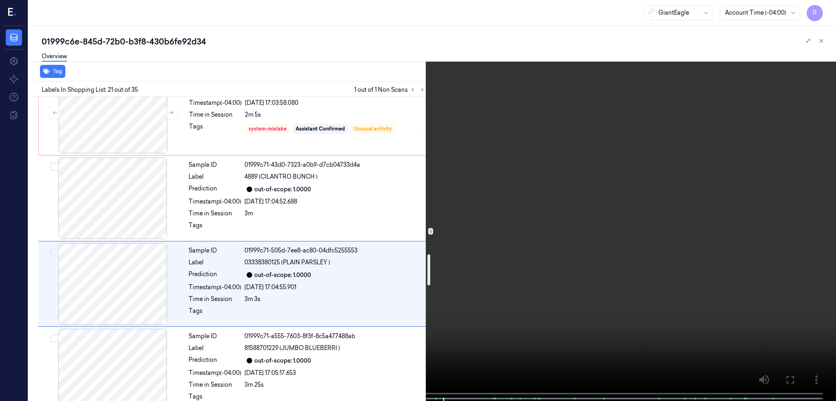
scroll to position [1605, 0]
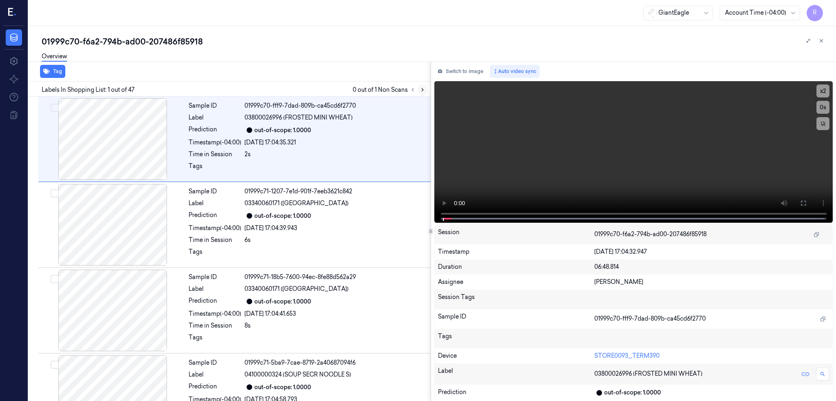
click at [425, 90] on icon at bounding box center [423, 90] width 6 height 6
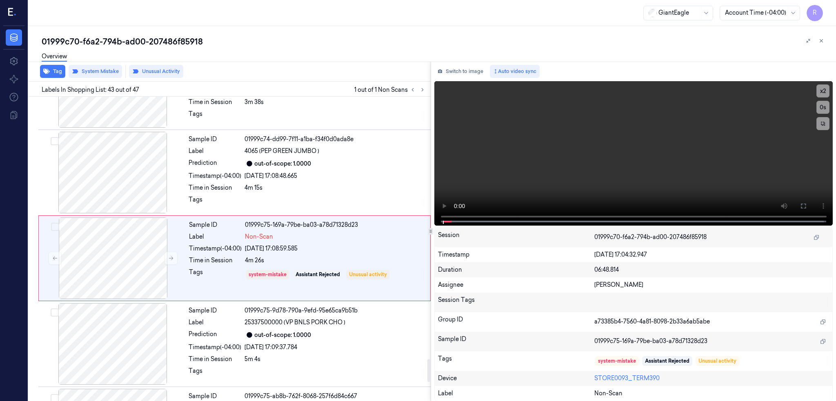
scroll to position [3492, 0]
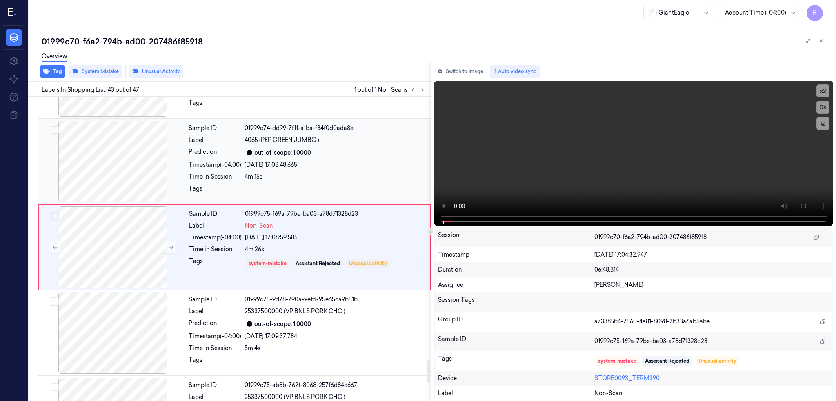
click at [128, 149] on div at bounding box center [112, 162] width 145 height 82
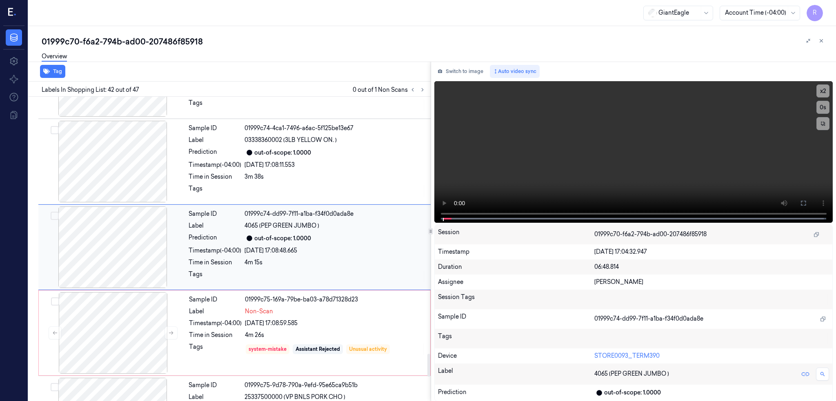
scroll to position [3461, 0]
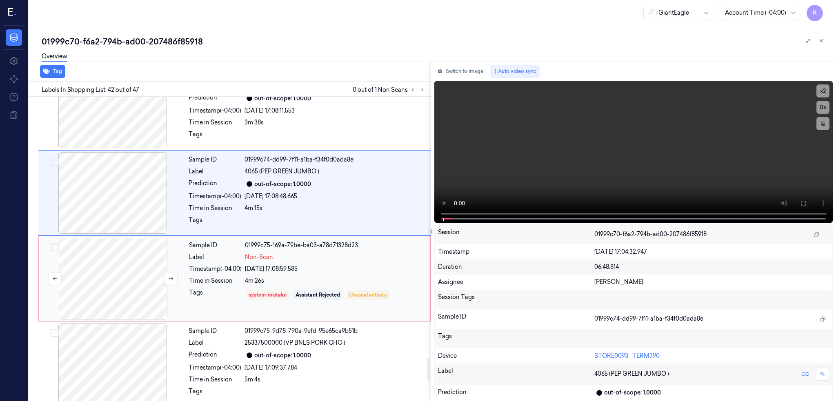
click at [135, 269] on div at bounding box center [112, 279] width 145 height 82
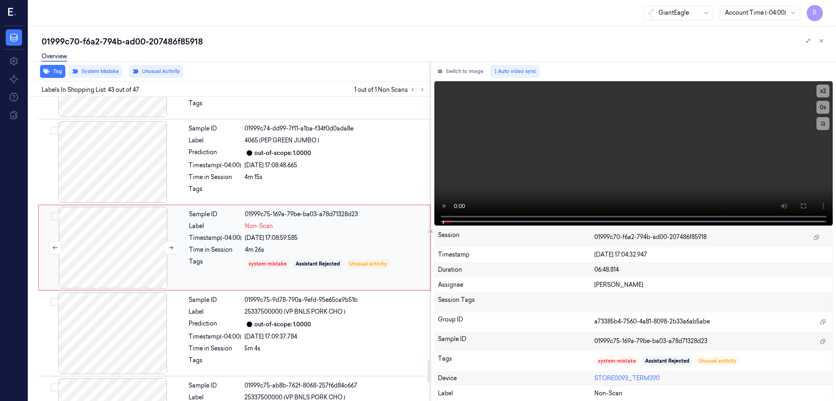
scroll to position [3492, 0]
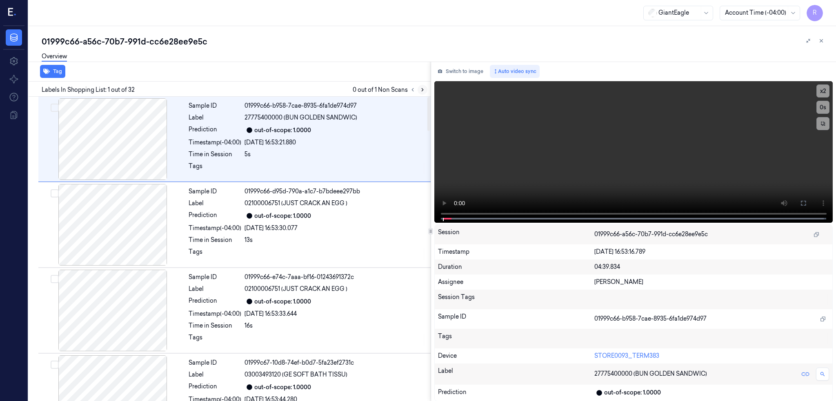
click at [425, 92] on icon at bounding box center [423, 90] width 6 height 6
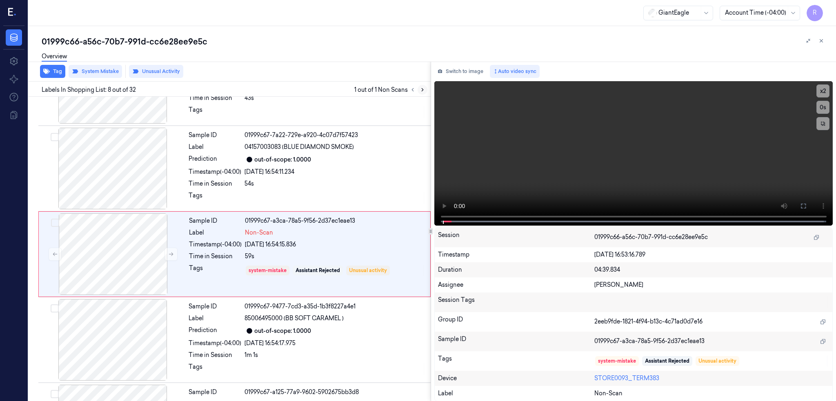
scroll to position [490, 0]
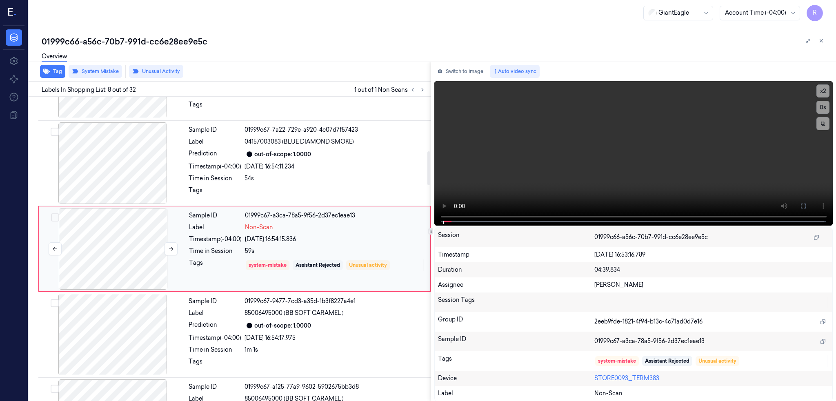
click at [126, 249] on div at bounding box center [112, 249] width 145 height 82
click at [113, 164] on div at bounding box center [112, 163] width 145 height 82
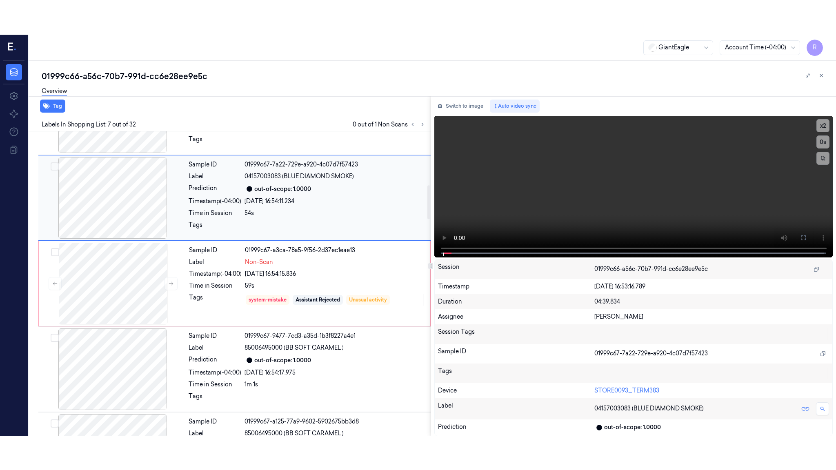
scroll to position [404, 0]
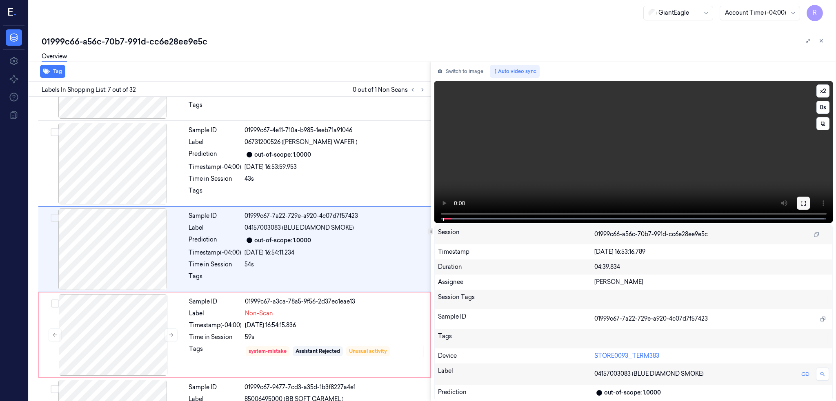
click at [810, 205] on button at bounding box center [803, 203] width 13 height 13
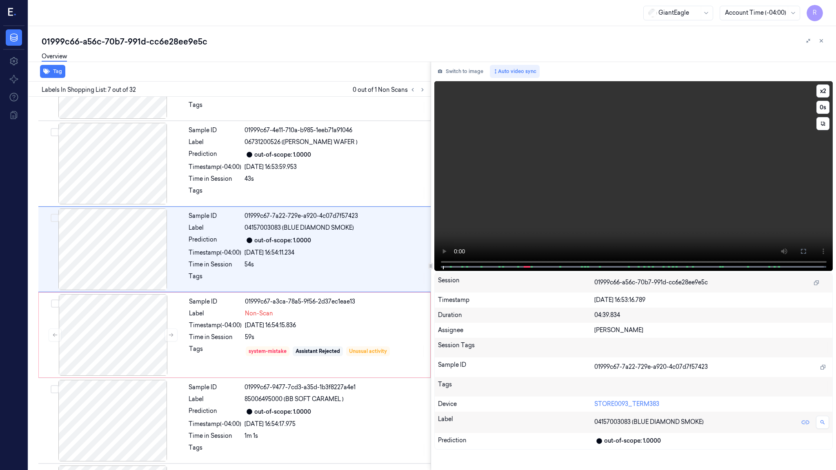
scroll to position [370, 0]
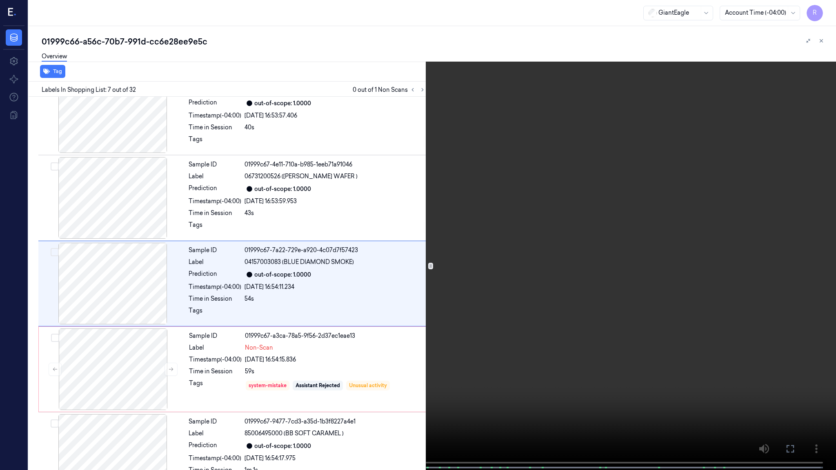
click at [480, 296] on video at bounding box center [418, 236] width 836 height 472
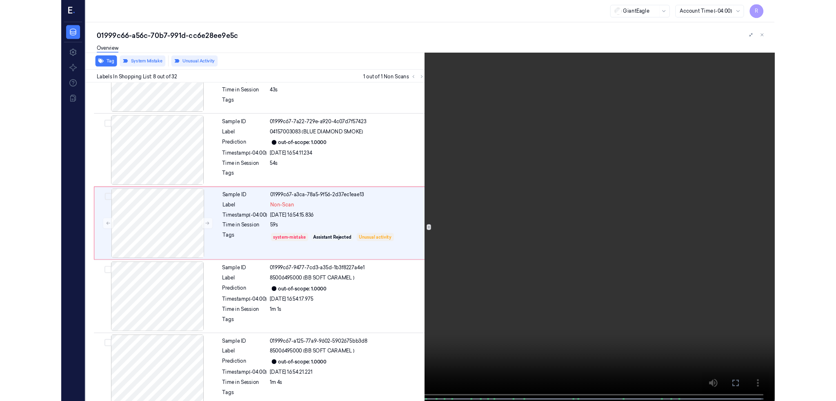
scroll to position [456, 0]
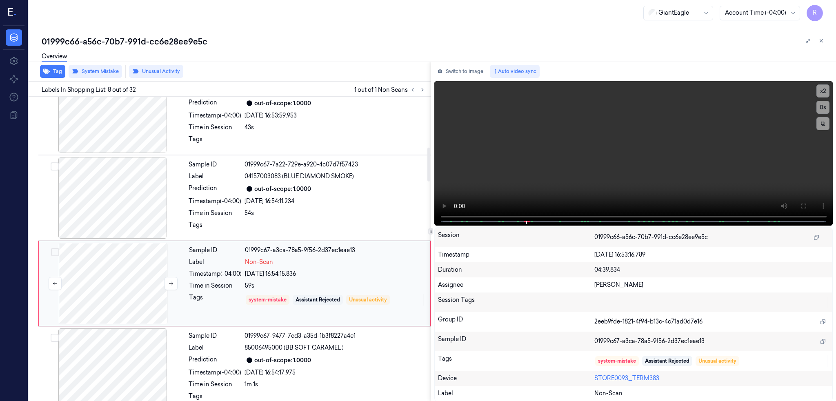
click at [118, 298] on div at bounding box center [112, 284] width 145 height 82
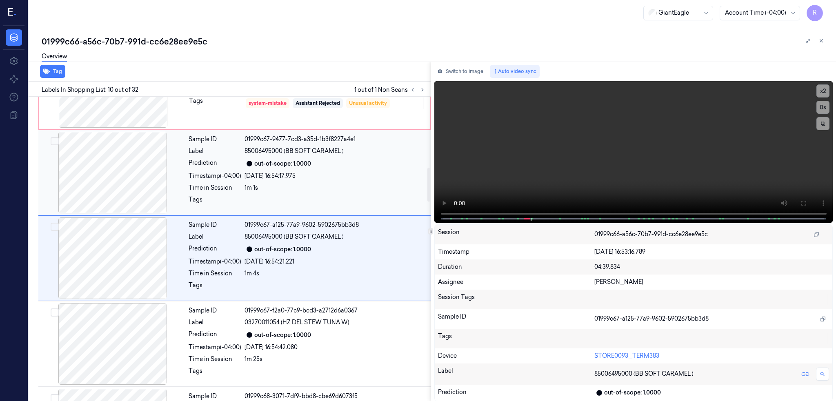
scroll to position [662, 0]
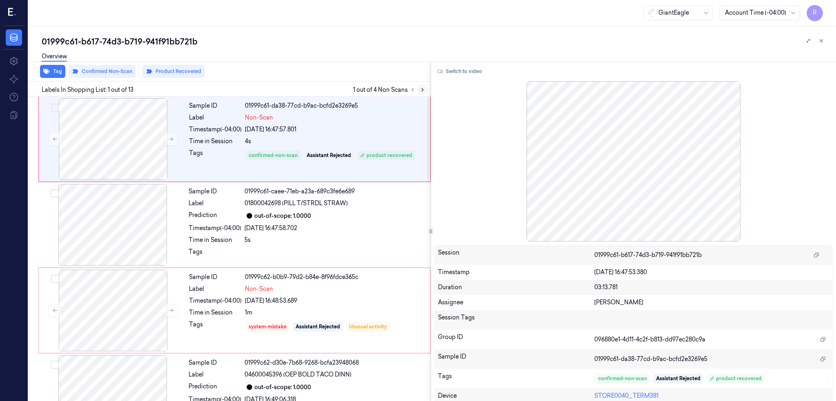
click at [425, 87] on icon at bounding box center [423, 90] width 6 height 6
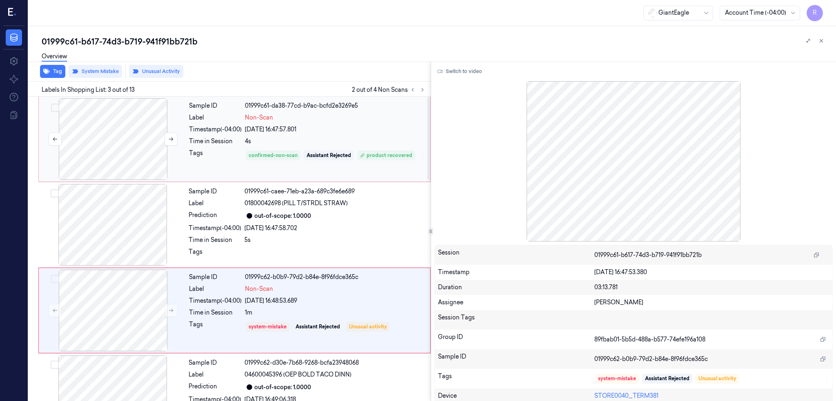
click at [73, 121] on div at bounding box center [112, 139] width 145 height 82
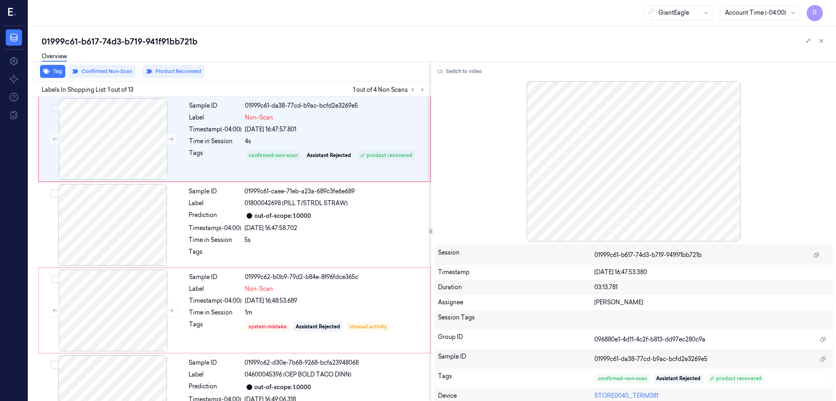
click at [485, 75] on button "Switch to video" at bounding box center [459, 71] width 51 height 13
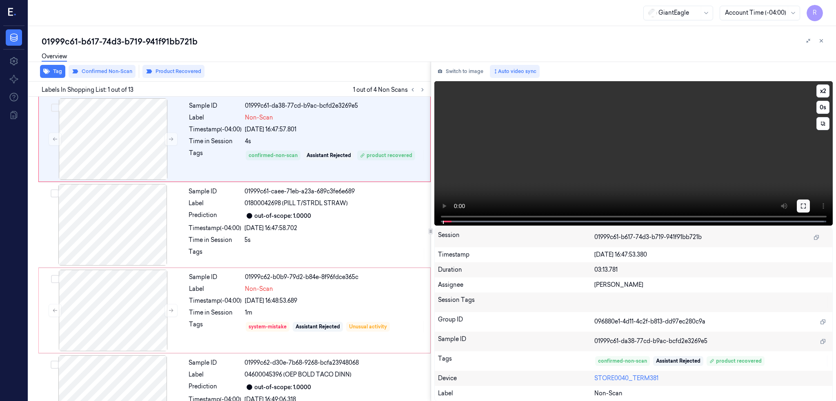
click at [810, 205] on button at bounding box center [803, 206] width 13 height 13
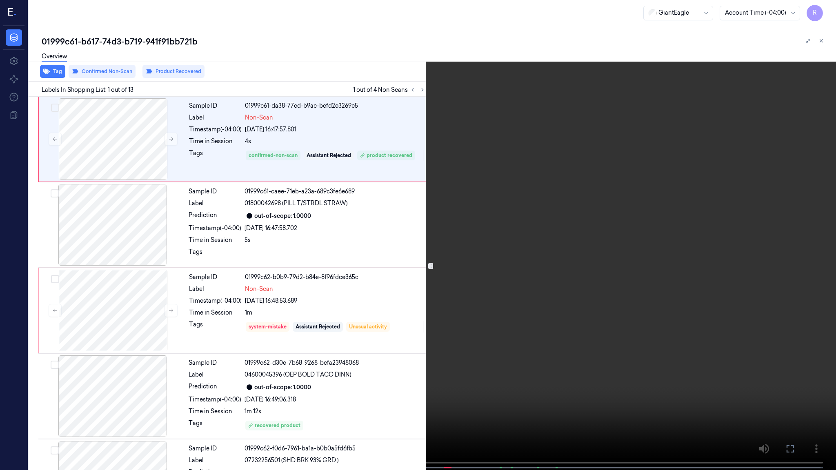
click at [758, 313] on video at bounding box center [418, 236] width 836 height 472
click at [579, 309] on video at bounding box center [418, 236] width 836 height 472
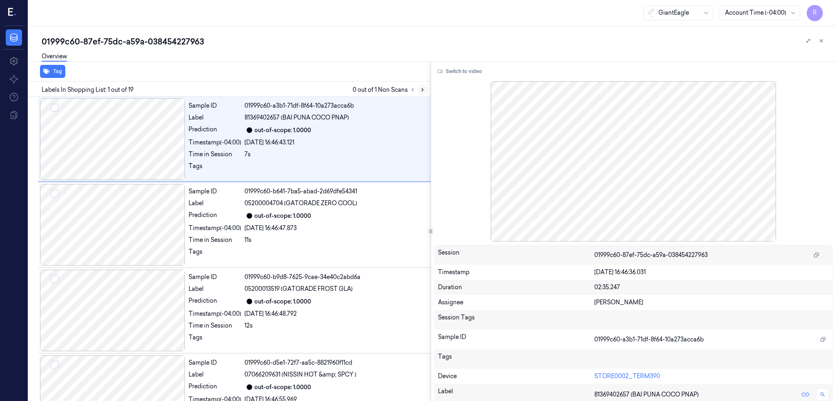
click at [425, 87] on icon at bounding box center [423, 90] width 6 height 6
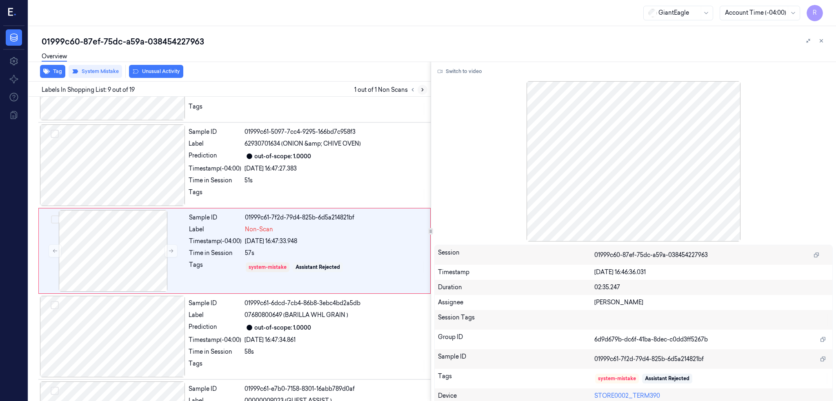
scroll to position [576, 0]
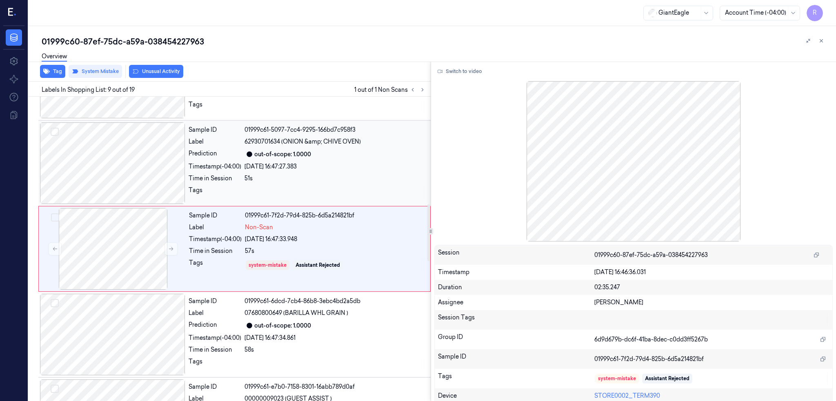
click at [124, 162] on div at bounding box center [112, 163] width 145 height 82
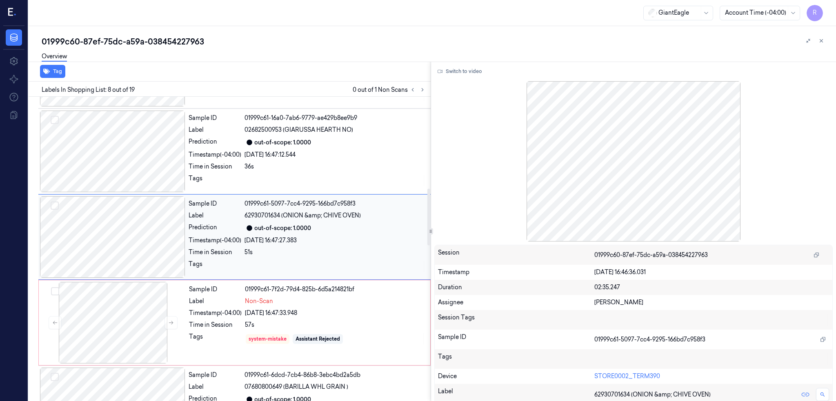
scroll to position [490, 0]
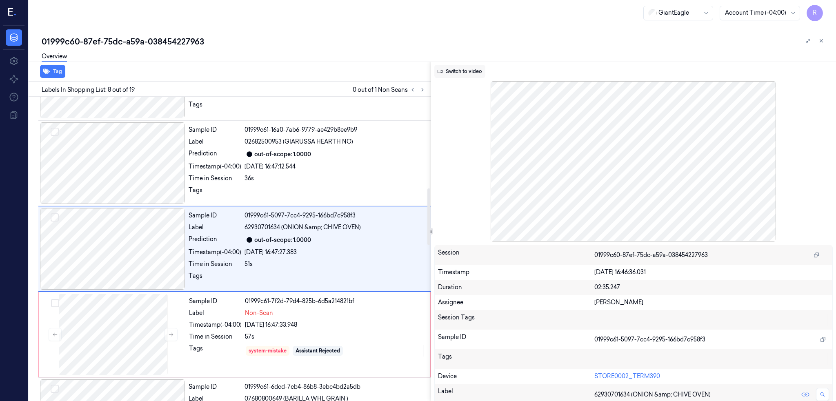
click at [466, 65] on button "Switch to video" at bounding box center [459, 71] width 51 height 13
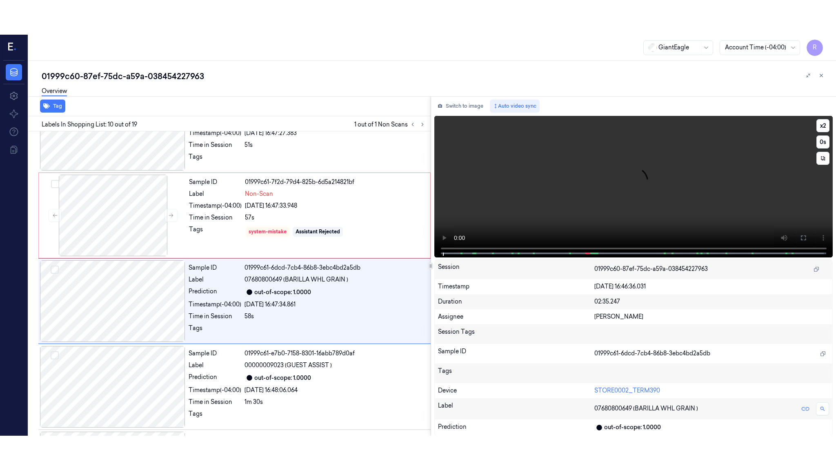
scroll to position [662, 0]
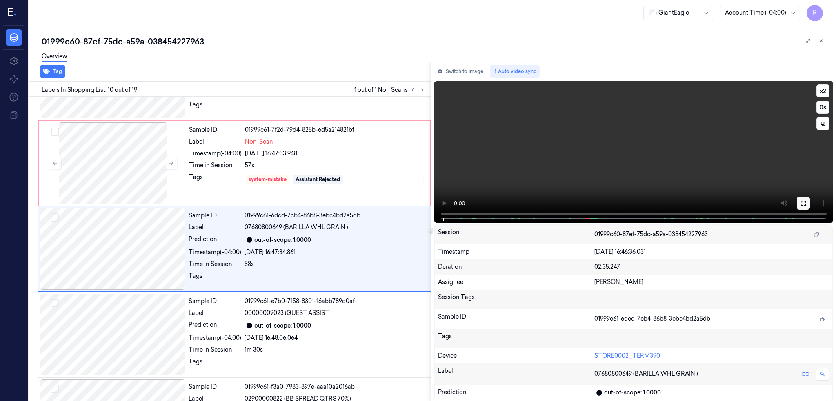
click at [810, 198] on button at bounding box center [803, 203] width 13 height 13
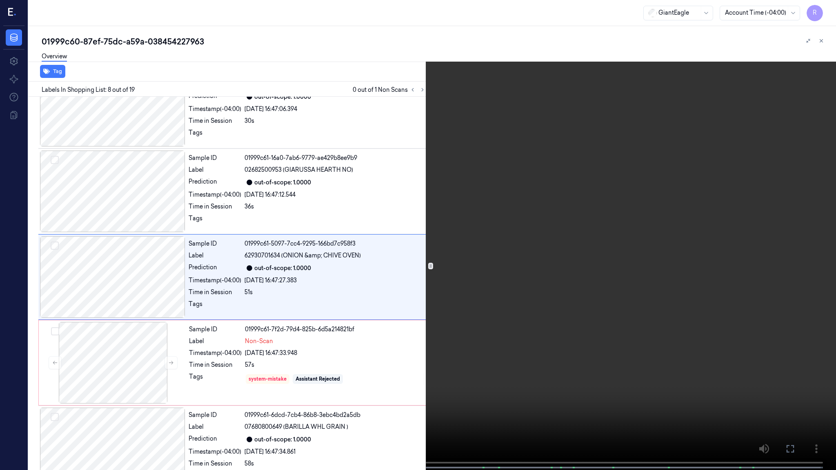
scroll to position [456, 0]
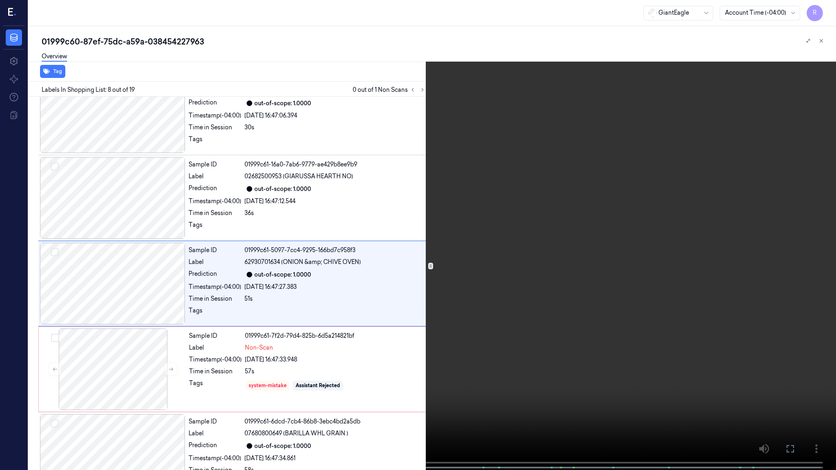
click at [276, 380] on video at bounding box center [418, 236] width 836 height 472
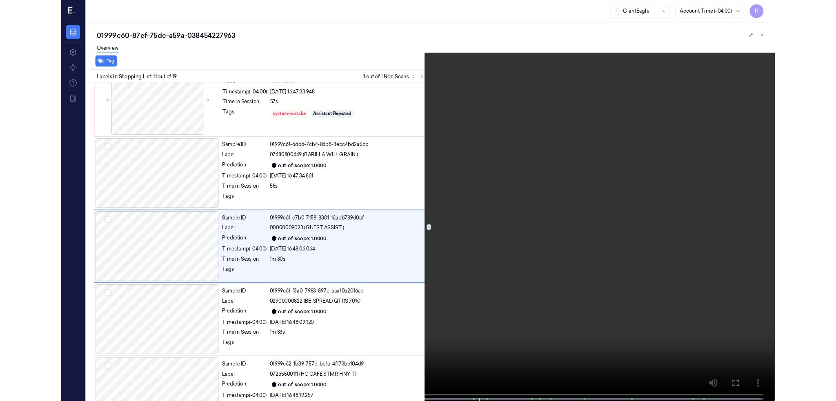
scroll to position [713, 0]
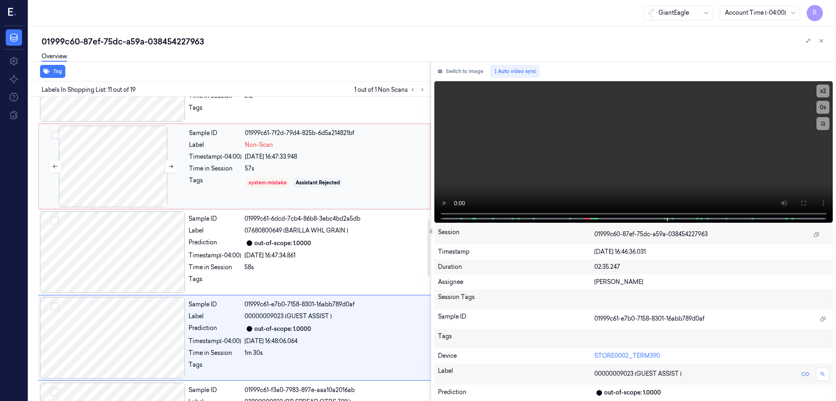
click at [117, 180] on div at bounding box center [112, 167] width 145 height 82
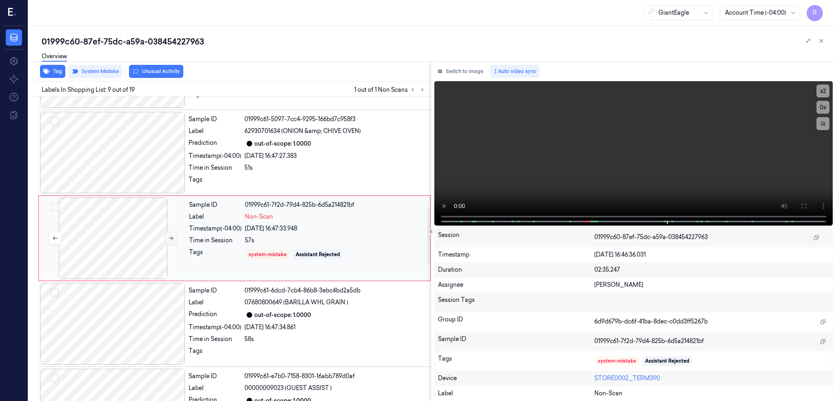
scroll to position [576, 0]
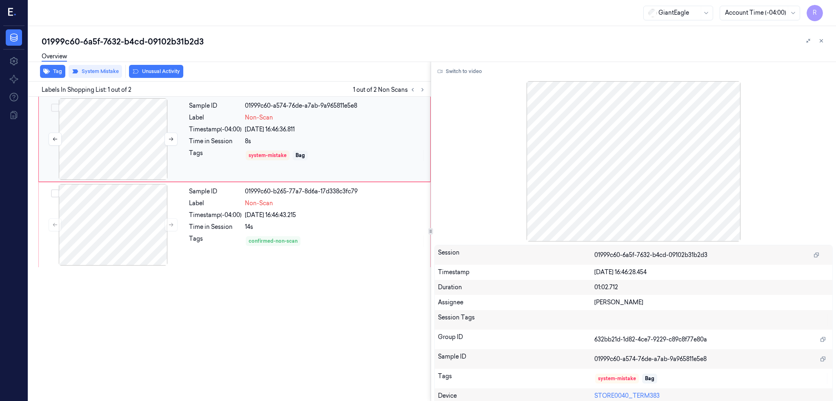
click at [113, 140] on div at bounding box center [112, 139] width 145 height 82
click at [485, 73] on button "Switch to video" at bounding box center [459, 71] width 51 height 13
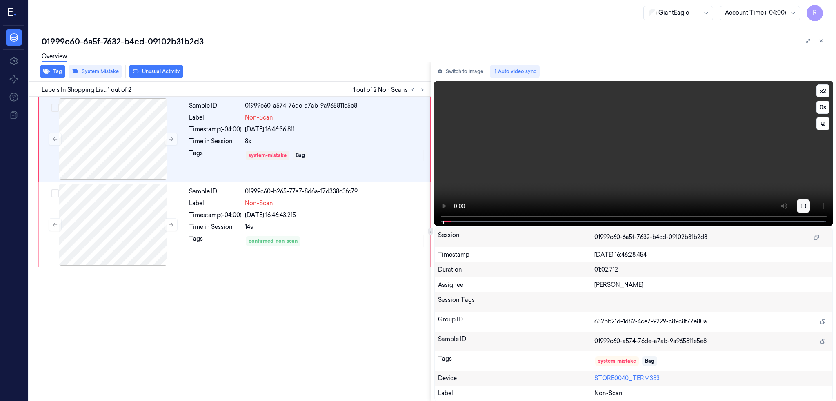
click at [807, 207] on icon at bounding box center [803, 206] width 7 height 7
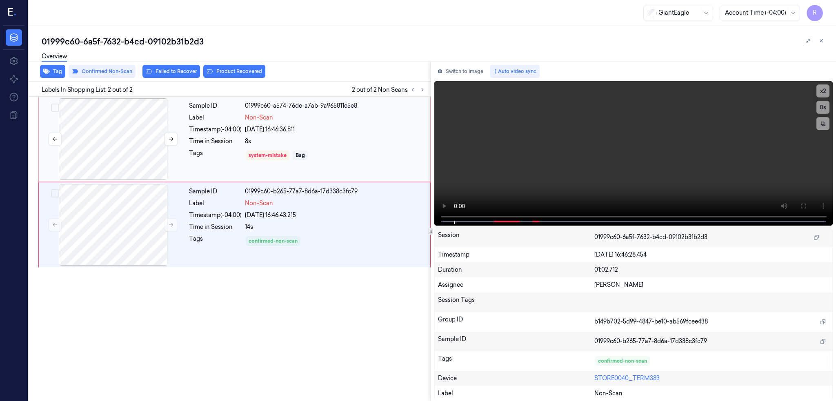
click at [128, 147] on div at bounding box center [112, 139] width 145 height 82
click at [132, 218] on div at bounding box center [112, 225] width 145 height 82
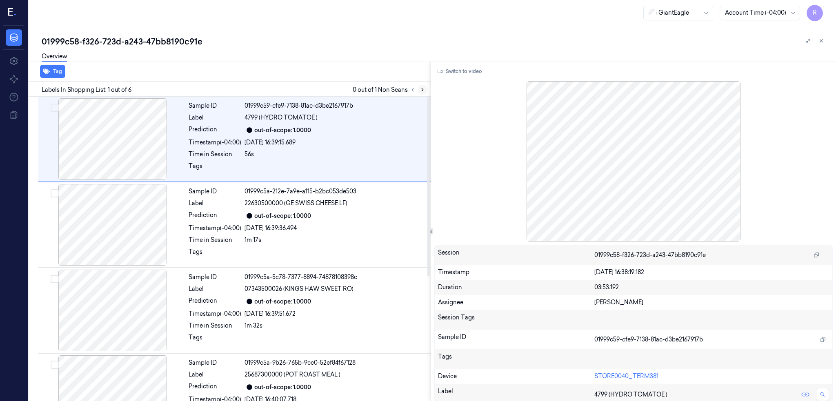
click at [427, 87] on button at bounding box center [423, 90] width 10 height 10
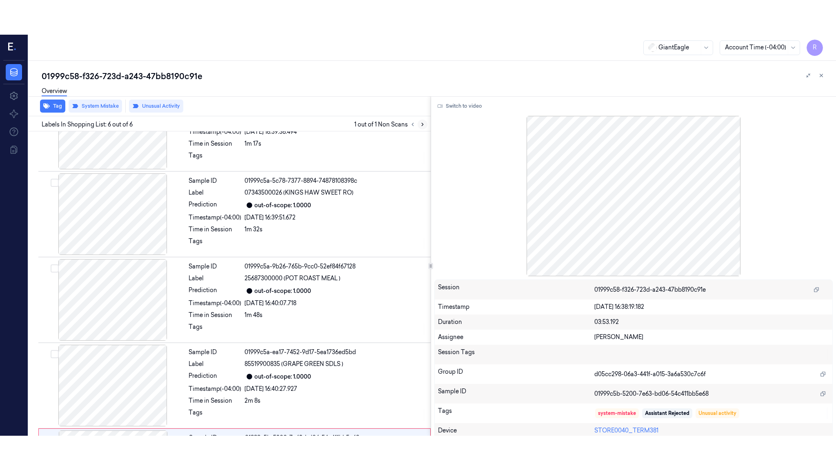
scroll to position [212, 0]
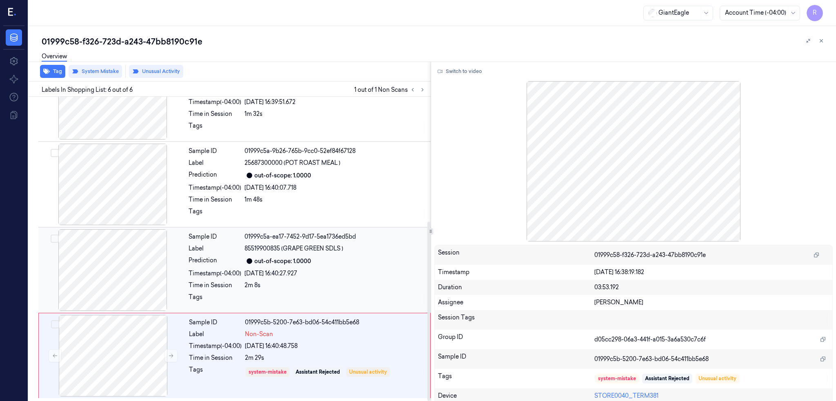
click at [105, 271] on div at bounding box center [112, 270] width 145 height 82
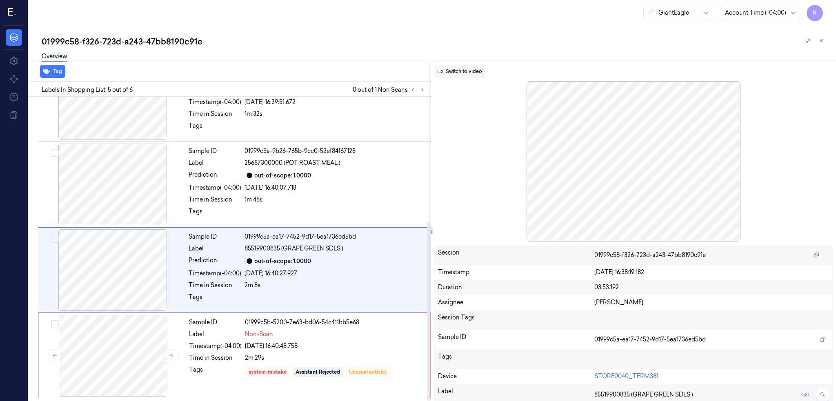
click at [471, 73] on button "Switch to video" at bounding box center [459, 71] width 51 height 13
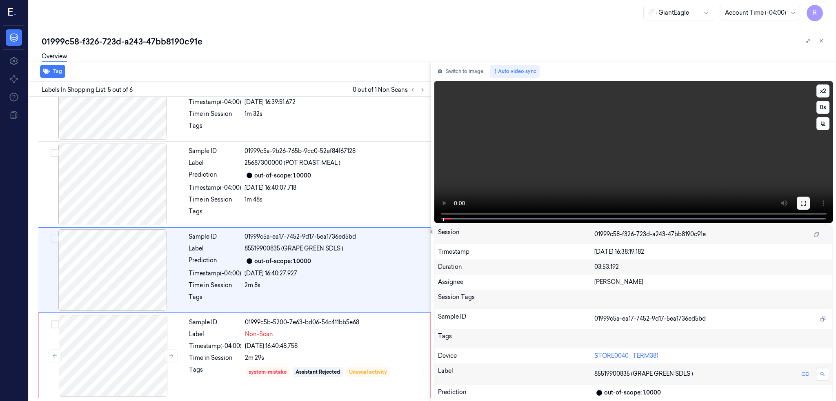
click at [810, 197] on button at bounding box center [803, 203] width 13 height 13
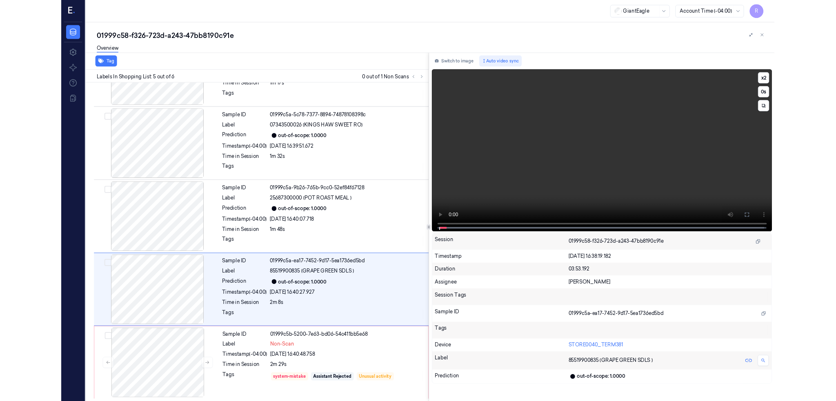
scroll to position [143, 0]
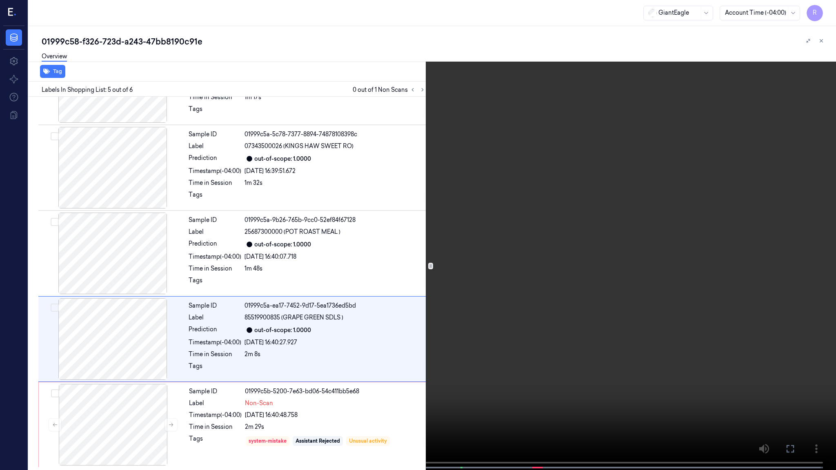
click at [676, 316] on video at bounding box center [418, 236] width 836 height 472
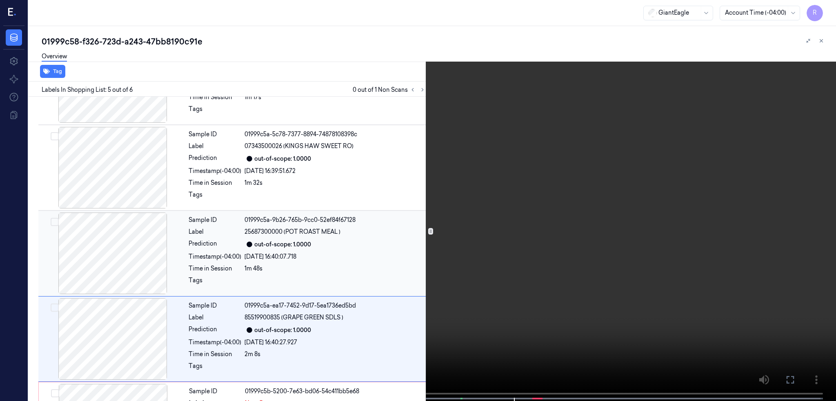
scroll to position [212, 0]
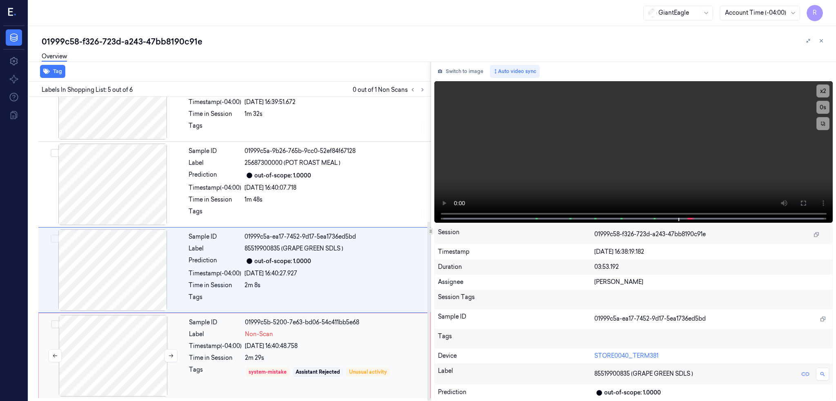
click at [115, 324] on div at bounding box center [112, 356] width 145 height 82
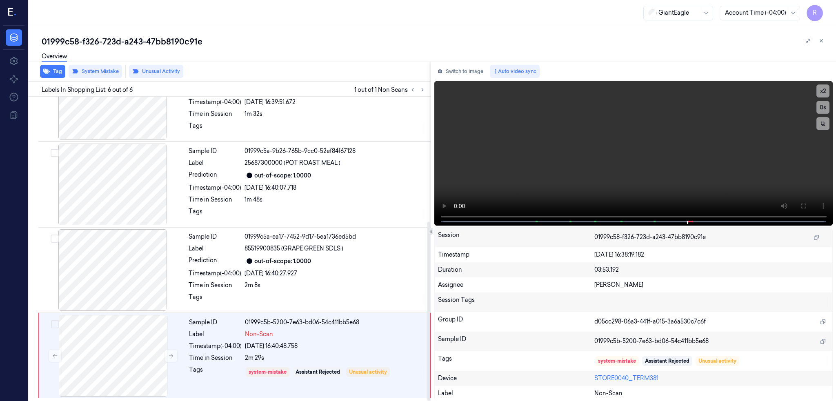
click at [168, 67] on div "Overview" at bounding box center [436, 57] width 788 height 21
click at [159, 71] on button "Unusual Activity" at bounding box center [156, 71] width 54 height 13
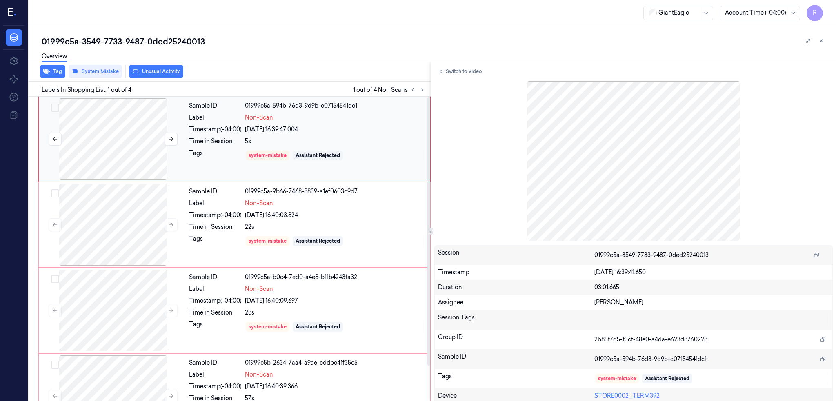
click at [100, 143] on div at bounding box center [112, 139] width 145 height 82
click at [461, 75] on button "Switch to video" at bounding box center [459, 71] width 51 height 13
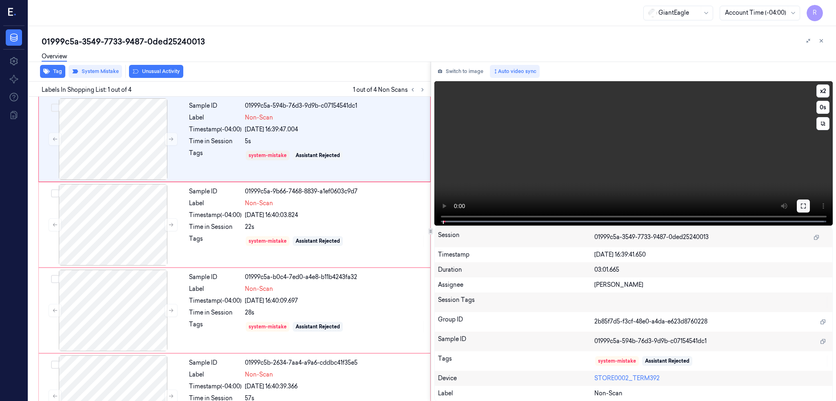
click at [807, 205] on icon at bounding box center [803, 206] width 7 height 7
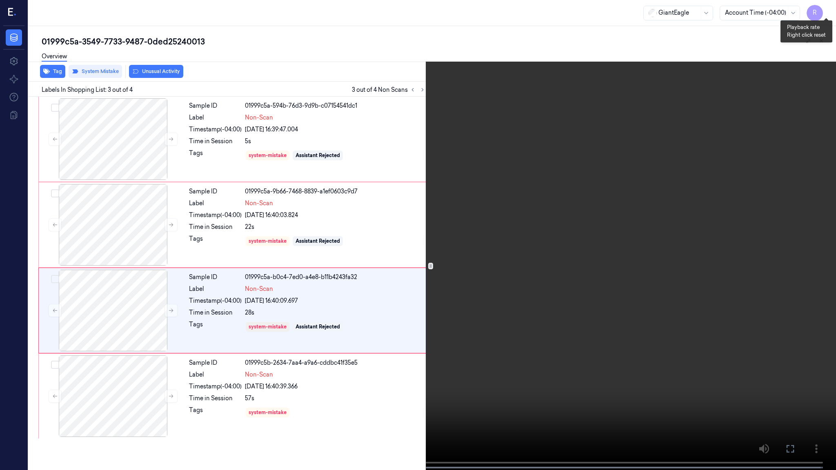
click at [824, 9] on button "x 2" at bounding box center [826, 9] width 13 height 13
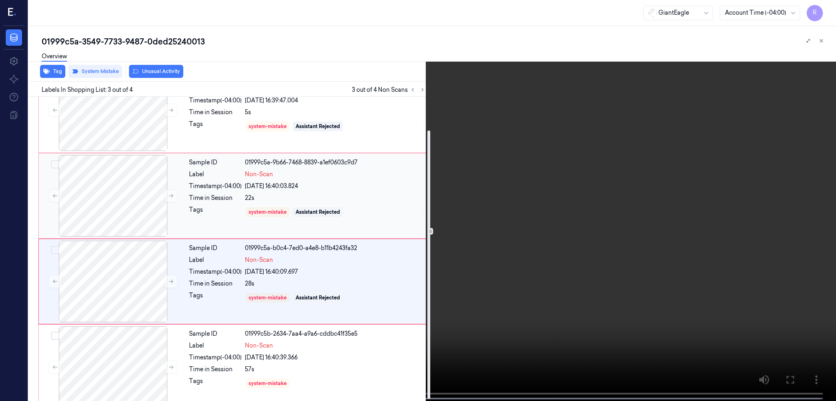
scroll to position [40, 0]
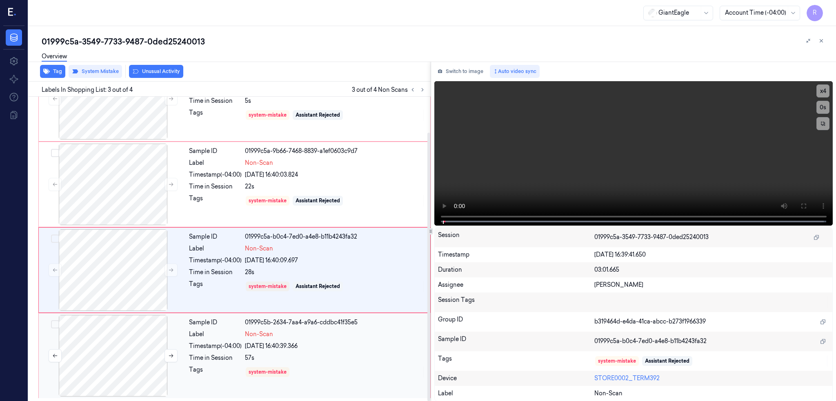
click at [121, 356] on div at bounding box center [112, 356] width 145 height 82
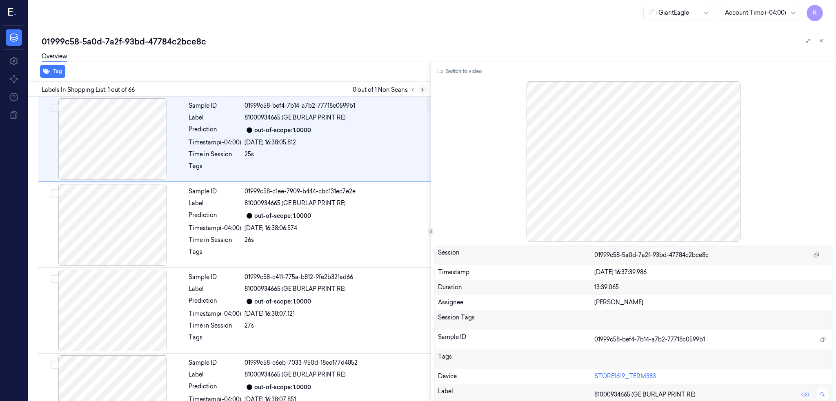
click at [425, 89] on icon at bounding box center [423, 90] width 6 height 6
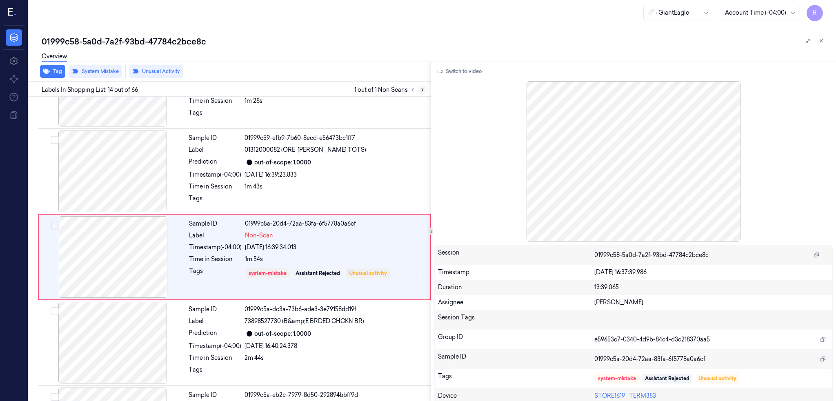
scroll to position [1005, 0]
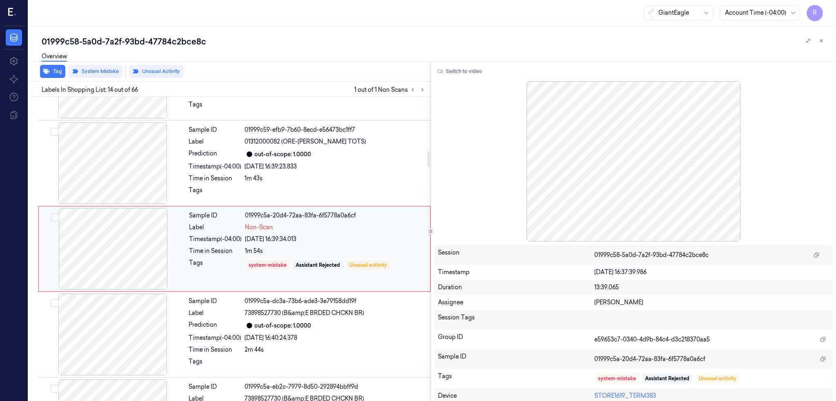
click at [90, 231] on div at bounding box center [112, 249] width 145 height 82
click at [115, 166] on div at bounding box center [112, 163] width 145 height 82
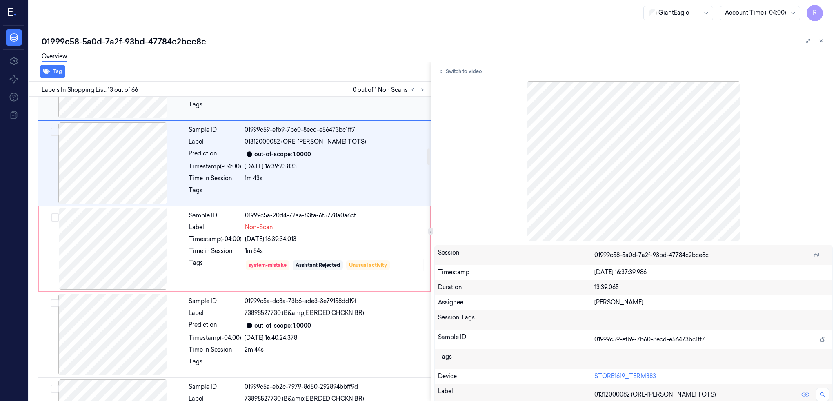
scroll to position [919, 0]
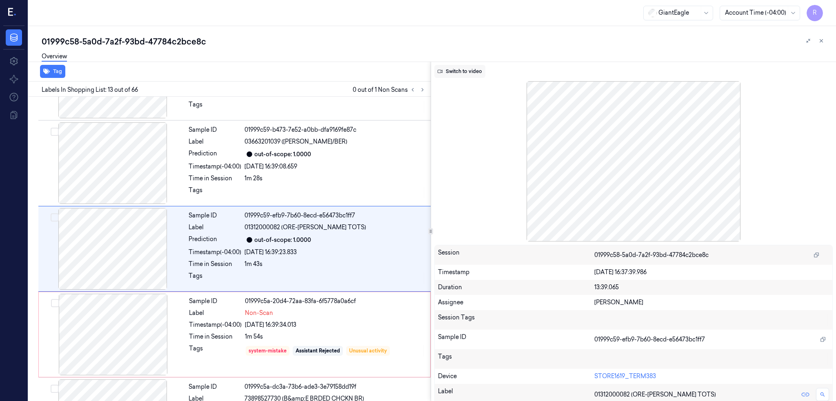
click at [467, 65] on button "Switch to video" at bounding box center [459, 71] width 51 height 13
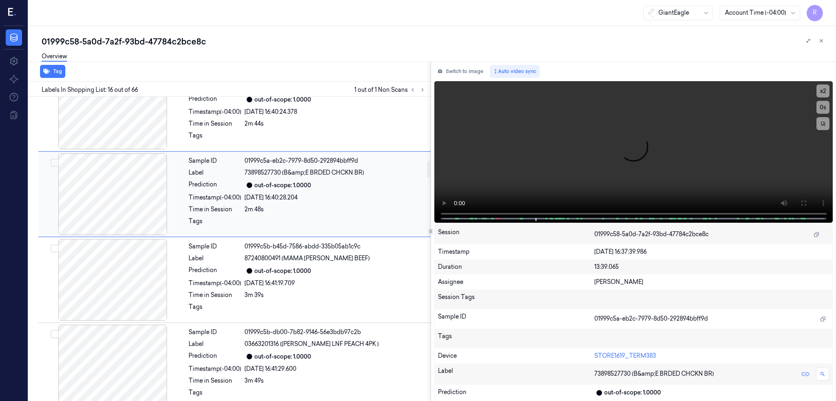
scroll to position [1067, 0]
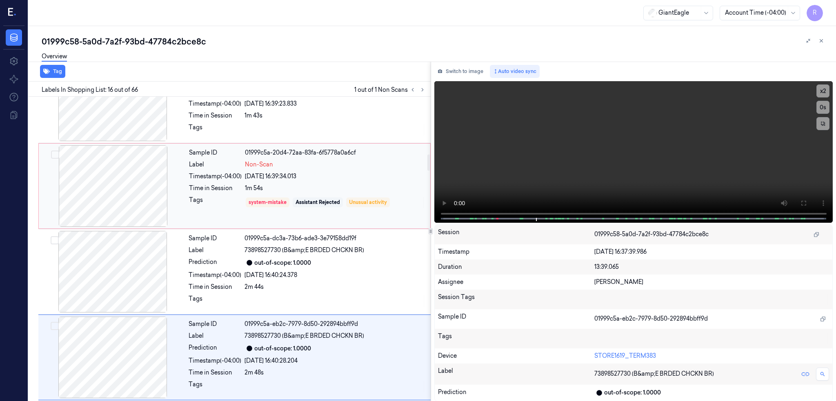
click at [106, 202] on div at bounding box center [112, 186] width 145 height 82
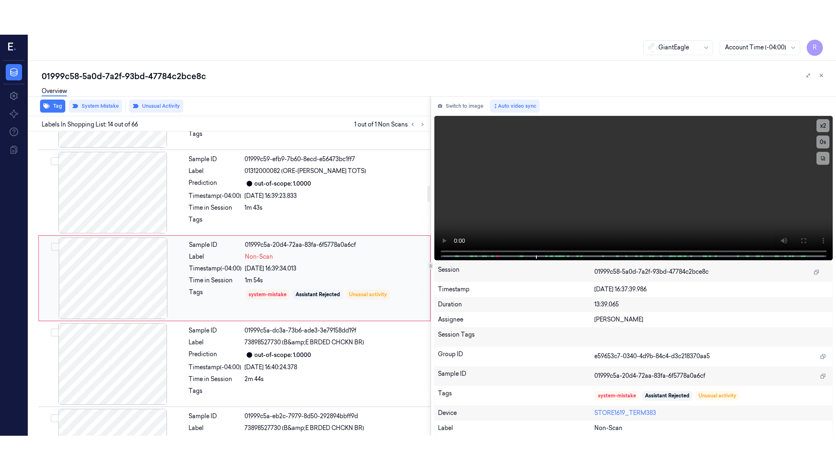
scroll to position [1005, 0]
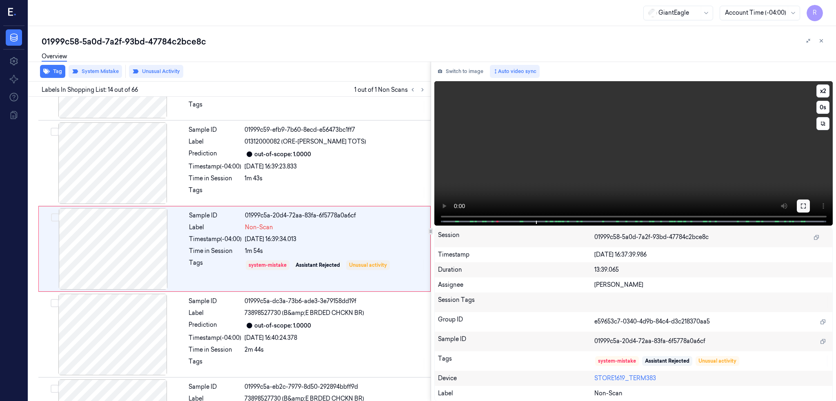
click at [810, 209] on button at bounding box center [803, 206] width 13 height 13
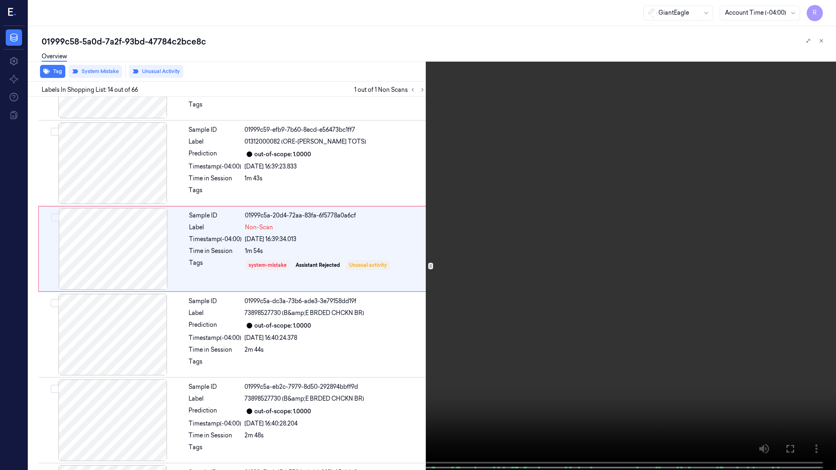
click at [624, 233] on video at bounding box center [418, 236] width 836 height 472
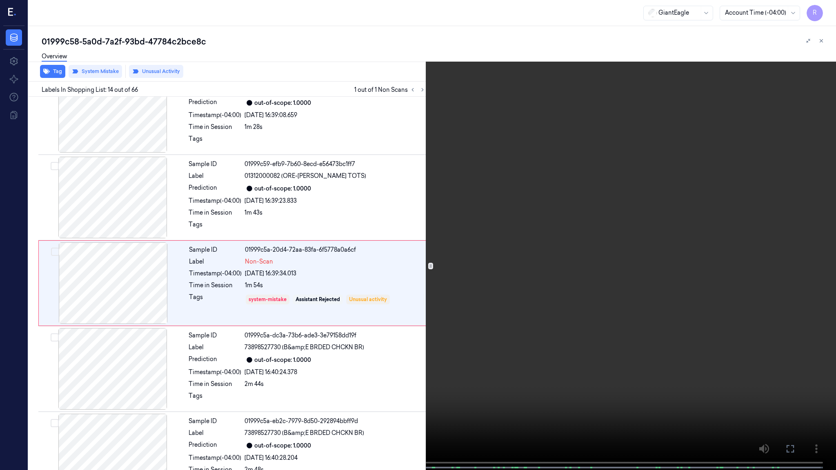
click at [302, 401] on video at bounding box center [418, 236] width 836 height 472
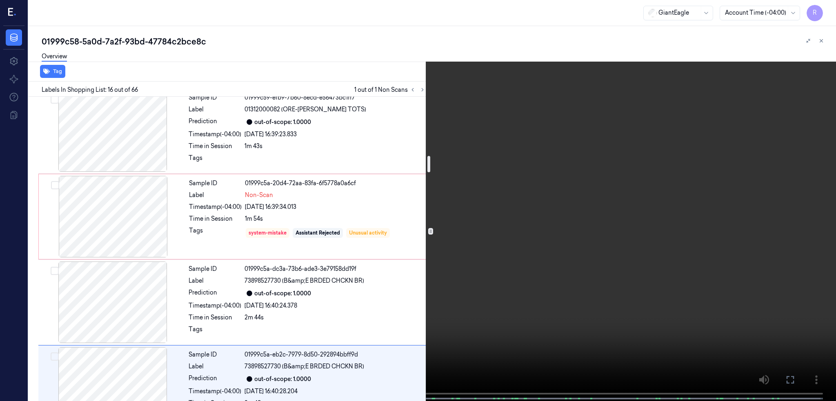
scroll to position [1033, 0]
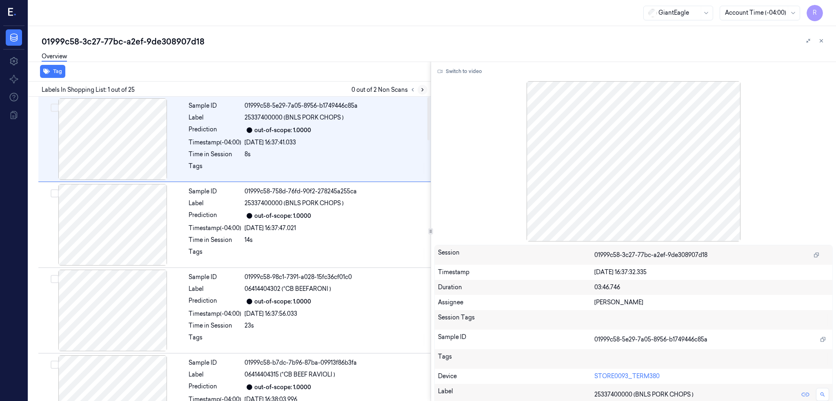
click at [427, 92] on button at bounding box center [423, 90] width 10 height 10
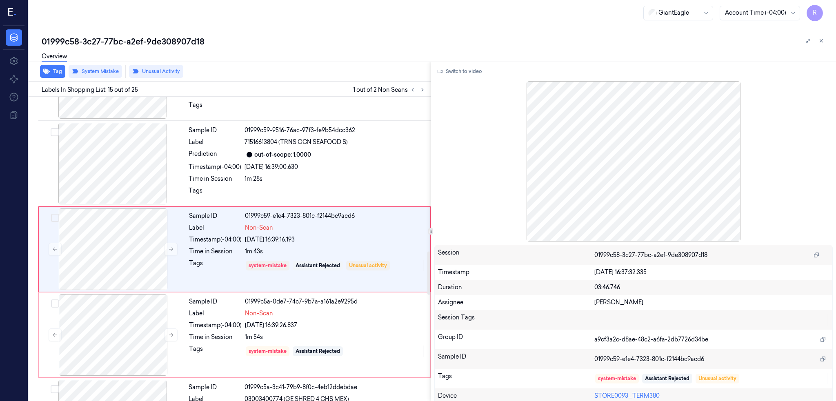
scroll to position [1091, 0]
click at [131, 161] on div at bounding box center [112, 163] width 145 height 82
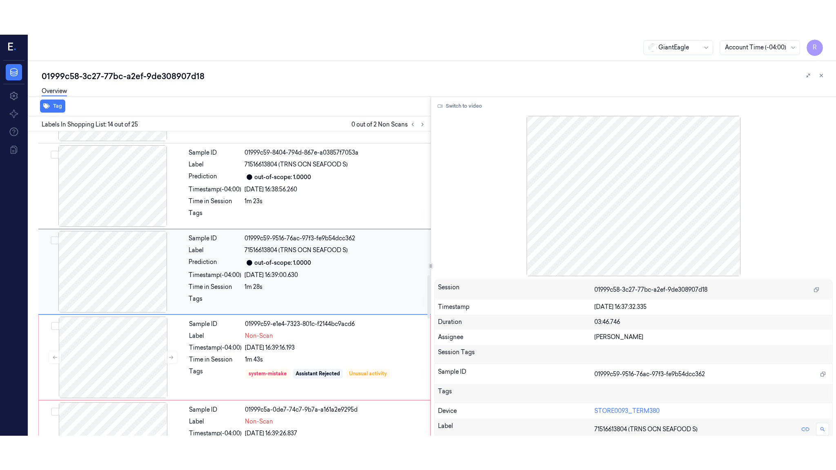
scroll to position [1005, 0]
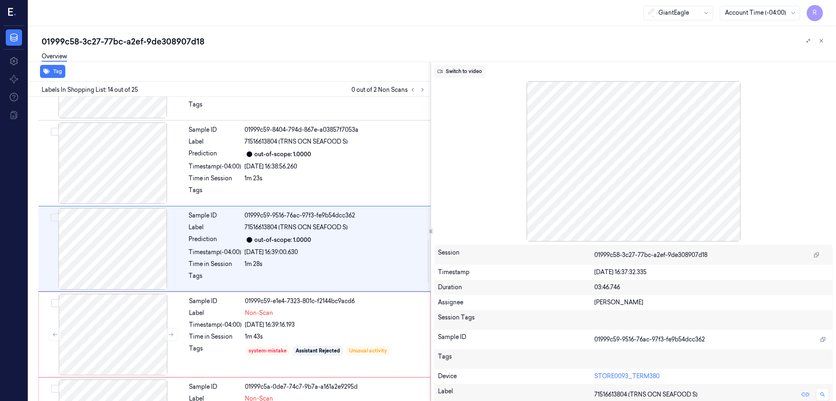
click at [443, 71] on icon at bounding box center [440, 71] width 5 height 5
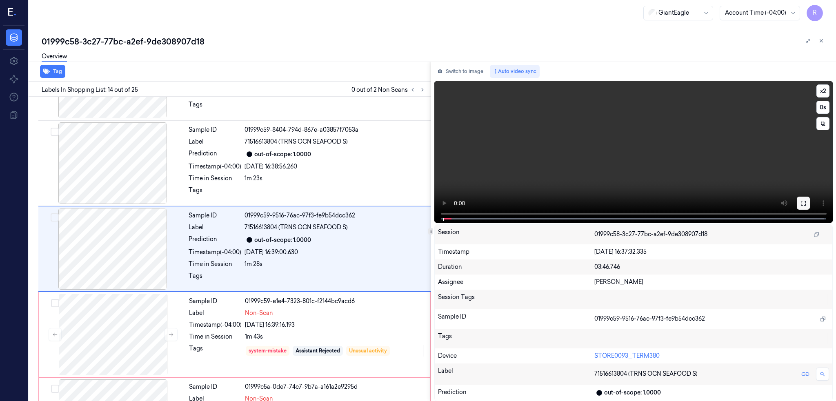
click at [807, 204] on icon at bounding box center [803, 203] width 7 height 7
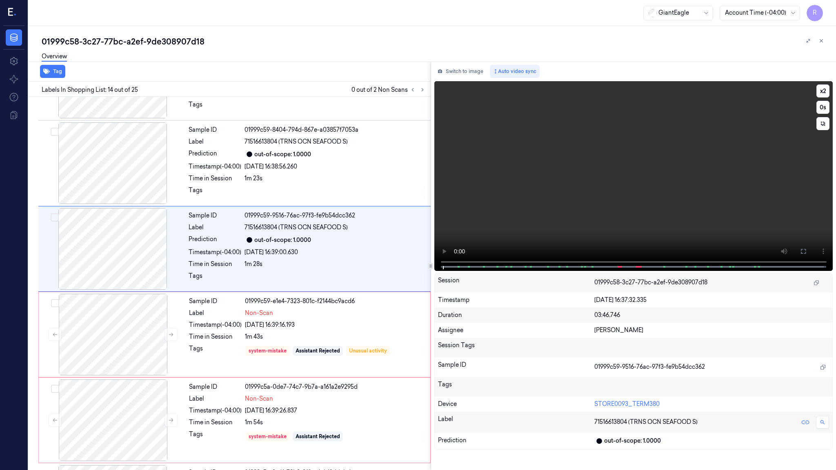
scroll to position [970, 0]
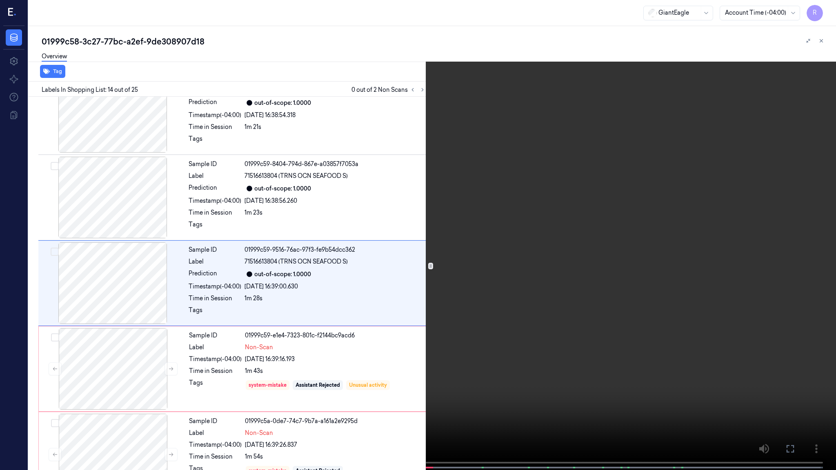
click at [448, 309] on video at bounding box center [418, 236] width 836 height 472
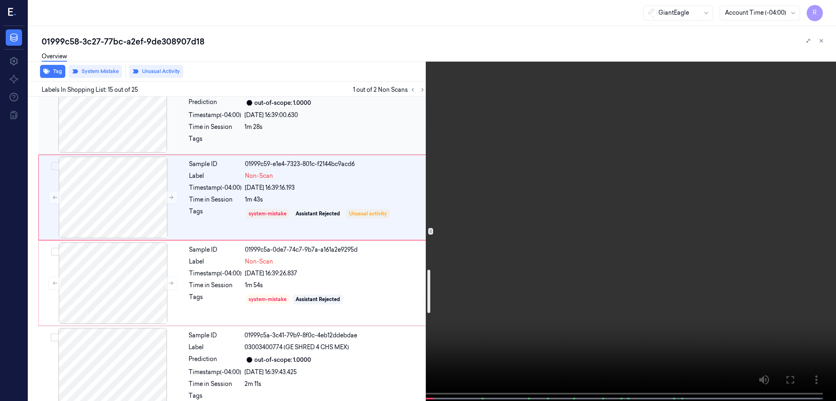
scroll to position [1219, 0]
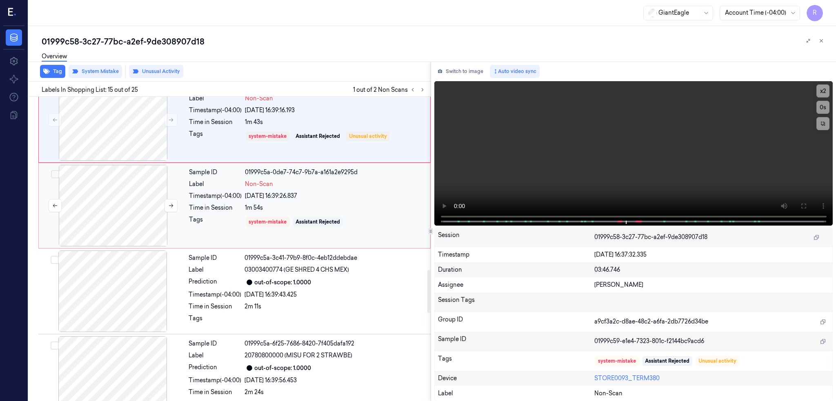
click at [142, 227] on div at bounding box center [112, 206] width 145 height 82
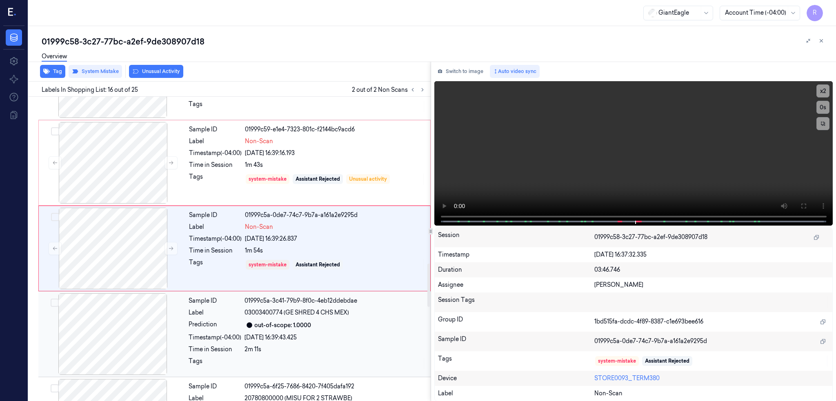
click at [142, 347] on div at bounding box center [112, 335] width 145 height 82
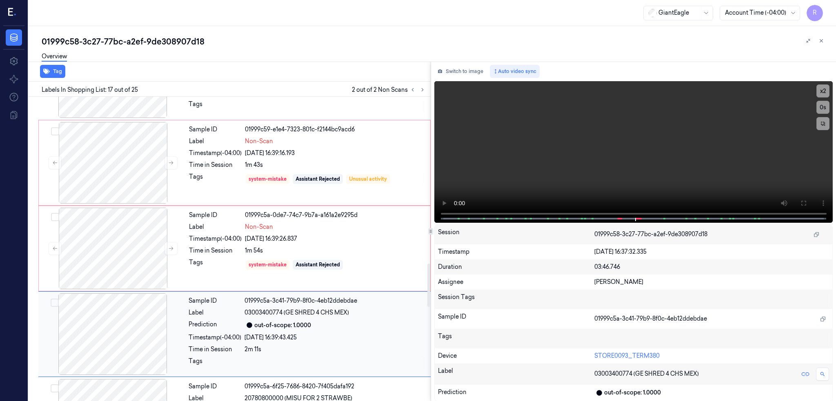
scroll to position [1262, 0]
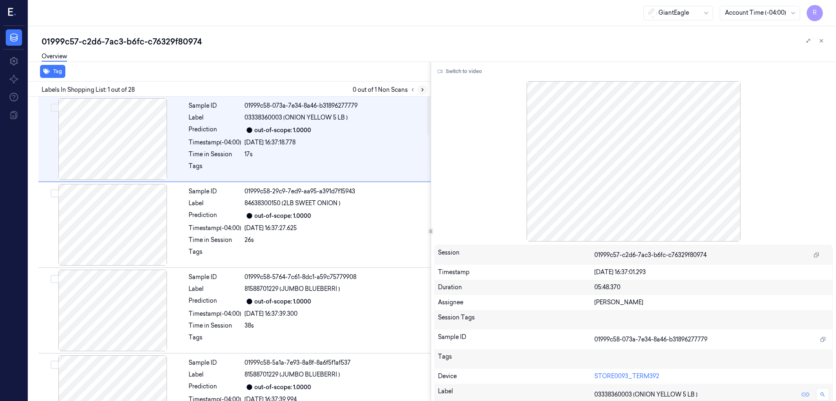
click at [423, 90] on icon at bounding box center [423, 90] width 2 height 3
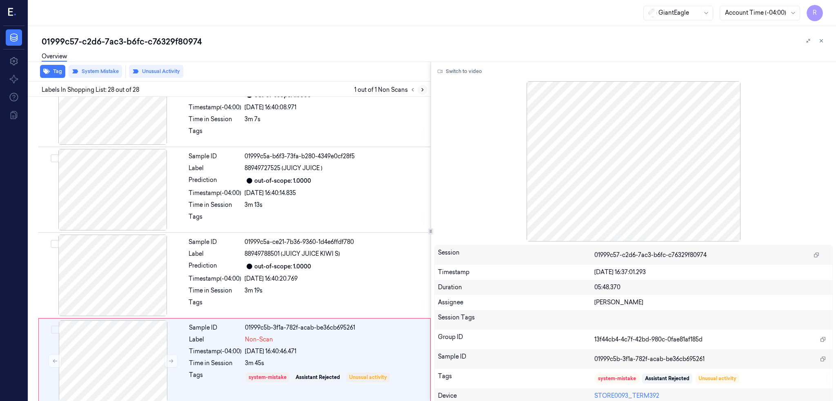
scroll to position [2099, 0]
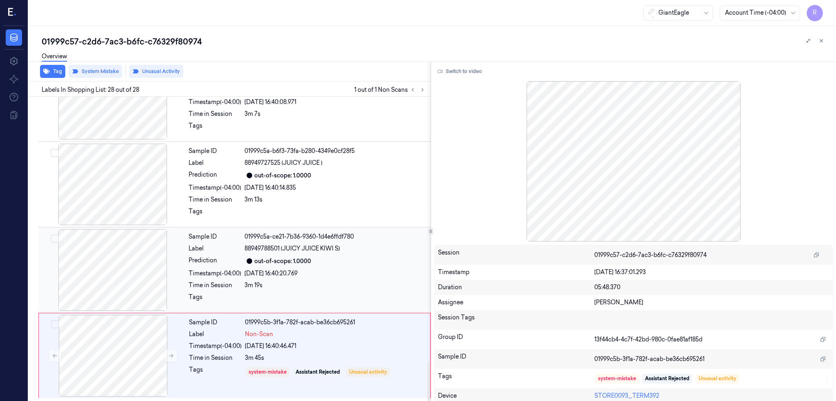
click at [141, 269] on div at bounding box center [112, 270] width 145 height 82
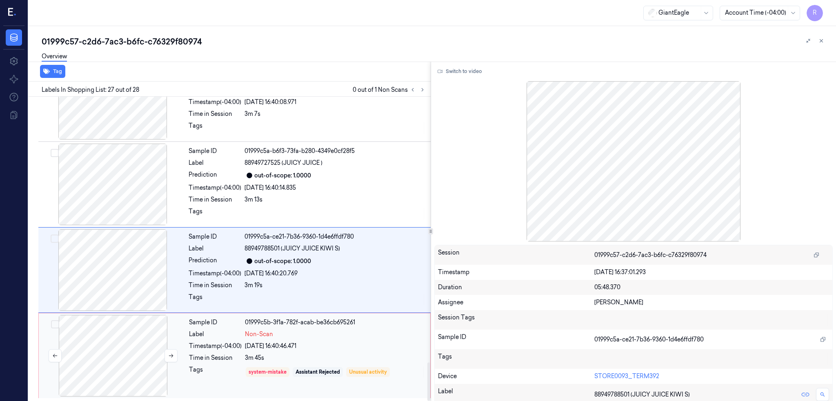
click at [126, 360] on div at bounding box center [112, 356] width 145 height 82
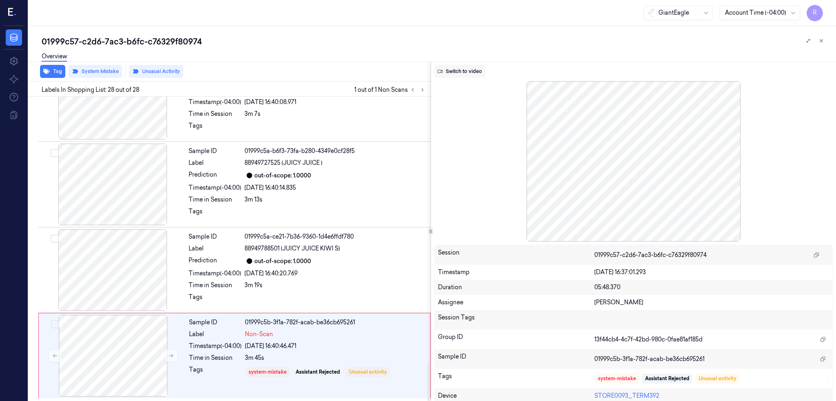
click at [481, 68] on button "Switch to video" at bounding box center [459, 71] width 51 height 13
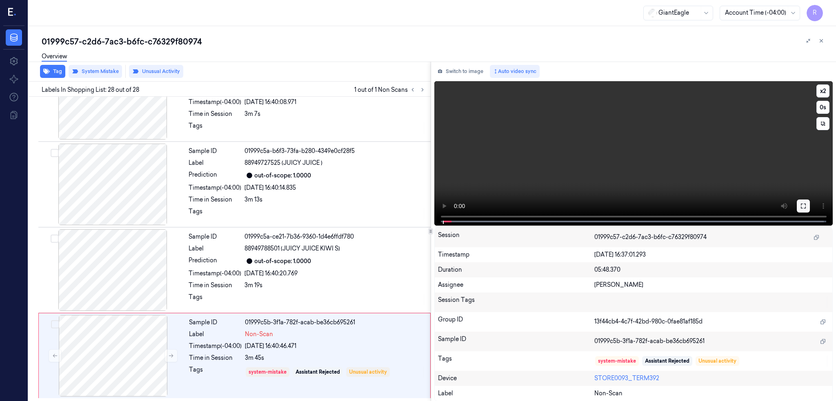
click at [806, 204] on icon at bounding box center [803, 206] width 5 height 5
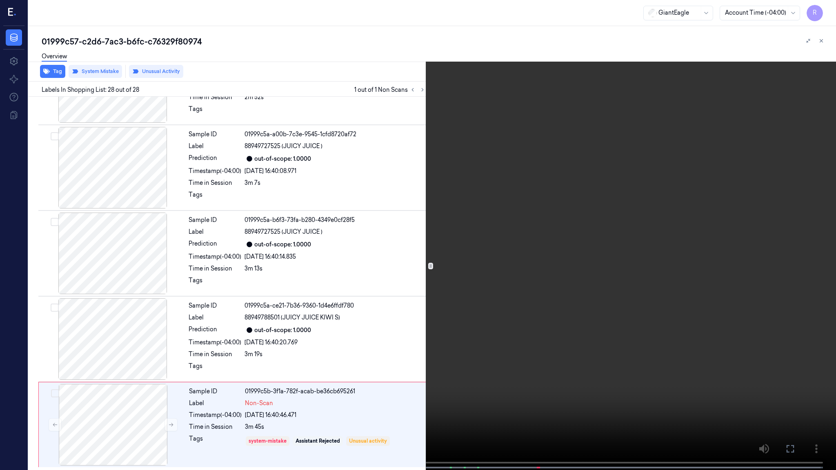
click at [707, 251] on video at bounding box center [418, 236] width 836 height 472
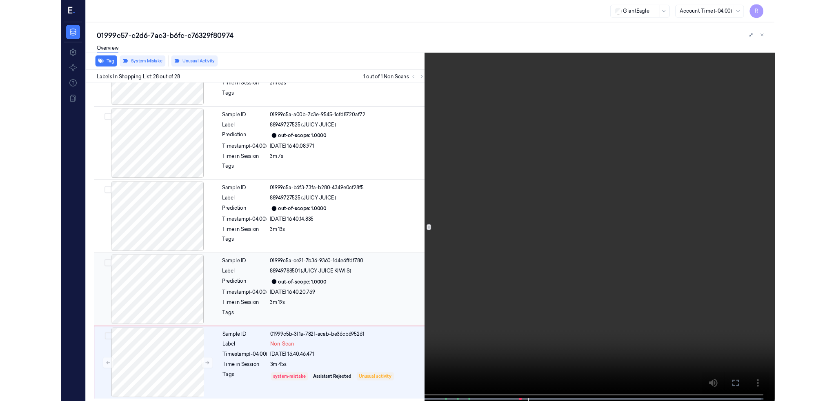
scroll to position [2099, 0]
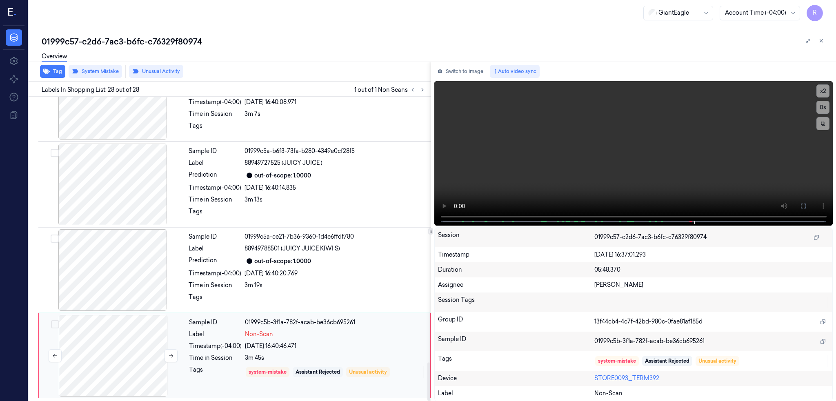
click at [133, 358] on div at bounding box center [112, 356] width 145 height 82
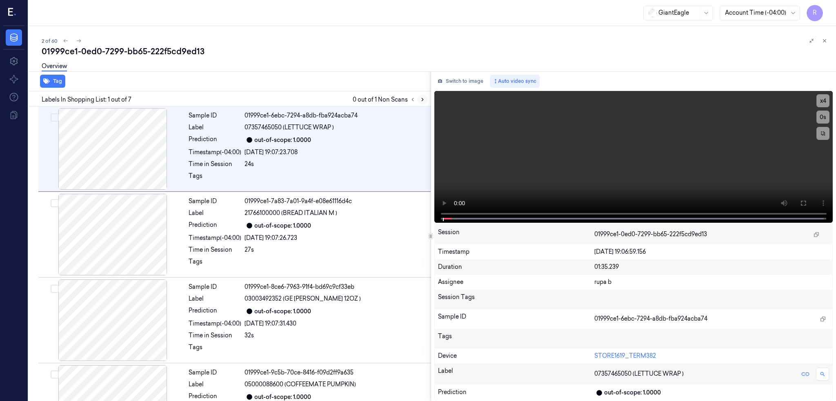
click at [425, 98] on icon at bounding box center [423, 100] width 6 height 6
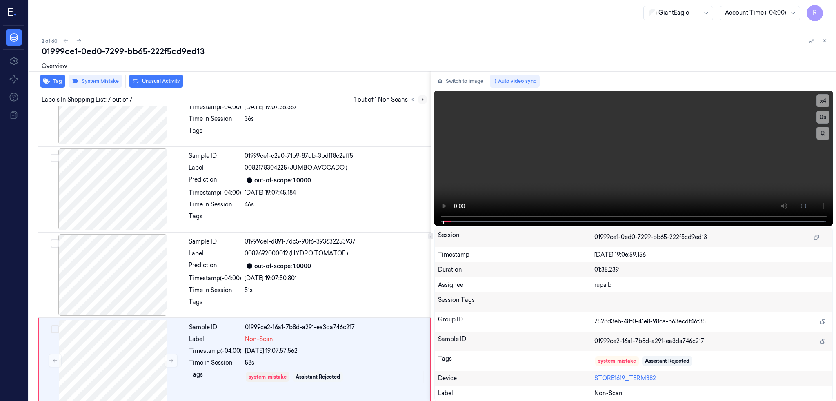
scroll to position [307, 0]
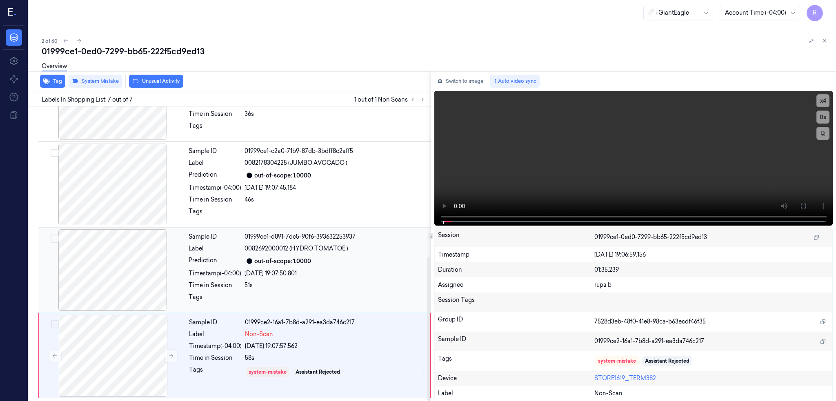
click at [114, 282] on div at bounding box center [112, 270] width 145 height 82
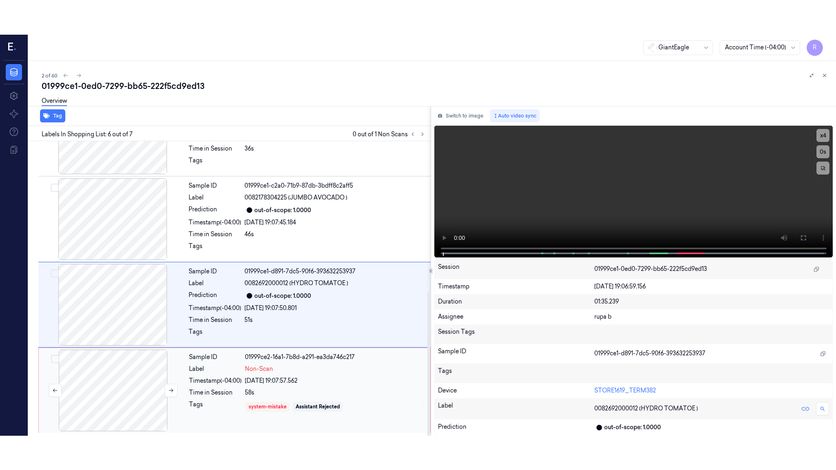
scroll to position [308, 0]
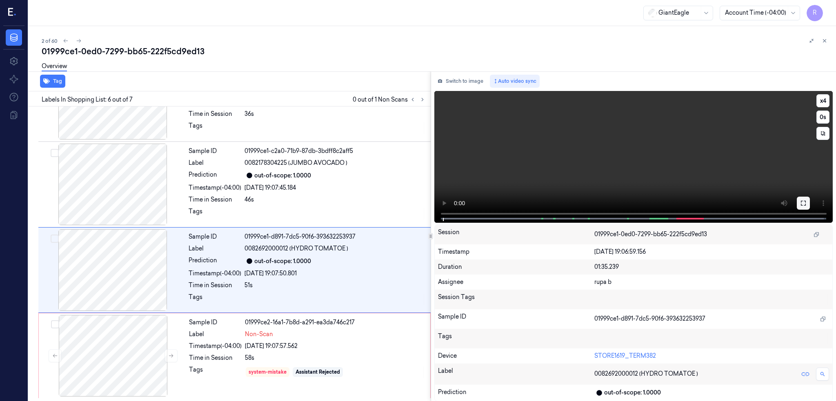
click at [807, 203] on icon at bounding box center [803, 203] width 7 height 7
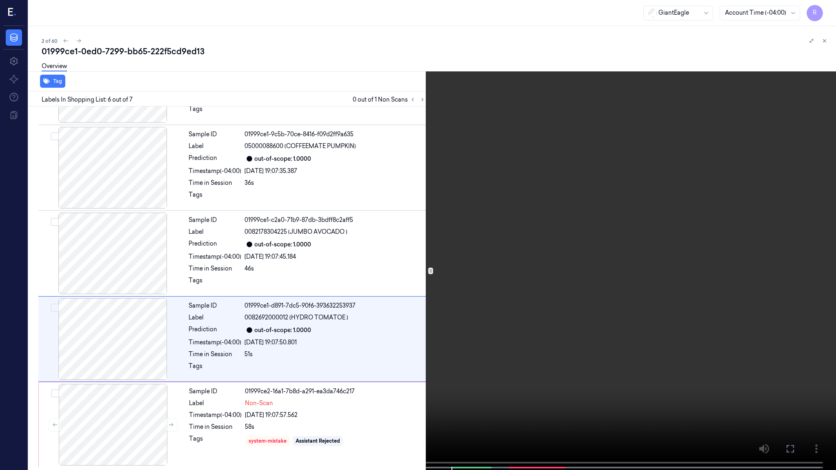
click at [612, 298] on video at bounding box center [418, 236] width 836 height 472
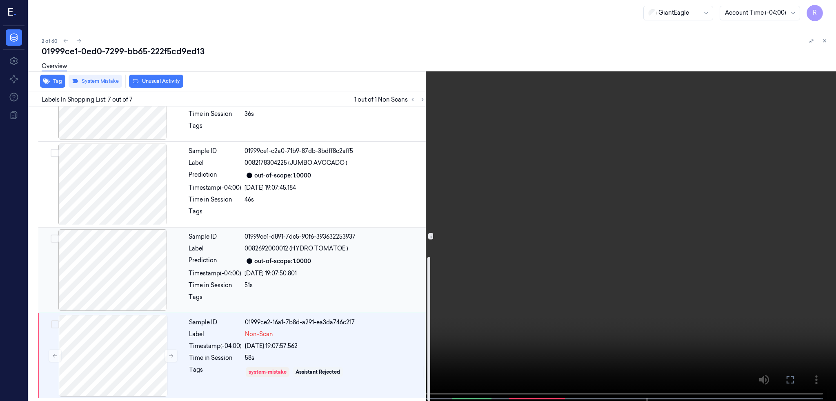
scroll to position [307, 0]
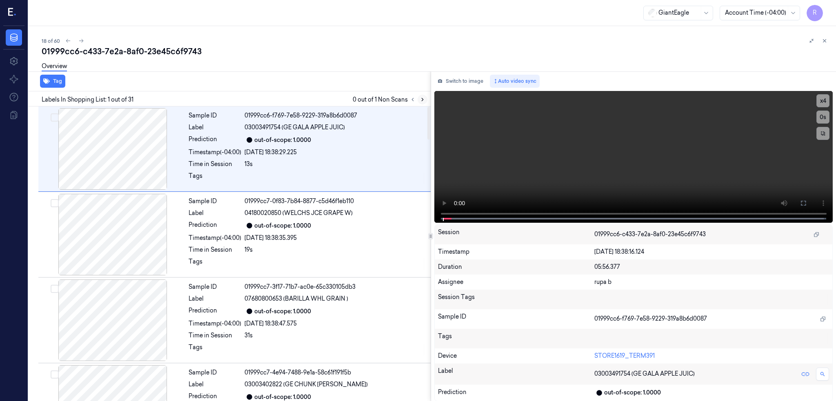
click at [425, 99] on icon at bounding box center [423, 100] width 6 height 6
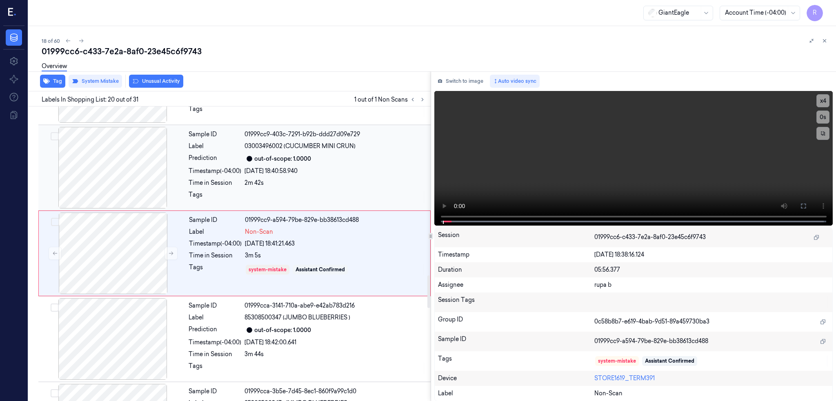
click at [111, 183] on div at bounding box center [112, 168] width 145 height 82
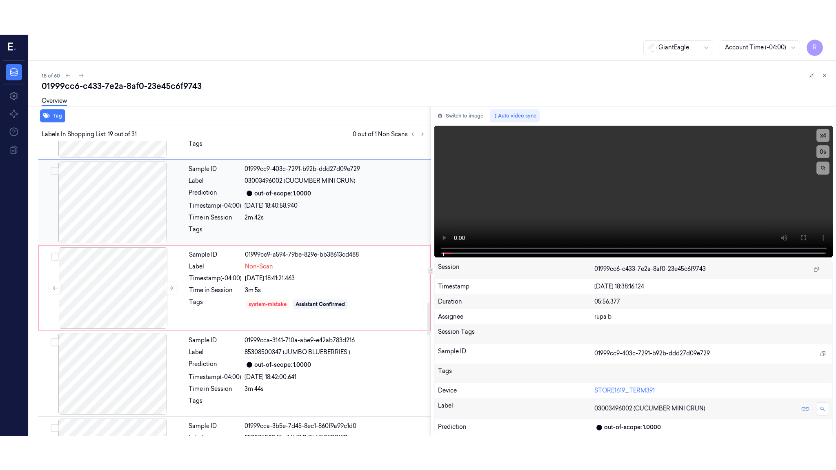
scroll to position [1439, 0]
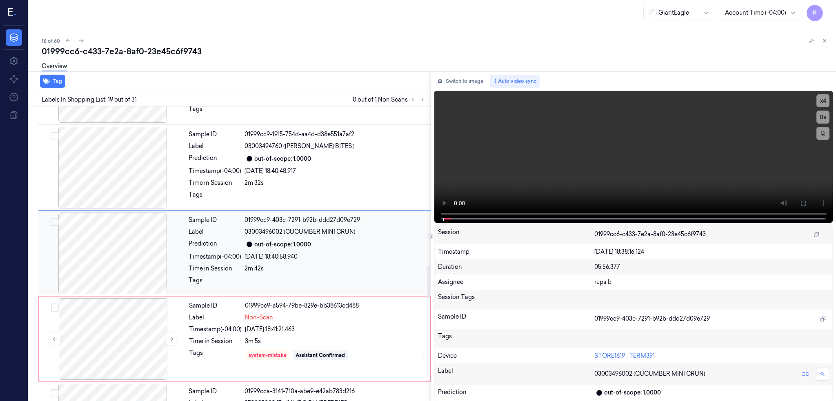
click at [134, 237] on div at bounding box center [112, 254] width 145 height 82
click at [810, 197] on button at bounding box center [803, 203] width 13 height 13
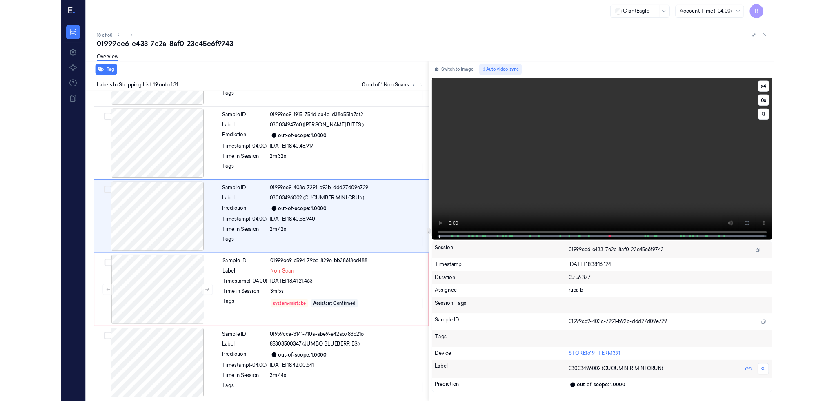
scroll to position [1404, 0]
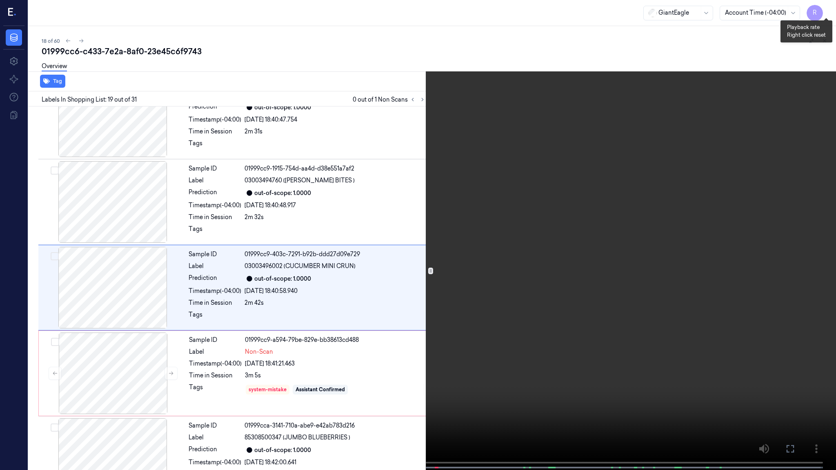
click at [827, 9] on button "x 4" at bounding box center [826, 9] width 13 height 13
click at [664, 204] on video at bounding box center [418, 236] width 836 height 472
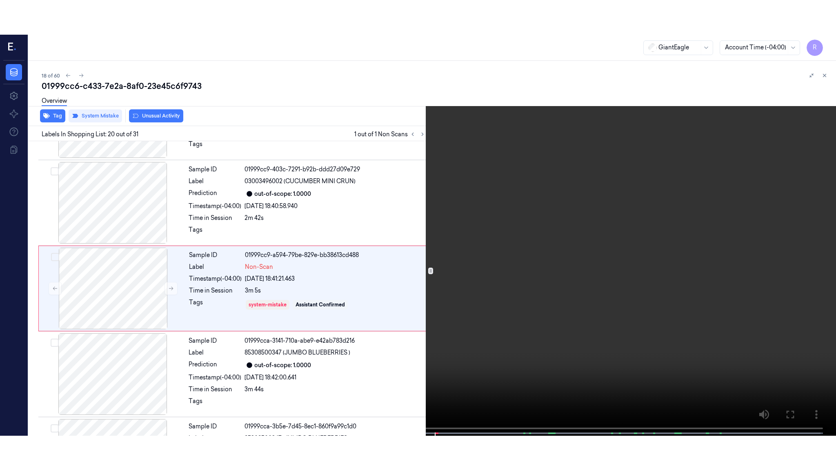
scroll to position [1524, 0]
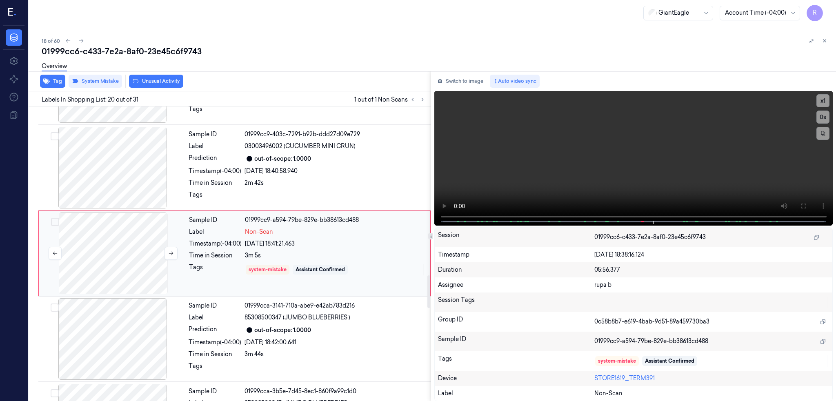
click at [129, 254] on div at bounding box center [112, 254] width 145 height 82
click at [136, 266] on div at bounding box center [112, 254] width 145 height 82
click at [810, 209] on button at bounding box center [803, 206] width 13 height 13
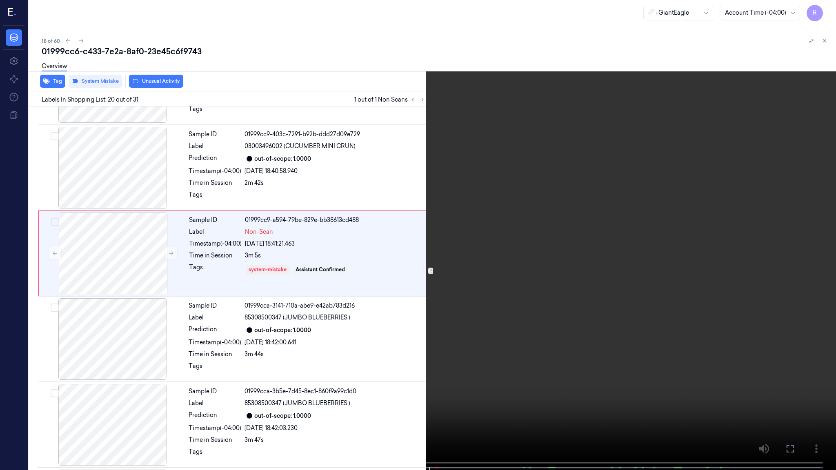
click at [585, 289] on video at bounding box center [418, 236] width 836 height 472
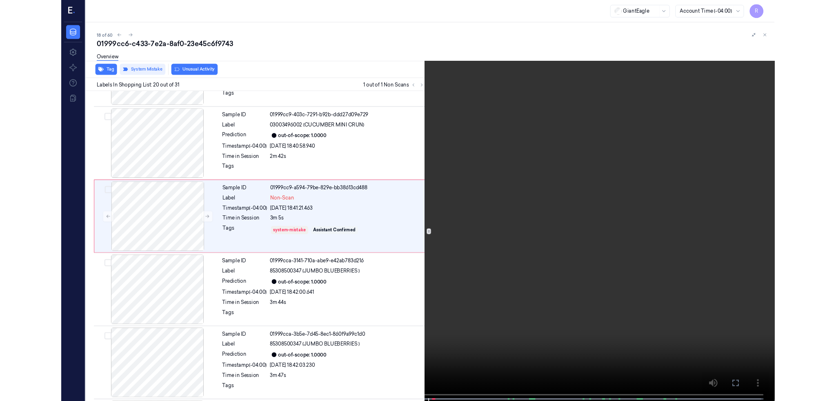
scroll to position [1490, 0]
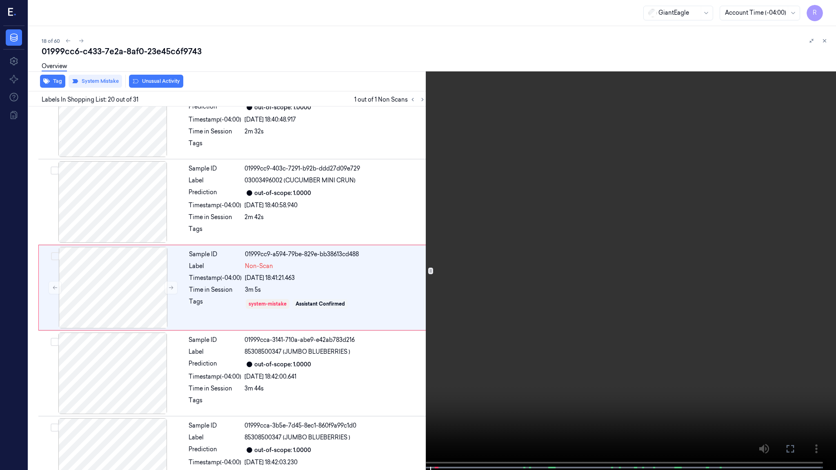
click at [397, 265] on video at bounding box center [418, 236] width 836 height 472
click at [829, 12] on button "x 1" at bounding box center [826, 9] width 13 height 13
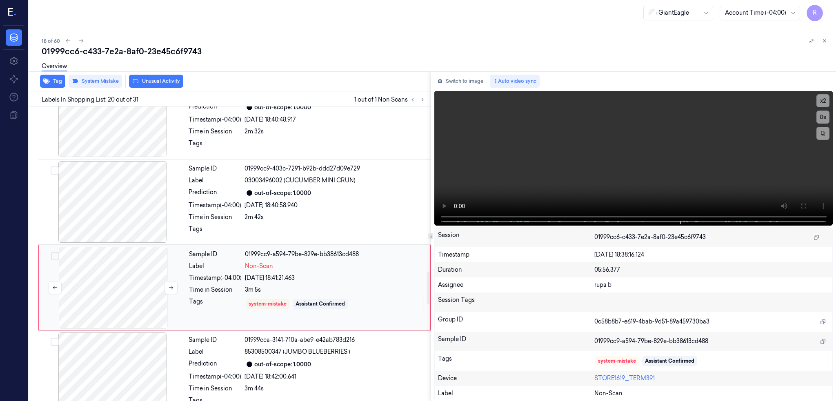
click at [139, 307] on div at bounding box center [112, 288] width 145 height 82
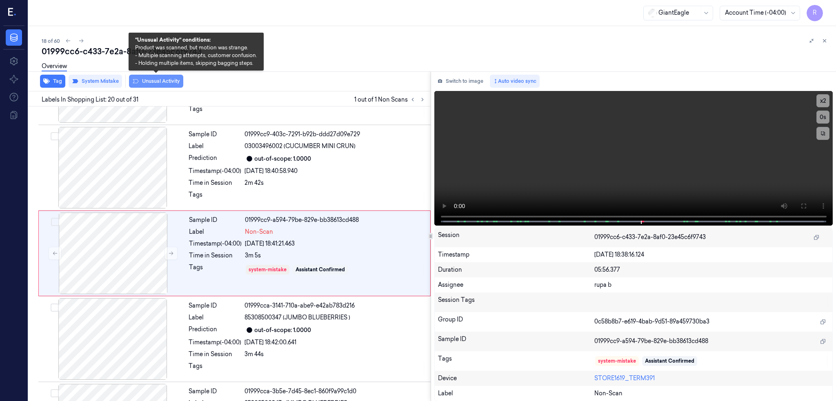
click at [174, 82] on button "Unusual Activity" at bounding box center [156, 81] width 54 height 13
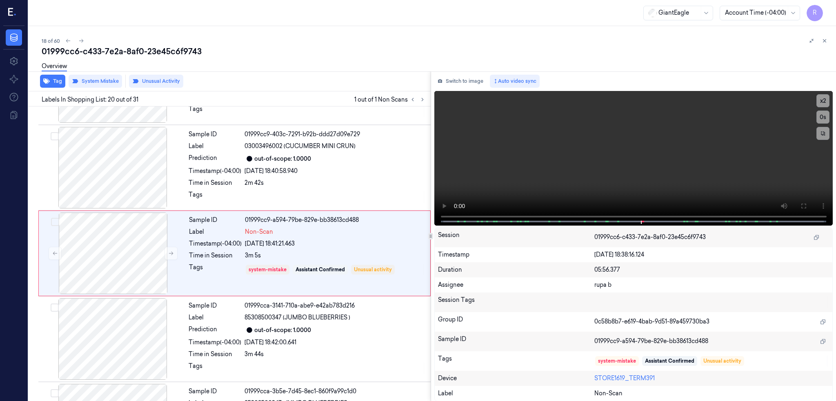
click at [130, 46] on div "01999cc6-c433-7e2a-8af0-23e45c6f9743" at bounding box center [436, 51] width 788 height 11
copy div "8af0"
click at [116, 169] on div at bounding box center [112, 168] width 145 height 82
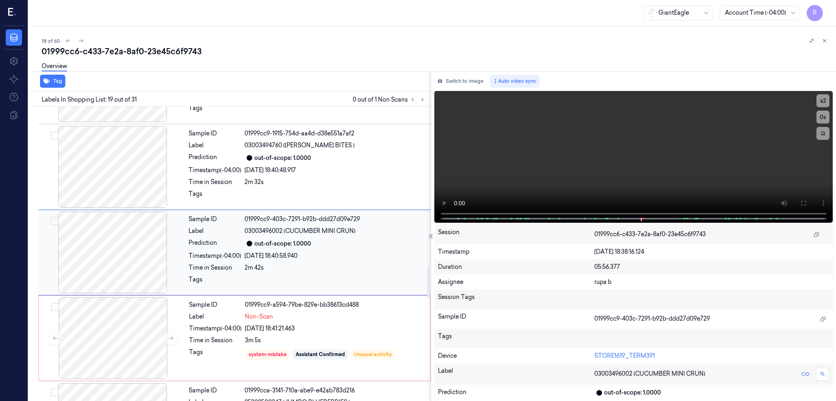
scroll to position [1439, 0]
click at [131, 262] on div at bounding box center [112, 254] width 145 height 82
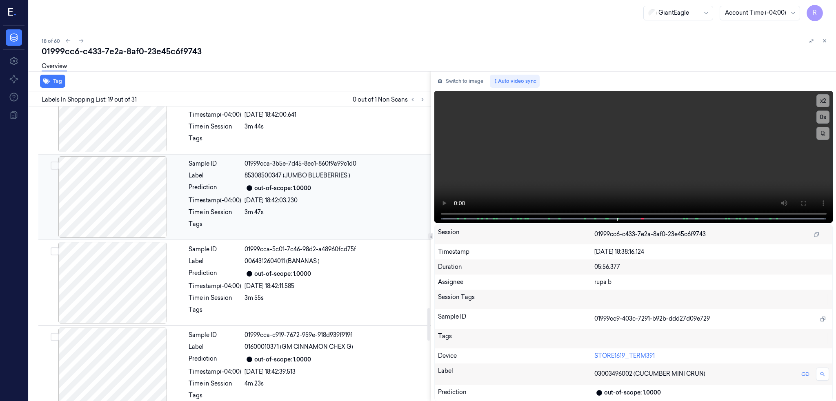
scroll to position [1819, 0]
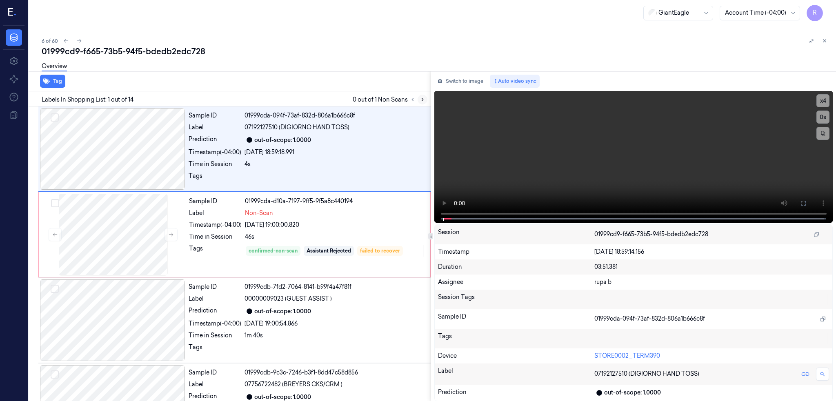
click at [427, 103] on button at bounding box center [423, 100] width 10 height 10
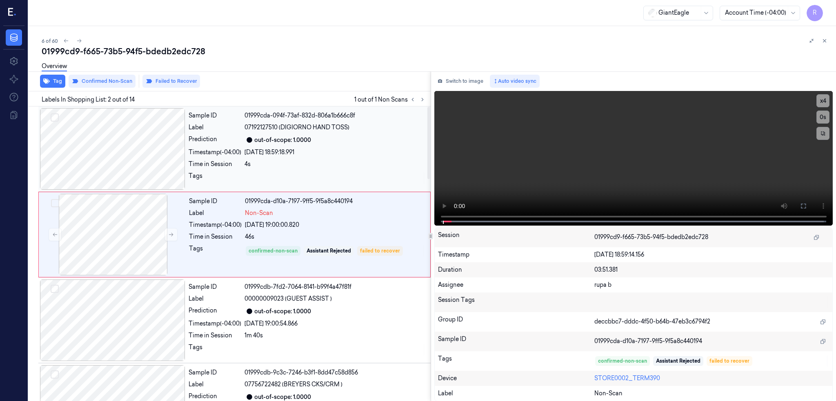
click at [132, 164] on div at bounding box center [112, 149] width 145 height 82
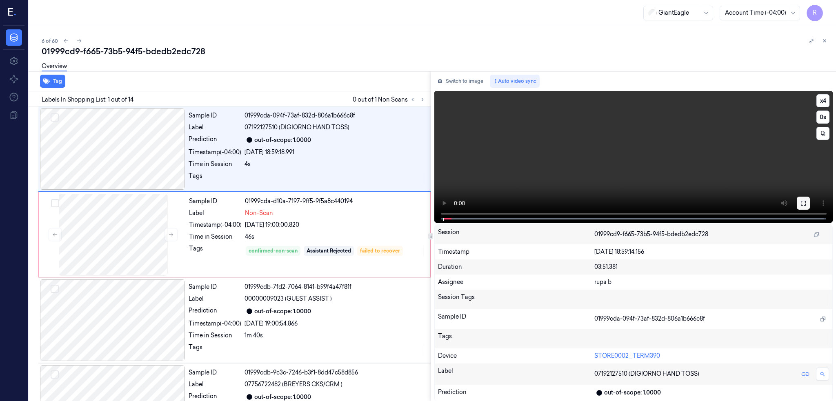
click at [810, 206] on button at bounding box center [803, 203] width 13 height 13
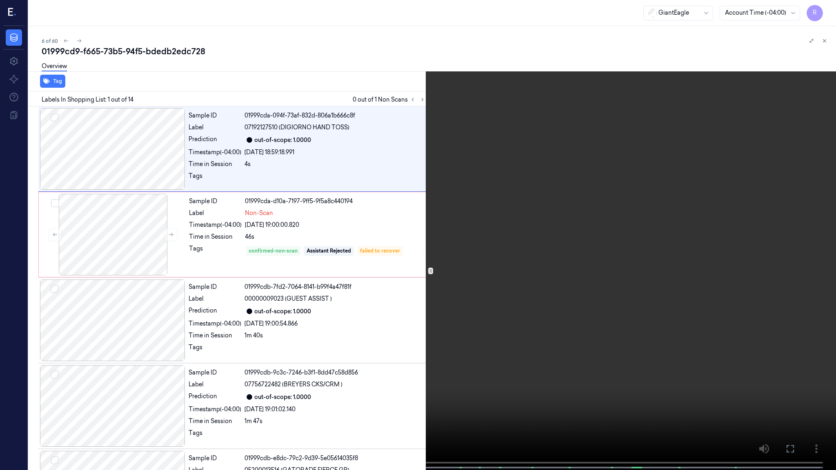
click at [579, 303] on video at bounding box center [418, 236] width 836 height 472
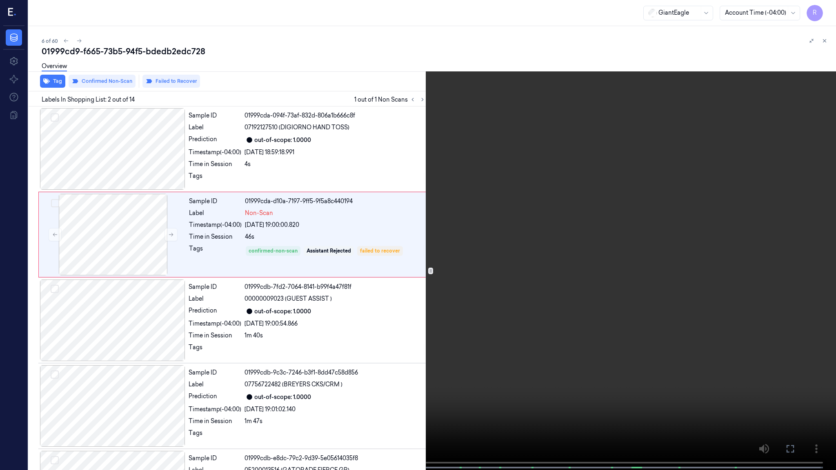
click at [200, 401] on span at bounding box center [200, 468] width 1 height 4
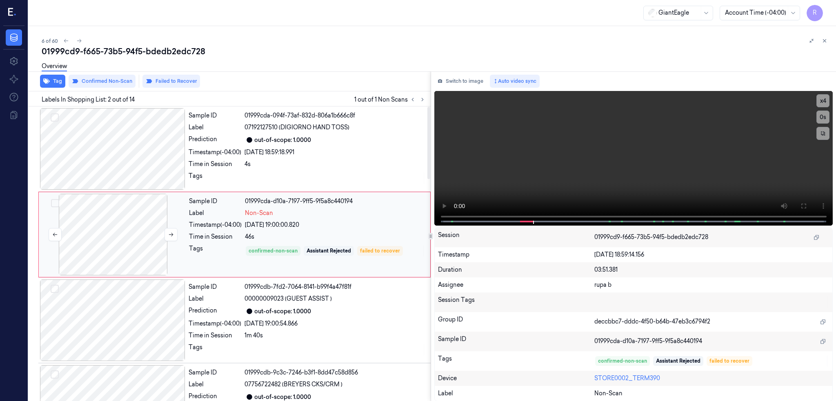
click at [111, 224] on div at bounding box center [112, 235] width 145 height 82
click at [119, 236] on div at bounding box center [112, 235] width 145 height 82
click at [807, 203] on icon at bounding box center [803, 206] width 7 height 7
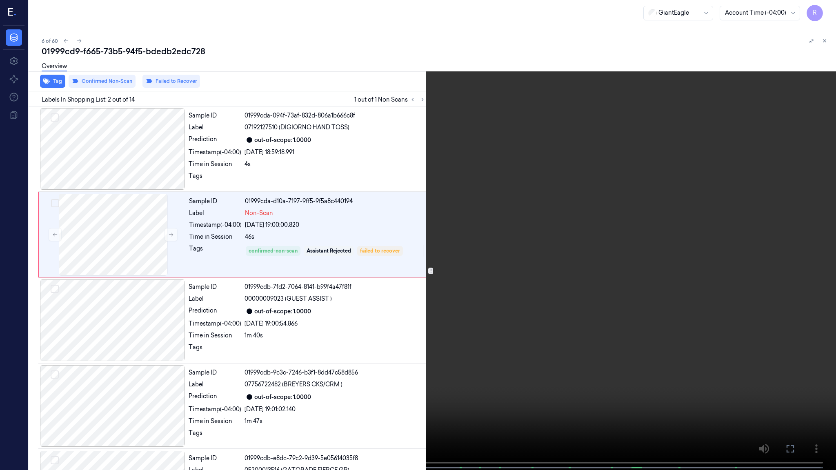
click at [513, 256] on video at bounding box center [418, 236] width 836 height 472
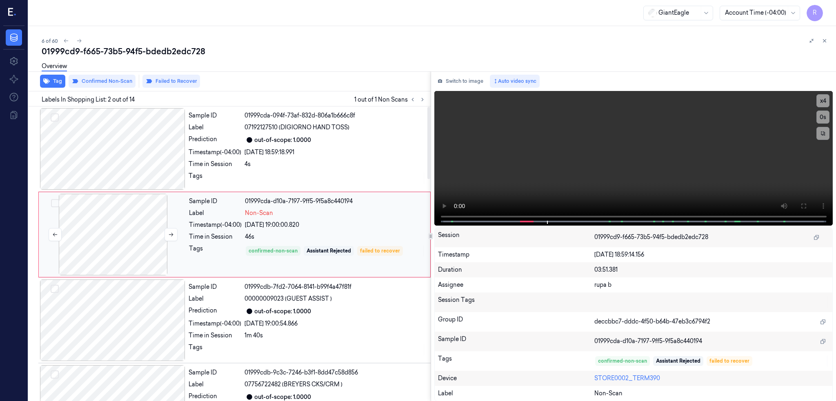
click at [107, 243] on div at bounding box center [112, 235] width 145 height 82
click at [466, 80] on button "Switch to image" at bounding box center [460, 81] width 52 height 13
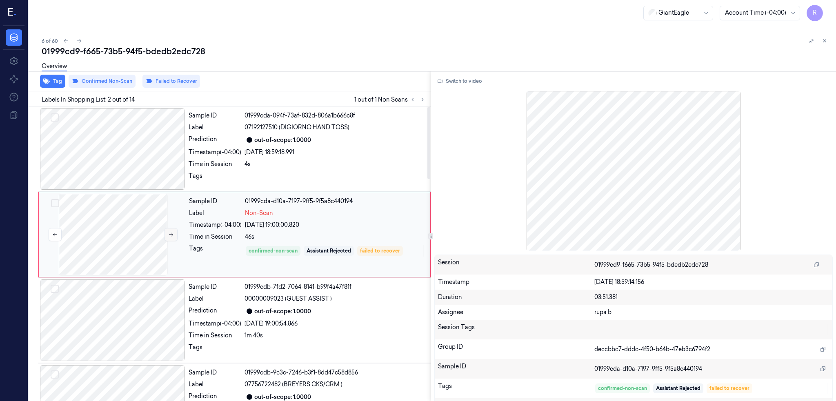
click at [171, 237] on button at bounding box center [171, 234] width 13 height 13
click at [131, 167] on div at bounding box center [112, 149] width 145 height 82
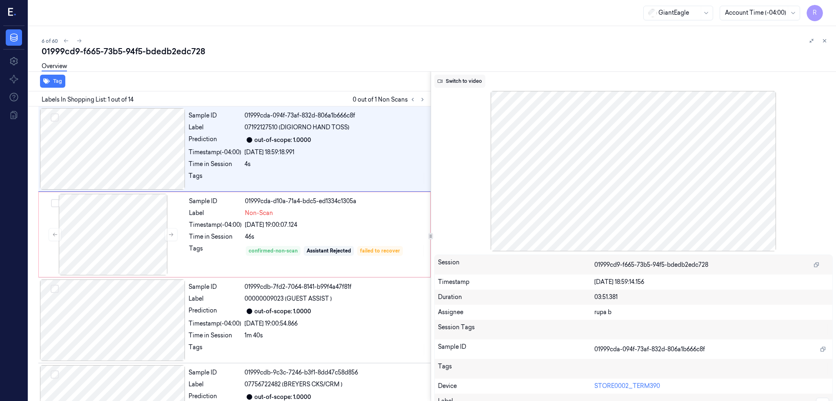
click at [467, 84] on button "Switch to video" at bounding box center [459, 81] width 51 height 13
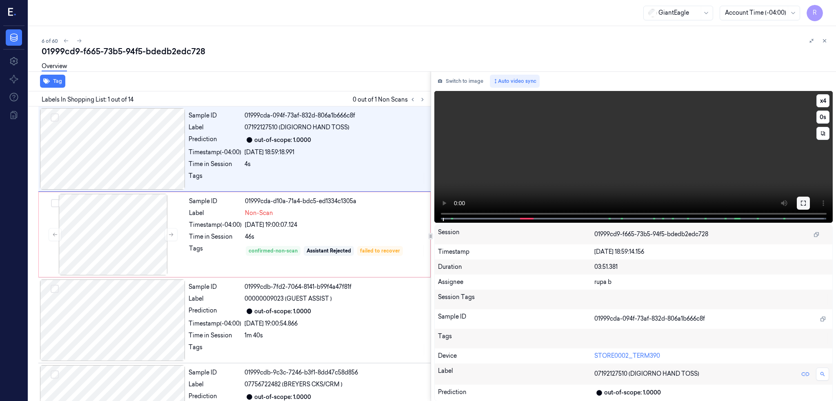
click at [807, 201] on icon at bounding box center [803, 203] width 7 height 7
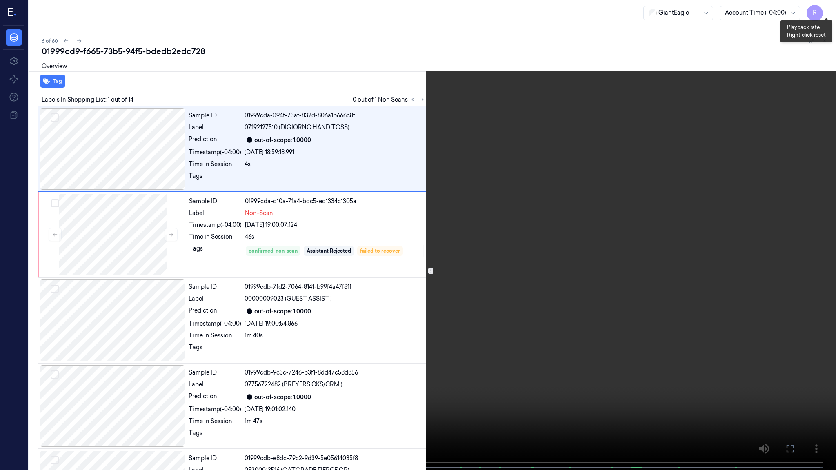
click at [830, 13] on button "x 4" at bounding box center [826, 9] width 13 height 13
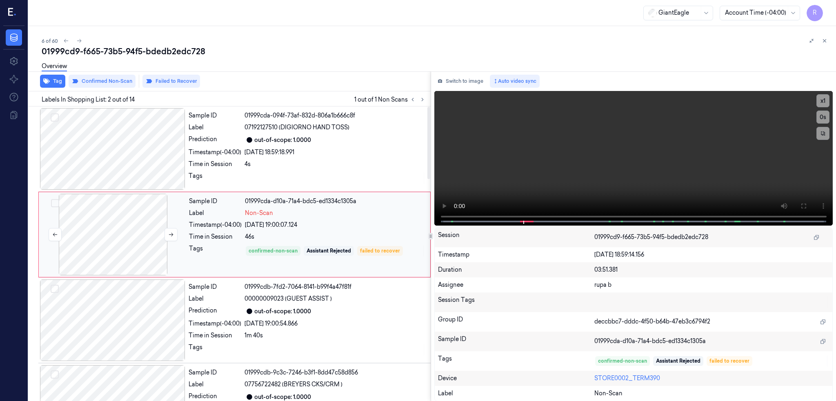
click at [134, 237] on div at bounding box center [112, 235] width 145 height 82
click at [169, 79] on button "Failed to Recover" at bounding box center [171, 81] width 58 height 13
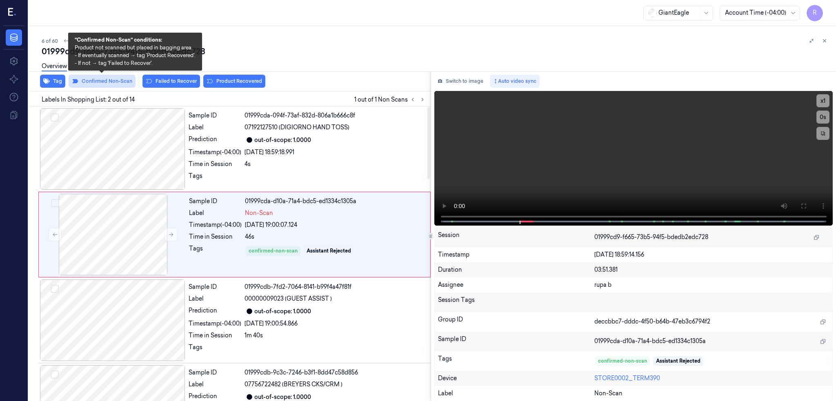
click at [107, 80] on button "Confirmed Non-Scan" at bounding box center [102, 81] width 67 height 13
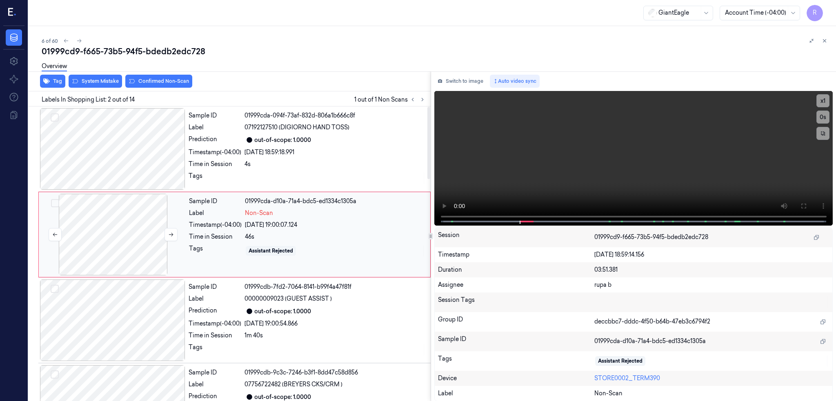
click at [139, 239] on div at bounding box center [112, 235] width 145 height 82
click at [89, 81] on button "System Mistake" at bounding box center [95, 81] width 53 height 13
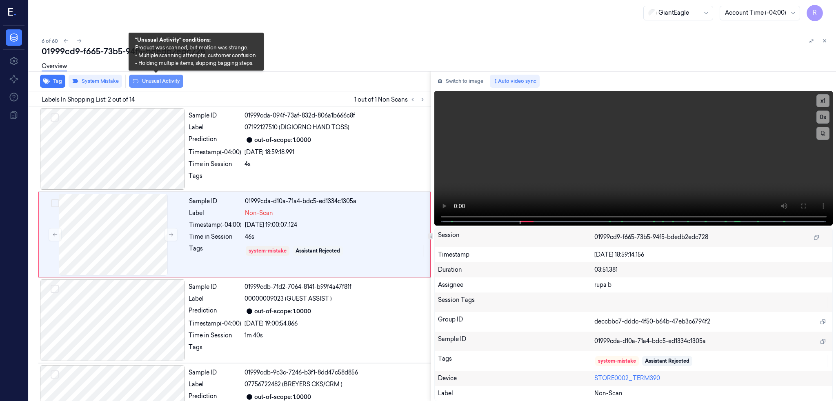
click at [158, 82] on button "Unusual Activity" at bounding box center [156, 81] width 54 height 13
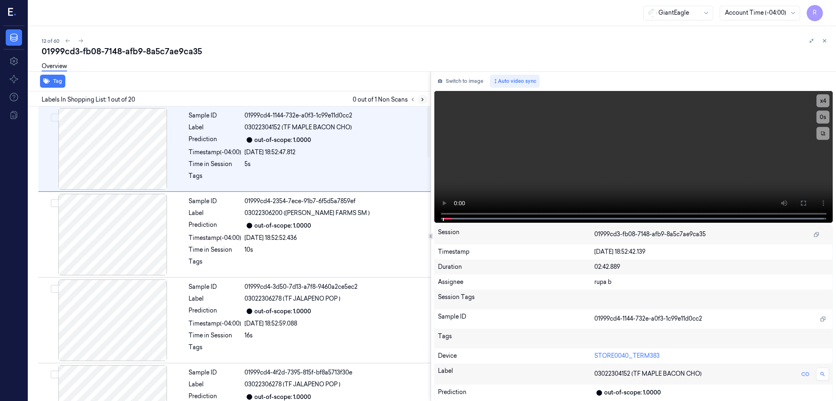
click at [427, 98] on button at bounding box center [423, 100] width 10 height 10
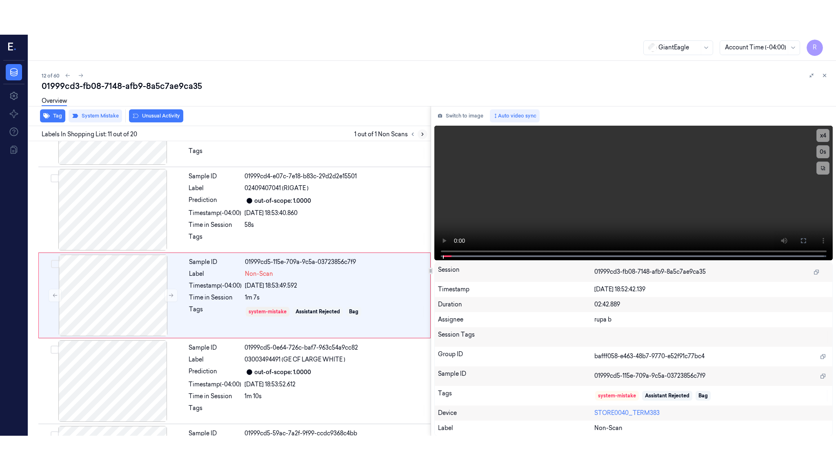
scroll to position [752, 0]
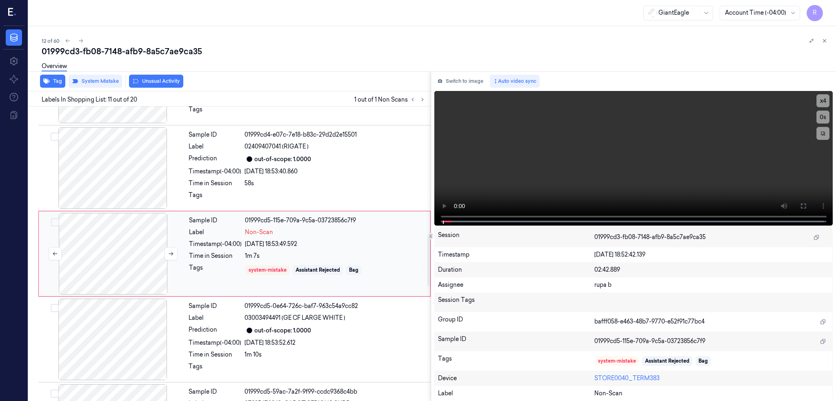
click at [103, 257] on div at bounding box center [112, 254] width 145 height 82
click at [171, 252] on icon at bounding box center [171, 254] width 4 height 4
click at [135, 261] on div at bounding box center [112, 254] width 145 height 82
click at [807, 205] on icon at bounding box center [803, 206] width 7 height 7
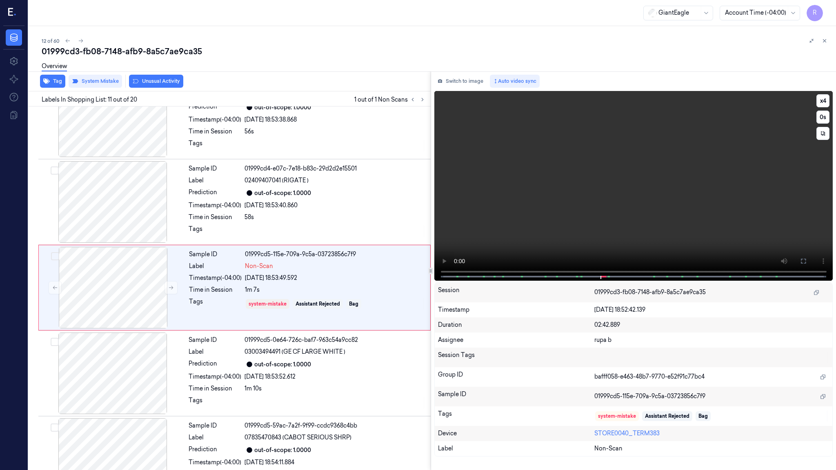
scroll to position [718, 0]
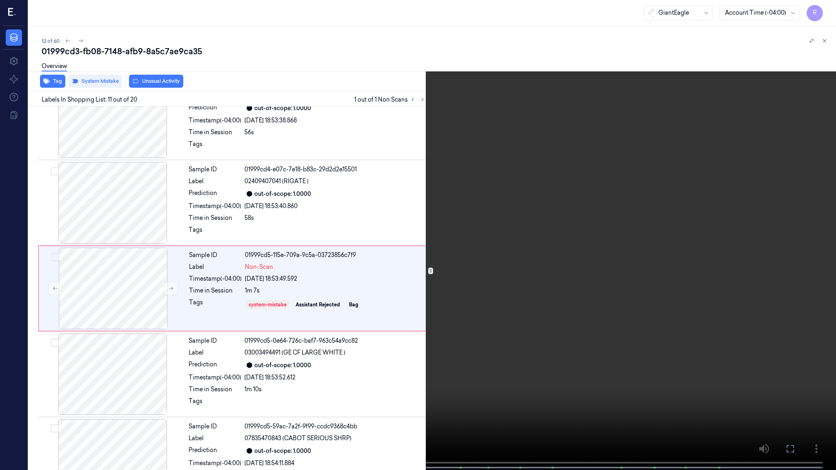
click at [626, 284] on video at bounding box center [418, 236] width 836 height 472
click at [832, 11] on button "x 4" at bounding box center [826, 9] width 13 height 13
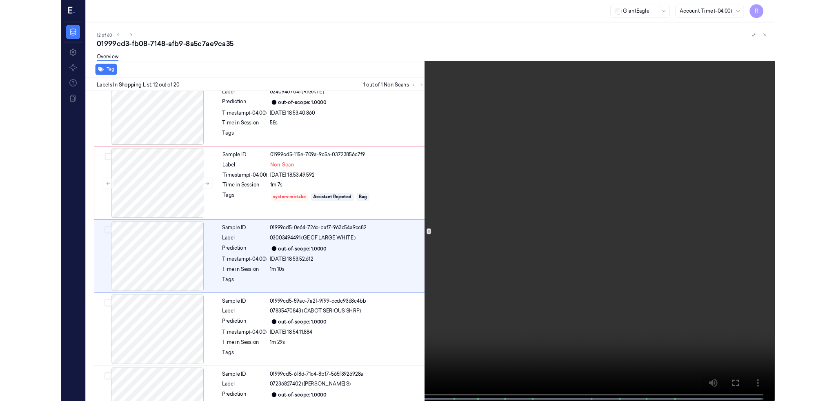
scroll to position [804, 0]
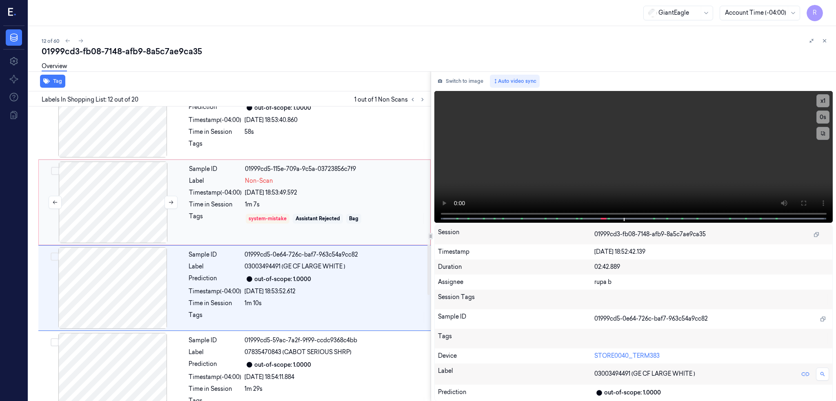
click at [113, 187] on div at bounding box center [112, 203] width 145 height 82
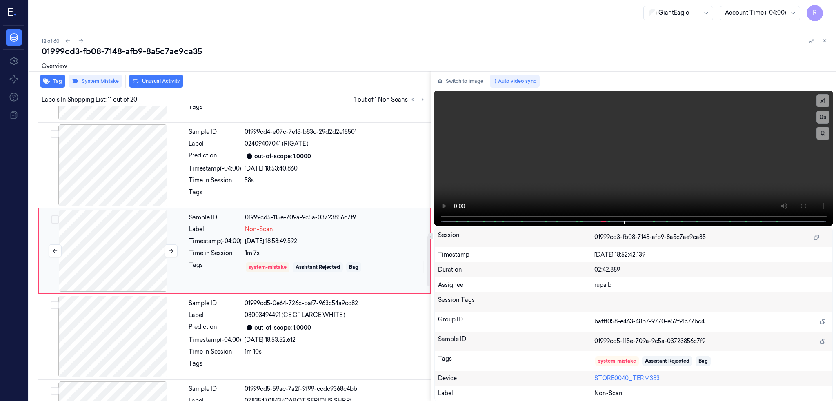
scroll to position [752, 0]
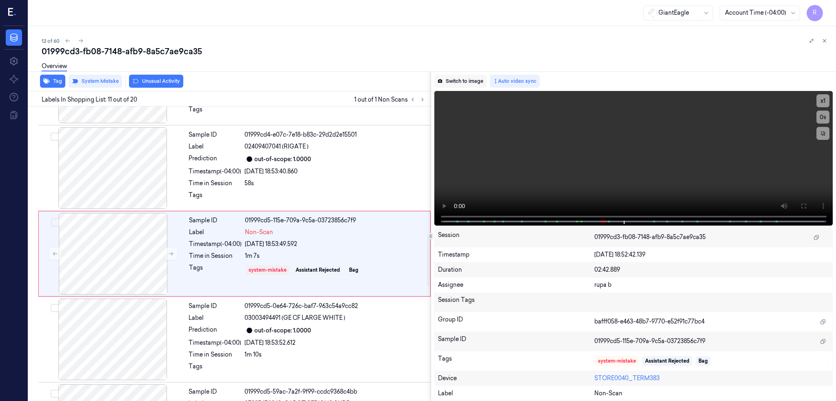
click at [479, 84] on button "Switch to image" at bounding box center [460, 81] width 52 height 13
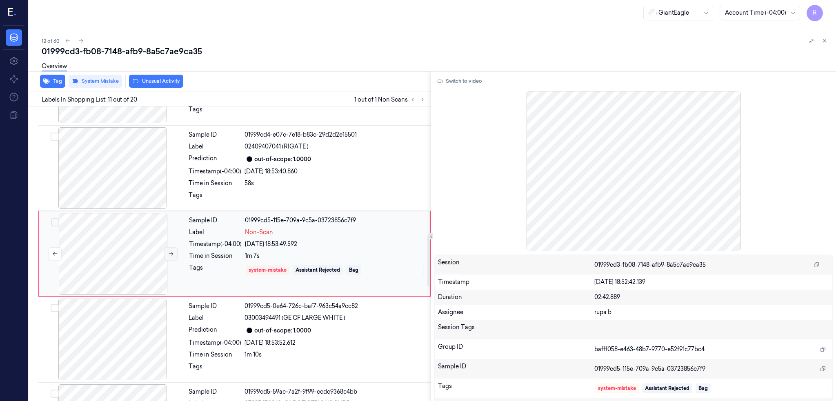
click at [171, 257] on button at bounding box center [171, 253] width 13 height 13
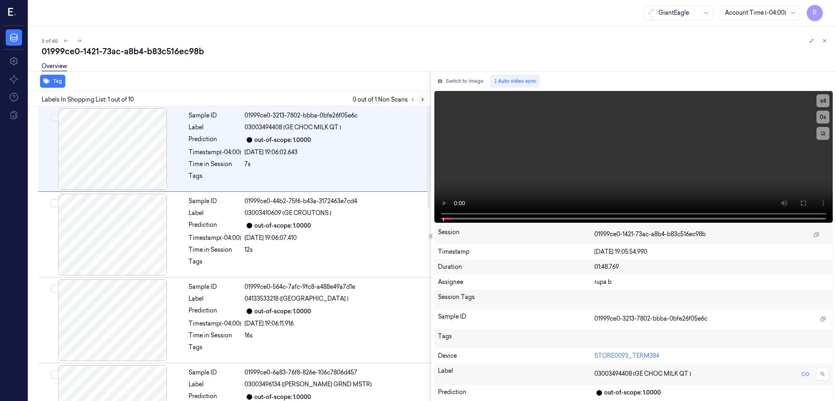
click at [425, 100] on icon at bounding box center [423, 100] width 6 height 6
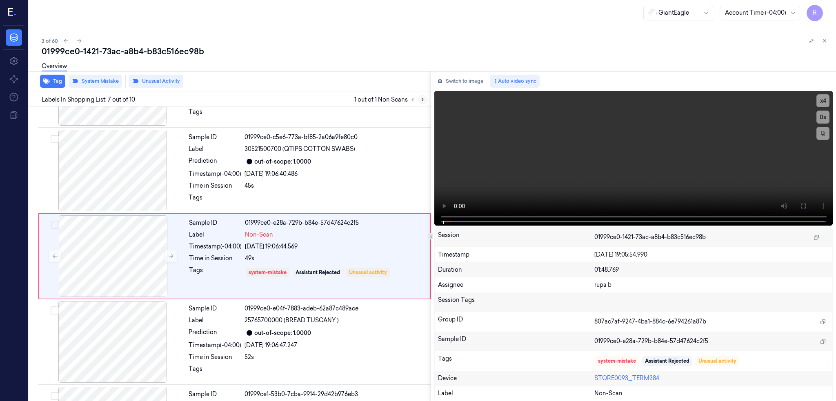
scroll to position [409, 0]
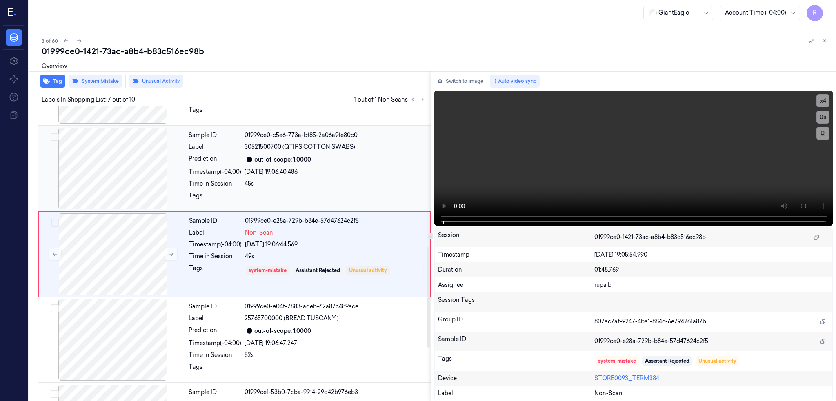
click at [101, 177] on div at bounding box center [112, 169] width 145 height 82
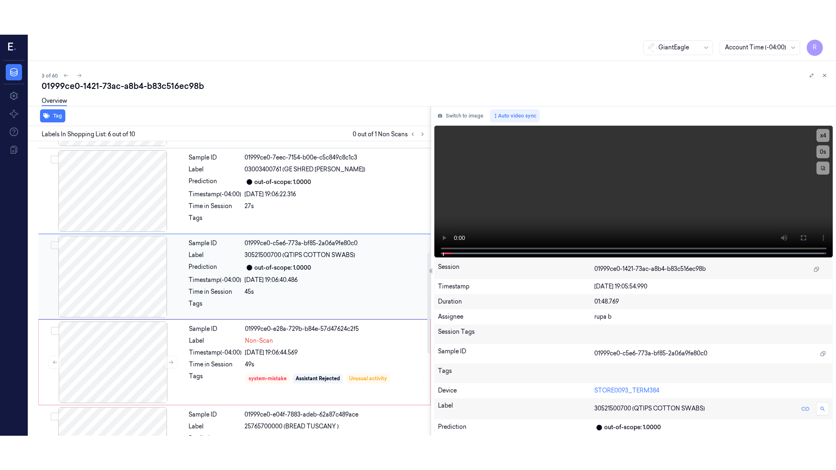
scroll to position [323, 0]
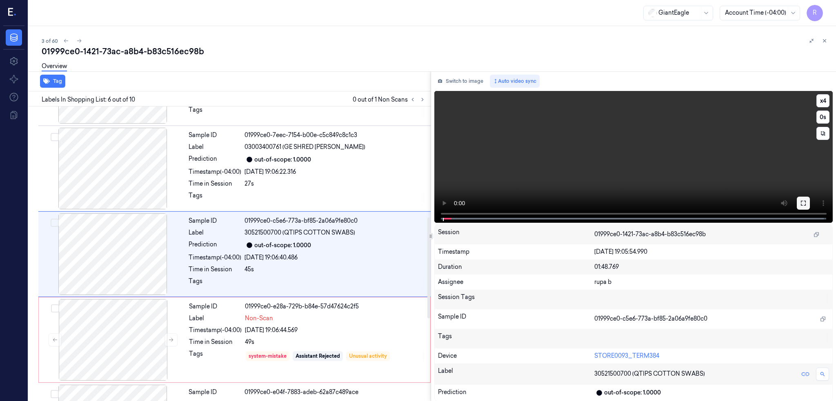
click at [810, 202] on button at bounding box center [803, 203] width 13 height 13
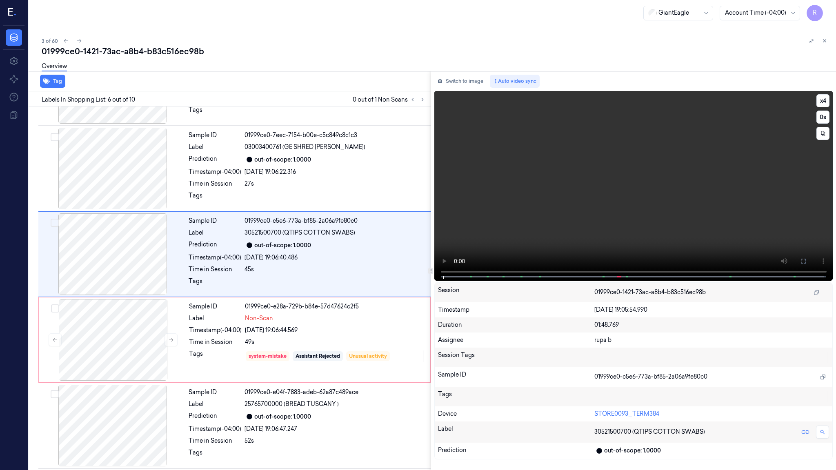
scroll to position [289, 0]
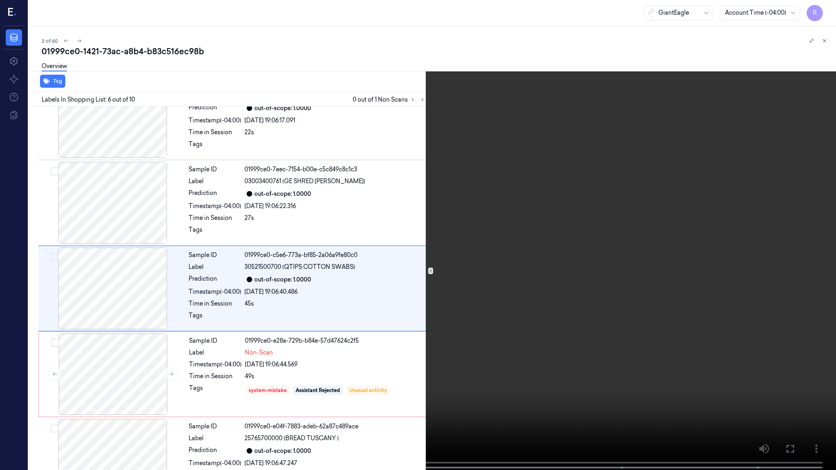
click at [511, 287] on video at bounding box center [418, 236] width 836 height 472
click at [827, 4] on button "x 4" at bounding box center [826, 9] width 13 height 13
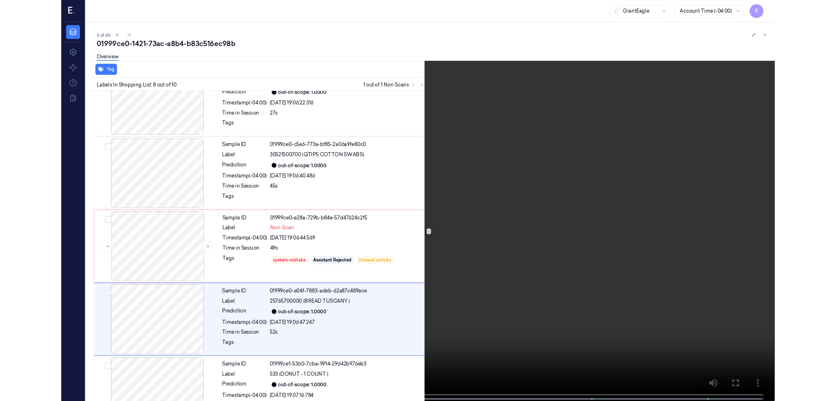
scroll to position [460, 0]
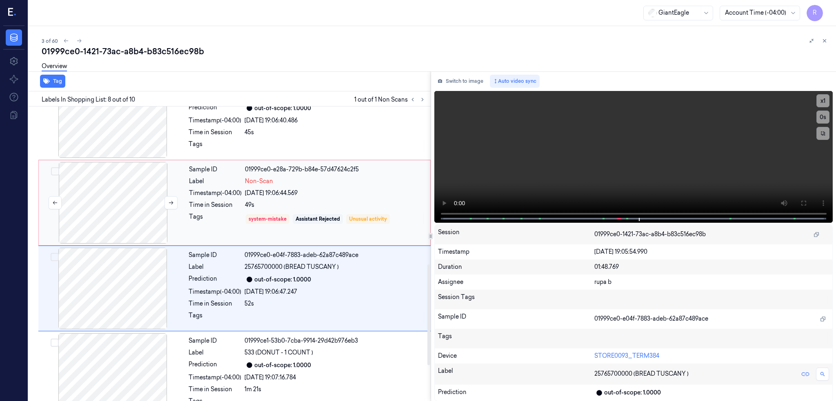
click at [111, 190] on div at bounding box center [112, 203] width 145 height 82
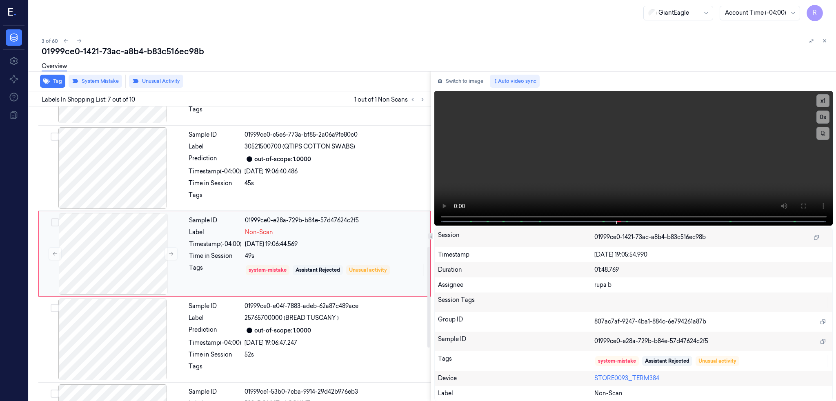
scroll to position [409, 0]
click at [170, 80] on button "Unusual Activity" at bounding box center [156, 81] width 54 height 13
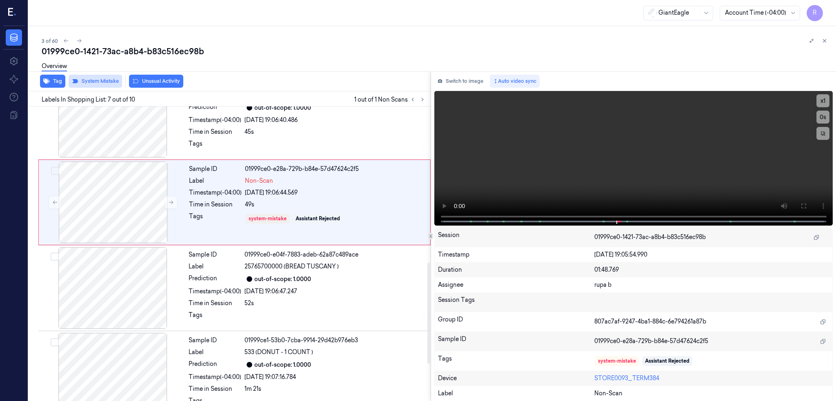
scroll to position [456, 0]
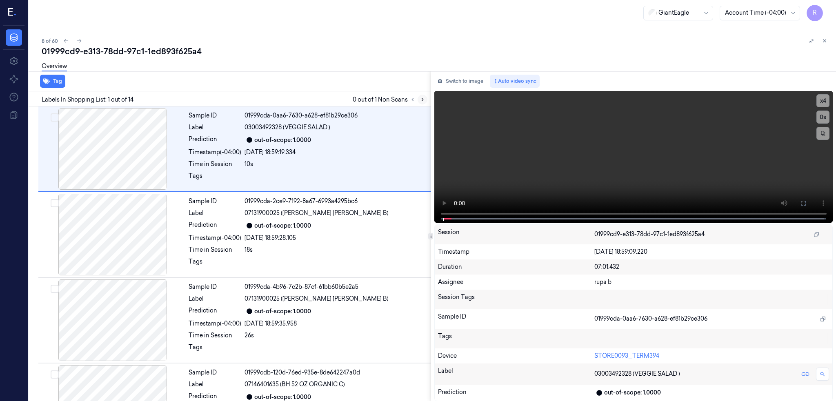
click at [425, 97] on icon at bounding box center [423, 100] width 6 height 6
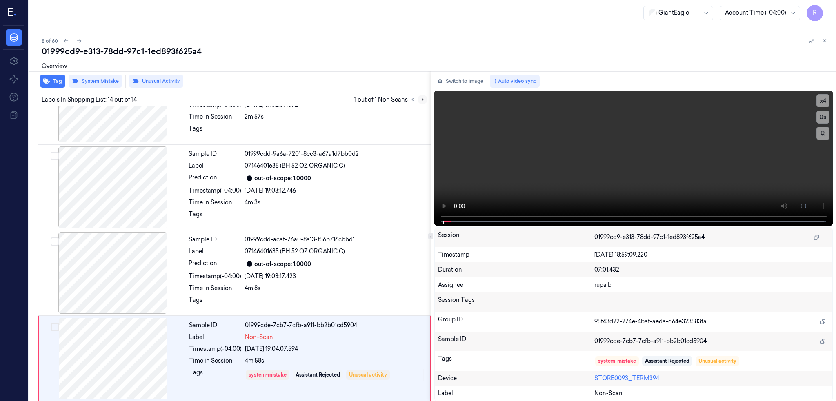
scroll to position [908, 0]
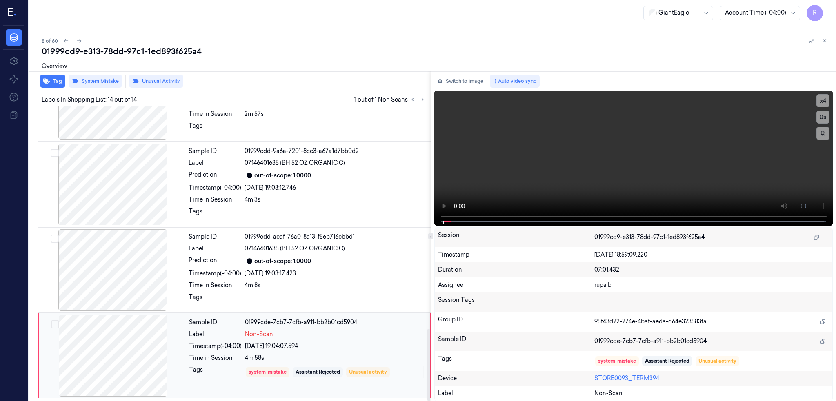
click at [127, 360] on div at bounding box center [112, 356] width 145 height 82
click at [466, 84] on button "Switch to image" at bounding box center [460, 81] width 52 height 13
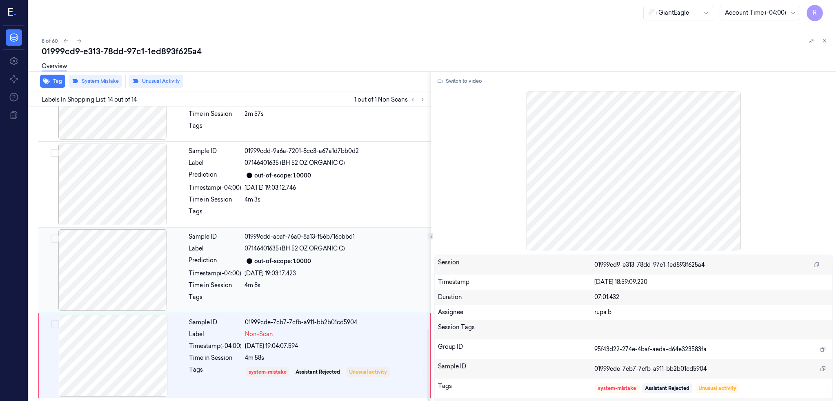
click at [108, 276] on div at bounding box center [112, 270] width 145 height 82
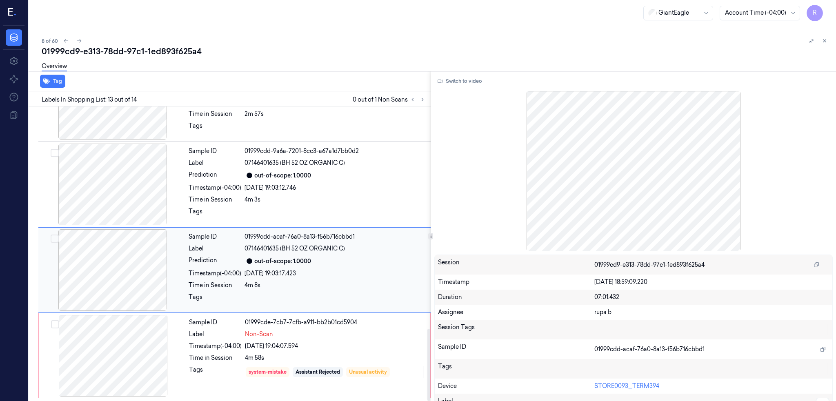
scroll to position [908, 0]
click at [129, 185] on div at bounding box center [112, 185] width 145 height 82
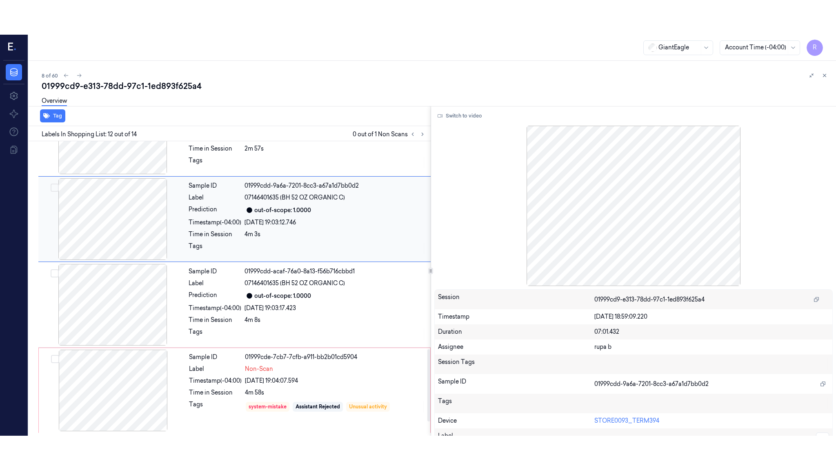
scroll to position [838, 0]
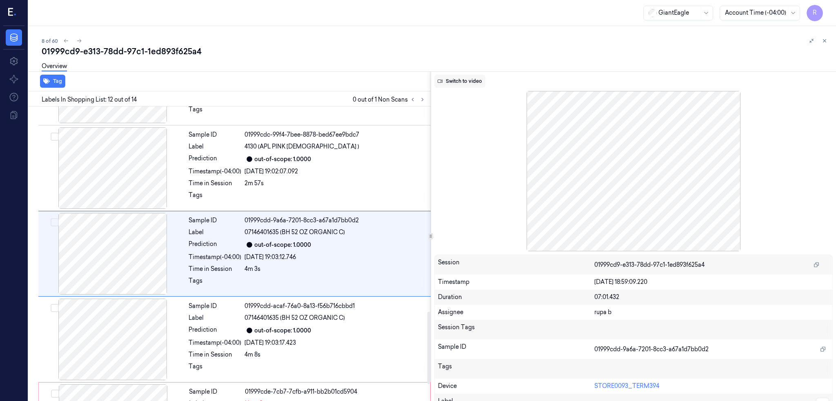
click at [478, 80] on button "Switch to video" at bounding box center [459, 81] width 51 height 13
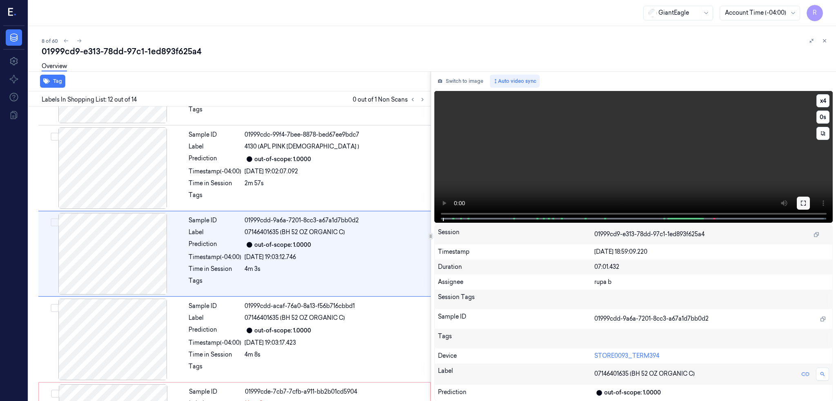
click at [807, 202] on icon at bounding box center [803, 203] width 7 height 7
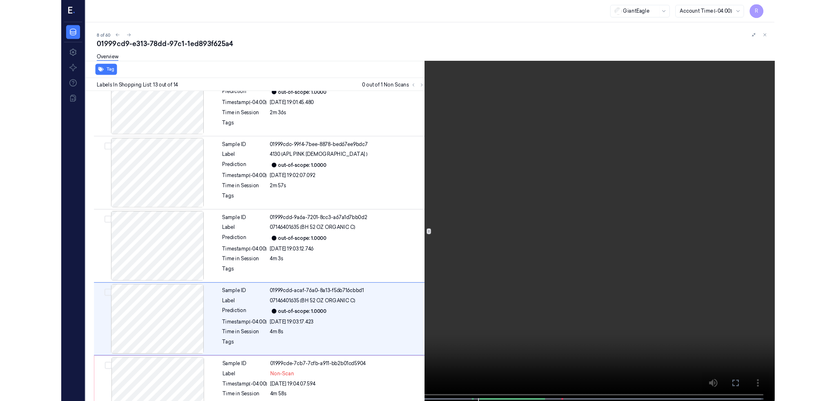
scroll to position [839, 0]
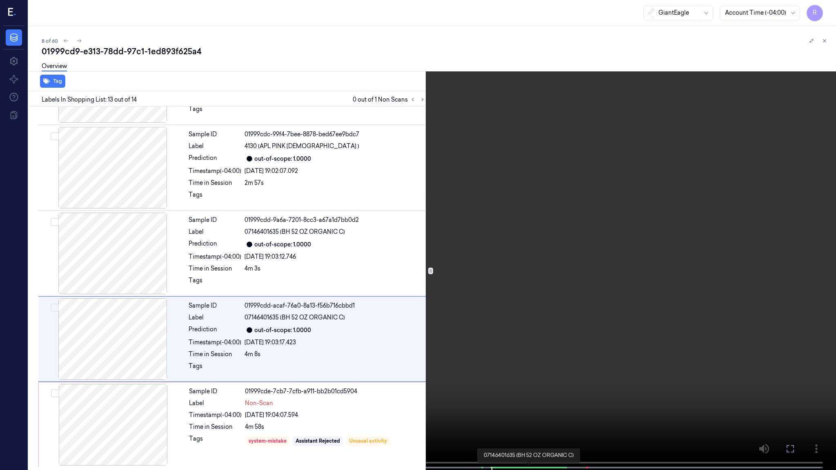
click at [496, 401] on div at bounding box center [528, 468] width 77 height 2
click at [827, 10] on button "x 4" at bounding box center [826, 9] width 13 height 13
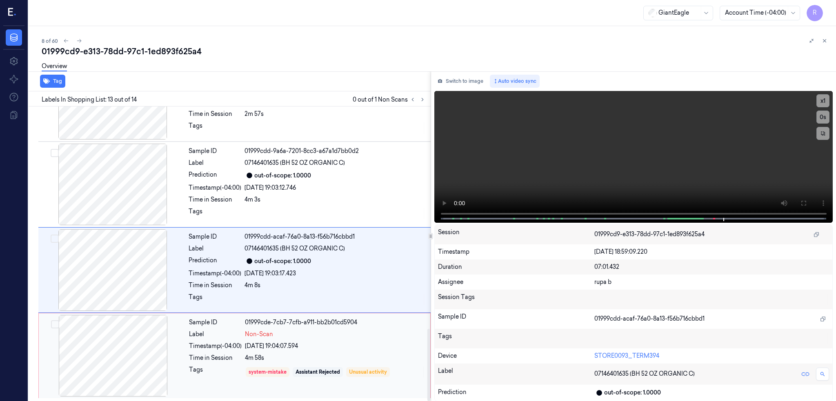
click at [133, 360] on div at bounding box center [112, 356] width 145 height 82
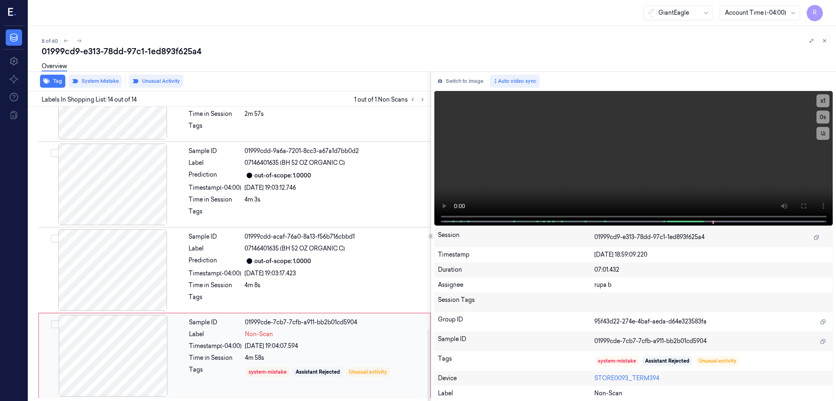
scroll to position [908, 0]
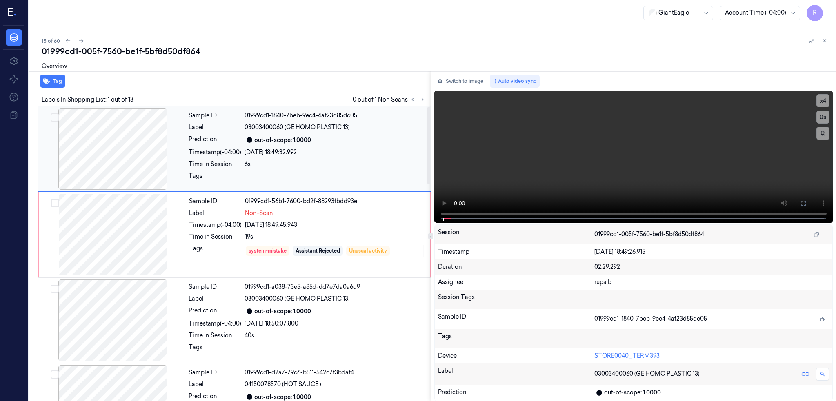
click at [98, 148] on div at bounding box center [112, 149] width 145 height 82
click at [807, 200] on icon at bounding box center [803, 203] width 7 height 7
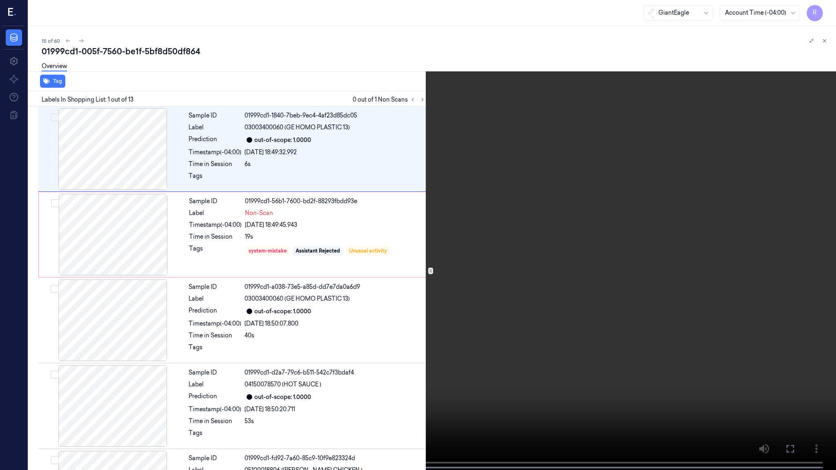
click at [503, 208] on video at bounding box center [418, 236] width 836 height 472
click at [835, 9] on video at bounding box center [418, 236] width 836 height 472
click at [827, 8] on button "x 4" at bounding box center [826, 9] width 13 height 13
click at [544, 221] on video at bounding box center [418, 236] width 836 height 472
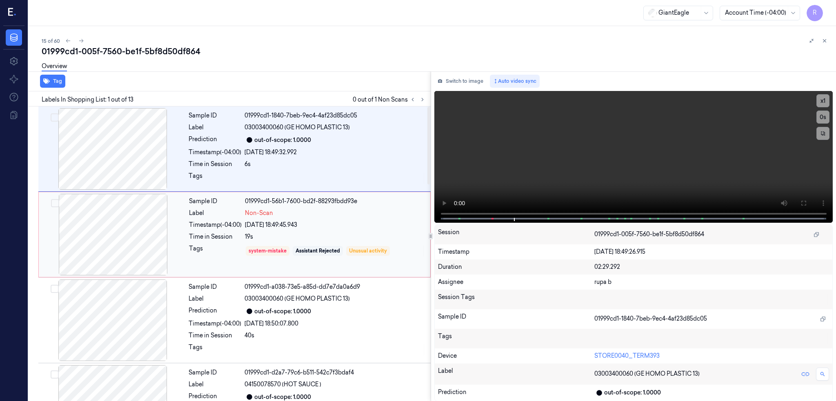
click at [152, 243] on div at bounding box center [112, 235] width 145 height 82
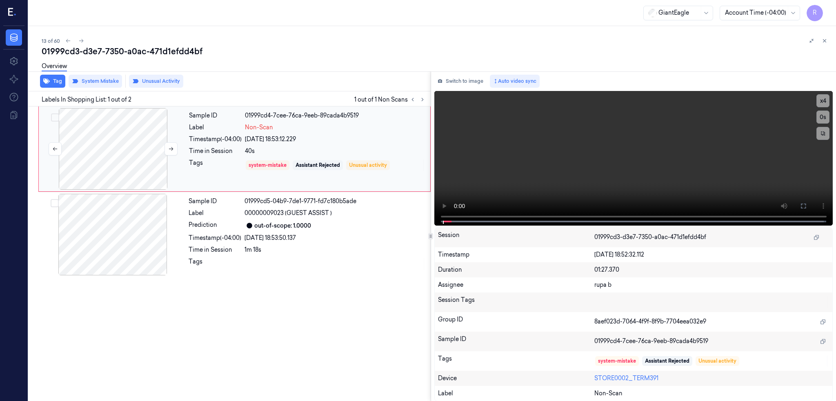
click at [105, 147] on div at bounding box center [112, 149] width 145 height 82
click at [810, 202] on button at bounding box center [803, 206] width 13 height 13
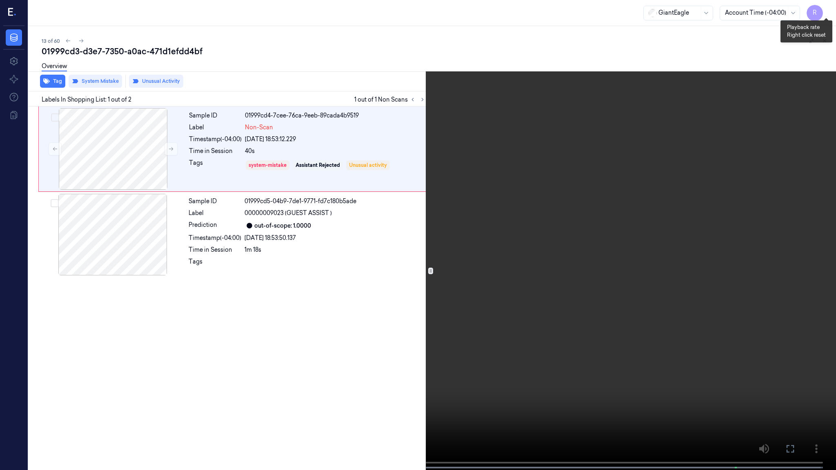
click at [830, 12] on button "x 4" at bounding box center [826, 9] width 13 height 13
click at [574, 330] on video at bounding box center [418, 236] width 836 height 472
click at [831, 10] on button "x 1" at bounding box center [826, 9] width 13 height 13
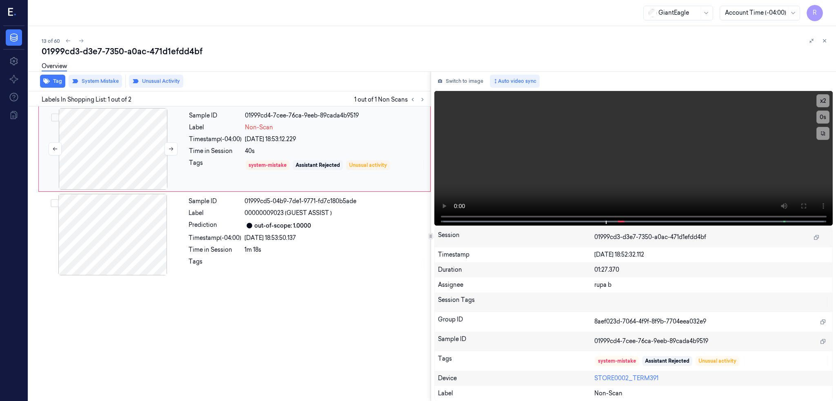
click at [102, 186] on div at bounding box center [112, 149] width 145 height 82
click at [120, 243] on div at bounding box center [112, 235] width 145 height 82
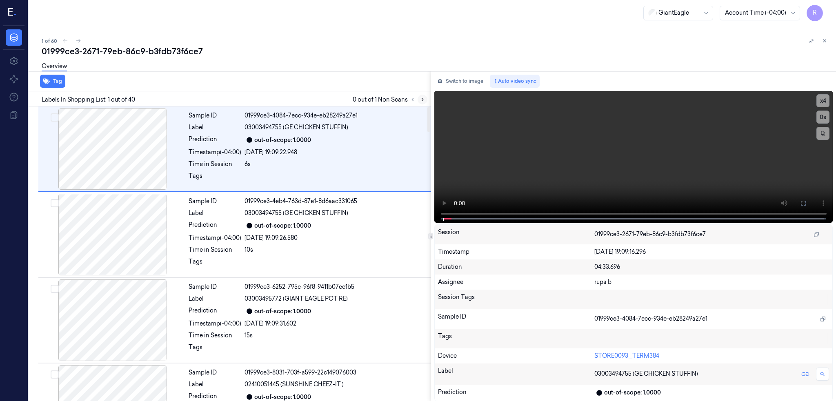
click at [425, 97] on icon at bounding box center [423, 100] width 6 height 6
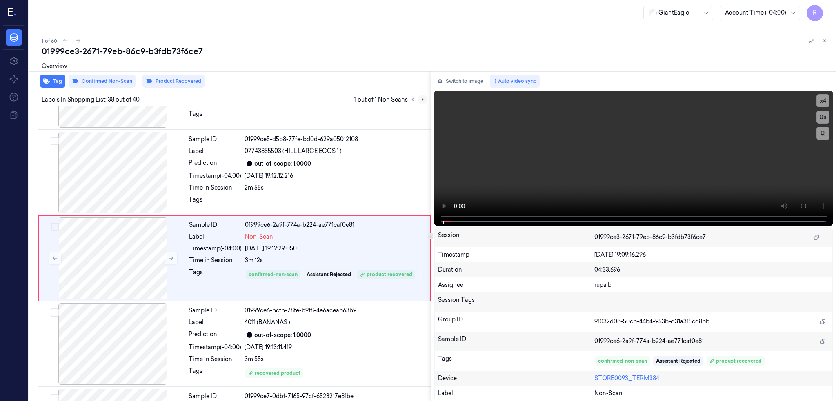
scroll to position [3068, 0]
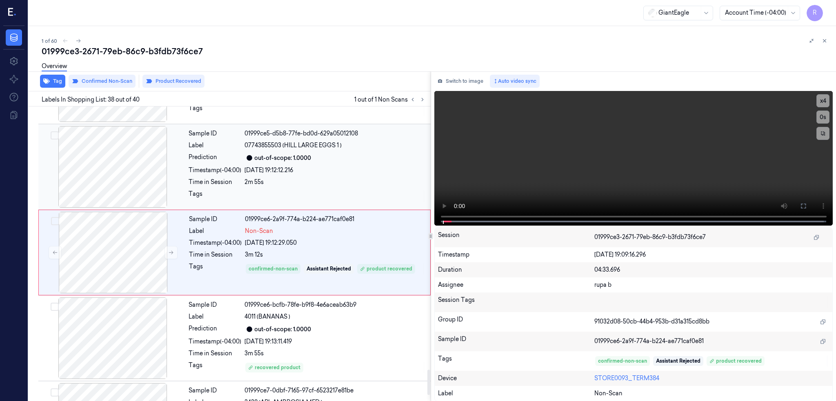
click at [121, 180] on div at bounding box center [112, 167] width 145 height 82
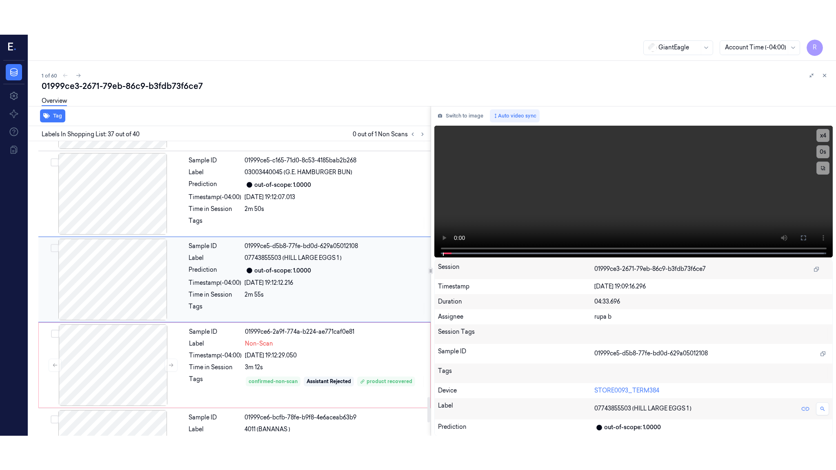
scroll to position [2982, 0]
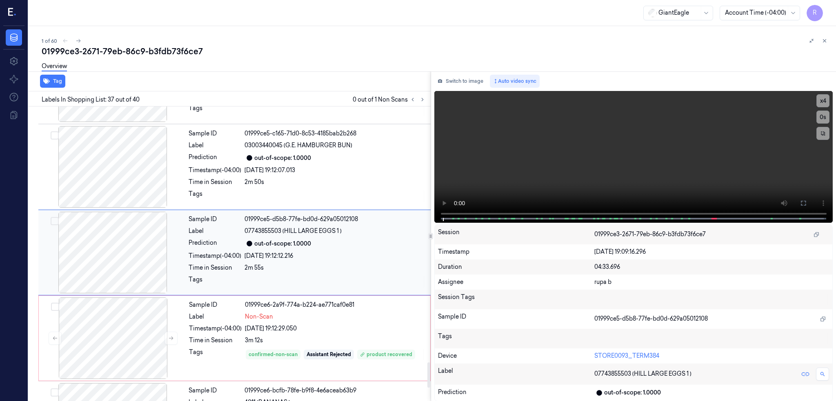
click at [121, 248] on div at bounding box center [112, 253] width 145 height 82
click at [806, 205] on icon at bounding box center [803, 203] width 5 height 5
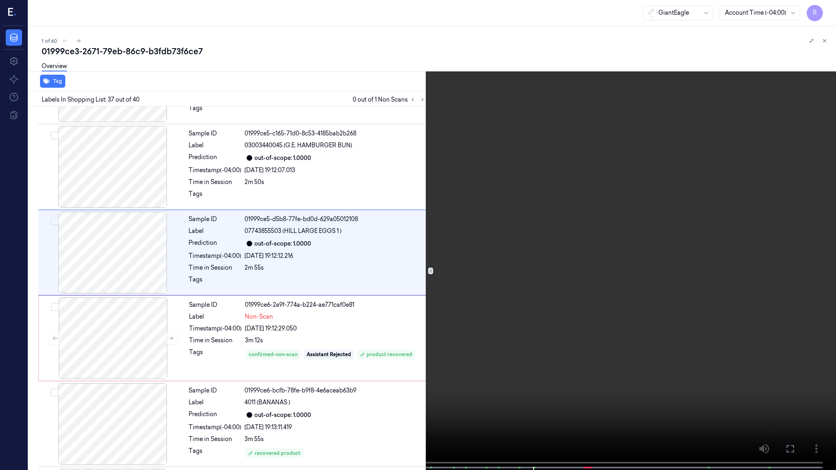
click at [588, 245] on video at bounding box center [418, 236] width 836 height 472
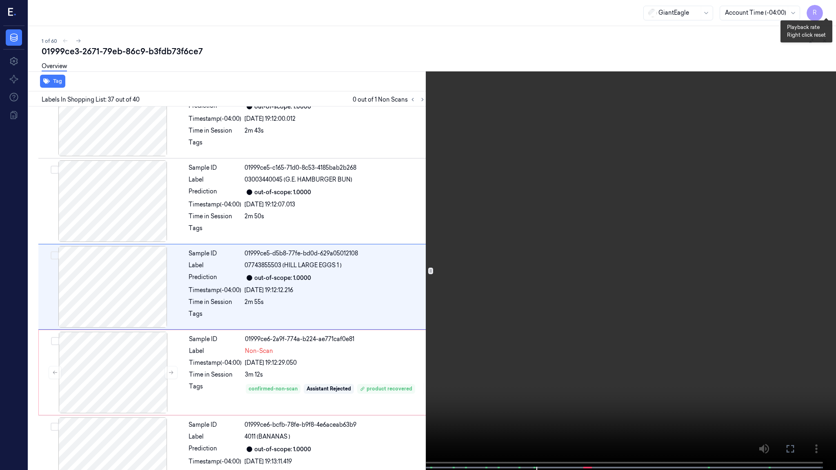
click at [826, 11] on button "x 4" at bounding box center [826, 9] width 13 height 13
click at [648, 253] on video at bounding box center [418, 236] width 836 height 472
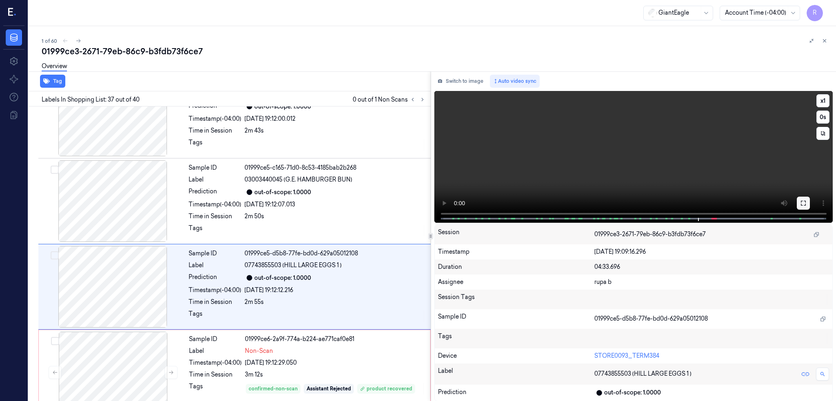
click at [810, 202] on button at bounding box center [803, 203] width 13 height 13
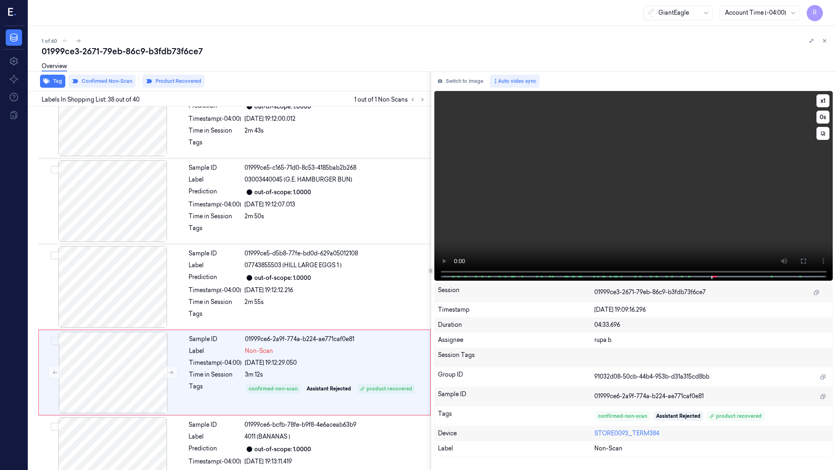
scroll to position [3034, 0]
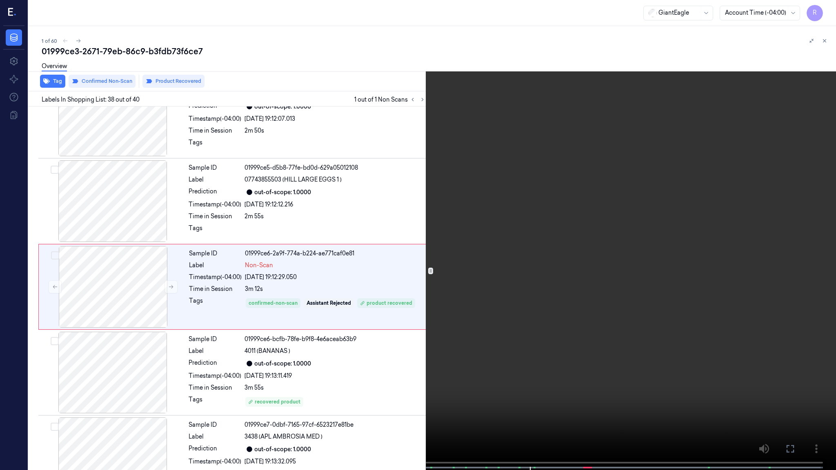
click at [615, 357] on video at bounding box center [418, 236] width 836 height 472
click at [612, 364] on video at bounding box center [418, 236] width 836 height 472
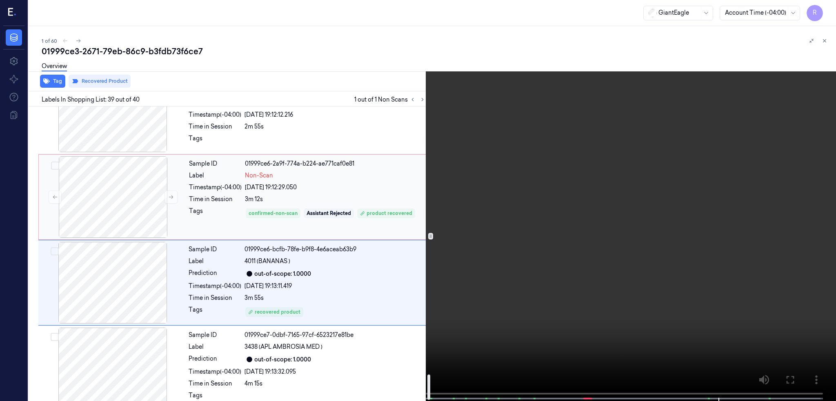
scroll to position [3138, 0]
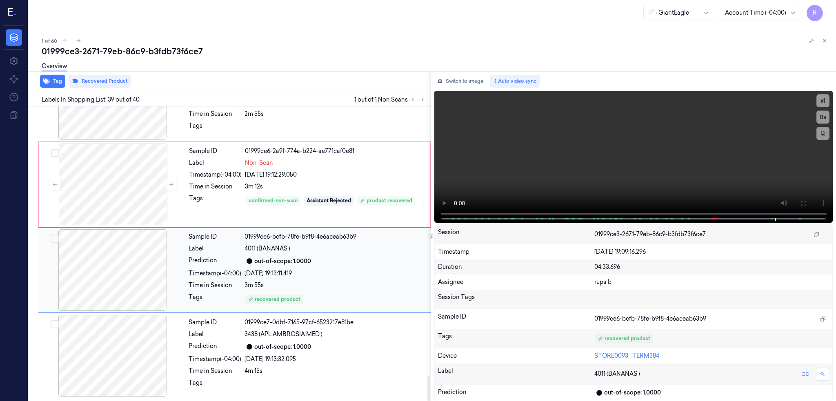
click at [109, 260] on div at bounding box center [112, 270] width 145 height 82
click at [479, 77] on button "Switch to image" at bounding box center [460, 81] width 52 height 13
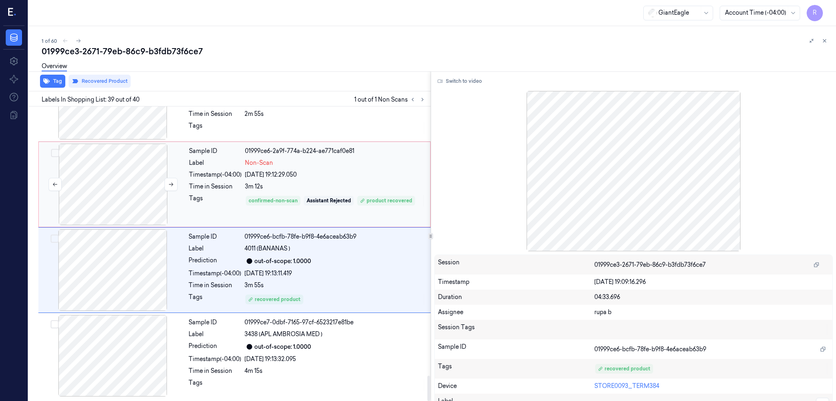
click at [118, 186] on div at bounding box center [112, 185] width 145 height 82
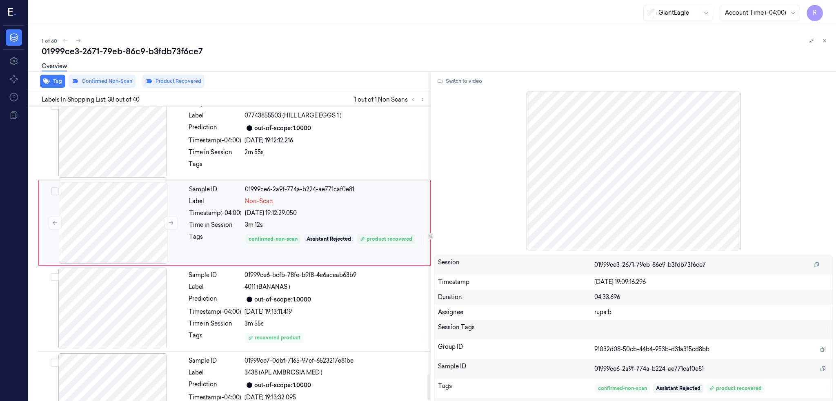
scroll to position [3123, 0]
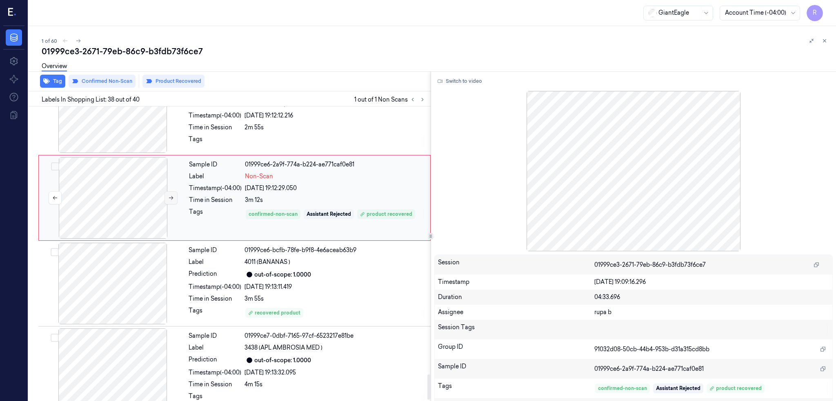
click at [173, 198] on icon at bounding box center [171, 198] width 6 height 6
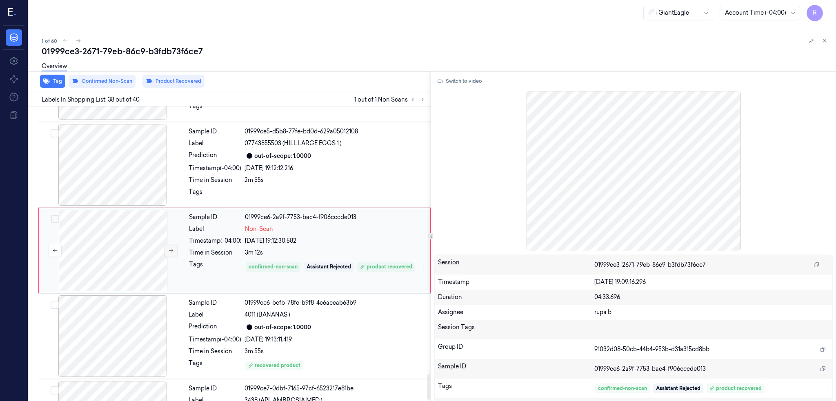
scroll to position [3068, 0]
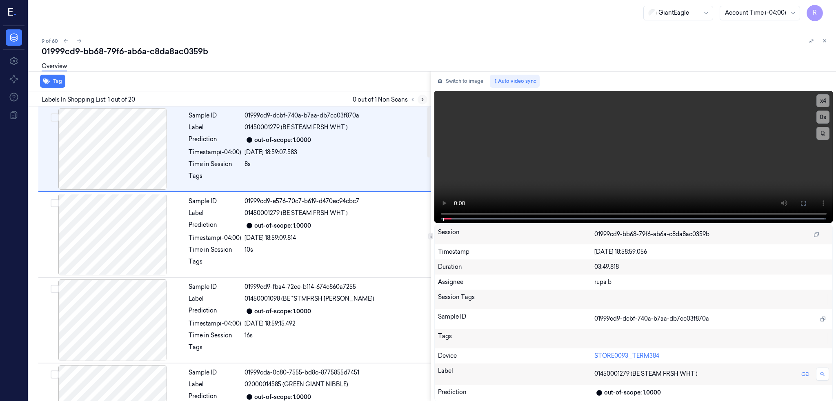
click at [425, 97] on icon at bounding box center [423, 100] width 6 height 6
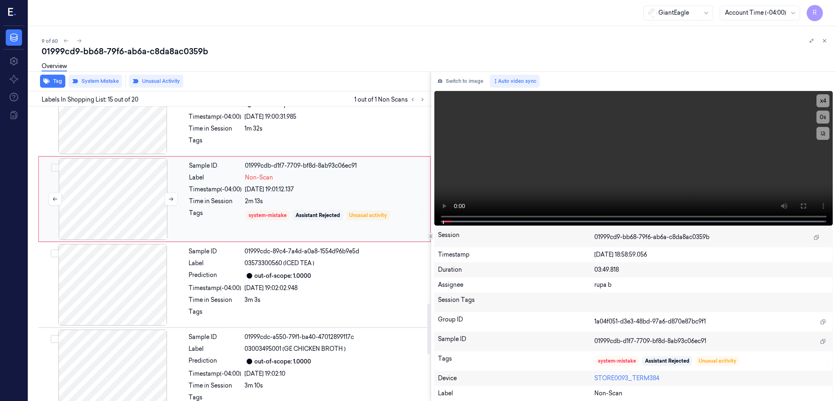
click at [105, 190] on div at bounding box center [112, 199] width 145 height 82
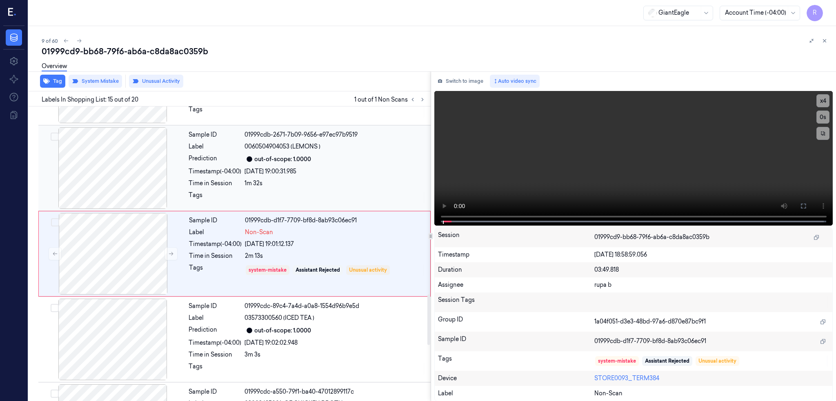
click at [113, 167] on div at bounding box center [112, 168] width 145 height 82
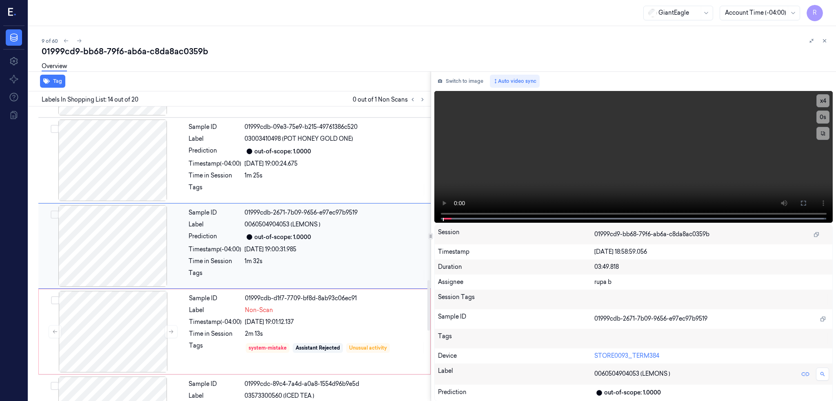
scroll to position [1010, 0]
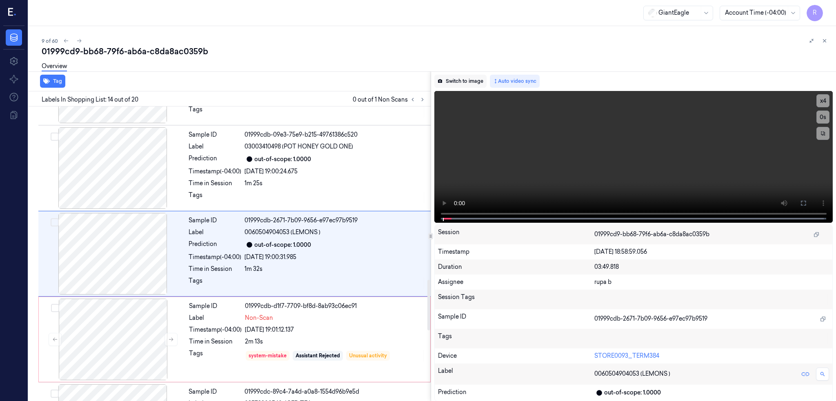
click at [477, 86] on button "Switch to image" at bounding box center [460, 81] width 52 height 13
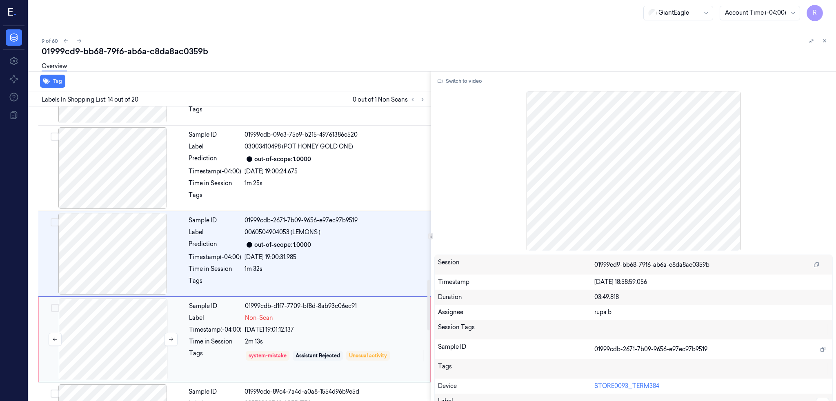
click at [115, 326] on div at bounding box center [112, 340] width 145 height 82
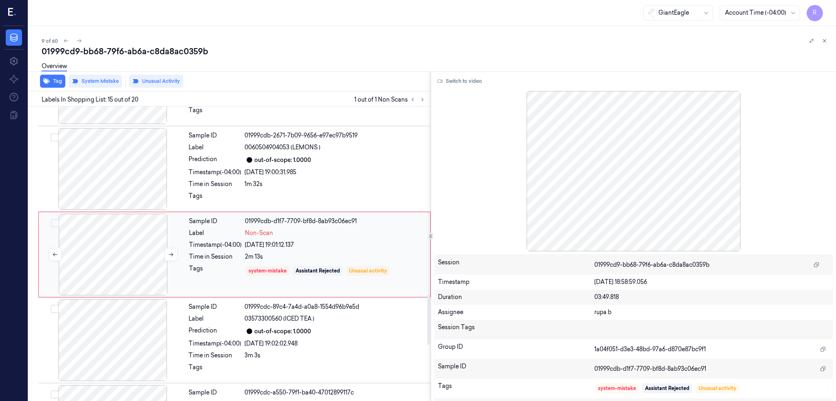
scroll to position [1095, 0]
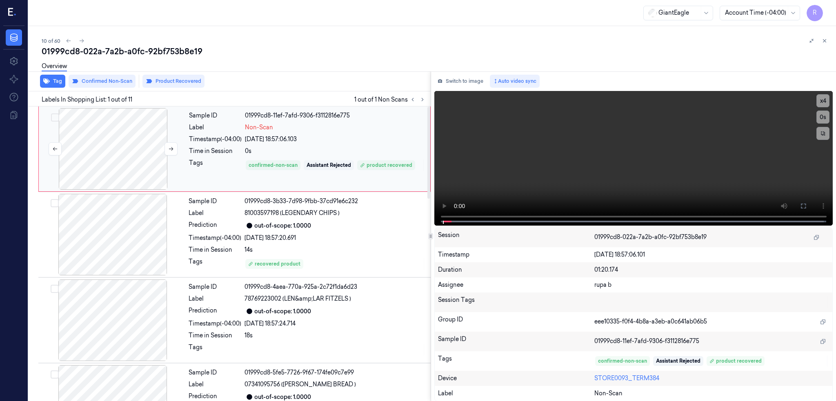
click at [103, 136] on div at bounding box center [112, 149] width 145 height 82
click at [810, 205] on button at bounding box center [803, 206] width 13 height 13
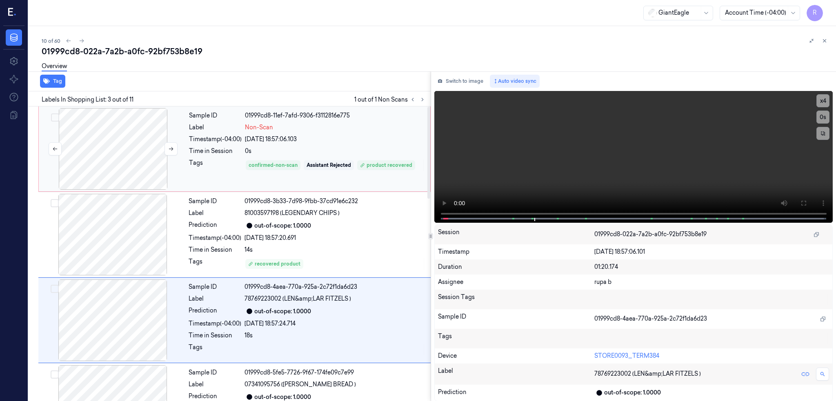
click at [136, 169] on div at bounding box center [112, 149] width 145 height 82
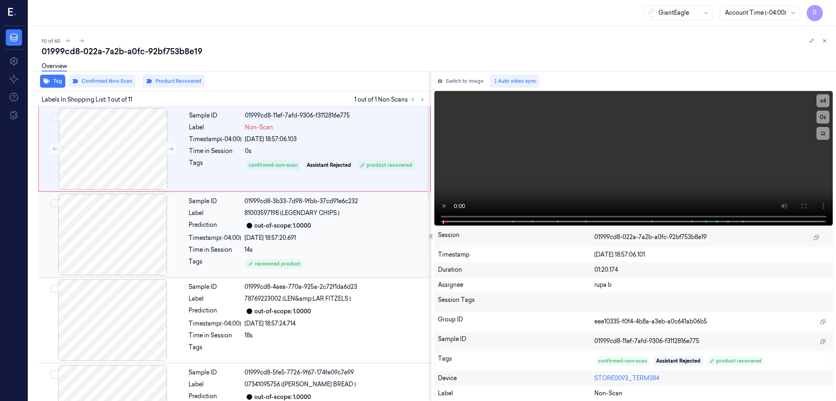
click at [118, 251] on div at bounding box center [112, 235] width 145 height 82
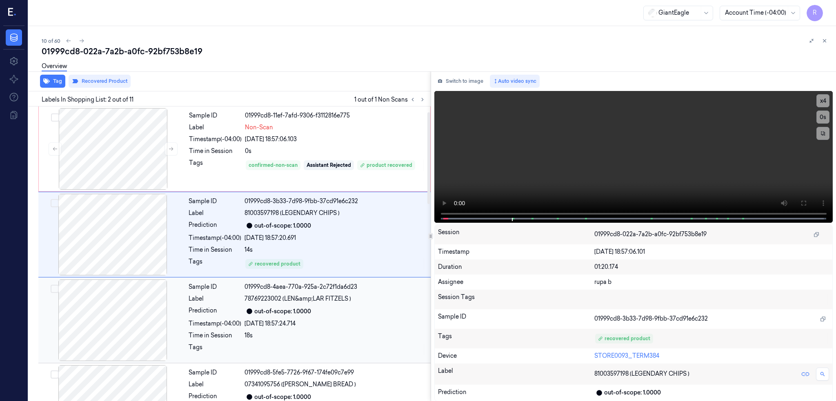
scroll to position [109, 0]
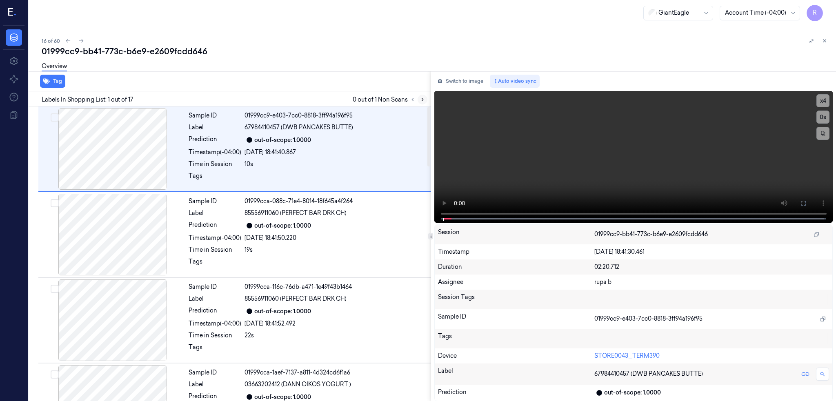
click at [425, 97] on icon at bounding box center [423, 100] width 6 height 6
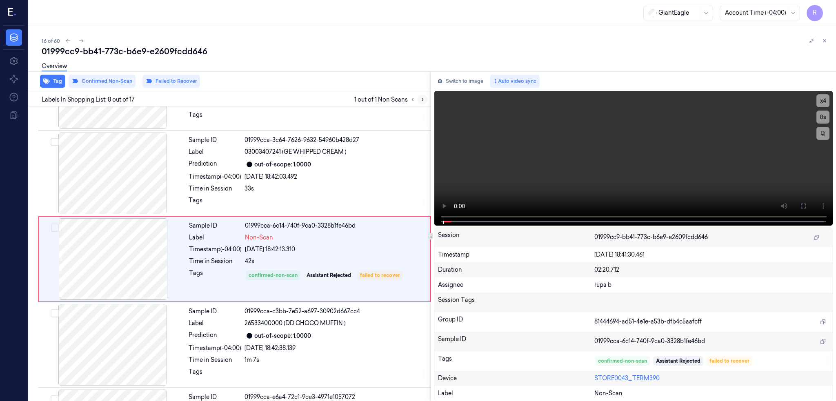
scroll to position [495, 0]
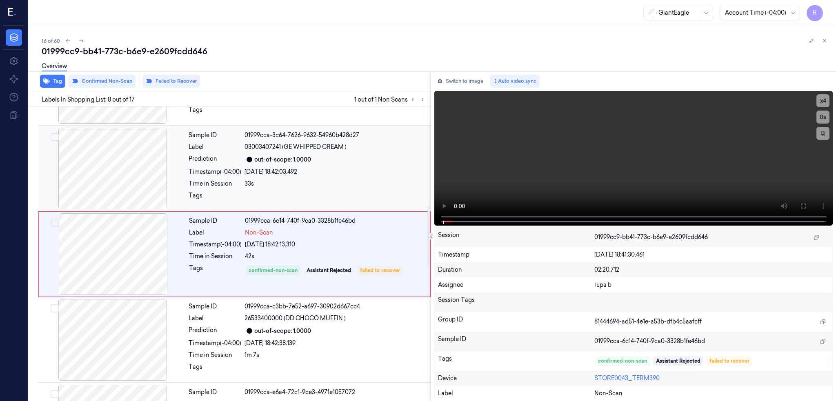
click at [96, 186] on div at bounding box center [112, 169] width 145 height 82
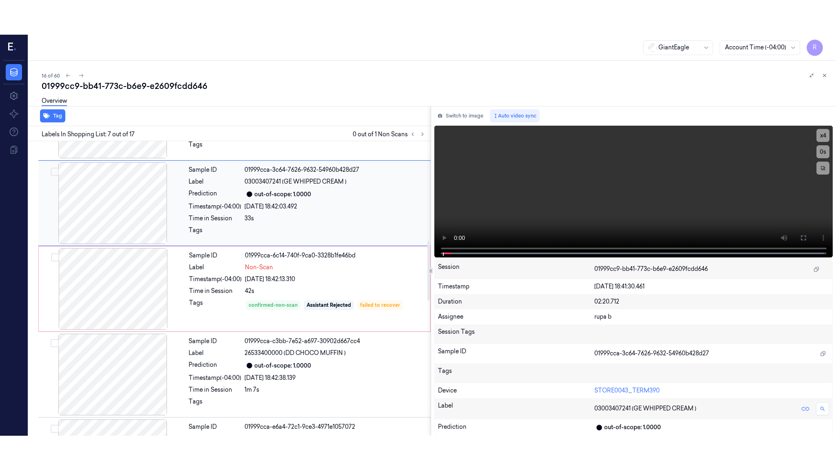
scroll to position [409, 0]
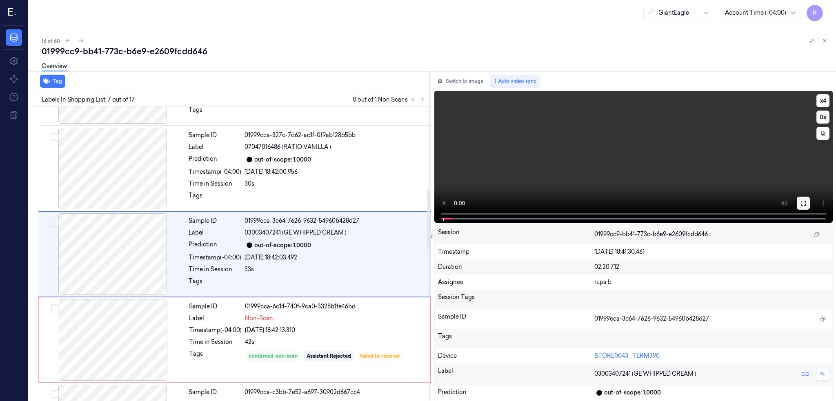
click at [810, 201] on button at bounding box center [803, 203] width 13 height 13
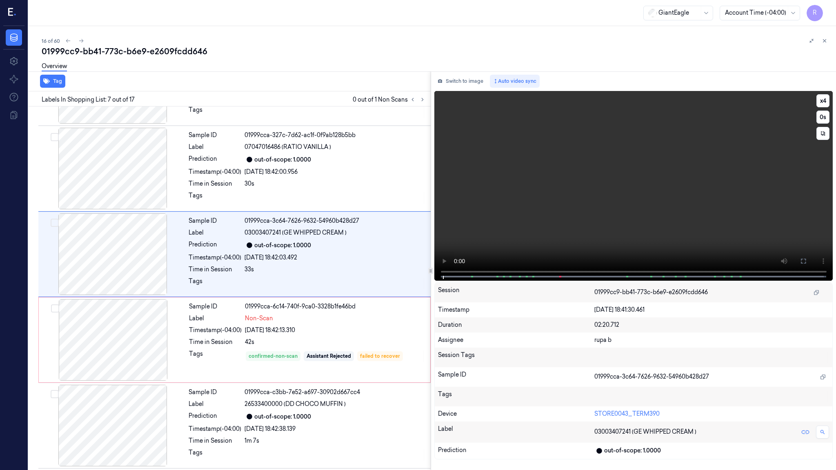
scroll to position [375, 0]
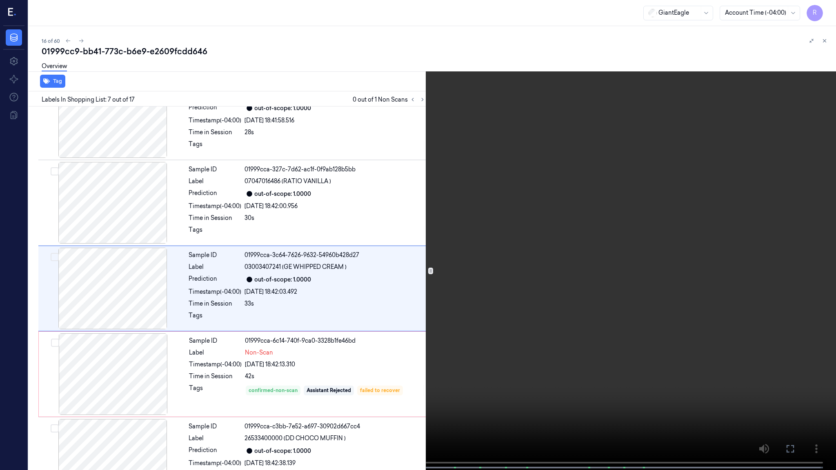
click at [547, 270] on video at bounding box center [418, 236] width 836 height 472
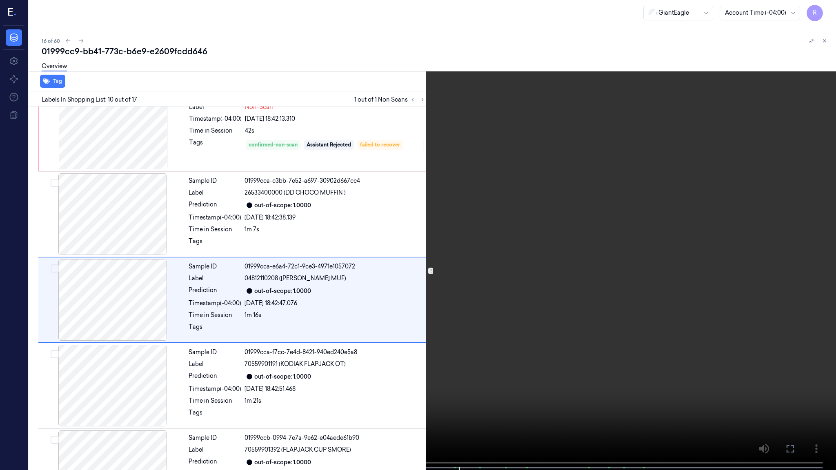
scroll to position [632, 0]
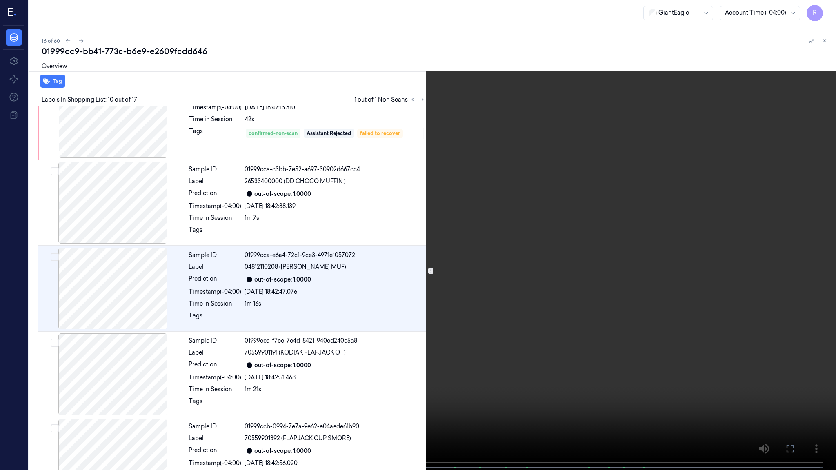
click at [587, 337] on video at bounding box center [418, 236] width 836 height 472
click at [825, 15] on button "x 4" at bounding box center [826, 9] width 13 height 13
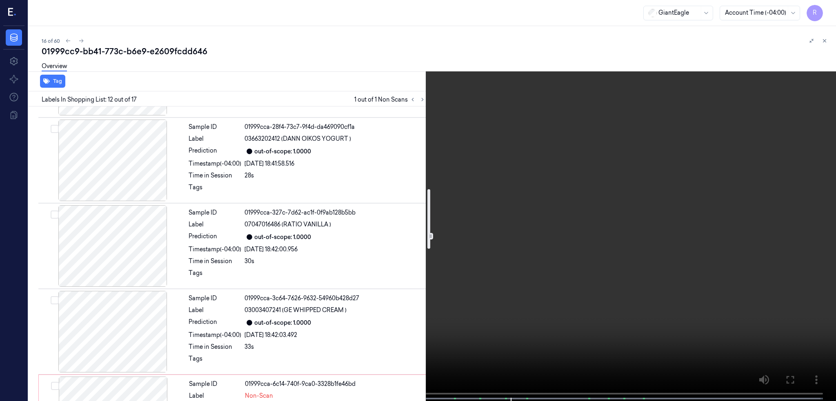
scroll to position [423, 0]
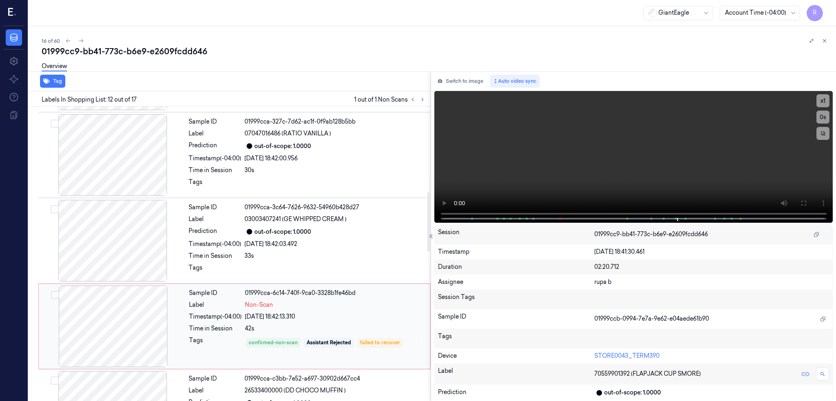
click at [86, 305] on div at bounding box center [112, 327] width 145 height 82
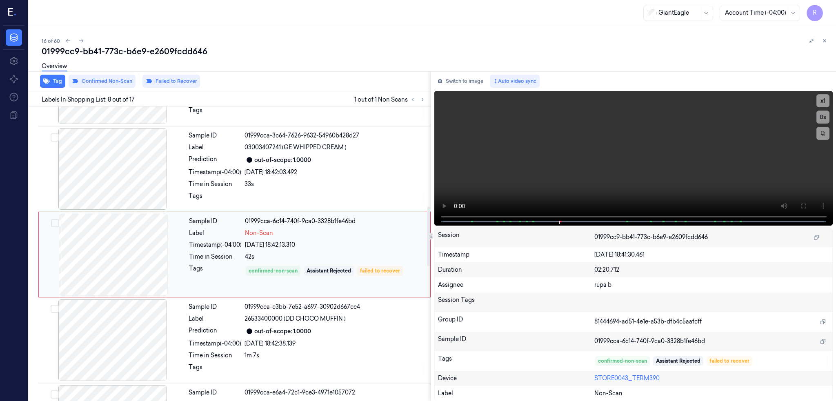
scroll to position [495, 0]
click at [119, 347] on div at bounding box center [112, 340] width 145 height 82
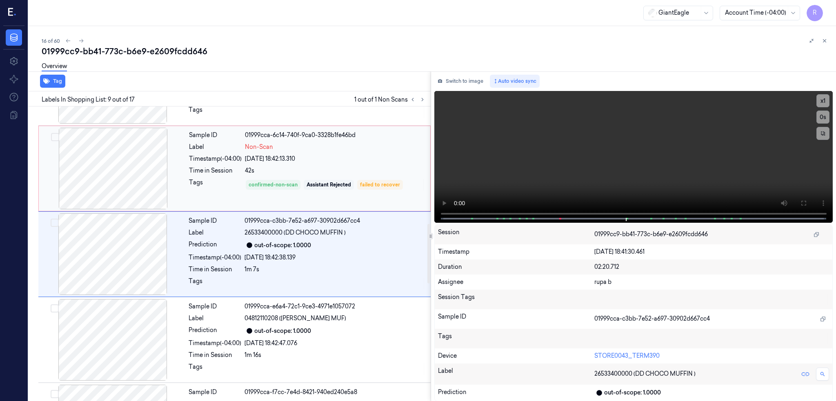
click at [120, 151] on div at bounding box center [112, 169] width 145 height 82
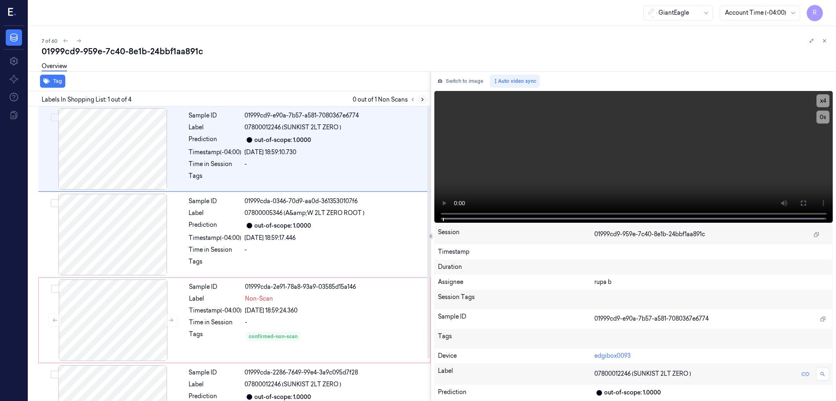
click at [427, 98] on button at bounding box center [423, 100] width 10 height 10
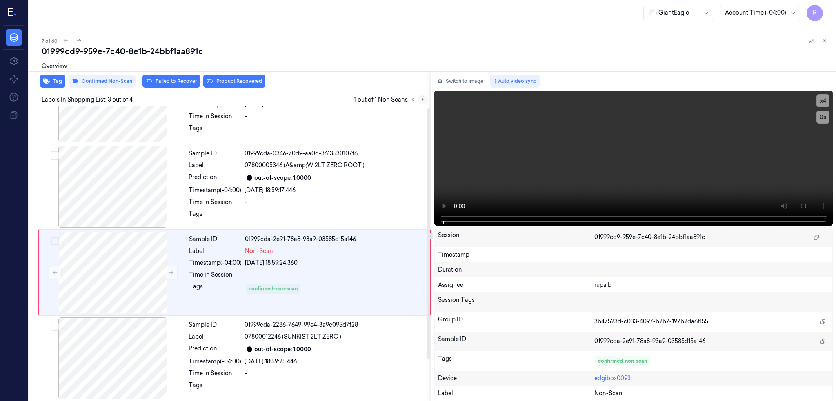
scroll to position [50, 0]
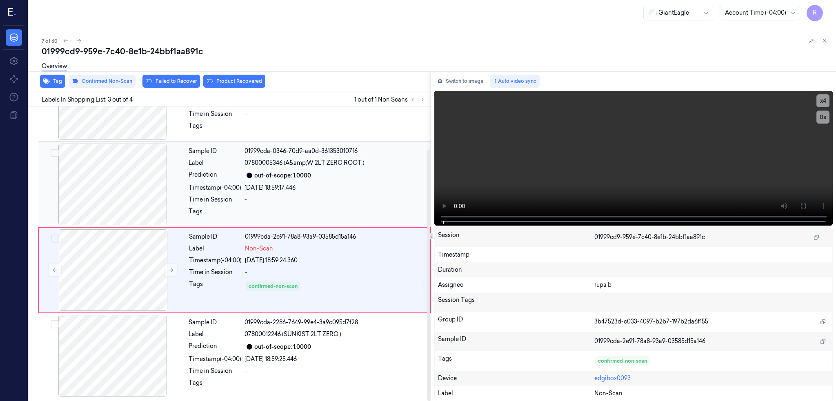
click at [134, 210] on div at bounding box center [112, 185] width 145 height 82
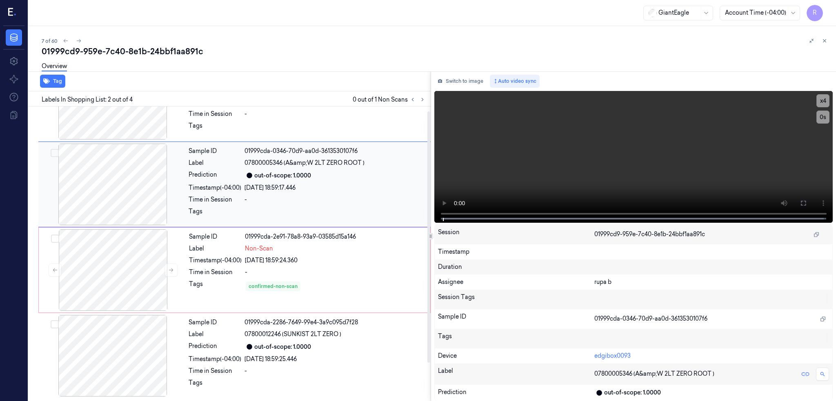
scroll to position [0, 0]
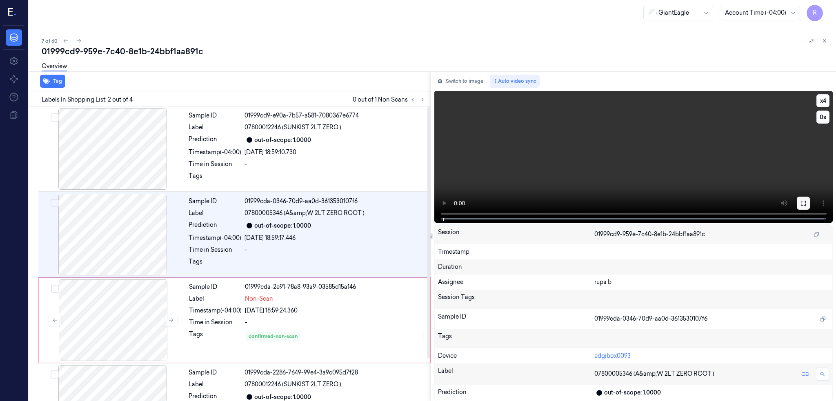
click at [810, 201] on button at bounding box center [803, 203] width 13 height 13
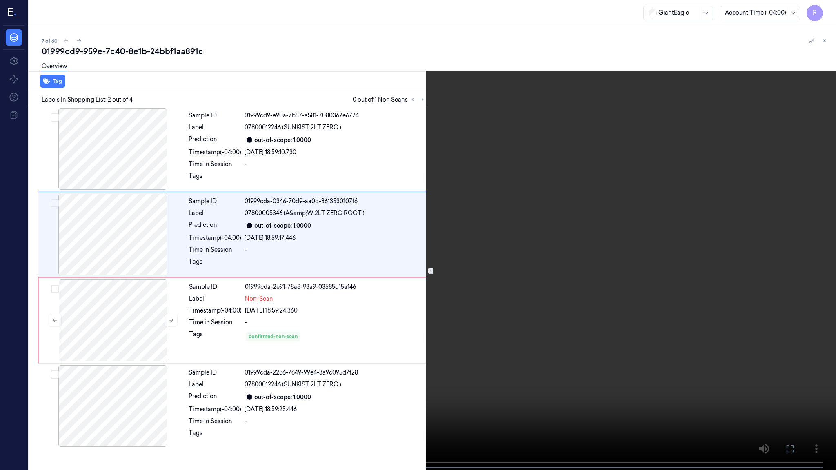
drag, startPoint x: 479, startPoint y: 298, endPoint x: 479, endPoint y: 290, distance: 8.2
click at [479, 298] on video at bounding box center [418, 236] width 836 height 472
click at [829, 12] on button "x 4" at bounding box center [826, 9] width 13 height 13
click at [828, 12] on button "x 1" at bounding box center [826, 9] width 13 height 13
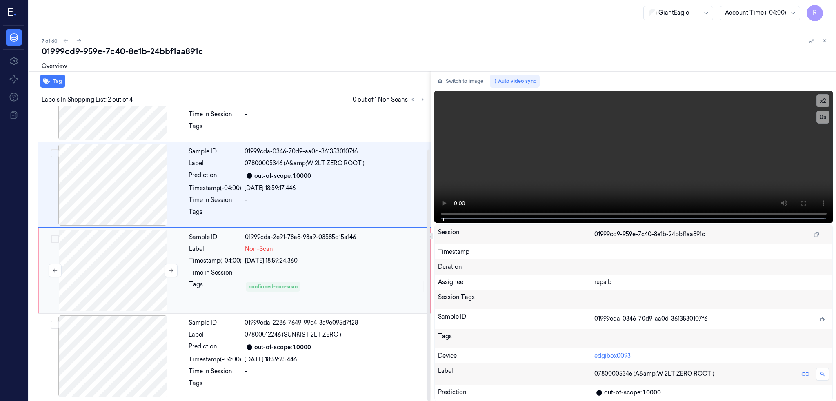
click at [119, 283] on div at bounding box center [112, 271] width 145 height 82
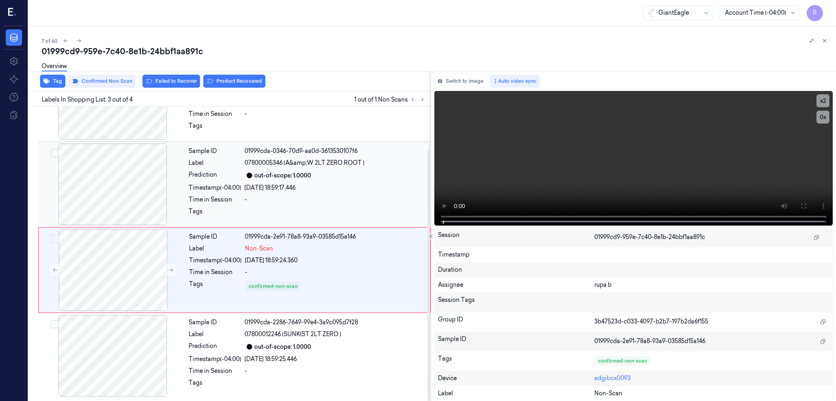
click at [120, 177] on div at bounding box center [112, 185] width 145 height 82
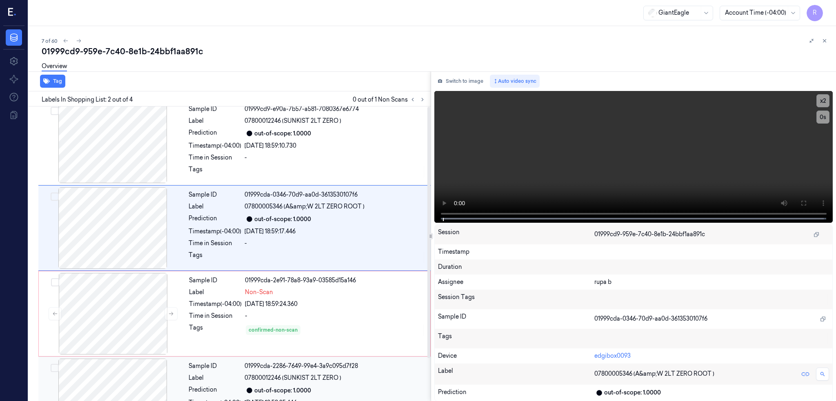
scroll to position [0, 0]
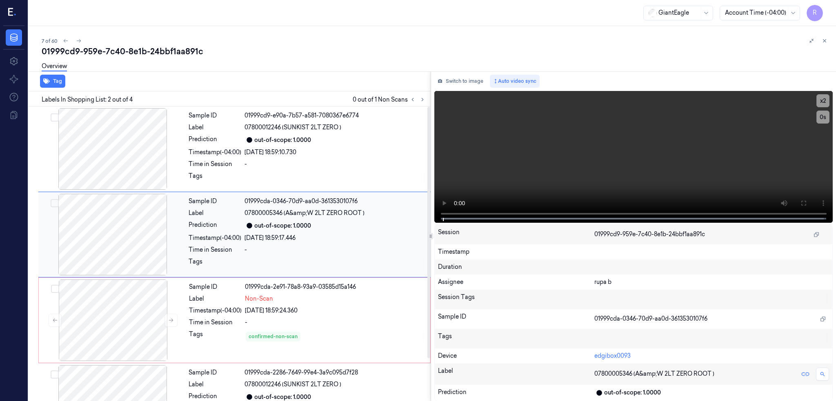
click at [130, 234] on div at bounding box center [112, 235] width 145 height 82
click at [807, 202] on icon at bounding box center [803, 203] width 7 height 7
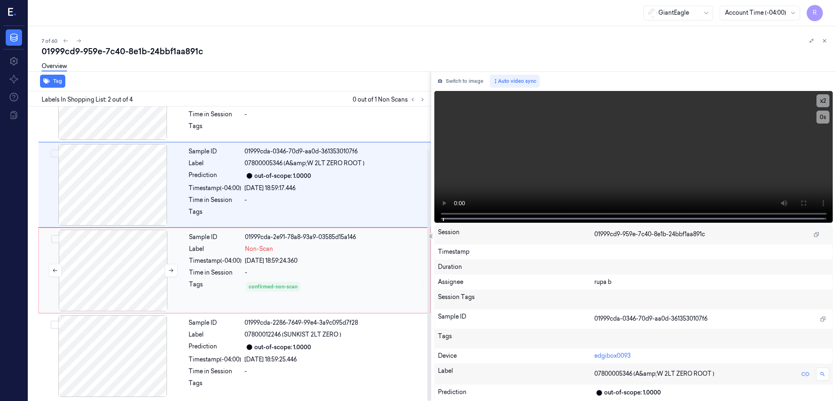
click at [110, 262] on div at bounding box center [112, 271] width 145 height 82
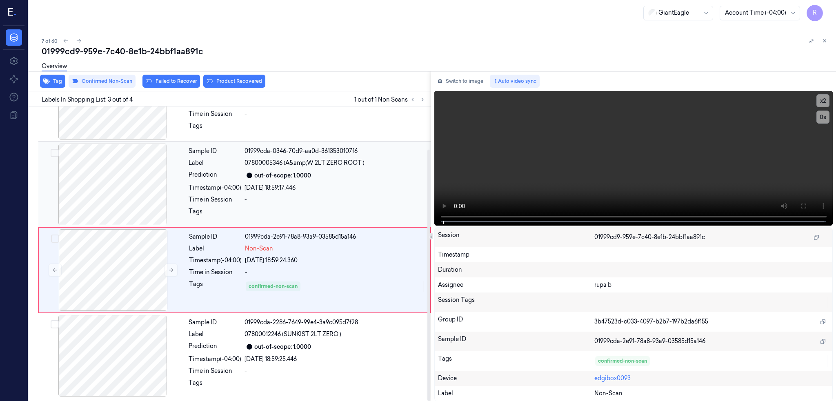
click at [108, 185] on div at bounding box center [112, 185] width 145 height 82
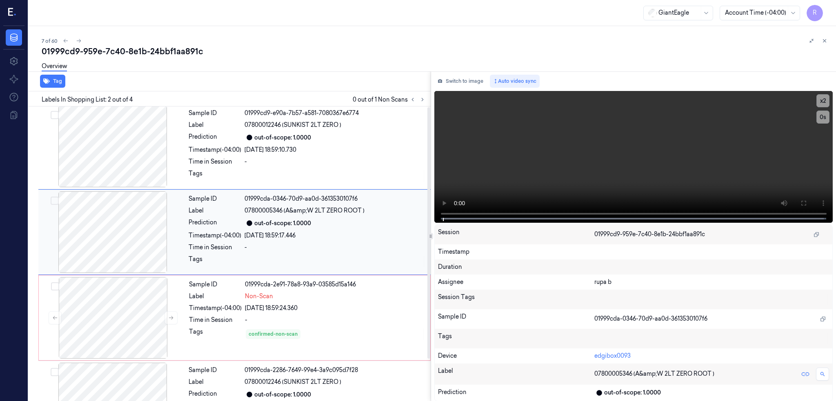
scroll to position [0, 0]
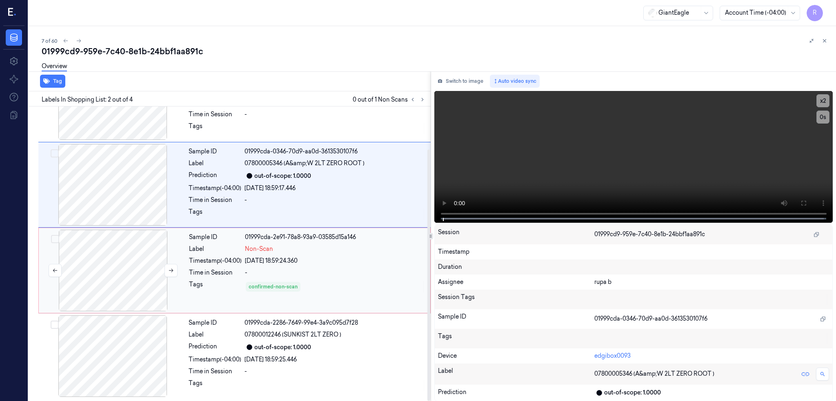
click at [109, 257] on div at bounding box center [112, 271] width 145 height 82
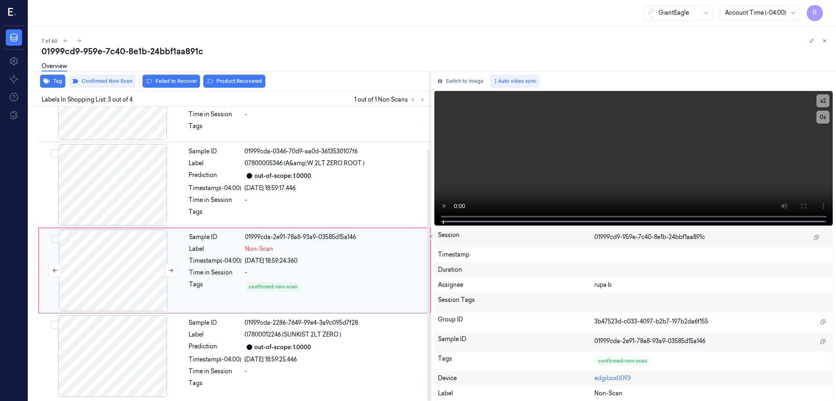
scroll to position [50, 0]
click at [171, 270] on icon at bounding box center [171, 270] width 6 height 6
click at [111, 260] on div at bounding box center [112, 271] width 145 height 82
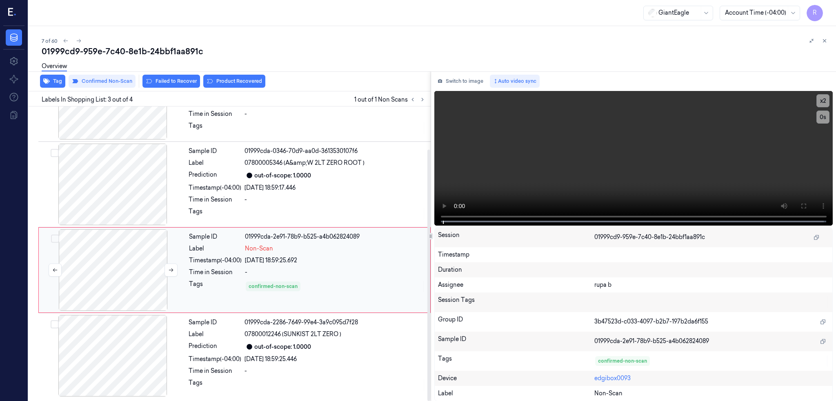
scroll to position [50, 0]
drag, startPoint x: 110, startPoint y: 258, endPoint x: 119, endPoint y: 261, distance: 9.4
click at [115, 261] on div at bounding box center [112, 271] width 145 height 82
click at [145, 269] on div at bounding box center [112, 270] width 145 height 82
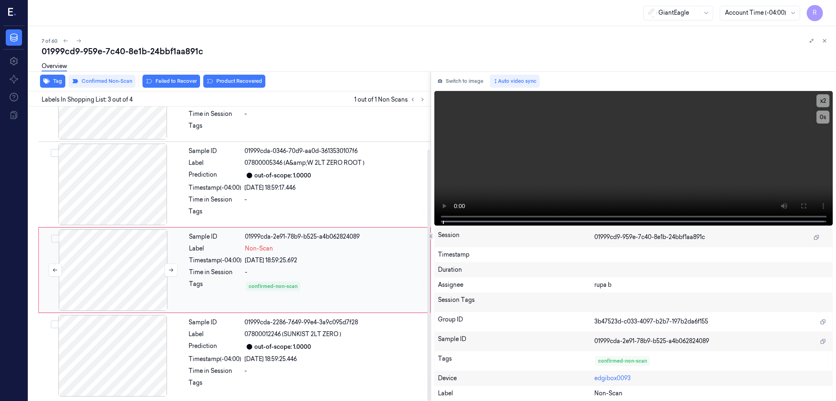
click at [145, 269] on div at bounding box center [112, 270] width 145 height 82
click at [135, 329] on div at bounding box center [112, 357] width 145 height 82
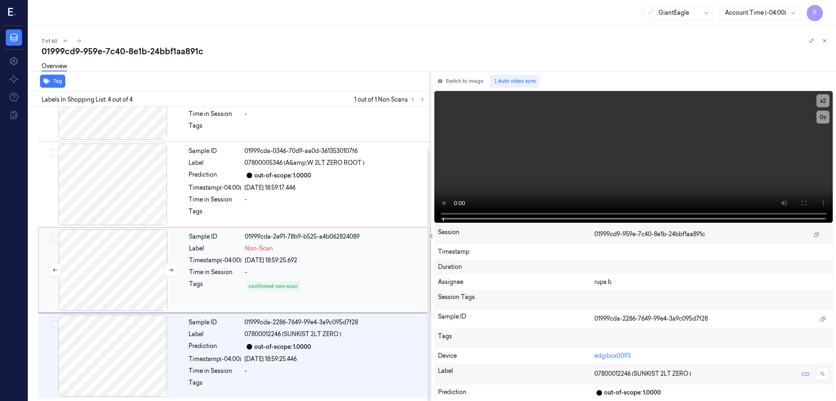
click at [124, 260] on div at bounding box center [112, 270] width 145 height 82
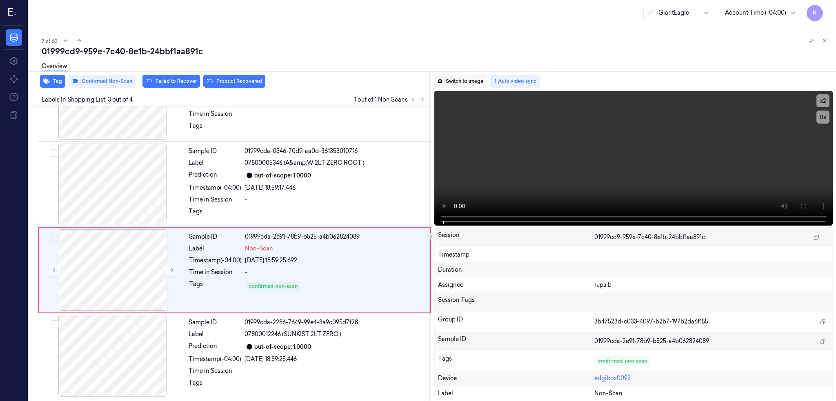
click at [474, 81] on button "Switch to image" at bounding box center [460, 81] width 52 height 13
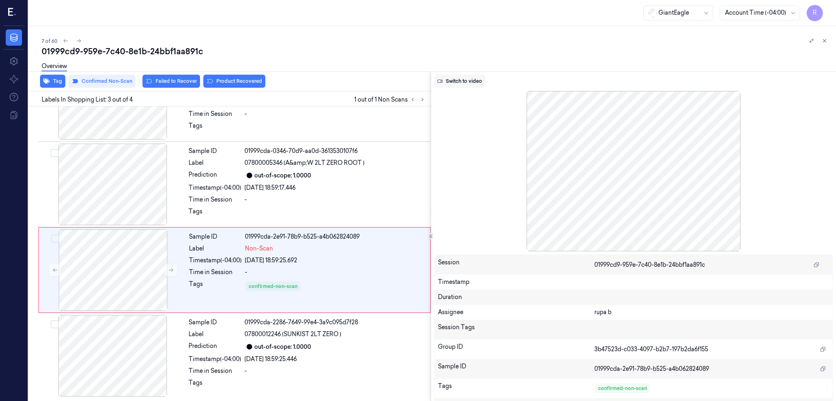
click at [462, 82] on button "Switch to video" at bounding box center [459, 81] width 51 height 13
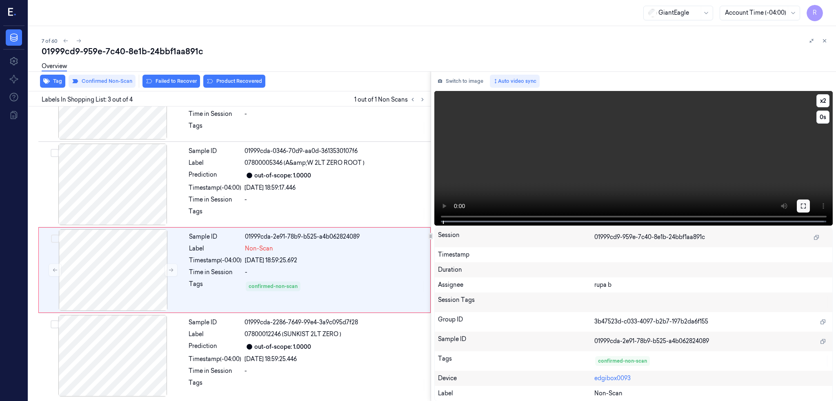
click at [806, 208] on icon at bounding box center [803, 206] width 5 height 5
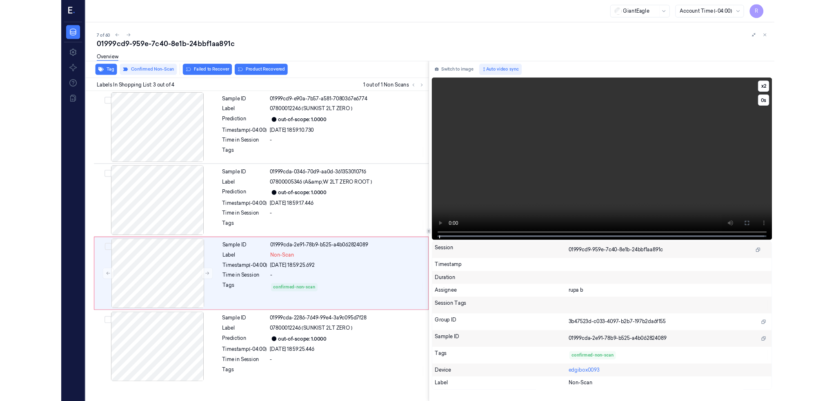
scroll to position [0, 0]
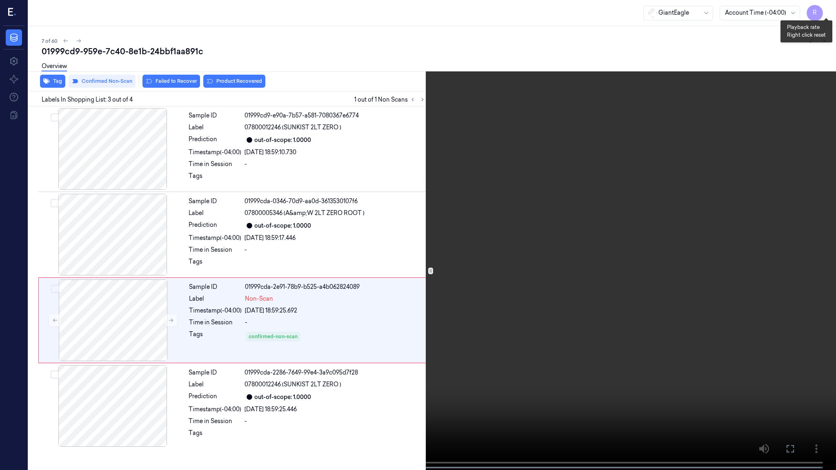
click at [821, 10] on button "x 2" at bounding box center [826, 9] width 13 height 13
click at [822, 9] on button "x 4" at bounding box center [826, 9] width 13 height 13
click at [829, 9] on button "x 1" at bounding box center [826, 9] width 13 height 13
click at [832, 9] on button "x 2" at bounding box center [826, 9] width 13 height 13
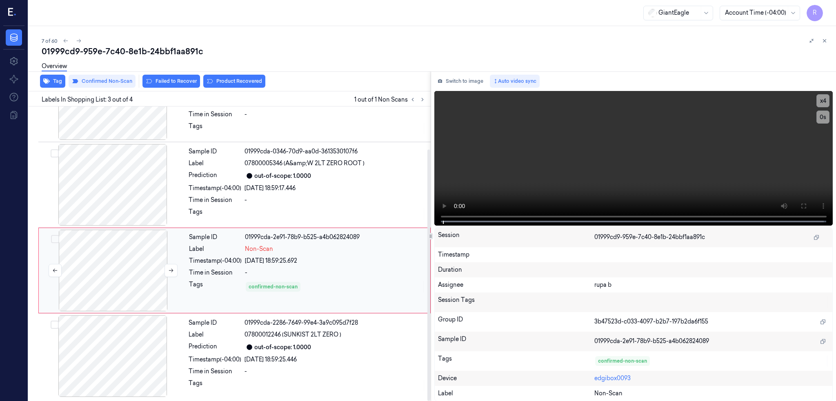
click at [115, 273] on div at bounding box center [112, 271] width 145 height 82
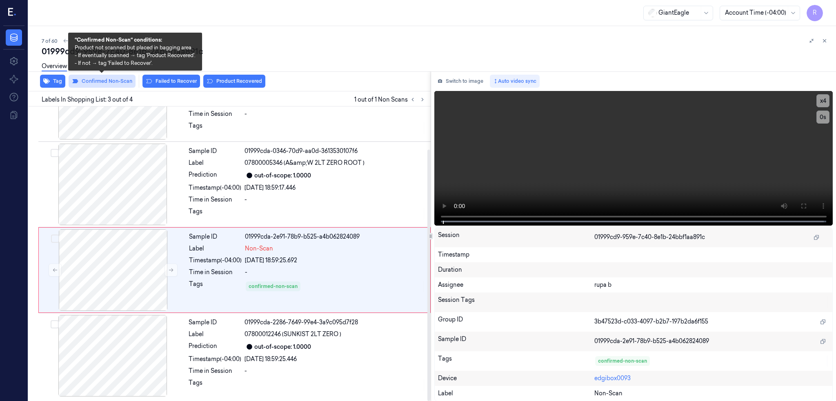
click at [111, 80] on button "Confirmed Non-Scan" at bounding box center [102, 81] width 67 height 13
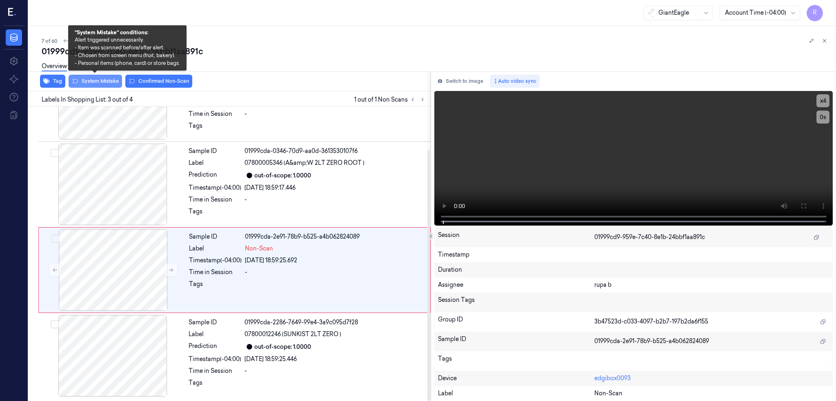
click at [96, 85] on button "System Mistake" at bounding box center [95, 81] width 53 height 13
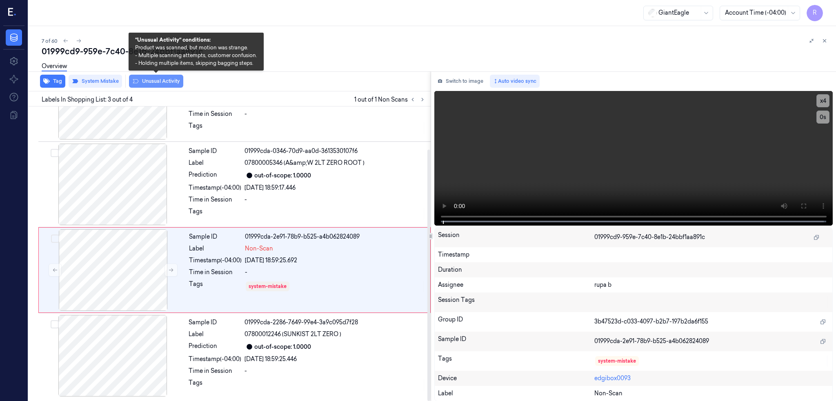
click at [164, 84] on button "Unusual Activity" at bounding box center [156, 81] width 54 height 13
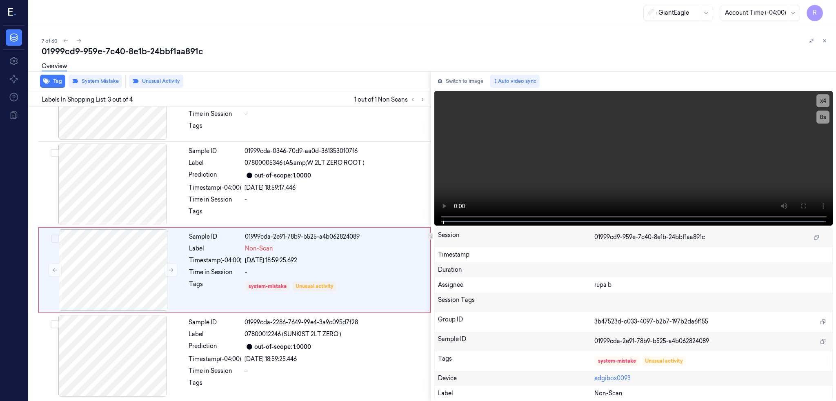
click at [110, 52] on div "01999cd9-959e-7c40-8e1b-24bbf1aa891c" at bounding box center [436, 51] width 788 height 11
copy div "7c40"
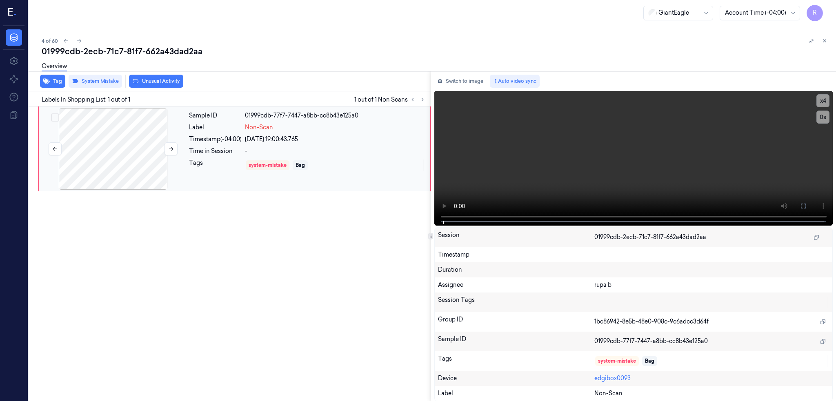
click at [118, 164] on div at bounding box center [112, 149] width 145 height 82
click at [810, 205] on button at bounding box center [803, 206] width 13 height 13
click at [137, 164] on div at bounding box center [112, 149] width 145 height 82
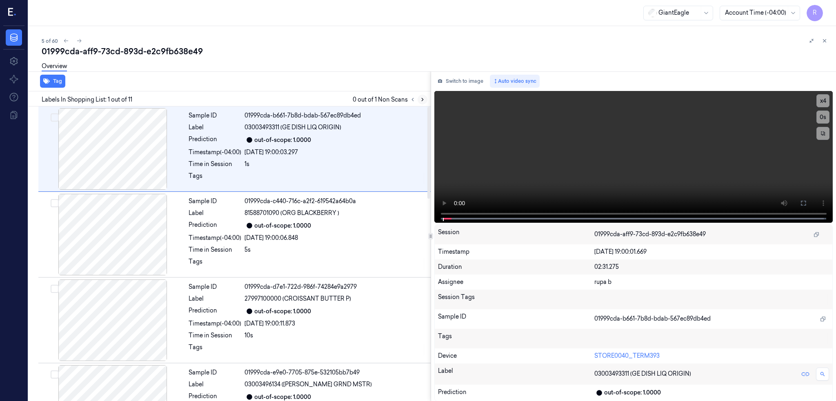
click at [427, 102] on button at bounding box center [423, 100] width 10 height 10
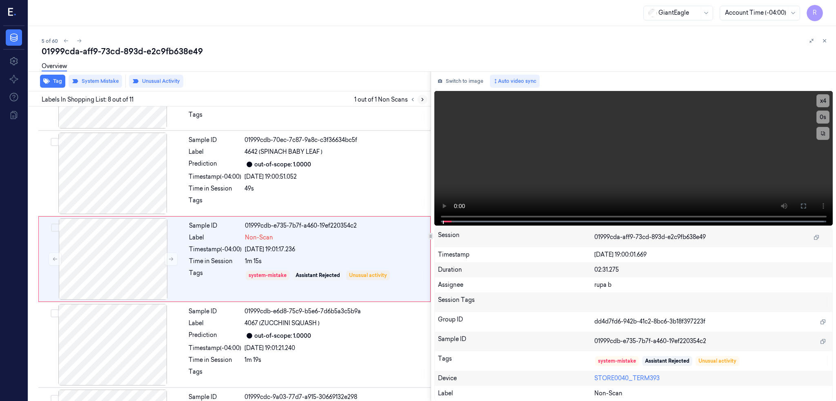
scroll to position [495, 0]
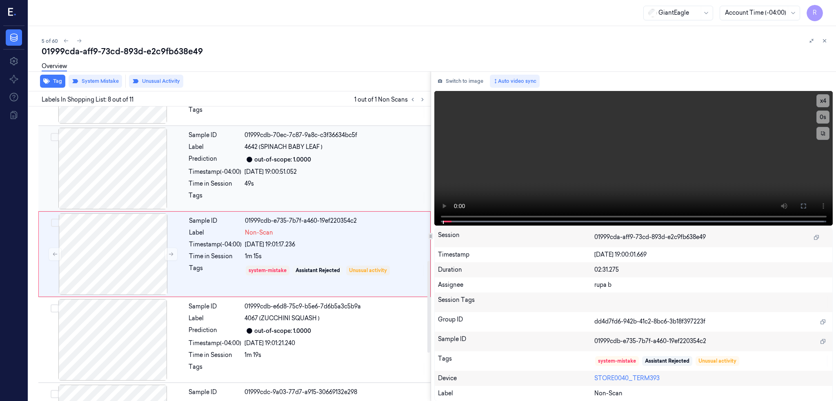
click at [103, 169] on div at bounding box center [112, 169] width 145 height 82
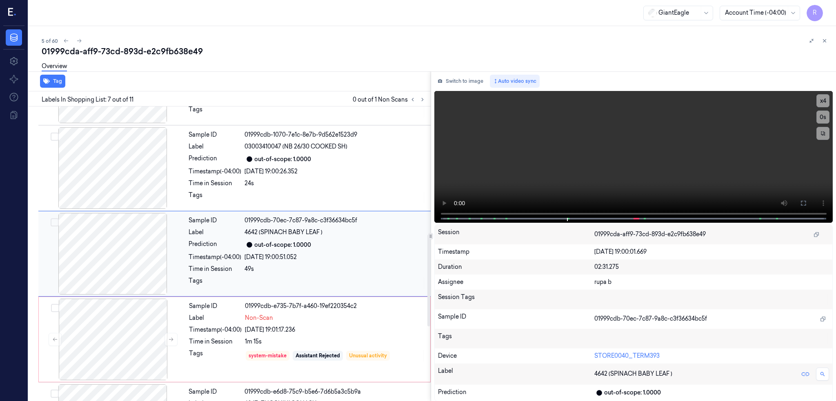
scroll to position [409, 0]
click at [107, 267] on div at bounding box center [112, 254] width 145 height 82
click at [128, 342] on div at bounding box center [112, 340] width 145 height 82
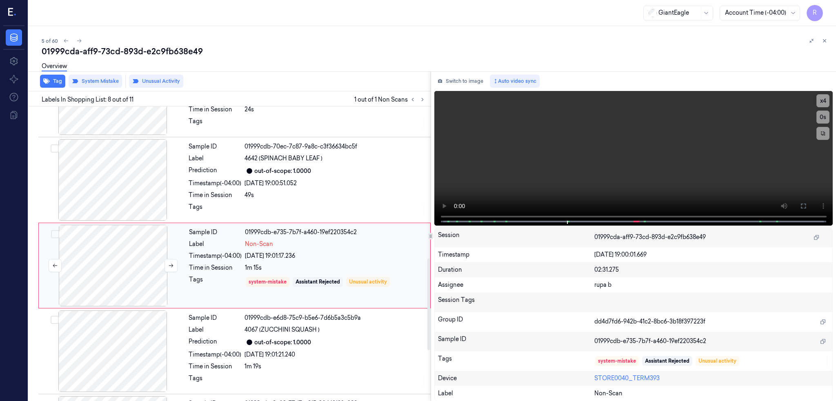
scroll to position [495, 0]
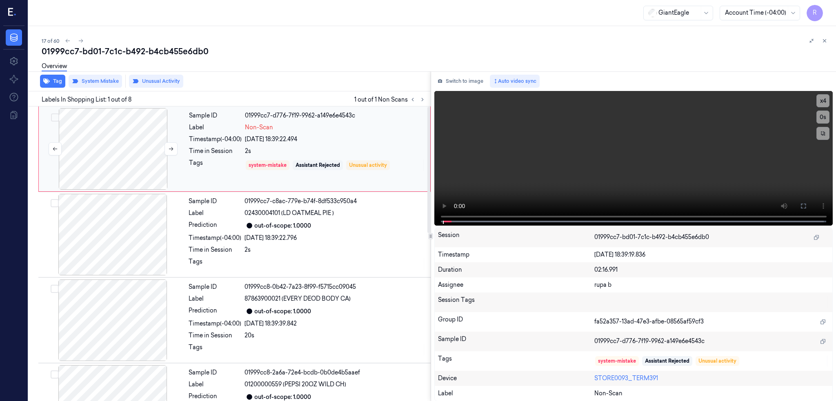
click at [104, 138] on div at bounding box center [112, 149] width 145 height 82
click at [810, 202] on button at bounding box center [803, 206] width 13 height 13
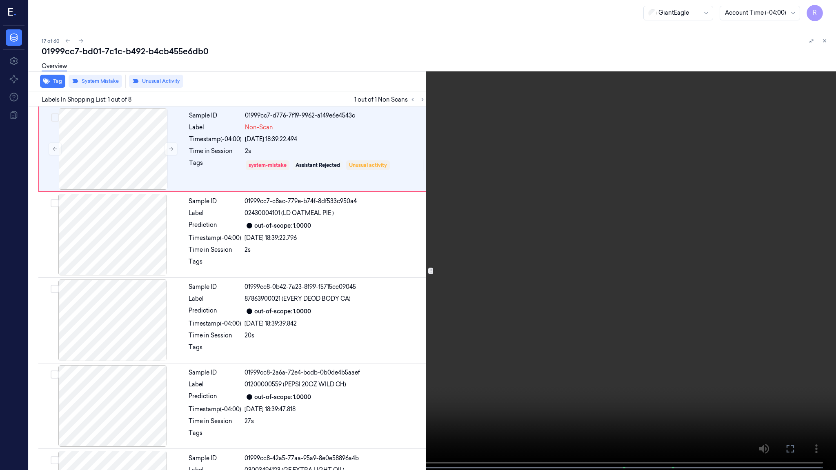
click at [543, 262] on video at bounding box center [418, 236] width 836 height 472
click at [827, 15] on button "x 4" at bounding box center [826, 9] width 13 height 13
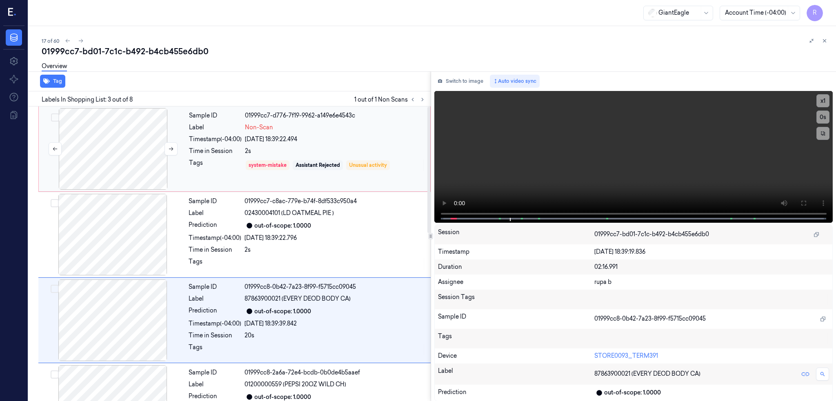
click at [141, 171] on div at bounding box center [112, 149] width 145 height 82
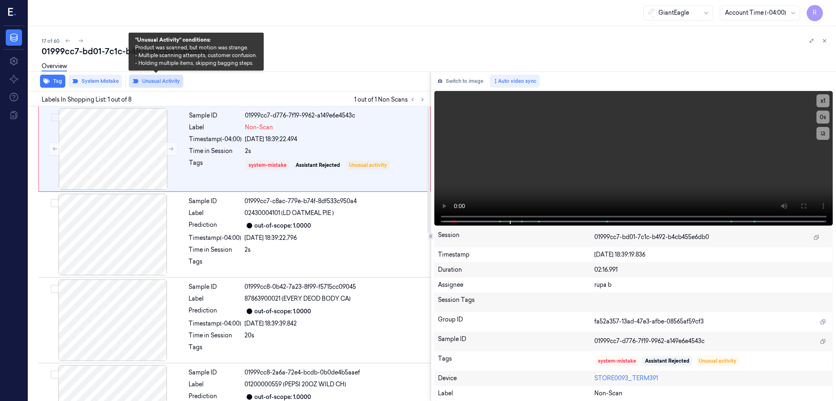
click at [170, 80] on button "Unusual Activity" at bounding box center [156, 81] width 54 height 13
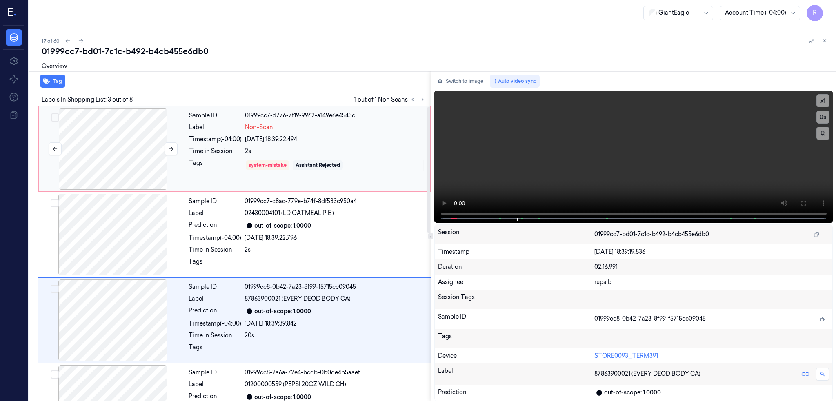
click at [114, 176] on div at bounding box center [112, 149] width 145 height 82
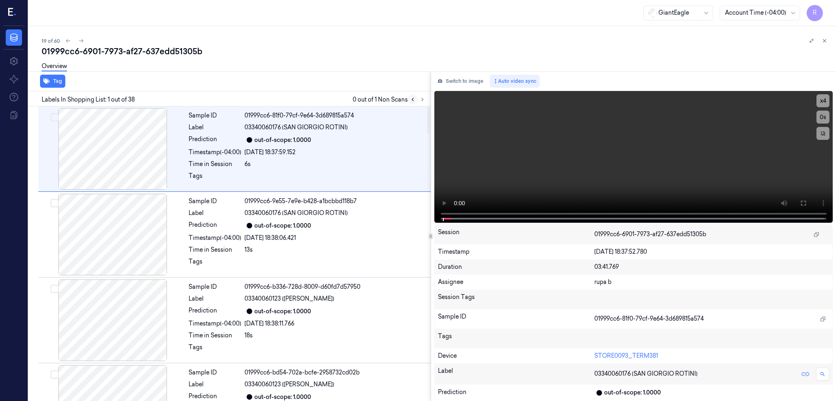
click at [416, 99] on icon at bounding box center [413, 100] width 6 height 6
click at [418, 100] on button at bounding box center [413, 100] width 10 height 10
click at [427, 98] on button at bounding box center [423, 100] width 10 height 10
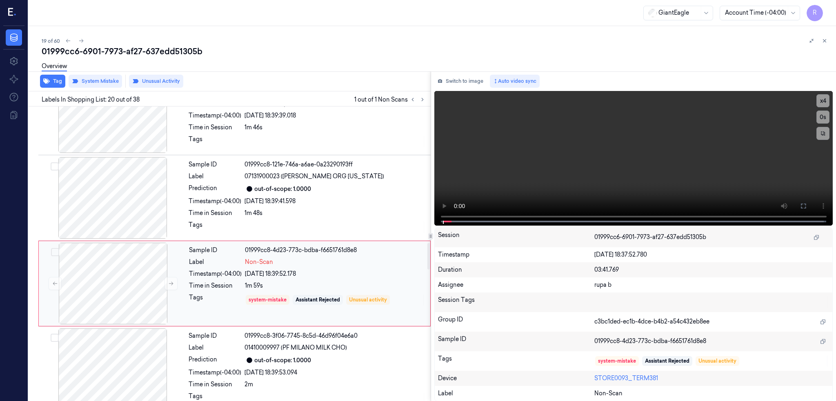
scroll to position [1524, 0]
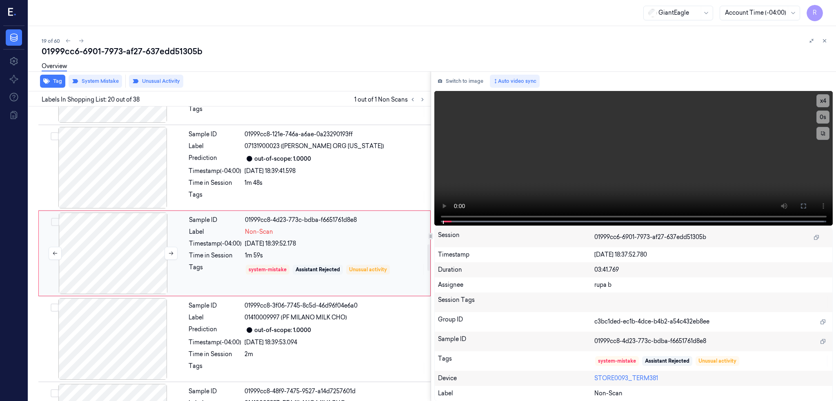
click at [120, 261] on div at bounding box center [112, 254] width 145 height 82
click at [119, 179] on div at bounding box center [112, 168] width 145 height 82
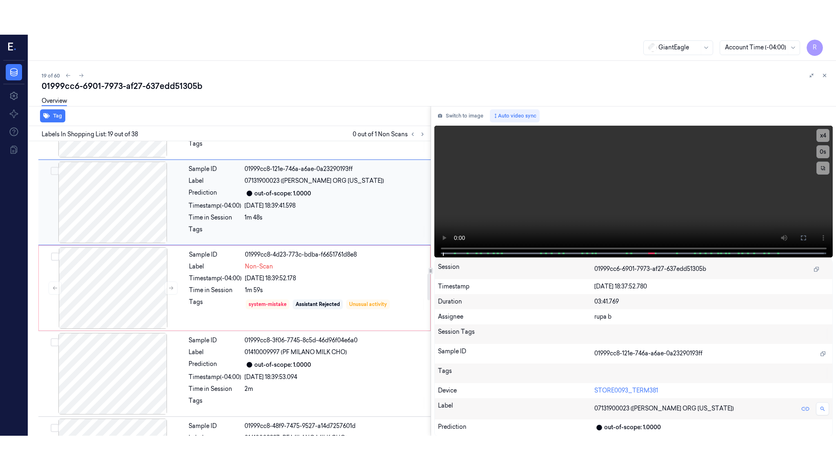
scroll to position [1439, 0]
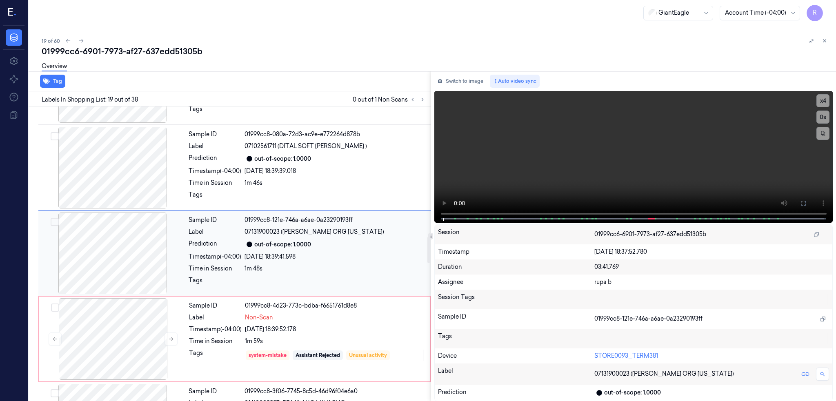
click at [118, 233] on div at bounding box center [112, 254] width 145 height 82
click at [807, 200] on icon at bounding box center [803, 203] width 7 height 7
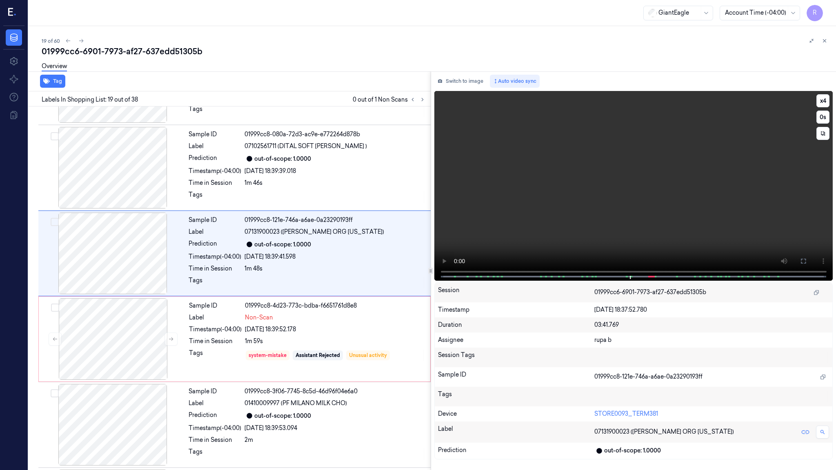
scroll to position [1404, 0]
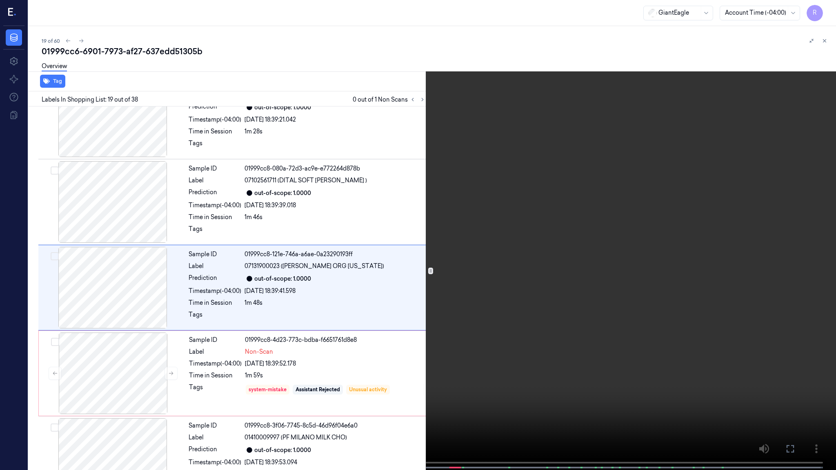
click at [423, 357] on video at bounding box center [418, 236] width 836 height 472
click at [464, 321] on video at bounding box center [418, 236] width 836 height 472
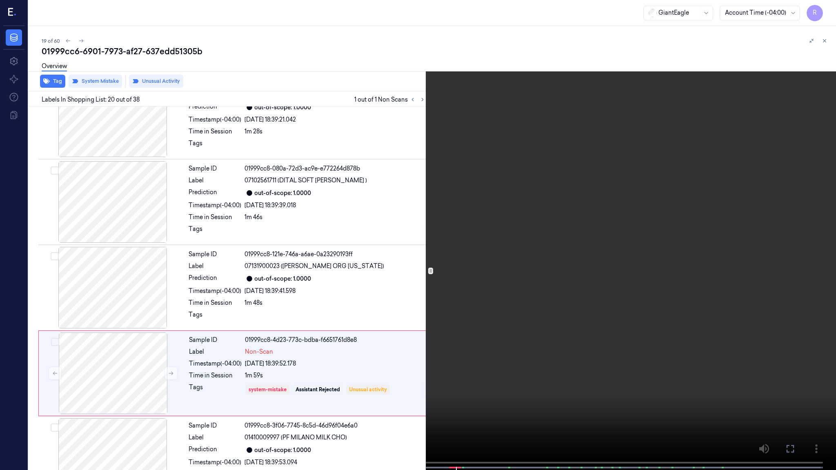
scroll to position [1490, 0]
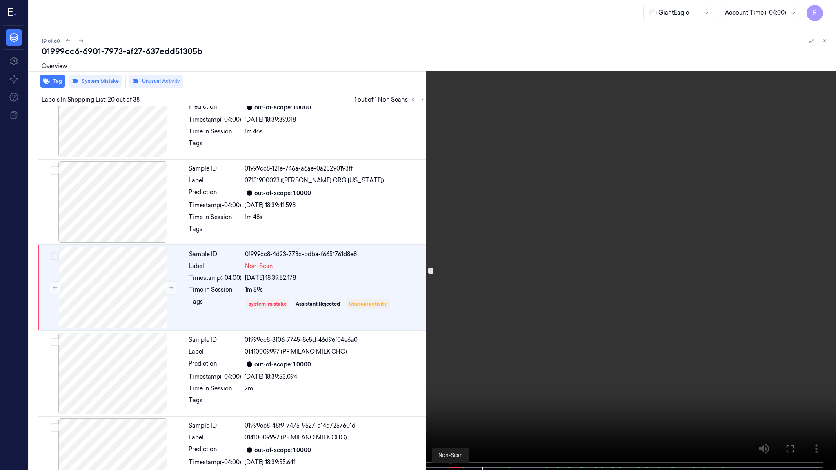
click at [449, 401] on div at bounding box center [450, 468] width 2 height 2
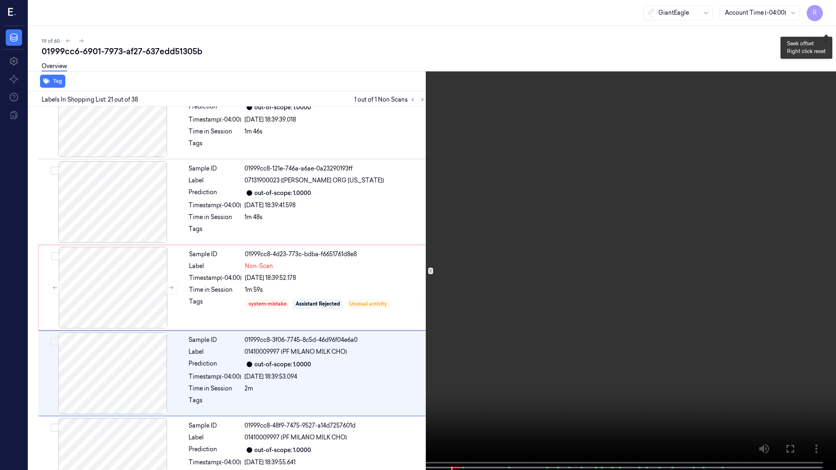
click at [827, 18] on div "x 4 0 s" at bounding box center [826, 26] width 13 height 46
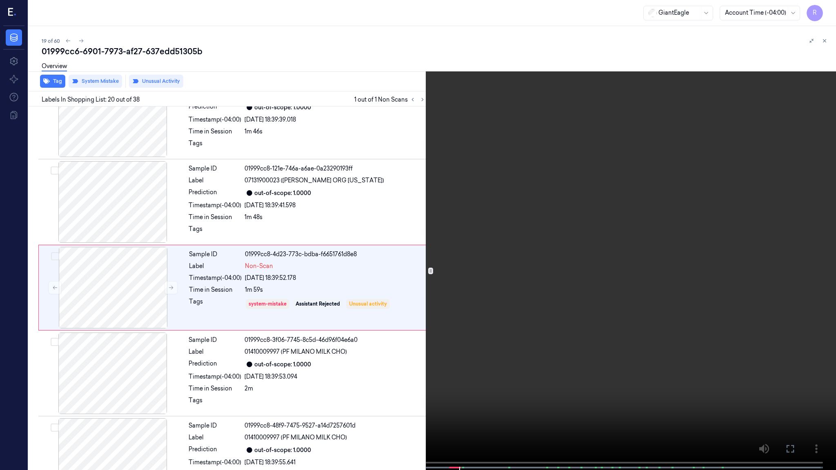
click at [827, 12] on button "x 4" at bounding box center [826, 9] width 13 height 13
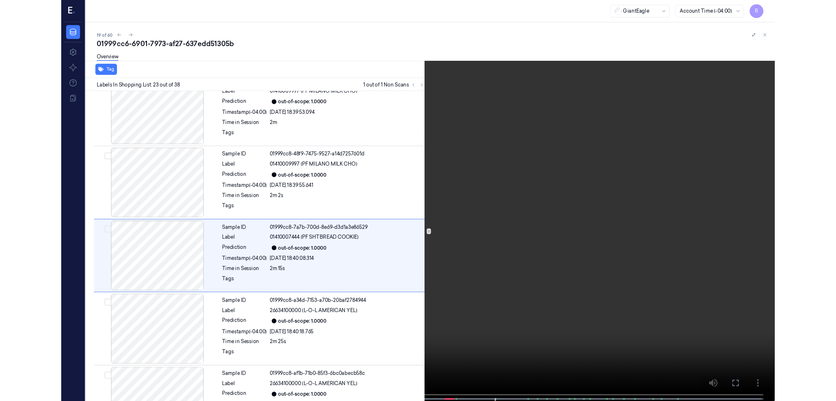
scroll to position [1747, 0]
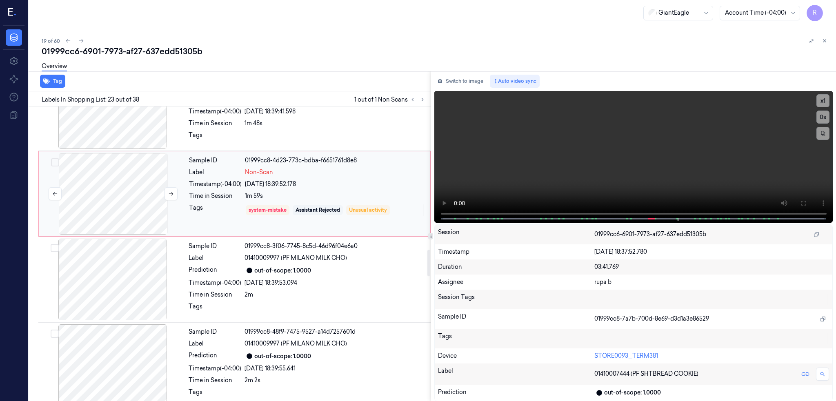
click at [113, 199] on div at bounding box center [112, 194] width 145 height 82
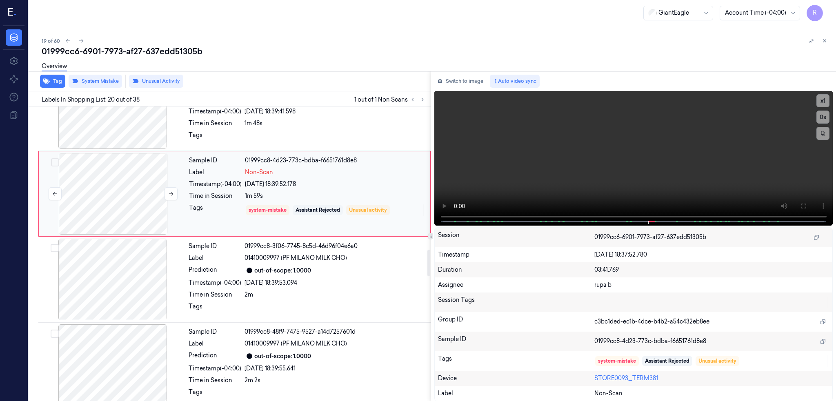
scroll to position [1524, 0]
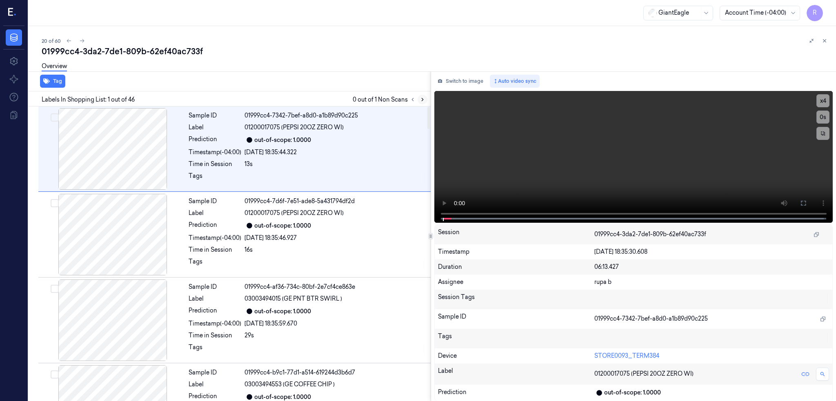
click at [425, 97] on icon at bounding box center [423, 100] width 6 height 6
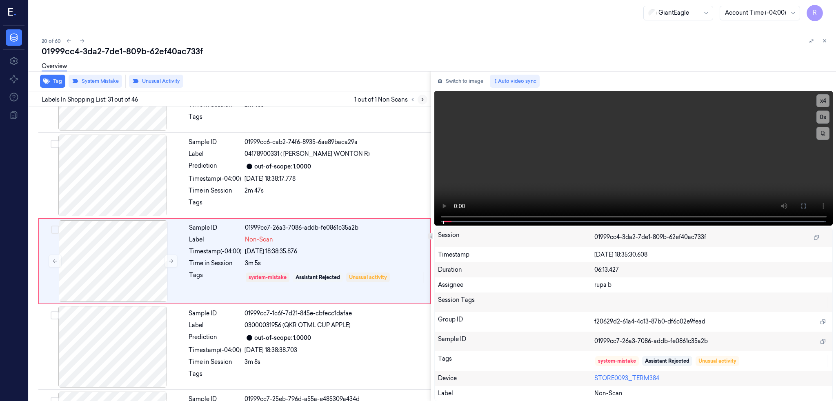
scroll to position [2468, 0]
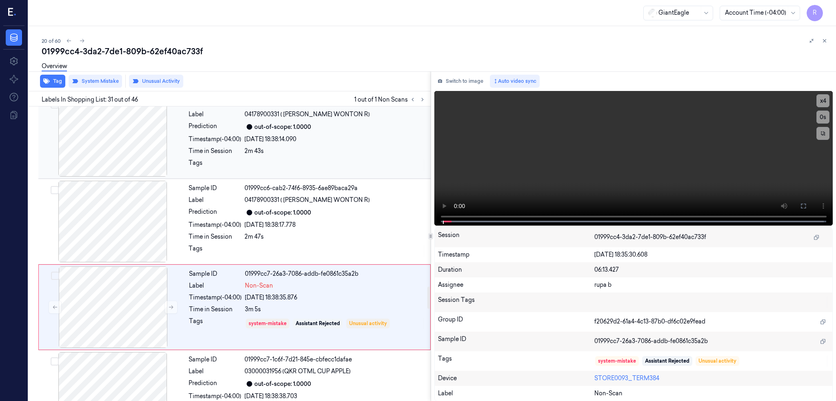
click at [123, 143] on div at bounding box center [112, 136] width 145 height 82
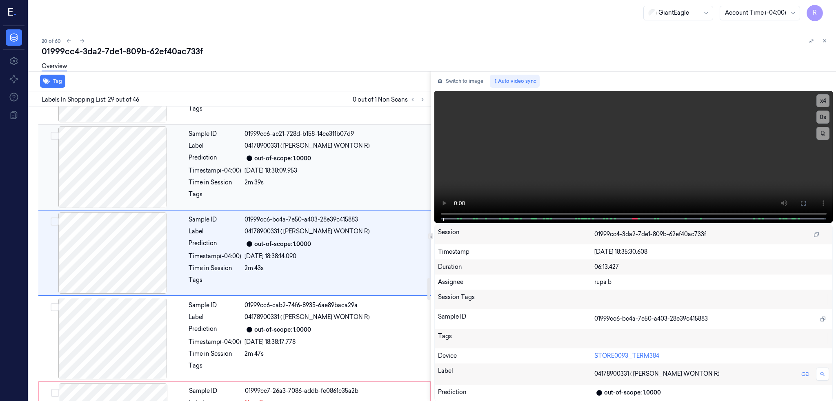
click at [139, 189] on div at bounding box center [112, 168] width 145 height 82
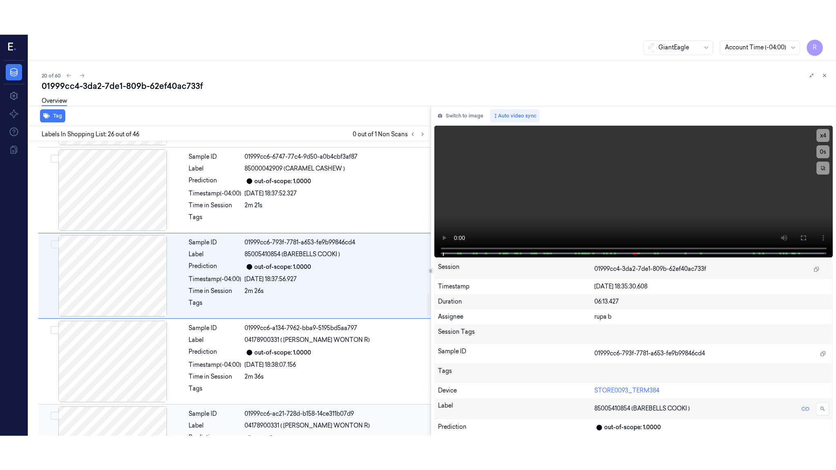
scroll to position [2039, 0]
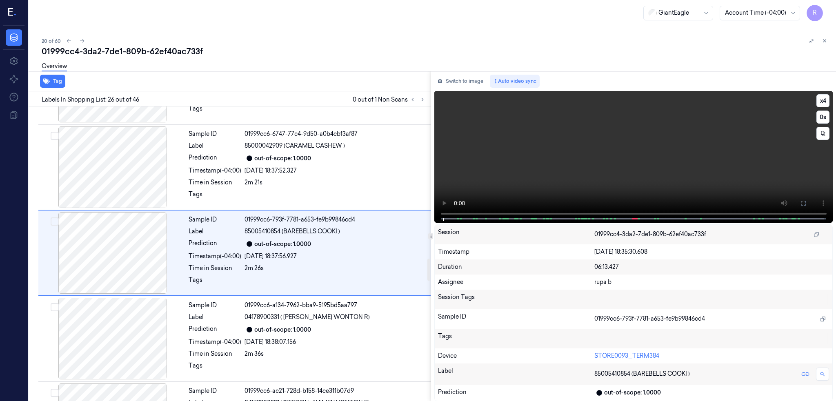
click at [810, 198] on button at bounding box center [803, 203] width 13 height 13
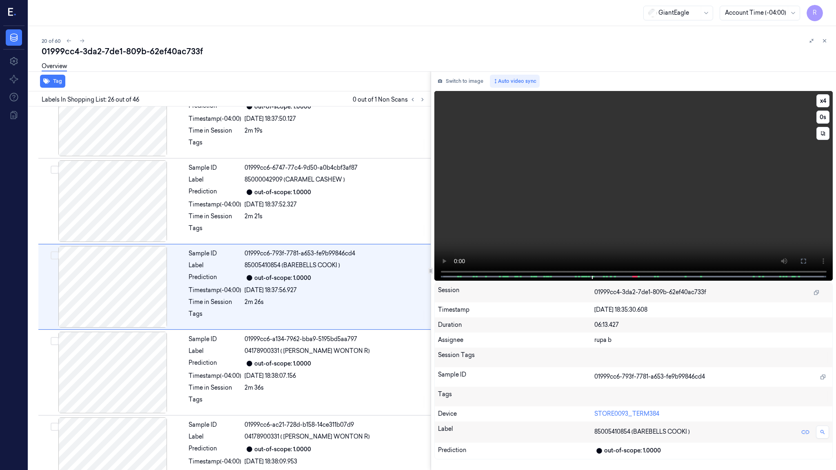
scroll to position [2004, 0]
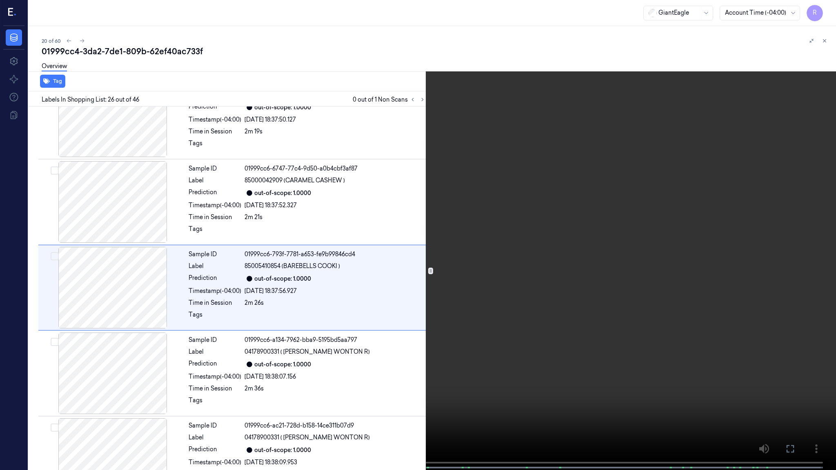
click at [279, 291] on video at bounding box center [418, 236] width 836 height 472
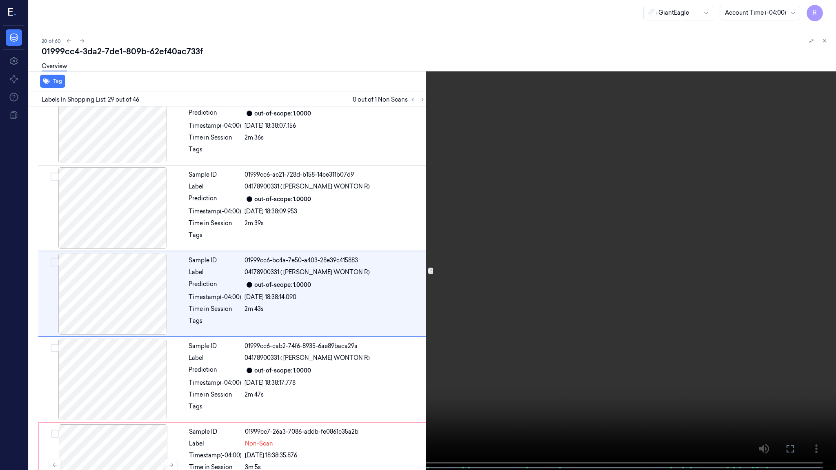
scroll to position [2262, 0]
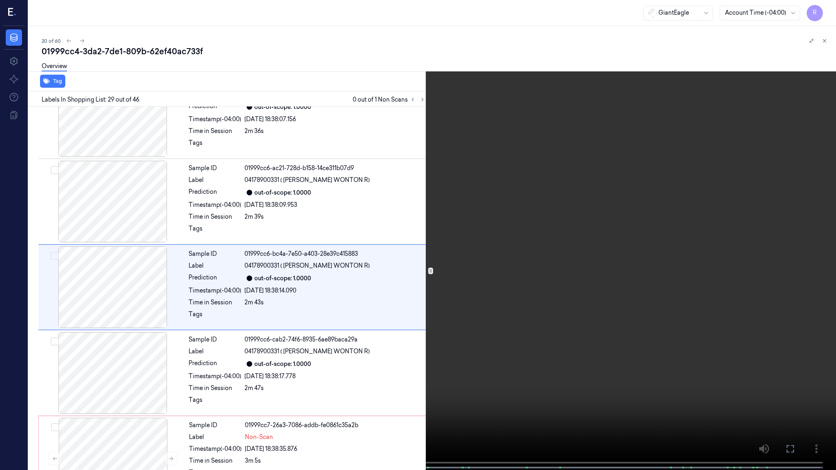
click at [824, 11] on button "x 4" at bounding box center [826, 9] width 13 height 13
click at [603, 266] on video at bounding box center [418, 236] width 836 height 472
click at [604, 260] on video at bounding box center [418, 236] width 836 height 472
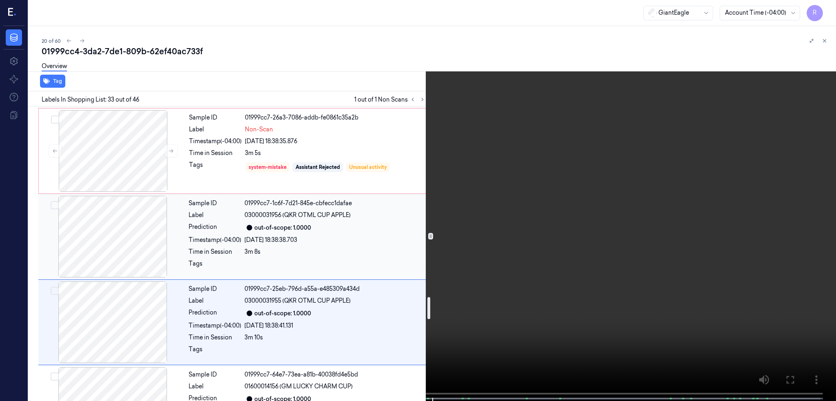
scroll to position [2551, 0]
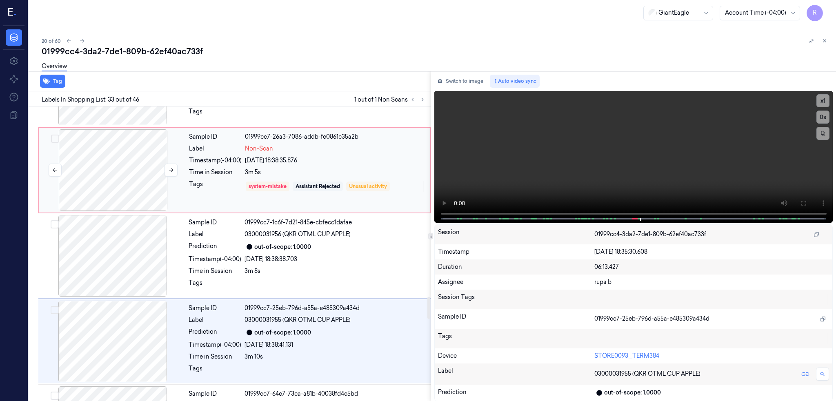
click at [105, 167] on div at bounding box center [112, 170] width 145 height 82
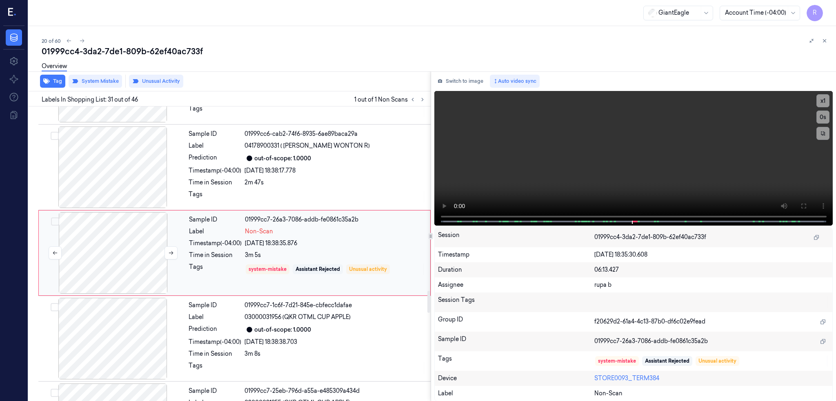
scroll to position [2522, 0]
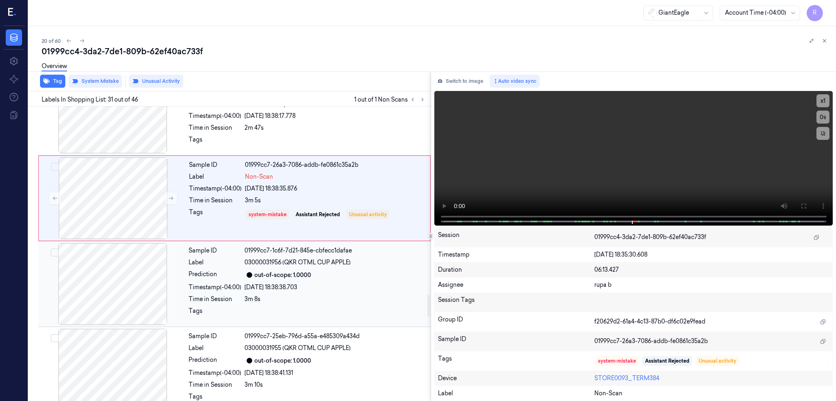
click at [126, 282] on div at bounding box center [112, 284] width 145 height 82
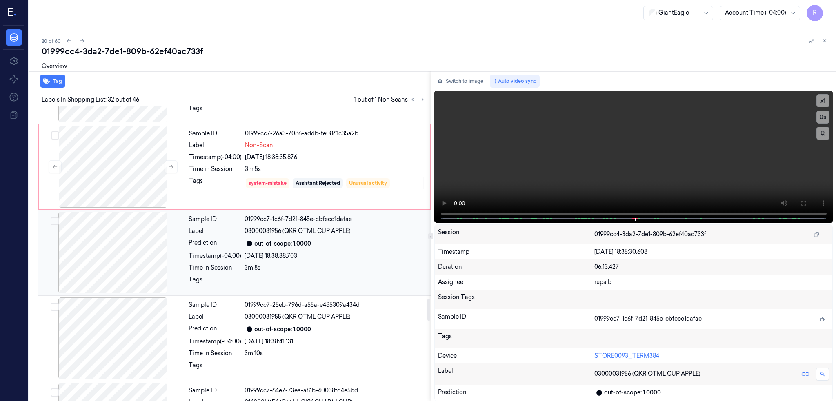
scroll to position [2608, 0]
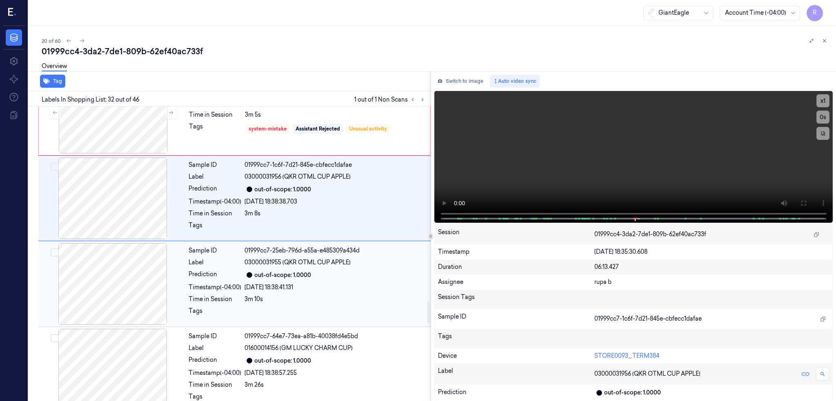
click at [125, 269] on div at bounding box center [112, 284] width 145 height 82
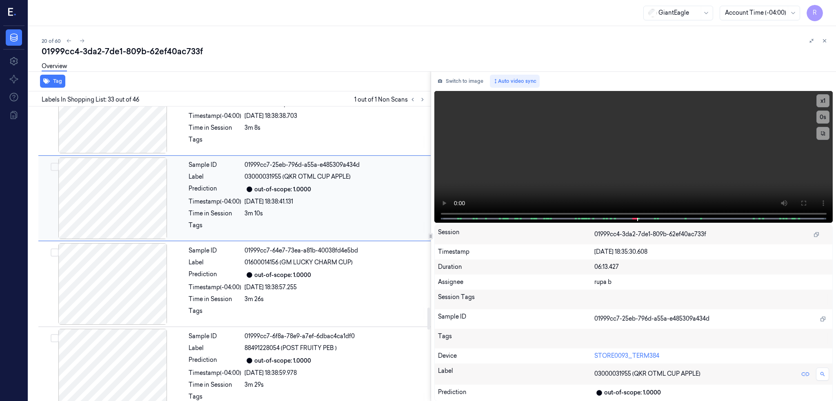
click at [125, 269] on div at bounding box center [112, 284] width 145 height 82
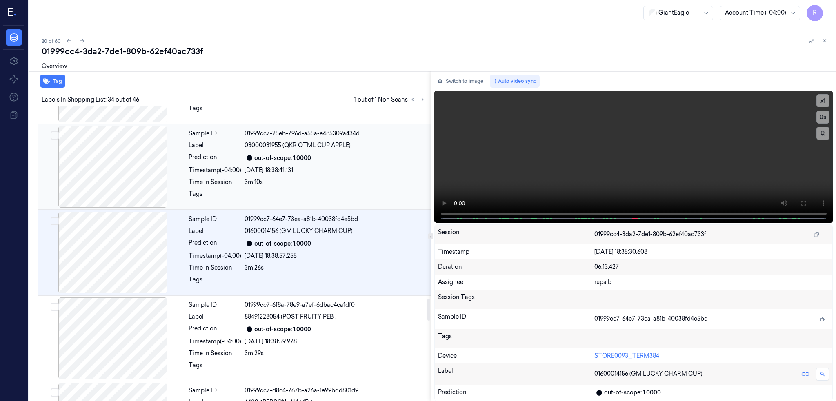
scroll to position [2507, 0]
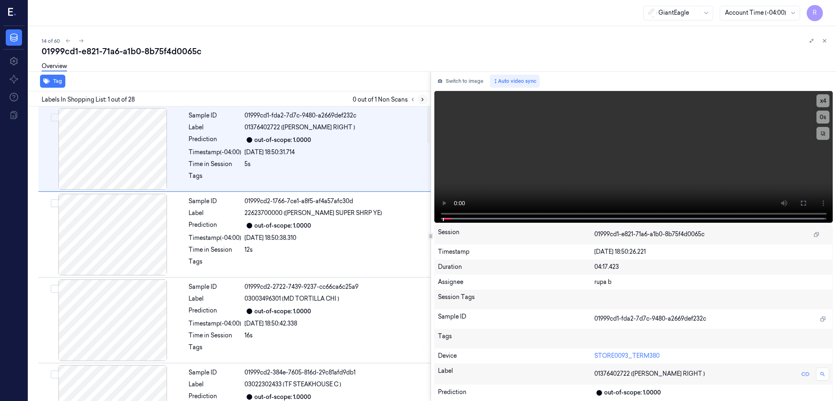
click at [425, 97] on icon at bounding box center [423, 100] width 6 height 6
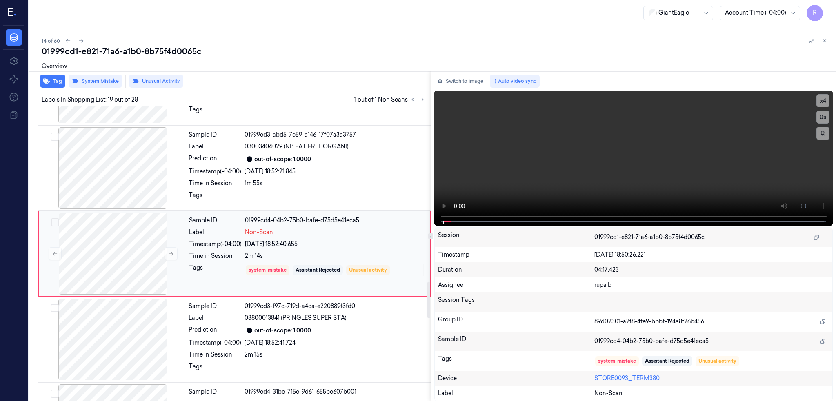
scroll to position [1439, 0]
click at [94, 271] on div at bounding box center [112, 254] width 145 height 82
click at [169, 249] on button at bounding box center [171, 253] width 13 height 13
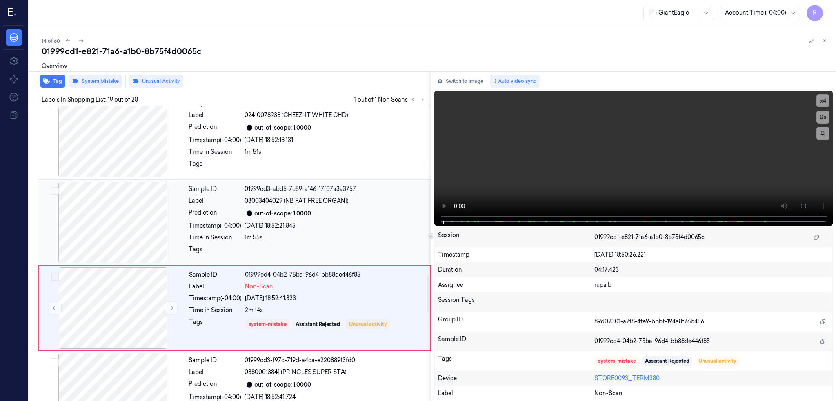
click at [121, 214] on div at bounding box center [112, 223] width 145 height 82
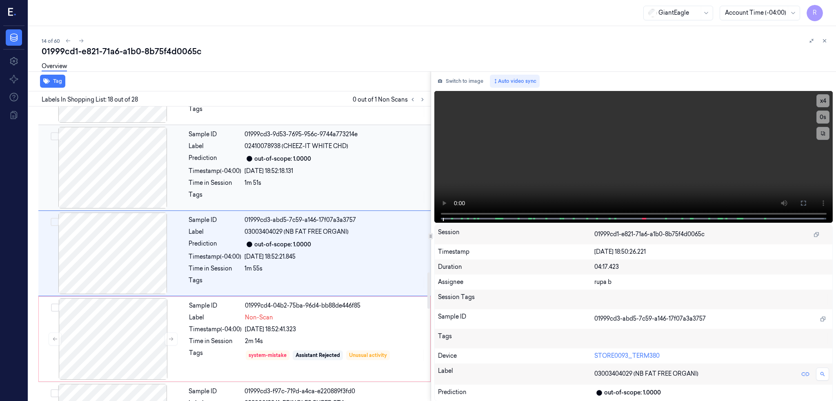
click at [116, 179] on div at bounding box center [112, 168] width 145 height 82
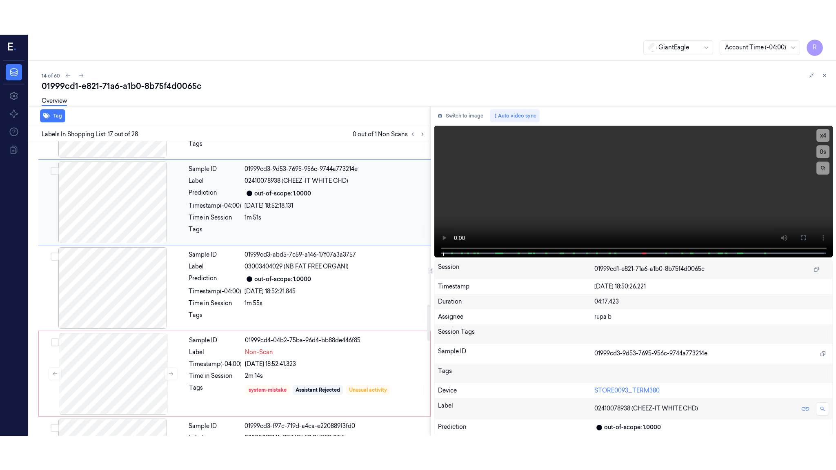
scroll to position [1267, 0]
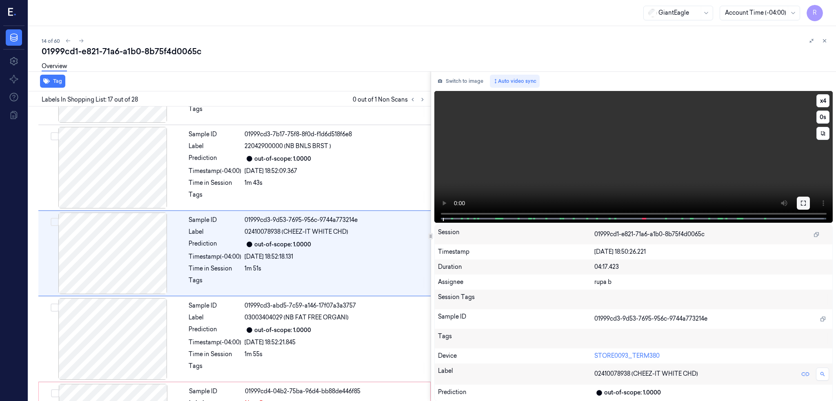
click at [807, 202] on icon at bounding box center [803, 203] width 7 height 7
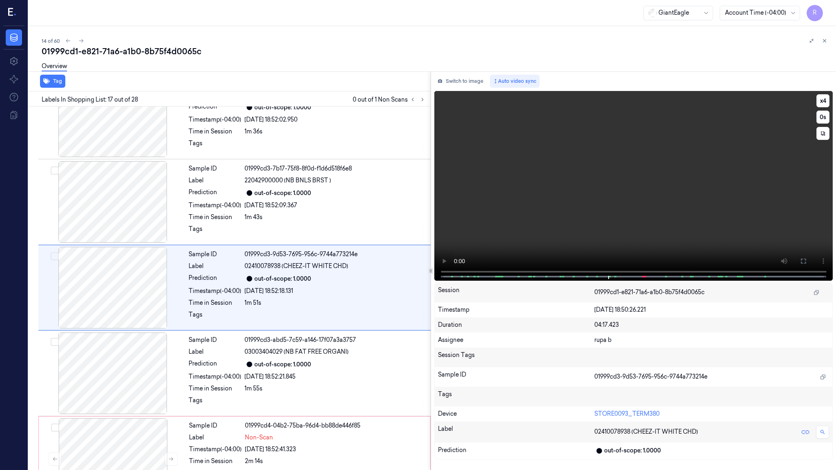
scroll to position [1232, 0]
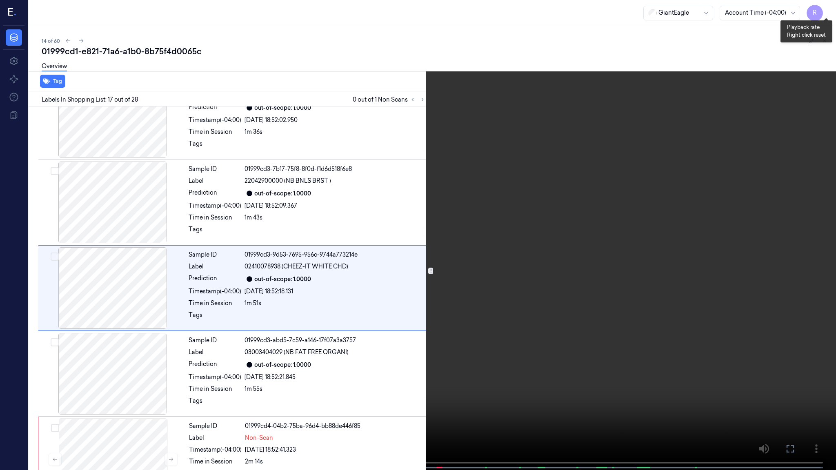
click at [826, 9] on button "x 4" at bounding box center [826, 9] width 13 height 13
click at [671, 242] on video at bounding box center [418, 236] width 836 height 472
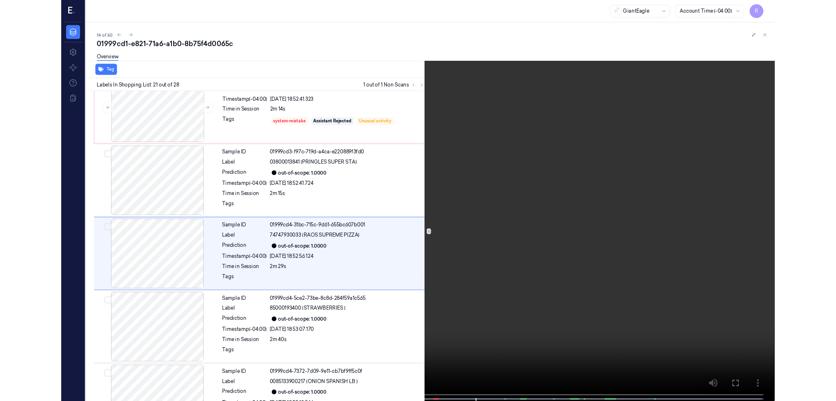
scroll to position [1576, 0]
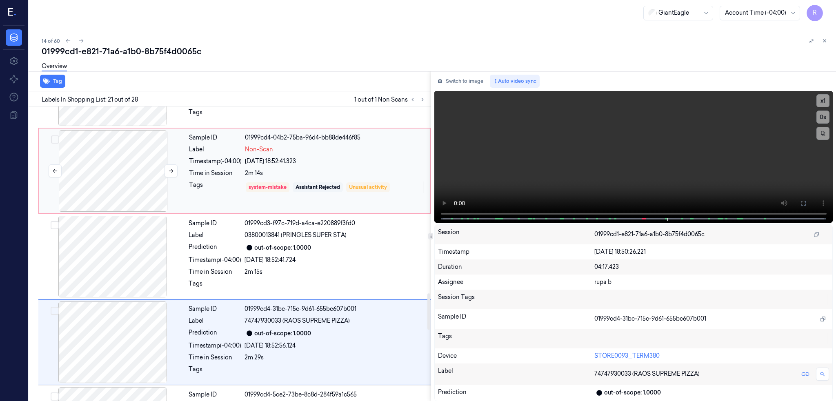
click at [109, 166] on div at bounding box center [112, 171] width 145 height 82
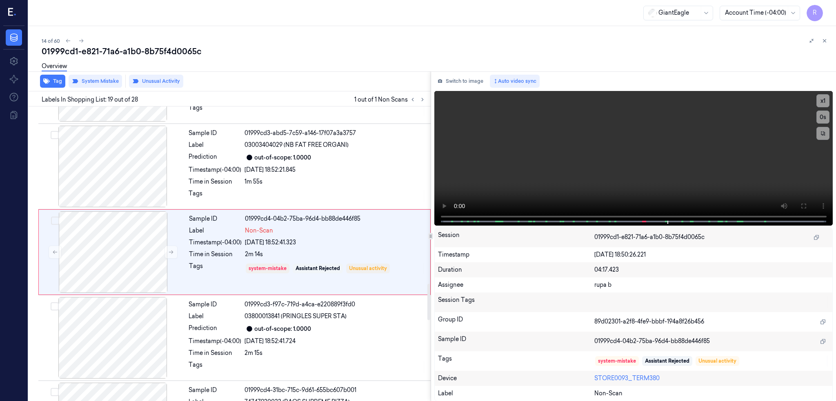
scroll to position [1439, 0]
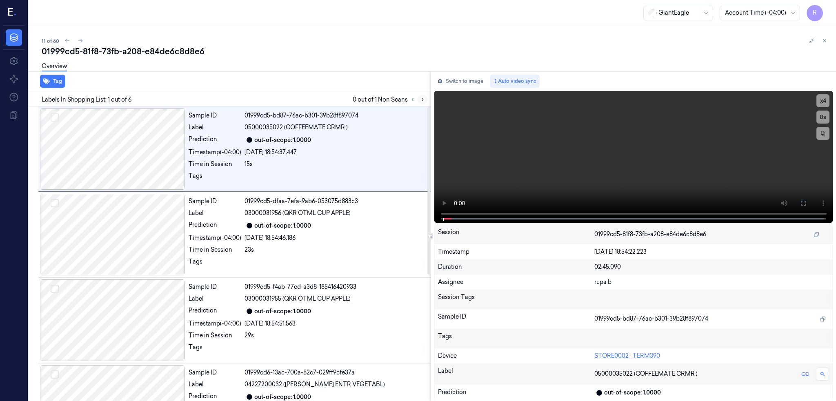
click at [425, 102] on icon at bounding box center [423, 100] width 6 height 6
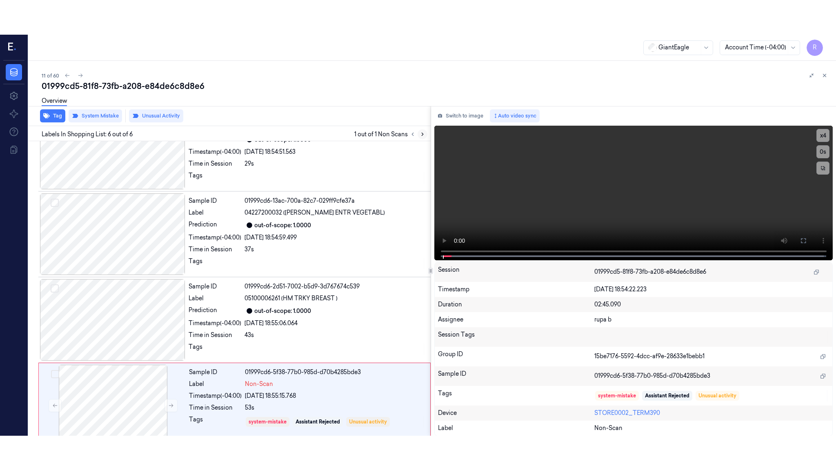
scroll to position [222, 0]
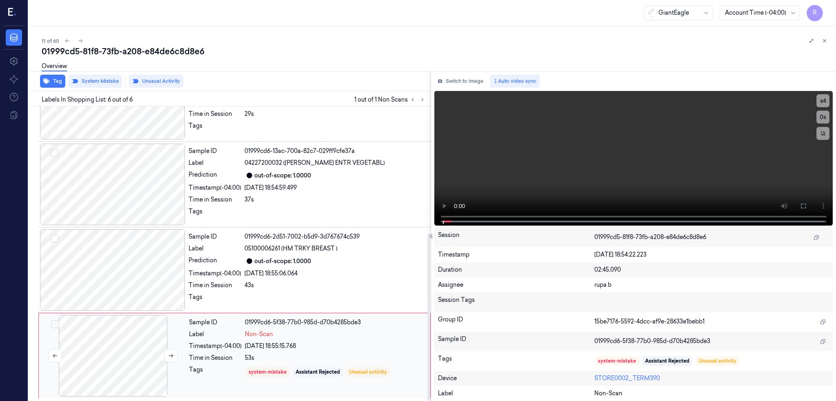
click at [113, 362] on div at bounding box center [112, 356] width 145 height 82
click at [116, 270] on div at bounding box center [112, 270] width 145 height 82
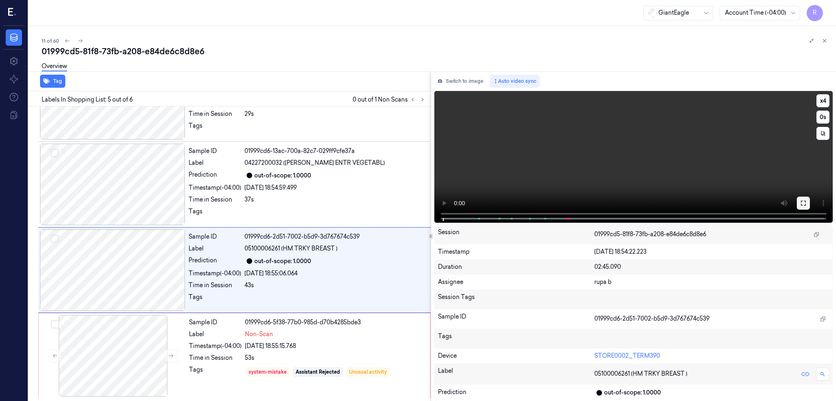
click at [806, 205] on icon at bounding box center [803, 203] width 5 height 5
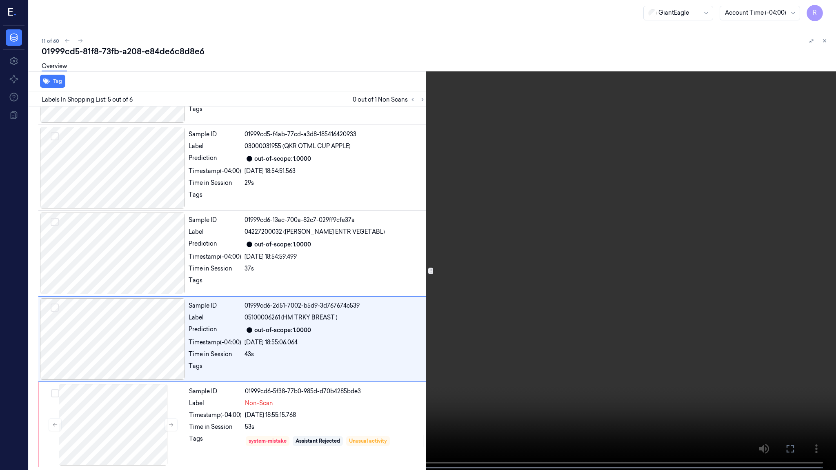
click at [531, 241] on video at bounding box center [418, 236] width 836 height 472
click at [491, 338] on video at bounding box center [418, 236] width 836 height 472
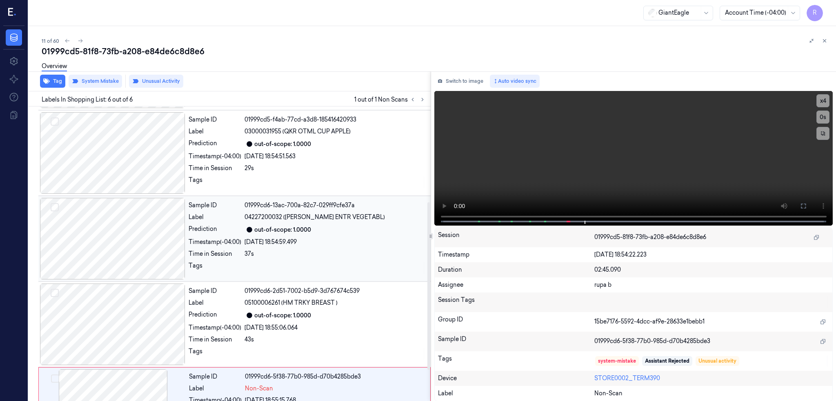
click at [157, 255] on div at bounding box center [112, 239] width 145 height 82
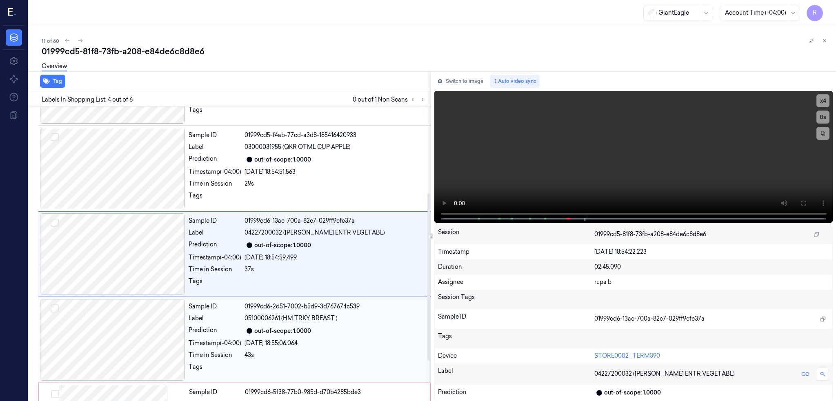
click at [162, 338] on div at bounding box center [112, 340] width 145 height 82
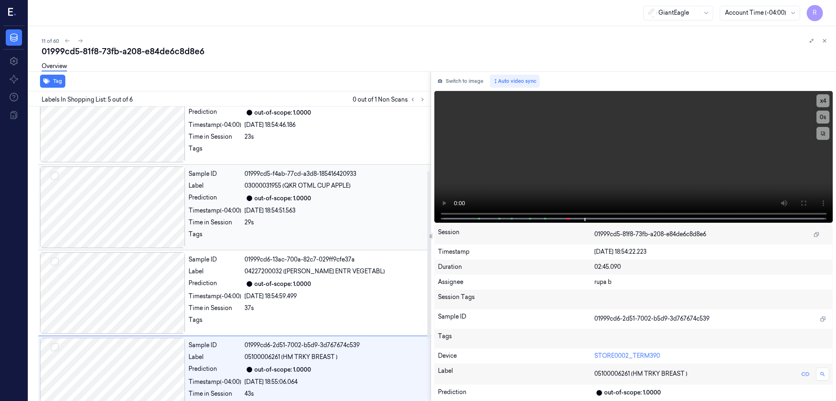
click at [130, 232] on div at bounding box center [112, 208] width 145 height 82
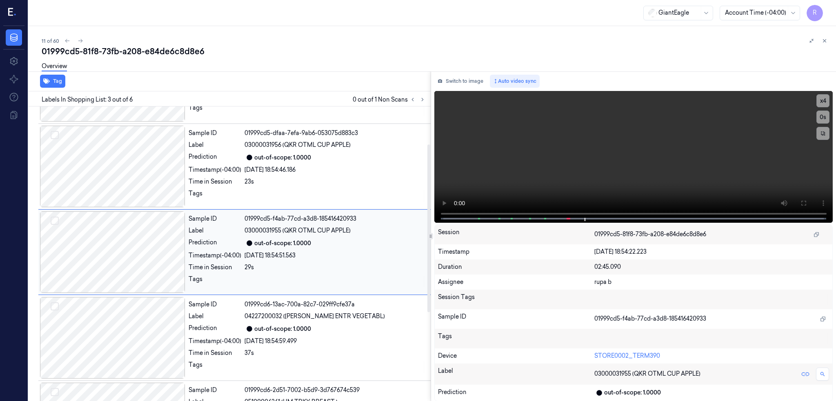
scroll to position [66, 0]
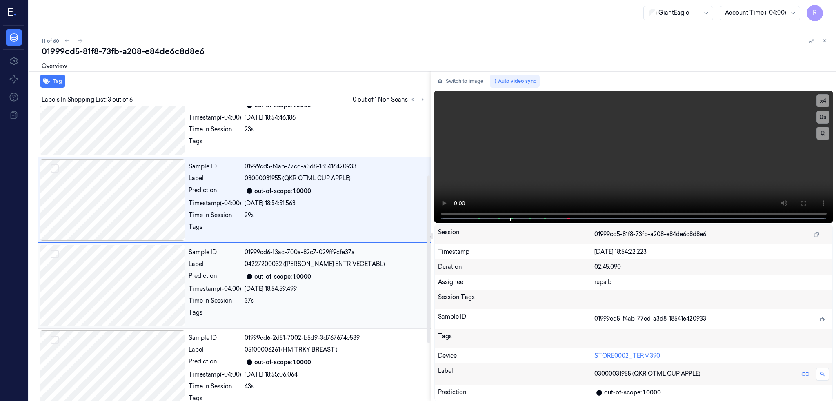
click at [133, 274] on div at bounding box center [112, 286] width 145 height 82
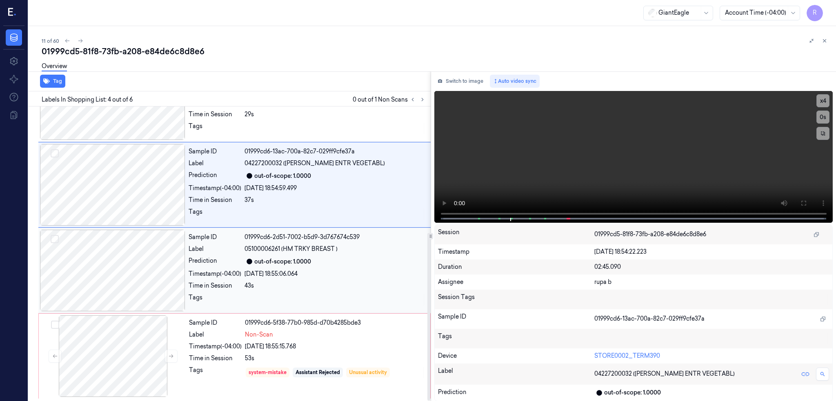
click at [133, 278] on div at bounding box center [112, 271] width 145 height 82
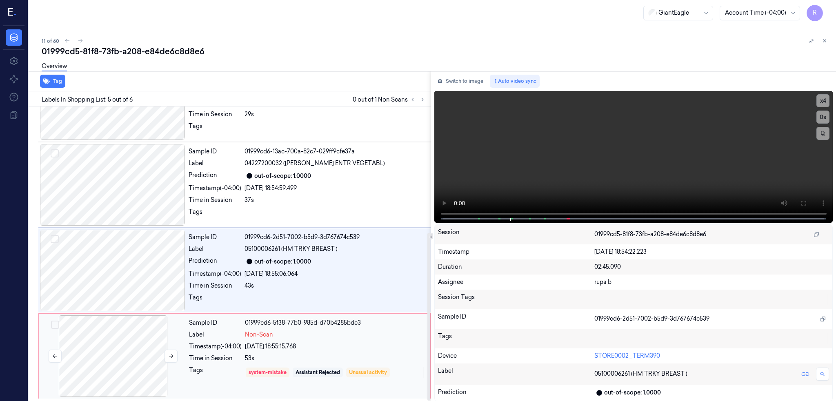
click at [123, 343] on div at bounding box center [112, 357] width 145 height 82
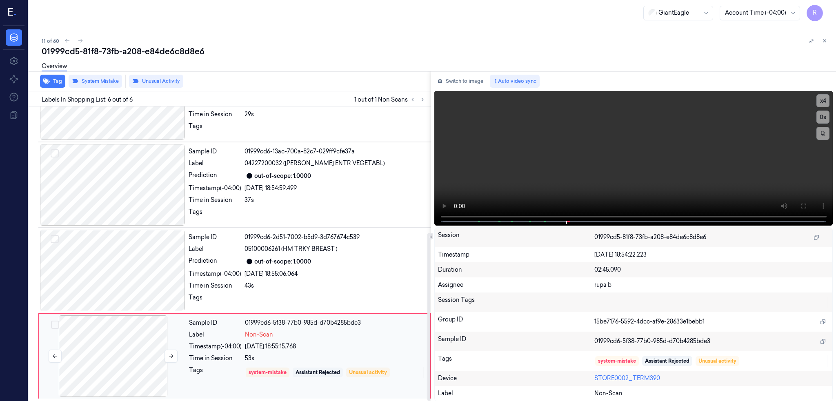
scroll to position [222, 0]
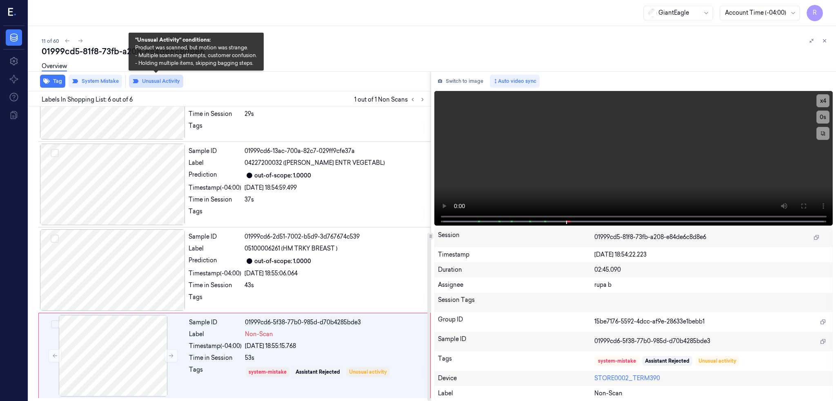
click at [142, 82] on button "Unusual Activity" at bounding box center [156, 81] width 54 height 13
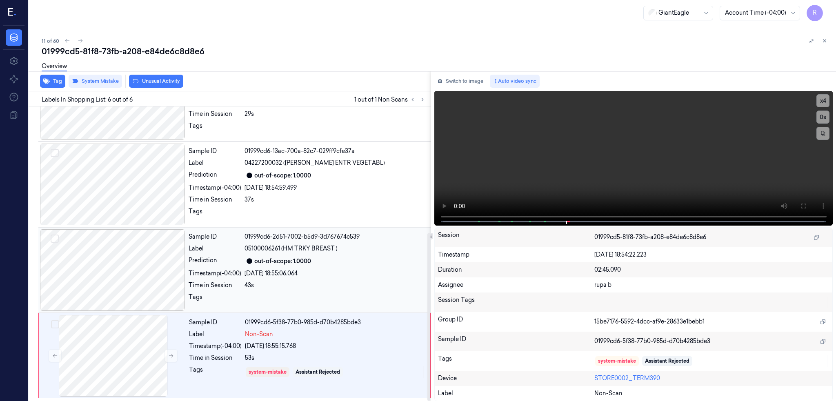
scroll to position [221, 0]
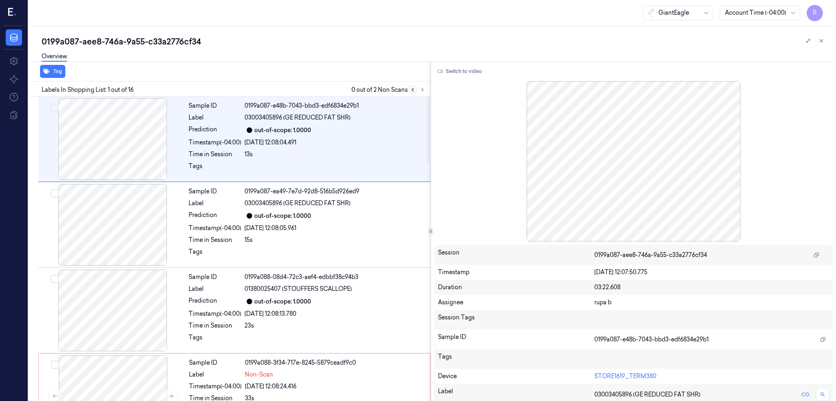
click at [427, 88] on button at bounding box center [423, 90] width 10 height 10
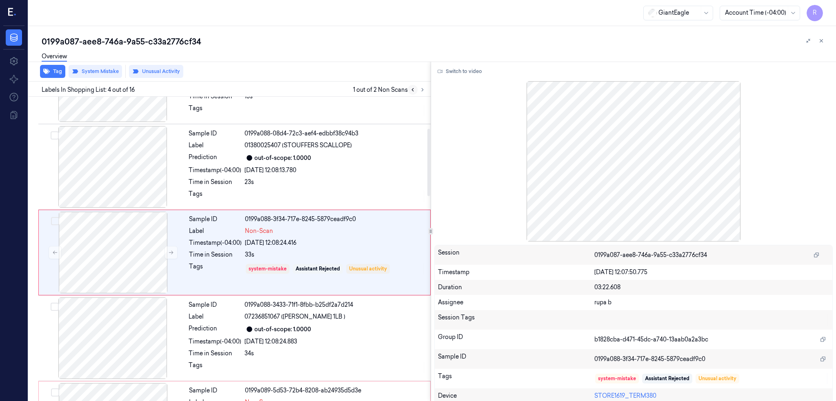
scroll to position [147, 0]
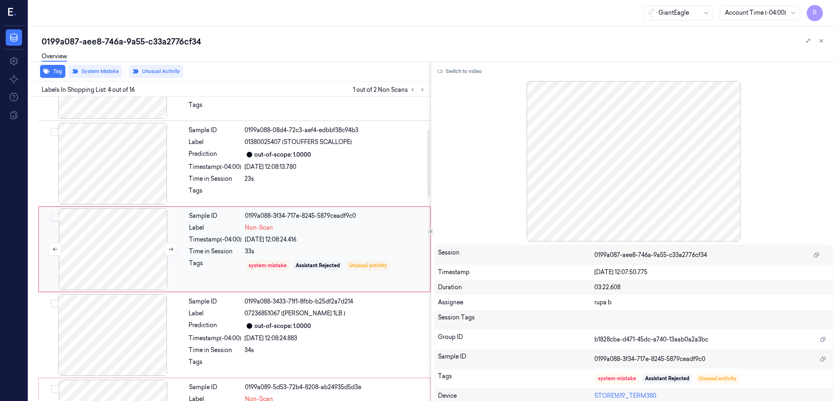
click at [132, 257] on div at bounding box center [112, 250] width 145 height 82
click at [155, 165] on div at bounding box center [112, 164] width 145 height 82
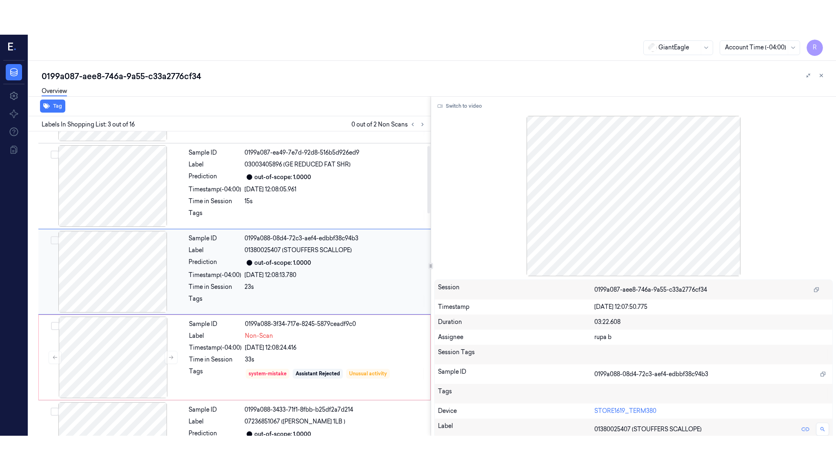
scroll to position [61, 0]
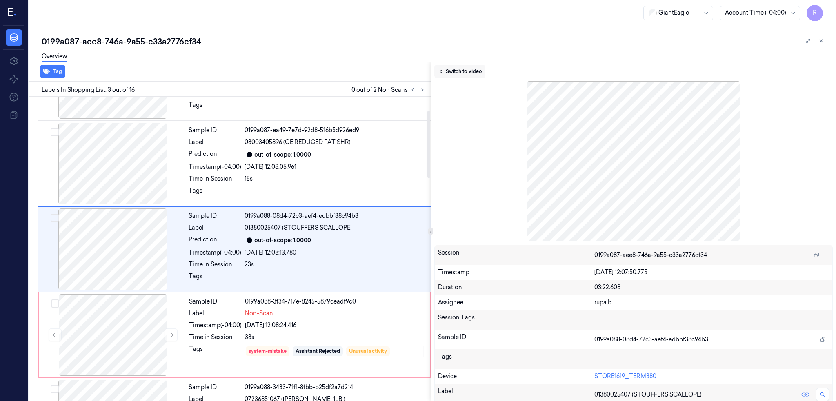
click at [464, 67] on button "Switch to video" at bounding box center [459, 71] width 51 height 13
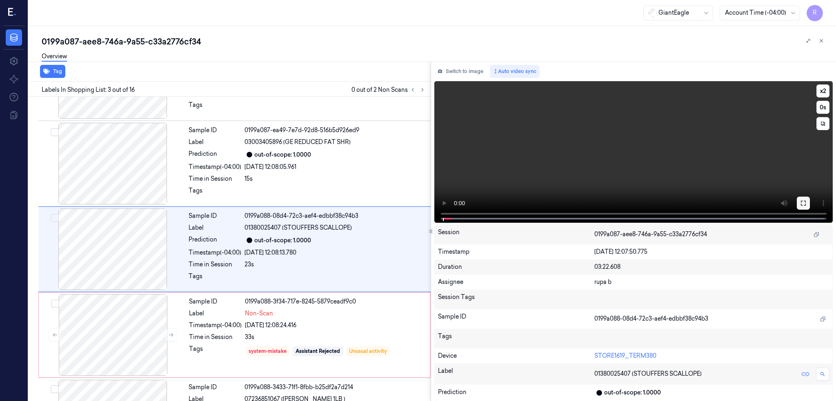
click at [810, 208] on button at bounding box center [803, 203] width 13 height 13
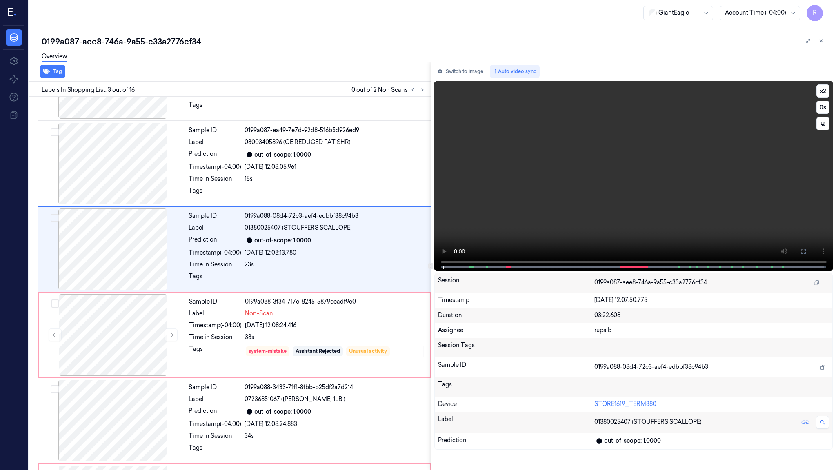
scroll to position [27, 0]
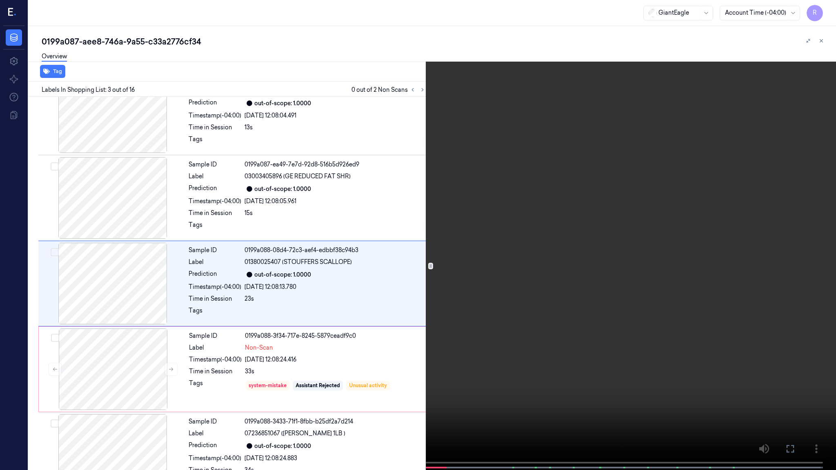
click at [531, 342] on video at bounding box center [418, 236] width 836 height 472
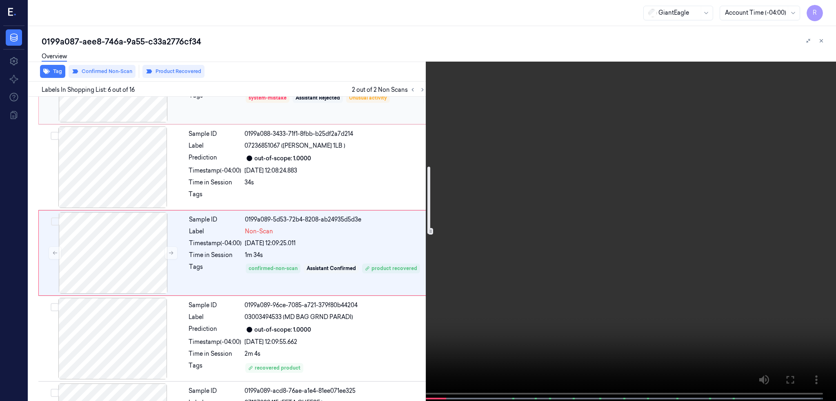
scroll to position [318, 0]
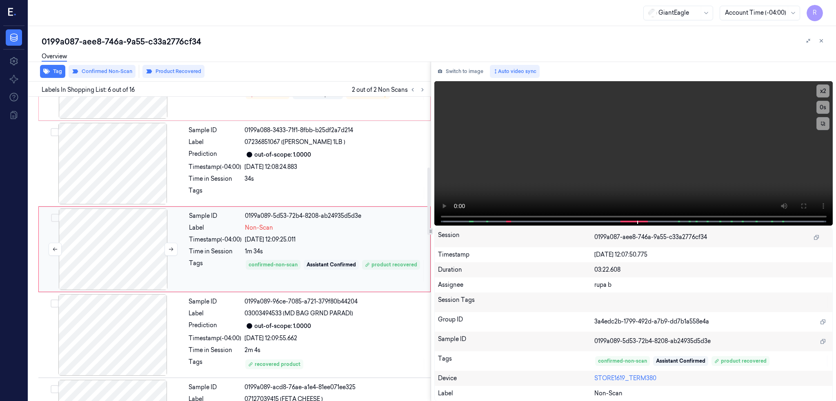
click at [123, 265] on div at bounding box center [112, 250] width 145 height 82
click at [474, 73] on button "Switch to image" at bounding box center [460, 71] width 52 height 13
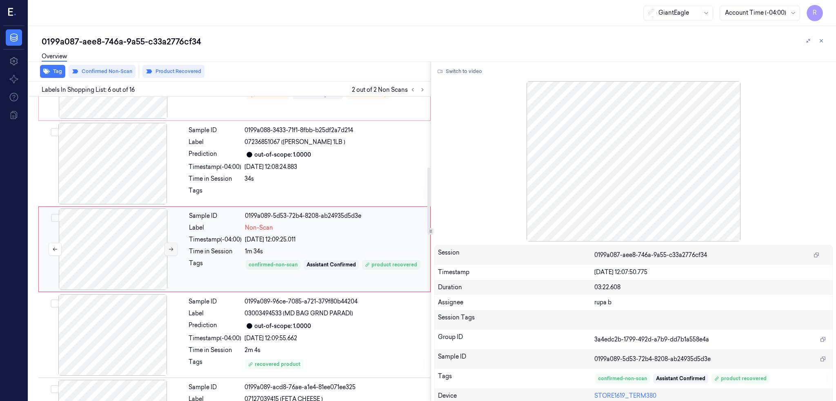
click at [167, 249] on button at bounding box center [171, 249] width 13 height 13
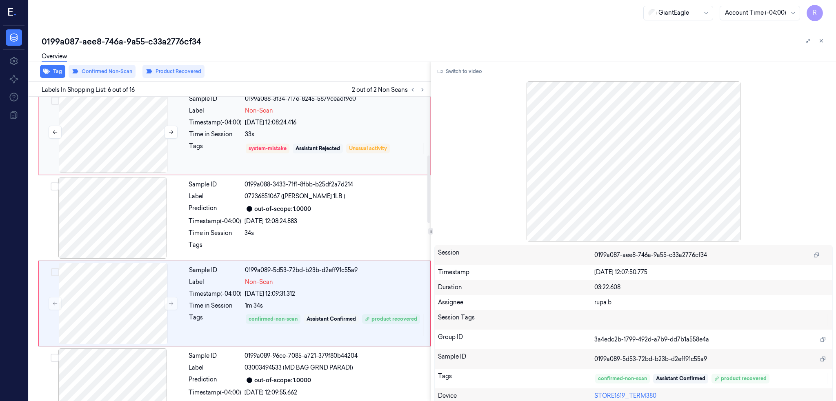
click at [124, 151] on div at bounding box center [112, 132] width 145 height 82
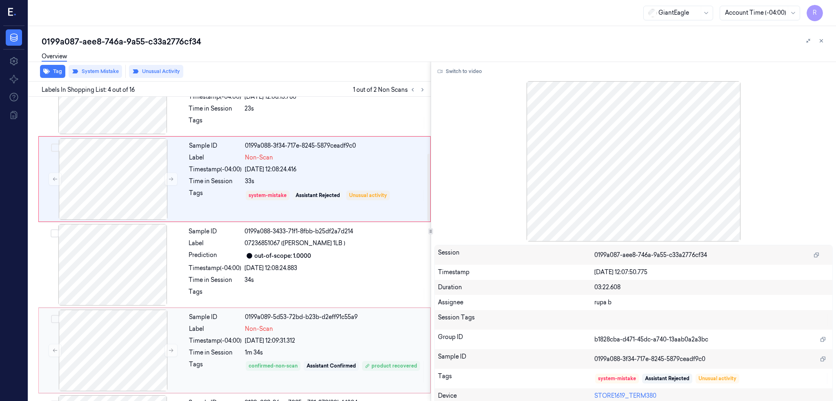
scroll to position [256, 0]
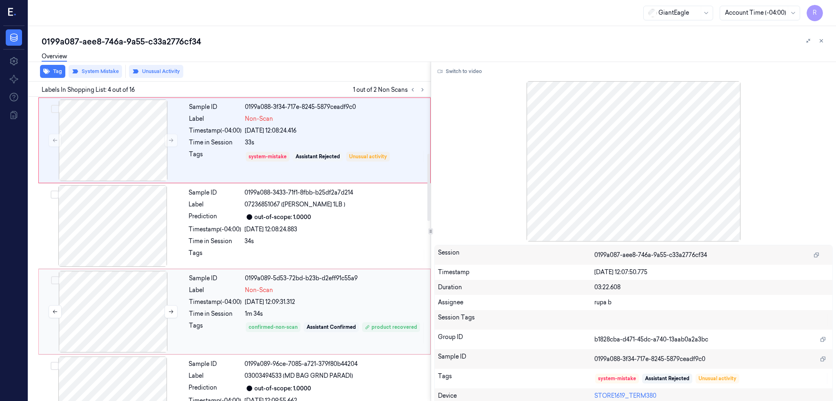
click at [108, 318] on div at bounding box center [112, 312] width 145 height 82
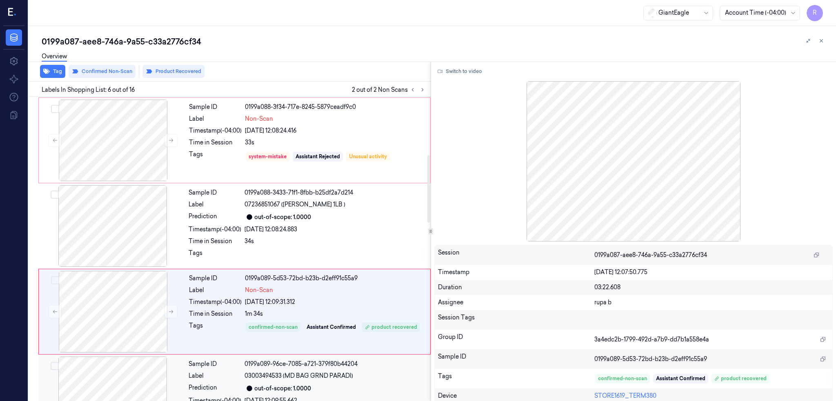
scroll to position [318, 0]
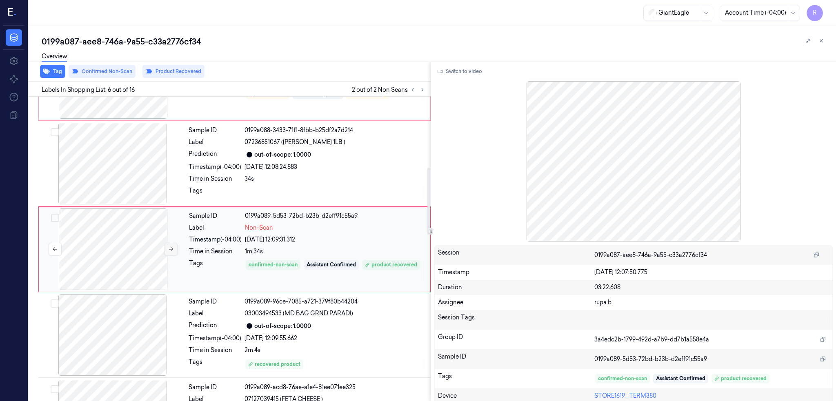
click at [171, 248] on icon at bounding box center [171, 250] width 4 height 4
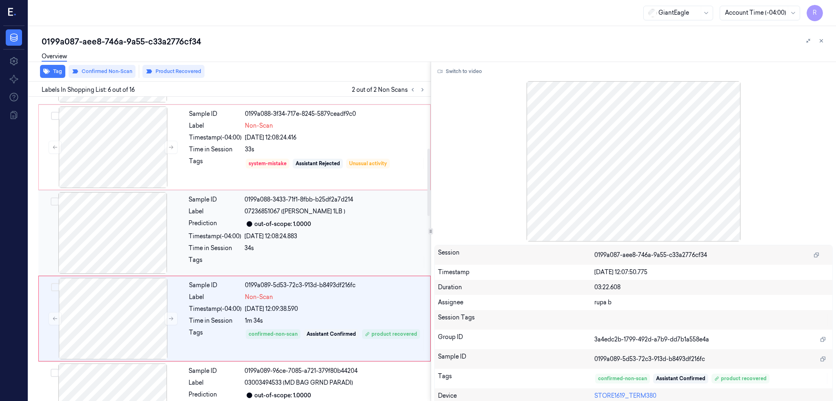
scroll to position [210, 0]
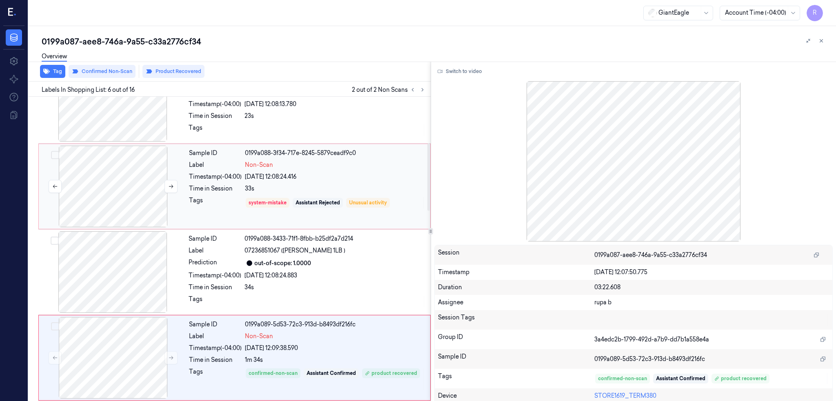
click at [109, 189] on div at bounding box center [112, 187] width 145 height 82
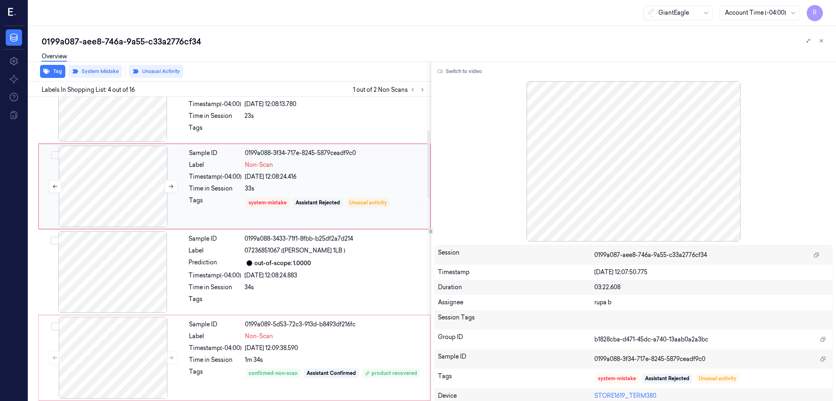
scroll to position [147, 0]
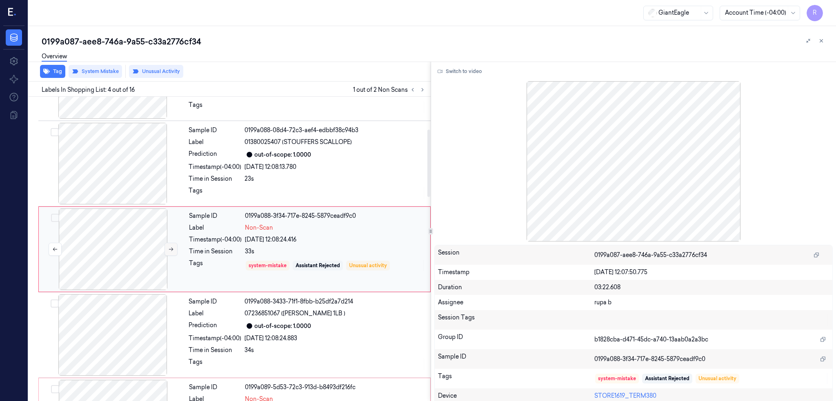
click at [171, 250] on icon at bounding box center [171, 250] width 6 height 6
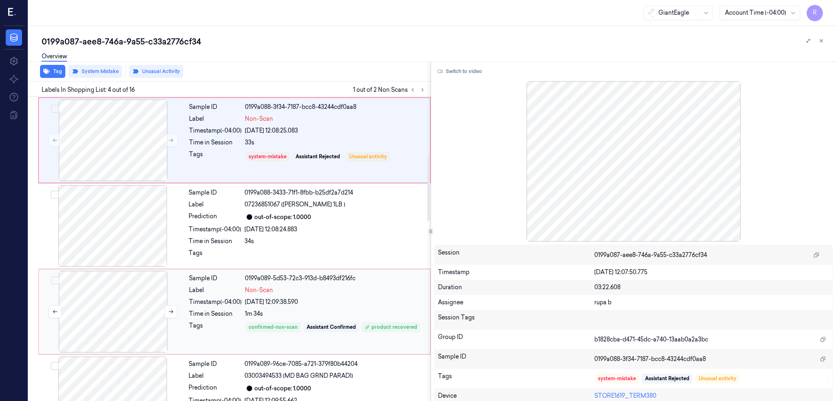
click at [142, 314] on div at bounding box center [112, 312] width 145 height 82
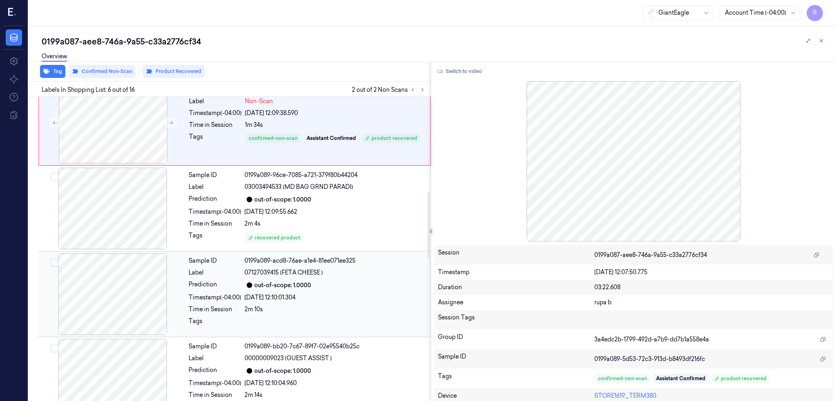
scroll to position [427, 0]
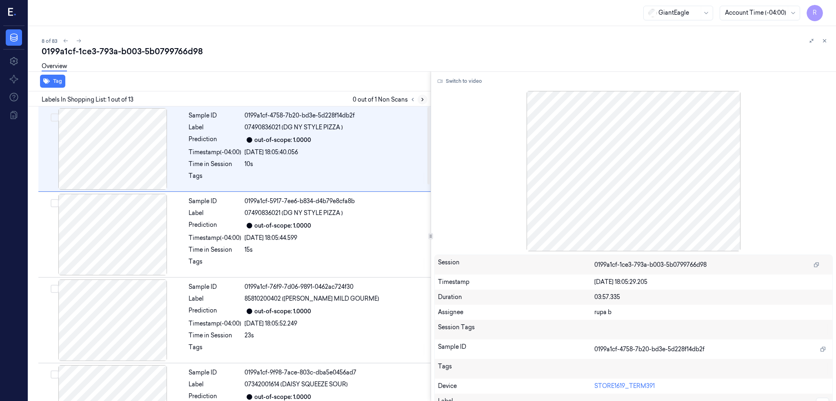
click at [427, 95] on button at bounding box center [423, 100] width 10 height 10
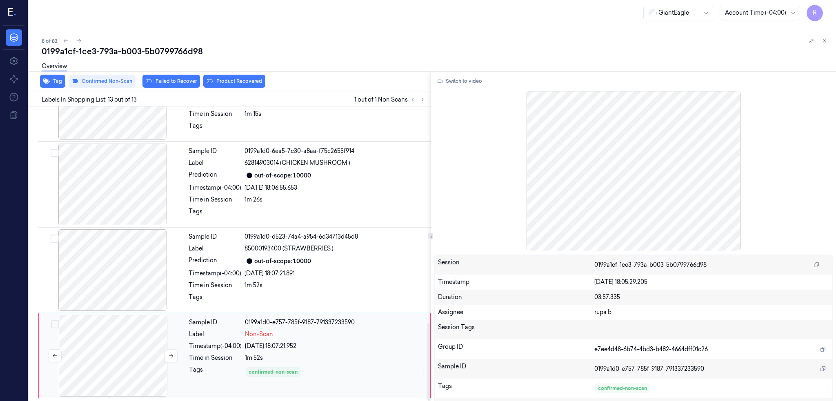
click at [103, 369] on div at bounding box center [112, 356] width 145 height 82
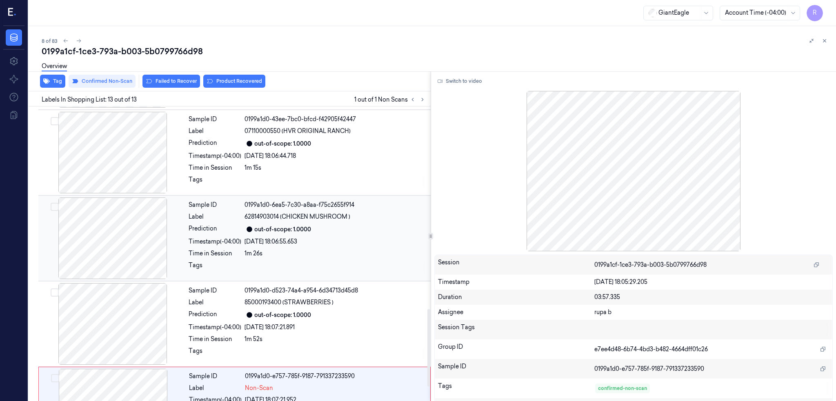
click at [136, 244] on div at bounding box center [112, 239] width 145 height 82
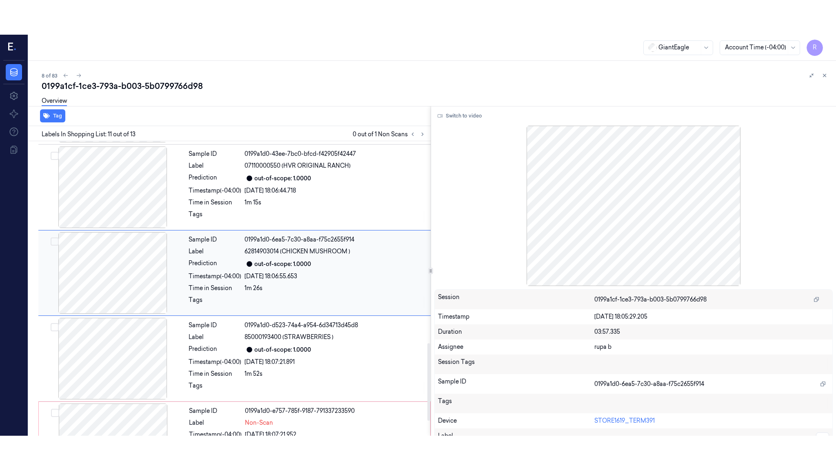
scroll to position [752, 0]
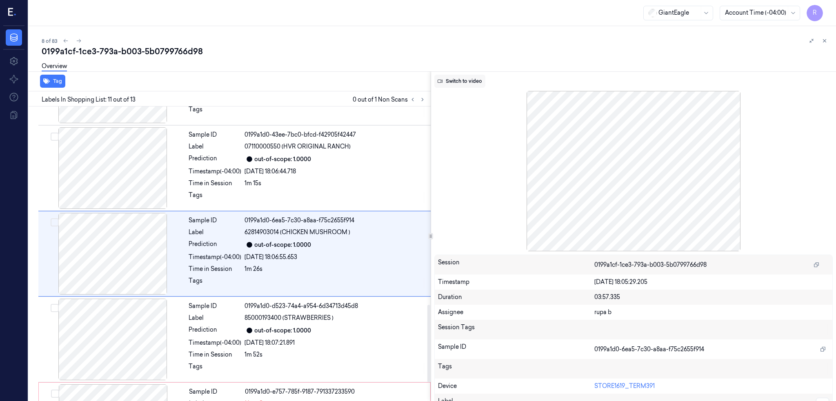
click at [461, 80] on button "Switch to video" at bounding box center [459, 81] width 51 height 13
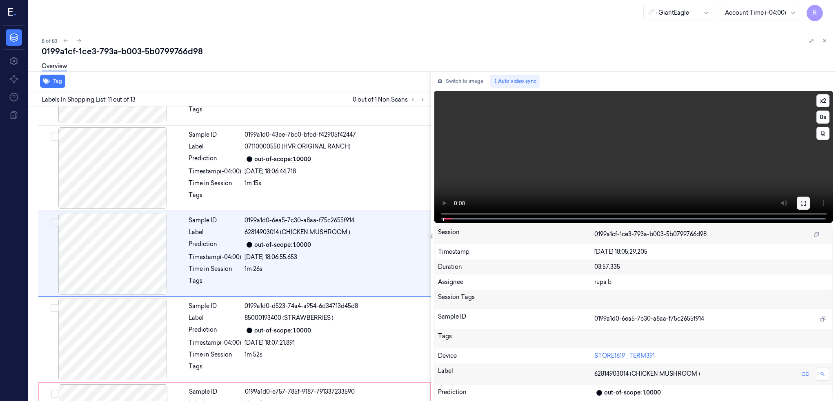
click at [807, 202] on icon at bounding box center [803, 203] width 7 height 7
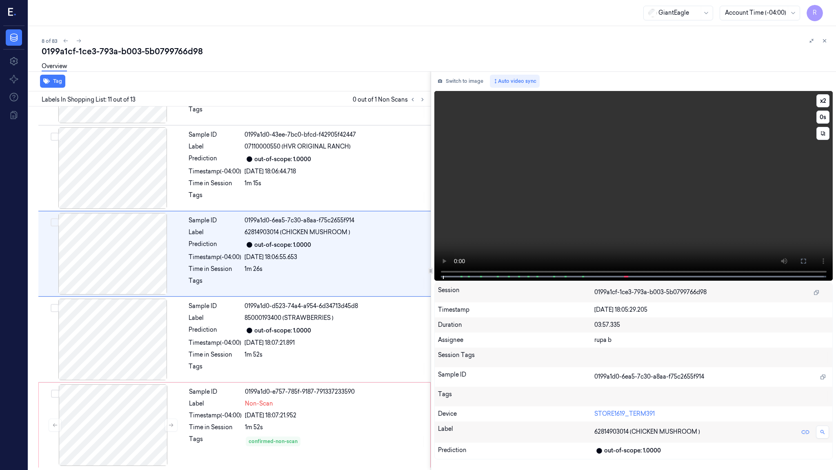
scroll to position [718, 0]
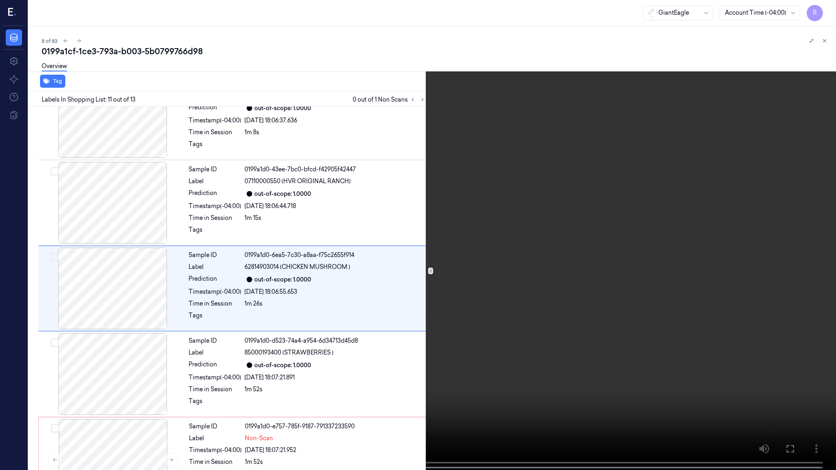
click at [682, 343] on video at bounding box center [418, 236] width 836 height 472
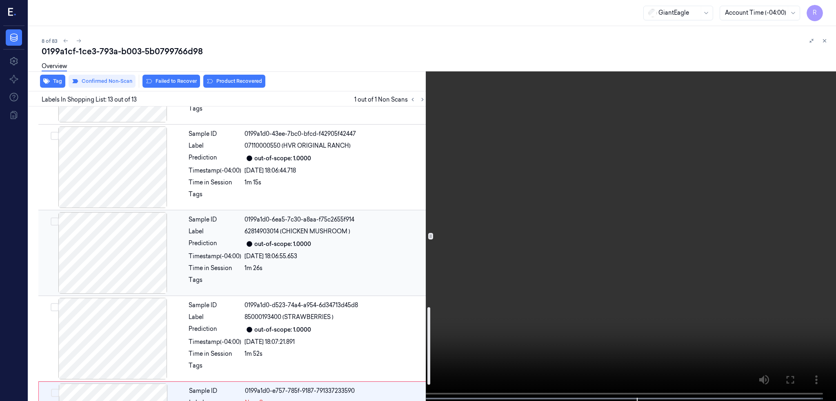
scroll to position [822, 0]
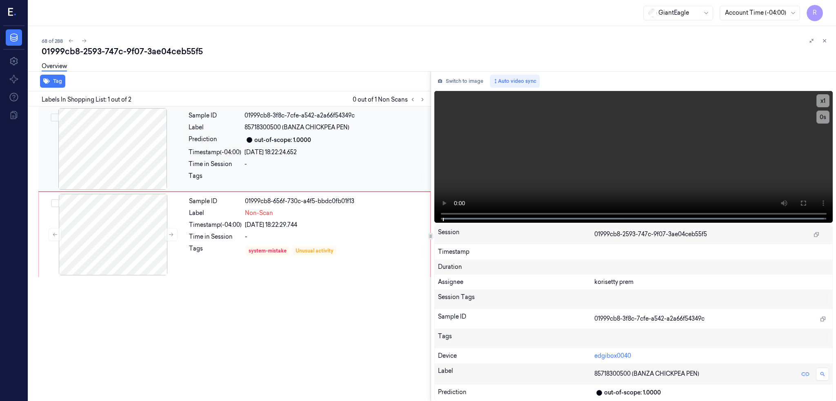
click at [109, 150] on div at bounding box center [112, 149] width 145 height 82
click at [124, 145] on div at bounding box center [112, 149] width 145 height 82
click at [807, 205] on icon at bounding box center [803, 203] width 7 height 7
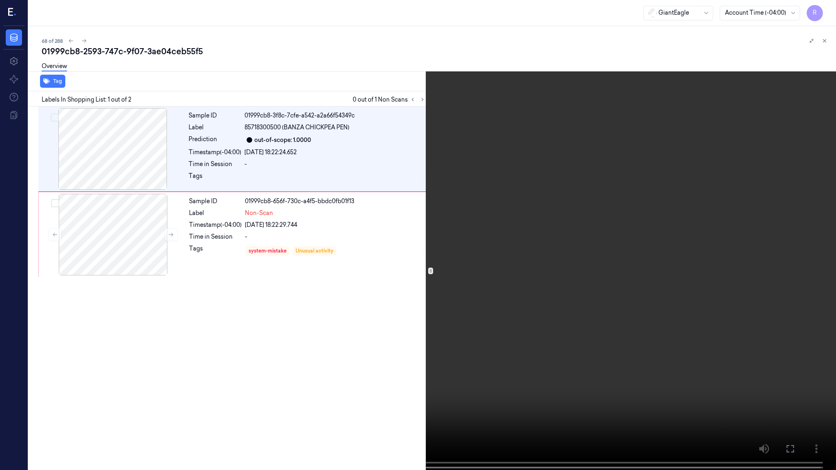
click at [473, 256] on video at bounding box center [418, 236] width 836 height 472
click at [824, 13] on button "x 1" at bounding box center [826, 9] width 13 height 13
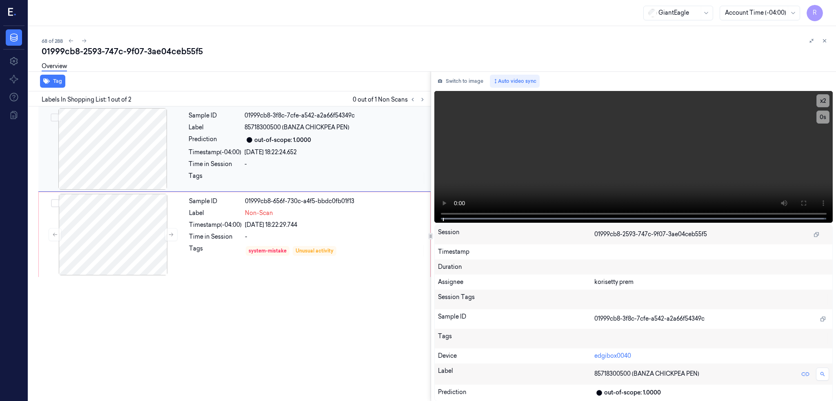
click at [141, 149] on div at bounding box center [112, 149] width 145 height 82
click at [134, 268] on div at bounding box center [112, 235] width 145 height 82
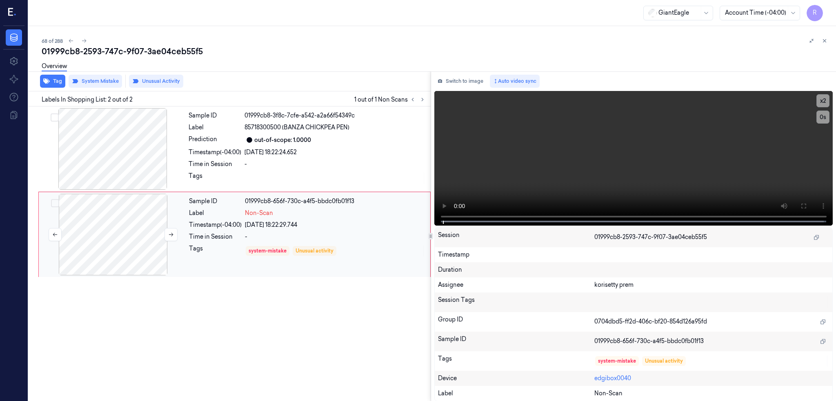
click at [118, 240] on div at bounding box center [112, 235] width 145 height 82
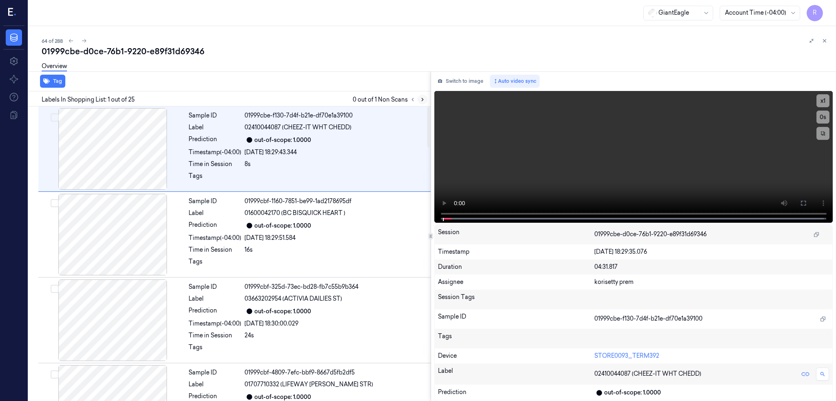
click at [425, 100] on icon at bounding box center [423, 100] width 6 height 6
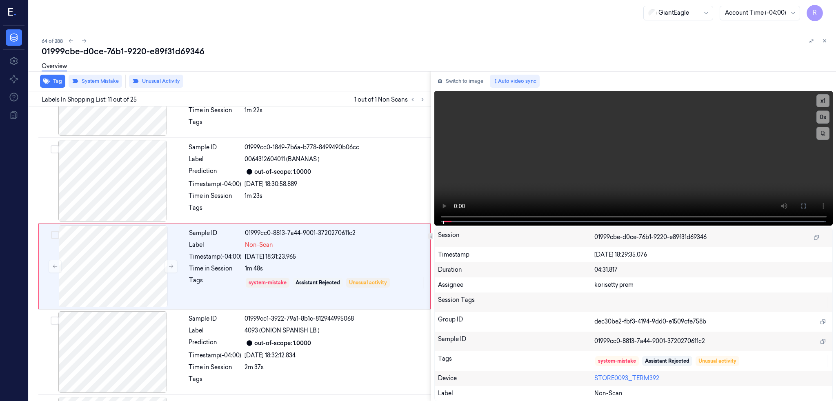
scroll to position [752, 0]
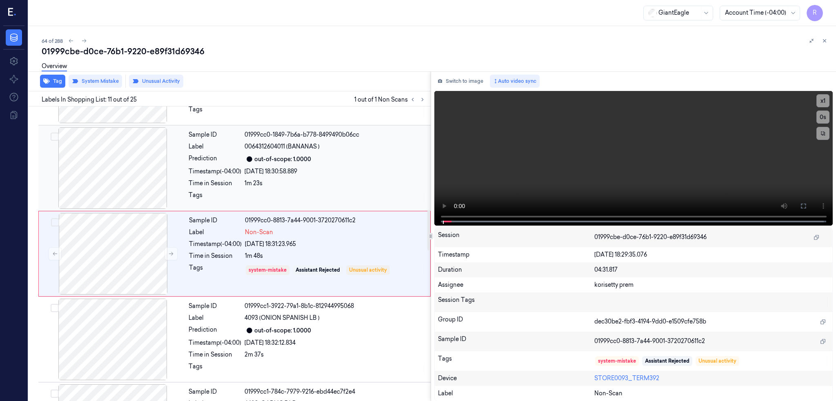
click at [110, 163] on div at bounding box center [112, 168] width 145 height 82
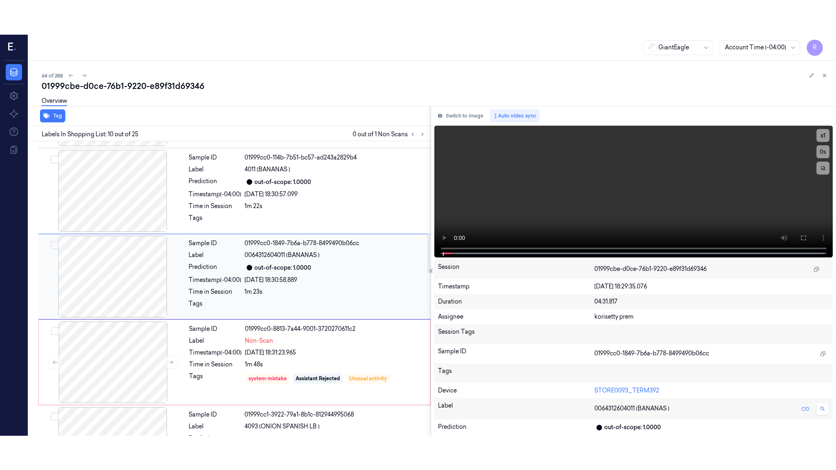
scroll to position [667, 0]
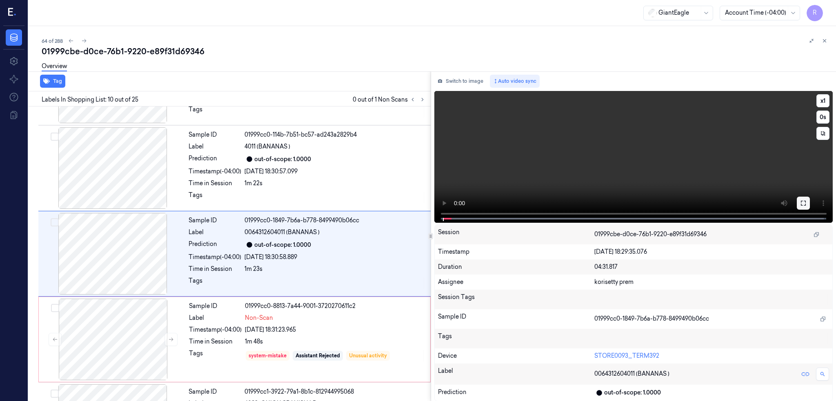
click at [806, 202] on icon at bounding box center [803, 203] width 5 height 5
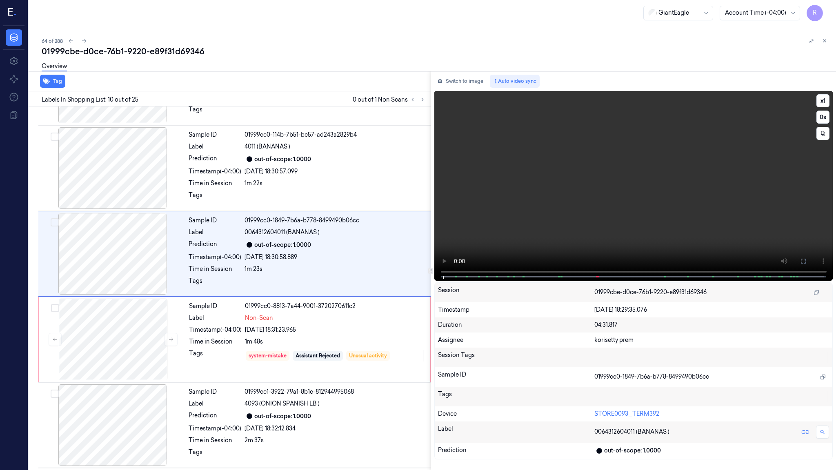
scroll to position [632, 0]
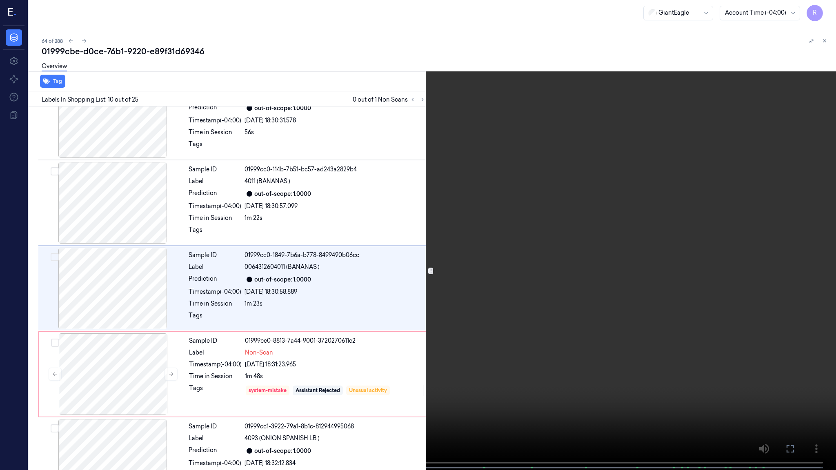
click at [543, 337] on video at bounding box center [418, 236] width 836 height 472
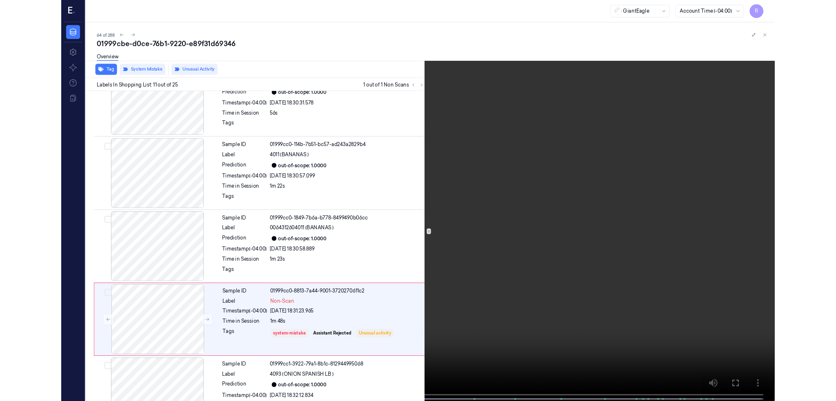
scroll to position [718, 0]
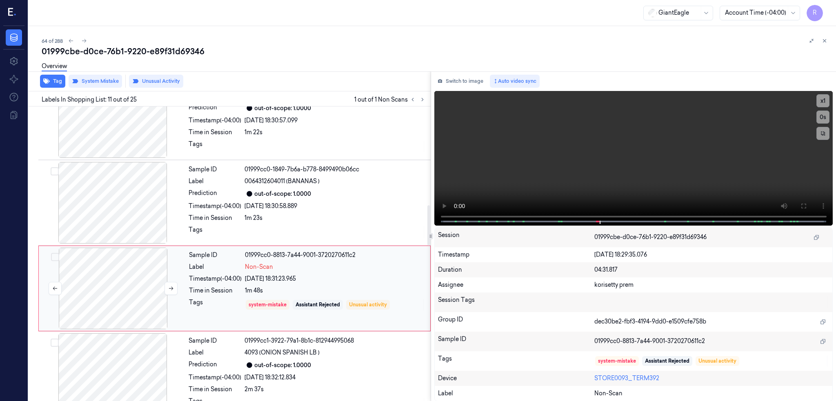
click at [116, 287] on div at bounding box center [112, 289] width 145 height 82
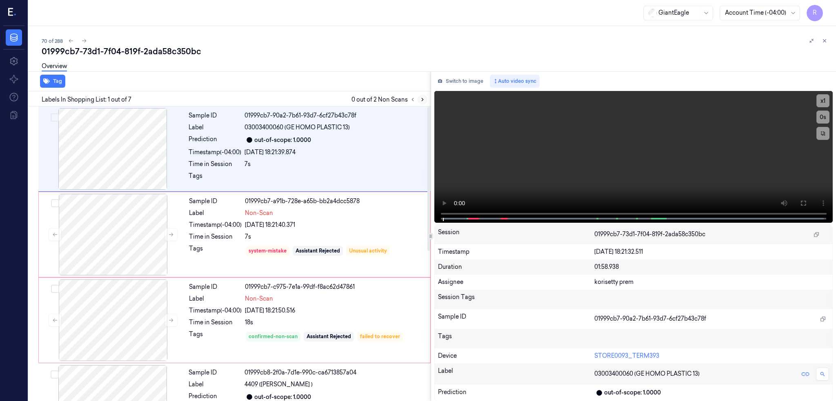
click at [425, 98] on icon at bounding box center [423, 100] width 6 height 6
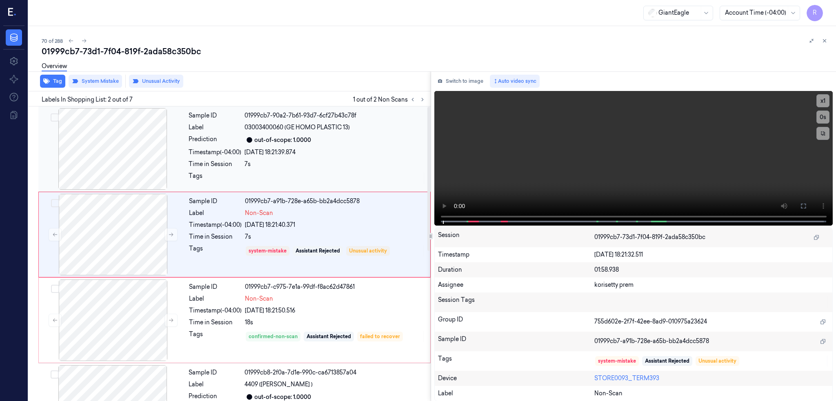
click at [148, 156] on div at bounding box center [112, 149] width 145 height 82
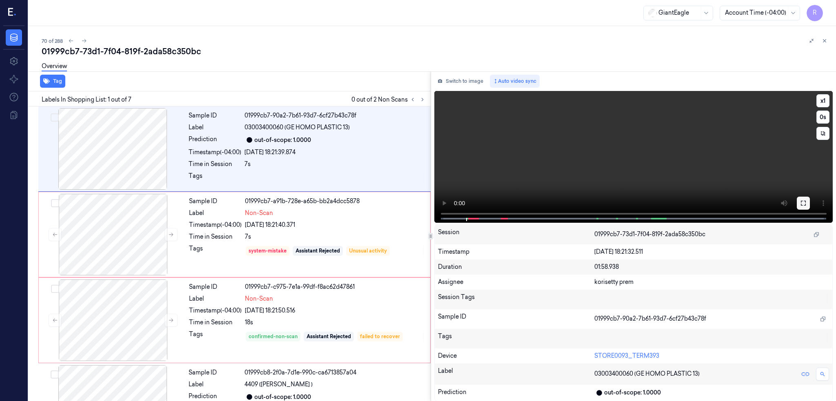
click at [806, 201] on icon at bounding box center [803, 203] width 5 height 5
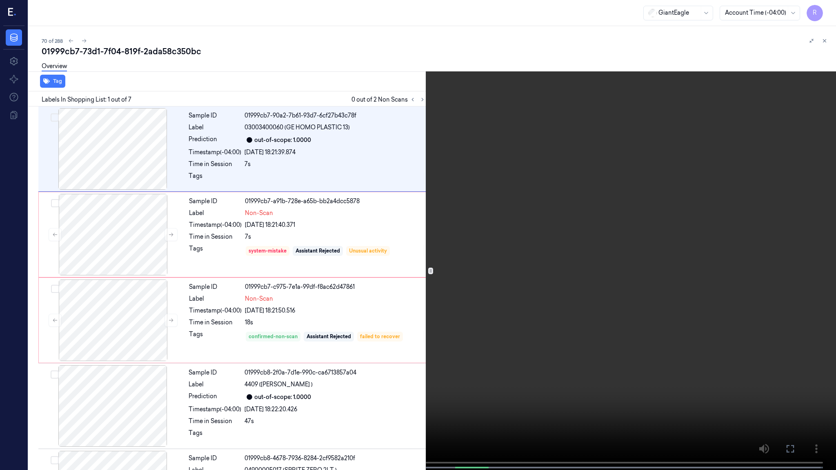
click at [493, 252] on video at bounding box center [418, 236] width 836 height 472
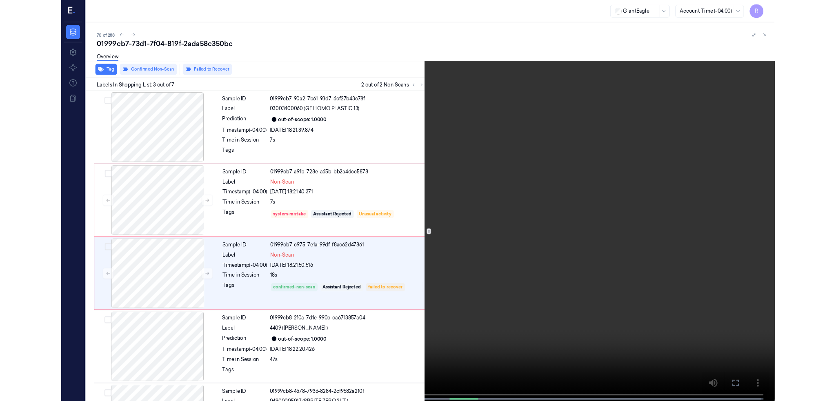
scroll to position [31, 0]
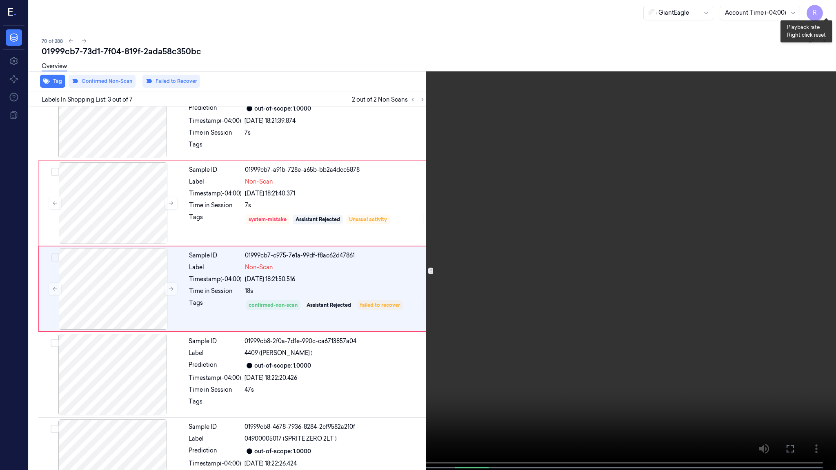
click at [825, 5] on button "x 1" at bounding box center [826, 9] width 13 height 13
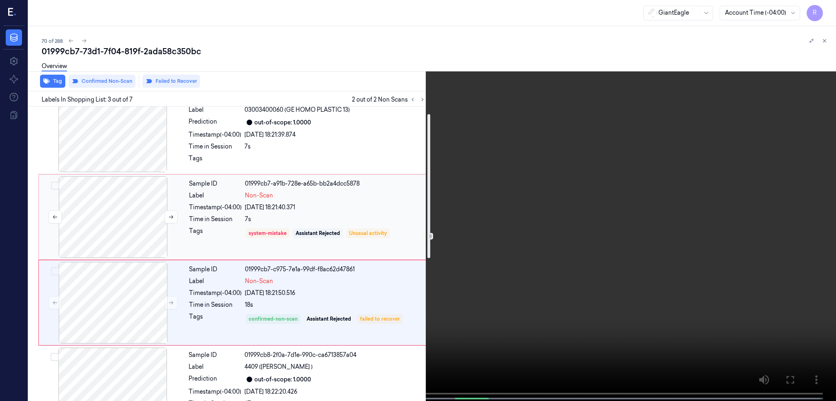
scroll to position [0, 0]
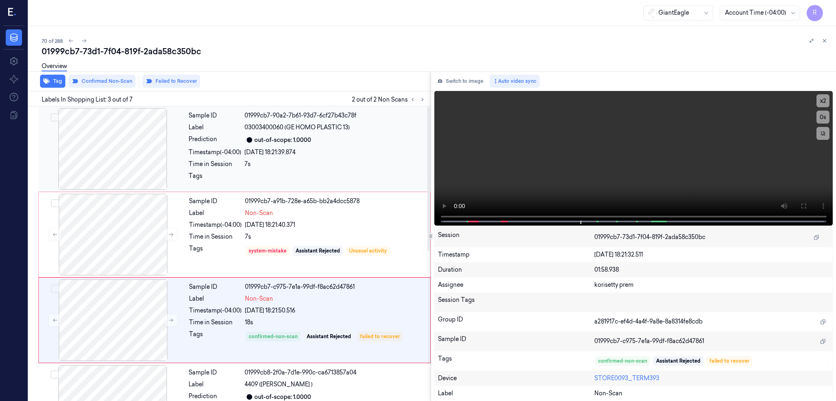
click at [118, 171] on div at bounding box center [112, 149] width 145 height 82
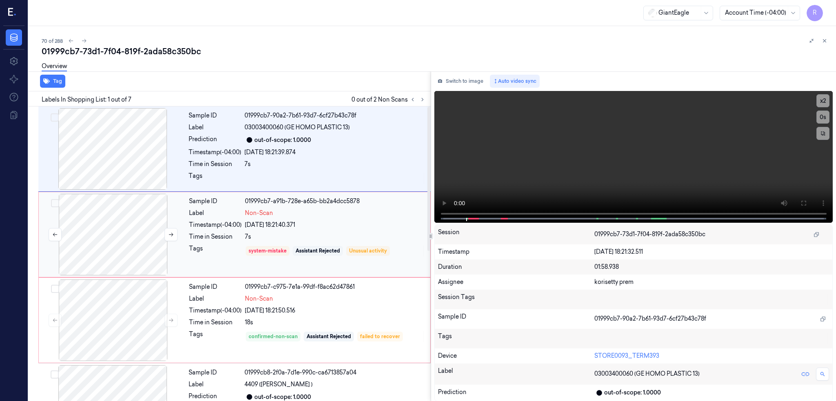
click at [140, 236] on div at bounding box center [112, 235] width 145 height 82
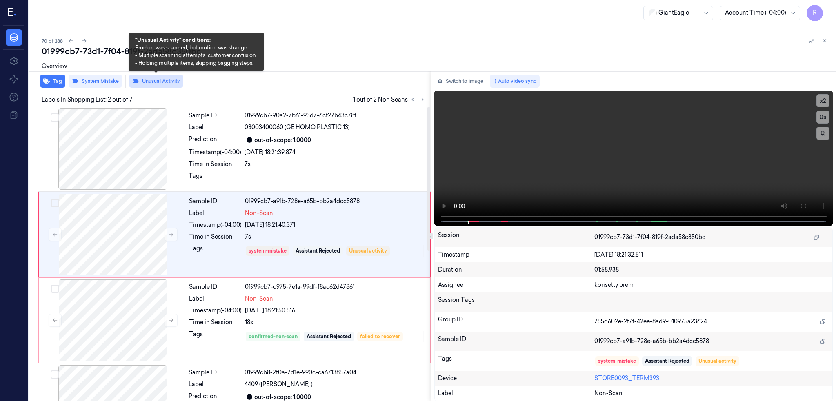
click at [165, 80] on button "Unusual Activity" at bounding box center [156, 81] width 54 height 13
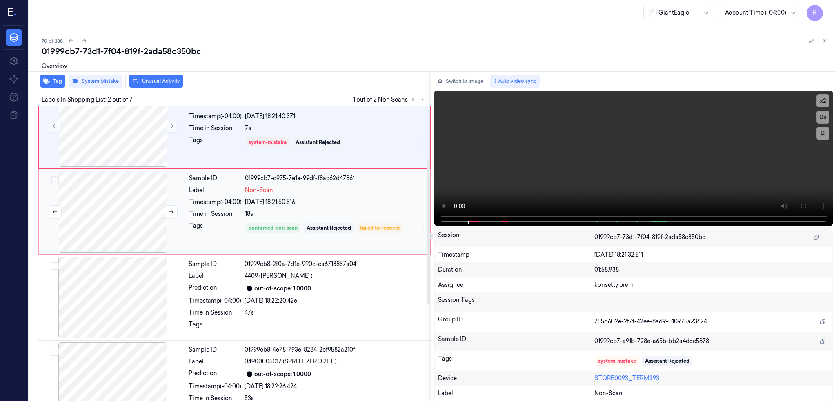
click at [142, 209] on div at bounding box center [112, 212] width 145 height 82
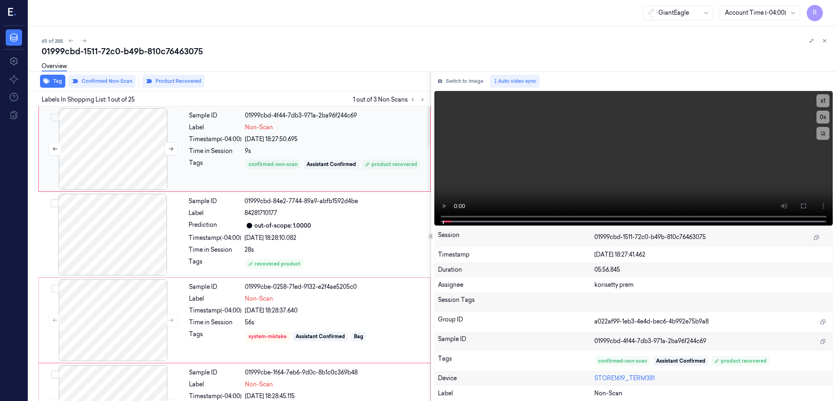
click at [89, 167] on div at bounding box center [112, 149] width 145 height 82
click at [807, 205] on icon at bounding box center [803, 206] width 7 height 7
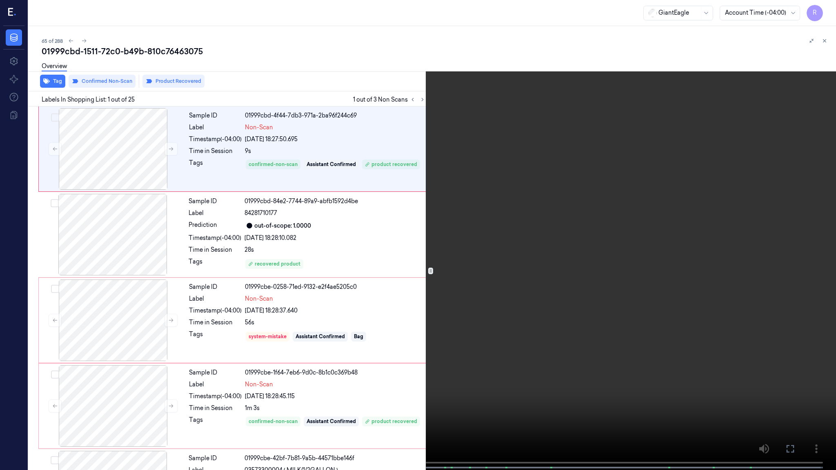
click at [486, 356] on video at bounding box center [418, 236] width 836 height 472
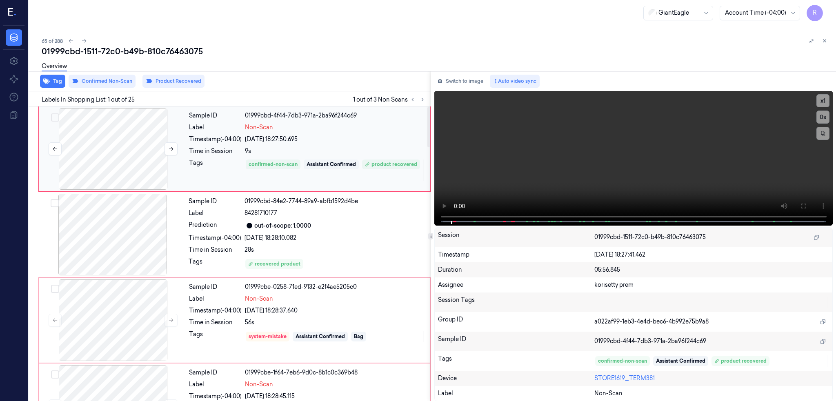
click at [145, 163] on div at bounding box center [112, 149] width 145 height 82
click at [125, 238] on div at bounding box center [112, 235] width 145 height 82
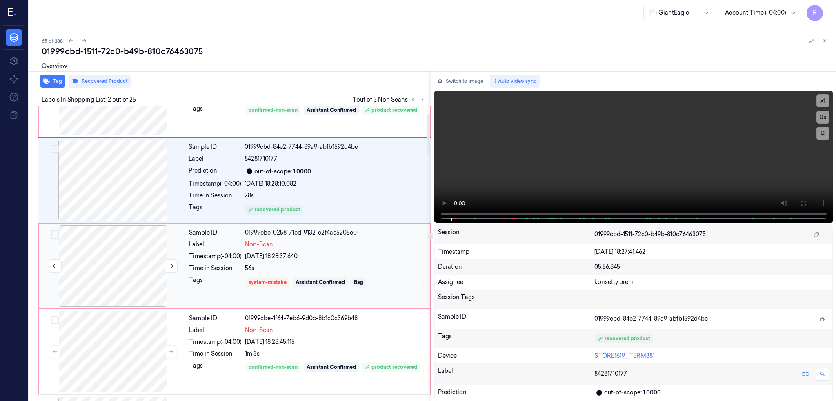
click at [119, 252] on div at bounding box center [112, 266] width 145 height 82
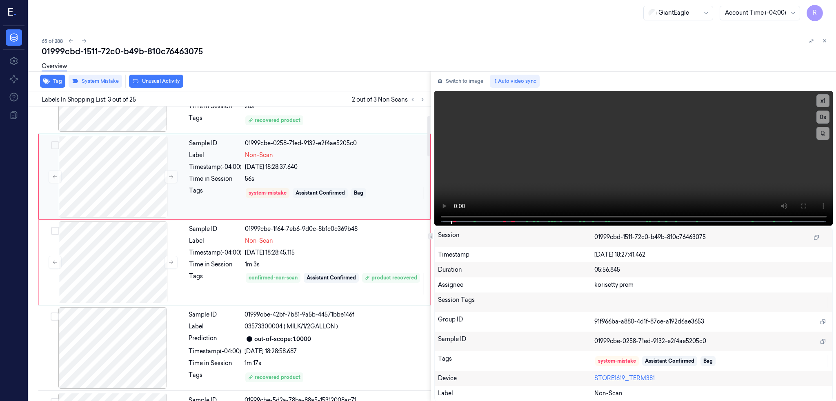
scroll to position [229, 0]
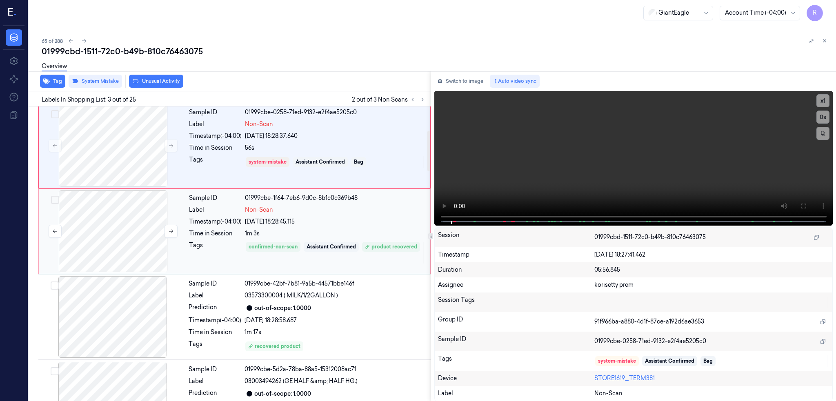
click at [118, 226] on div at bounding box center [112, 232] width 145 height 82
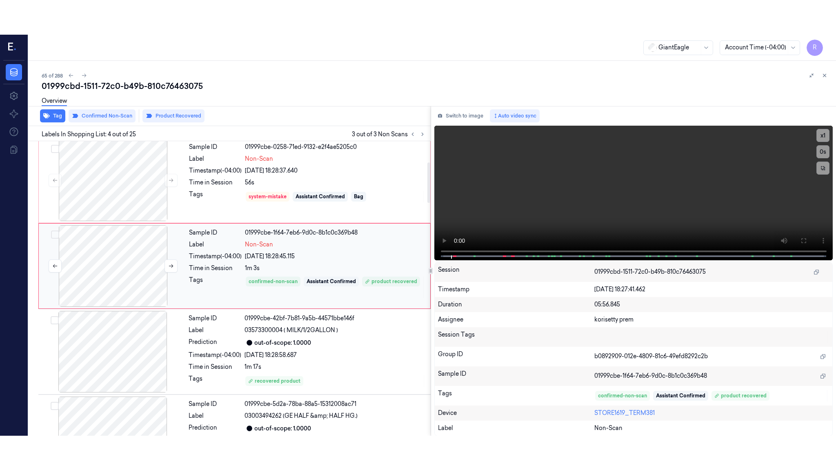
scroll to position [152, 0]
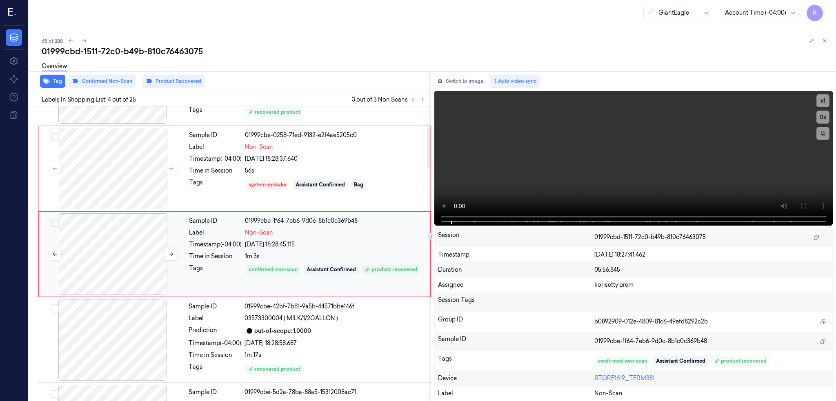
click at [108, 249] on div at bounding box center [112, 254] width 145 height 82
click at [806, 205] on icon at bounding box center [803, 206] width 5 height 5
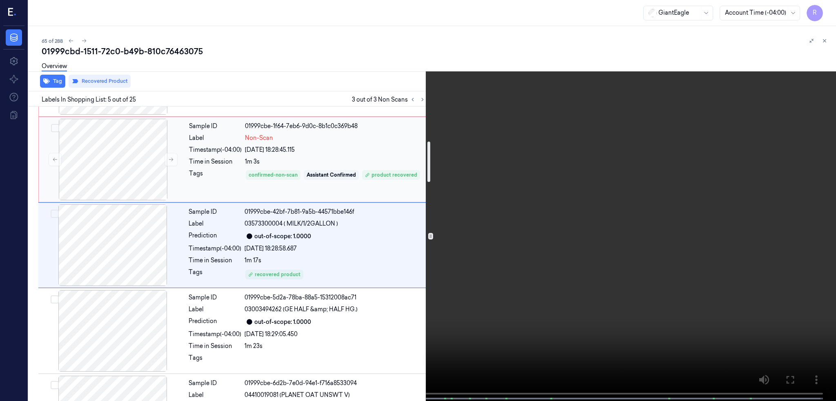
scroll to position [258, 0]
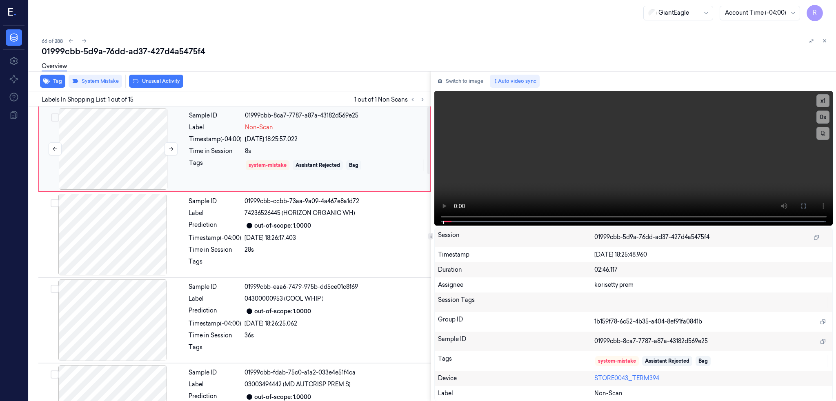
click at [95, 151] on div at bounding box center [112, 149] width 145 height 82
click at [810, 201] on button at bounding box center [803, 206] width 13 height 13
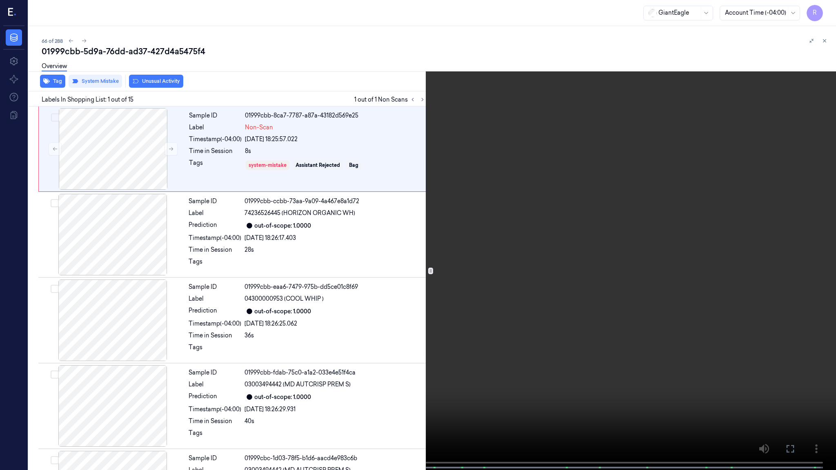
click at [458, 218] on video at bounding box center [418, 236] width 836 height 472
click at [827, 11] on button "x 1" at bounding box center [826, 9] width 13 height 13
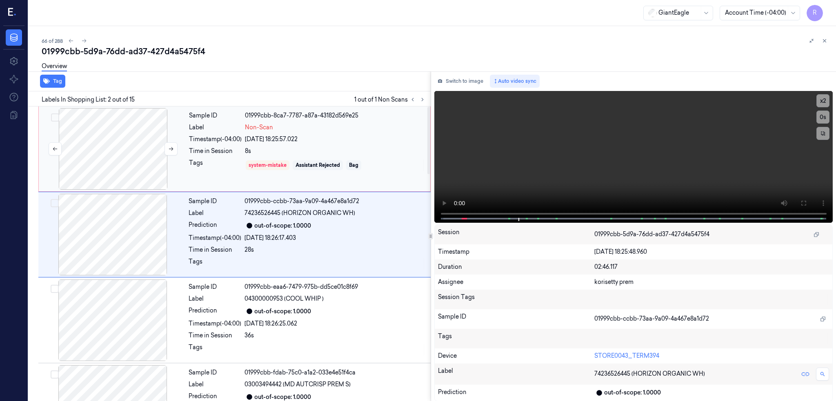
click at [98, 149] on div at bounding box center [112, 149] width 145 height 82
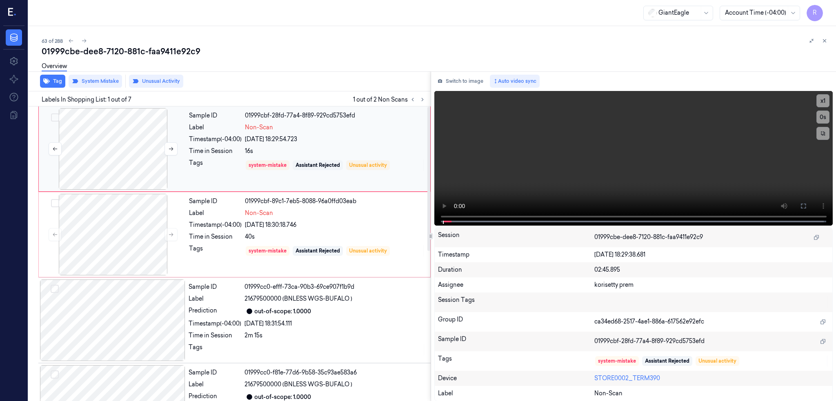
click at [123, 151] on div at bounding box center [112, 149] width 145 height 82
click at [806, 205] on icon at bounding box center [803, 206] width 5 height 5
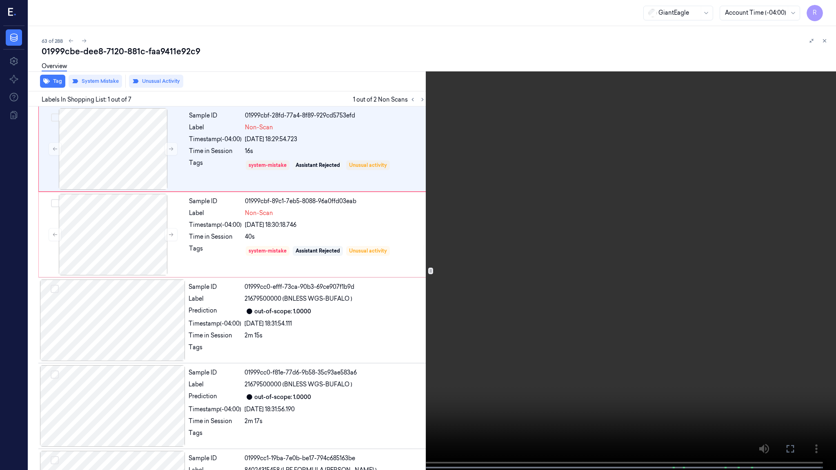
click at [456, 306] on video at bounding box center [418, 236] width 836 height 472
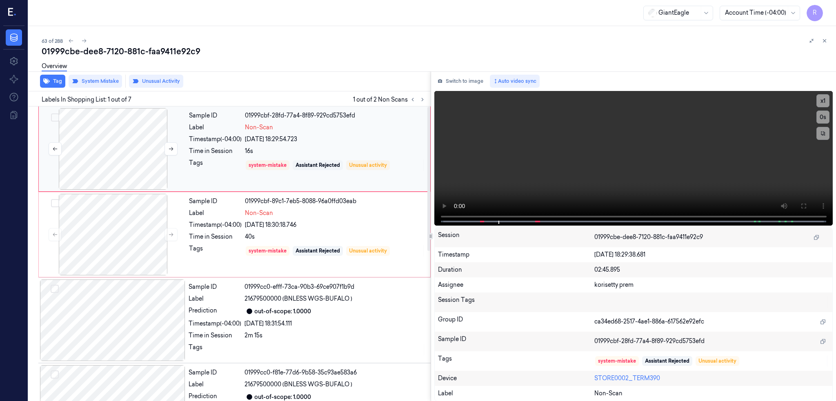
click at [122, 167] on div at bounding box center [112, 149] width 145 height 82
click at [167, 147] on button at bounding box center [171, 148] width 13 height 13
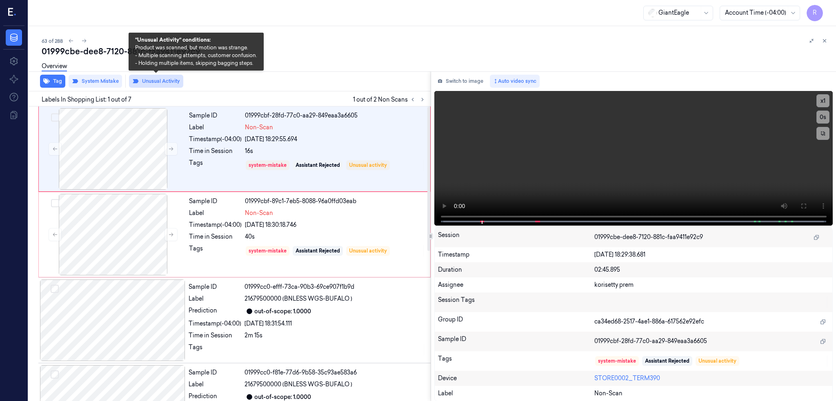
click at [146, 79] on button "Unusual Activity" at bounding box center [156, 81] width 54 height 13
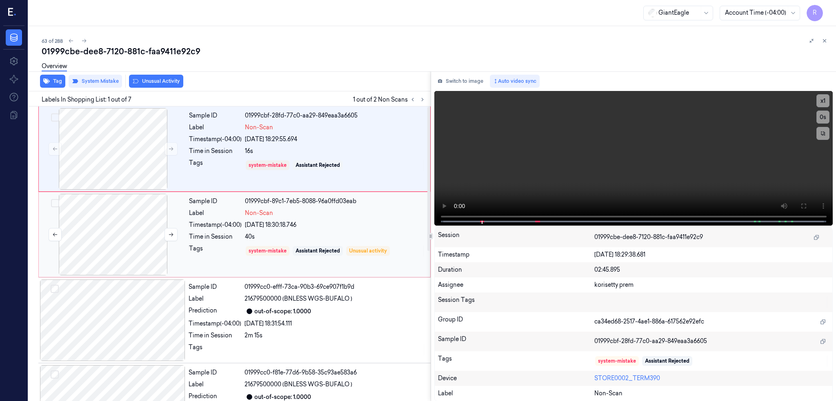
click at [119, 225] on div at bounding box center [112, 235] width 145 height 82
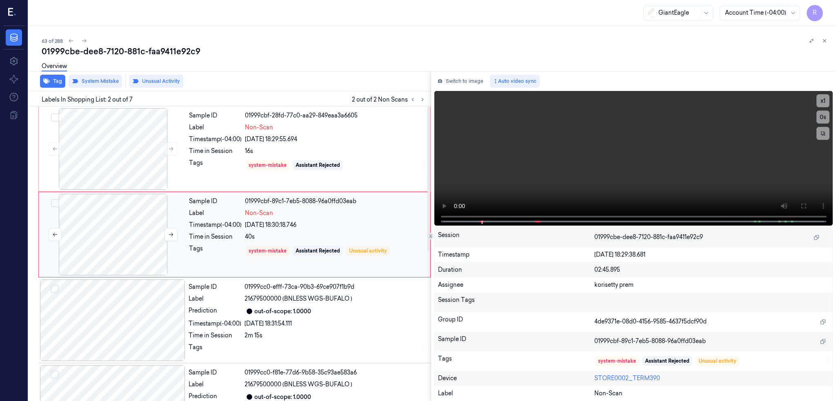
click at [119, 225] on div at bounding box center [112, 235] width 145 height 82
click at [807, 206] on icon at bounding box center [803, 206] width 7 height 7
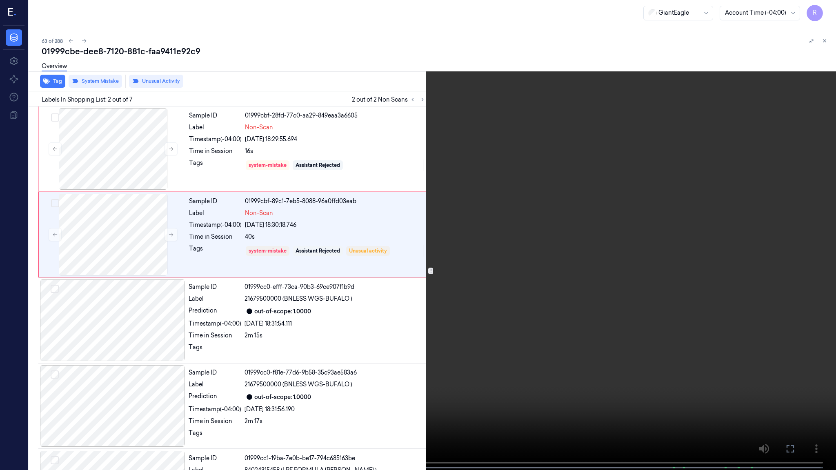
click at [543, 238] on video at bounding box center [418, 236] width 836 height 472
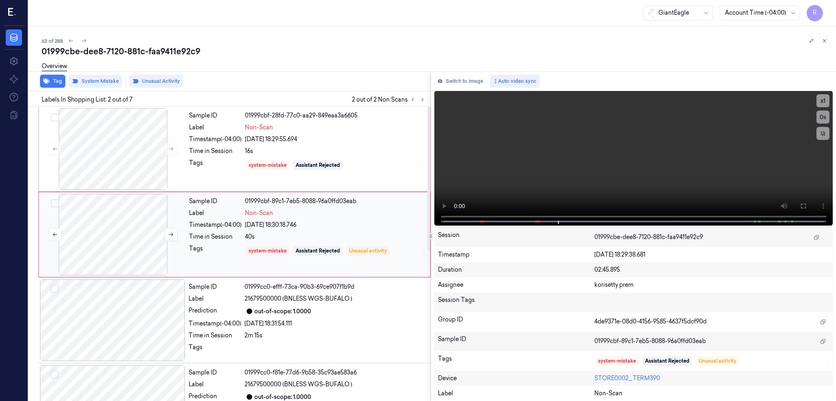
click at [120, 232] on div at bounding box center [112, 235] width 145 height 82
click at [171, 236] on icon at bounding box center [171, 235] width 6 height 6
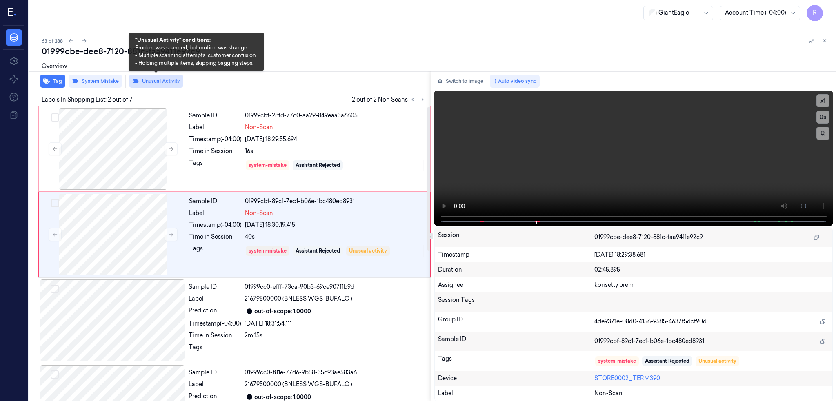
click at [167, 85] on button "Unusual Activity" at bounding box center [156, 81] width 54 height 13
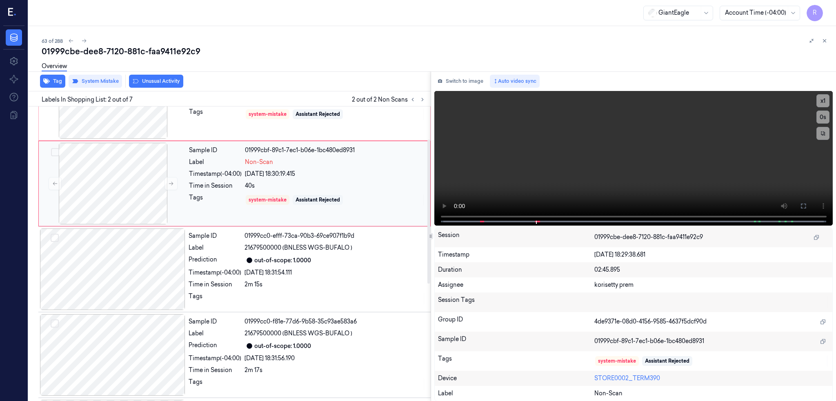
scroll to position [109, 0]
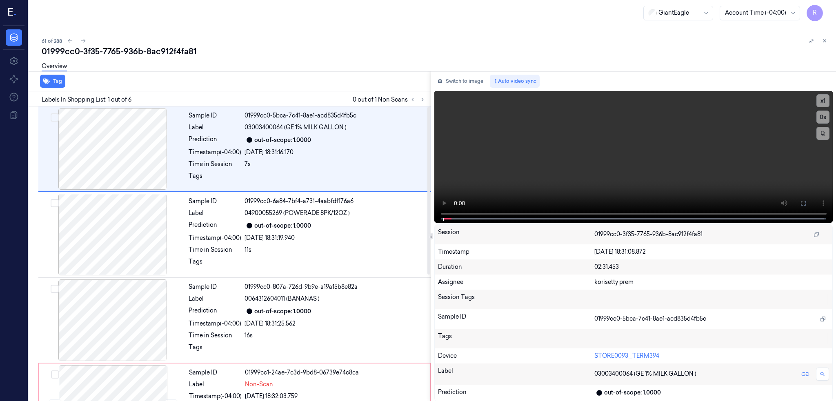
click at [431, 92] on div "Labels In Shopping List: 1 out of 6 0 out of 1 Non Scans" at bounding box center [227, 98] width 405 height 15
click at [427, 96] on button at bounding box center [423, 100] width 10 height 10
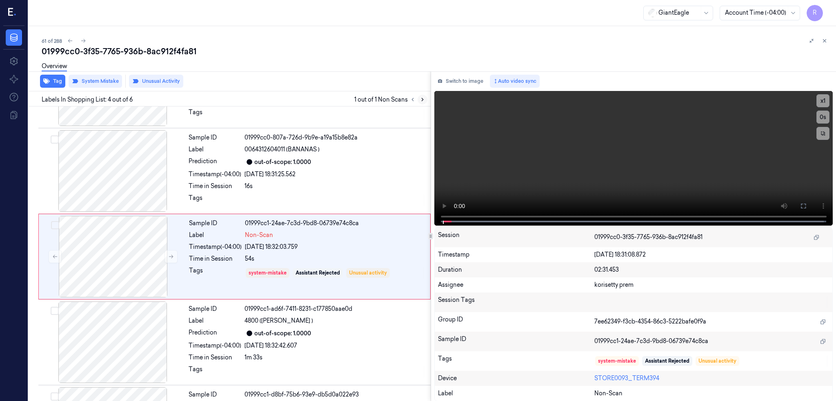
click at [425, 100] on icon at bounding box center [423, 100] width 6 height 6
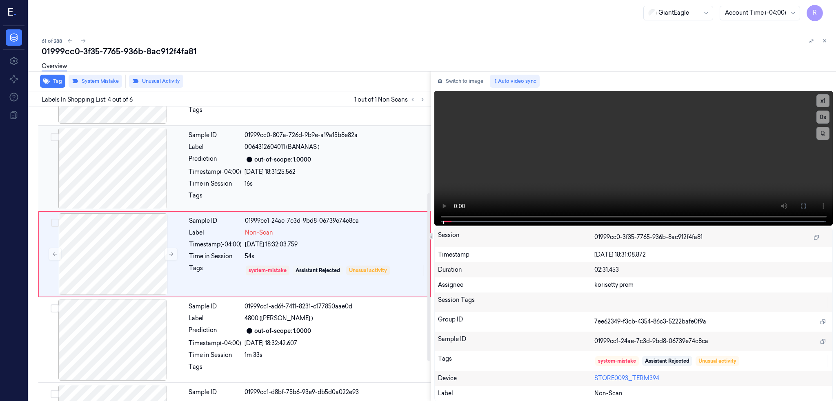
click at [102, 180] on div at bounding box center [112, 169] width 145 height 82
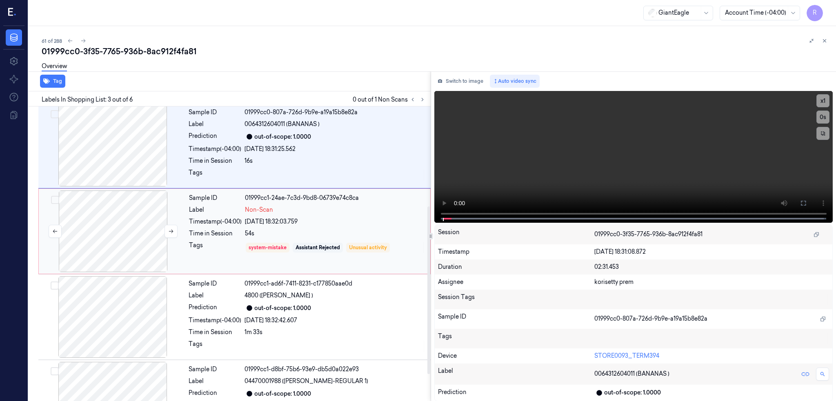
click at [113, 231] on div at bounding box center [112, 232] width 145 height 82
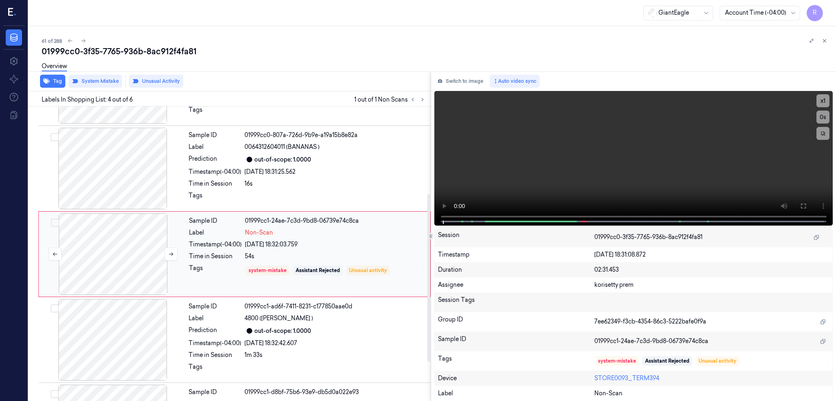
scroll to position [221, 0]
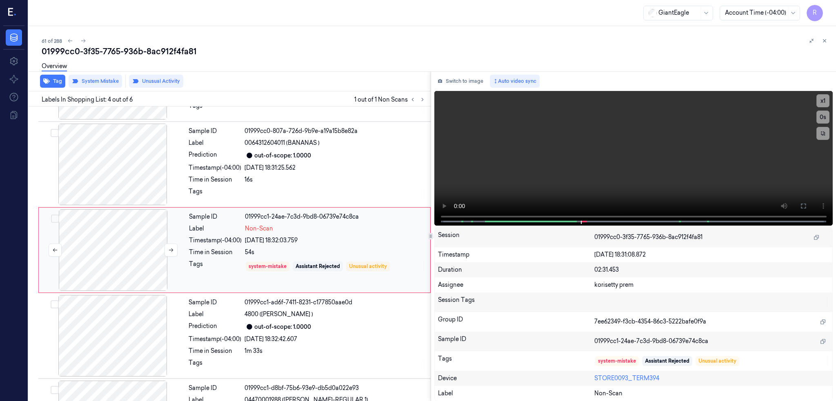
click at [97, 159] on div at bounding box center [112, 165] width 145 height 82
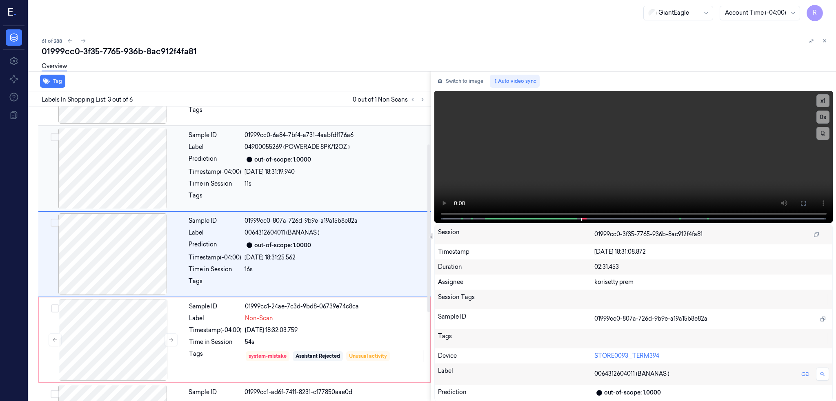
click at [135, 185] on div at bounding box center [112, 169] width 145 height 82
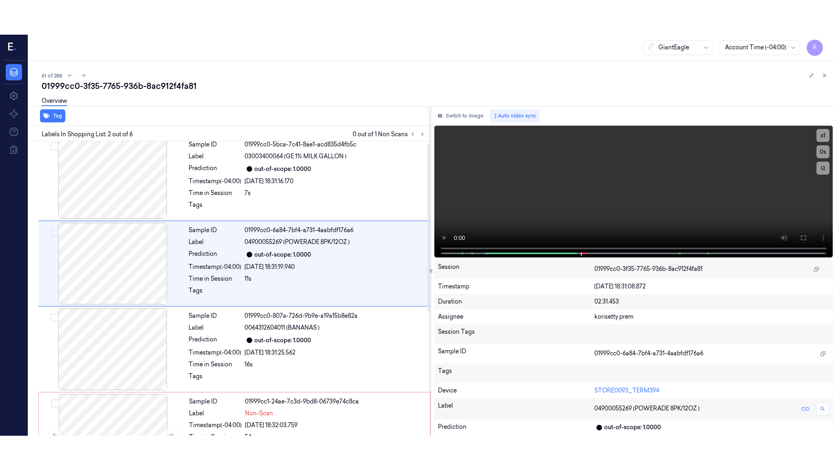
scroll to position [0, 0]
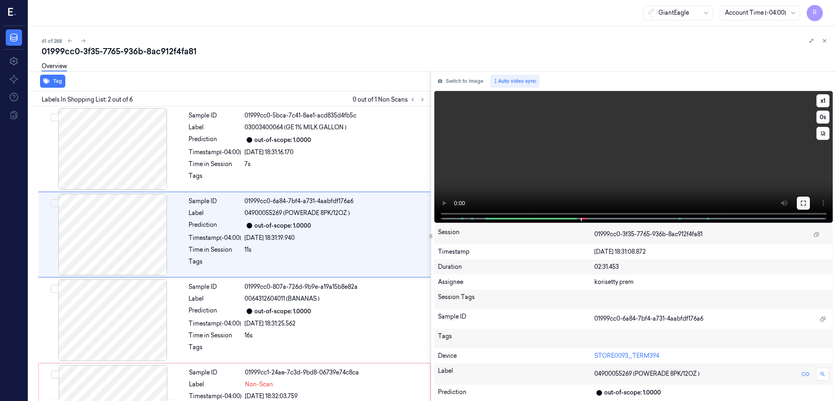
click at [810, 200] on button at bounding box center [803, 203] width 13 height 13
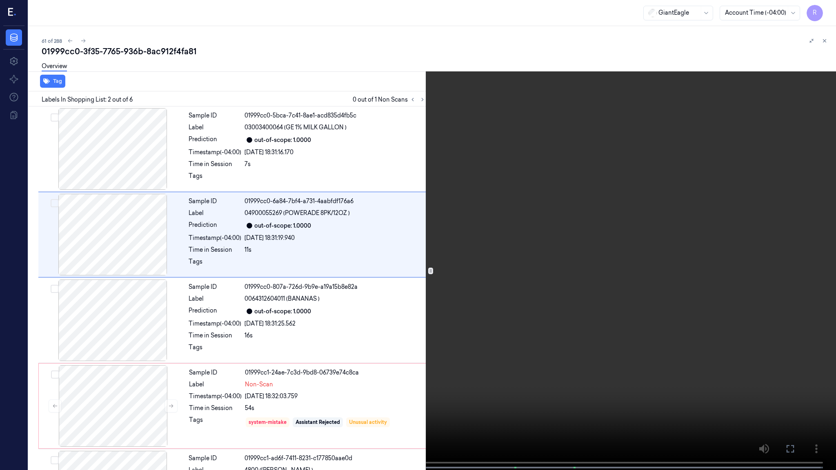
click at [486, 260] on video at bounding box center [418, 236] width 836 height 472
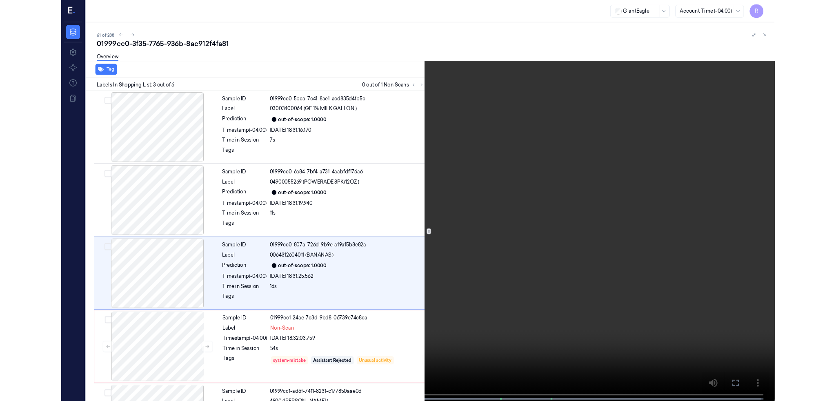
scroll to position [31, 0]
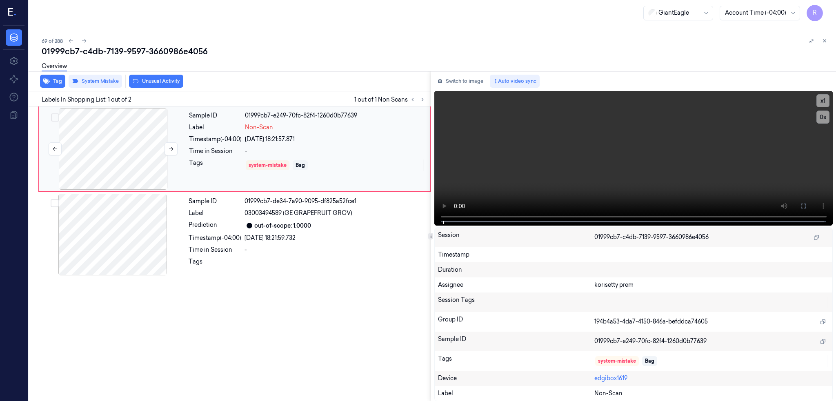
click at [116, 125] on div at bounding box center [112, 149] width 145 height 82
click at [807, 209] on icon at bounding box center [803, 206] width 7 height 7
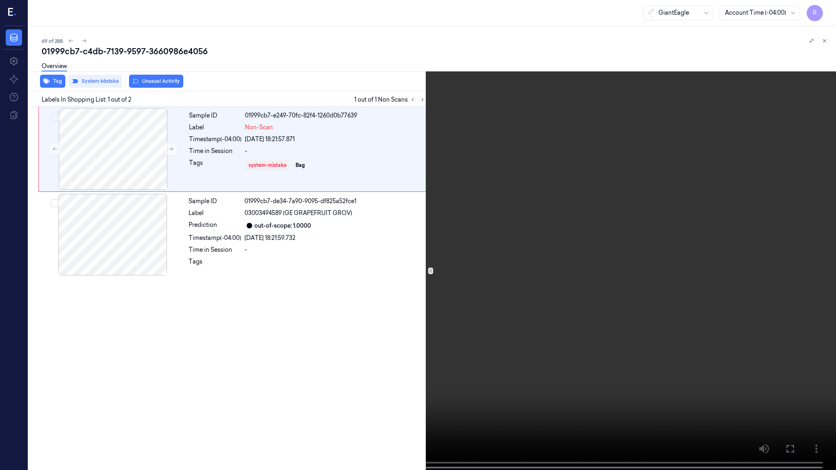
click at [627, 238] on video at bounding box center [418, 236] width 836 height 472
click at [826, 9] on button "x 1" at bounding box center [826, 9] width 13 height 13
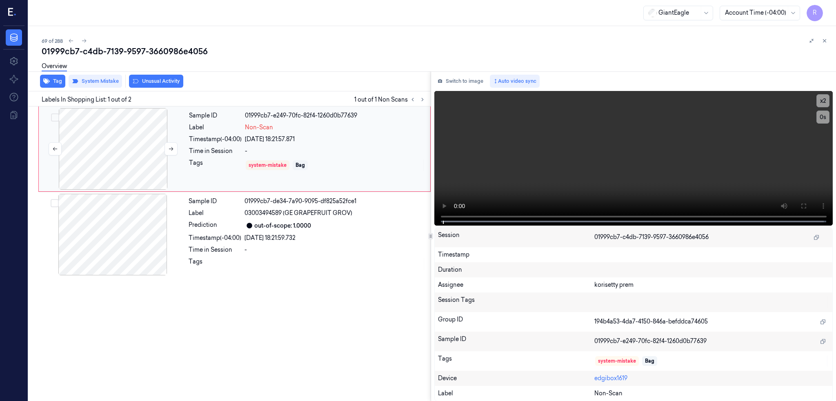
click at [113, 142] on div at bounding box center [112, 149] width 145 height 82
click at [112, 139] on div at bounding box center [112, 149] width 145 height 82
click at [810, 202] on button at bounding box center [803, 206] width 13 height 13
click at [117, 142] on div at bounding box center [112, 149] width 145 height 82
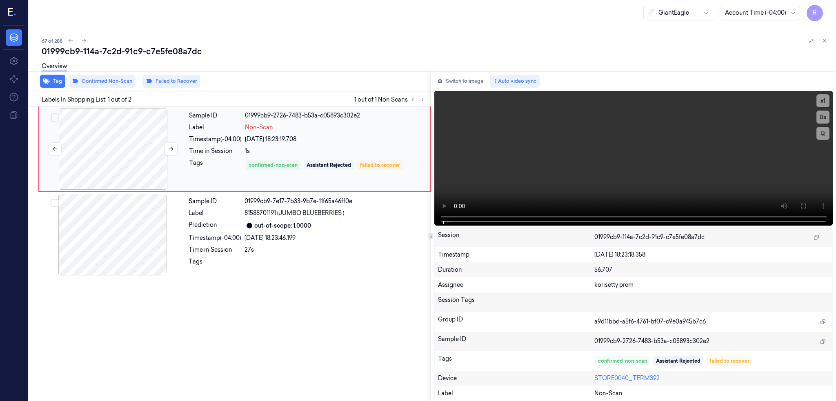
click at [124, 160] on div at bounding box center [112, 149] width 145 height 82
click at [806, 206] on icon at bounding box center [803, 206] width 5 height 5
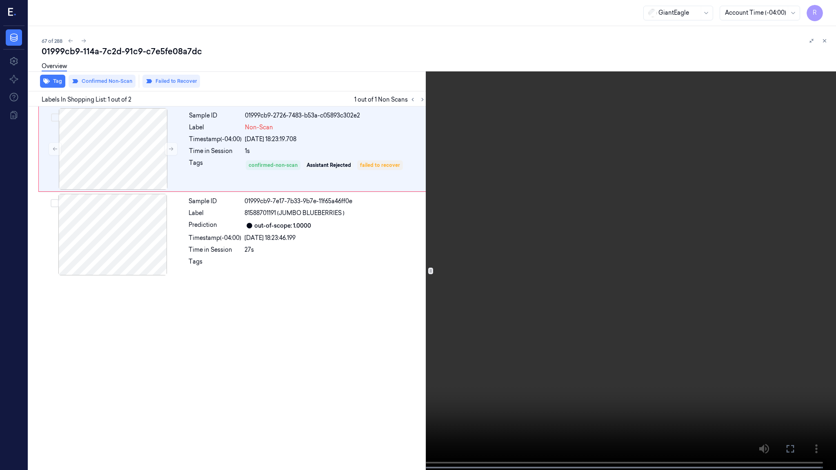
click at [509, 362] on video at bounding box center [418, 236] width 836 height 472
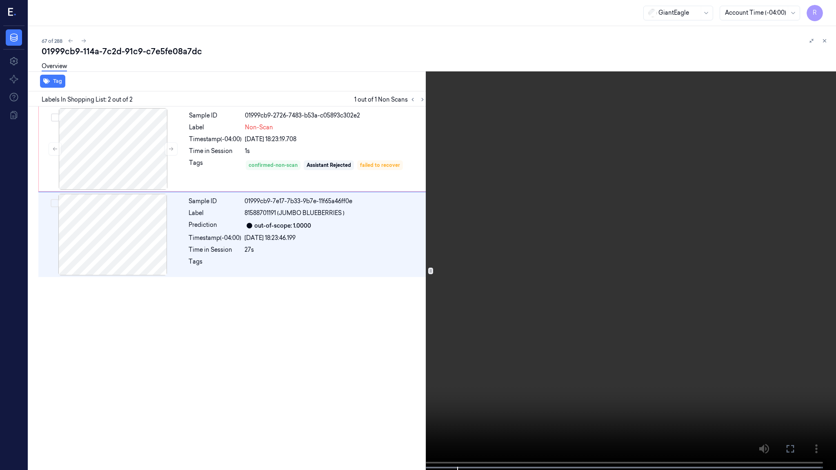
click at [828, 7] on button "x 1" at bounding box center [826, 9] width 13 height 13
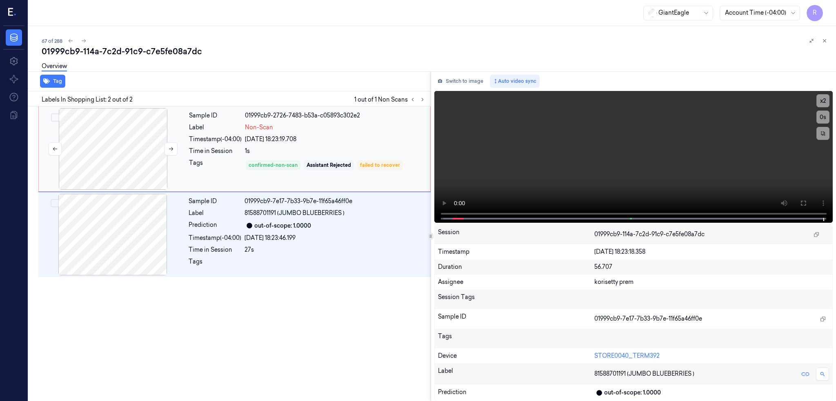
click at [105, 147] on div at bounding box center [112, 149] width 145 height 82
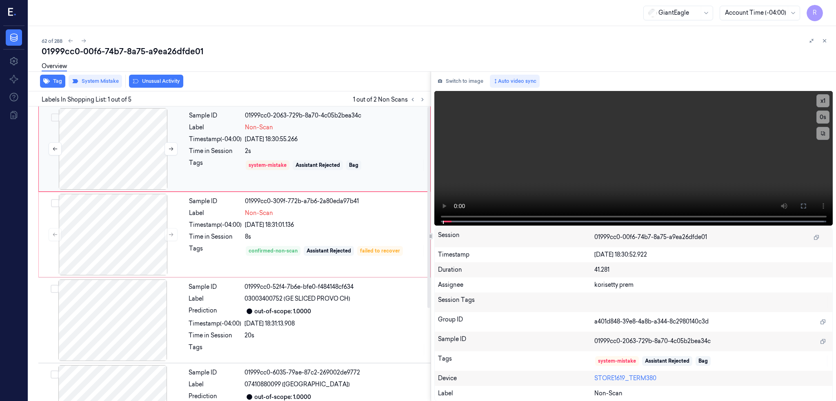
click at [118, 156] on div at bounding box center [112, 149] width 145 height 82
click at [806, 205] on icon at bounding box center [803, 206] width 5 height 5
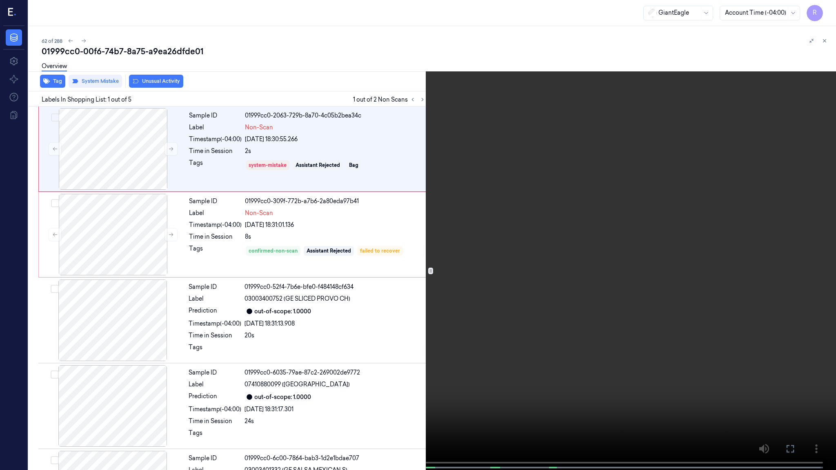
click at [403, 282] on video at bounding box center [418, 236] width 836 height 472
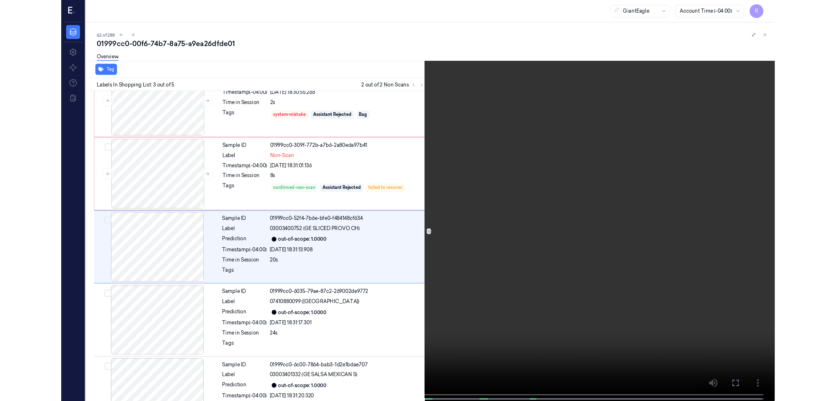
scroll to position [31, 0]
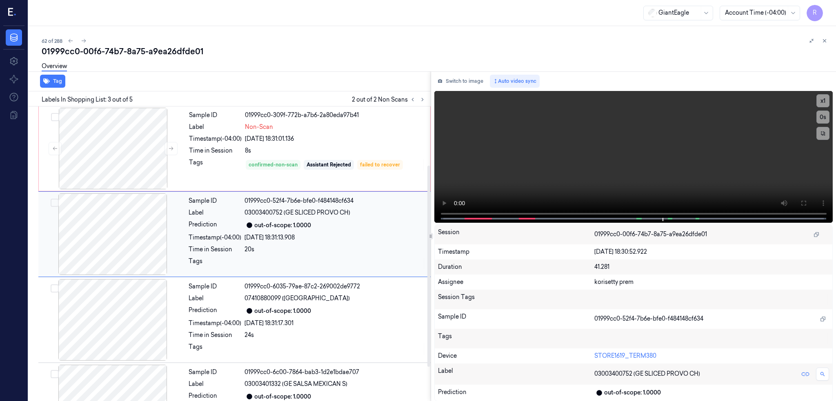
click at [121, 247] on div at bounding box center [112, 234] width 145 height 82
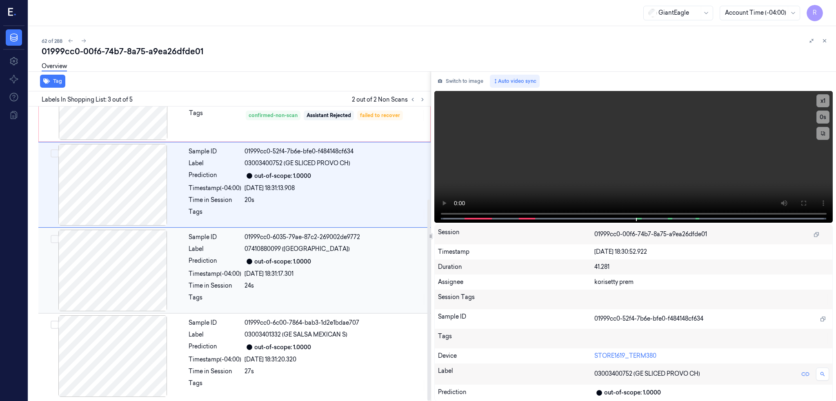
click at [140, 286] on div at bounding box center [112, 271] width 145 height 82
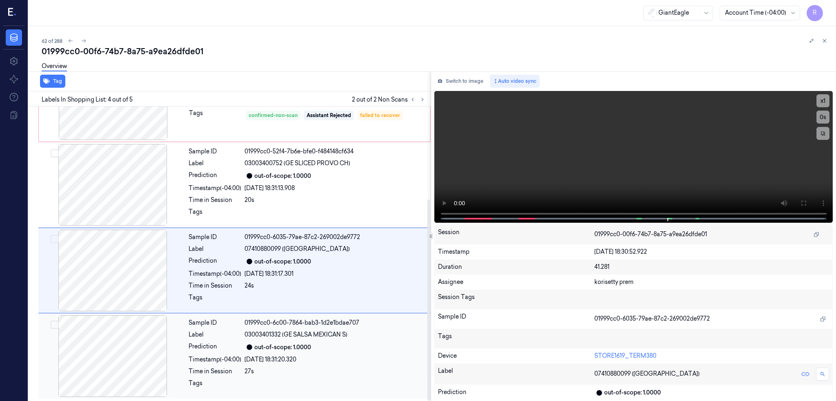
click at [117, 360] on div at bounding box center [112, 357] width 145 height 82
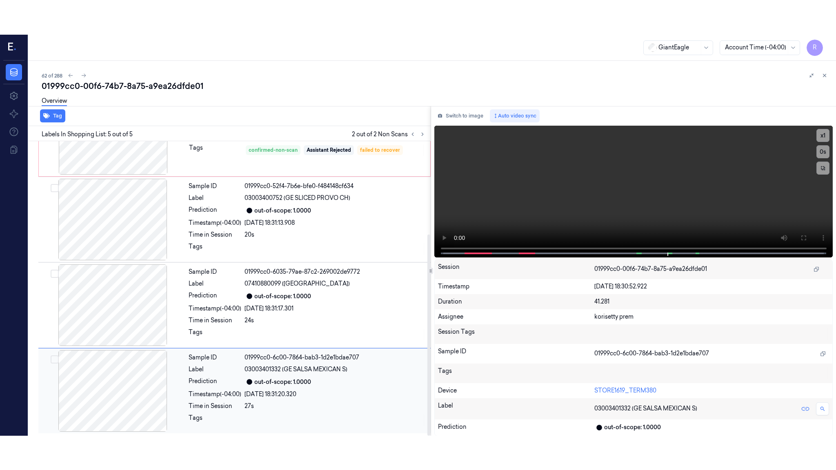
scroll to position [136, 0]
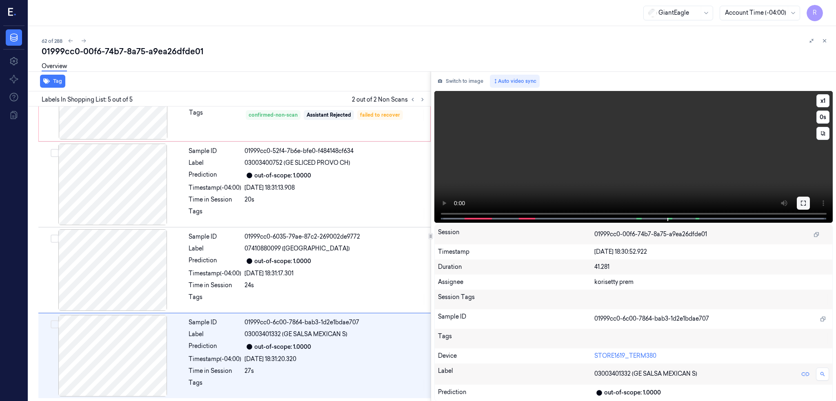
click at [807, 200] on icon at bounding box center [803, 203] width 7 height 7
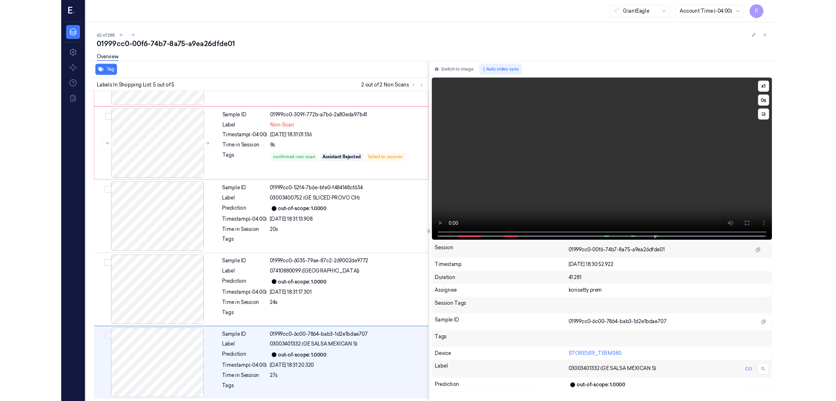
scroll to position [67, 0]
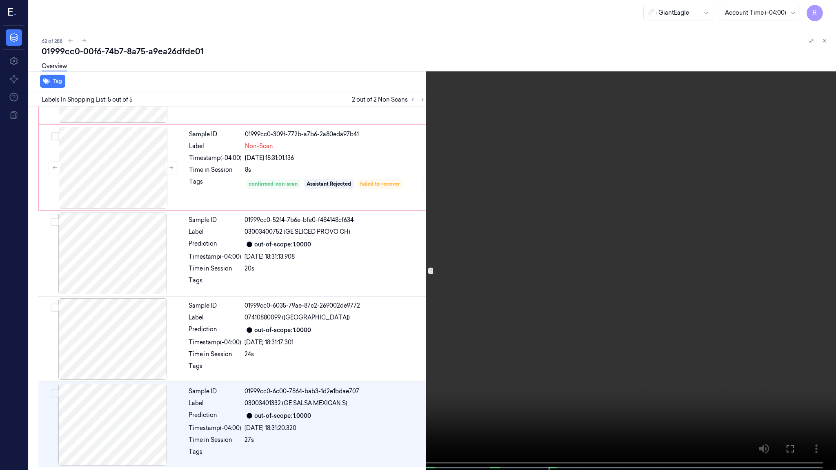
click at [680, 270] on video at bounding box center [418, 236] width 836 height 472
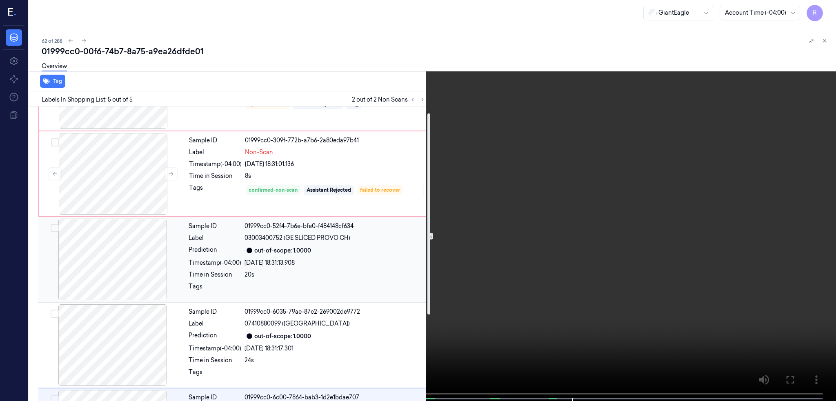
scroll to position [0, 0]
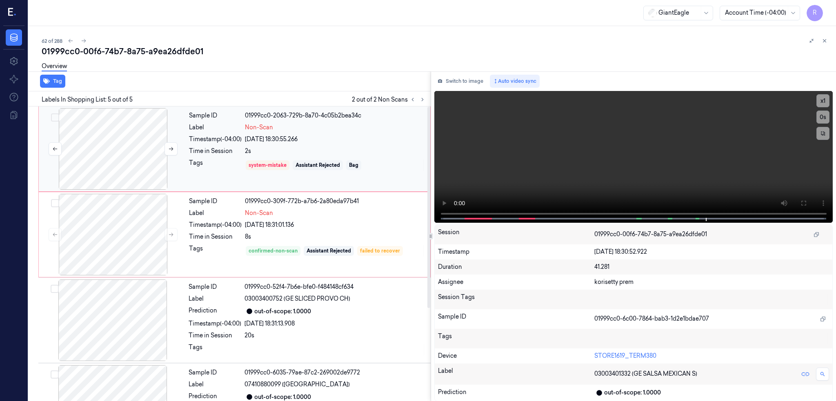
click at [111, 152] on div at bounding box center [112, 149] width 145 height 82
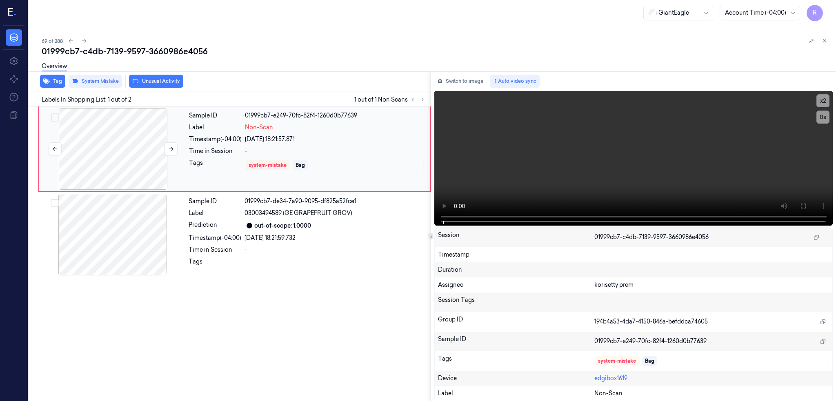
click at [129, 161] on div at bounding box center [112, 149] width 145 height 82
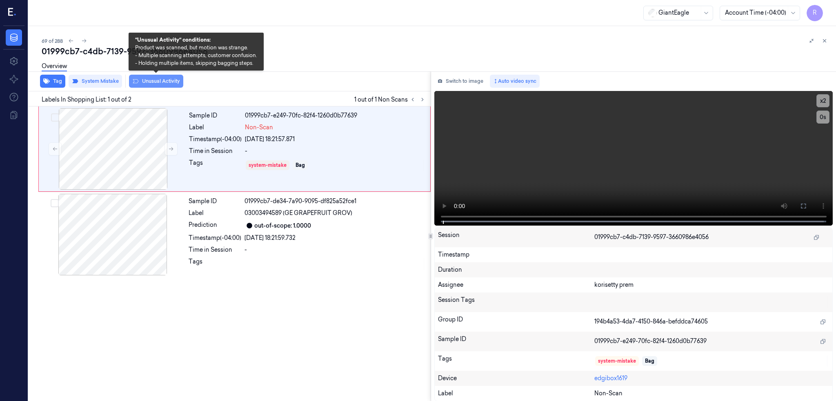
click at [159, 80] on button "Unusual Activity" at bounding box center [156, 81] width 54 height 13
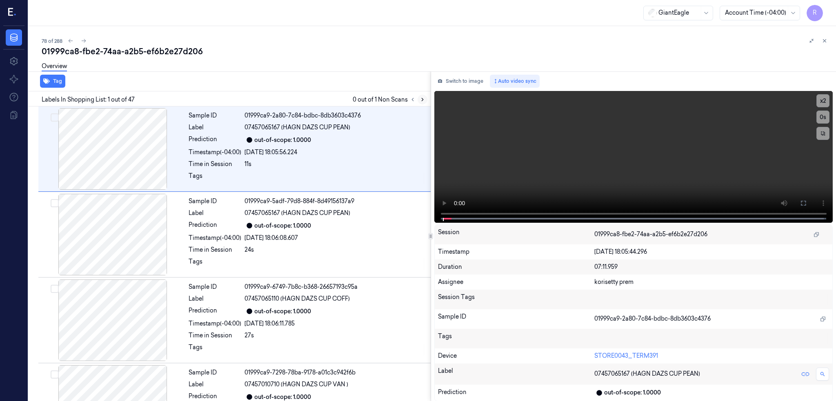
click at [427, 99] on button at bounding box center [423, 100] width 10 height 10
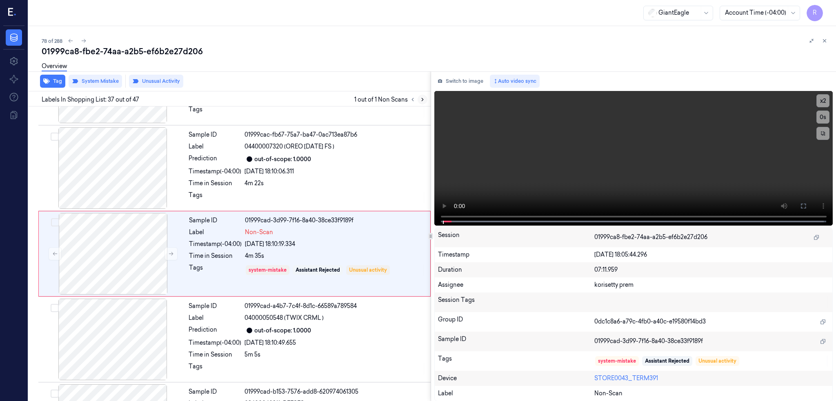
scroll to position [2982, 0]
click at [116, 170] on div at bounding box center [112, 167] width 145 height 82
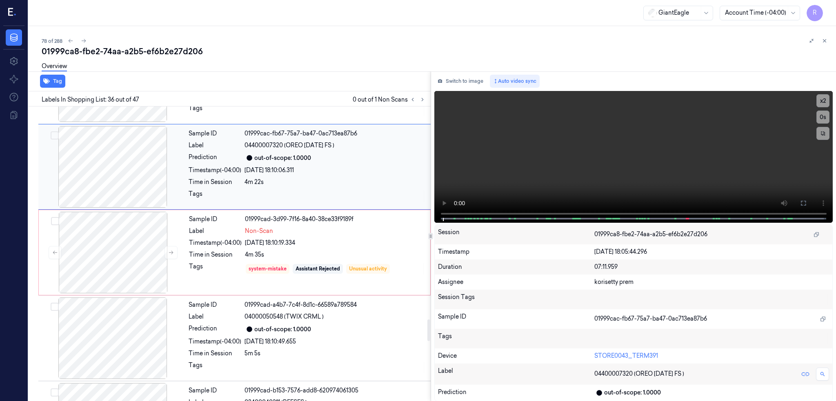
scroll to position [2897, 0]
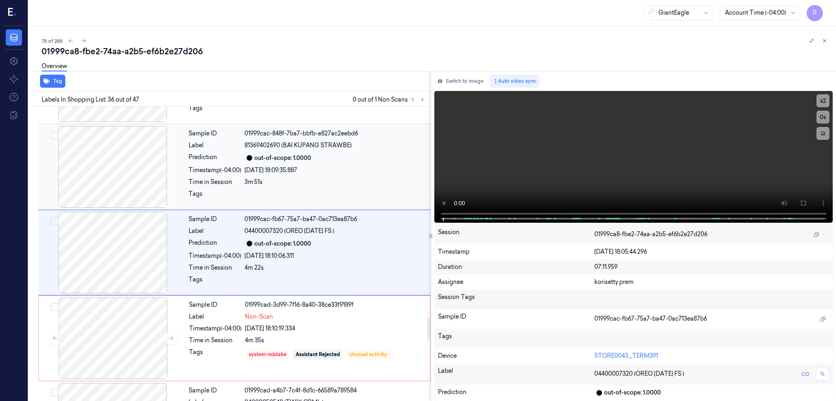
click at [125, 191] on div at bounding box center [112, 167] width 145 height 82
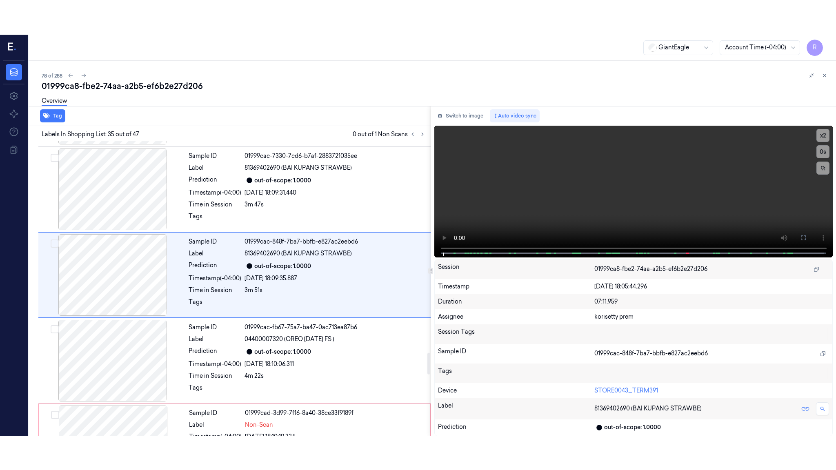
scroll to position [2811, 0]
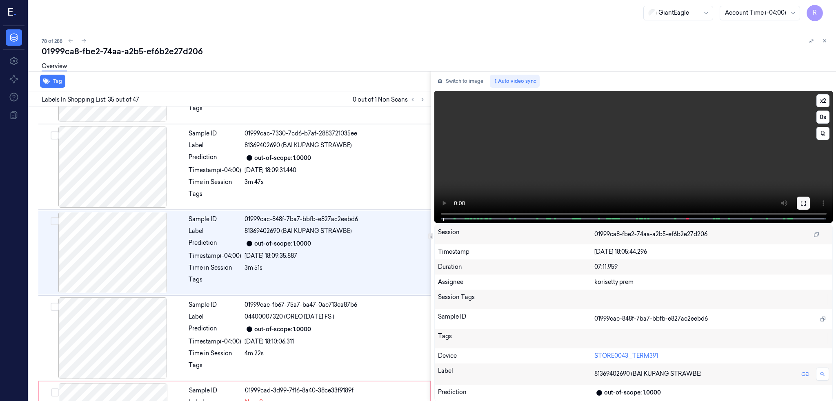
click at [810, 198] on button at bounding box center [803, 203] width 13 height 13
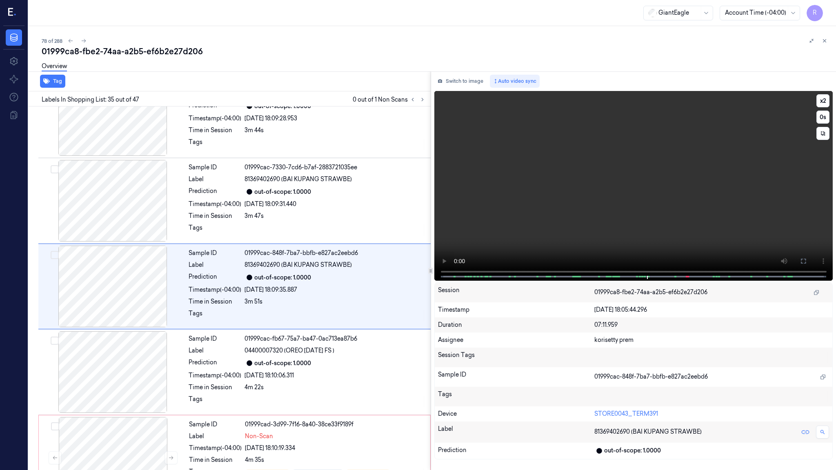
scroll to position [2777, 0]
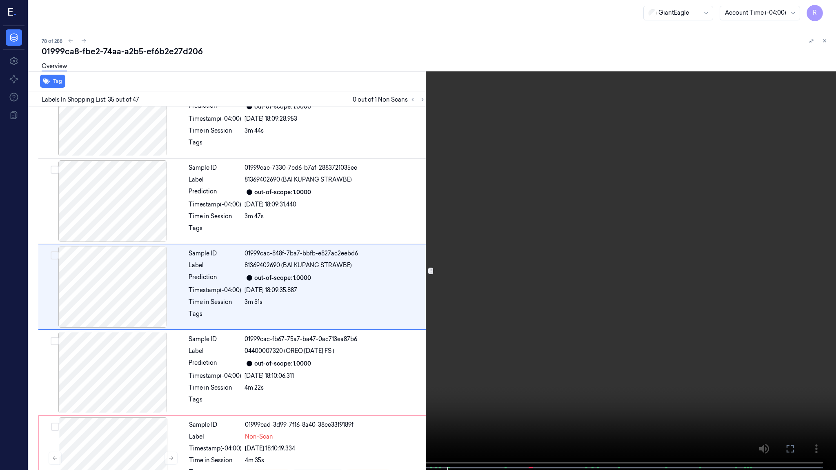
drag, startPoint x: 335, startPoint y: 468, endPoint x: 515, endPoint y: 406, distance: 190.9
click at [515, 401] on video at bounding box center [418, 236] width 836 height 472
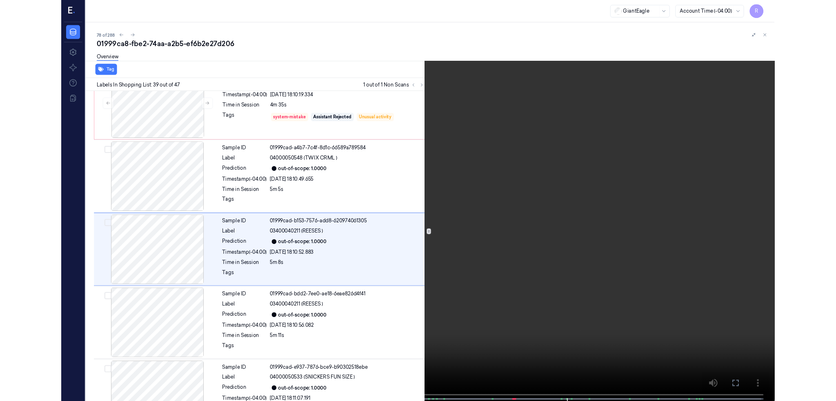
scroll to position [3120, 0]
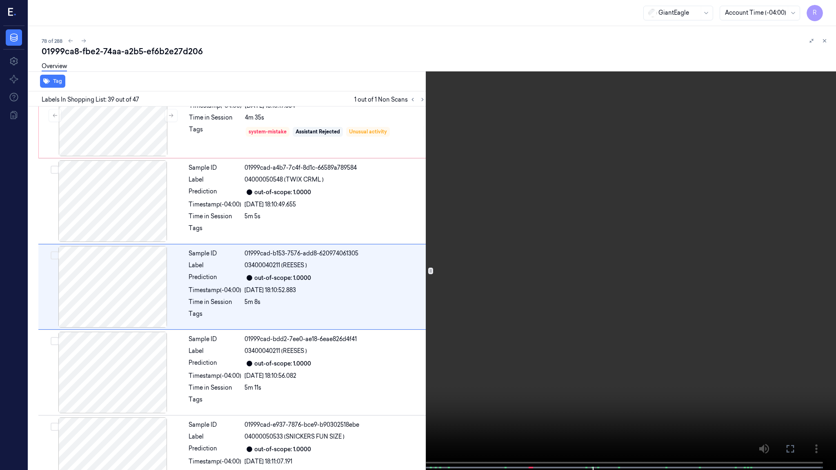
click at [610, 398] on video at bounding box center [418, 236] width 836 height 472
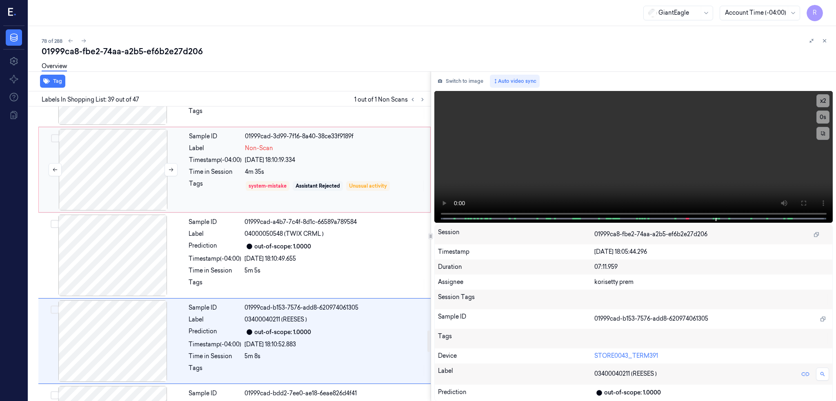
click at [158, 200] on div at bounding box center [112, 170] width 145 height 82
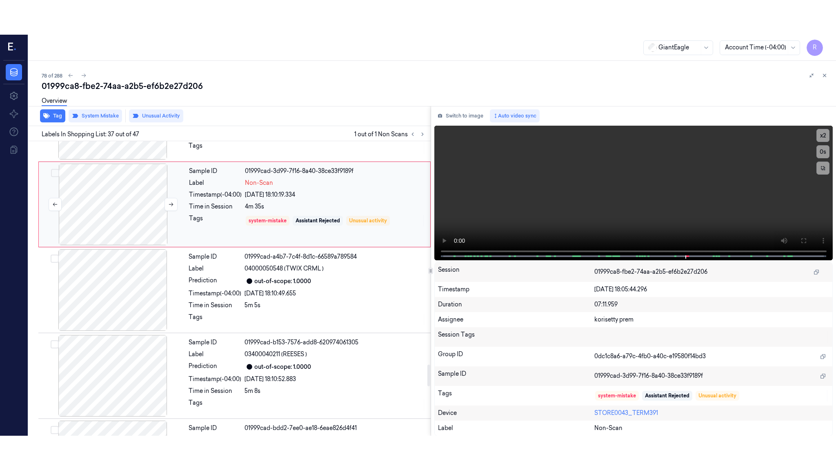
scroll to position [2982, 0]
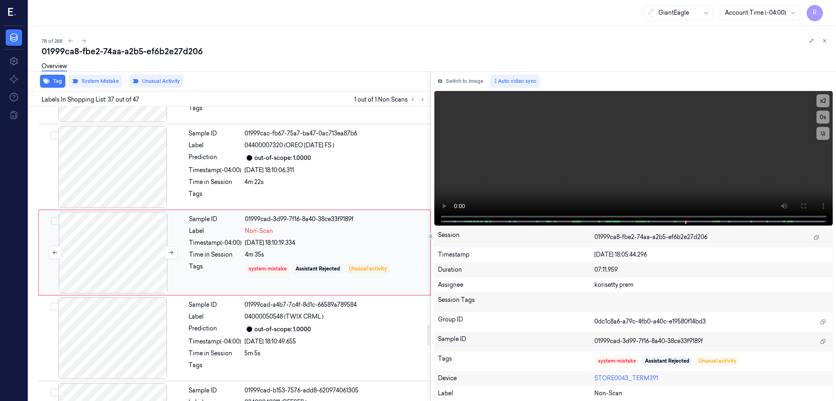
click at [132, 266] on div at bounding box center [112, 253] width 145 height 82
click at [807, 203] on icon at bounding box center [803, 206] width 7 height 7
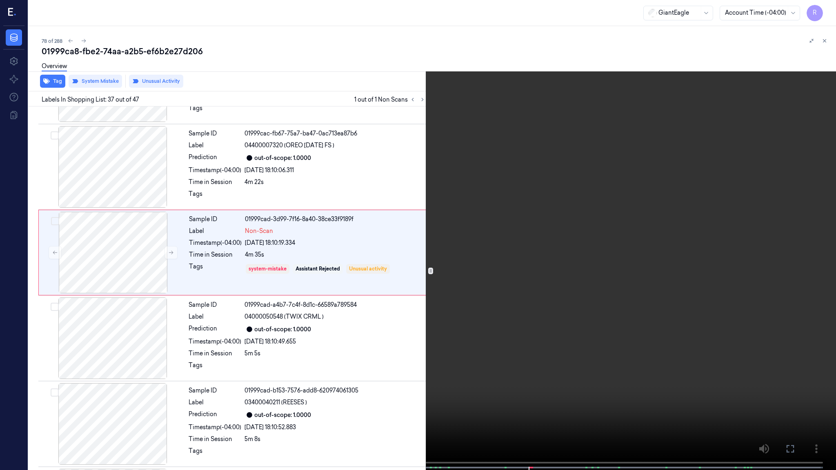
drag, startPoint x: 504, startPoint y: 468, endPoint x: 609, endPoint y: 411, distance: 119.1
click at [505, 401] on span at bounding box center [505, 468] width 1 height 4
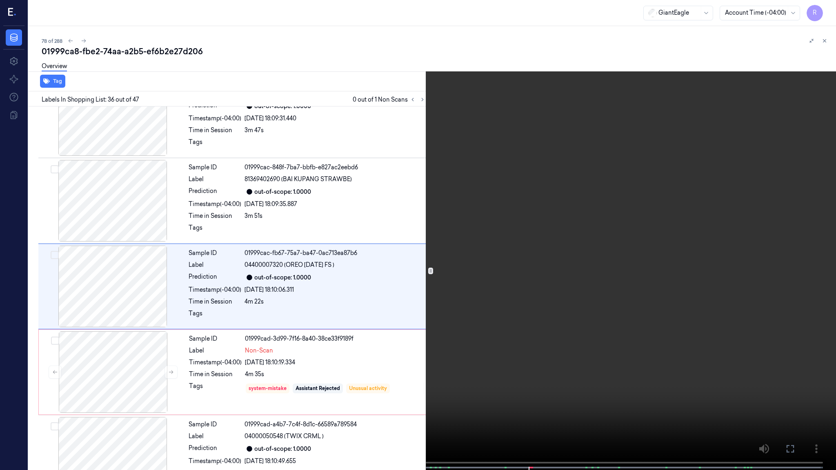
scroll to position [2862, 0]
click at [632, 338] on video at bounding box center [418, 236] width 836 height 472
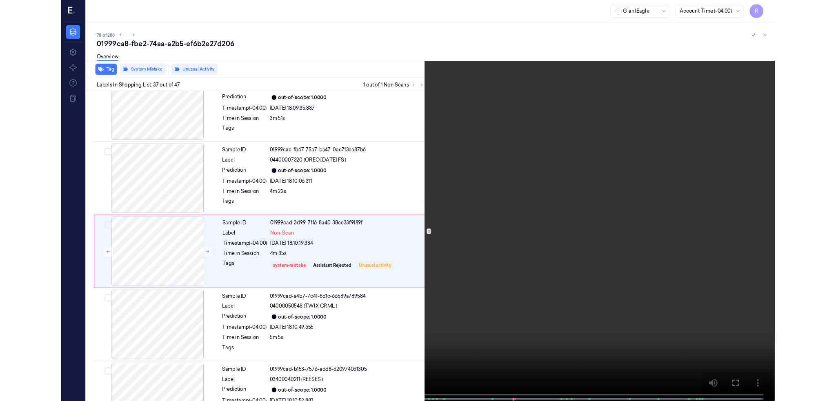
scroll to position [2948, 0]
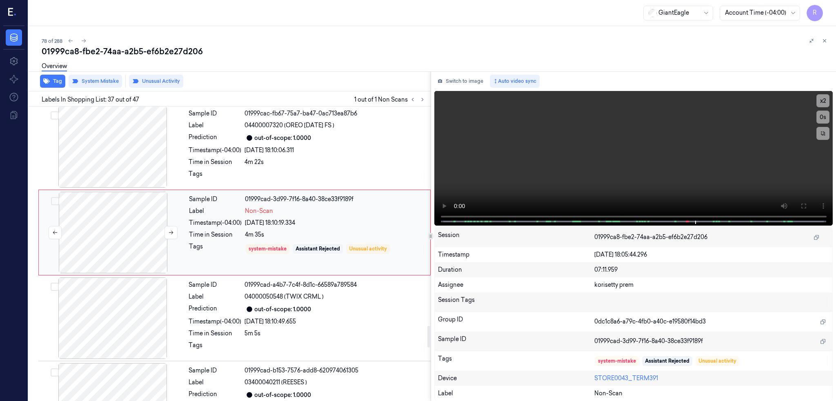
click at [145, 247] on div at bounding box center [112, 233] width 145 height 82
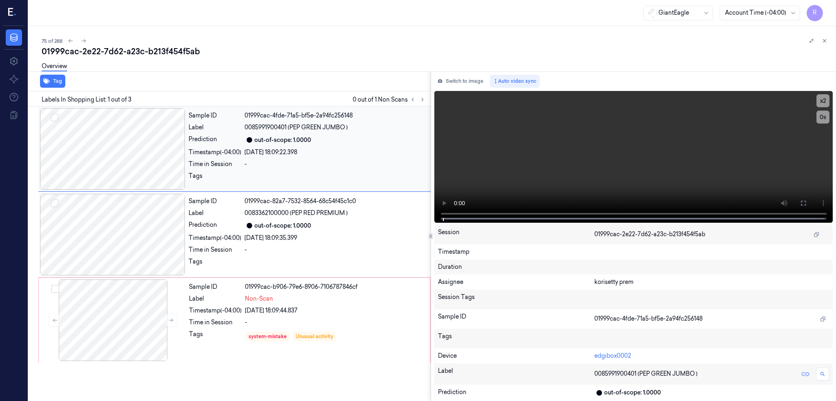
click at [120, 158] on div at bounding box center [112, 149] width 145 height 82
click at [806, 202] on icon at bounding box center [803, 203] width 5 height 5
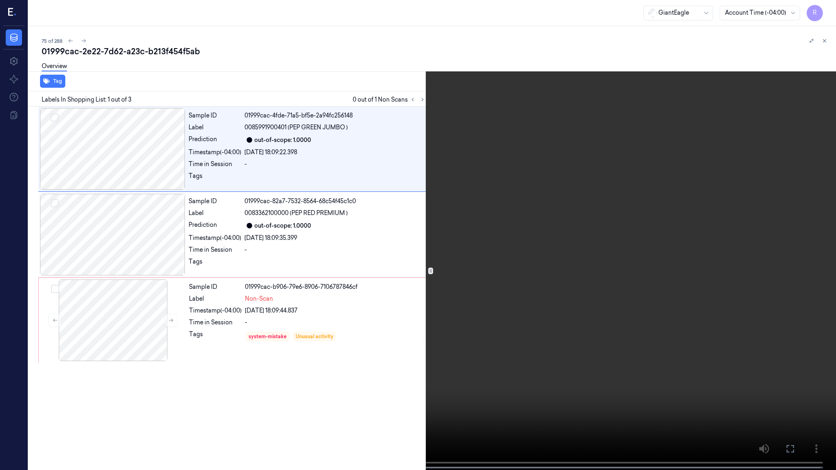
click at [528, 310] on video at bounding box center [418, 236] width 836 height 472
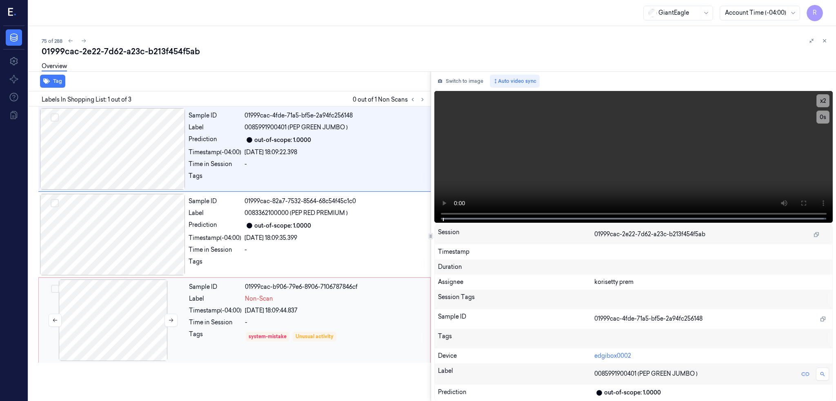
click at [121, 320] on div at bounding box center [112, 321] width 145 height 82
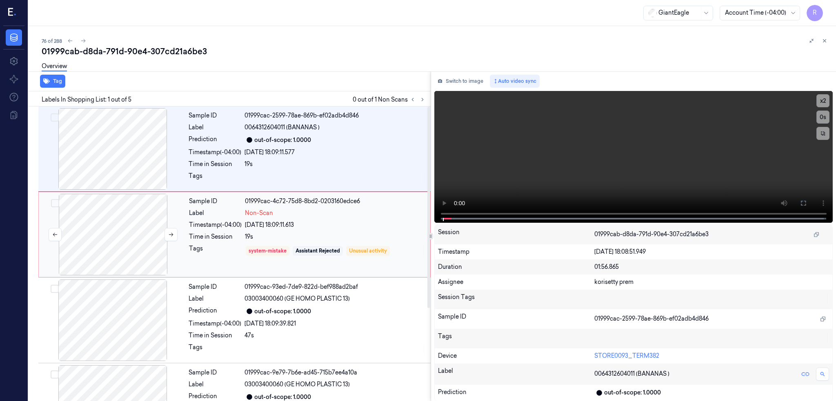
click at [102, 229] on div at bounding box center [112, 235] width 145 height 82
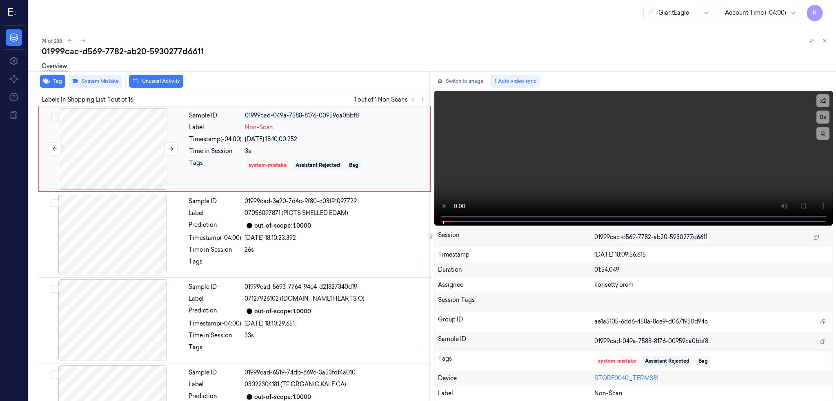
click at [94, 166] on div at bounding box center [112, 149] width 145 height 82
click at [806, 207] on icon at bounding box center [803, 206] width 5 height 5
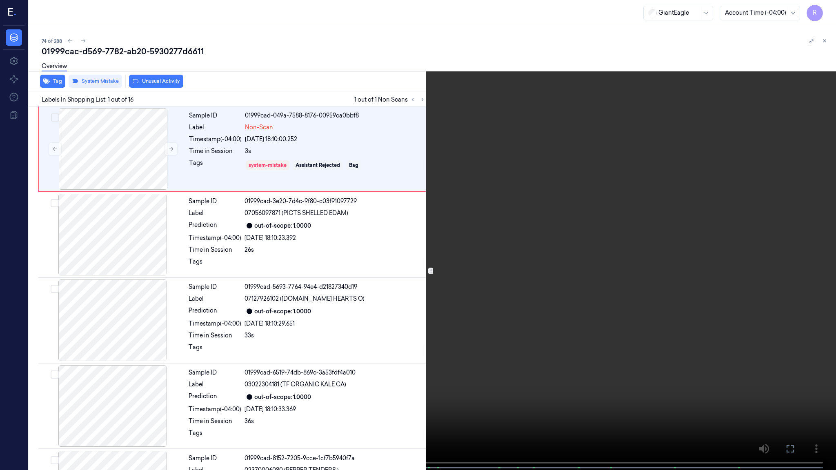
click at [353, 357] on video at bounding box center [418, 236] width 836 height 472
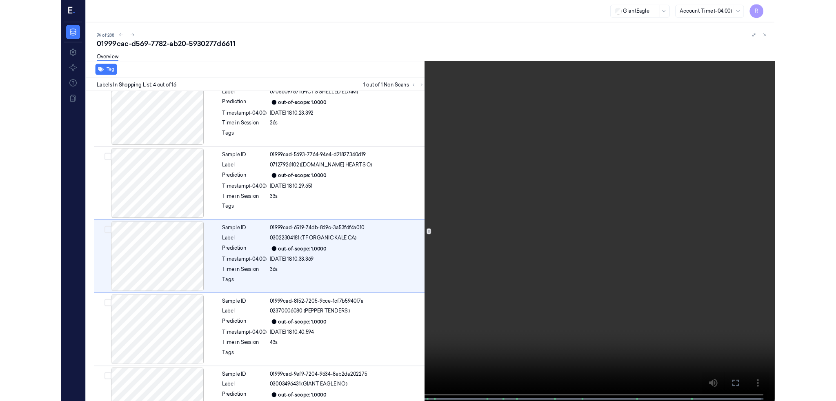
scroll to position [118, 0]
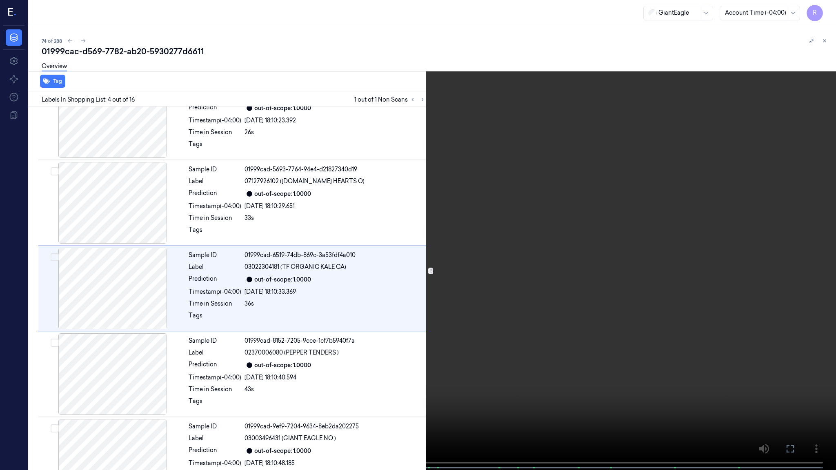
click at [403, 34] on video at bounding box center [418, 236] width 836 height 472
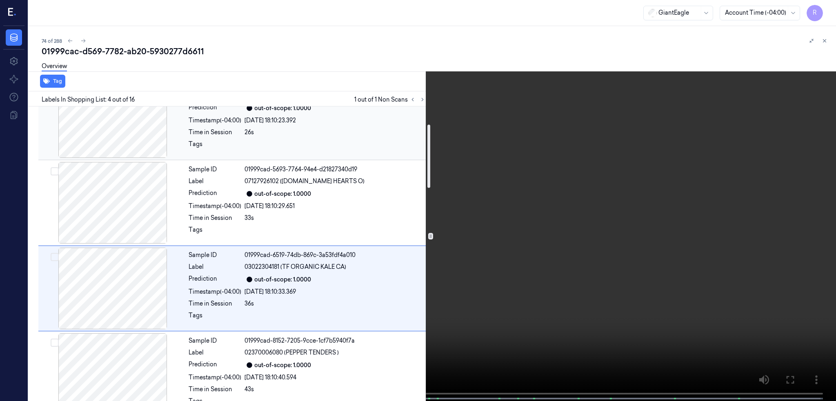
scroll to position [0, 0]
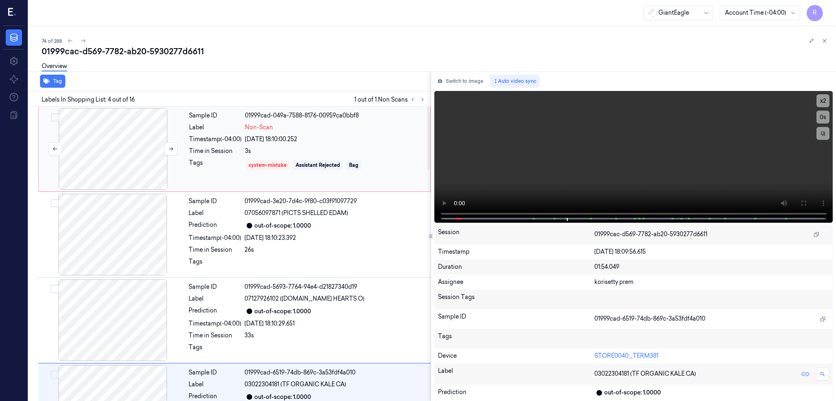
click at [139, 173] on div at bounding box center [112, 149] width 145 height 82
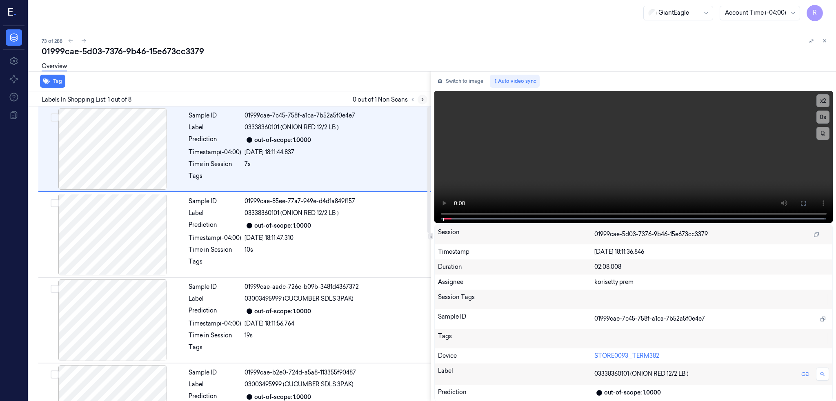
click at [425, 100] on icon at bounding box center [423, 100] width 6 height 6
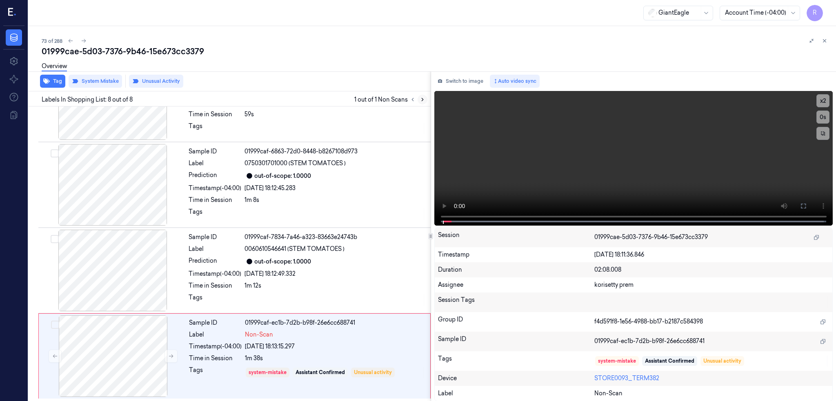
scroll to position [394, 0]
click at [142, 349] on div at bounding box center [112, 356] width 145 height 82
click at [120, 265] on div at bounding box center [112, 270] width 145 height 82
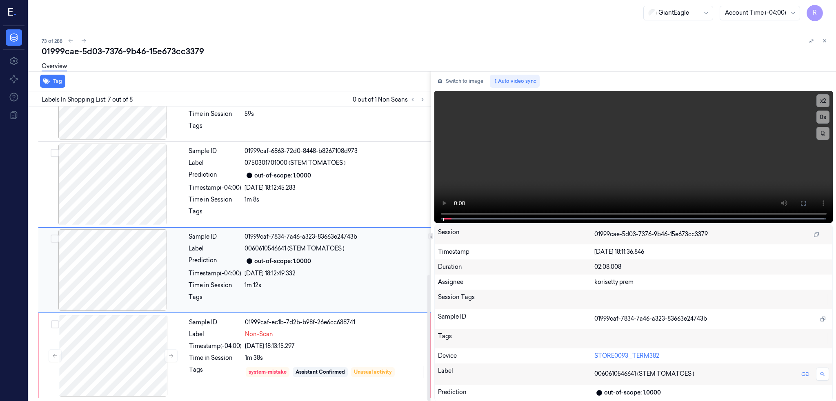
scroll to position [393, 0]
click at [115, 359] on div at bounding box center [112, 356] width 145 height 82
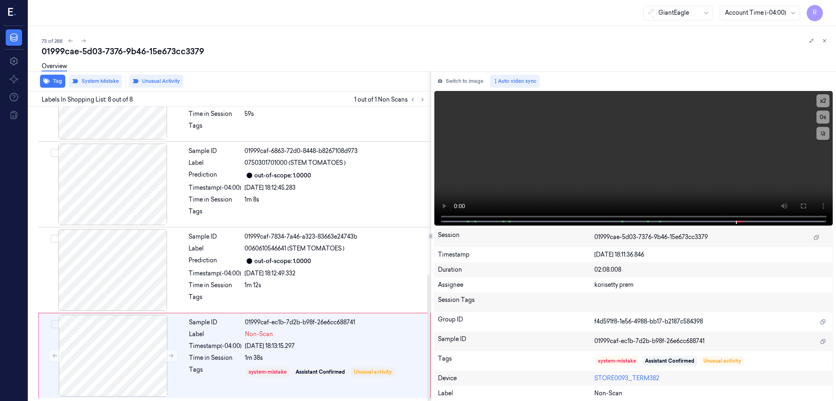
scroll to position [394, 0]
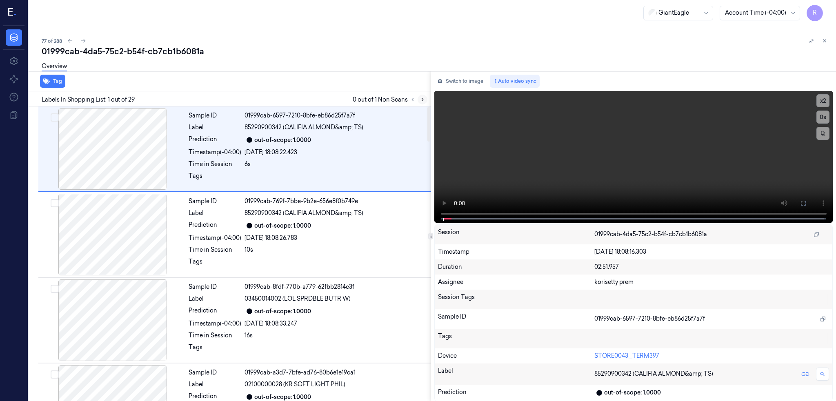
click at [425, 98] on icon at bounding box center [423, 100] width 6 height 6
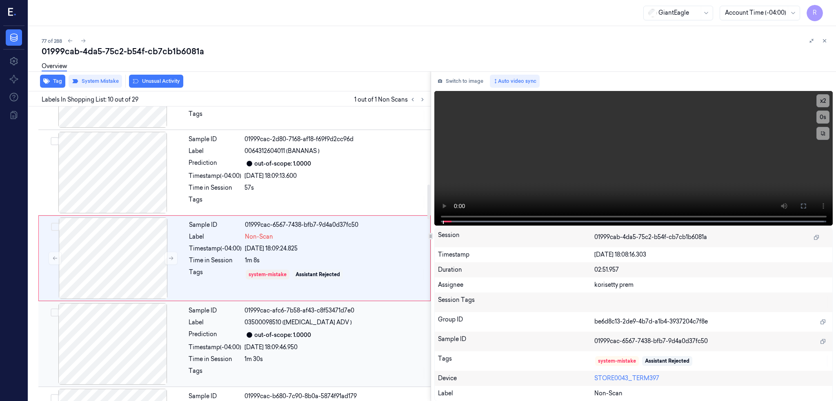
scroll to position [667, 0]
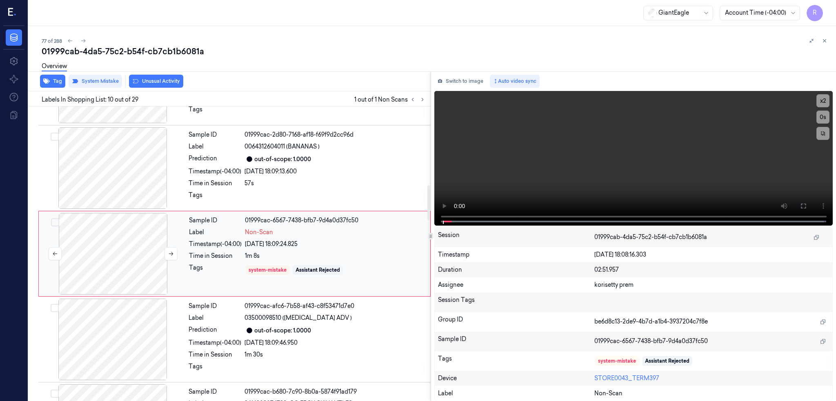
click at [90, 264] on div at bounding box center [112, 254] width 145 height 82
click at [133, 165] on div at bounding box center [112, 168] width 145 height 82
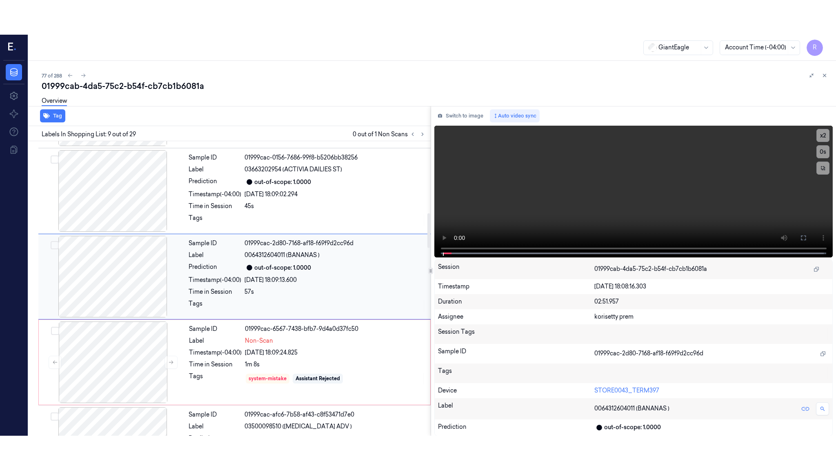
scroll to position [580, 0]
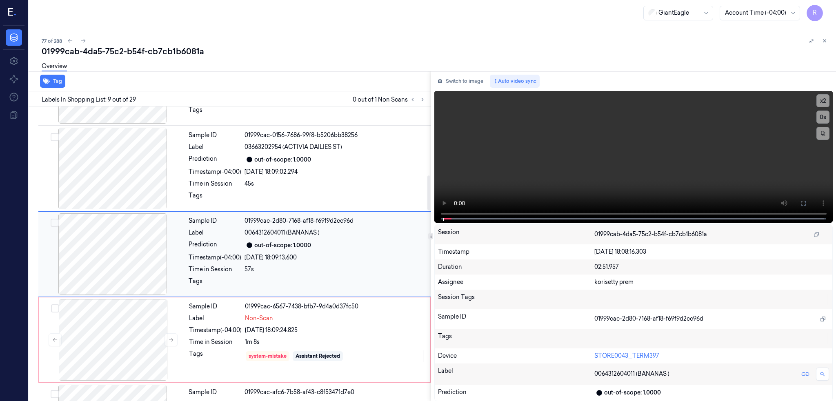
click at [140, 236] on div at bounding box center [112, 254] width 145 height 82
click at [810, 198] on button at bounding box center [803, 203] width 13 height 13
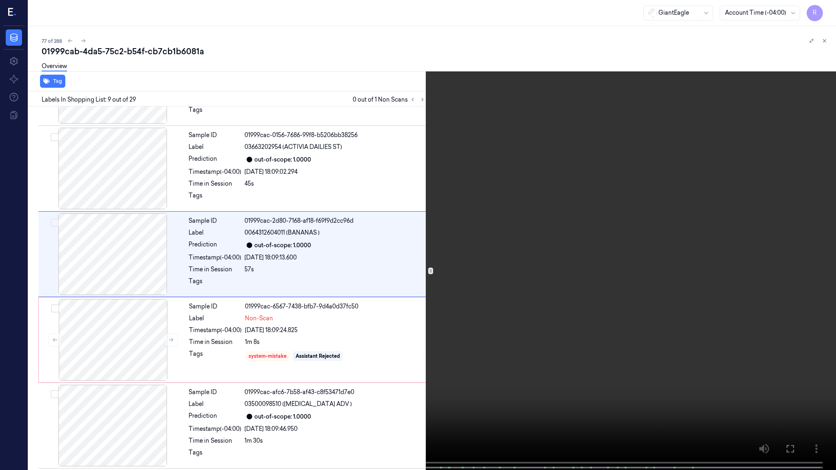
click at [411, 269] on video at bounding box center [418, 236] width 836 height 472
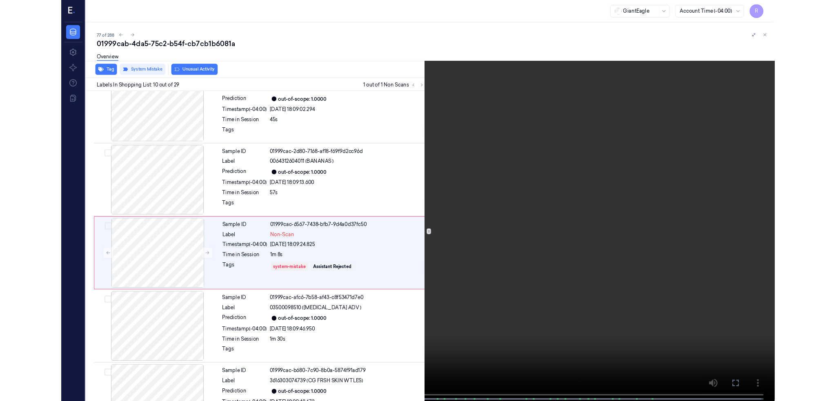
scroll to position [632, 0]
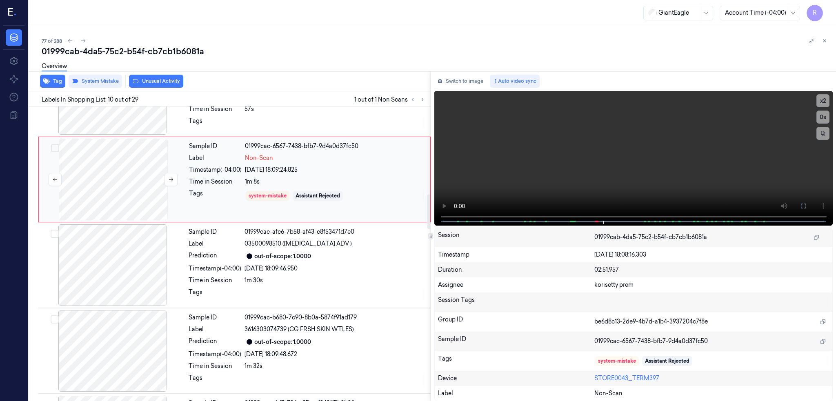
click at [131, 199] on div at bounding box center [112, 180] width 145 height 82
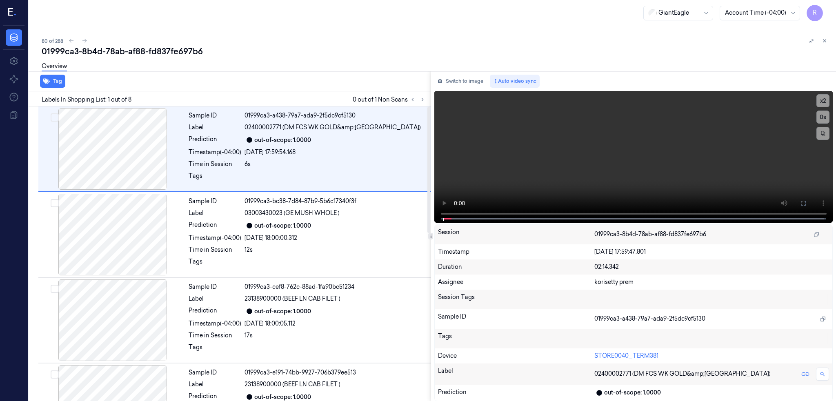
click at [427, 95] on div at bounding box center [418, 100] width 20 height 10
click at [425, 97] on icon at bounding box center [423, 100] width 6 height 6
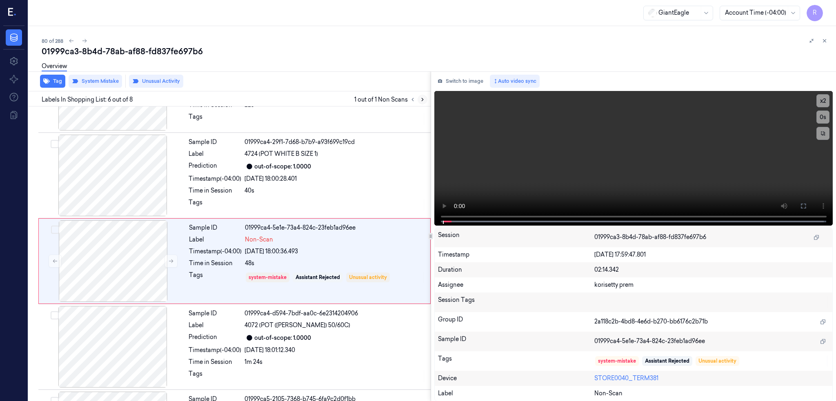
scroll to position [323, 0]
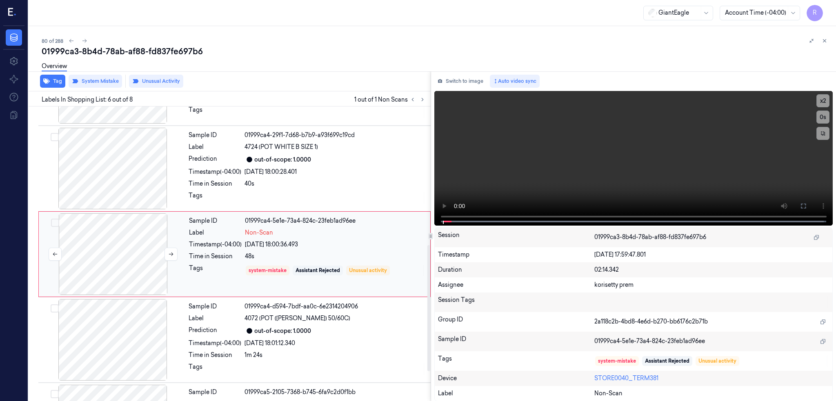
click at [110, 254] on div at bounding box center [112, 254] width 145 height 82
click at [130, 178] on div at bounding box center [112, 169] width 145 height 82
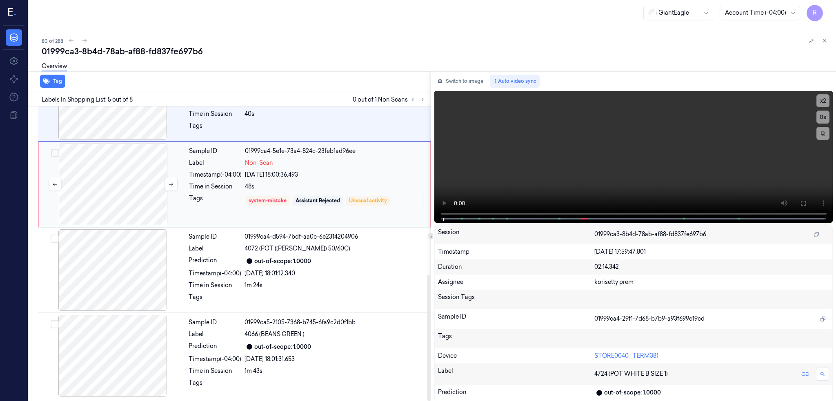
click at [111, 190] on div at bounding box center [112, 185] width 145 height 82
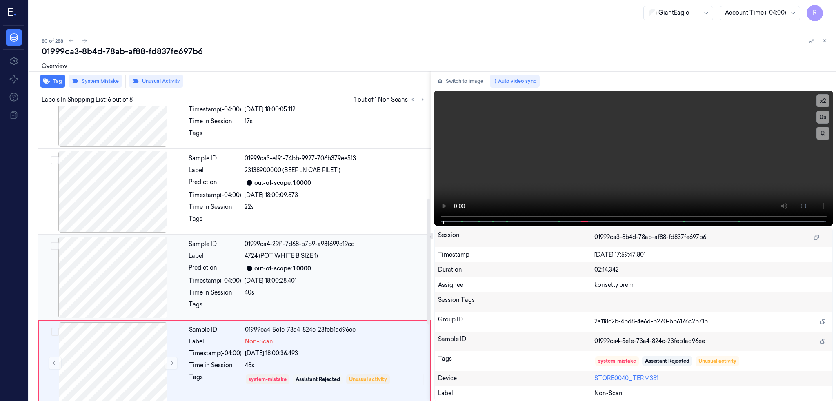
click at [133, 261] on div at bounding box center [112, 278] width 145 height 82
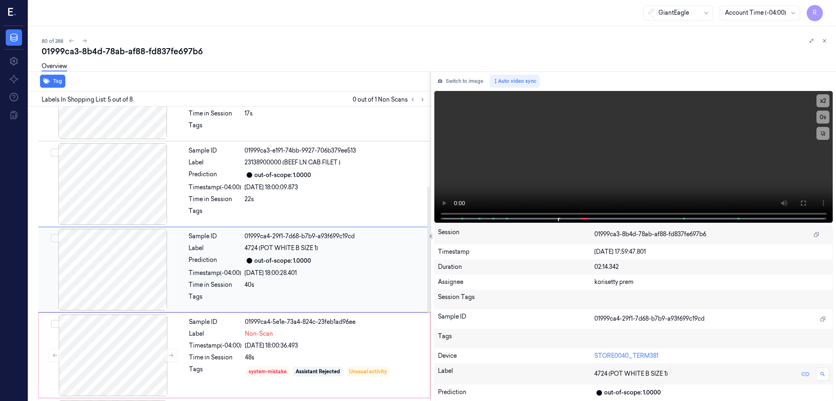
scroll to position [183, 0]
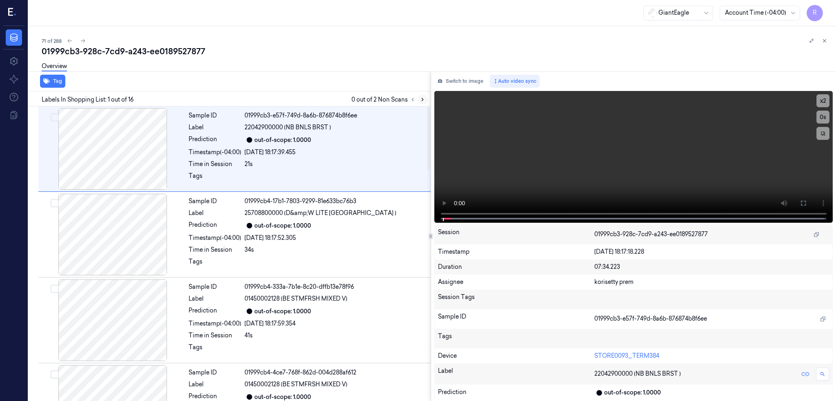
click at [425, 97] on icon at bounding box center [423, 100] width 6 height 6
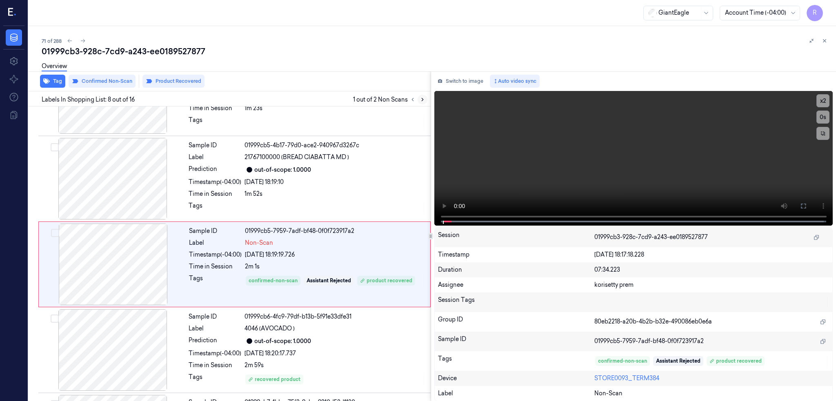
scroll to position [495, 0]
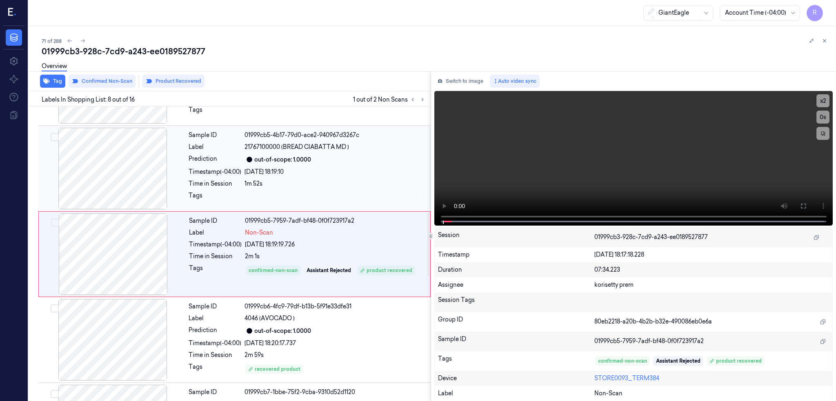
click at [113, 169] on div at bounding box center [112, 169] width 145 height 82
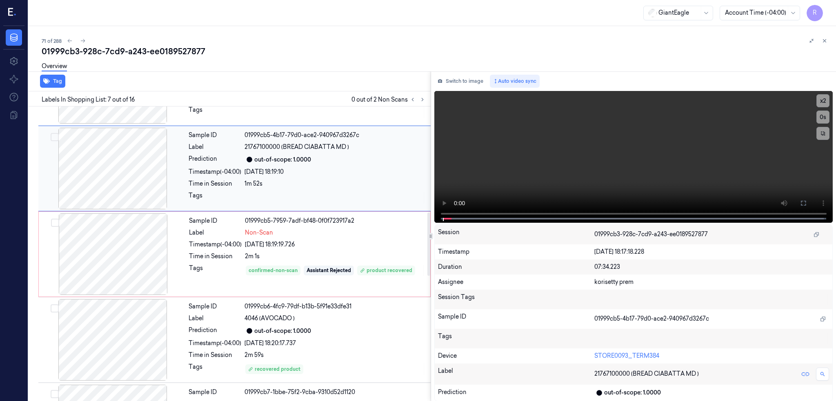
scroll to position [409, 0]
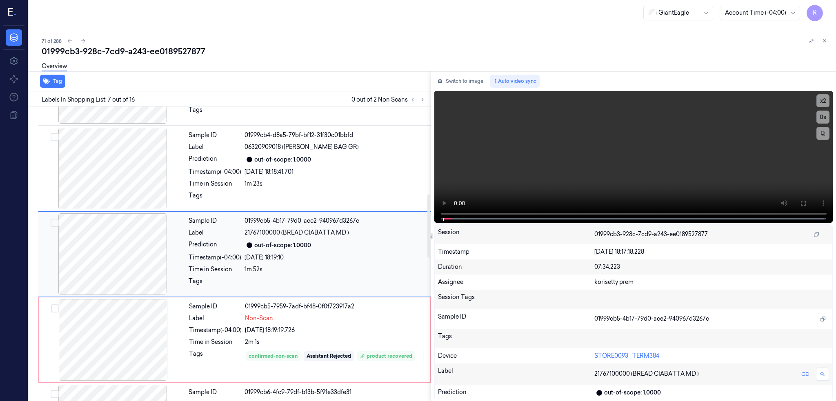
click at [122, 247] on div at bounding box center [112, 254] width 145 height 82
click at [89, 254] on div at bounding box center [112, 254] width 145 height 82
click at [807, 202] on icon at bounding box center [803, 203] width 7 height 7
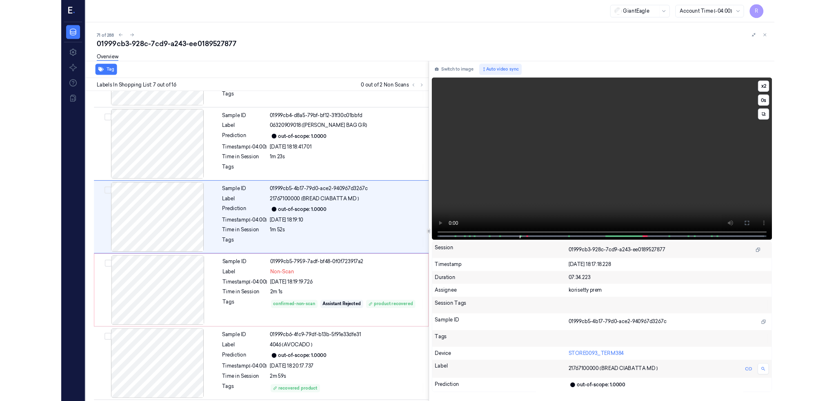
scroll to position [375, 0]
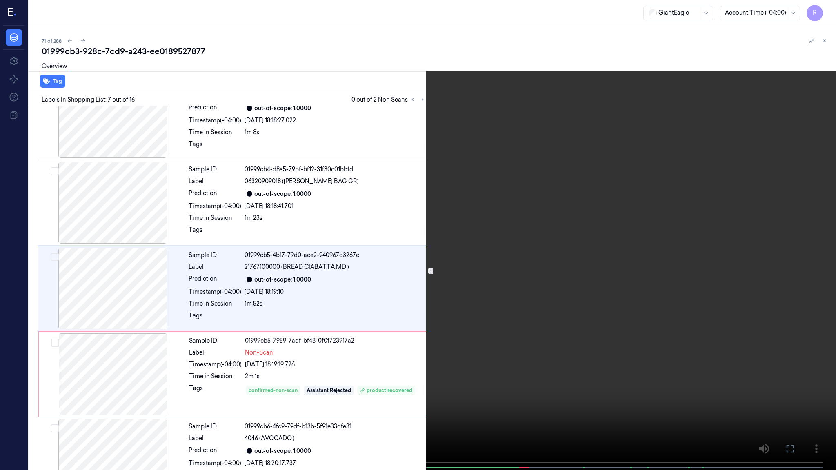
click at [438, 279] on video at bounding box center [418, 236] width 836 height 472
click at [370, 381] on video at bounding box center [418, 236] width 836 height 472
click at [369, 379] on video at bounding box center [418, 236] width 836 height 472
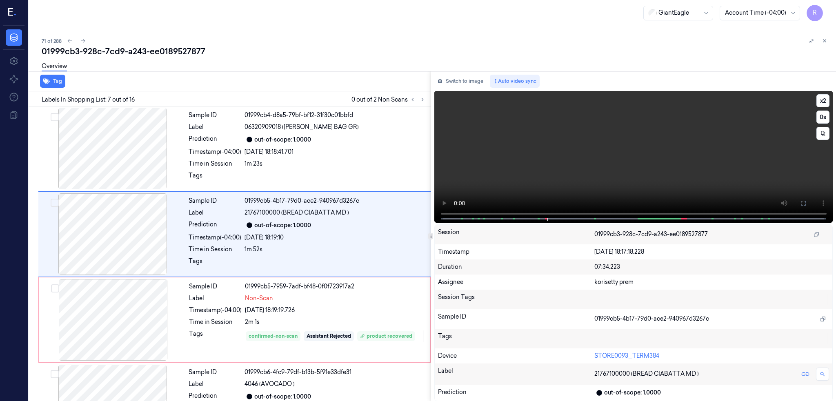
scroll to position [409, 0]
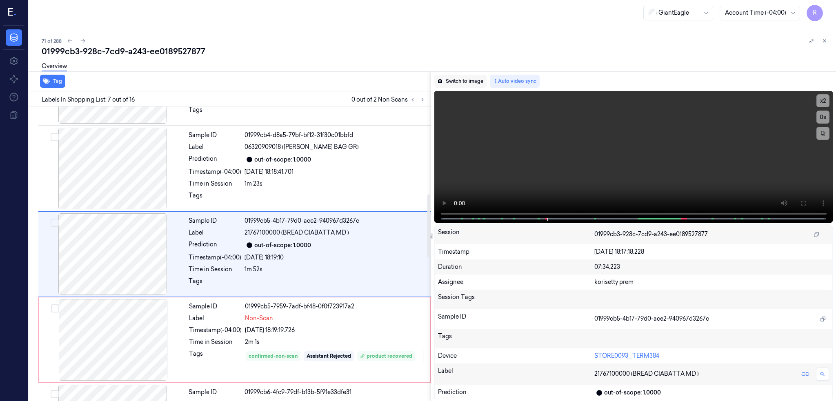
click at [469, 86] on button "Switch to image" at bounding box center [460, 81] width 52 height 13
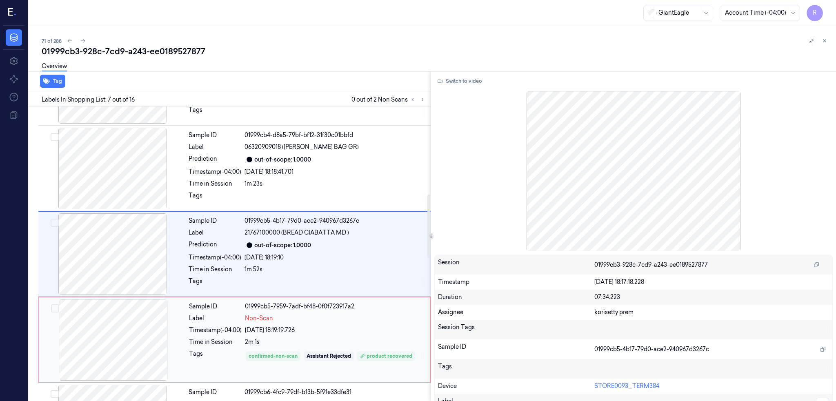
click at [109, 322] on div at bounding box center [112, 340] width 145 height 82
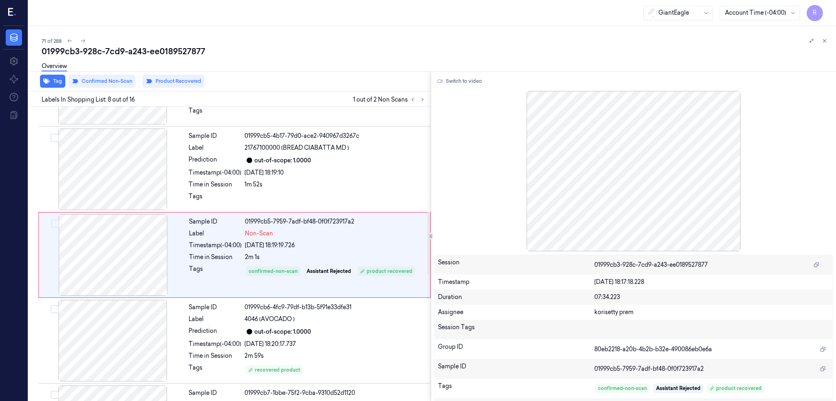
scroll to position [495, 0]
click at [125, 181] on div at bounding box center [112, 169] width 145 height 82
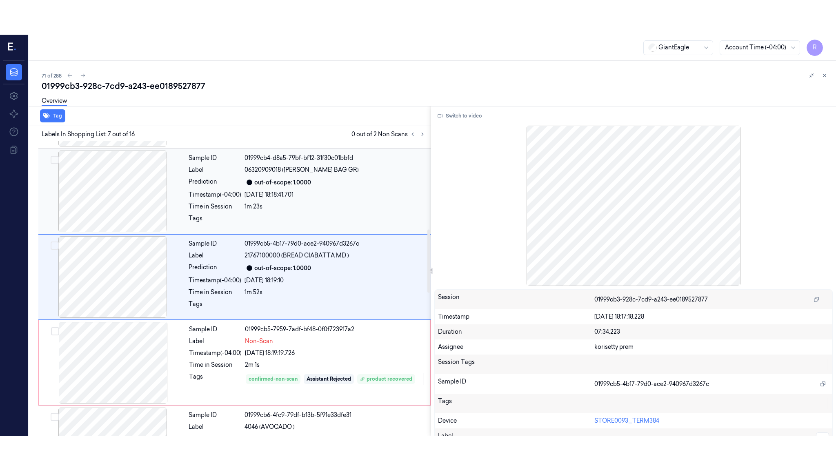
scroll to position [409, 0]
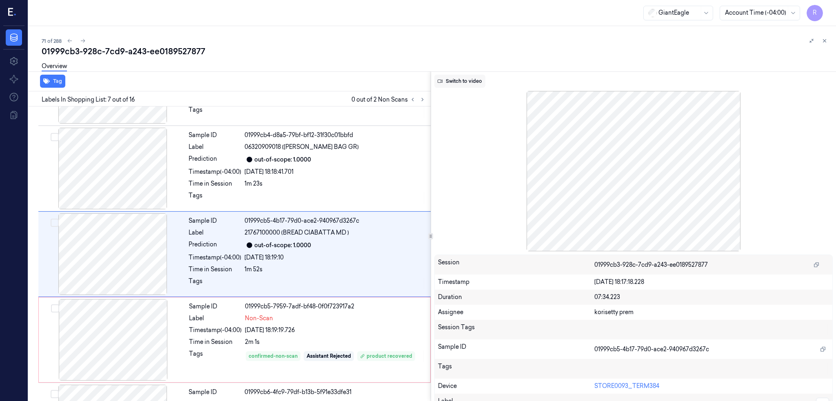
click at [485, 85] on button "Switch to video" at bounding box center [459, 81] width 51 height 13
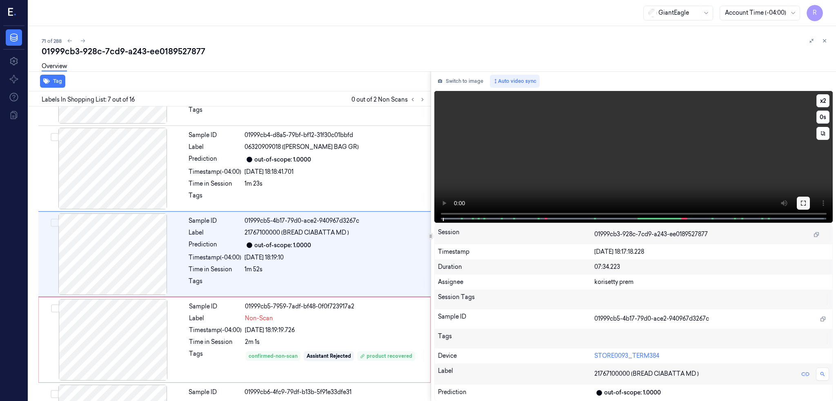
click at [807, 203] on icon at bounding box center [803, 203] width 7 height 7
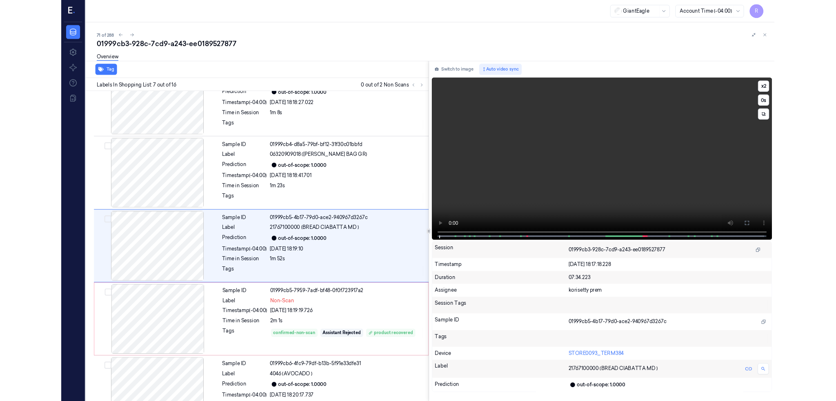
scroll to position [375, 0]
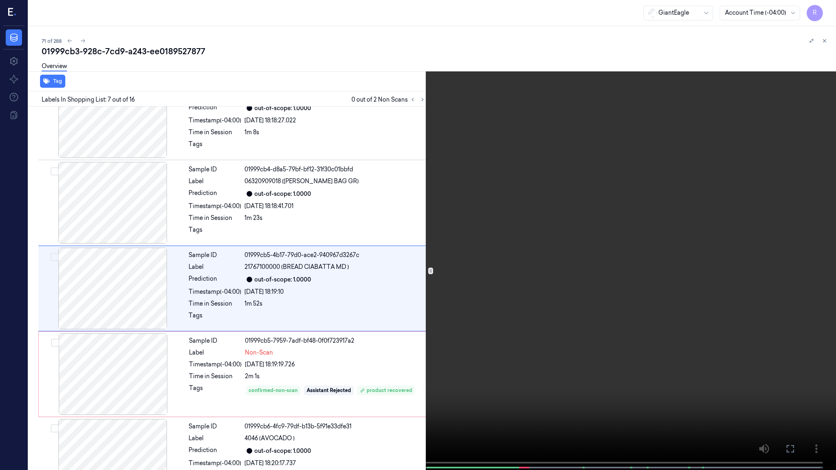
click at [637, 265] on video at bounding box center [418, 236] width 836 height 472
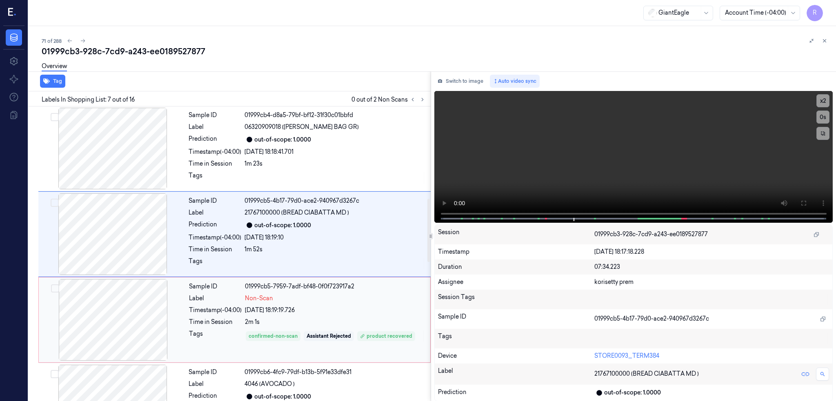
click at [78, 334] on div at bounding box center [112, 320] width 145 height 82
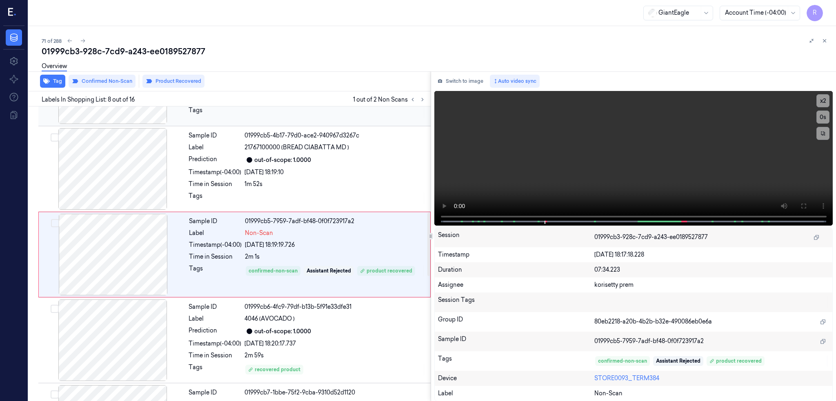
scroll to position [495, 0]
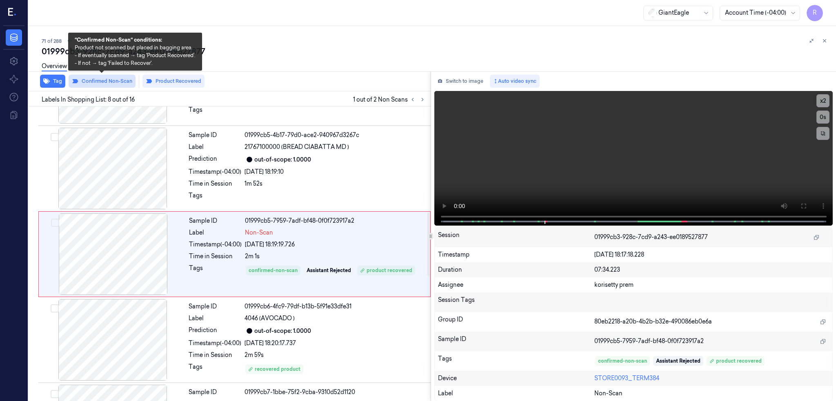
click at [107, 78] on button "Confirmed Non-Scan" at bounding box center [102, 81] width 67 height 13
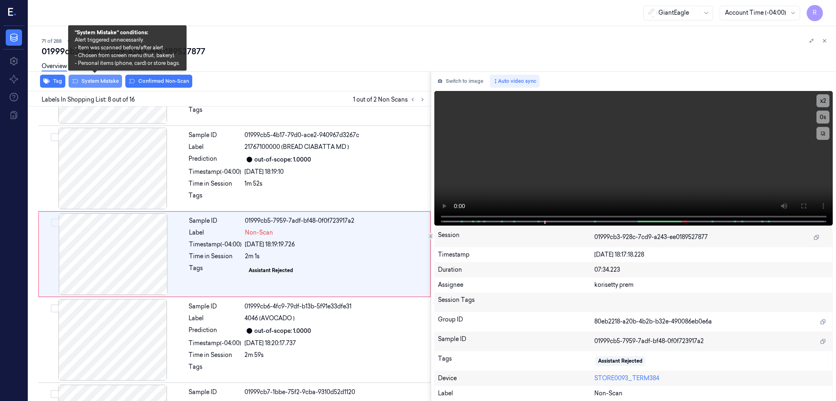
click at [97, 80] on button "System Mistake" at bounding box center [95, 81] width 53 height 13
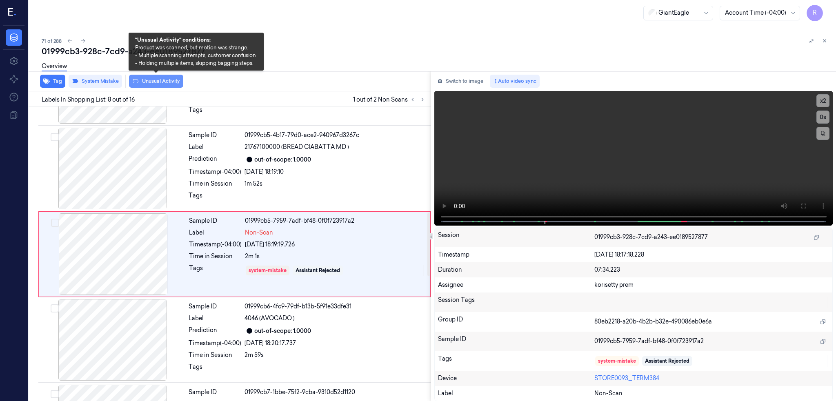
click at [157, 84] on button "Unusual Activity" at bounding box center [156, 81] width 54 height 13
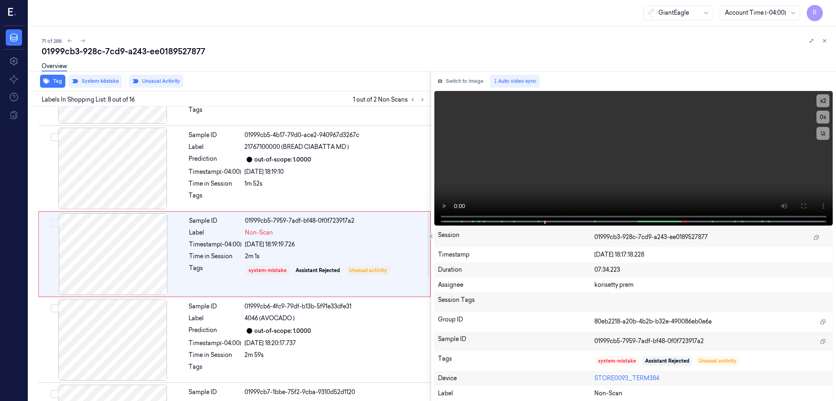
click at [133, 58] on div "Overview" at bounding box center [436, 67] width 788 height 21
click at [133, 57] on div "Overview" at bounding box center [436, 67] width 788 height 21
click at [133, 55] on div "01999cb3-928c-7cd9-a243-ee0189527877" at bounding box center [436, 51] width 788 height 11
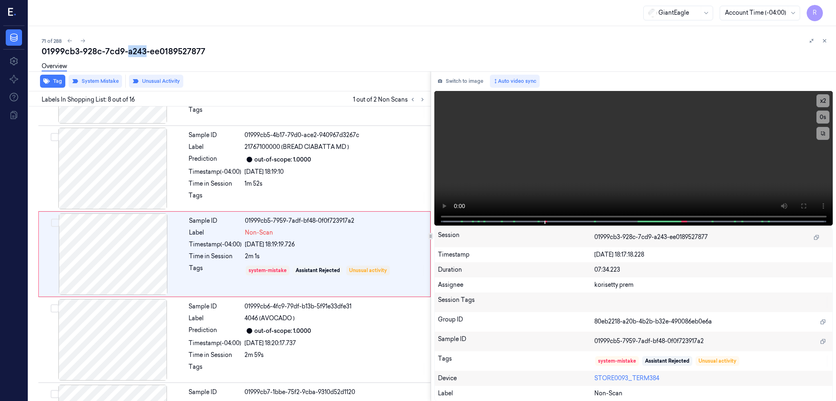
click at [133, 55] on div "01999cb3-928c-7cd9-a243-ee0189527877" at bounding box center [436, 51] width 788 height 11
copy div "a243"
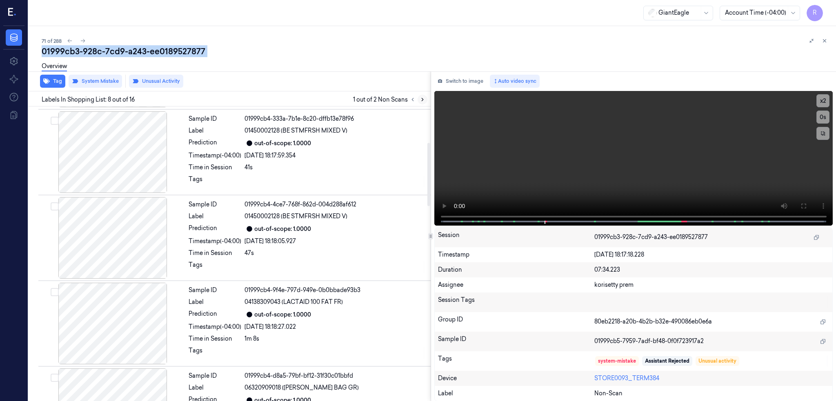
click at [425, 98] on icon at bounding box center [423, 100] width 6 height 6
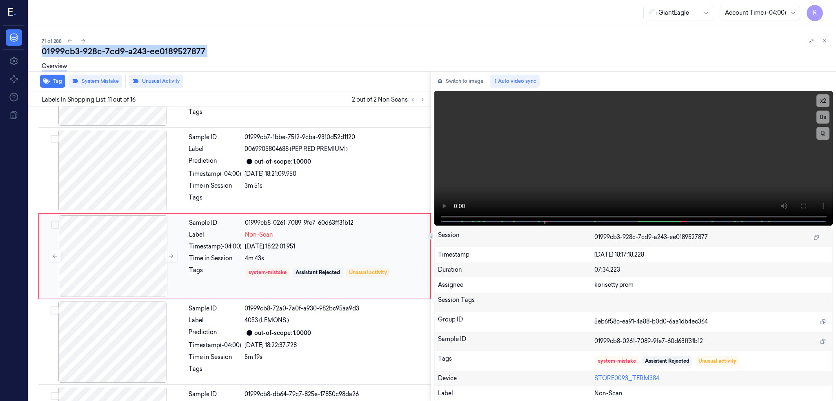
scroll to position [752, 0]
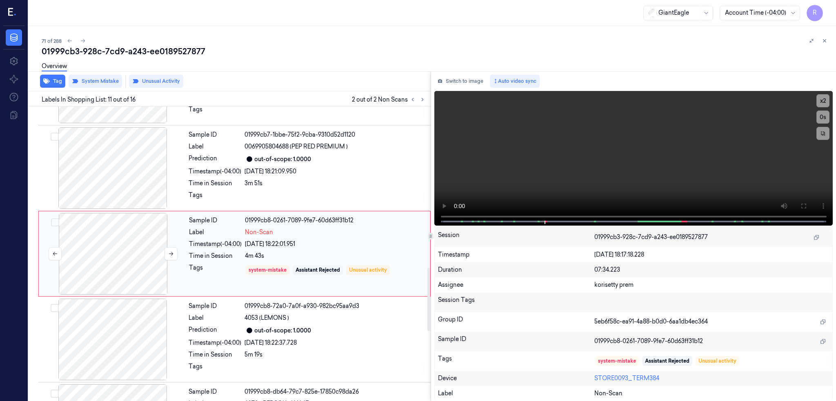
click at [125, 253] on div at bounding box center [112, 254] width 145 height 82
click at [114, 173] on div at bounding box center [112, 168] width 145 height 82
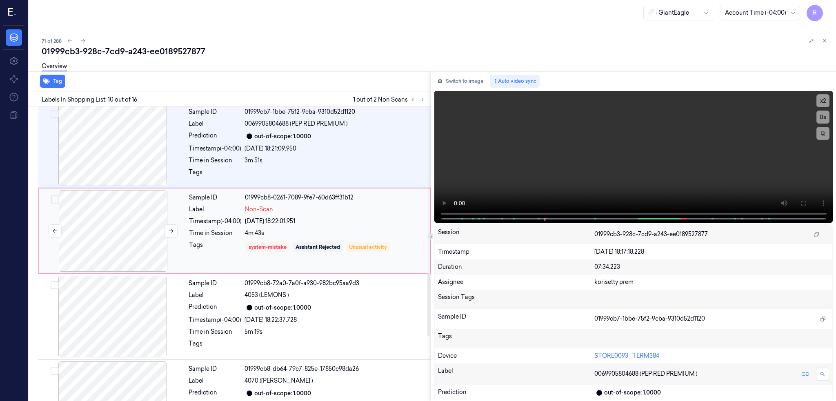
click at [164, 239] on div at bounding box center [112, 231] width 145 height 82
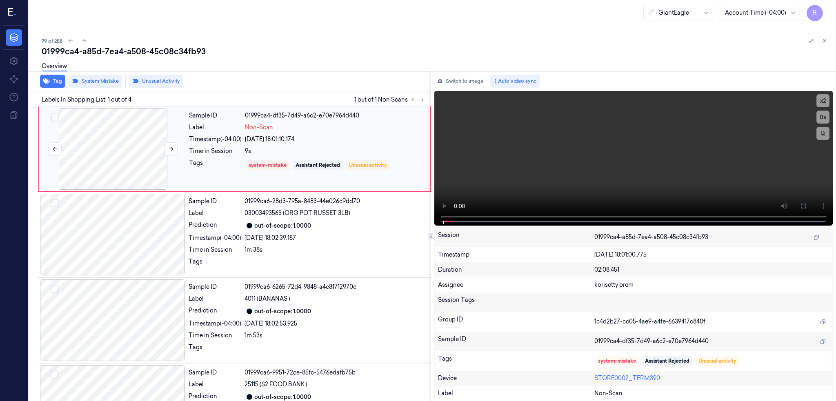
click at [87, 158] on div at bounding box center [112, 149] width 145 height 82
click at [807, 206] on icon at bounding box center [803, 206] width 7 height 7
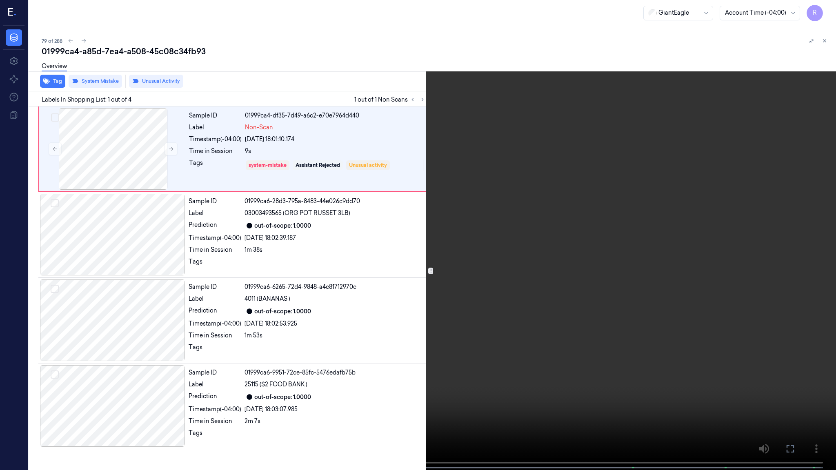
click at [453, 276] on video at bounding box center [418, 236] width 836 height 472
click at [74, 401] on span at bounding box center [74, 468] width 1 height 4
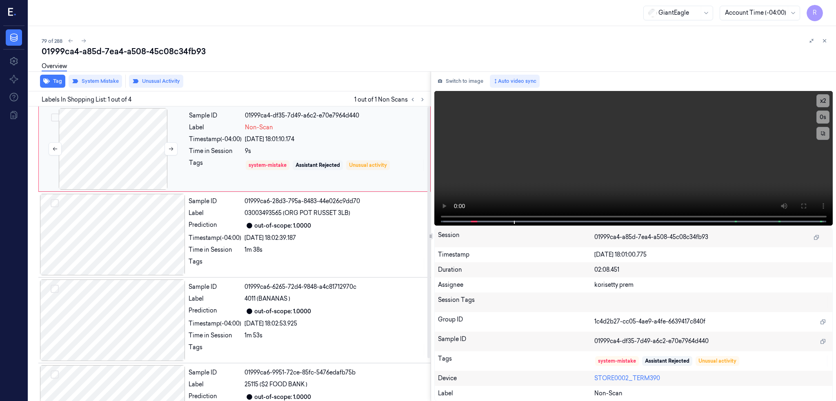
click at [142, 151] on div at bounding box center [112, 149] width 145 height 82
click at [169, 147] on icon at bounding box center [171, 149] width 6 height 6
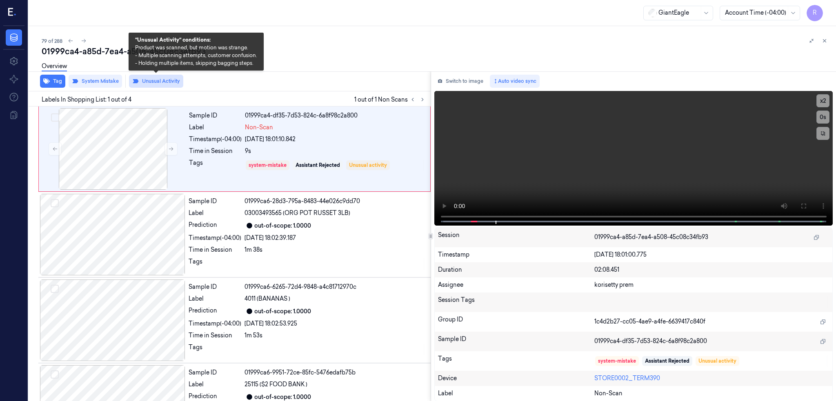
click at [167, 82] on button "Unusual Activity" at bounding box center [156, 81] width 54 height 13
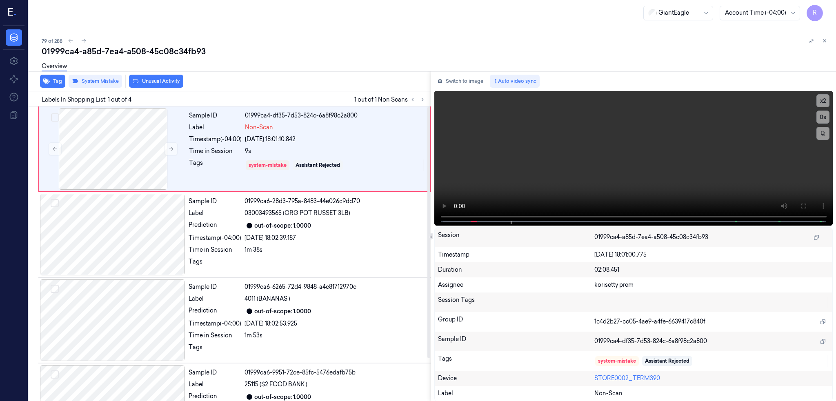
click at [103, 44] on div "79 of 288" at bounding box center [436, 41] width 788 height 10
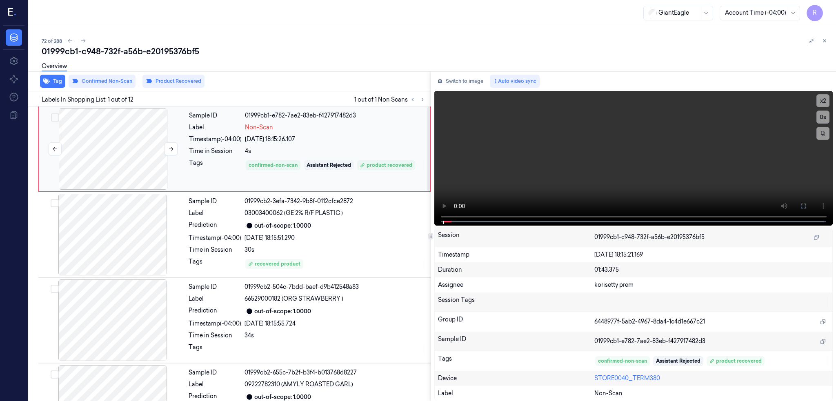
click at [142, 150] on div at bounding box center [112, 149] width 145 height 82
click at [810, 211] on button at bounding box center [803, 206] width 13 height 13
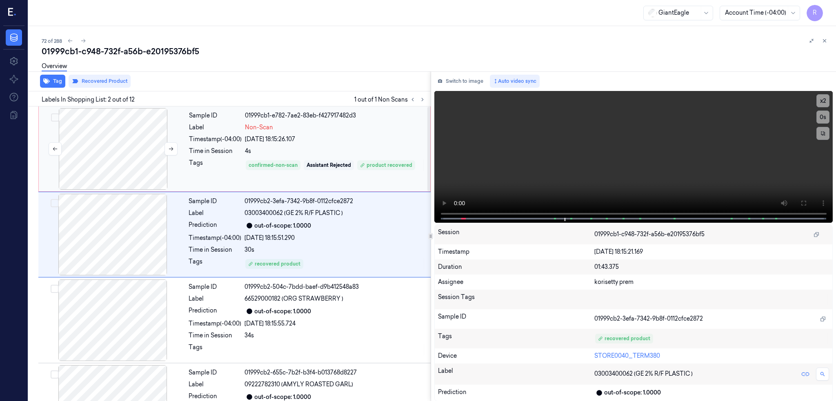
click at [121, 156] on div at bounding box center [112, 149] width 145 height 82
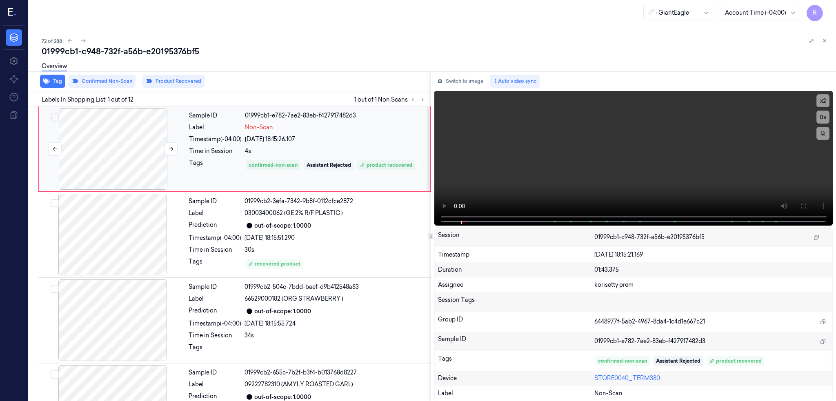
click at [109, 158] on div at bounding box center [112, 149] width 145 height 82
click at [108, 168] on div at bounding box center [112, 149] width 145 height 82
click at [806, 208] on icon at bounding box center [803, 206] width 5 height 5
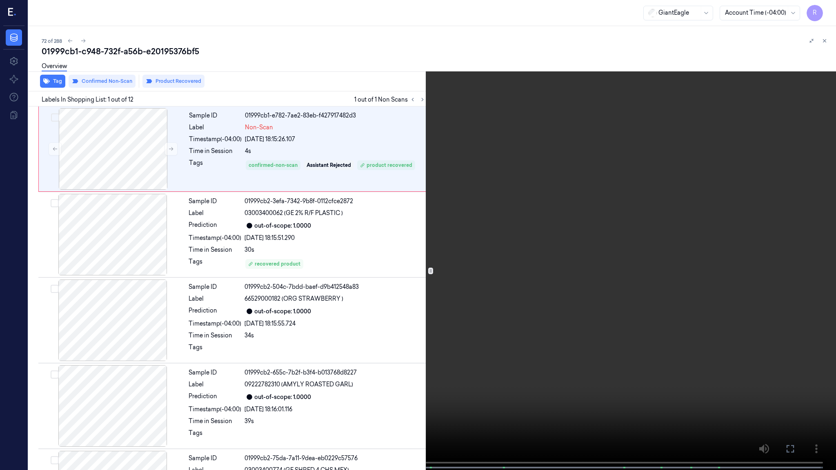
click at [652, 261] on video at bounding box center [418, 236] width 836 height 472
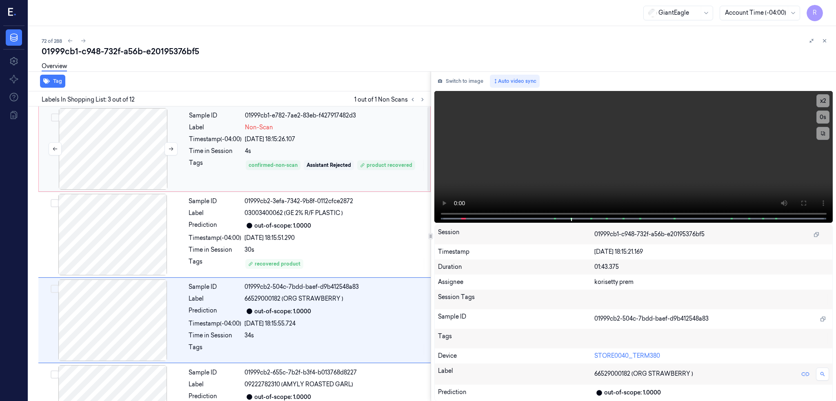
click at [132, 158] on div at bounding box center [112, 149] width 145 height 82
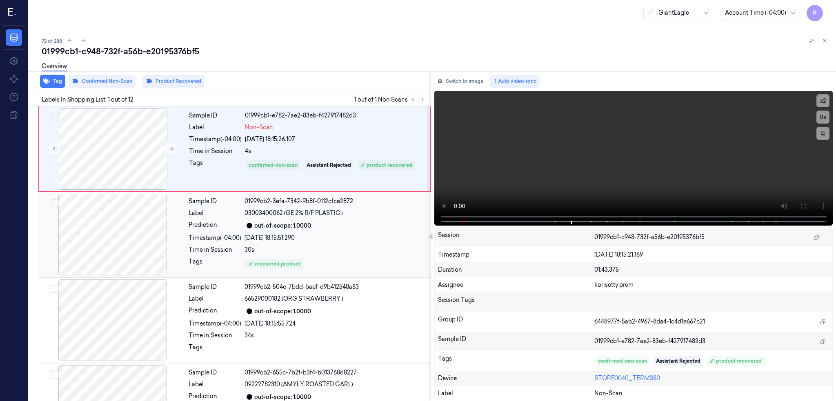
click at [82, 262] on div at bounding box center [112, 235] width 145 height 82
